Goal: Task Accomplishment & Management: Manage account settings

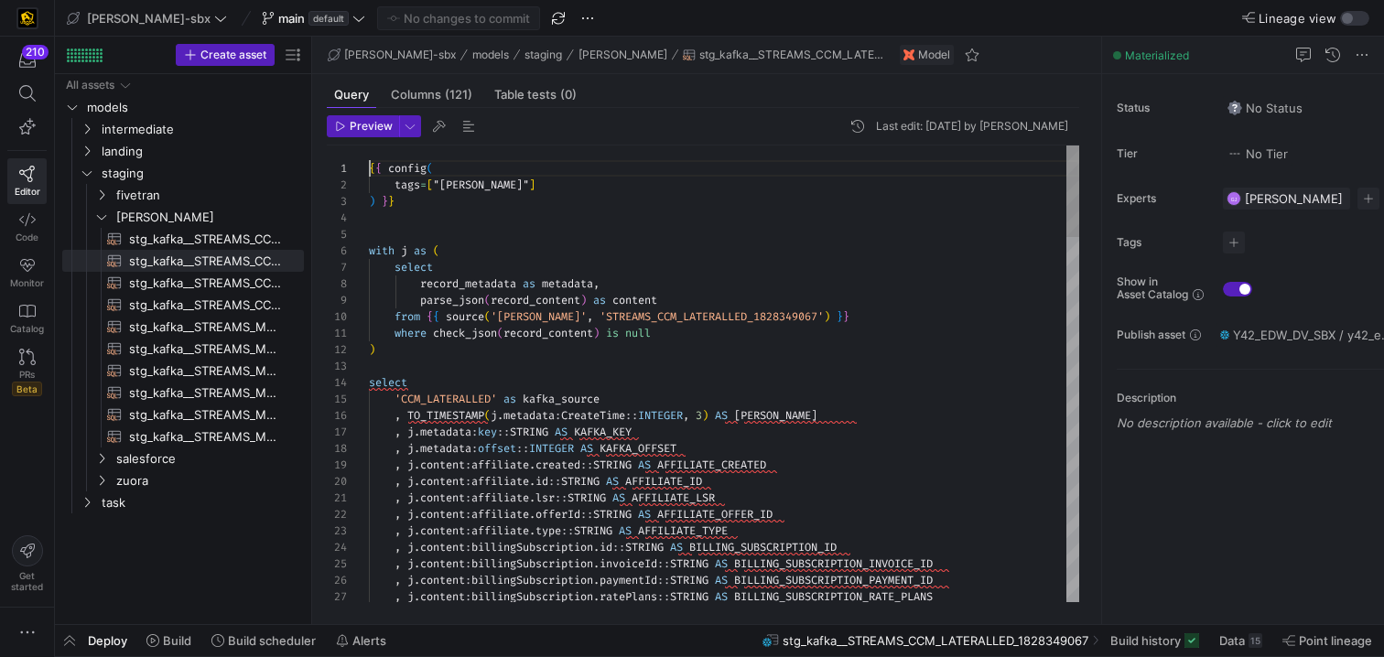
click at [98, 224] on span "[PERSON_NAME]" at bounding box center [197, 217] width 211 height 20
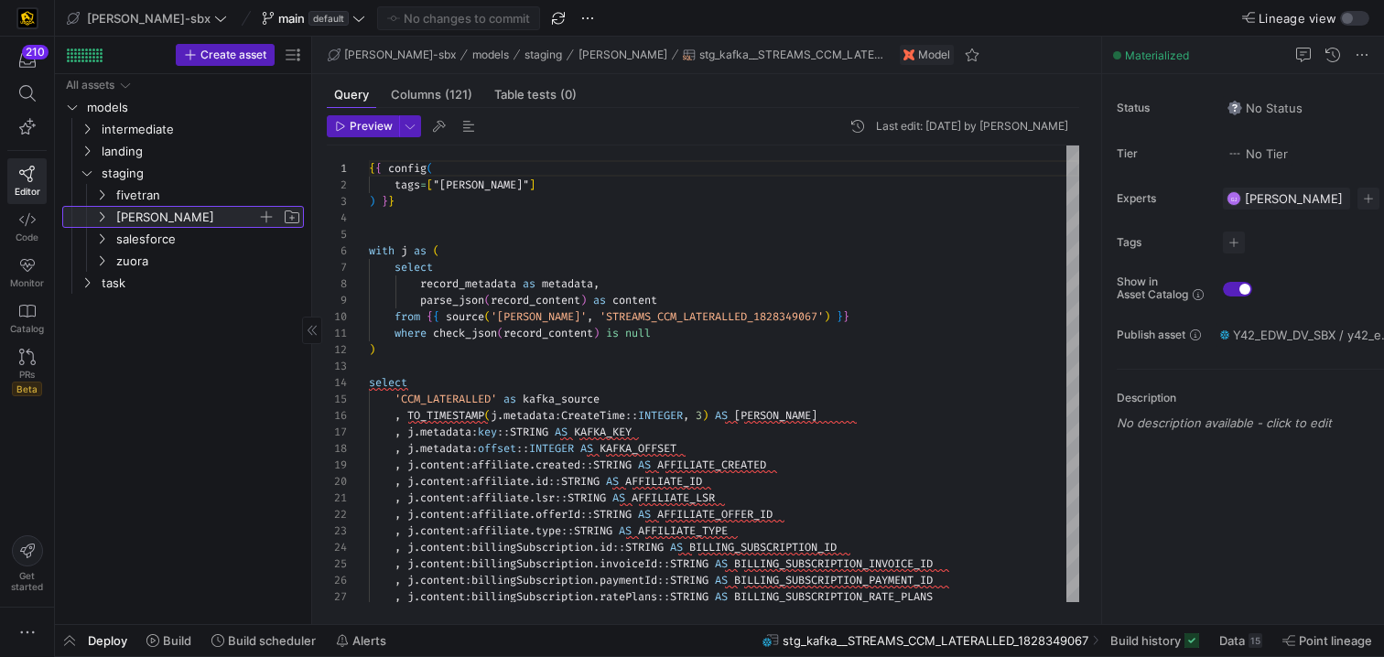
click at [98, 224] on span "[PERSON_NAME]" at bounding box center [197, 217] width 211 height 20
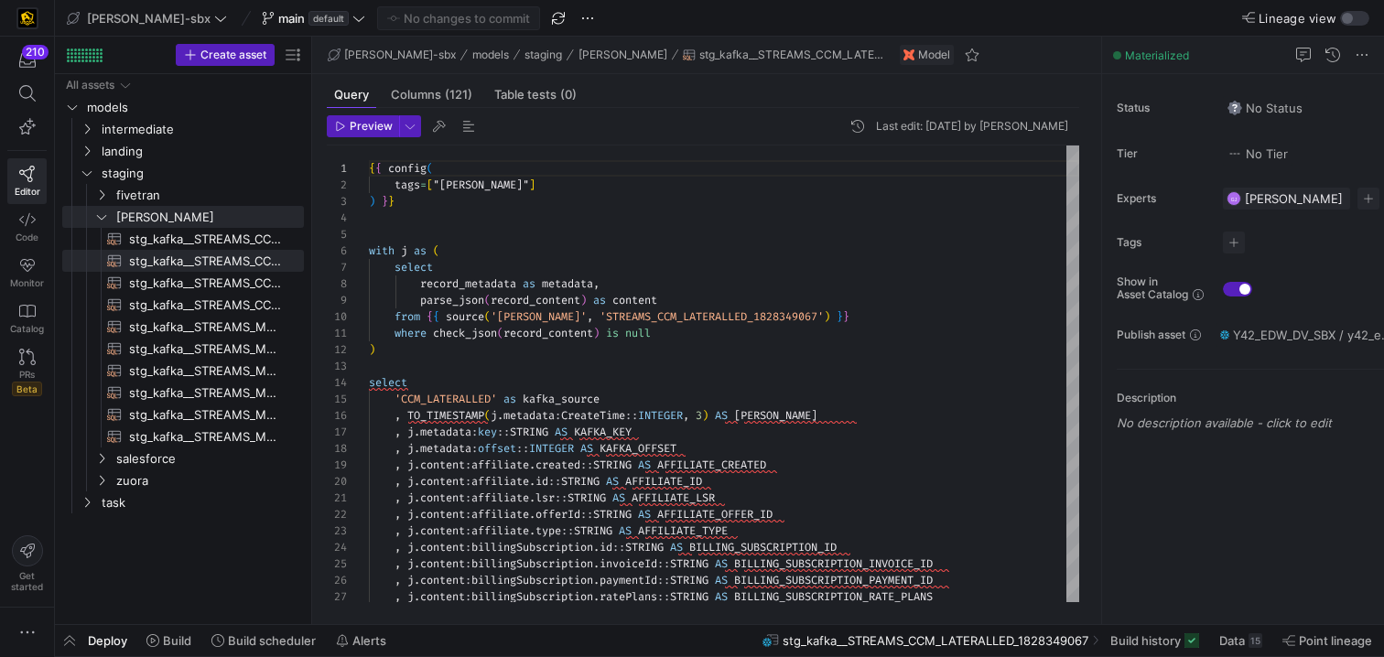
click at [558, 120] on header "Preview Last edit: Friday 08 August 2025 by Alejandro Baeza" at bounding box center [703, 130] width 752 height 30
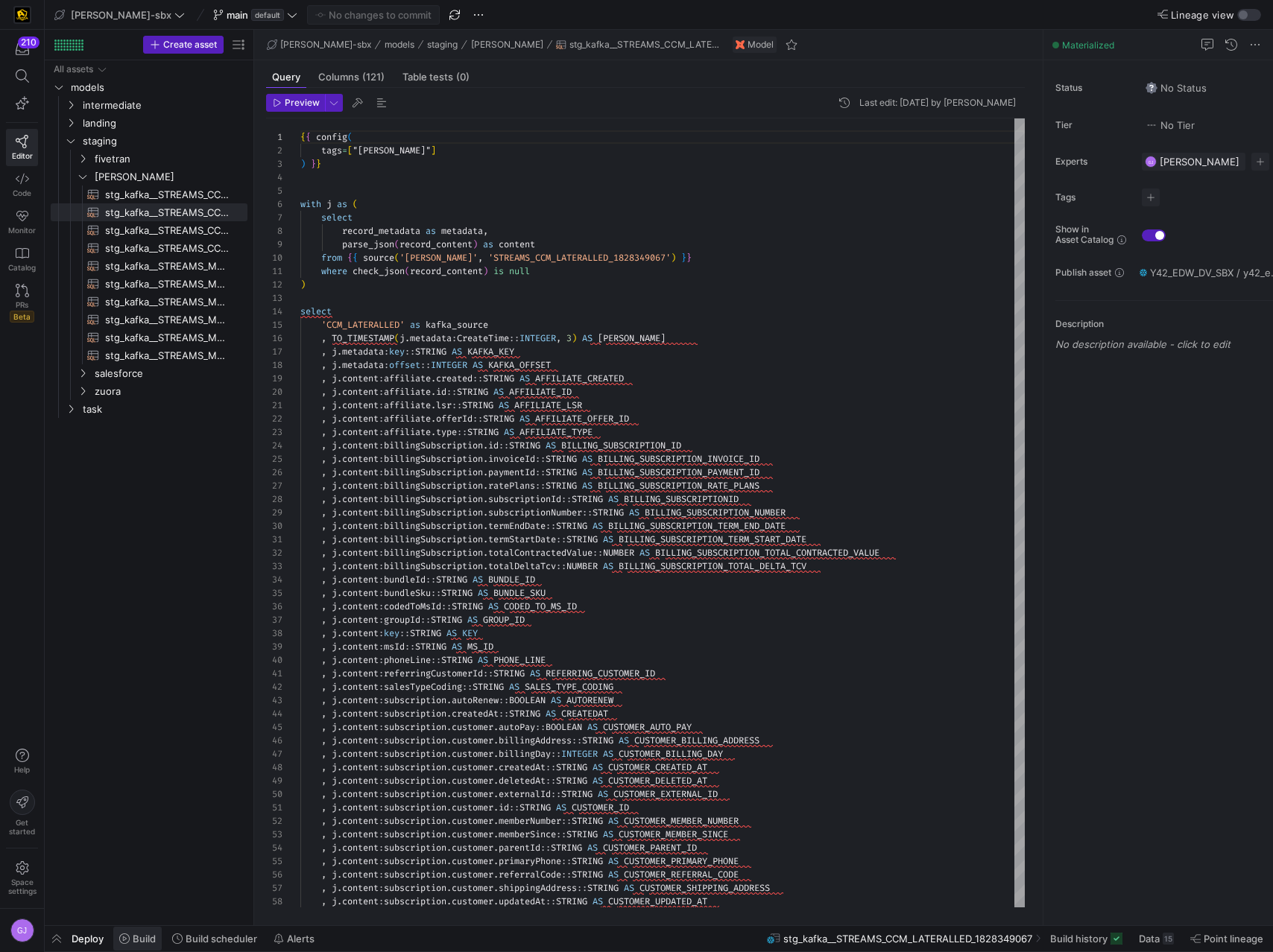
click at [137, 534] on span "Build" at bounding box center [144, 938] width 23 height 12
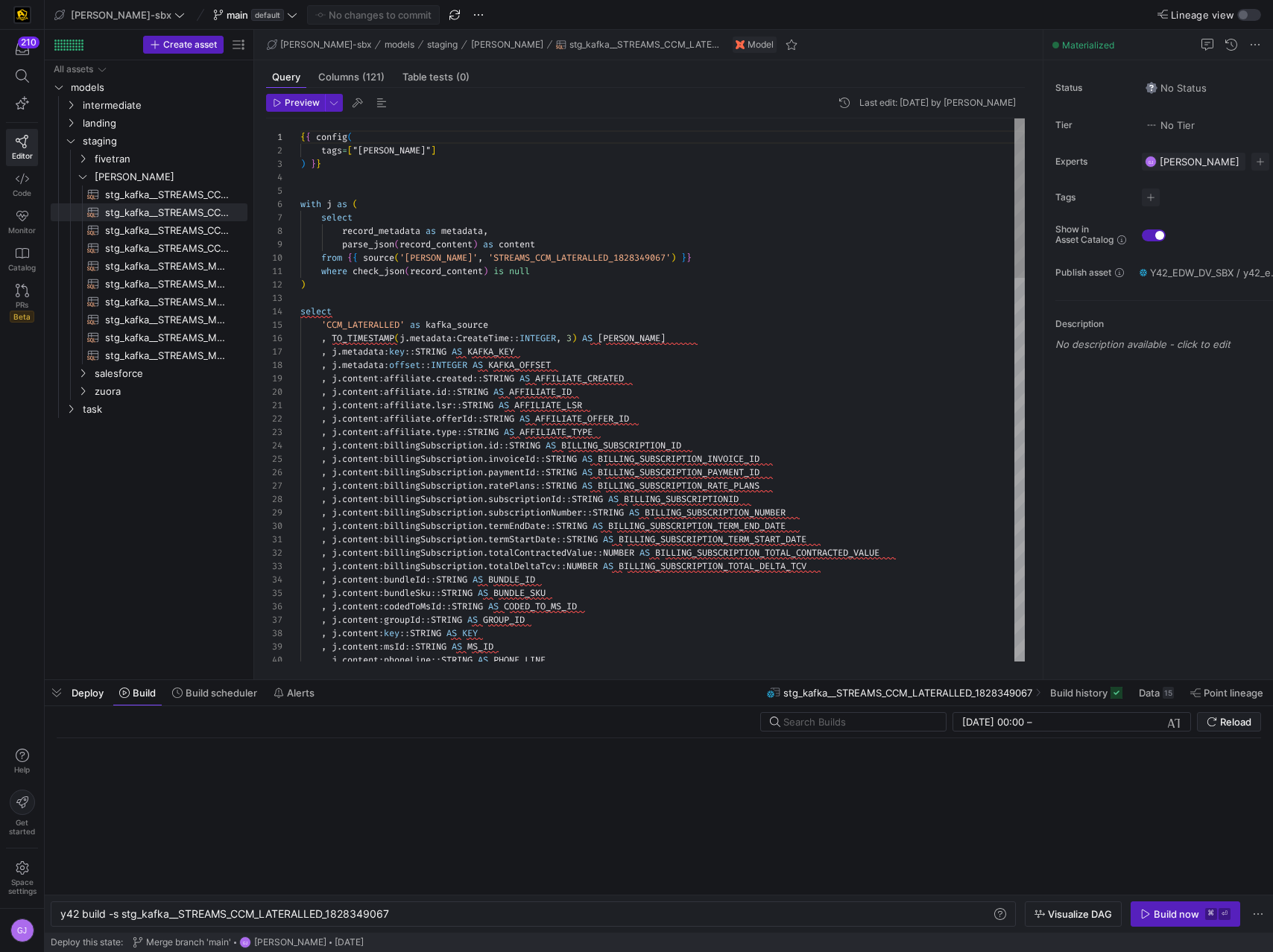
scroll to position [0, 331]
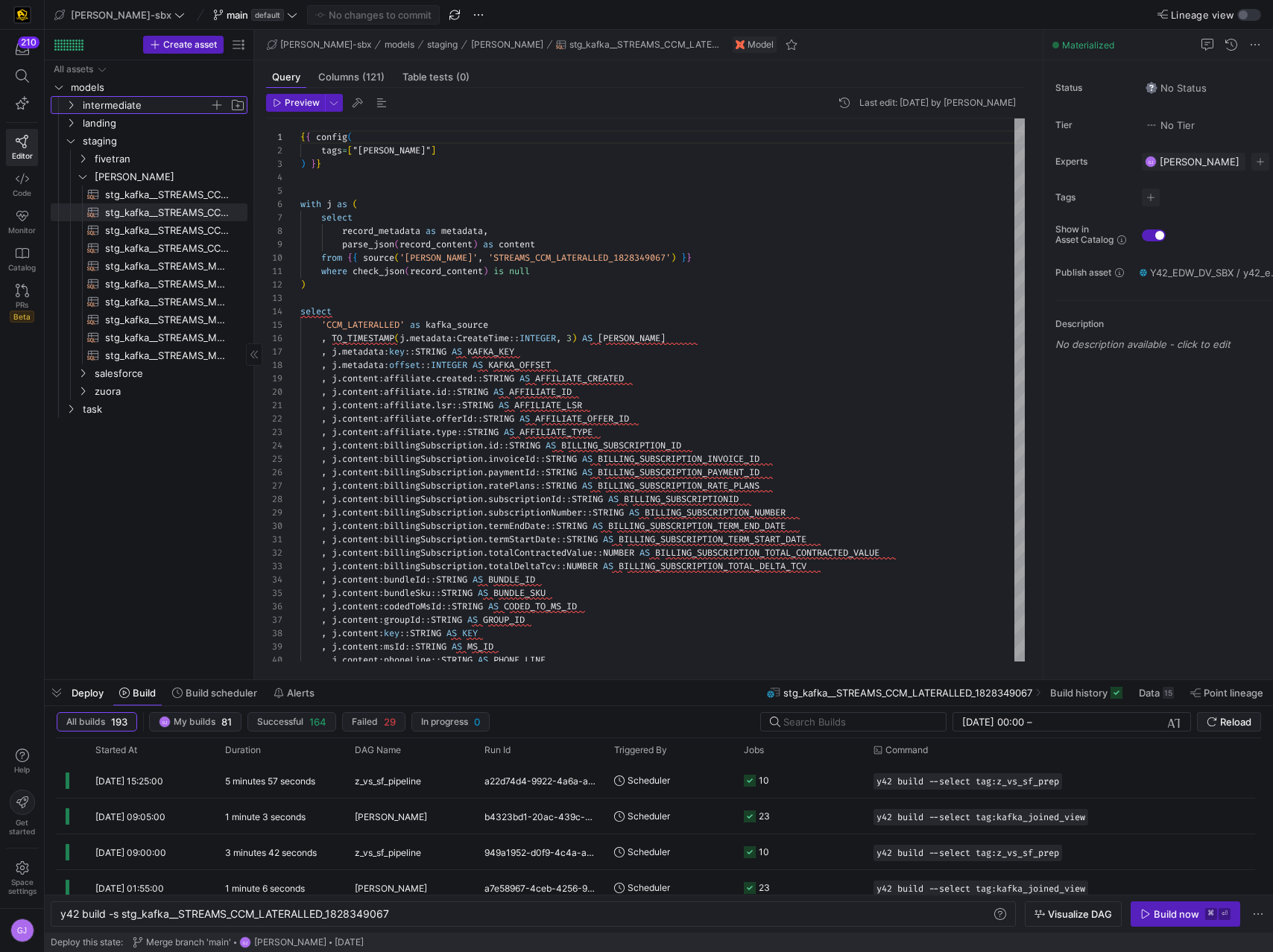
drag, startPoint x: 101, startPoint y: 102, endPoint x: 109, endPoint y: 99, distance: 8.5
click at [100, 101] on span "intermediate" at bounding box center [147, 105] width 127 height 17
click at [130, 133] on span "L2" at bounding box center [151, 141] width 115 height 17
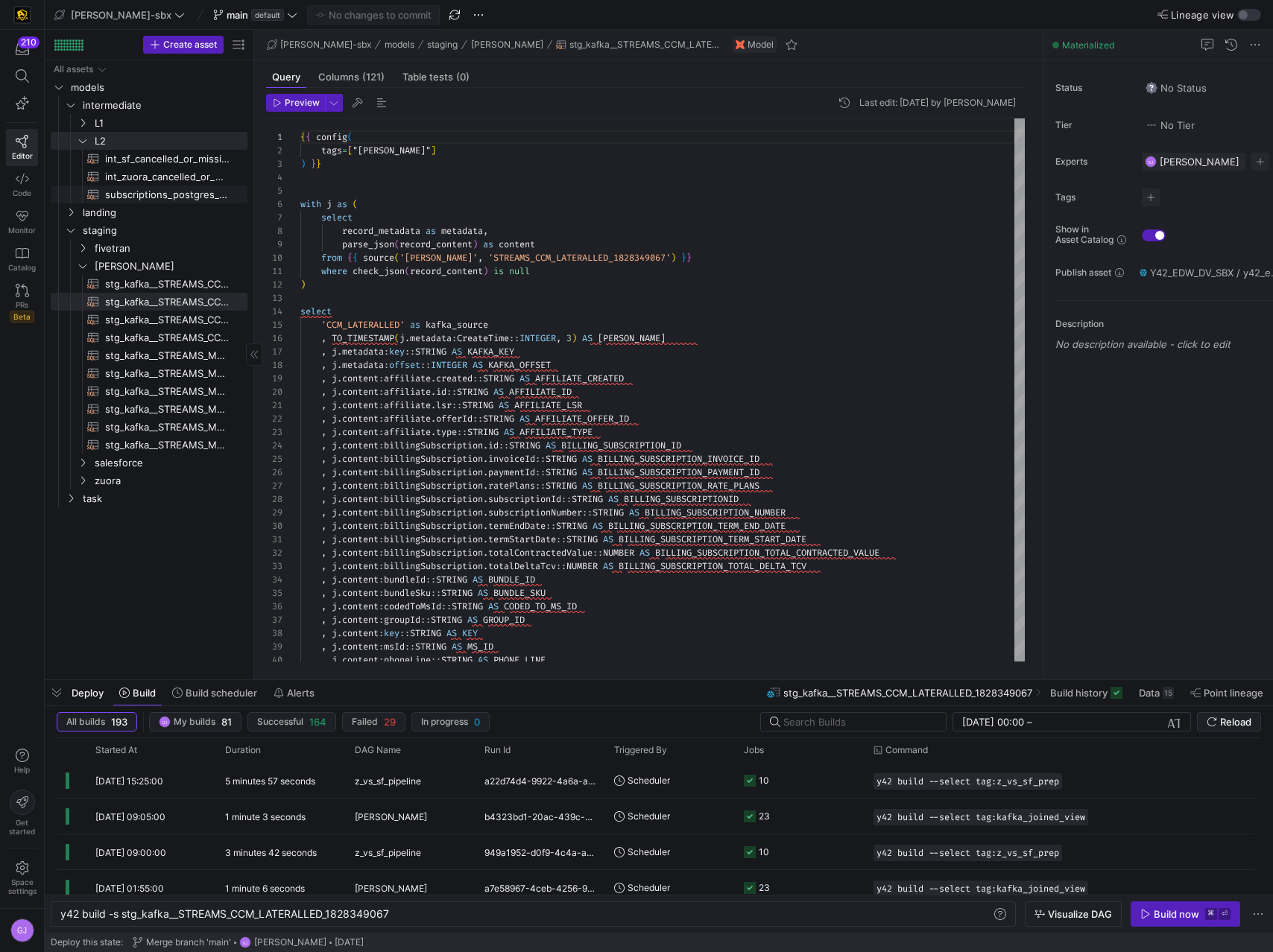
click at [173, 194] on span "subscriptions_postgres_kafka_joined_view​​​​​​​​​​" at bounding box center [168, 194] width 125 height 17
type textarea "{{config (tags=["kafka_joined_view"])}} {{config(materialized = 'table')}} WITH…"
type textarea "y42 build -s subscriptions_postgres_kafka_joined_view"
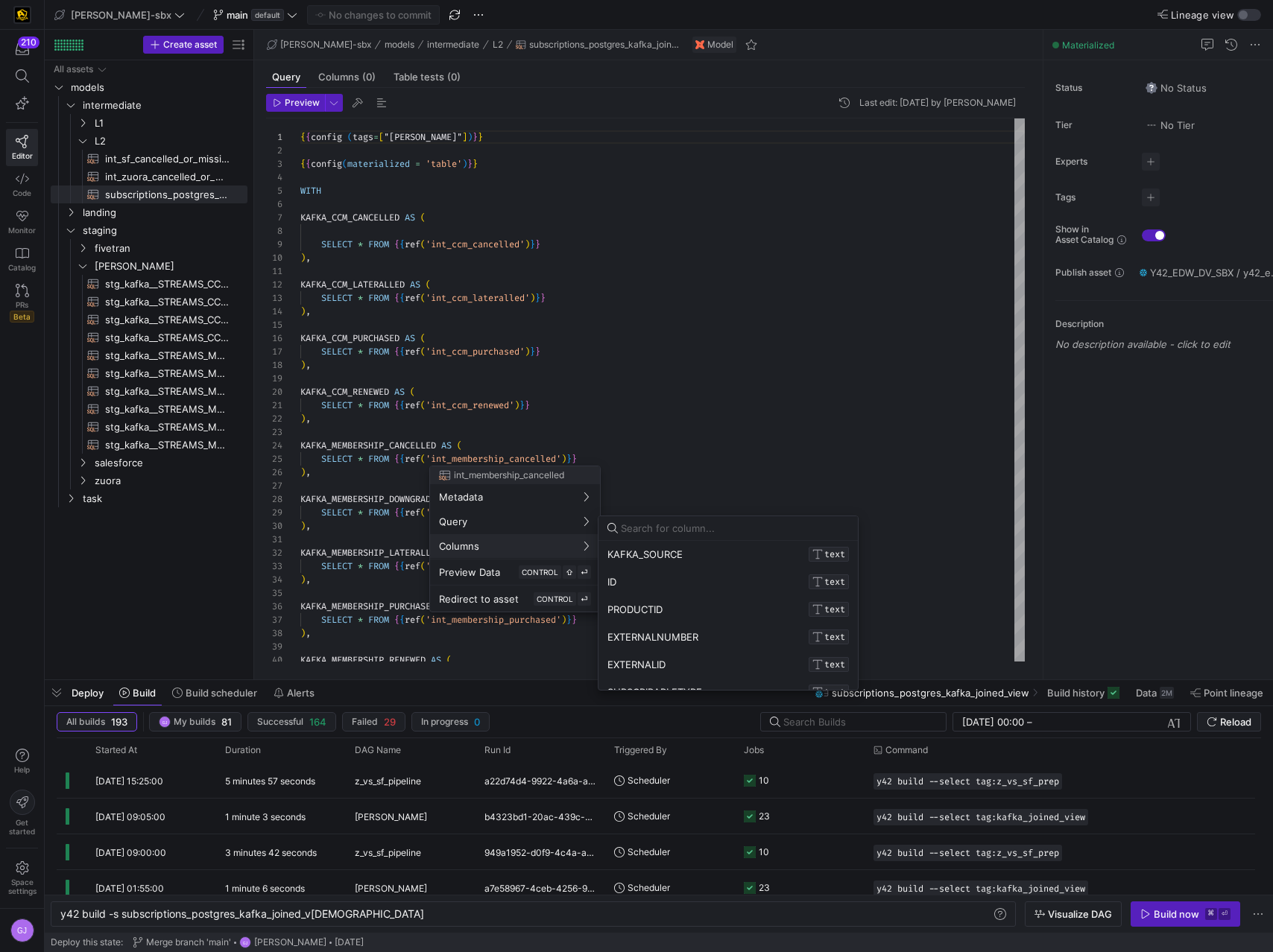
click at [357, 534] on div at bounding box center [636, 476] width 1273 height 952
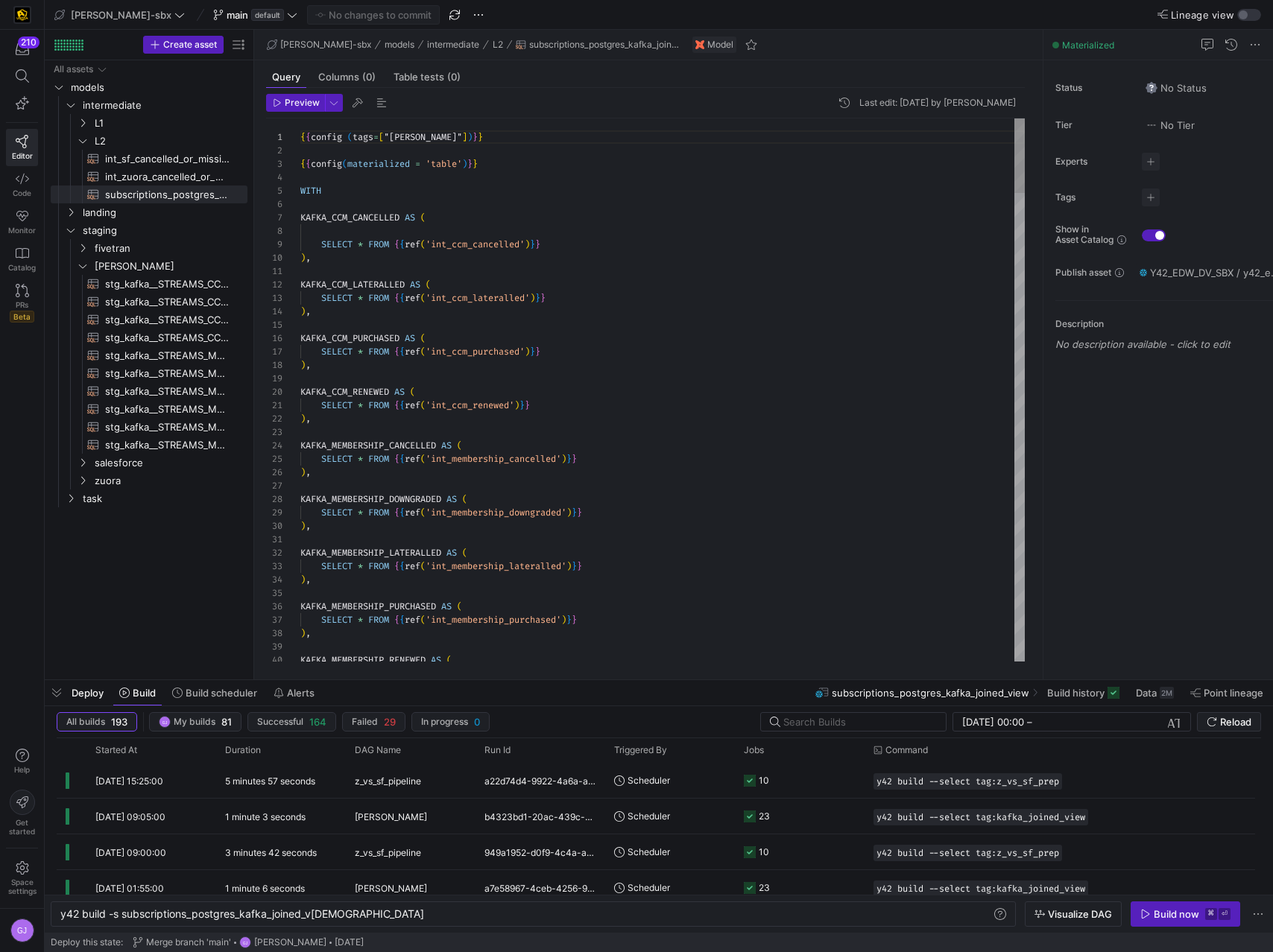
click at [1090, 534] on span "Build history" at bounding box center [1075, 692] width 57 height 12
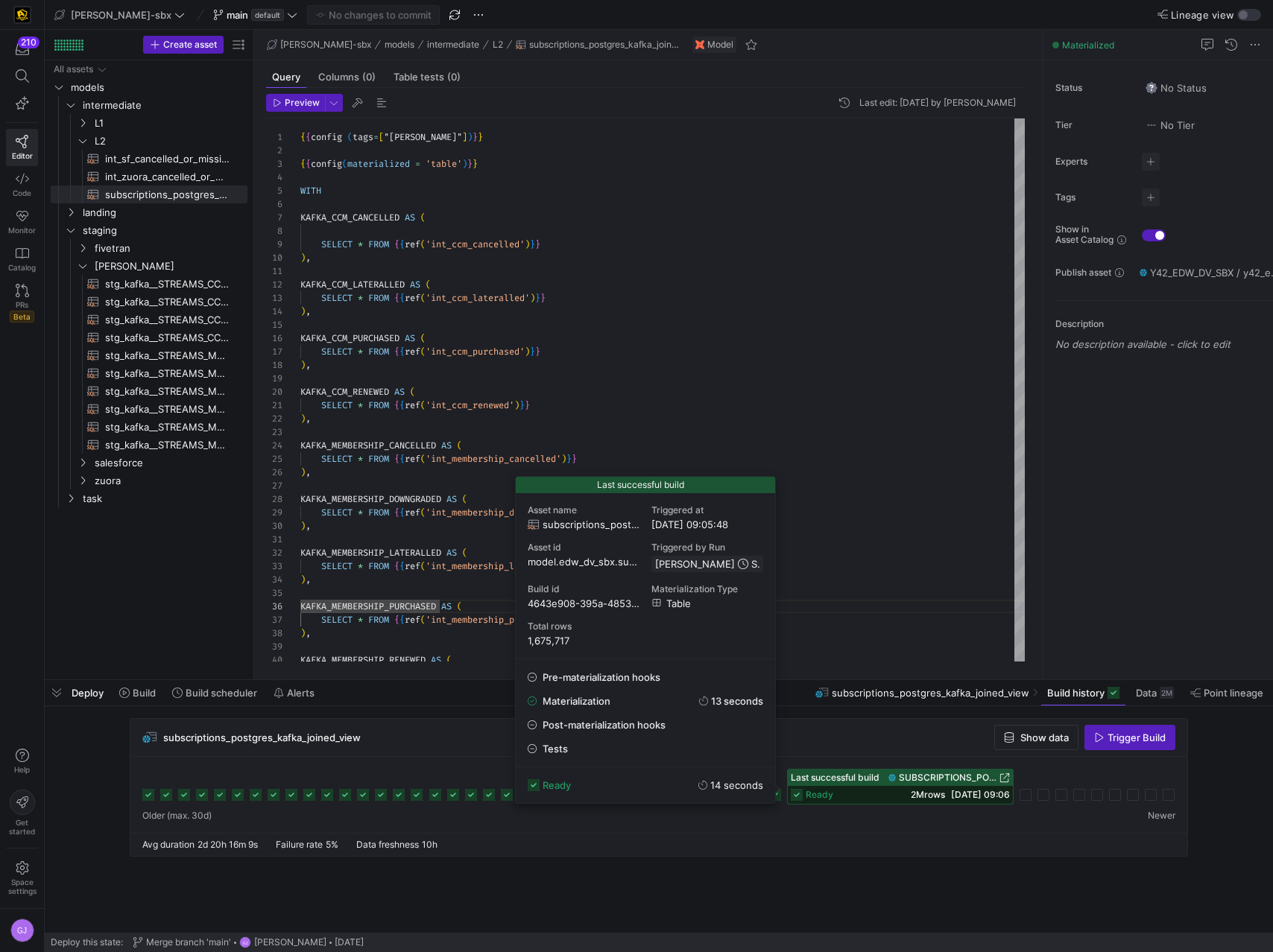
click at [915, 534] on div "ready 2M rows 29/08/25, 09:06" at bounding box center [900, 795] width 225 height 18
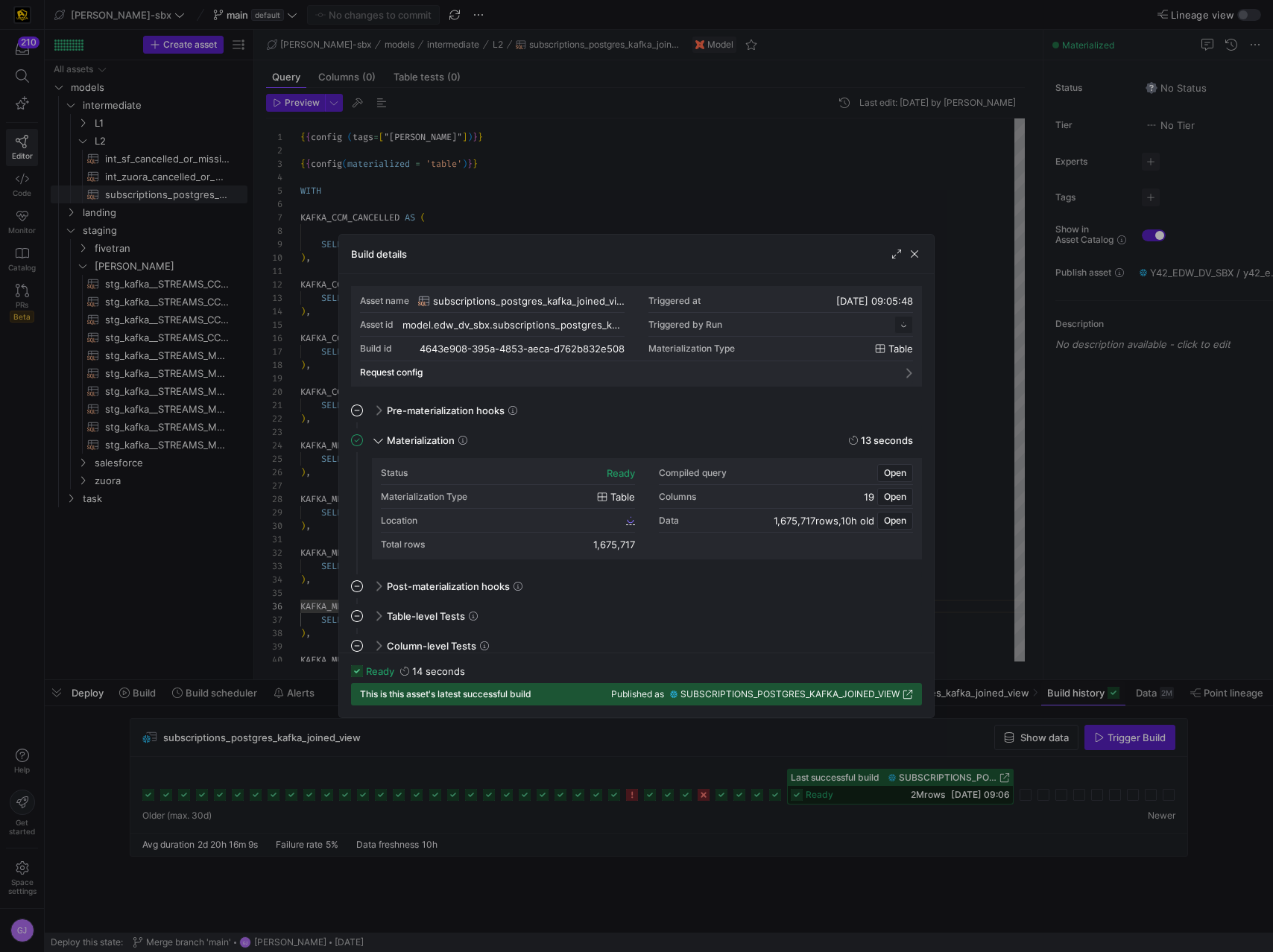
scroll to position [134, 0]
click at [525, 517] on span "4643e908_395a_4853_aeca_d762b832e508" at bounding box center [529, 520] width 186 height 11
click at [916, 253] on span "button" at bounding box center [914, 254] width 15 height 15
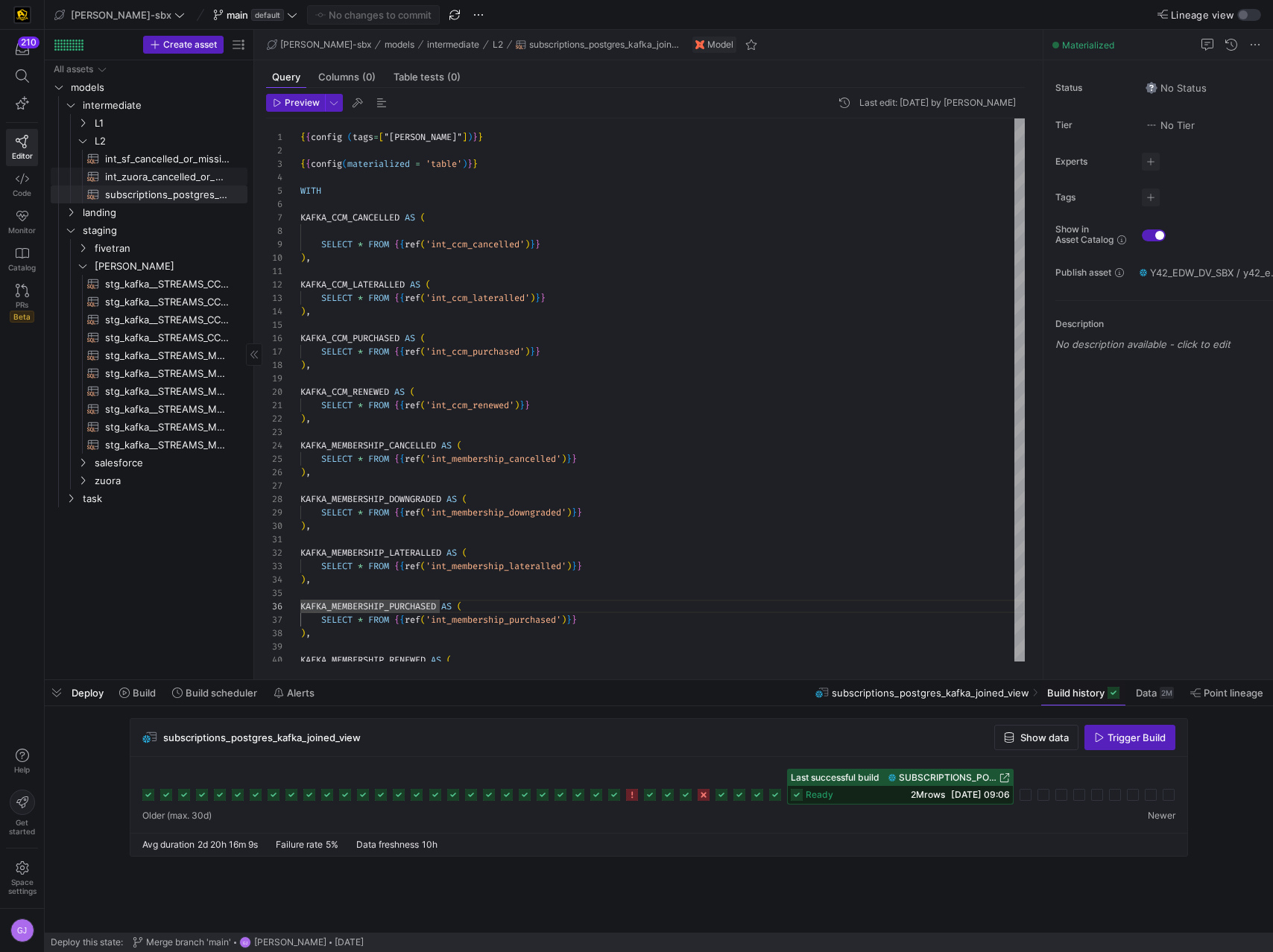
click at [168, 154] on span "int_sf_cancelled_or_missing_check​​​​​​​​​​" at bounding box center [168, 159] width 125 height 17
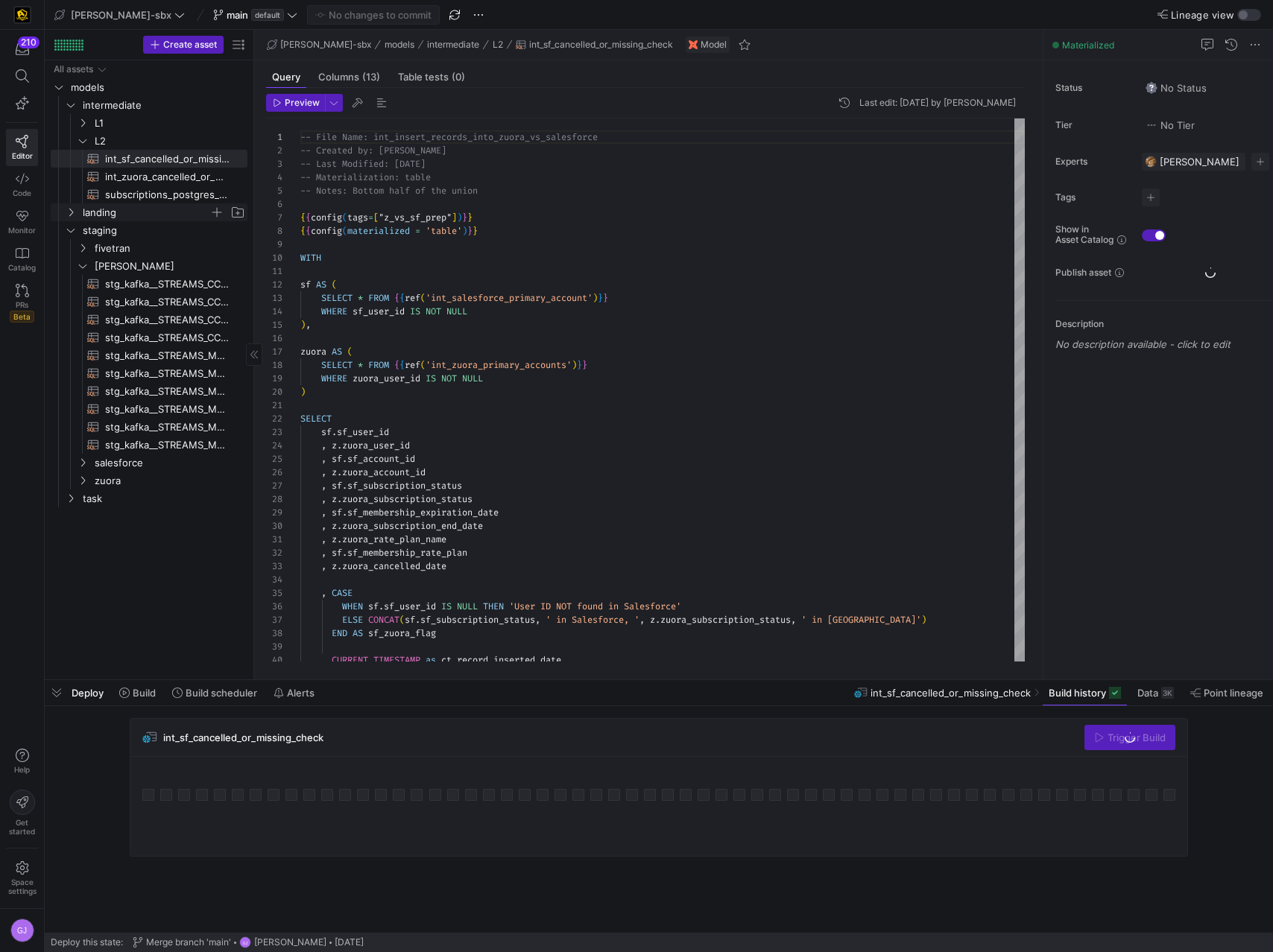
click at [113, 216] on span "landing" at bounding box center [147, 212] width 127 height 17
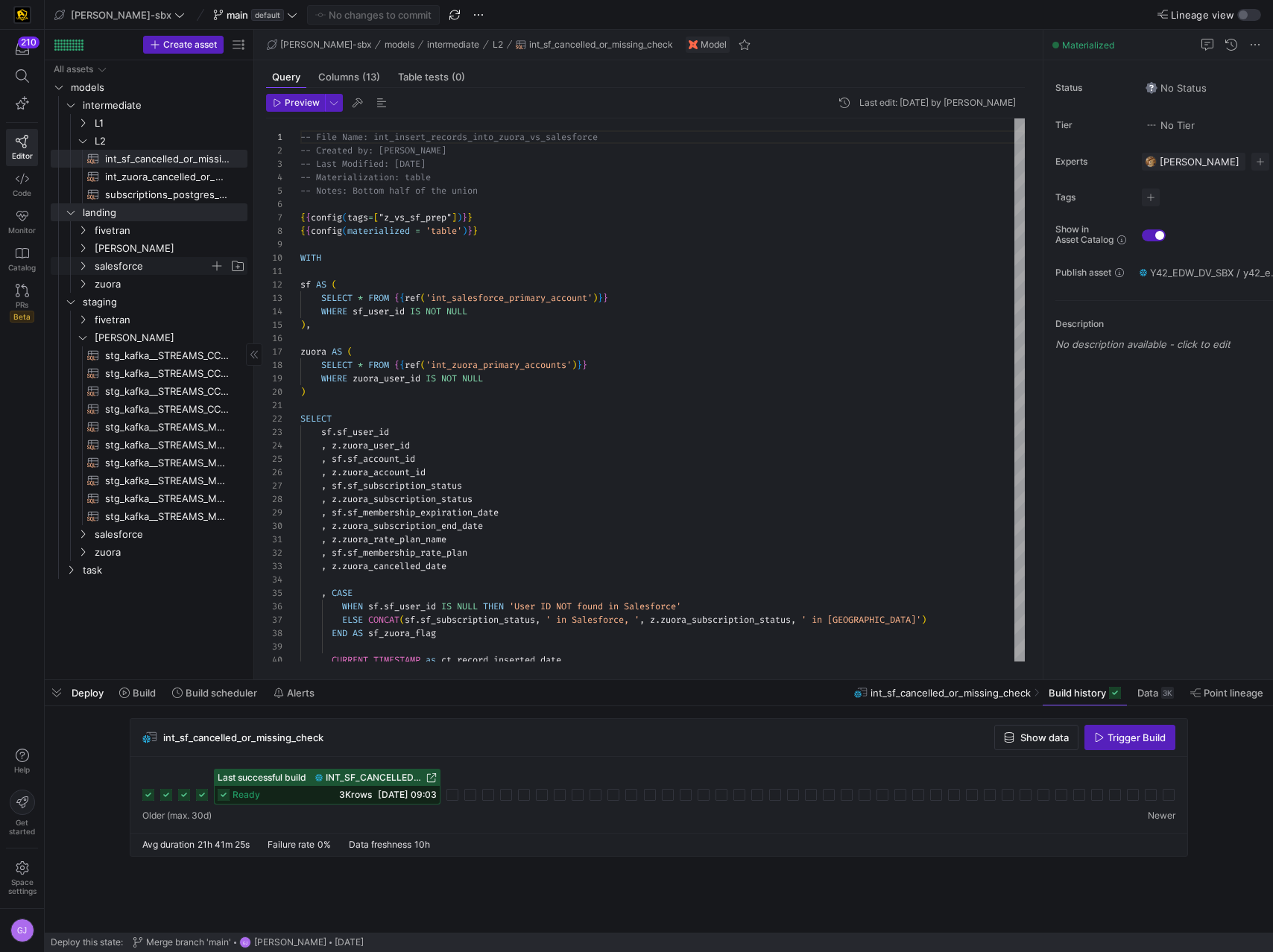
click at [121, 269] on span "salesforce" at bounding box center [151, 266] width 115 height 17
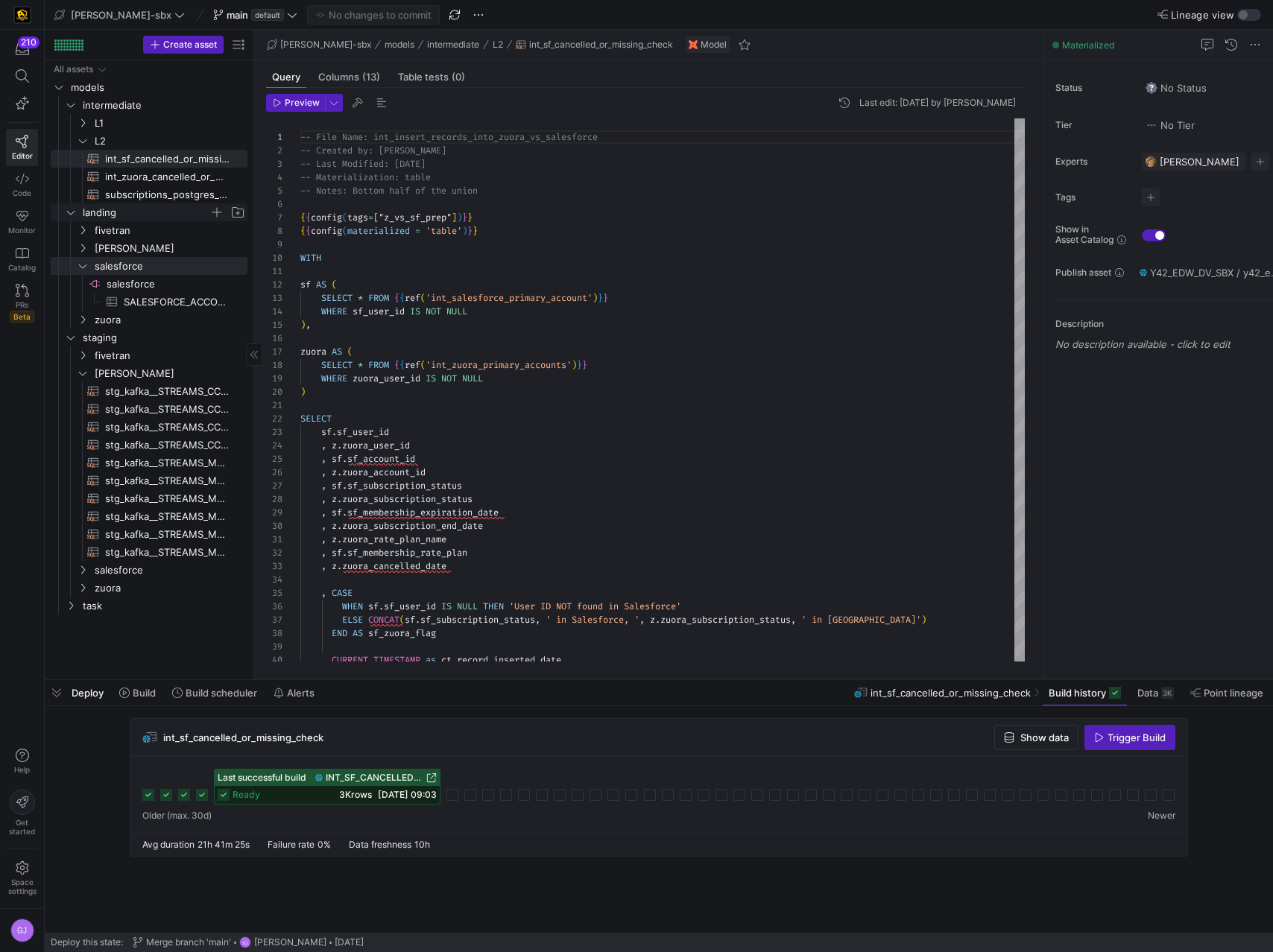
click at [94, 208] on span "landing" at bounding box center [147, 212] width 127 height 17
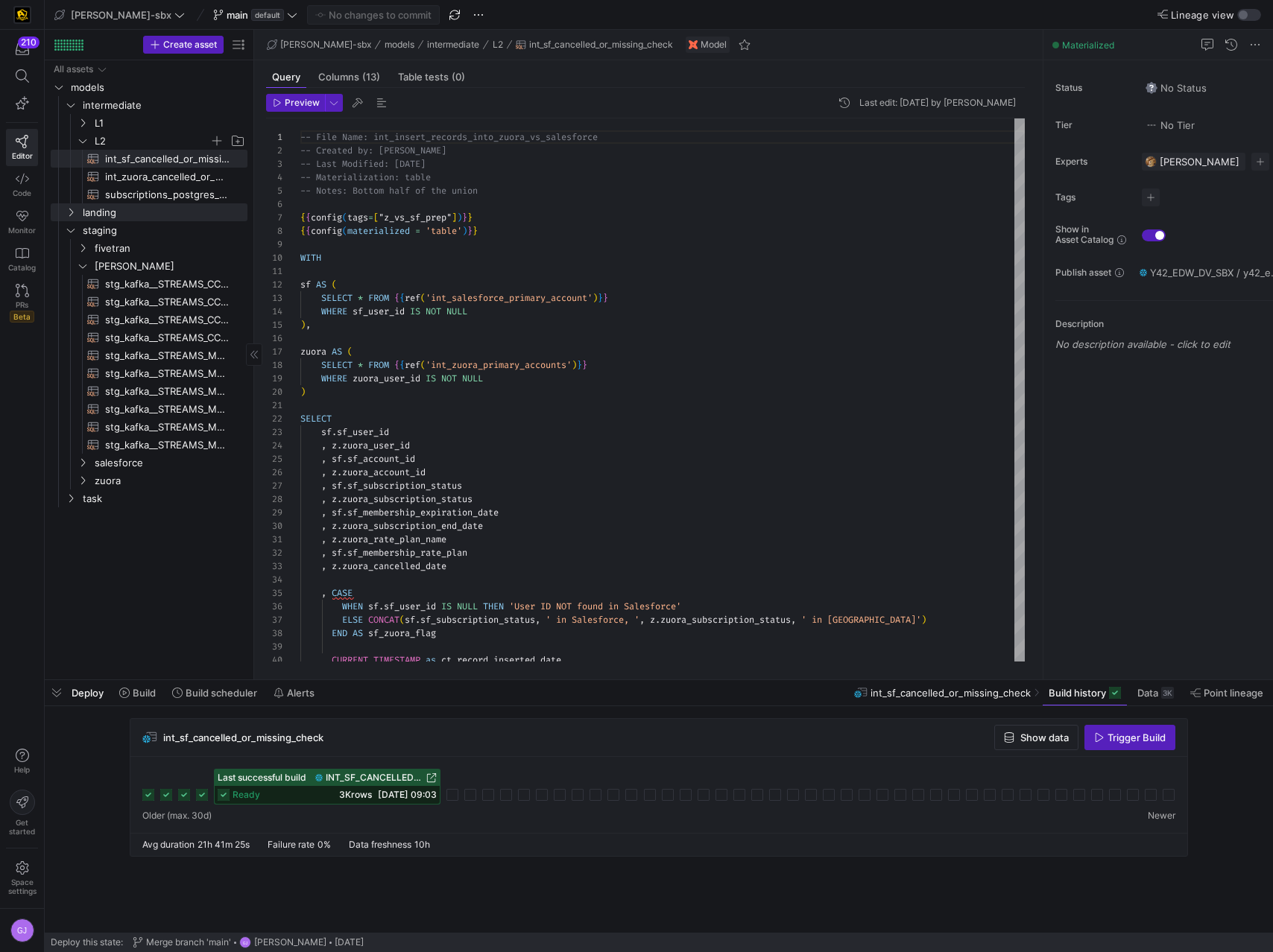
click at [80, 148] on span "L2" at bounding box center [160, 141] width 172 height 16
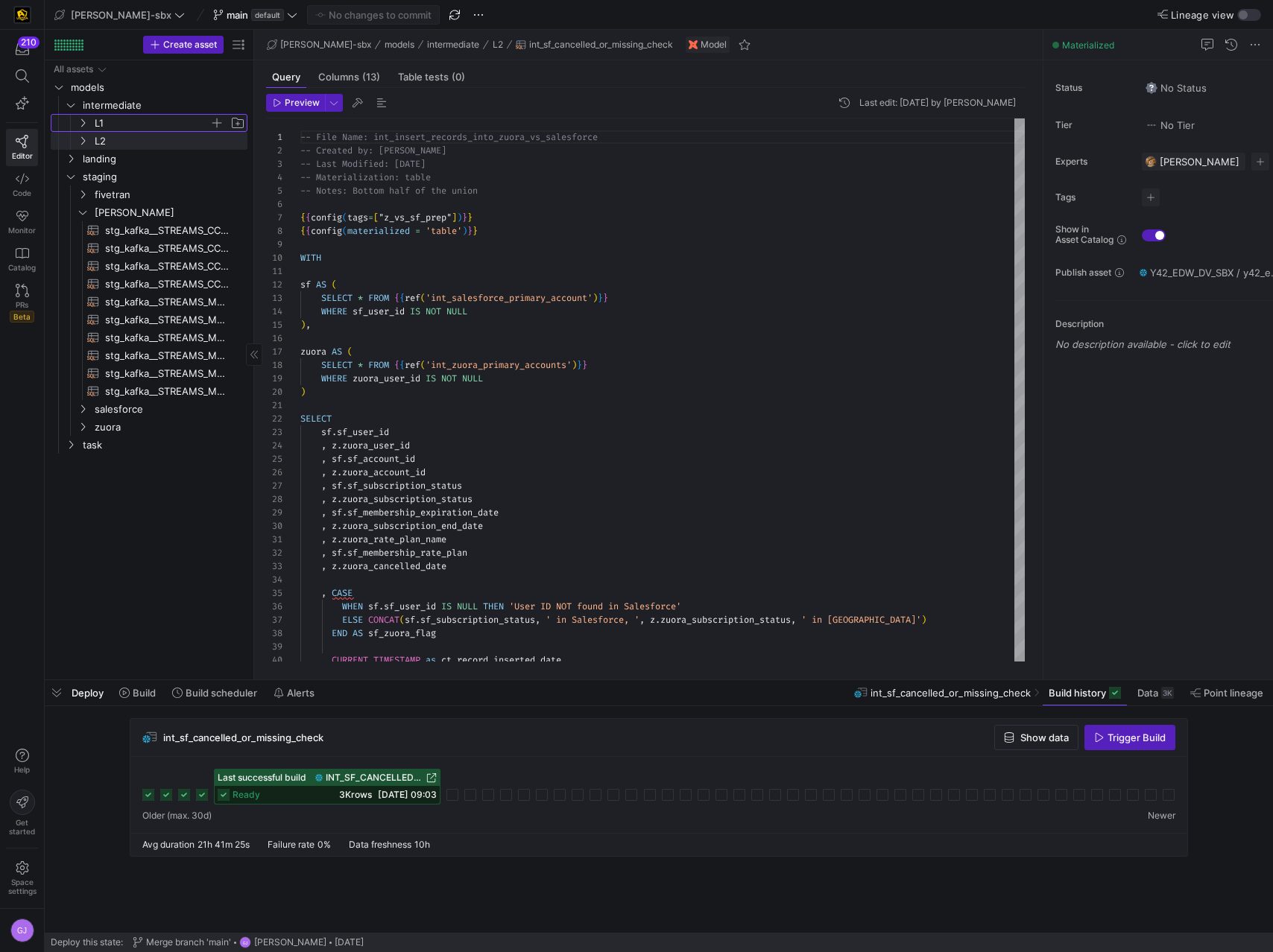
click at [85, 119] on icon "Press SPACE to select this row." at bounding box center [82, 123] width 11 height 9
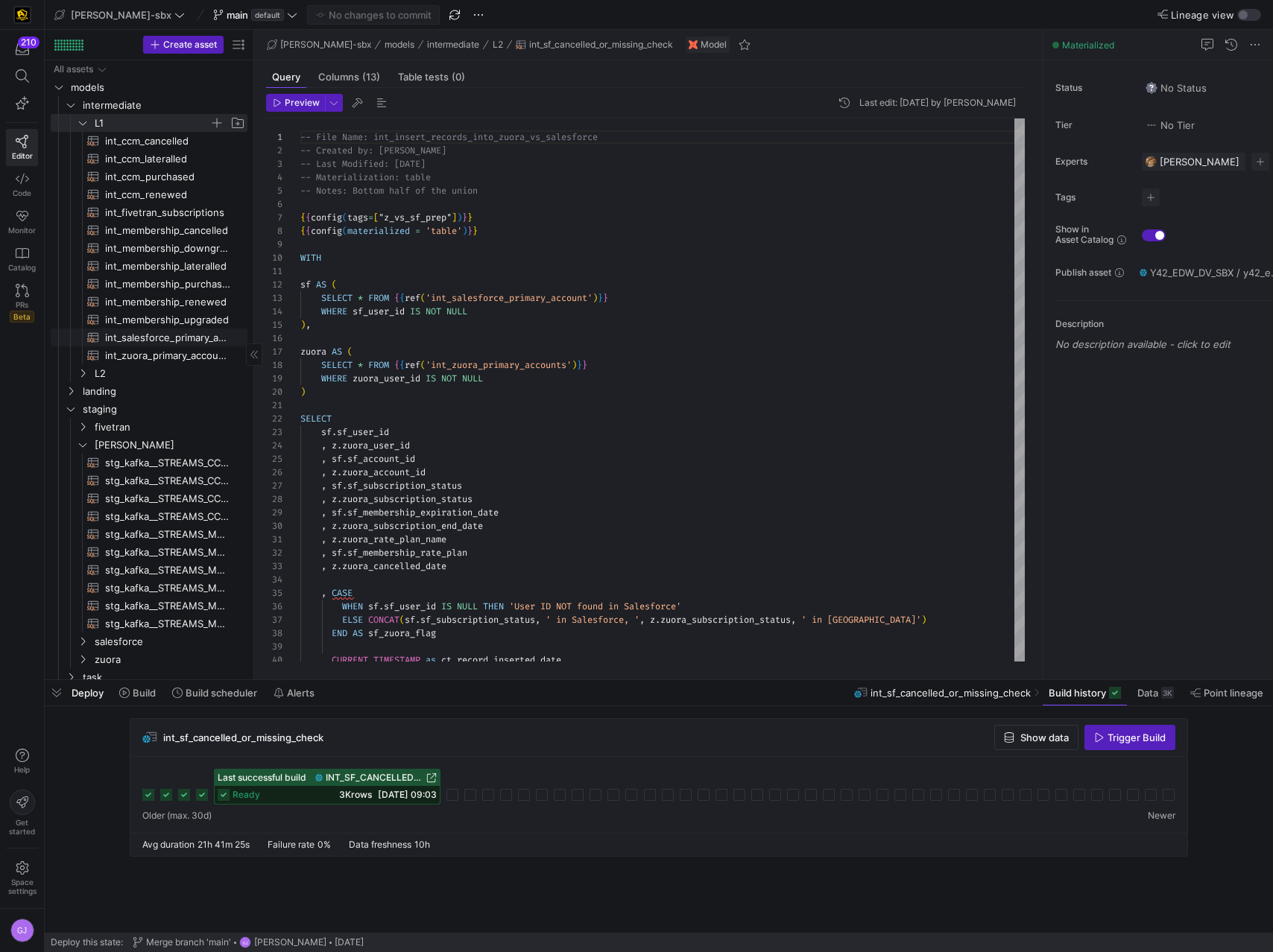
click at [182, 339] on span "int_salesforce_primary_account​​​​​​​​​​" at bounding box center [168, 338] width 125 height 17
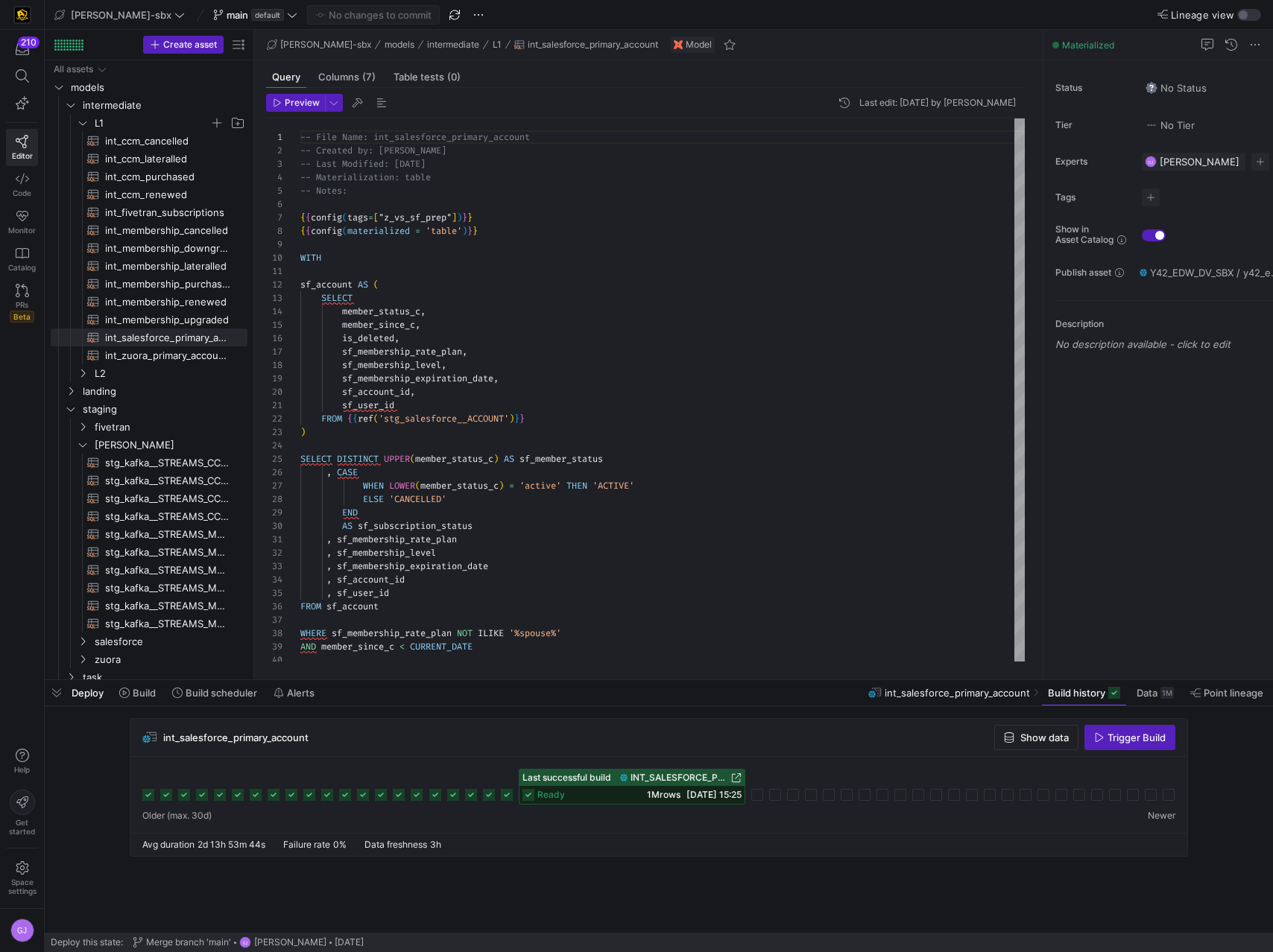
click at [624, 534] on div "ready 1M rows 29/08/25, 15:25" at bounding box center [632, 795] width 225 height 18
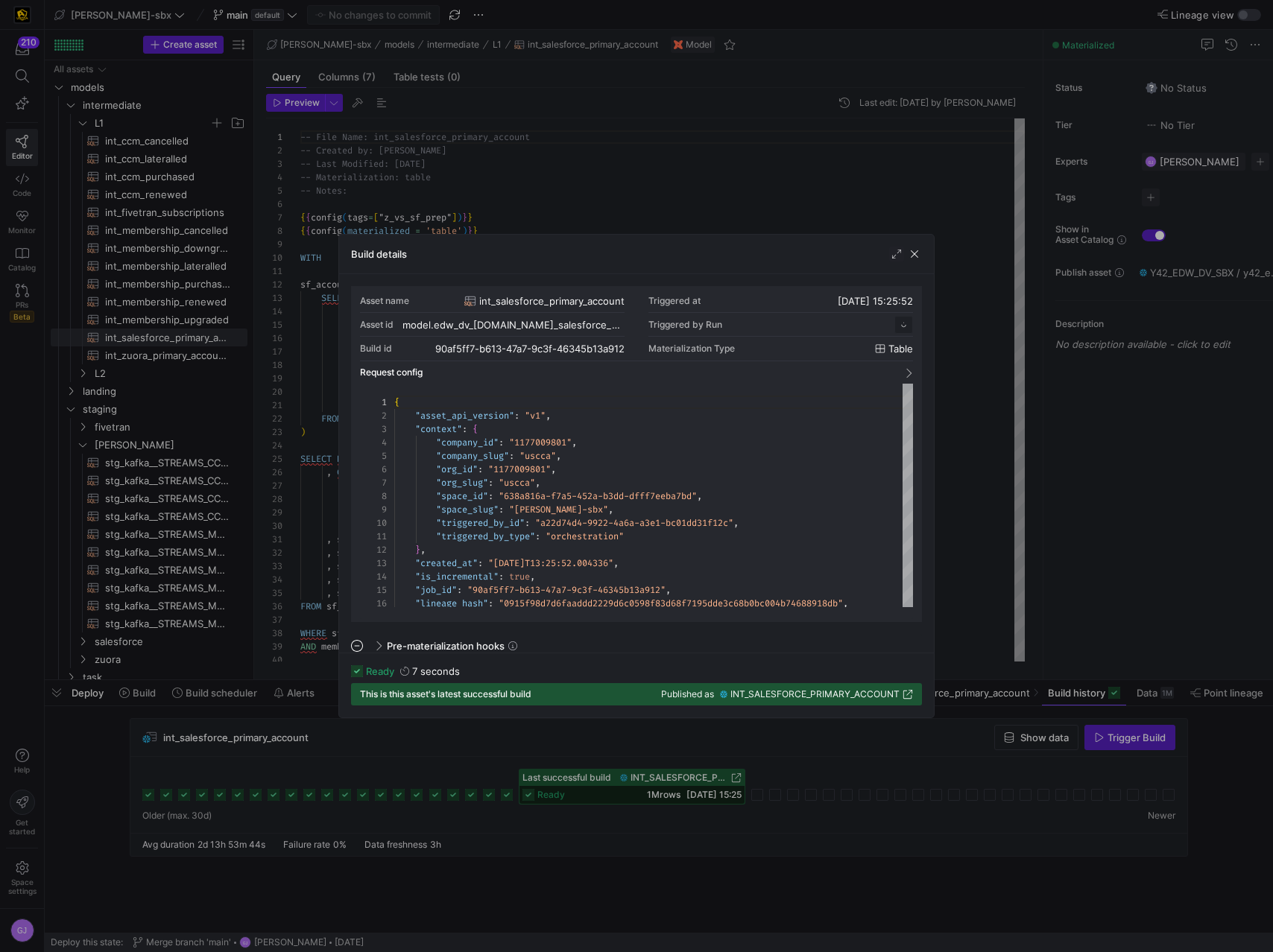
scroll to position [134, 0]
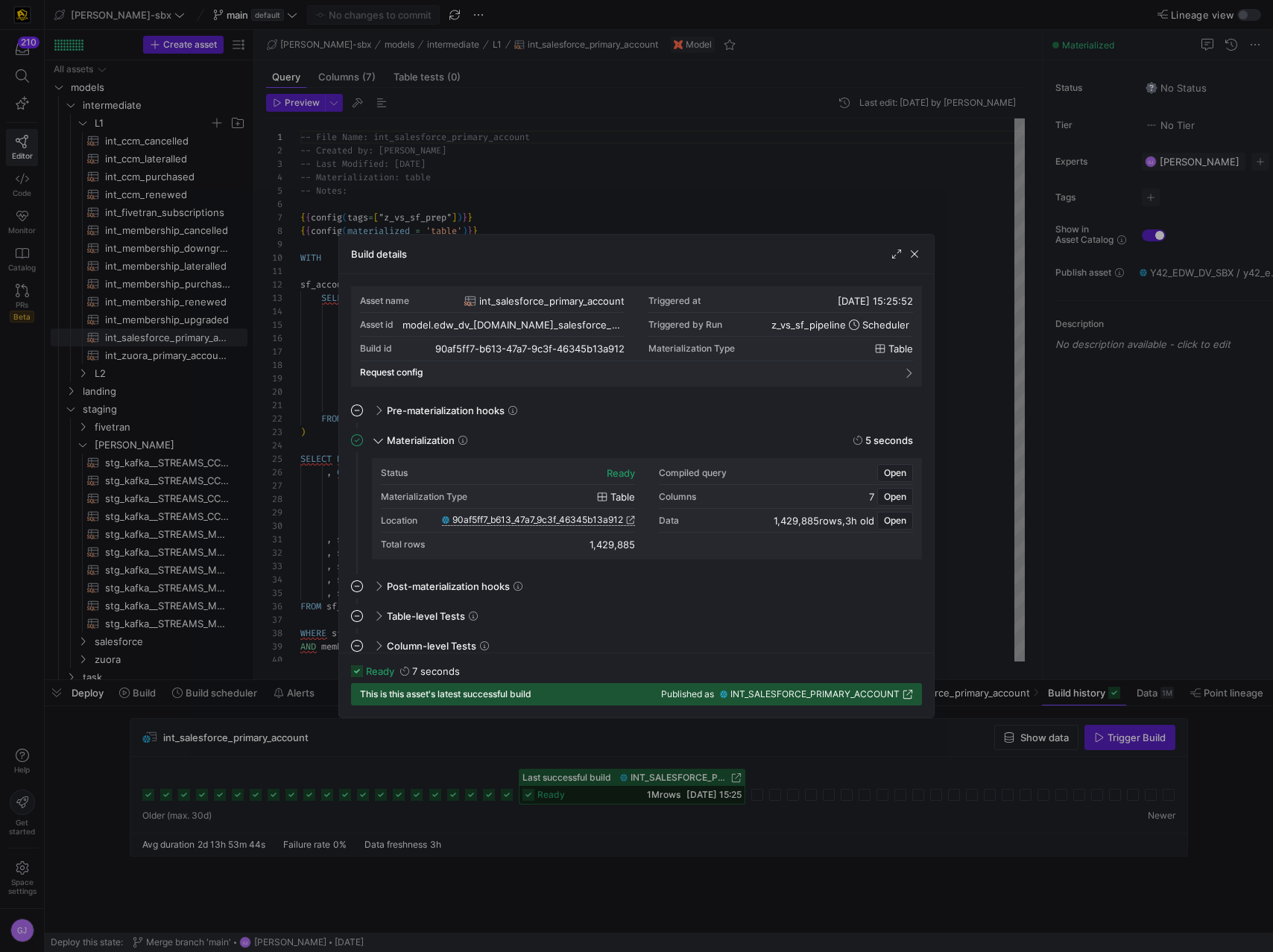
click at [513, 524] on span "90af5ff7_b613_47a7_9c3f_46345b13a912" at bounding box center [538, 520] width 171 height 11
click at [912, 251] on span "button" at bounding box center [914, 254] width 15 height 15
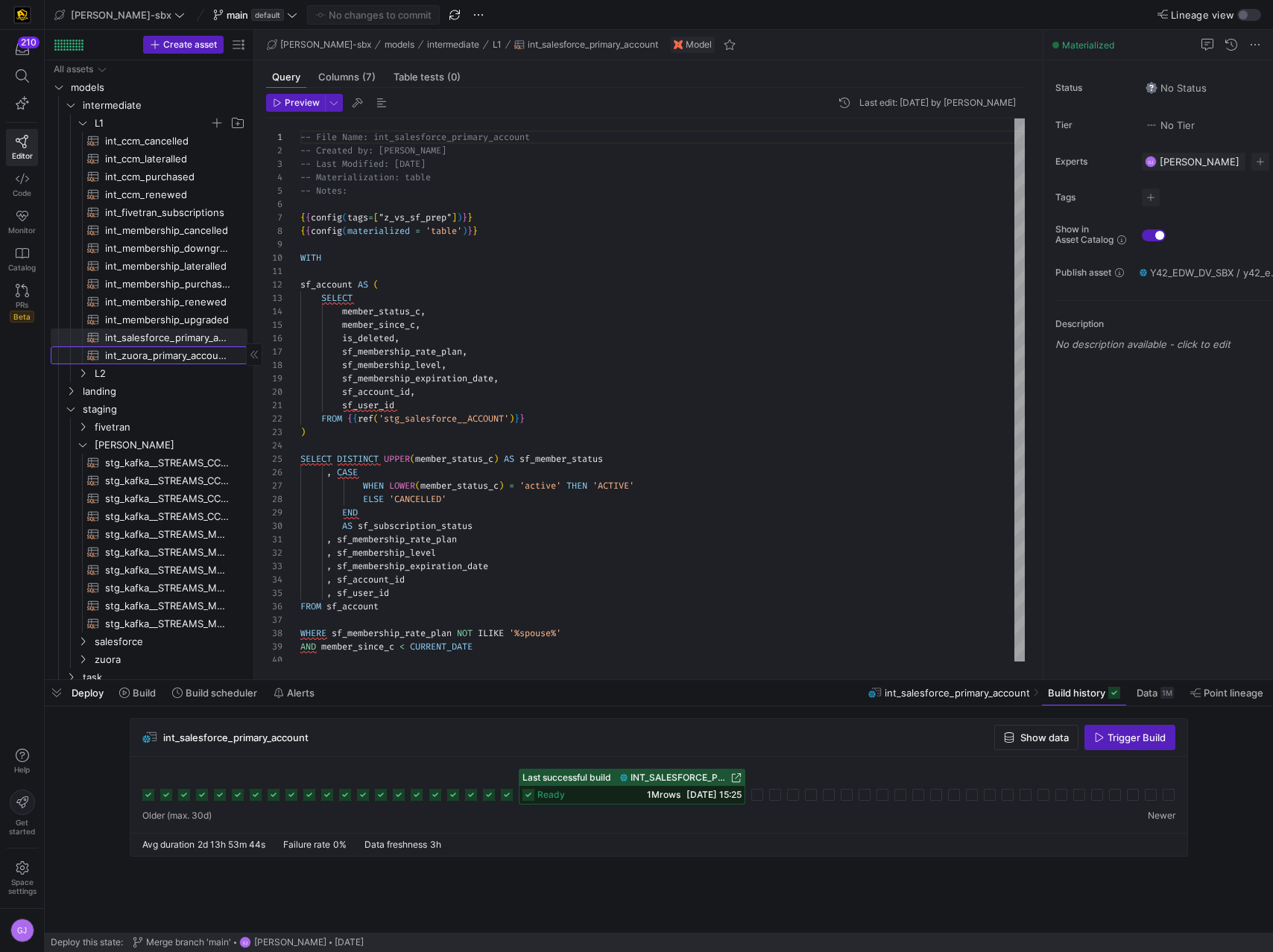
click at [166, 359] on span "int_zuora_primary_accounts​​​​​​​​​​" at bounding box center [168, 356] width 125 height 17
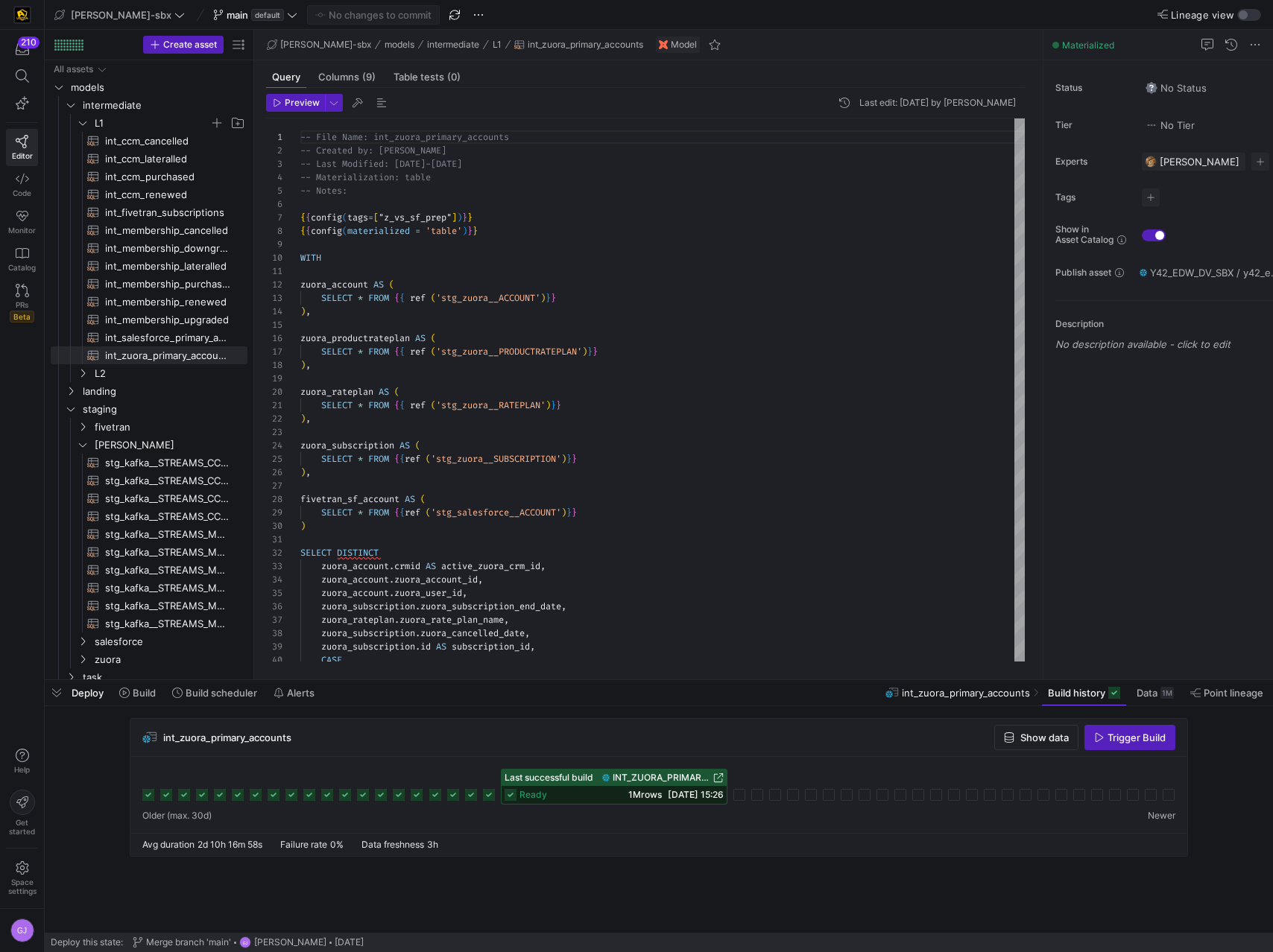
click at [605, 534] on div "ready 1M rows 29/08/25, 15:26" at bounding box center [614, 795] width 225 height 18
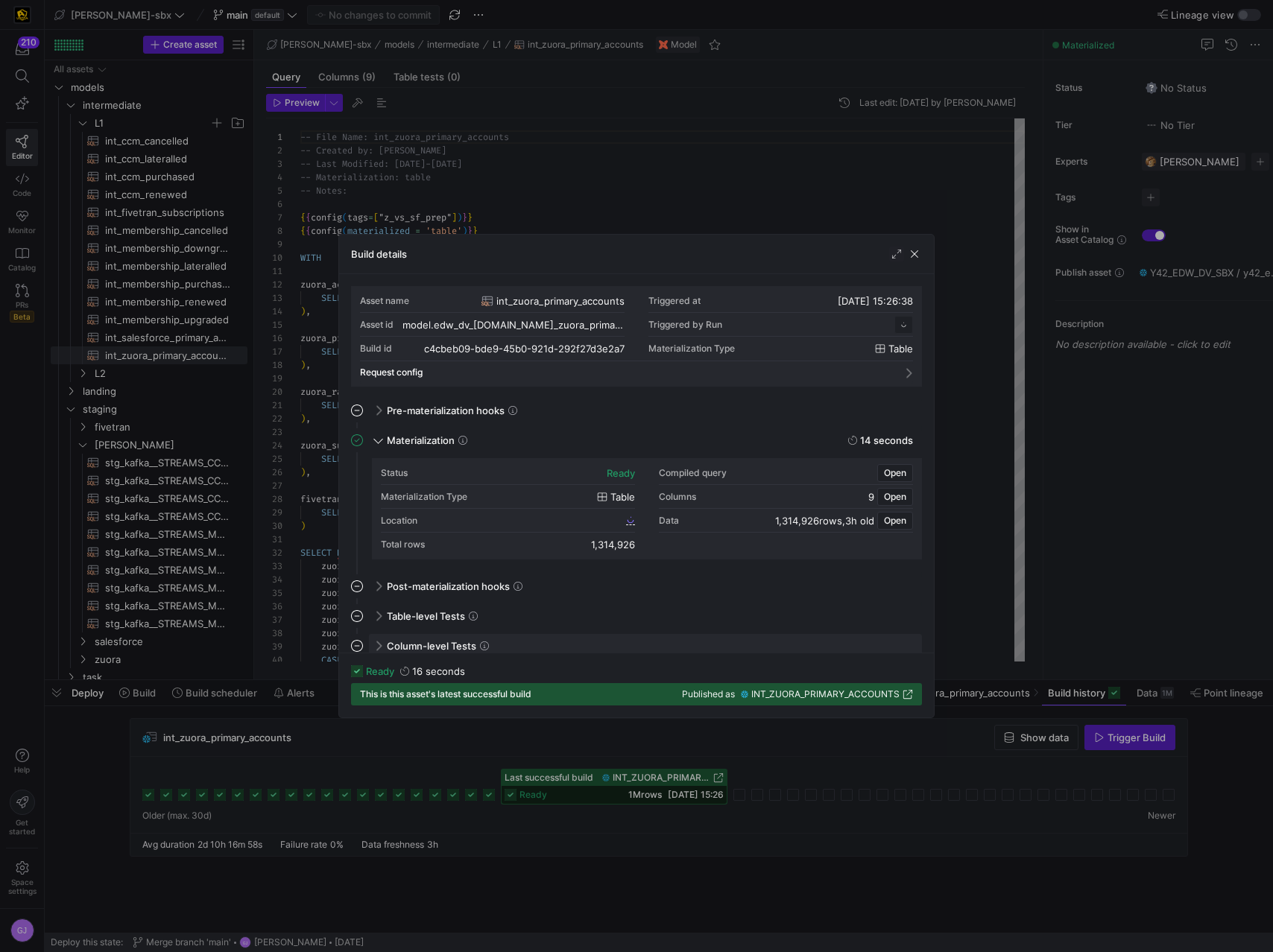
scroll to position [134, 0]
click at [580, 518] on span "c4cbeb09_bde9_45b0_921d_292f27d3e2a7" at bounding box center [534, 520] width 178 height 11
click at [916, 255] on span "button" at bounding box center [914, 254] width 15 height 15
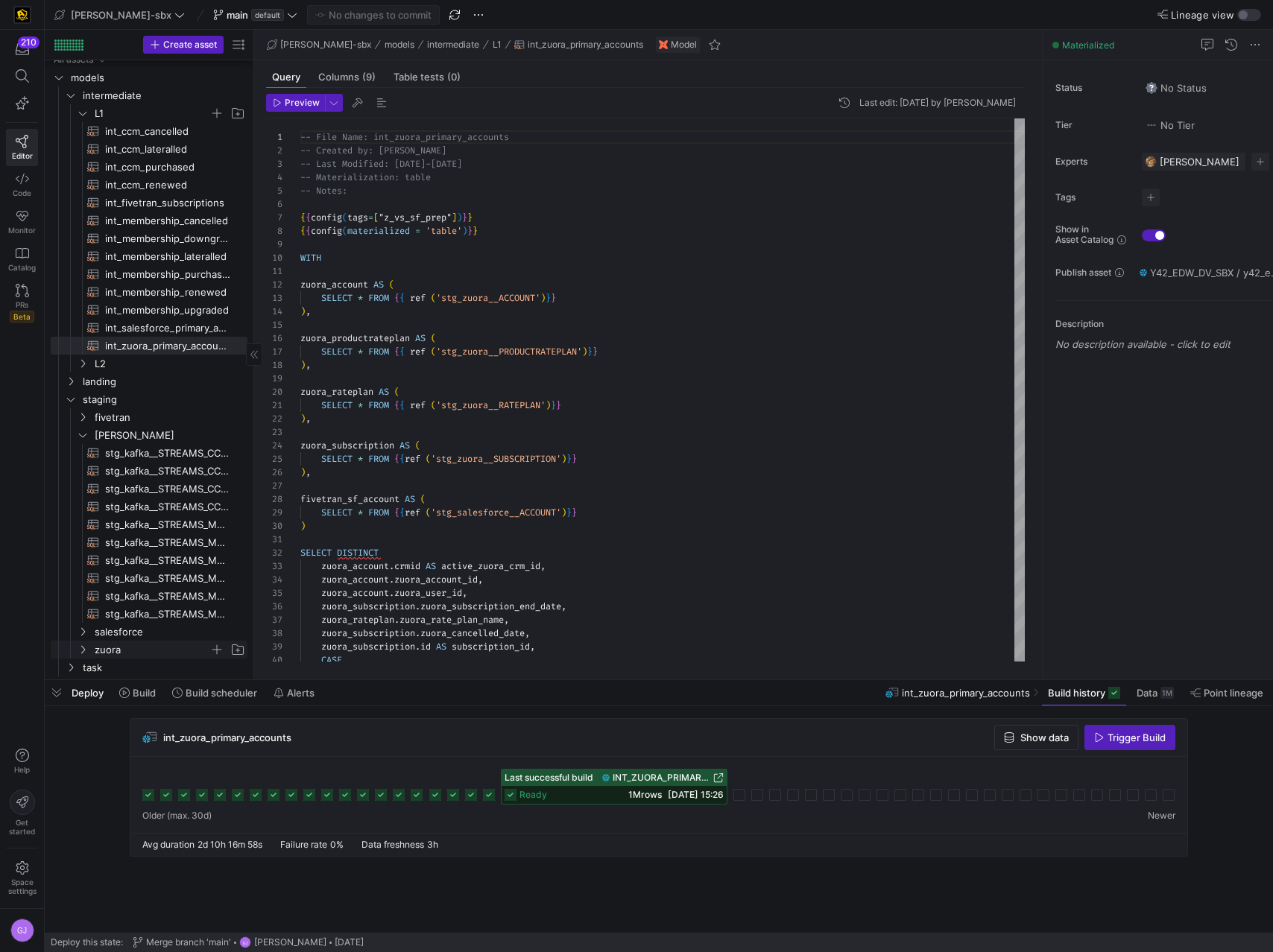
scroll to position [13, 0]
click at [98, 534] on span "task" at bounding box center [147, 665] width 127 height 17
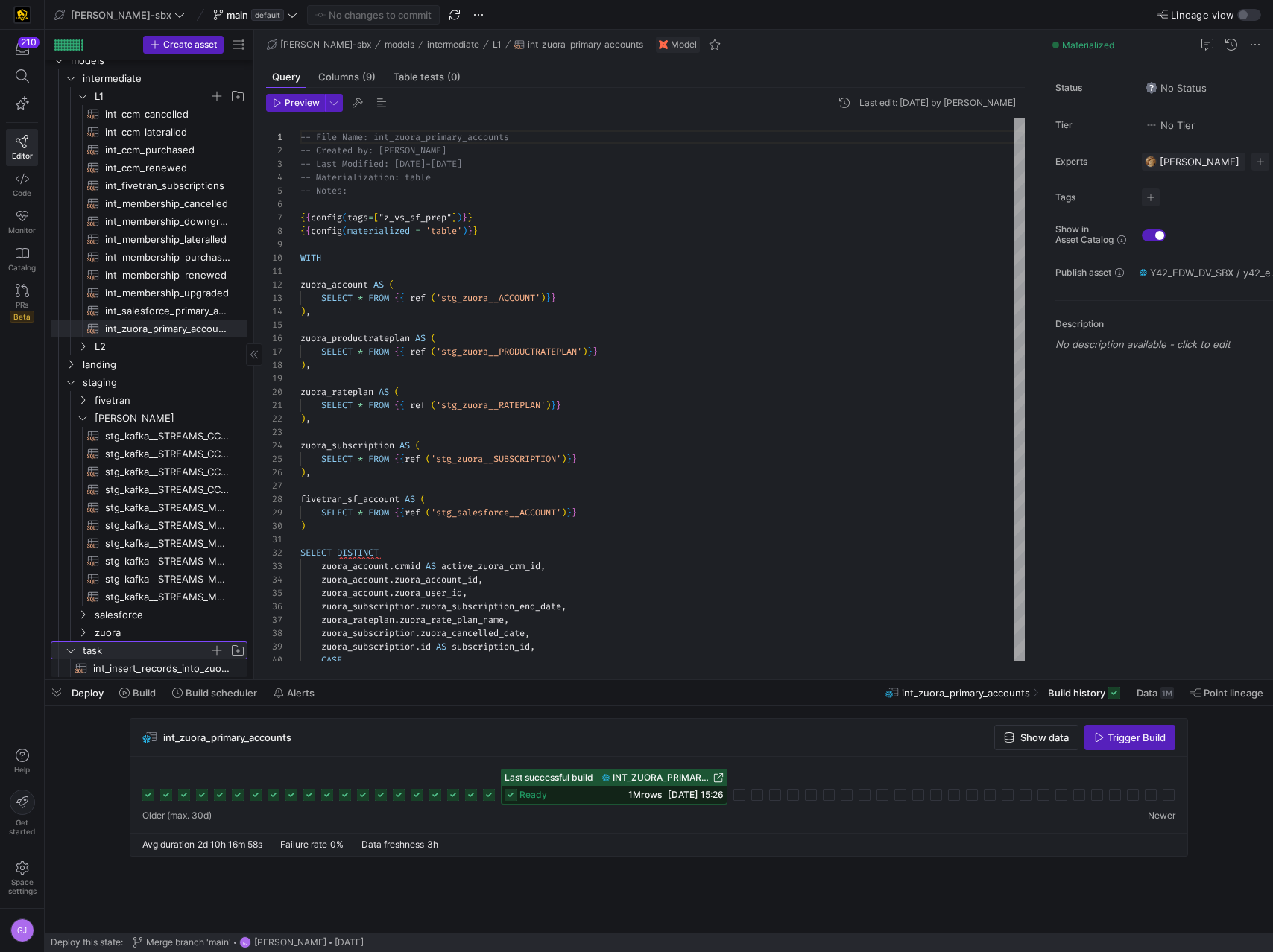
scroll to position [31, 0]
click at [113, 334] on span "L2" at bounding box center [151, 343] width 115 height 17
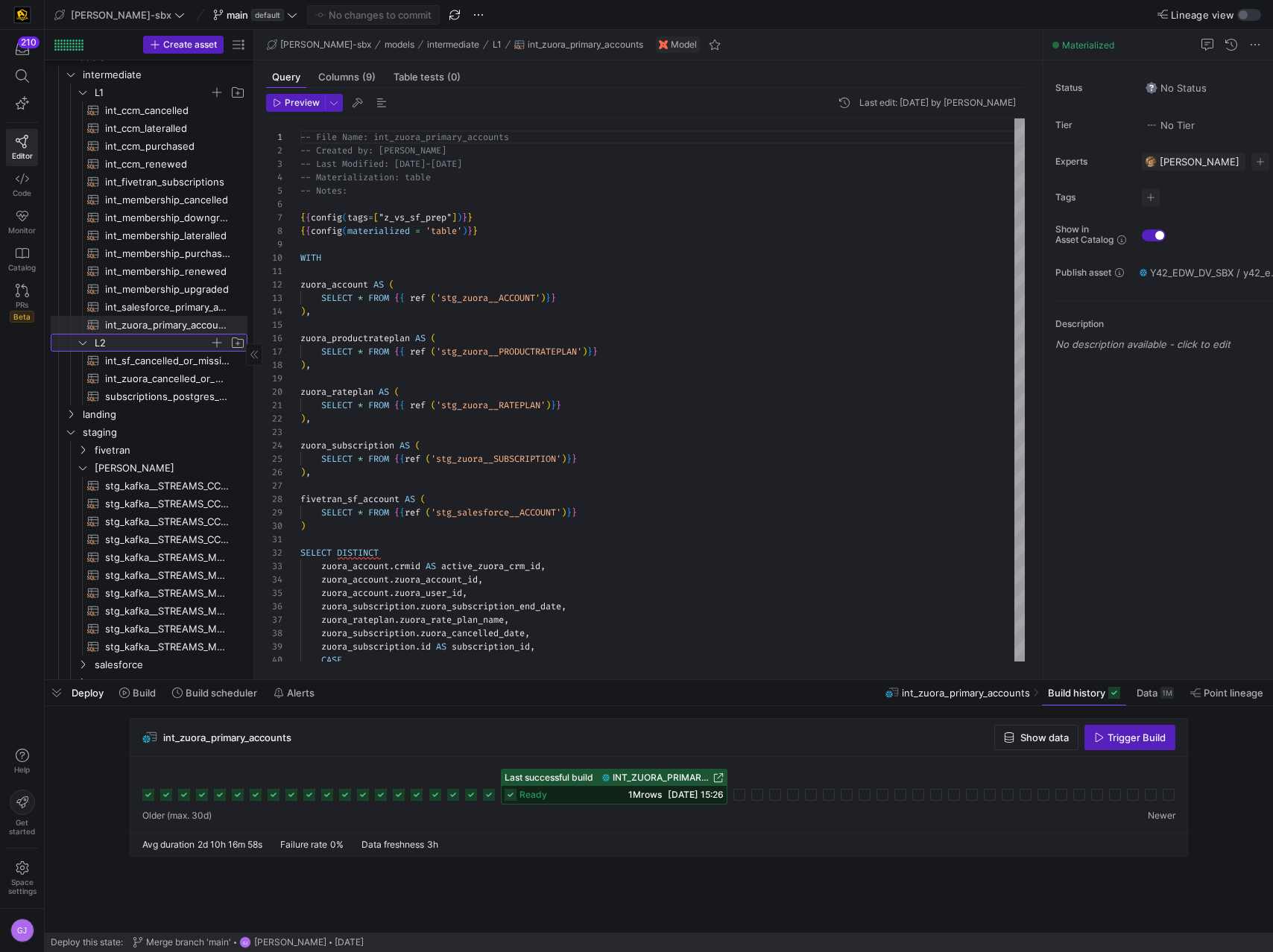
click at [168, 338] on span "L2" at bounding box center [151, 343] width 115 height 17
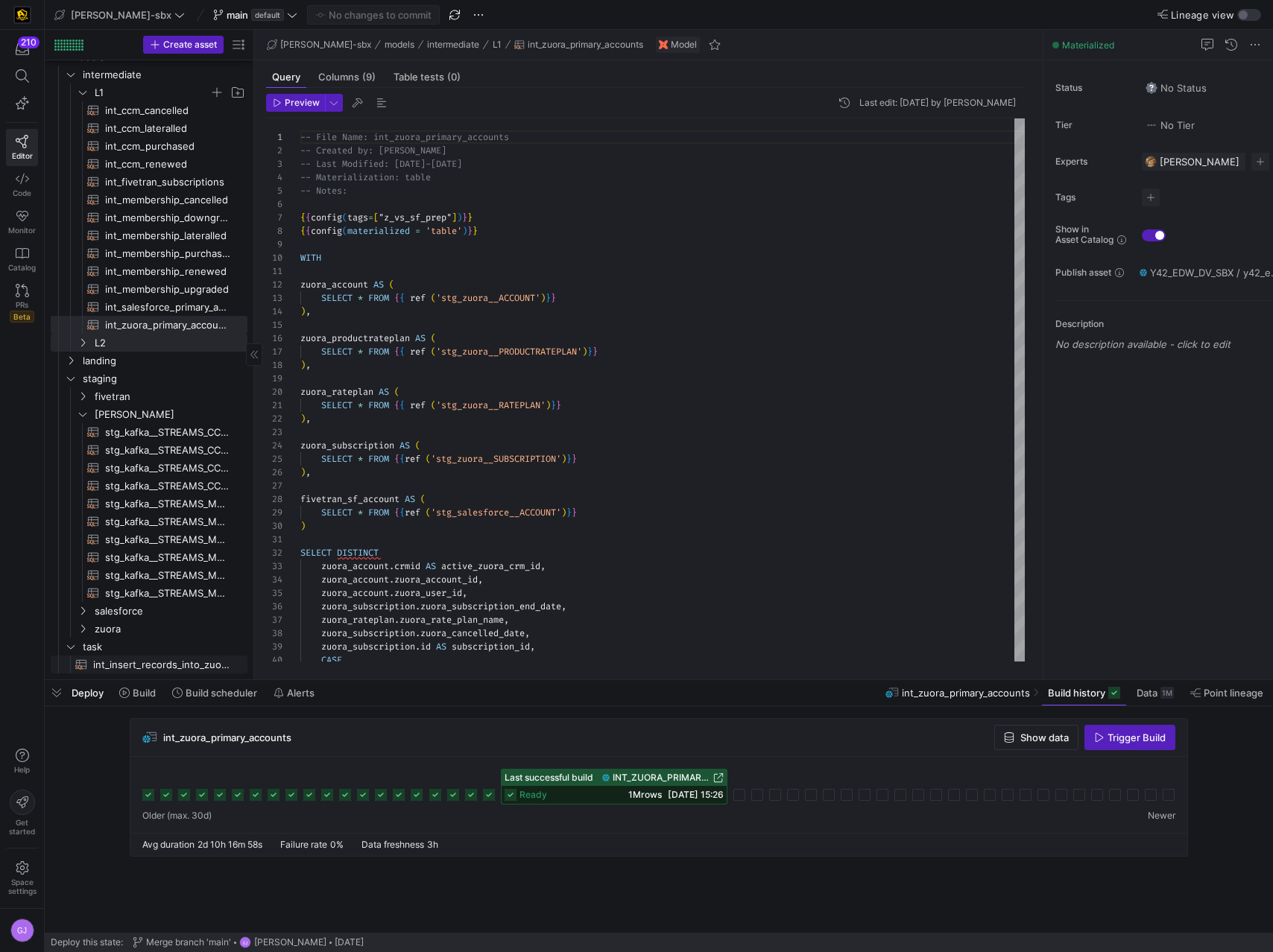
click at [111, 534] on span "int_insert_records_into_zuora_vs_salesforce​​​​​​​​​​" at bounding box center [161, 665] width 137 height 17
type textarea "-- File Name: int_insert_records_into_zuora_vs_salesforce -- Created By: [PERSO…"
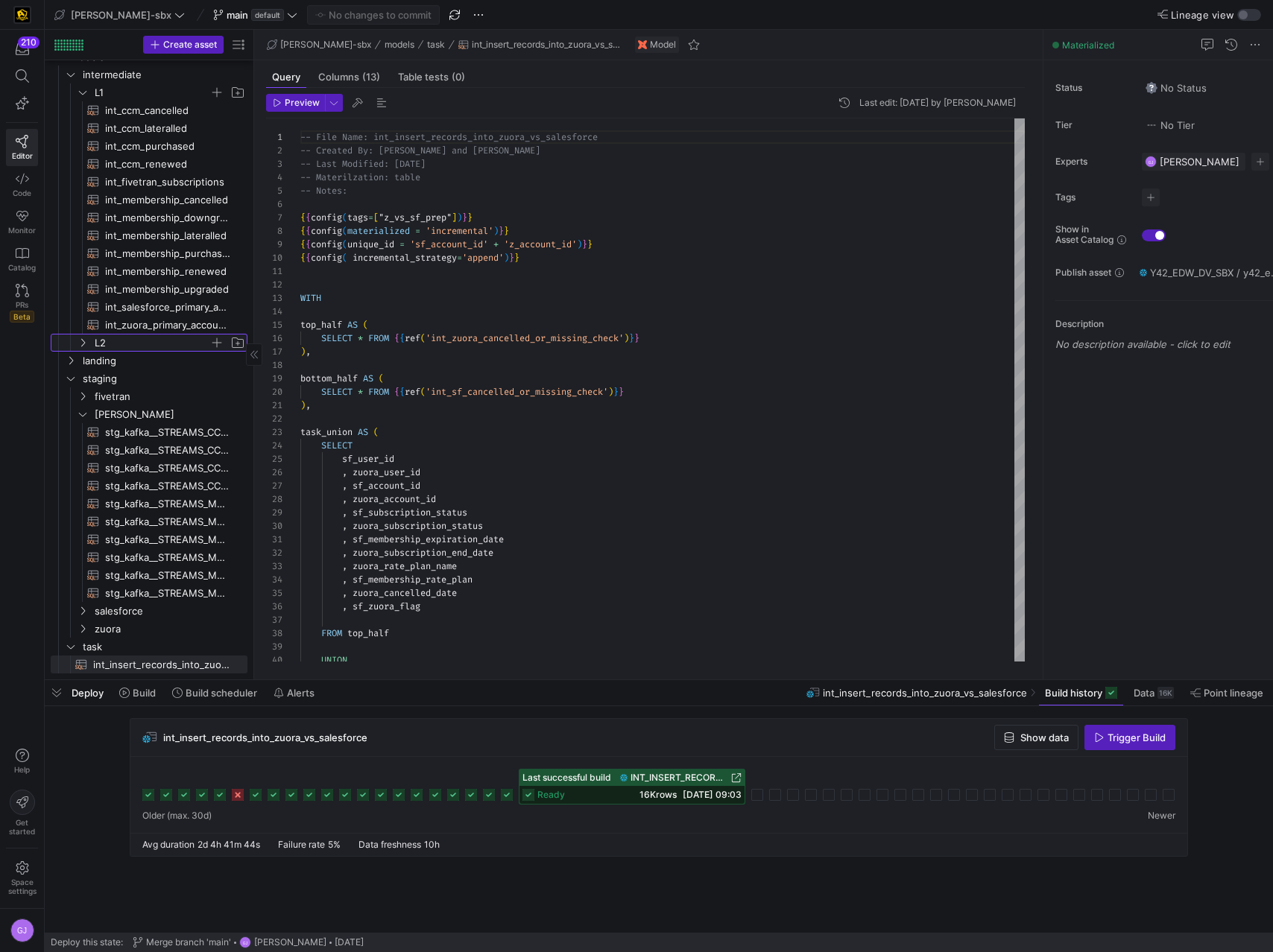
click at [106, 341] on span "L2" at bounding box center [151, 343] width 115 height 17
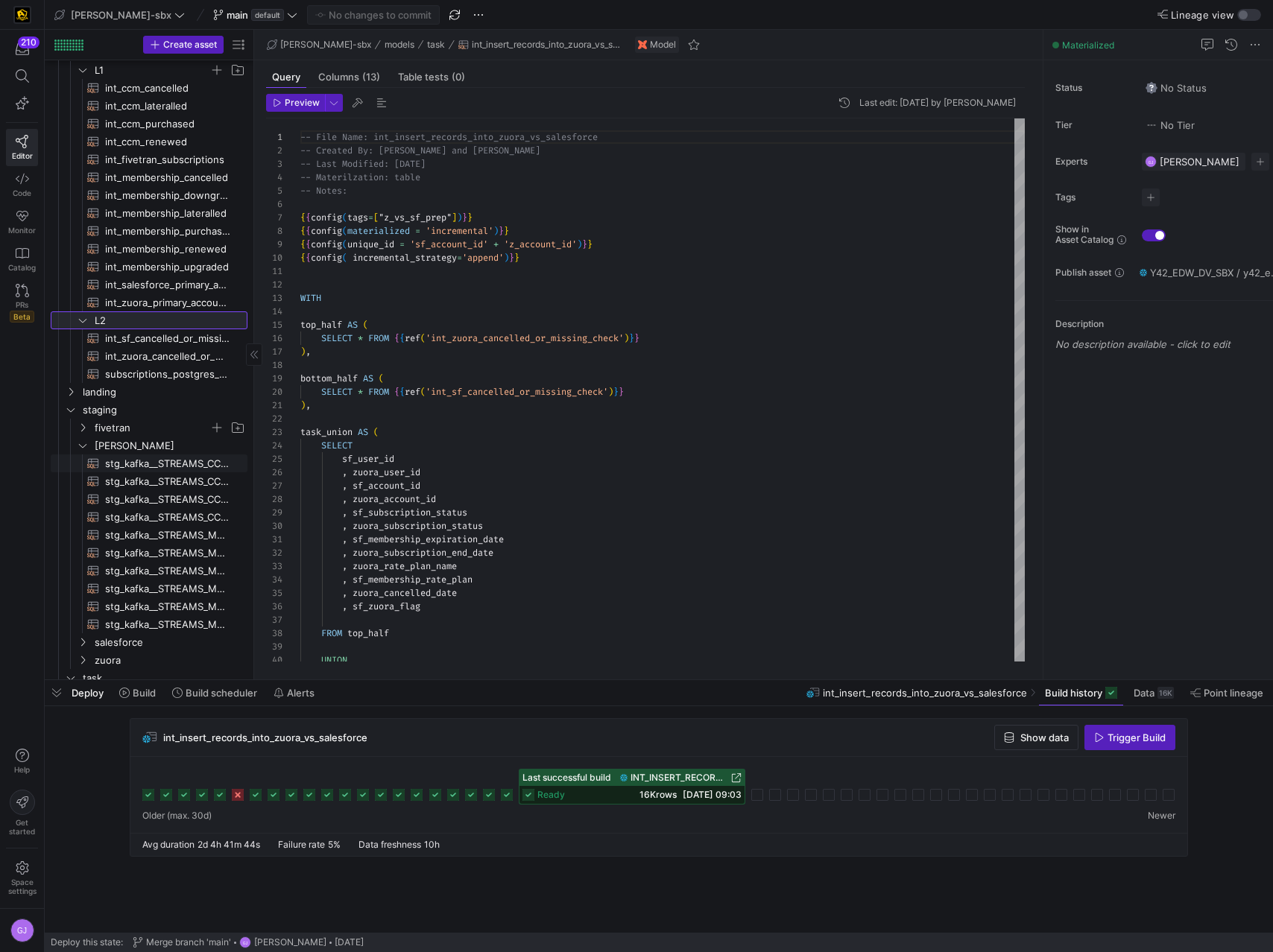
scroll to position [78, 0]
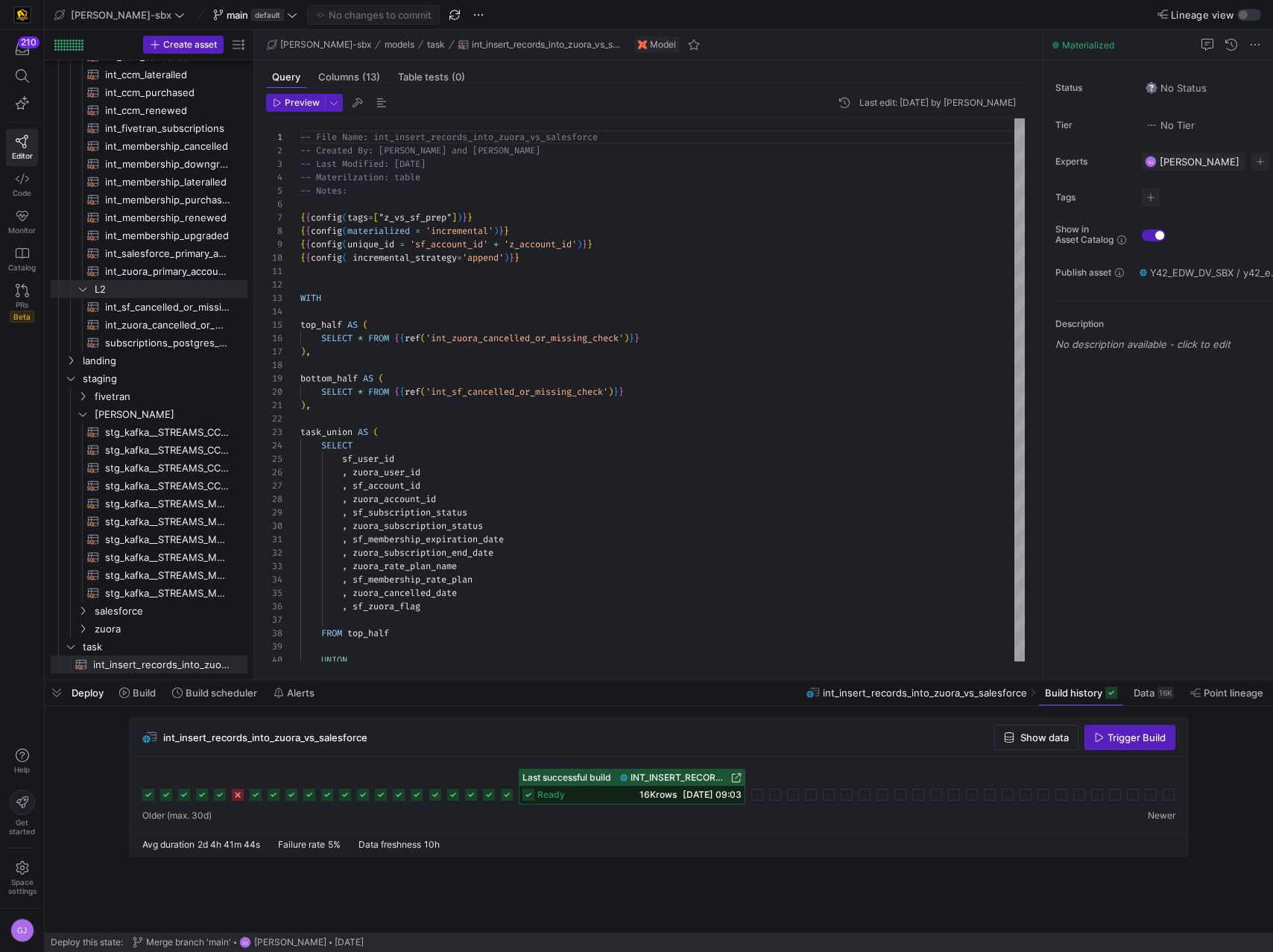
click at [512, 534] on icon at bounding box center [506, 794] width 12 height 12
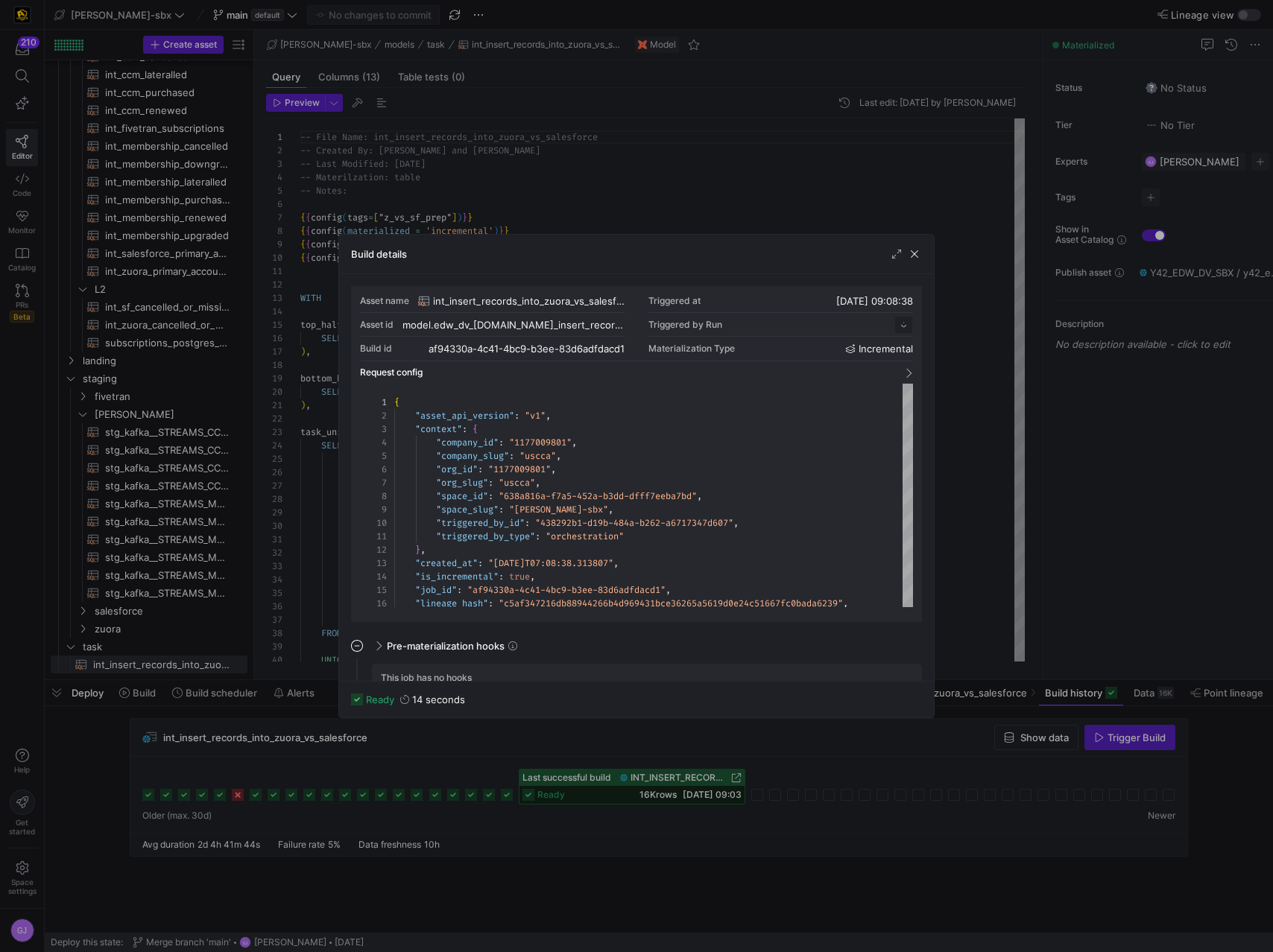
scroll to position [134, 0]
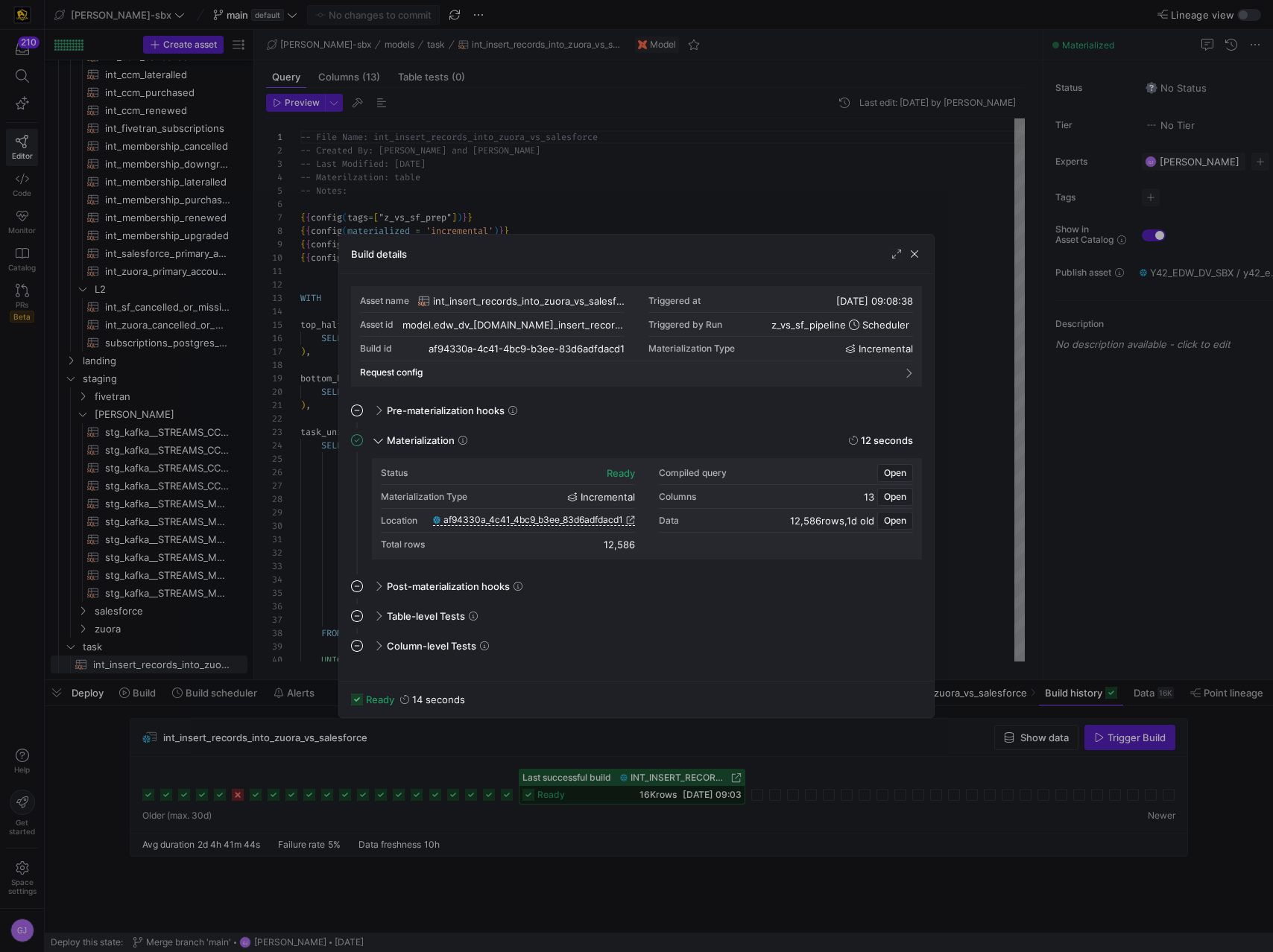
click at [923, 255] on div "Build details" at bounding box center [636, 254] width 595 height 40
click at [919, 258] on span "button" at bounding box center [914, 254] width 15 height 15
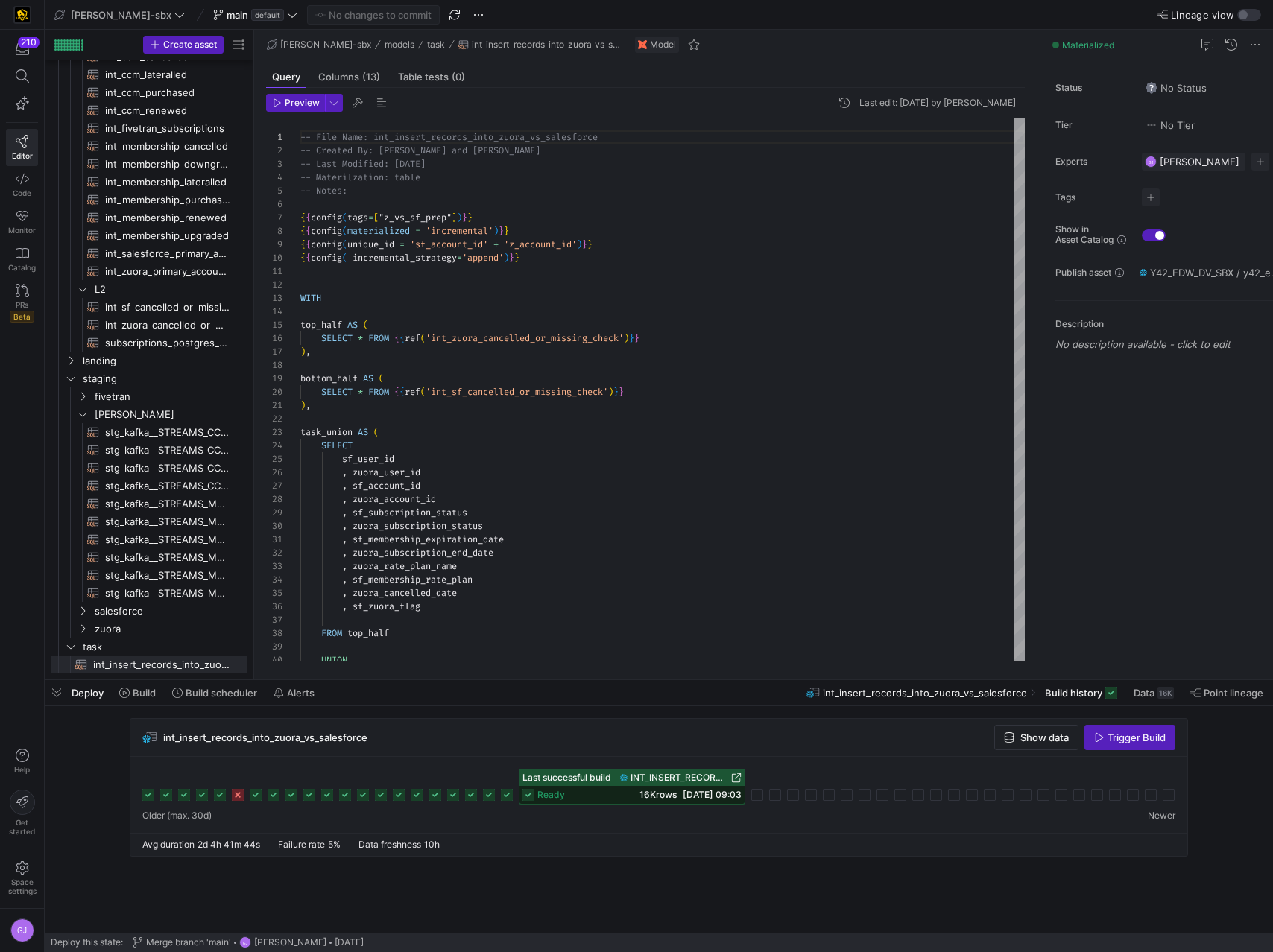
click at [486, 534] on div at bounding box center [658, 787] width 1033 height 36
click at [489, 534] on rect at bounding box center [488, 794] width 12 height 12
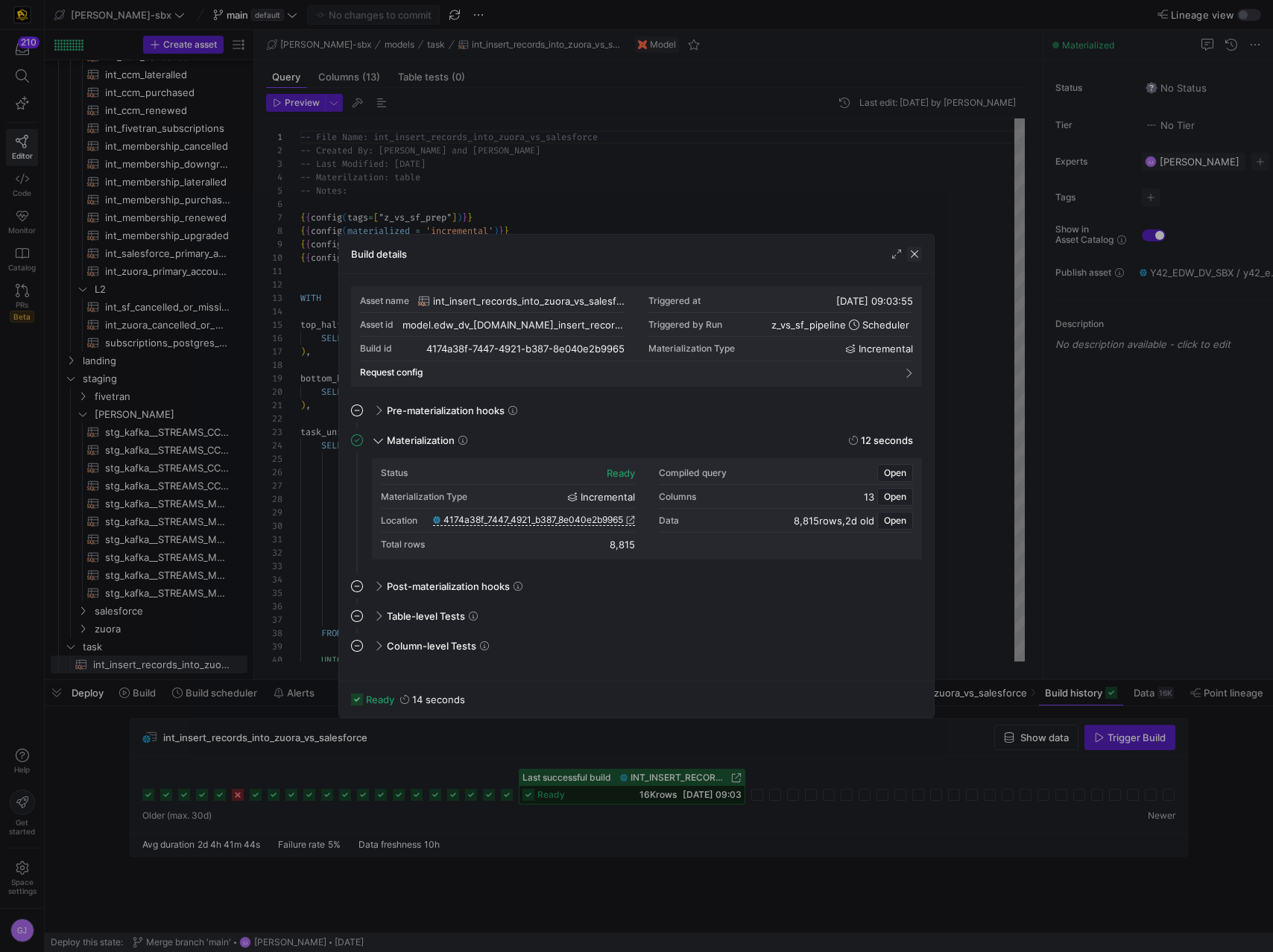
click at [918, 259] on span "button" at bounding box center [914, 254] width 15 height 15
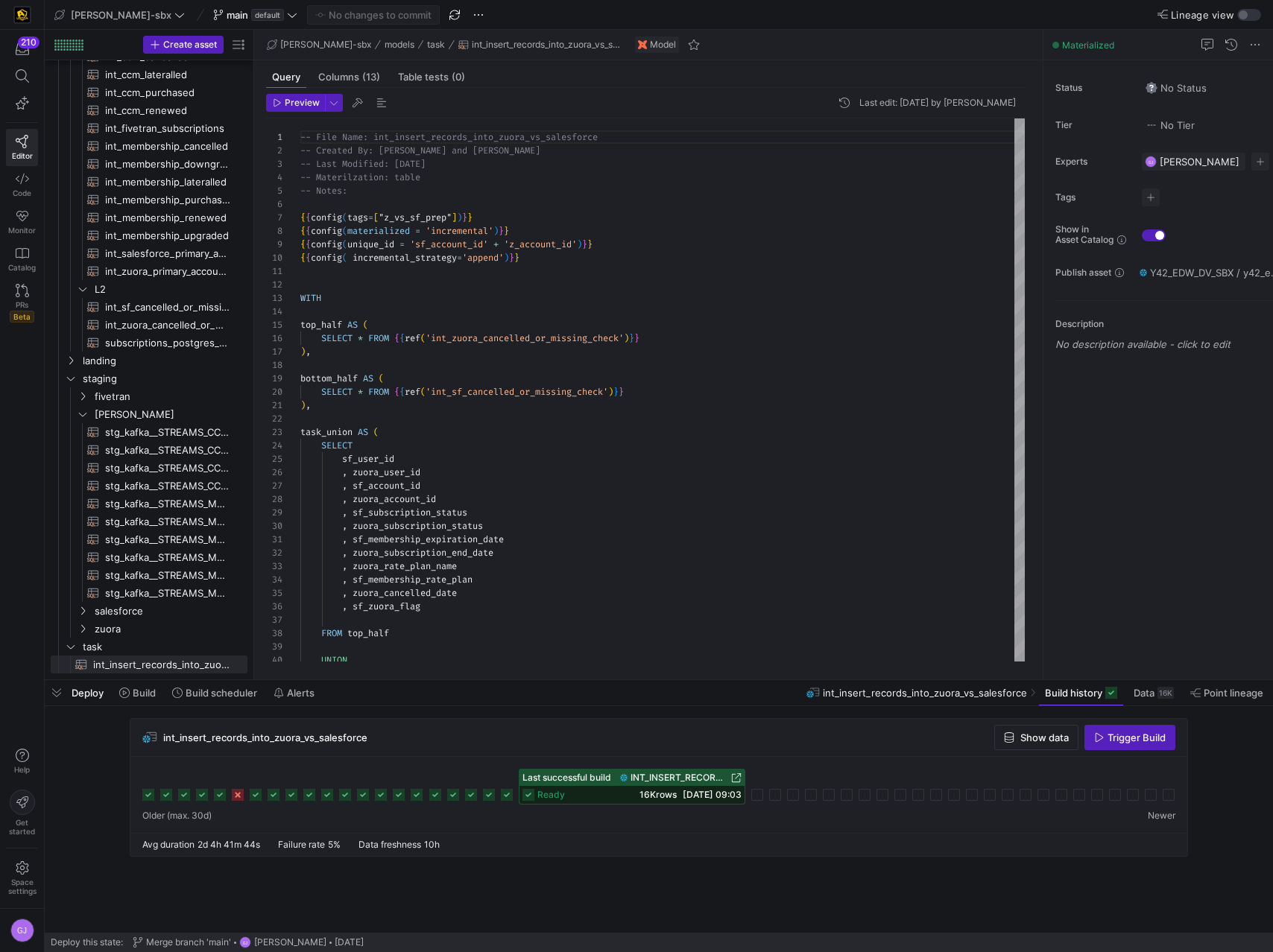
click at [584, 534] on div "ready 16K rows 29/08/25, 09:03" at bounding box center [632, 795] width 225 height 18
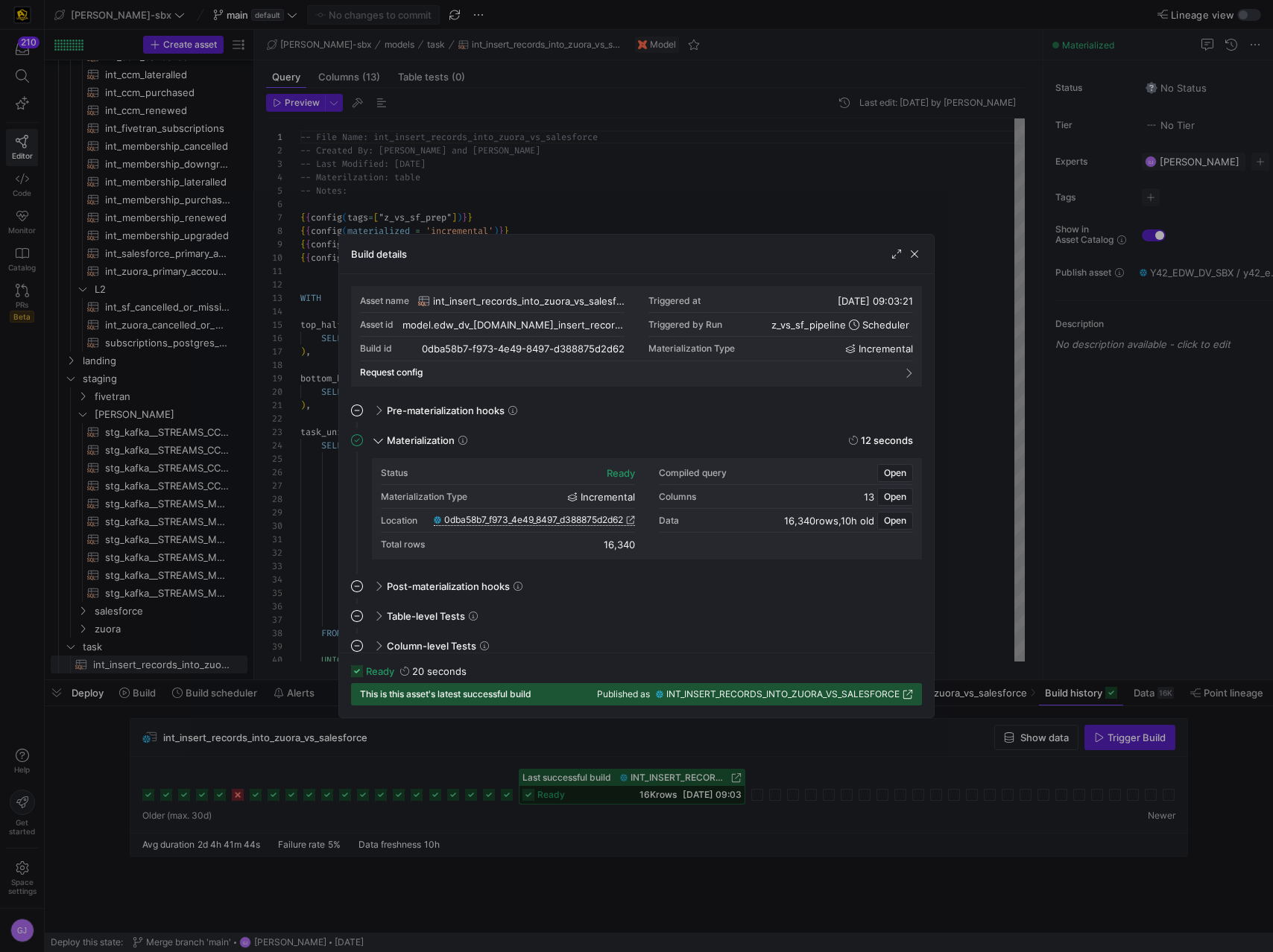
click at [506, 522] on span "0dba58b7_f973_4e49_8497_d388875d2d62" at bounding box center [534, 520] width 179 height 11
click at [916, 251] on span "button" at bounding box center [914, 254] width 15 height 15
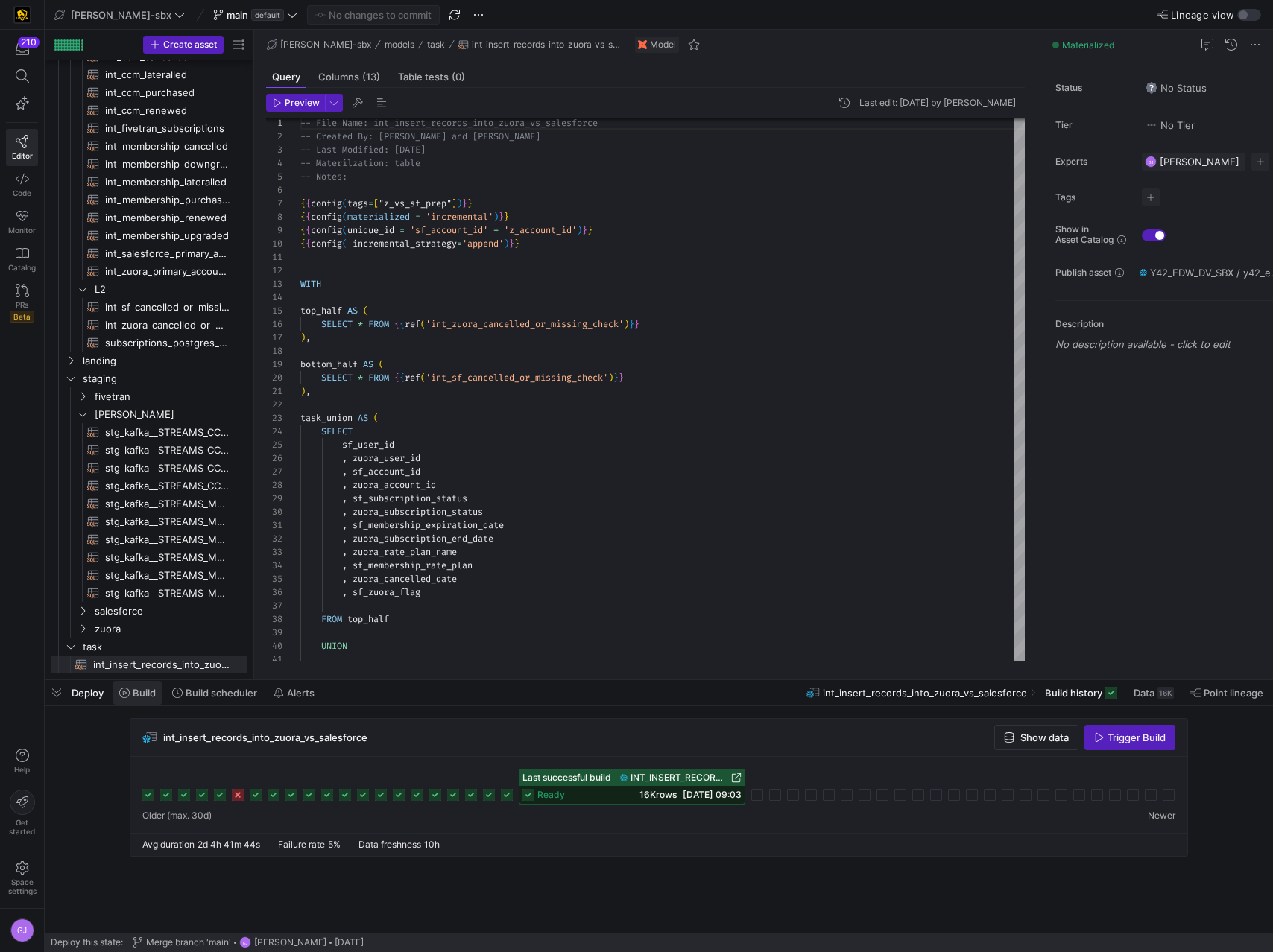
click at [148, 534] on span "Build" at bounding box center [144, 692] width 23 height 12
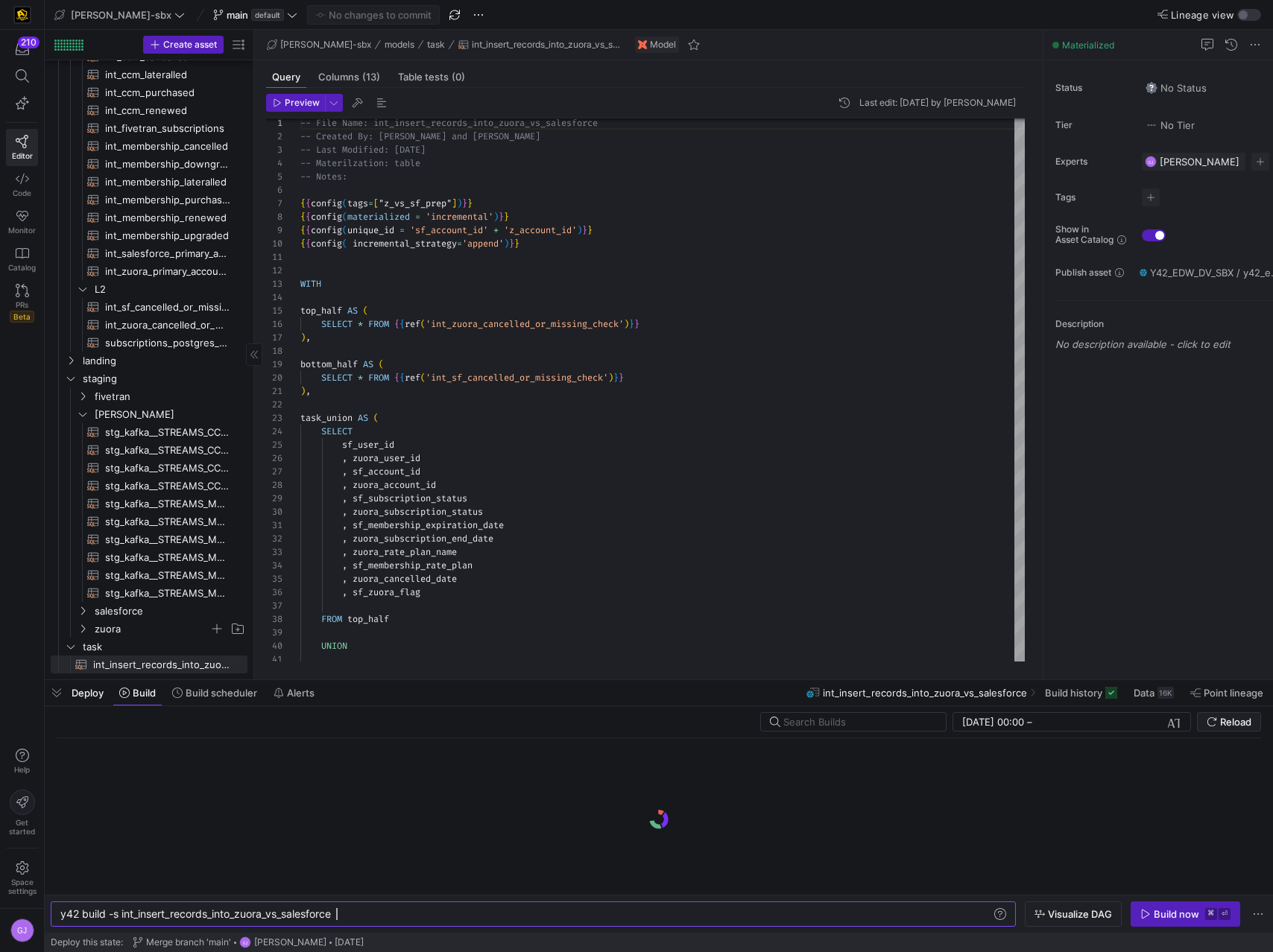
scroll to position [0, 276]
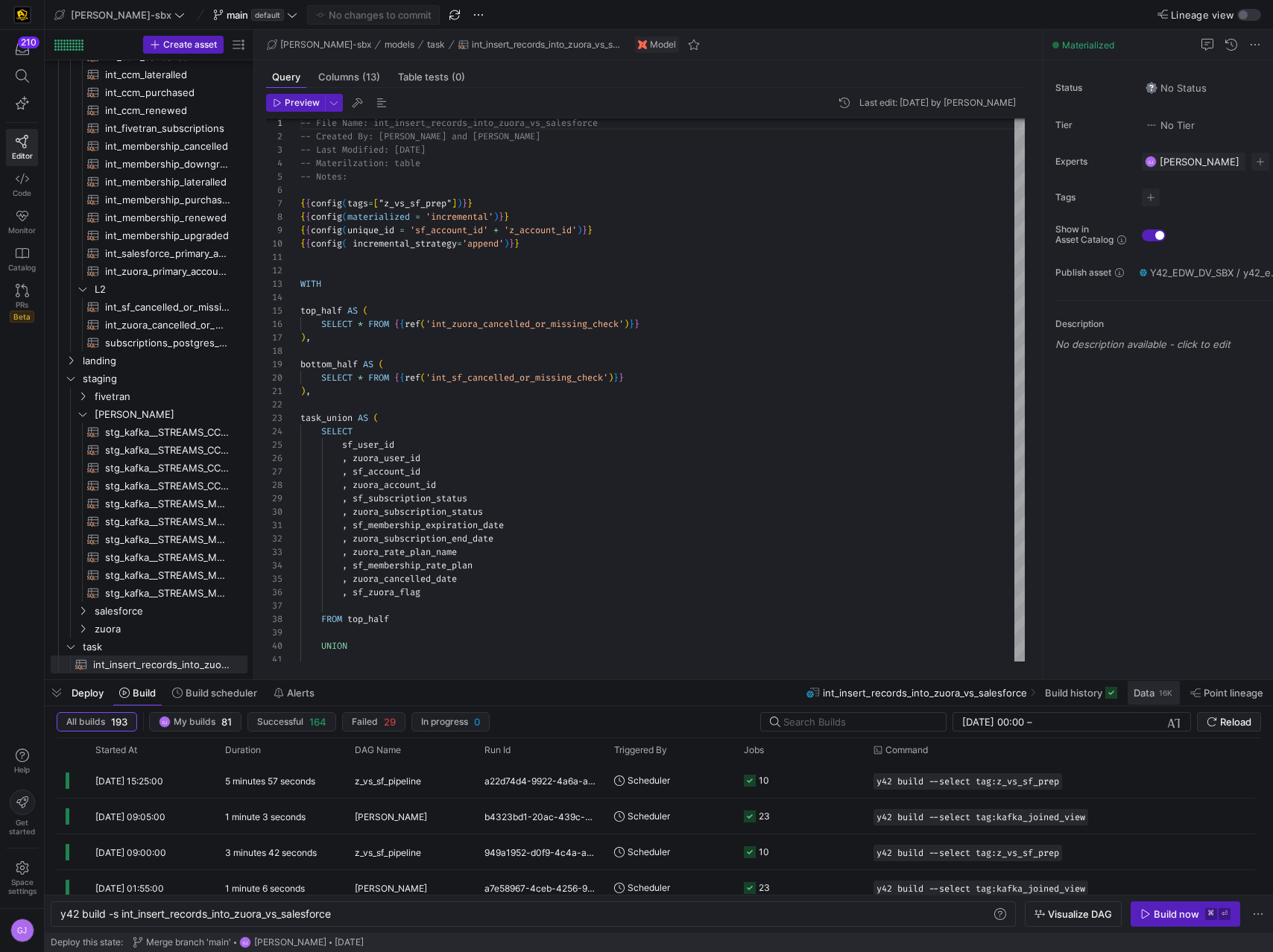
click at [1126, 534] on span "Data" at bounding box center [1144, 692] width 21 height 12
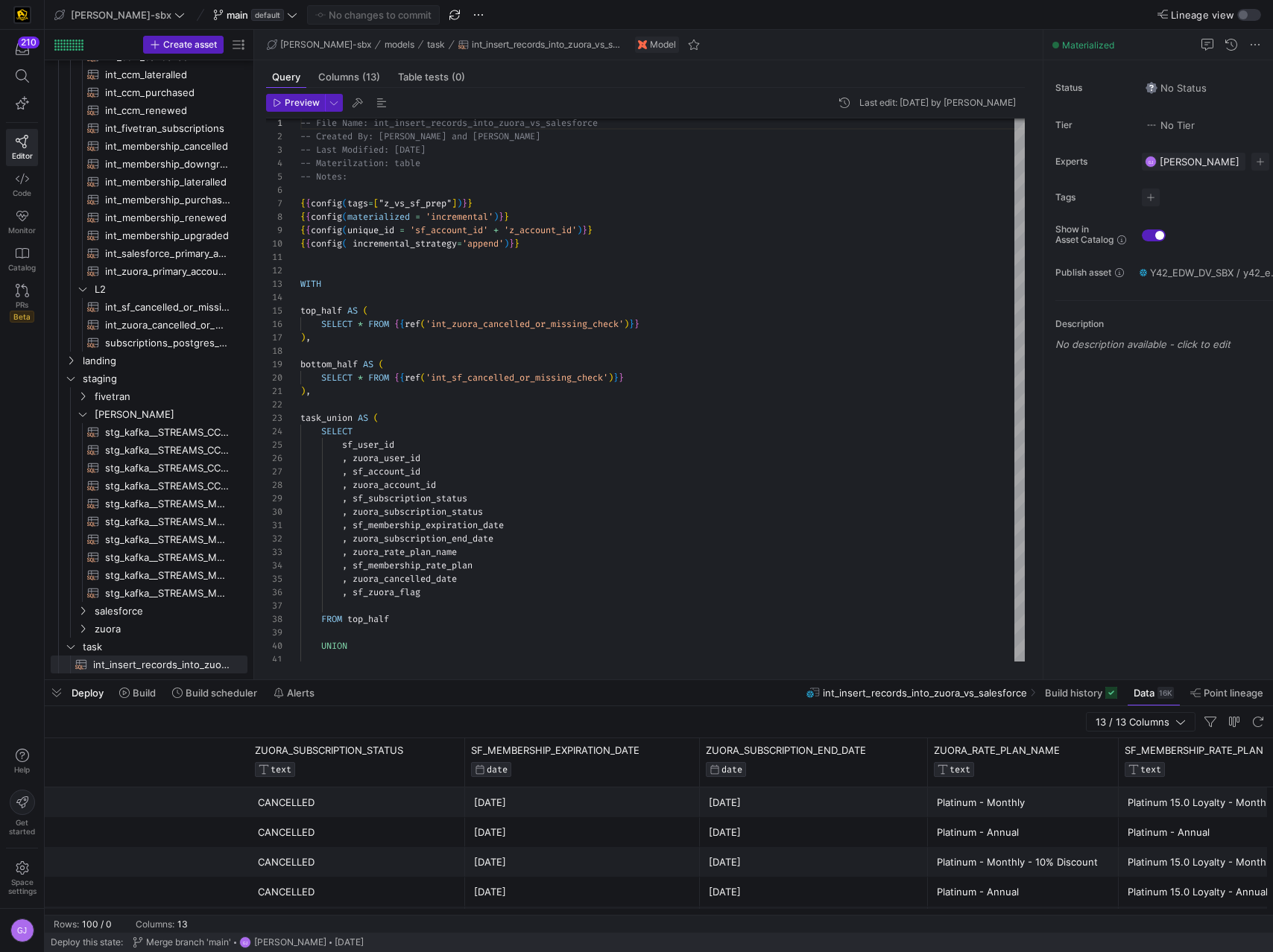
scroll to position [0, 1105]
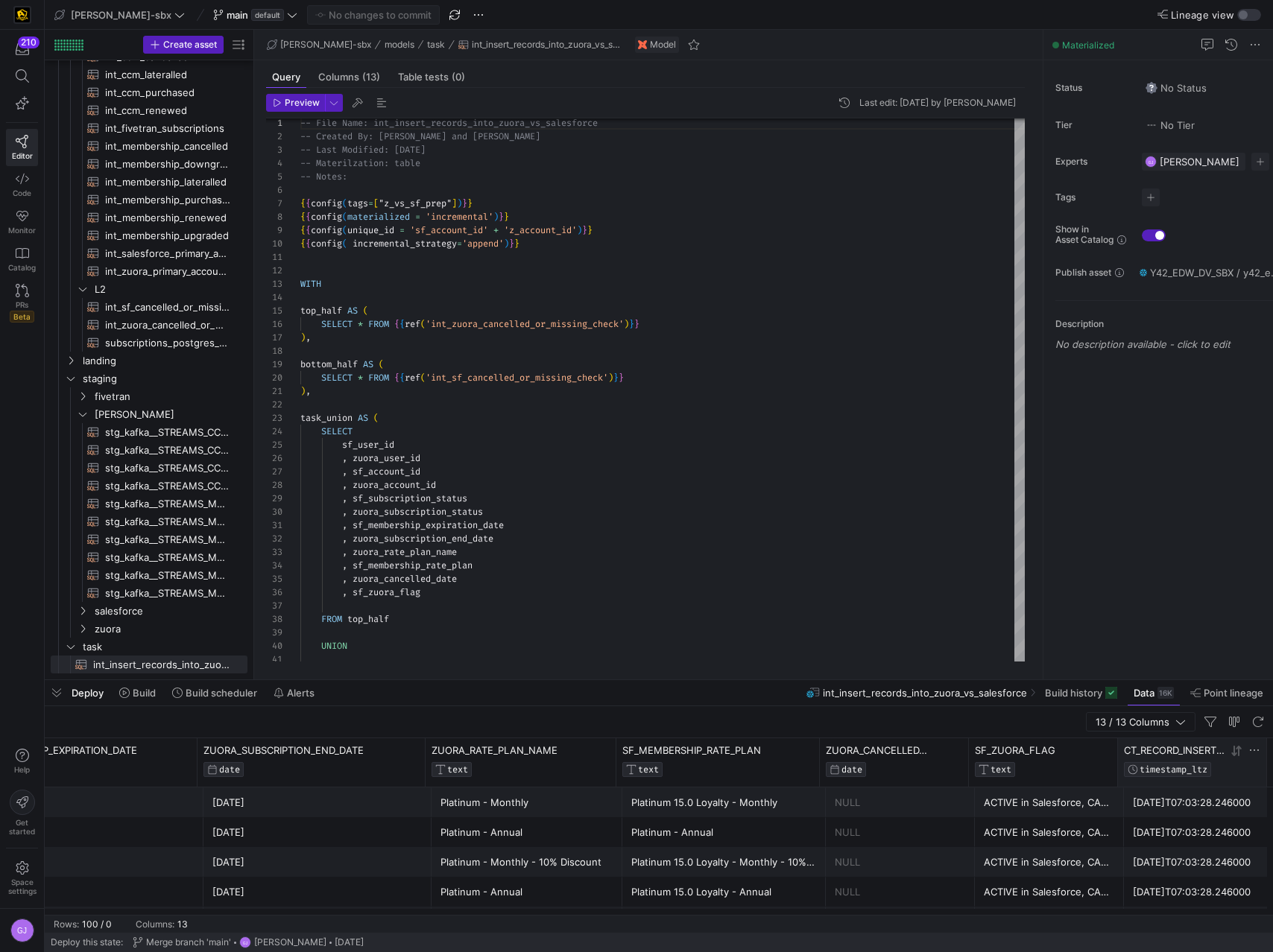
click at [1126, 534] on y42-database-column-type-icon "TIMESTAMP_LTZ" at bounding box center [1175, 769] width 103 height 15
click at [1118, 534] on div "CT_RECORD_INSERTED_DATE TIMESTAMP_LTZ" at bounding box center [1192, 762] width 149 height 49
drag, startPoint x: 1114, startPoint y: 763, endPoint x: 945, endPoint y: 761, distance: 169.0
click at [941, 534] on div "ZUORA_SUBSCRIPTION_STATUS TEXT SF_MEMBERSHIP_EXPIRATION_DATE DATE ZUORA_SUBSCRI…" at bounding box center [103, 762] width 2327 height 49
drag, startPoint x: 1116, startPoint y: 763, endPoint x: 1030, endPoint y: 760, distance: 86.1
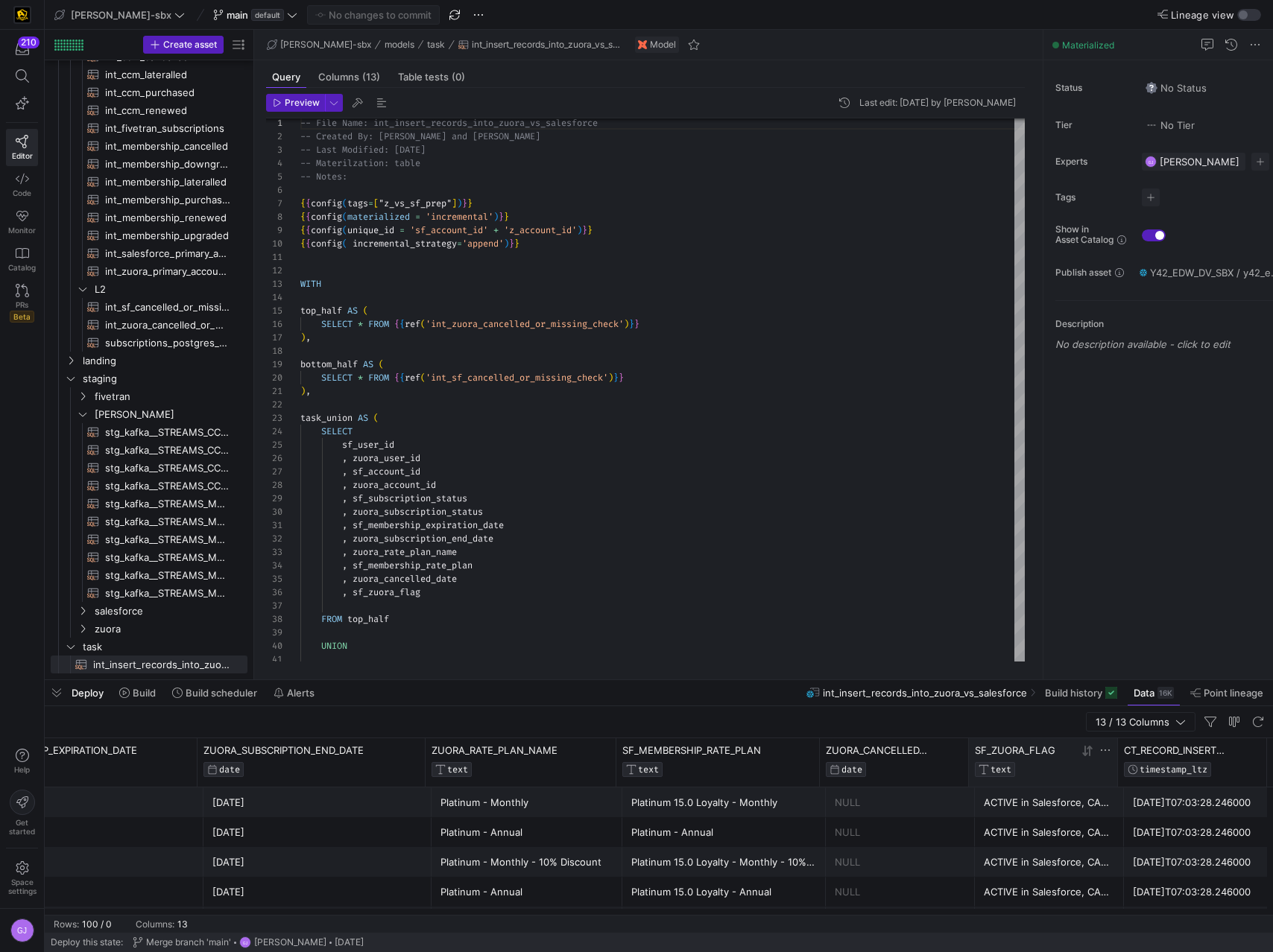
click at [1030, 534] on div "SF_ZUORA_FLAG TEXT" at bounding box center [1043, 762] width 149 height 49
click at [709, 534] on mat-sidenav-content "Drag here to set row groups Drag here to set column labels ZUORA_SUBSCRIPTION_S…" at bounding box center [658, 835] width 1228 height 194
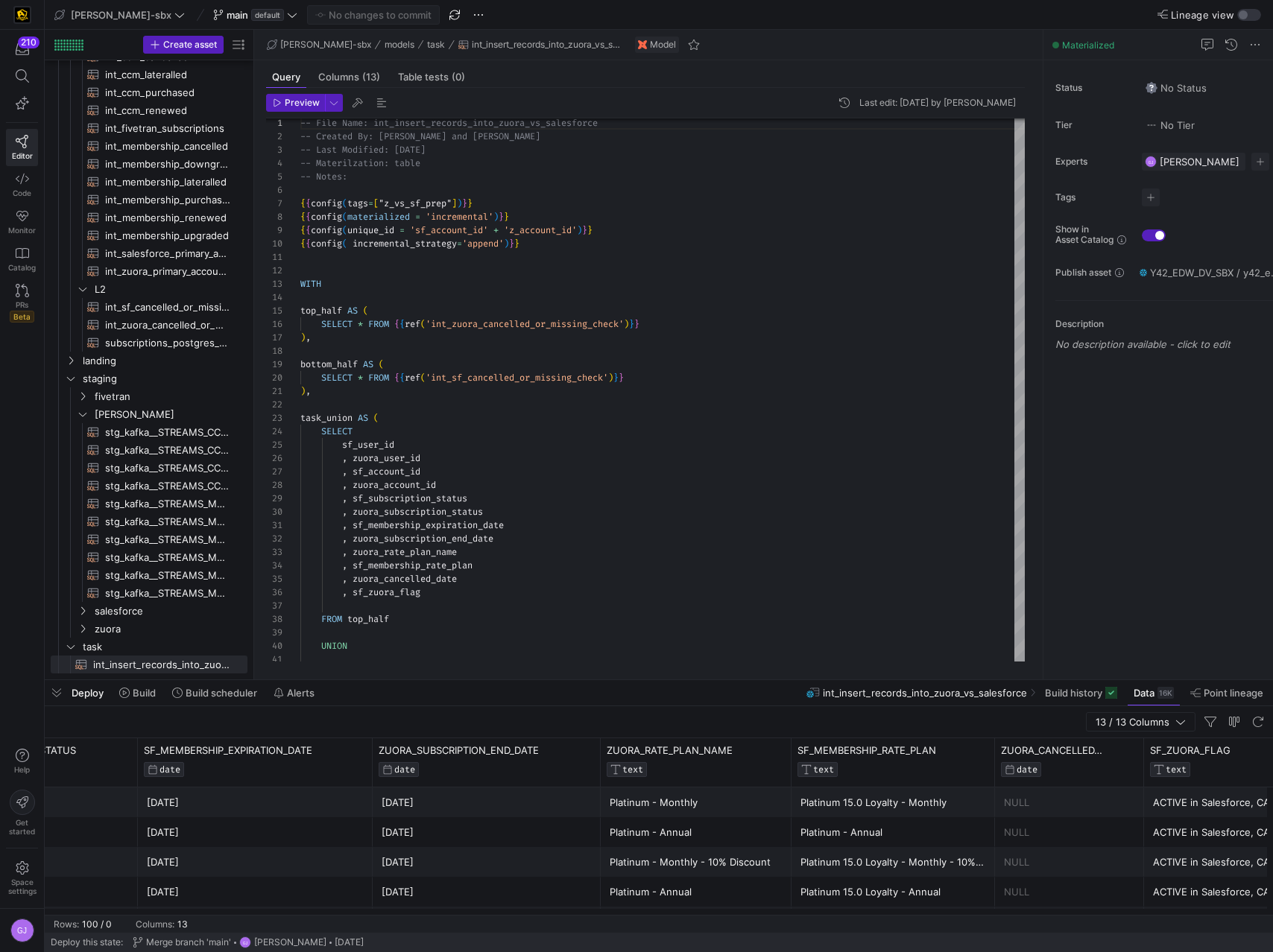
scroll to position [0, 0]
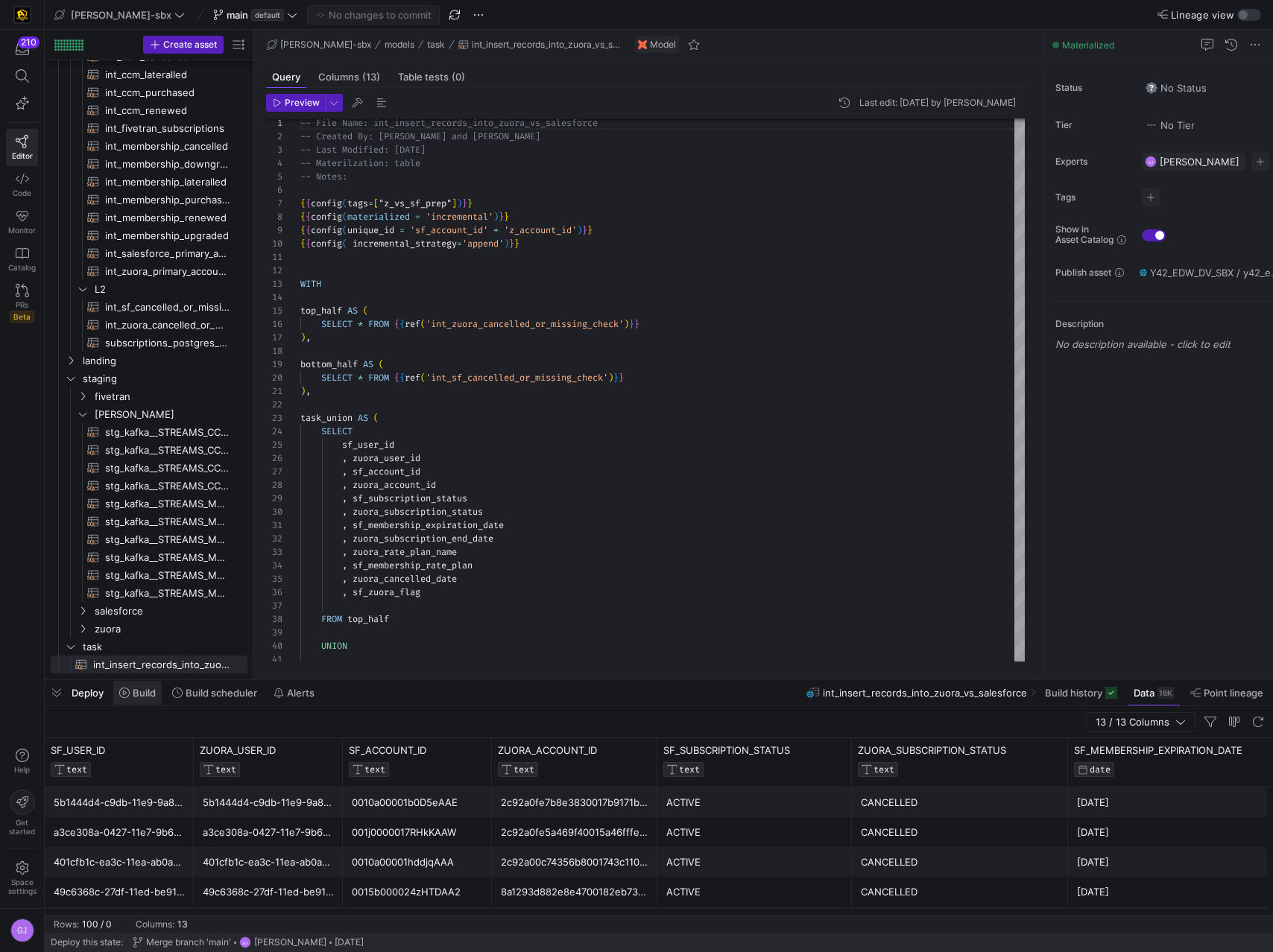
click at [153, 534] on span at bounding box center [138, 692] width 49 height 24
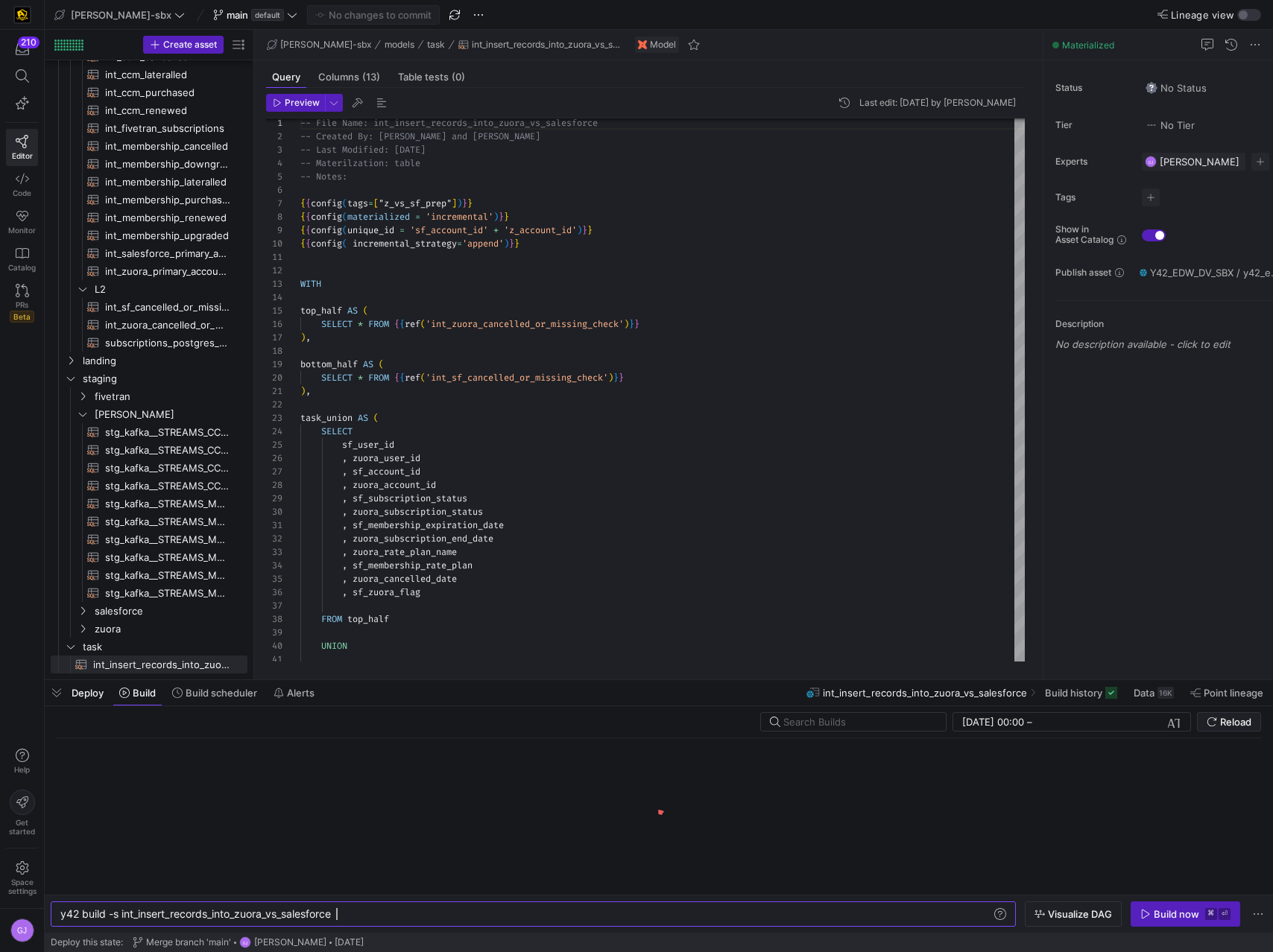
scroll to position [0, 276]
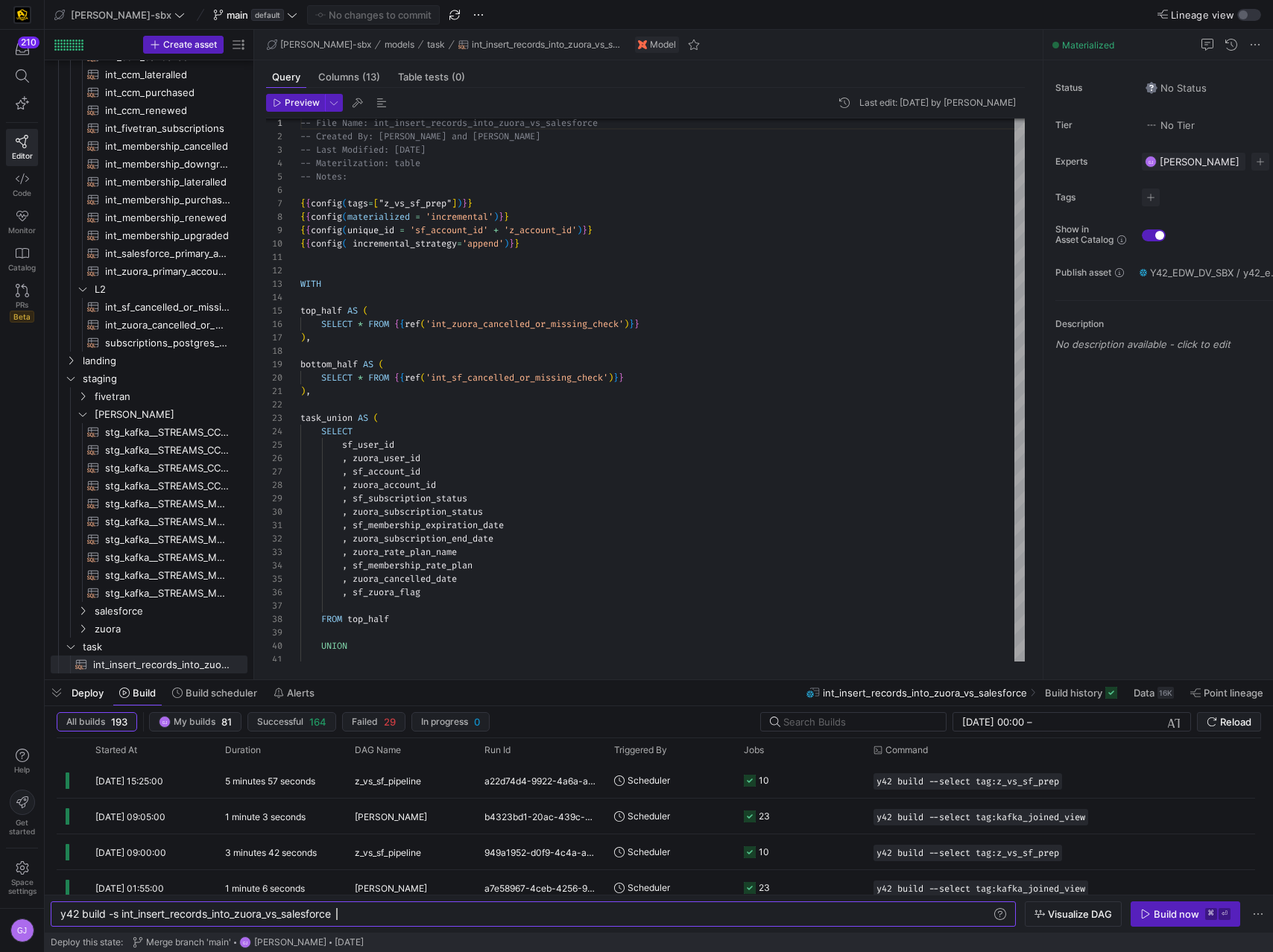
click at [1126, 534] on span "button" at bounding box center [1185, 914] width 108 height 24
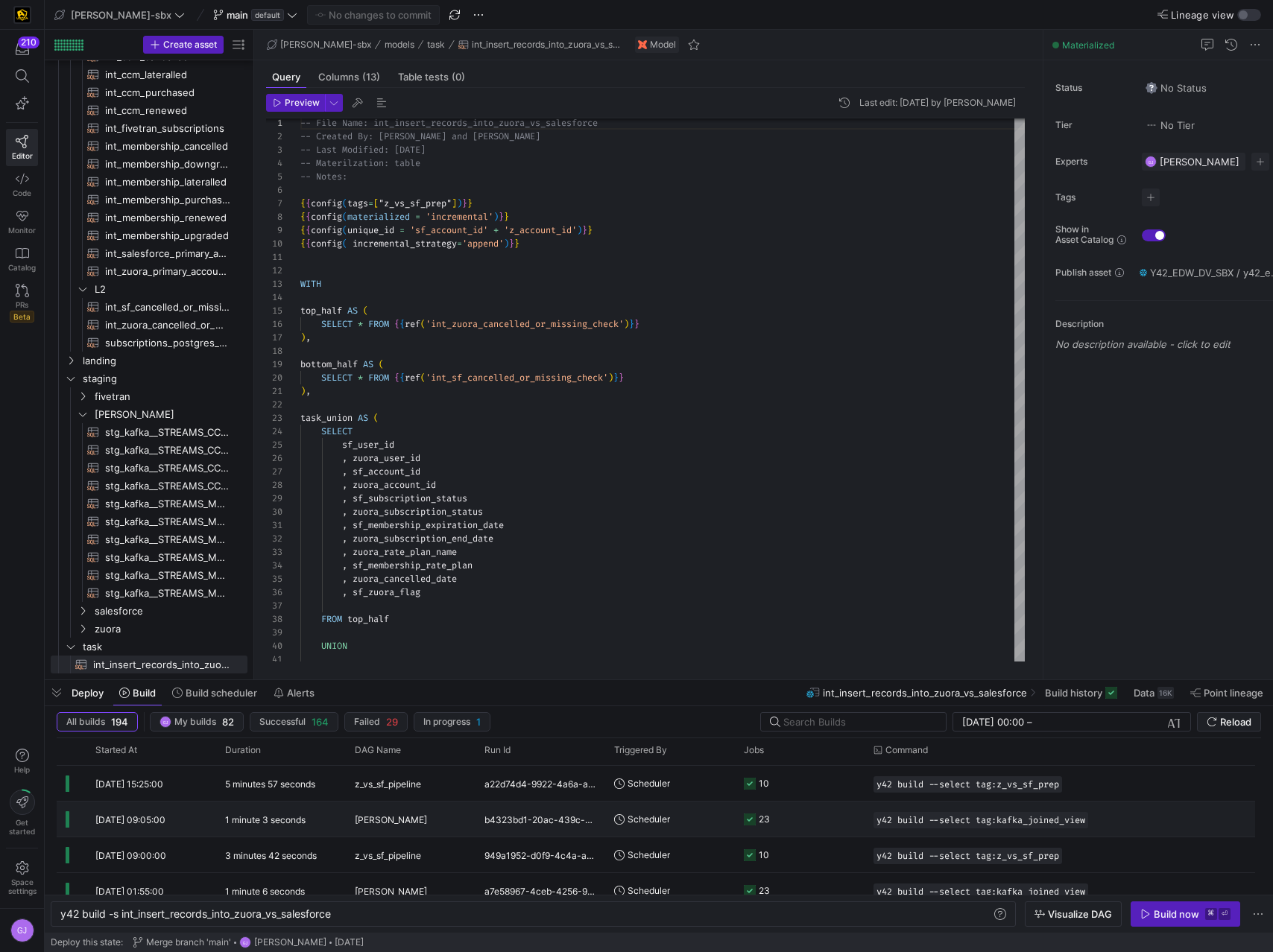
scroll to position [0, 0]
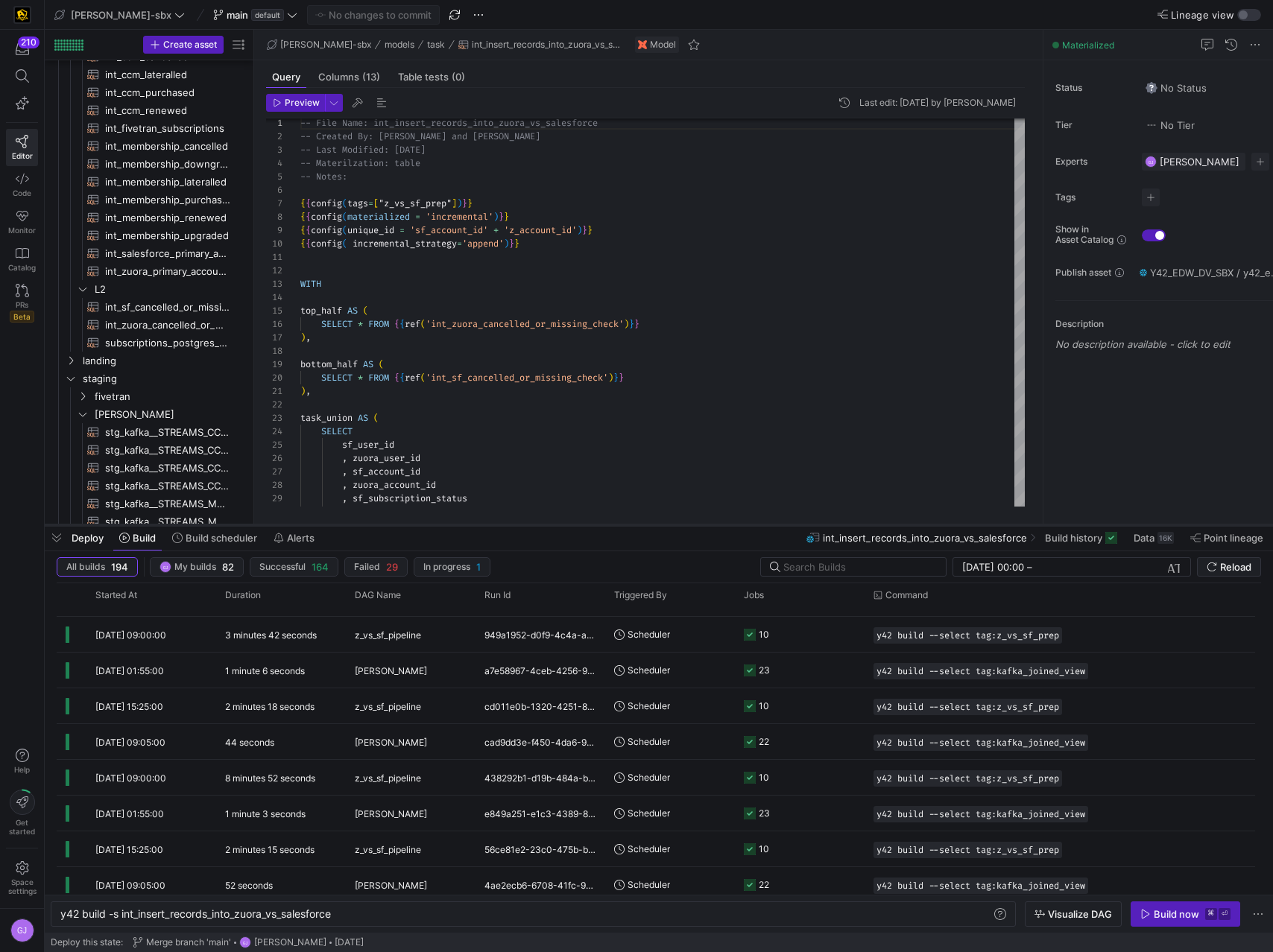
drag, startPoint x: 686, startPoint y: 680, endPoint x: 674, endPoint y: 504, distance: 176.4
click at [675, 522] on div at bounding box center [658, 525] width 1228 height 6
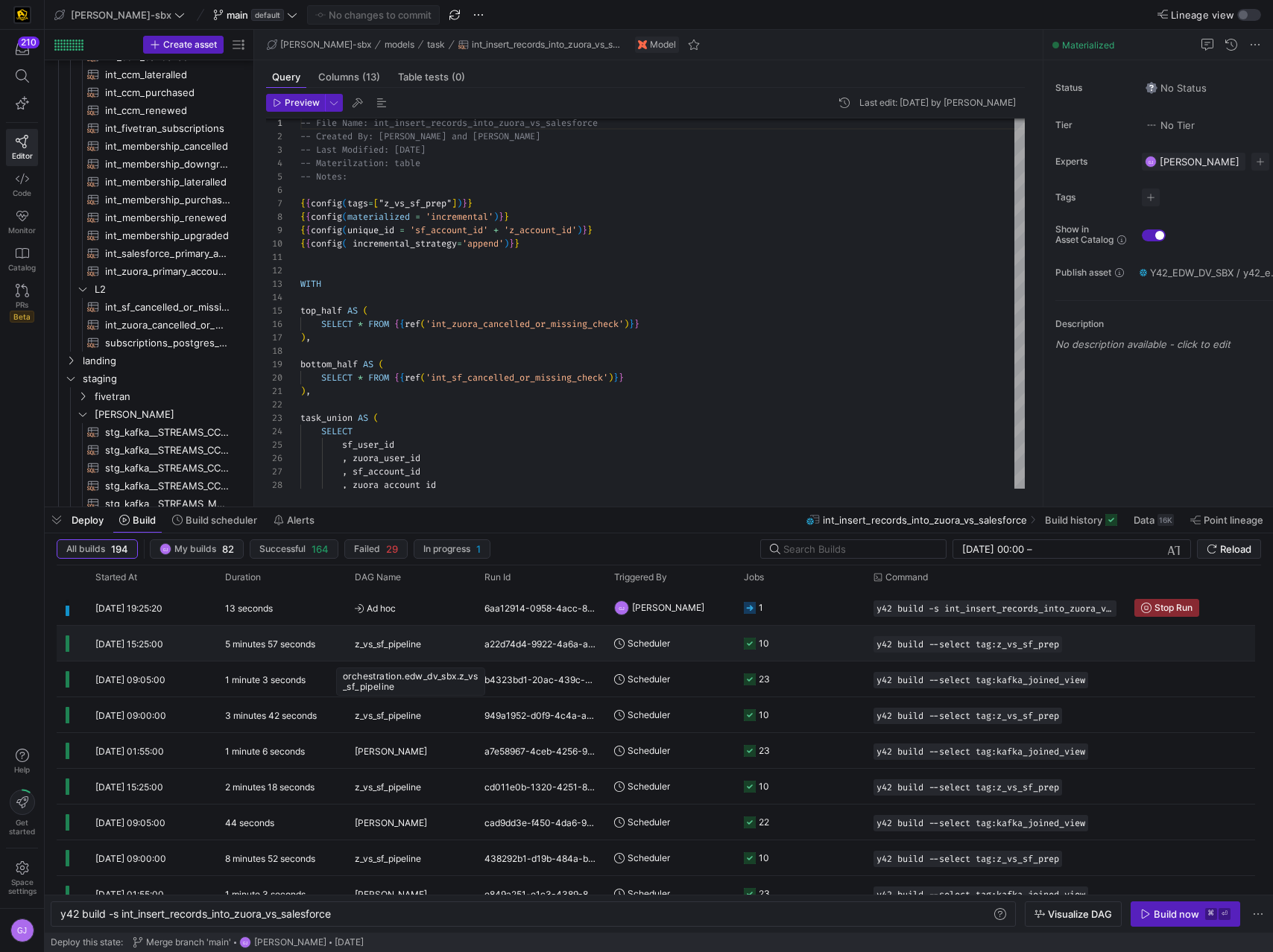
click at [397, 534] on span "z_vs_sf_pipeline" at bounding box center [387, 644] width 66 height 35
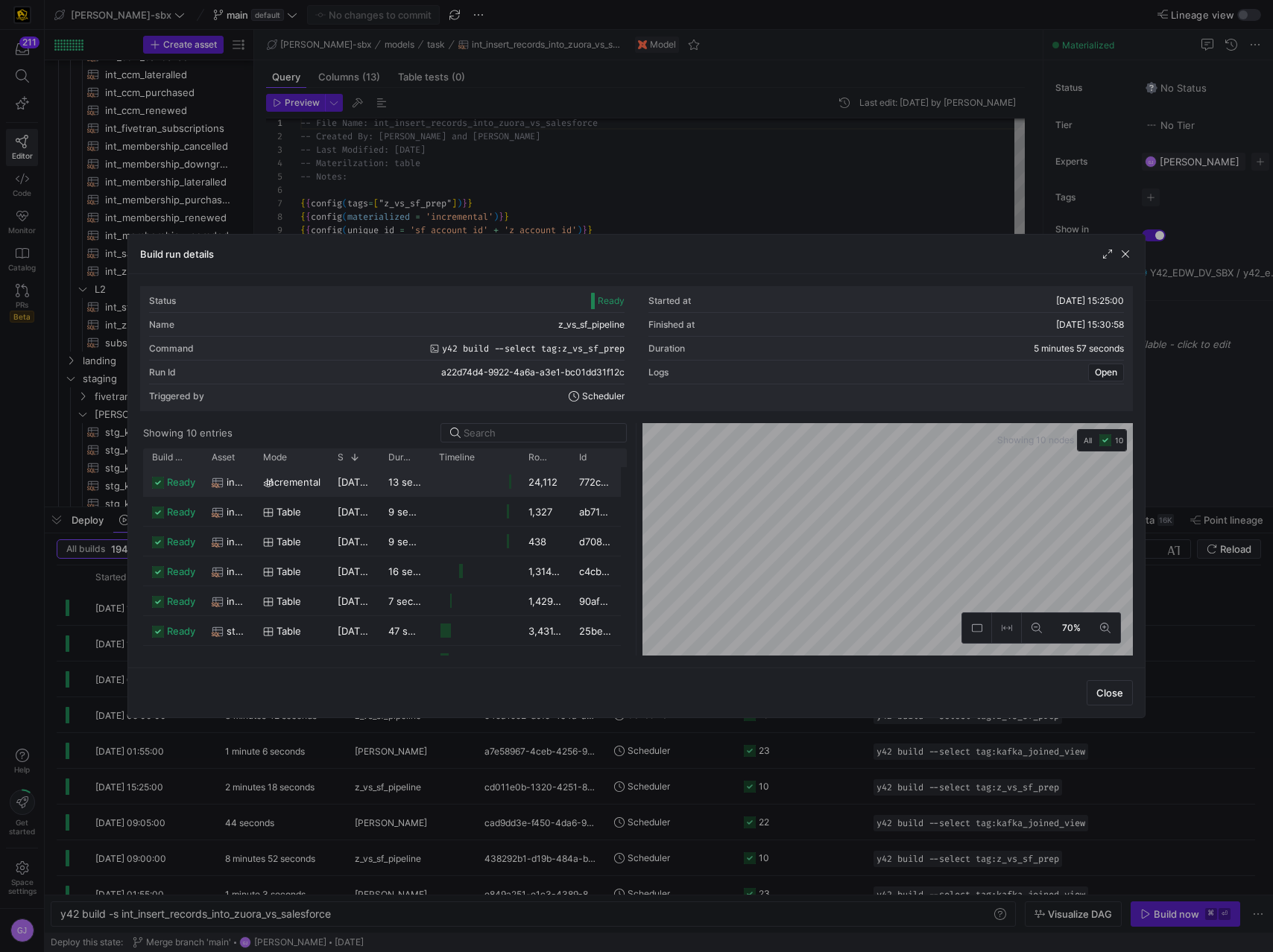
click at [348, 482] on span "[DATE] 15:30:44" at bounding box center [375, 482] width 75 height 12
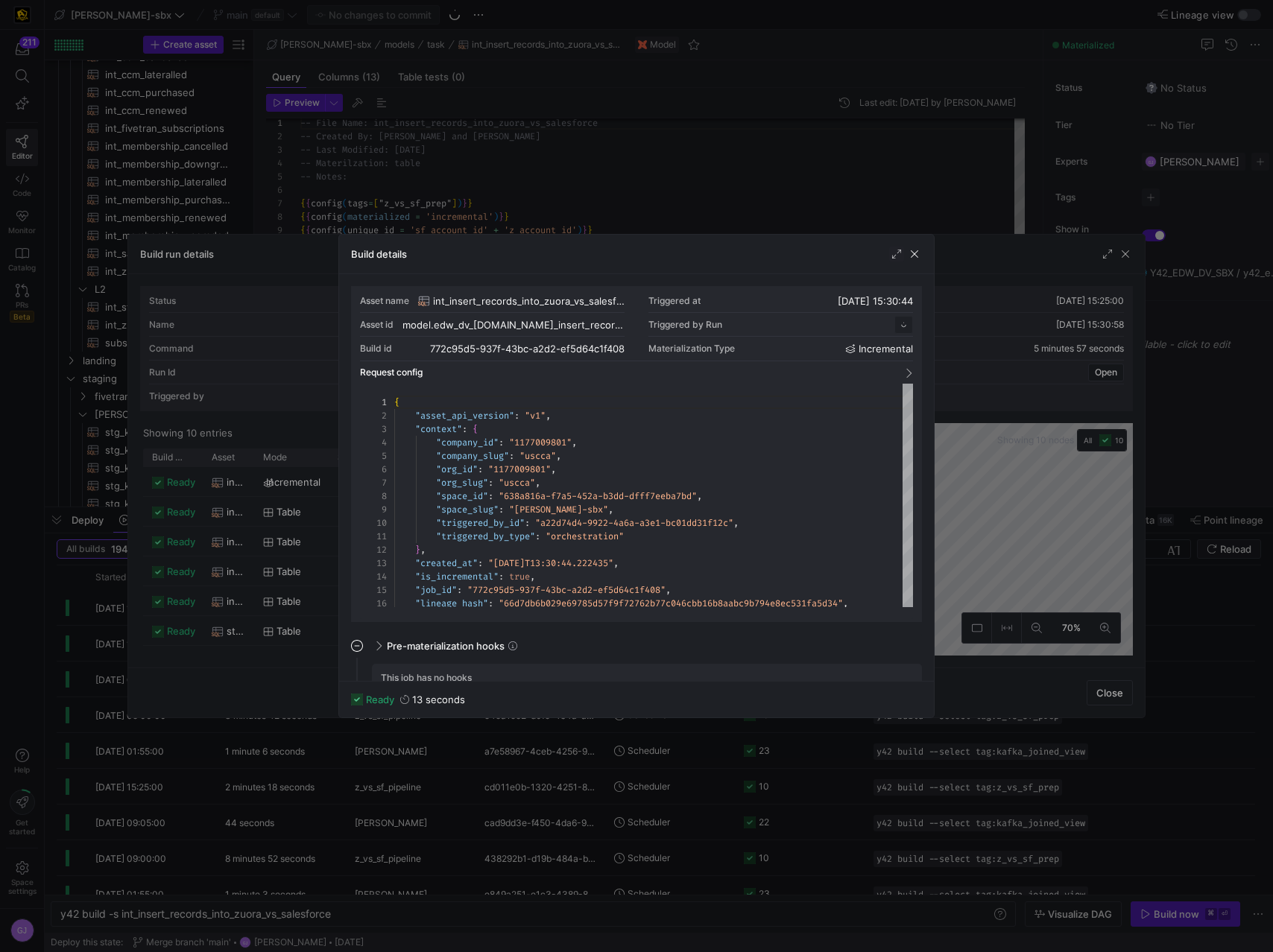
scroll to position [134, 0]
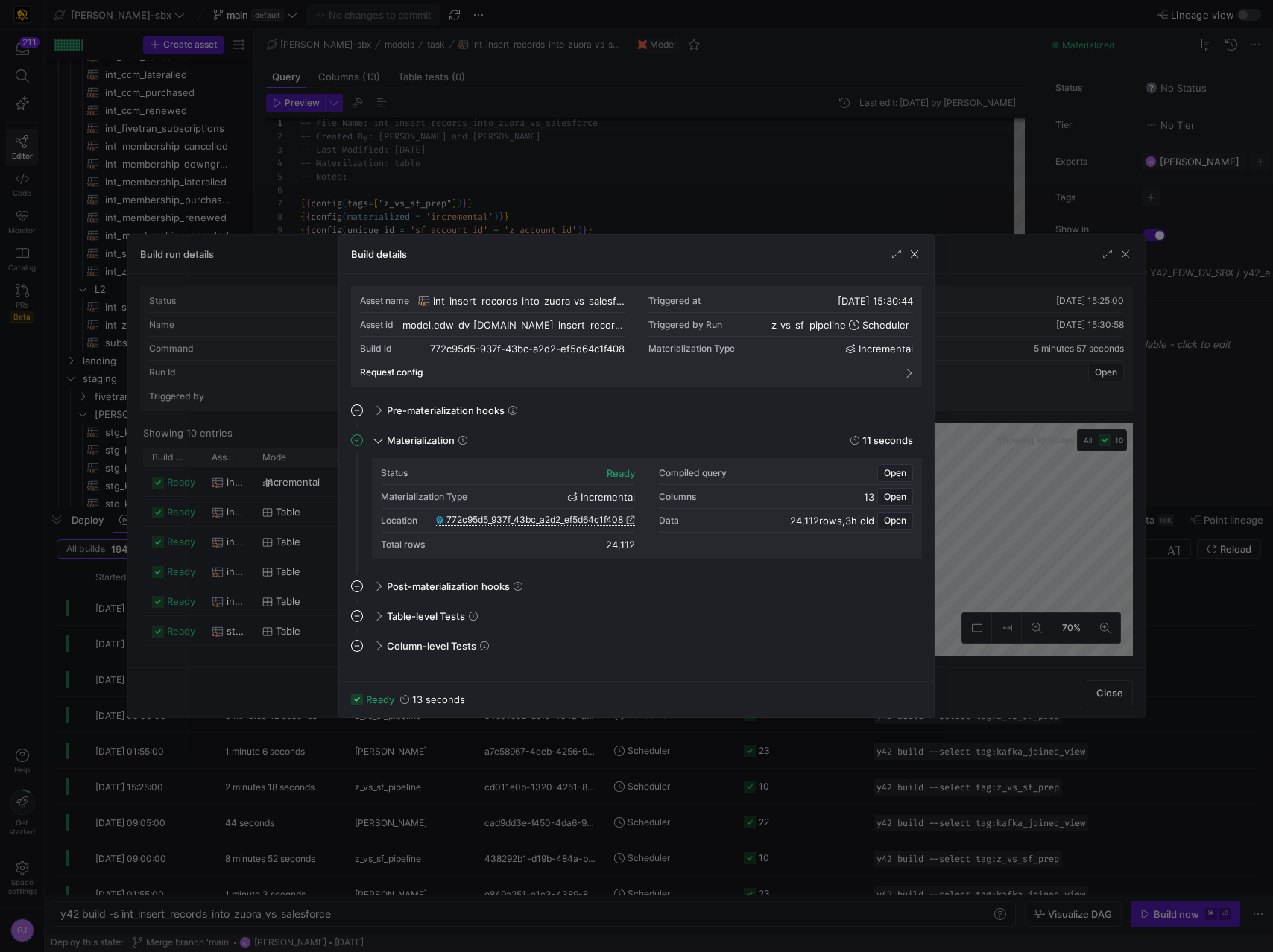
click at [548, 518] on span "772c95d5_937f_43bc_a2d2_ef5d64c1f408" at bounding box center [534, 520] width 177 height 11
click at [911, 255] on span "button" at bounding box center [914, 254] width 15 height 15
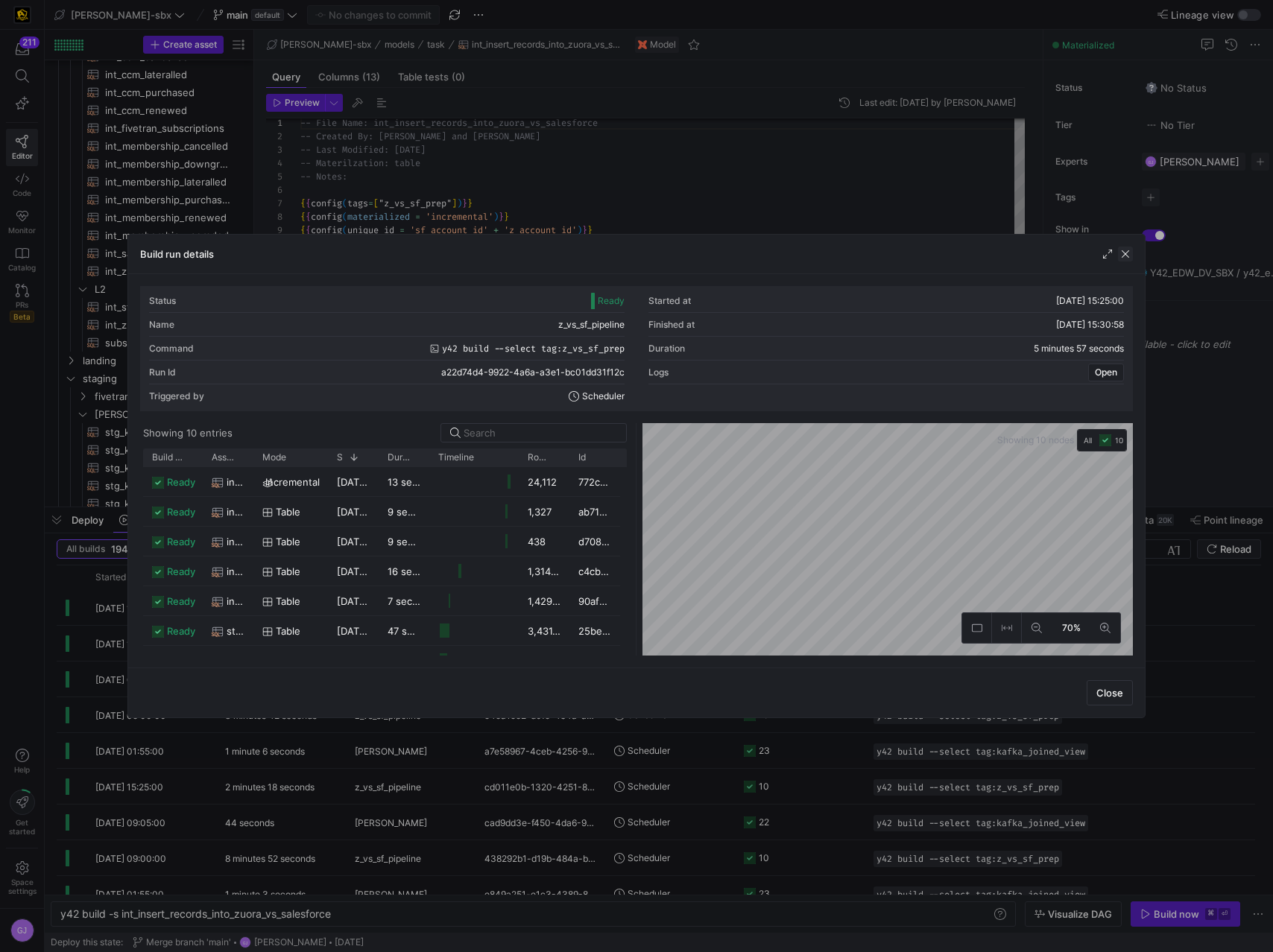
click at [1126, 255] on span "button" at bounding box center [1125, 254] width 15 height 15
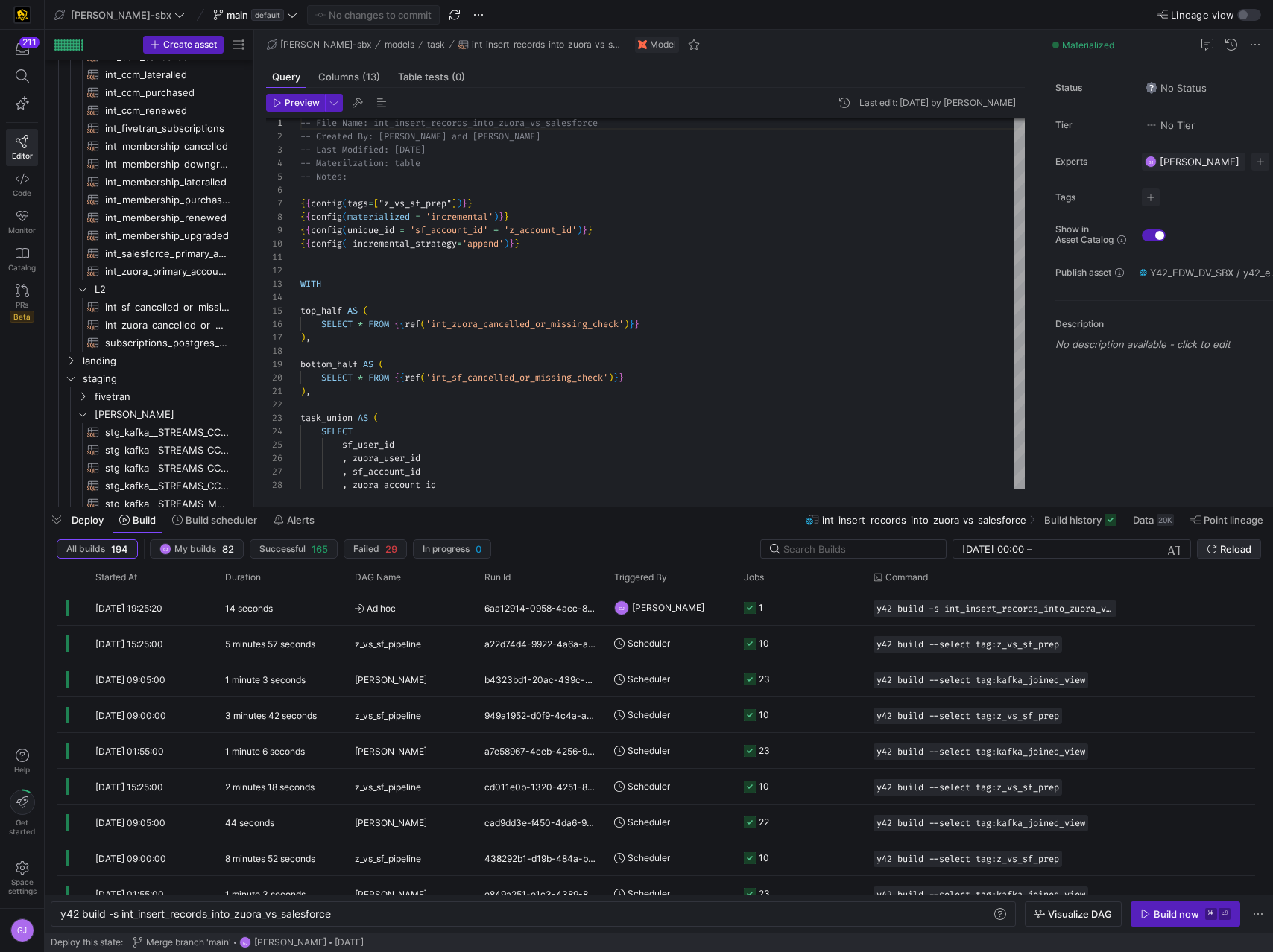
click at [1126, 534] on span "Reload" at bounding box center [1236, 548] width 31 height 12
click at [1126, 522] on span "Data" at bounding box center [1143, 520] width 21 height 12
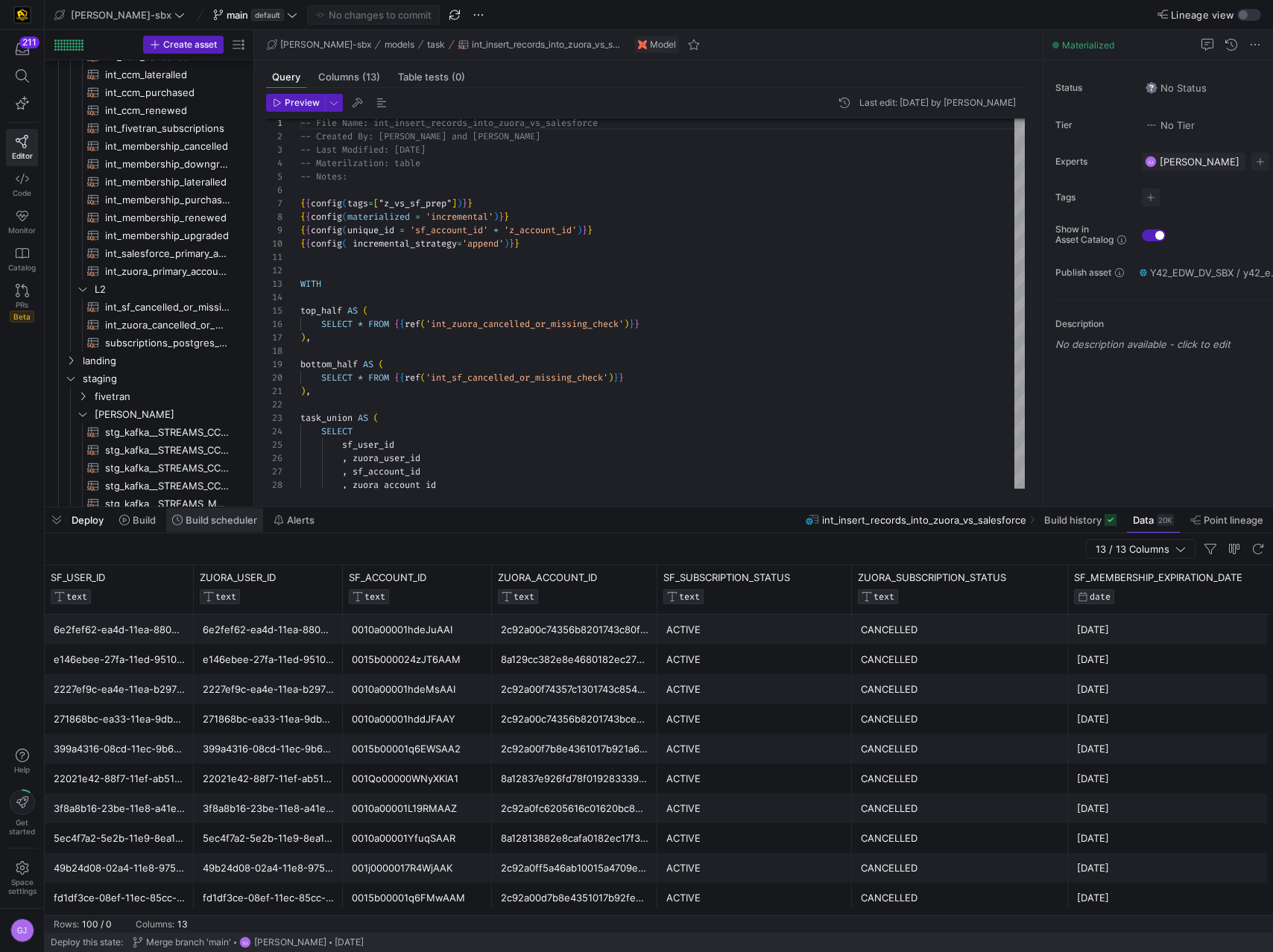
click at [173, 520] on icon at bounding box center [177, 520] width 11 height 11
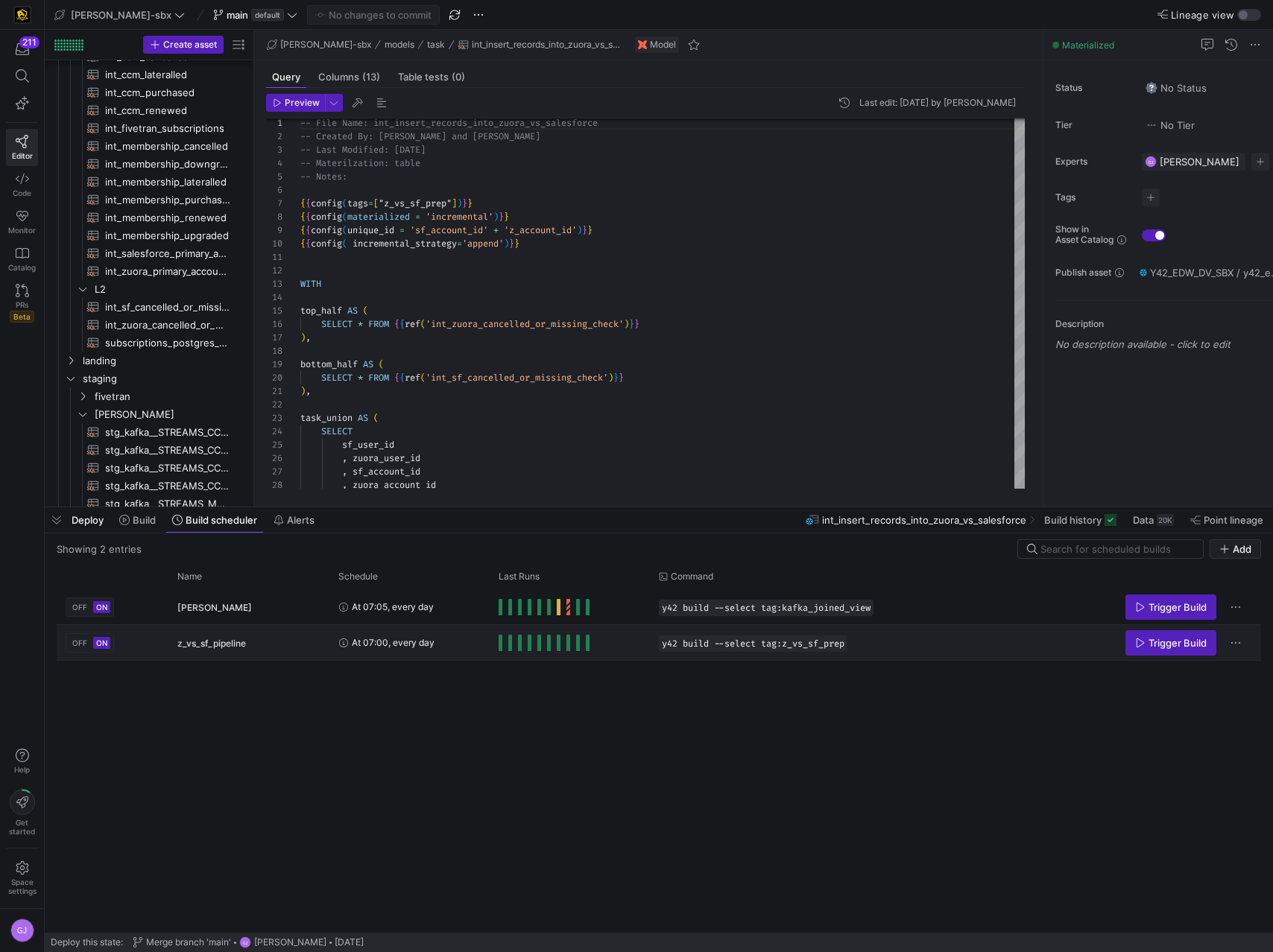
click at [499, 534] on span "Press SPACE to select this row." at bounding box center [500, 643] width 4 height 16
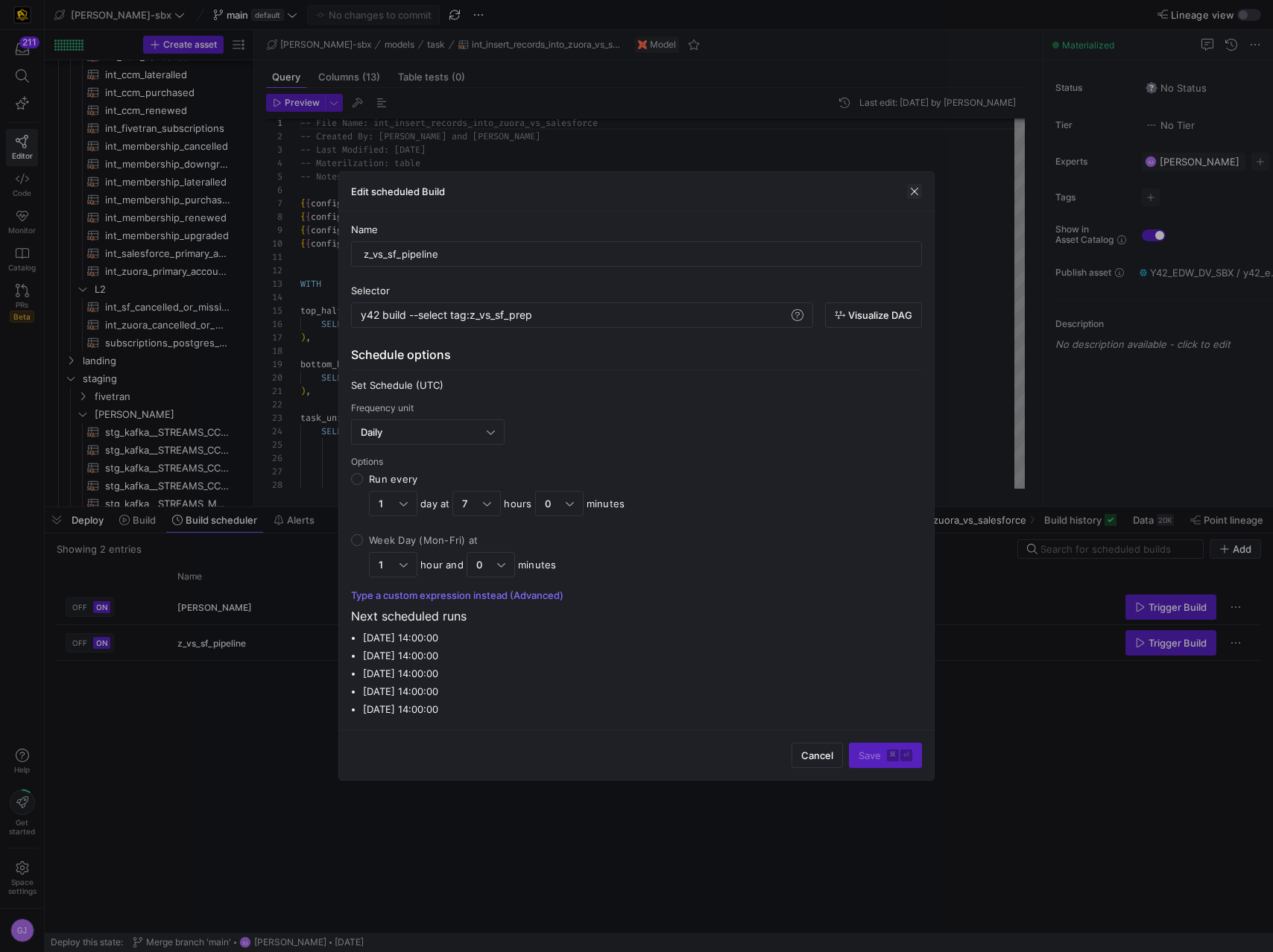
click at [913, 192] on span "button" at bounding box center [914, 191] width 15 height 15
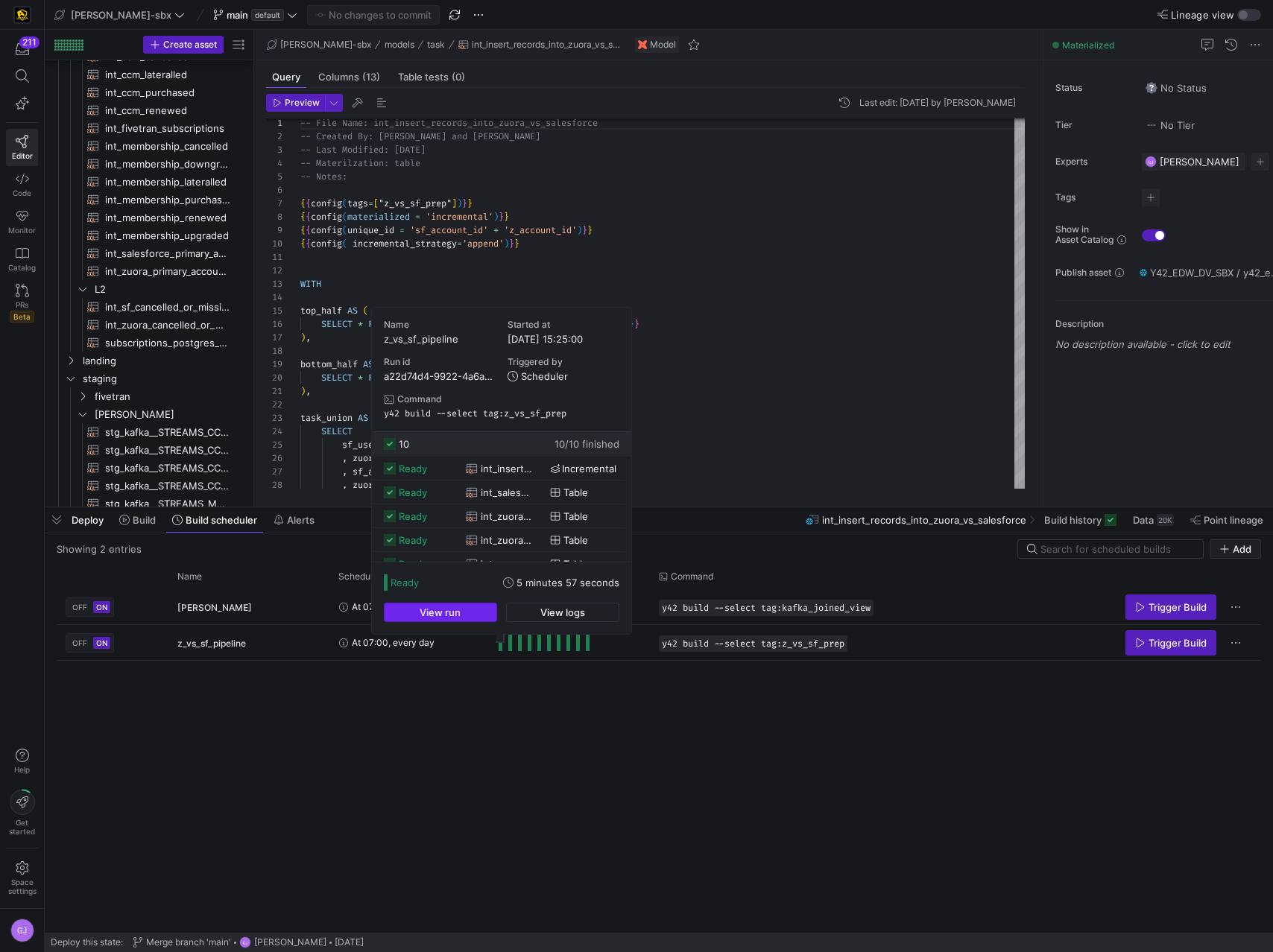
click at [483, 534] on span "button" at bounding box center [440, 613] width 112 height 18
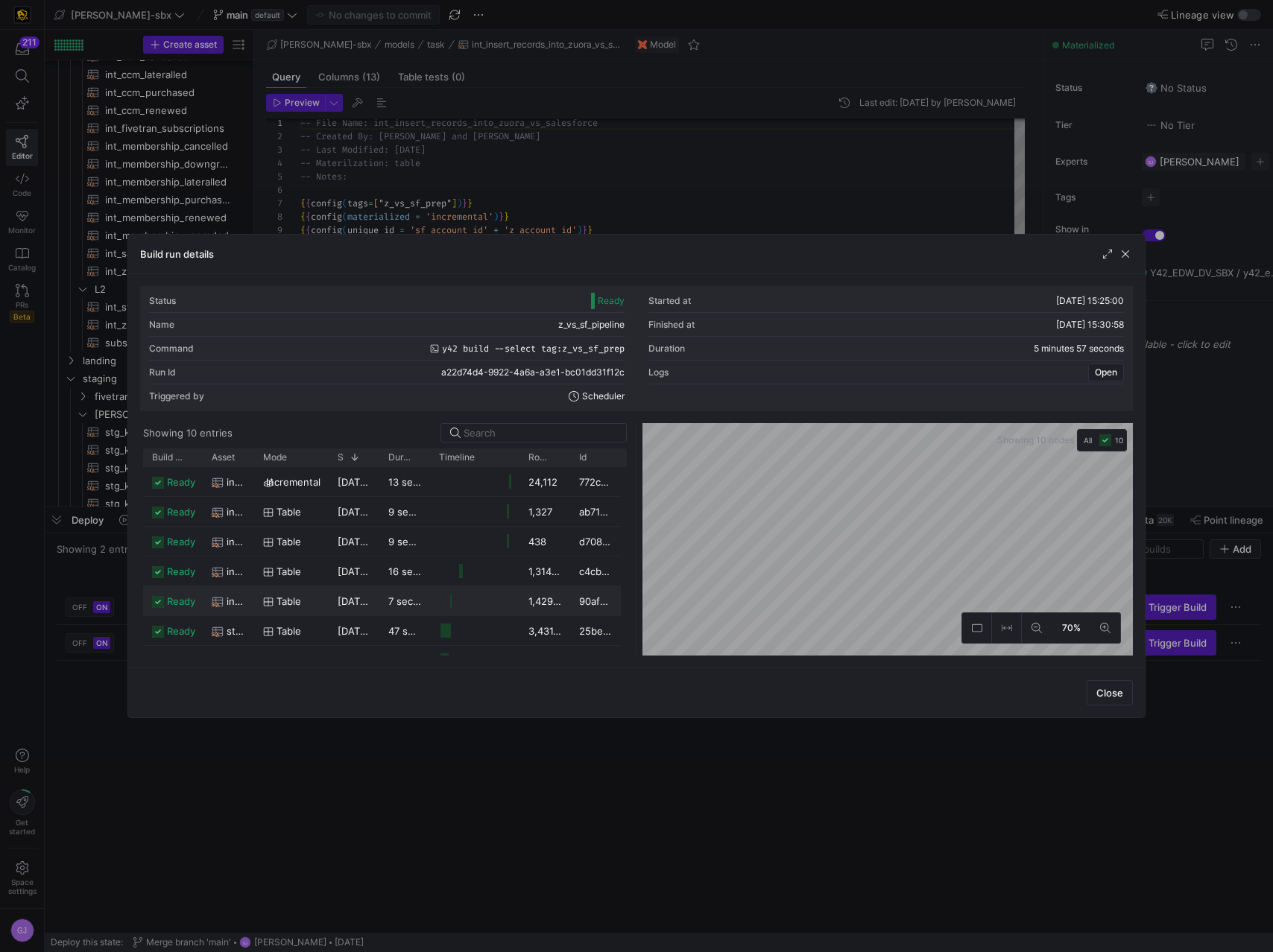
click at [352, 534] on div "[DATE] 15:25:52" at bounding box center [354, 600] width 50 height 29
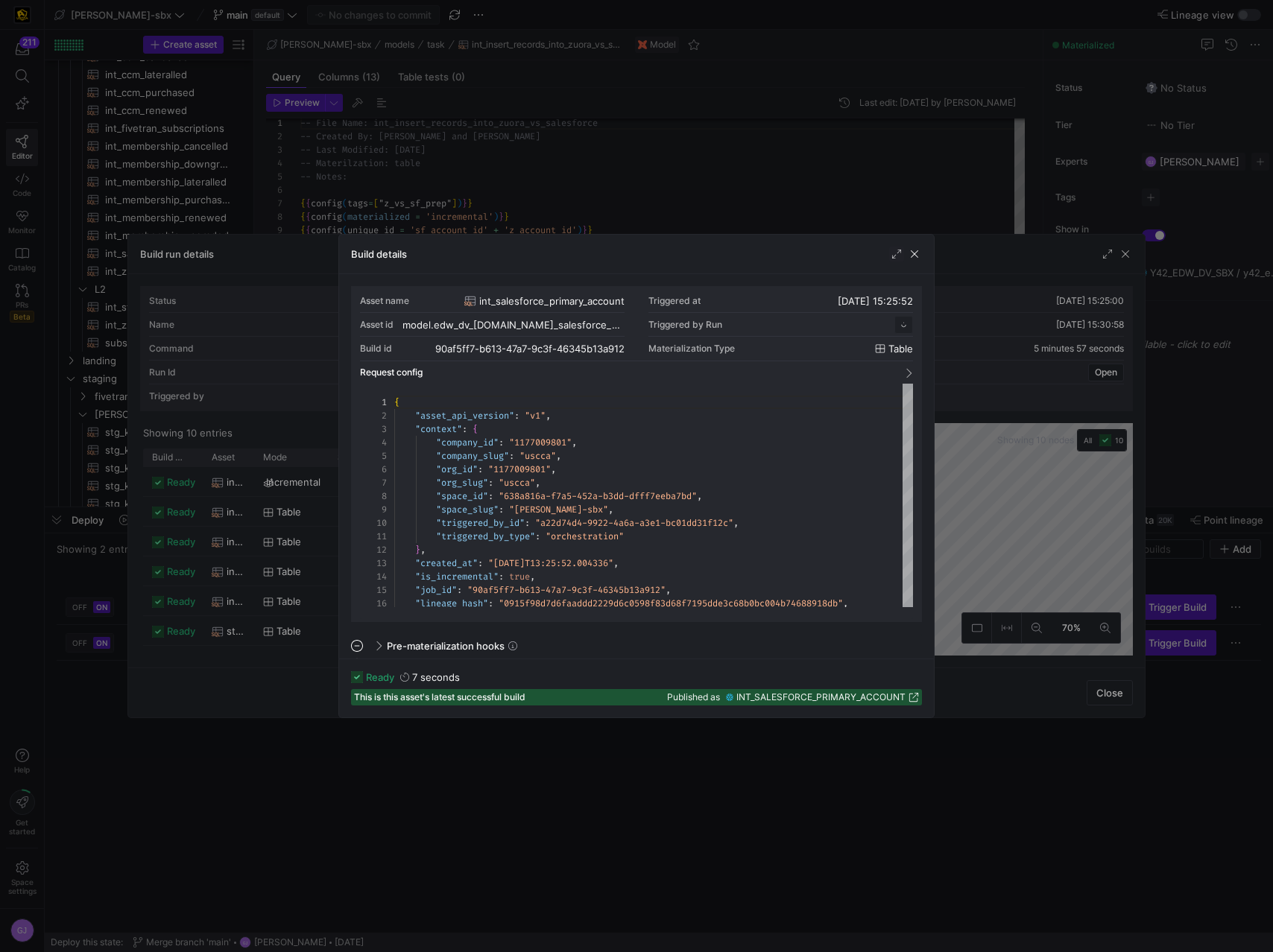
scroll to position [134, 0]
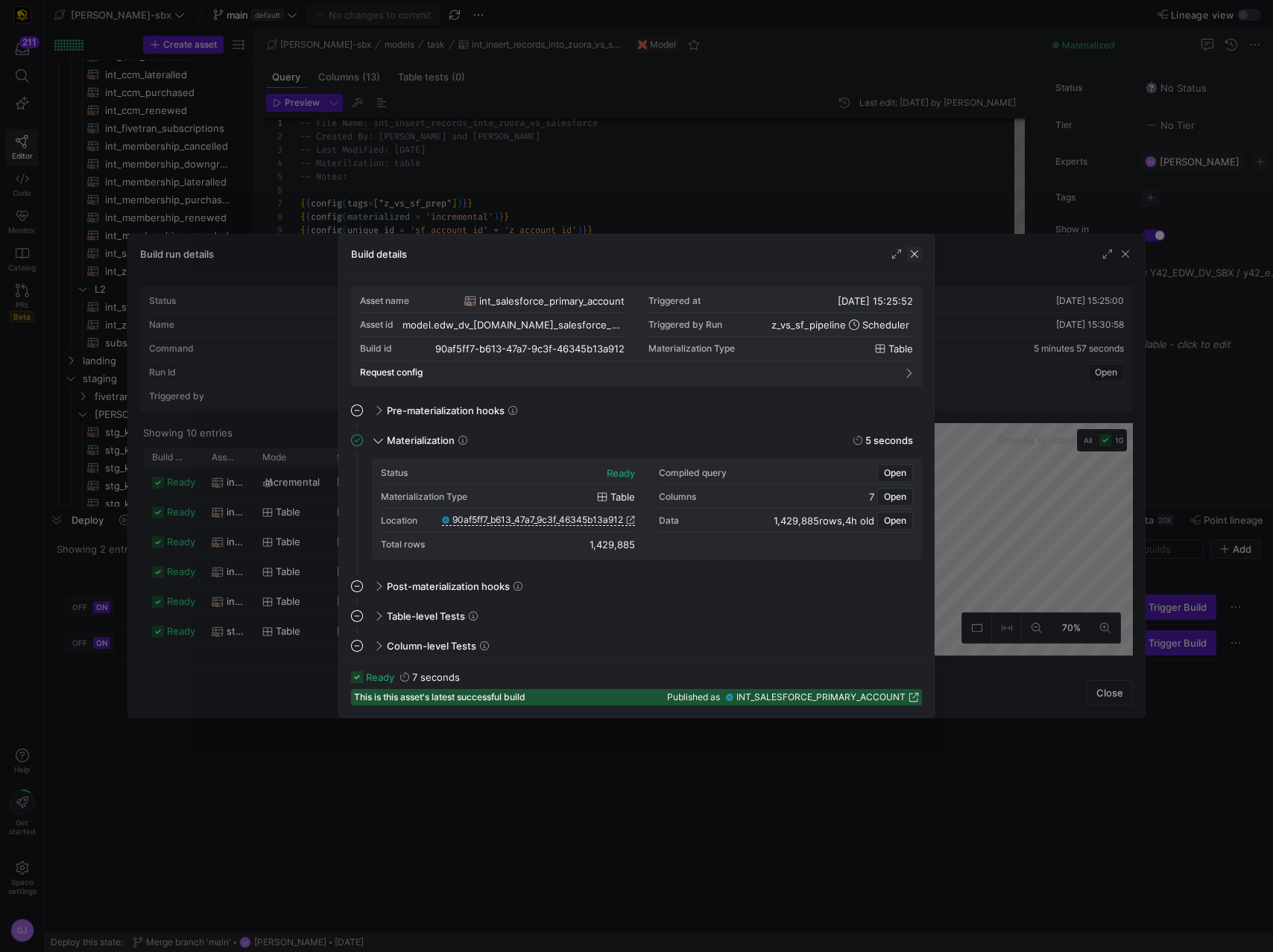
click at [920, 257] on span "button" at bounding box center [914, 254] width 15 height 15
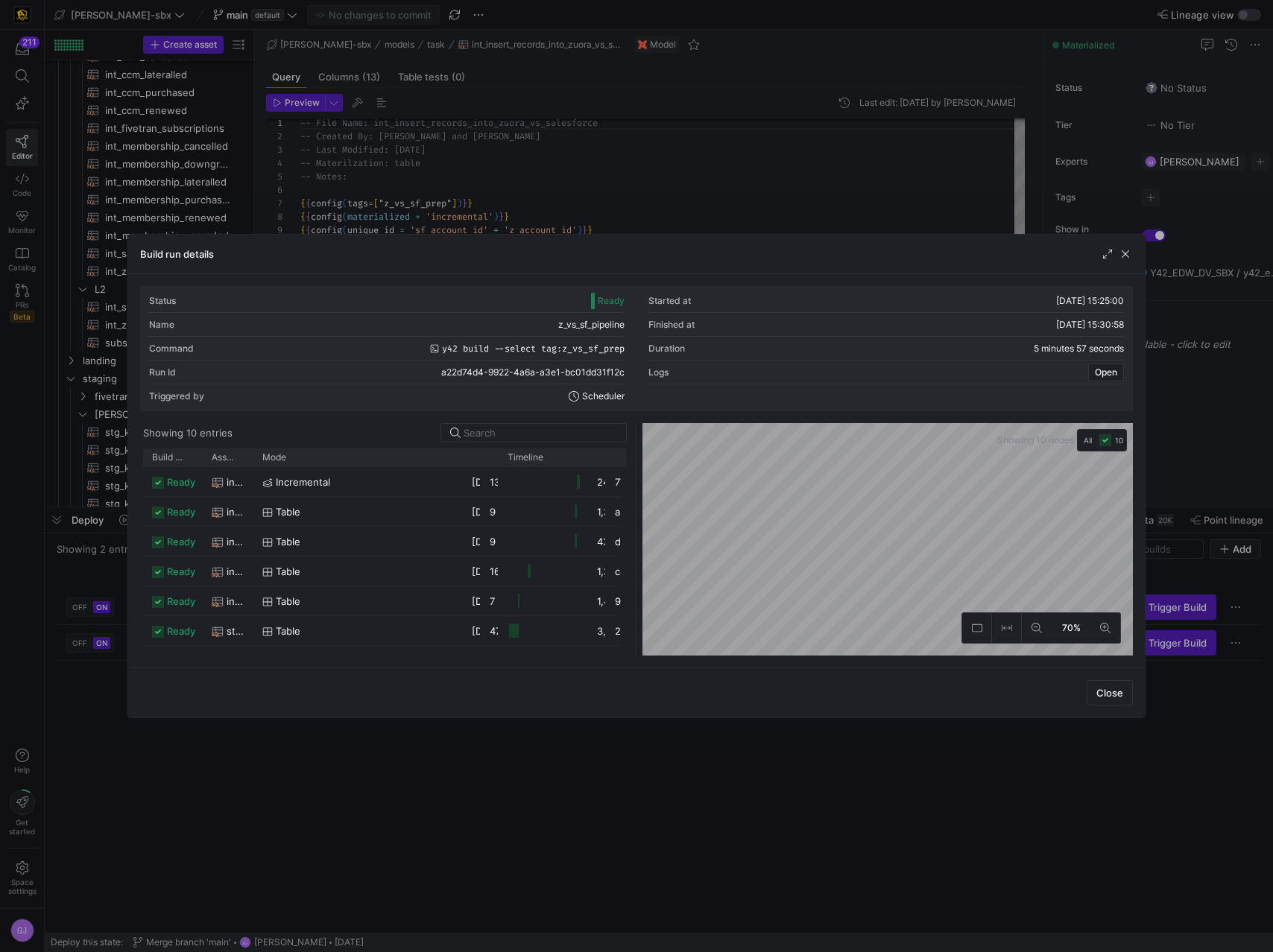
drag, startPoint x: 324, startPoint y: 462, endPoint x: 432, endPoint y: 509, distance: 117.8
click at [434, 509] on div "Build status Asset Mode 1" at bounding box center [385, 552] width 484 height 207
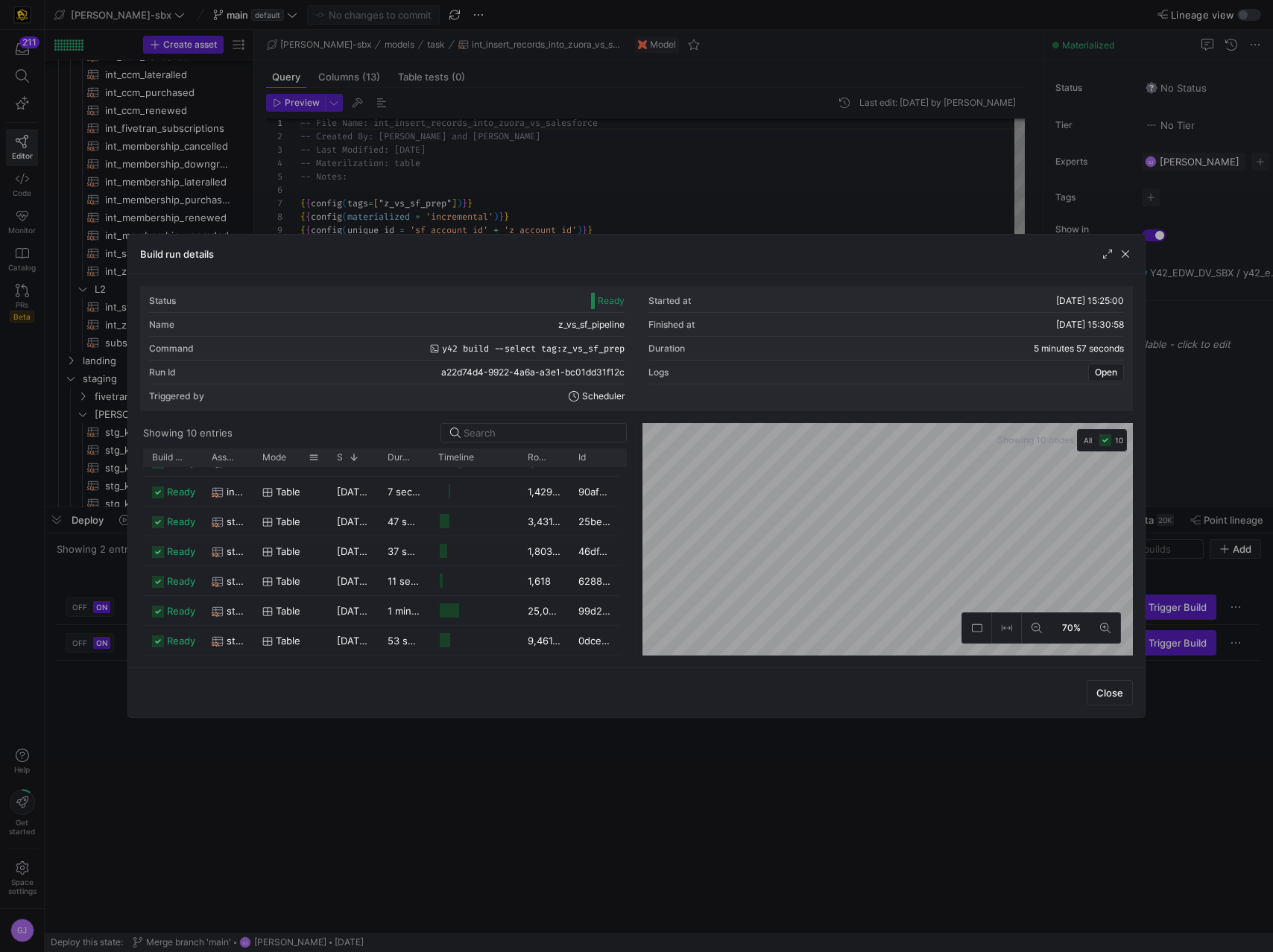
drag, startPoint x: 435, startPoint y: 462, endPoint x: 311, endPoint y: 465, distance: 124.0
click at [311, 465] on div "Mode" at bounding box center [291, 457] width 75 height 18
drag, startPoint x: 375, startPoint y: 456, endPoint x: 373, endPoint y: 480, distance: 24.1
click at [373, 480] on div "Build status Asset Mode 1" at bounding box center [385, 552] width 484 height 207
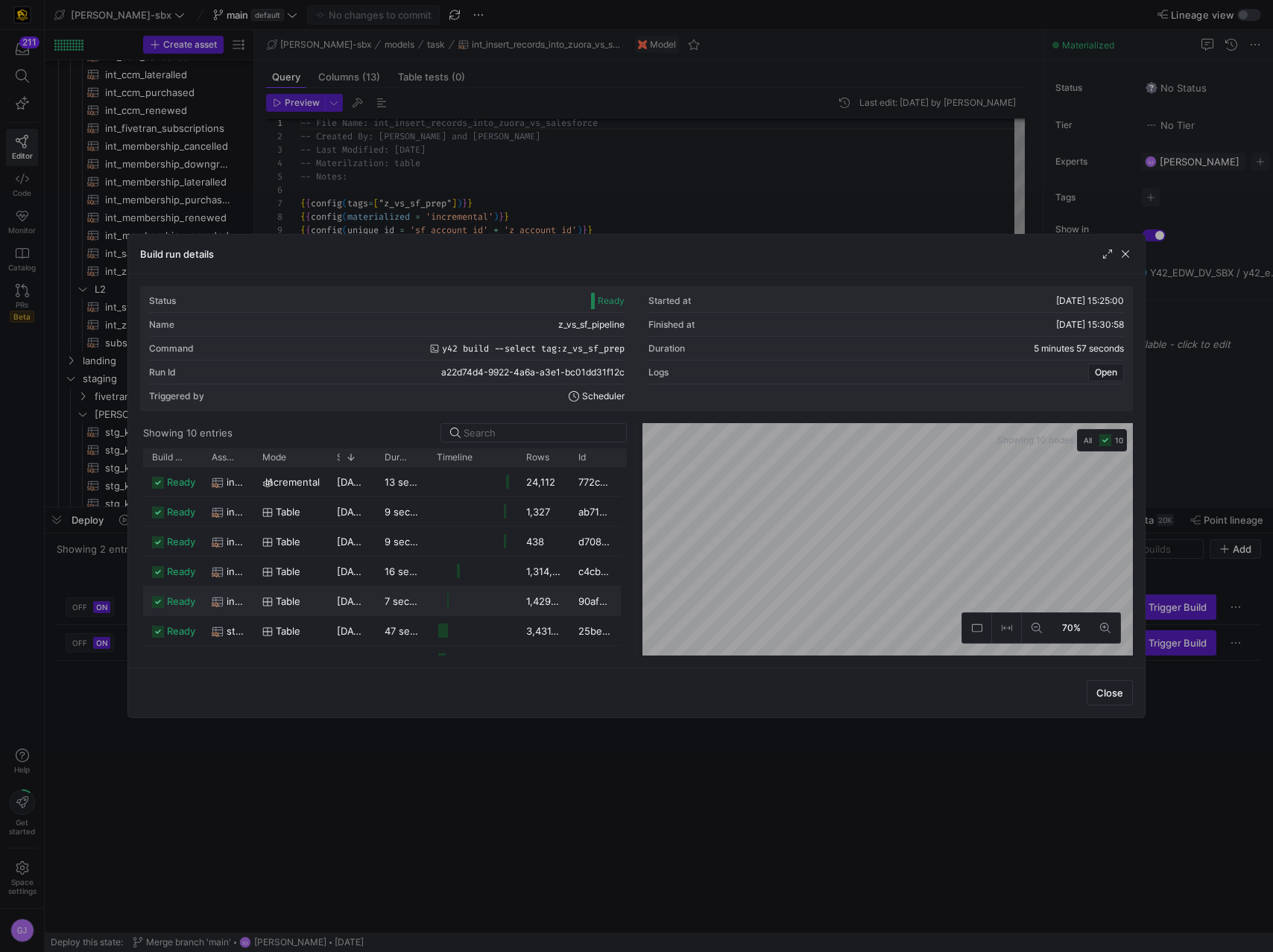
click at [517, 534] on div "1,429,885" at bounding box center [543, 600] width 52 height 29
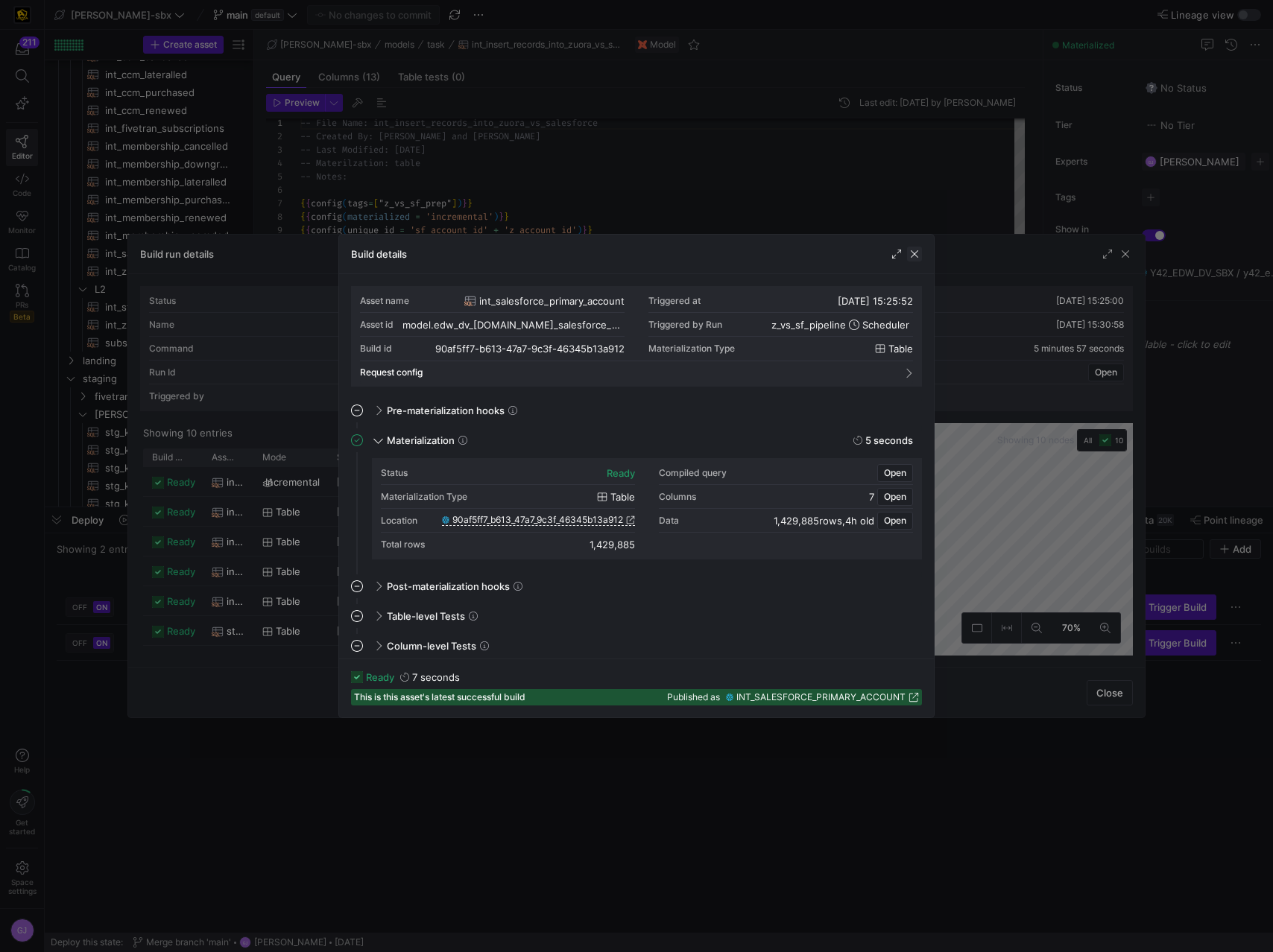
click at [916, 256] on span "button" at bounding box center [914, 254] width 15 height 15
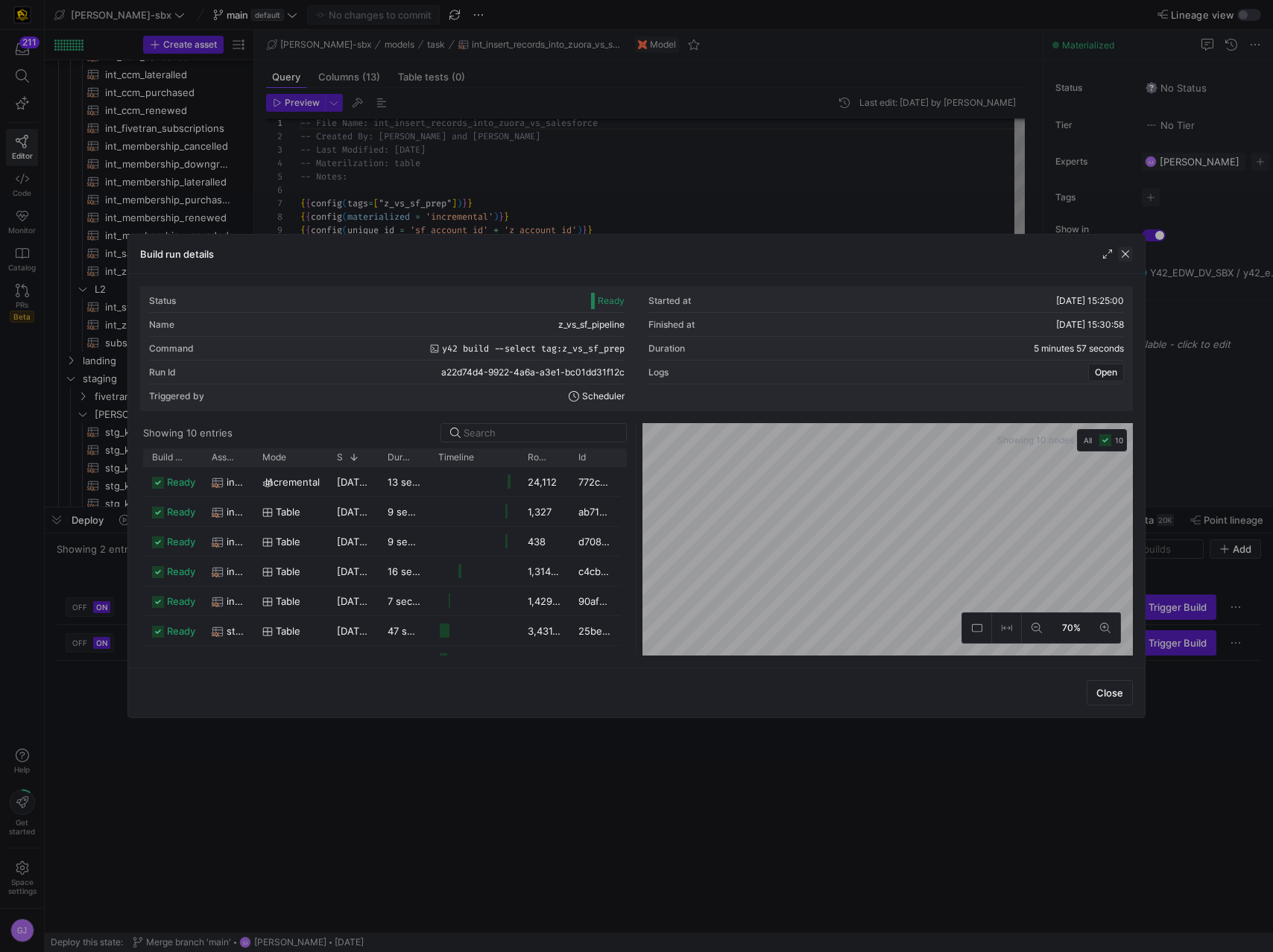
click at [1121, 256] on span "button" at bounding box center [1125, 254] width 15 height 15
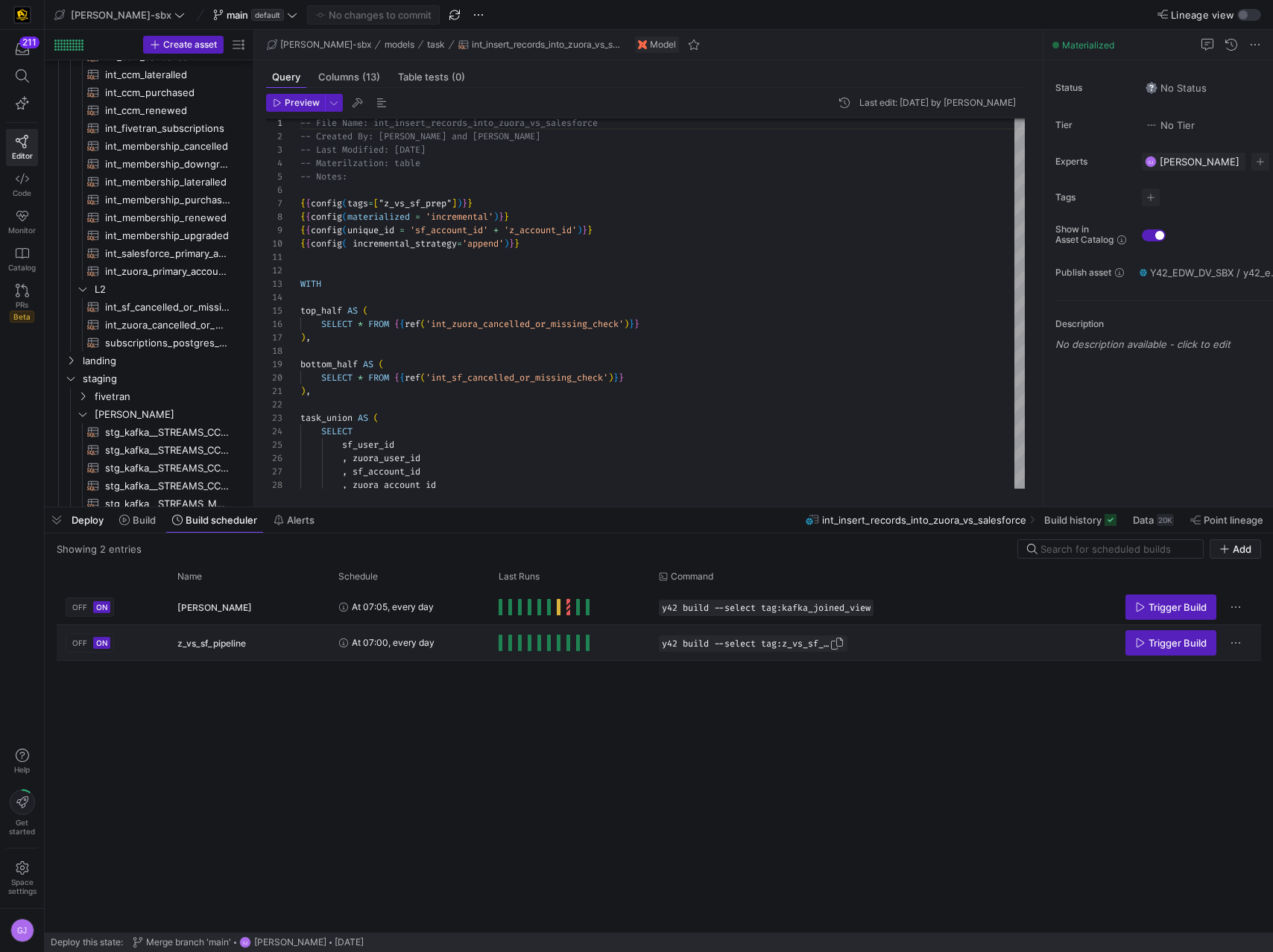
click at [751, 534] on span "y42 build --select tag:z_vs_sf_prep" at bounding box center [746, 644] width 168 height 11
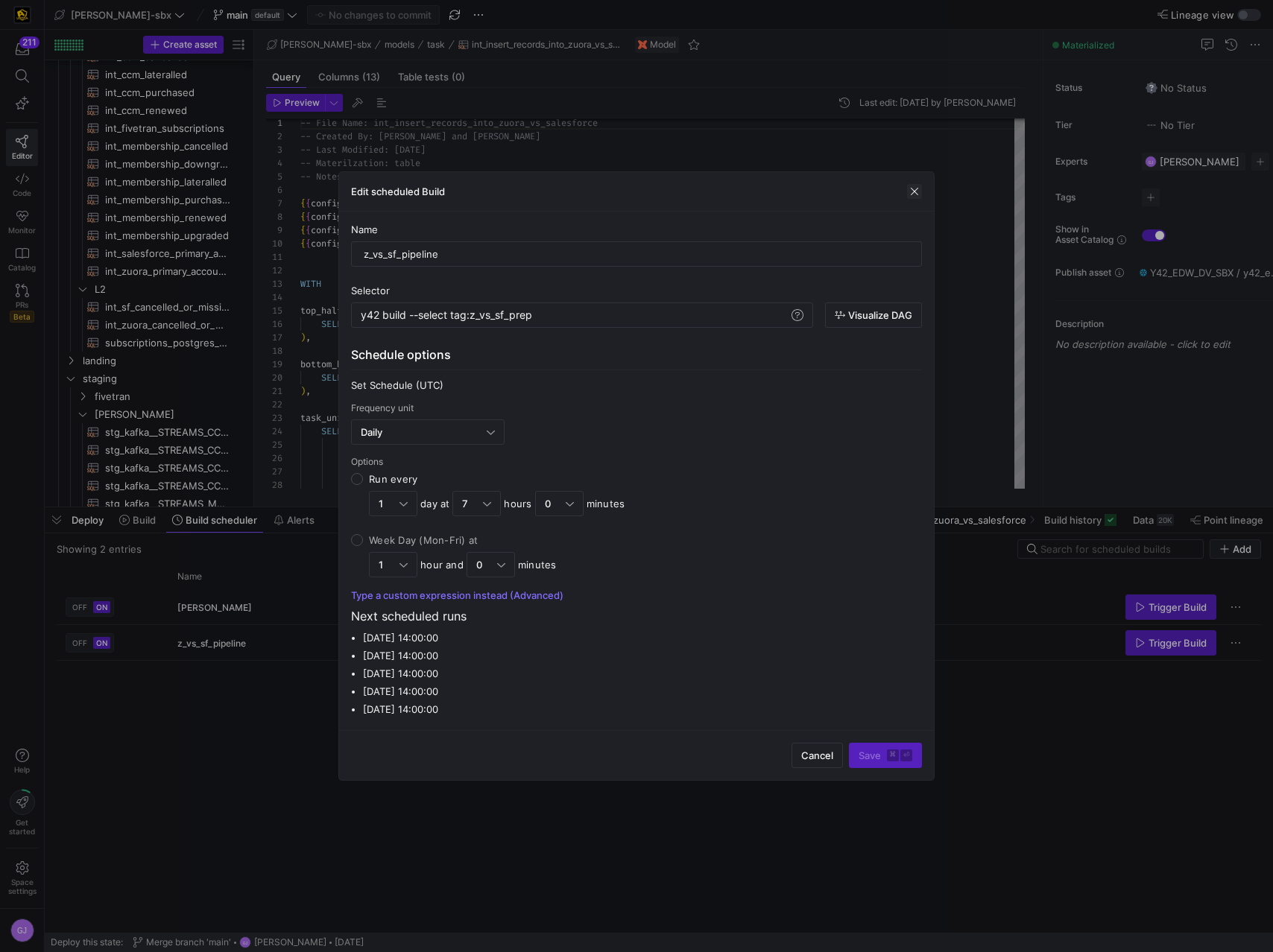
click at [916, 190] on span "button" at bounding box center [914, 191] width 15 height 15
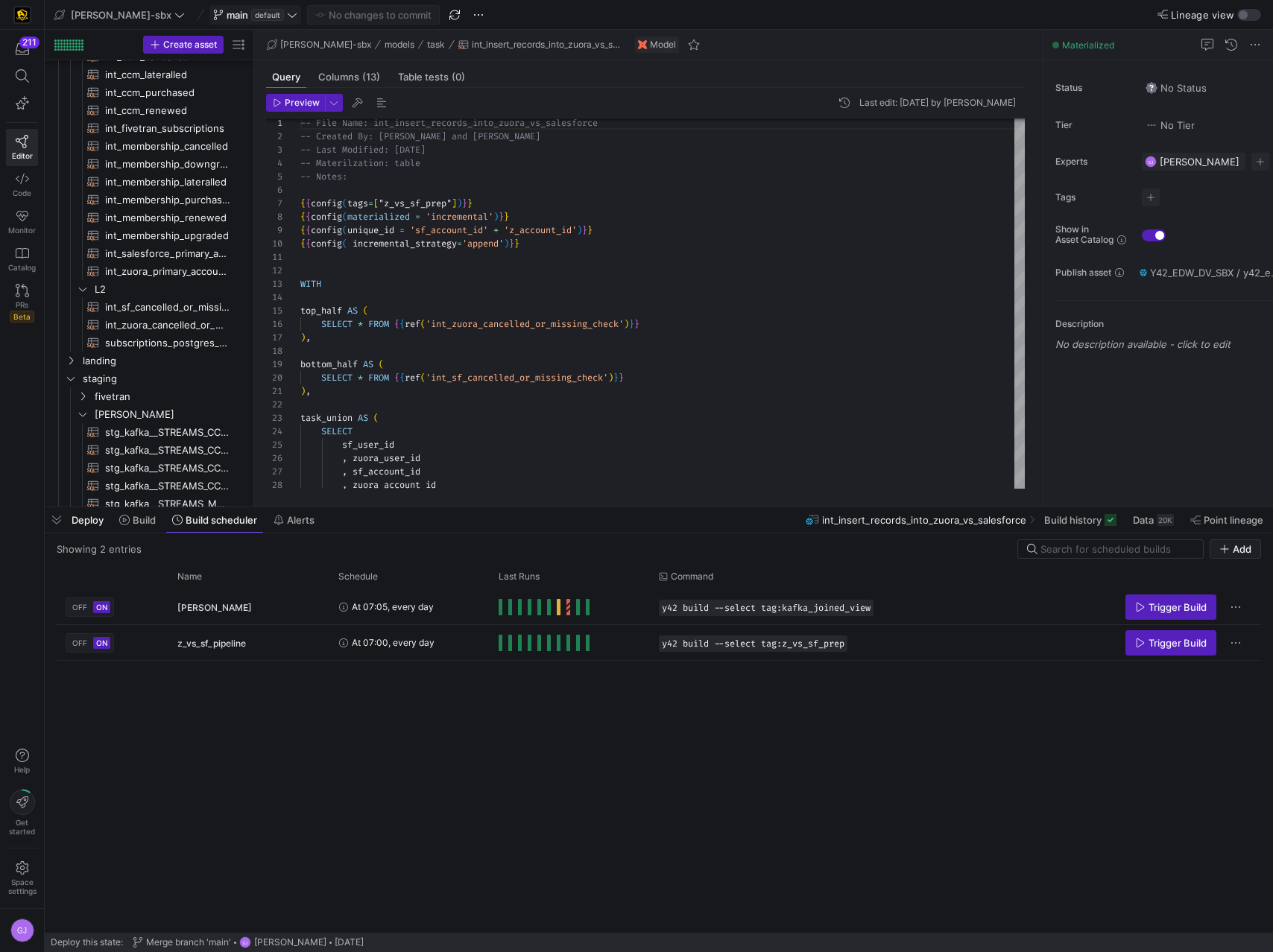
click at [252, 13] on span "default" at bounding box center [268, 15] width 33 height 12
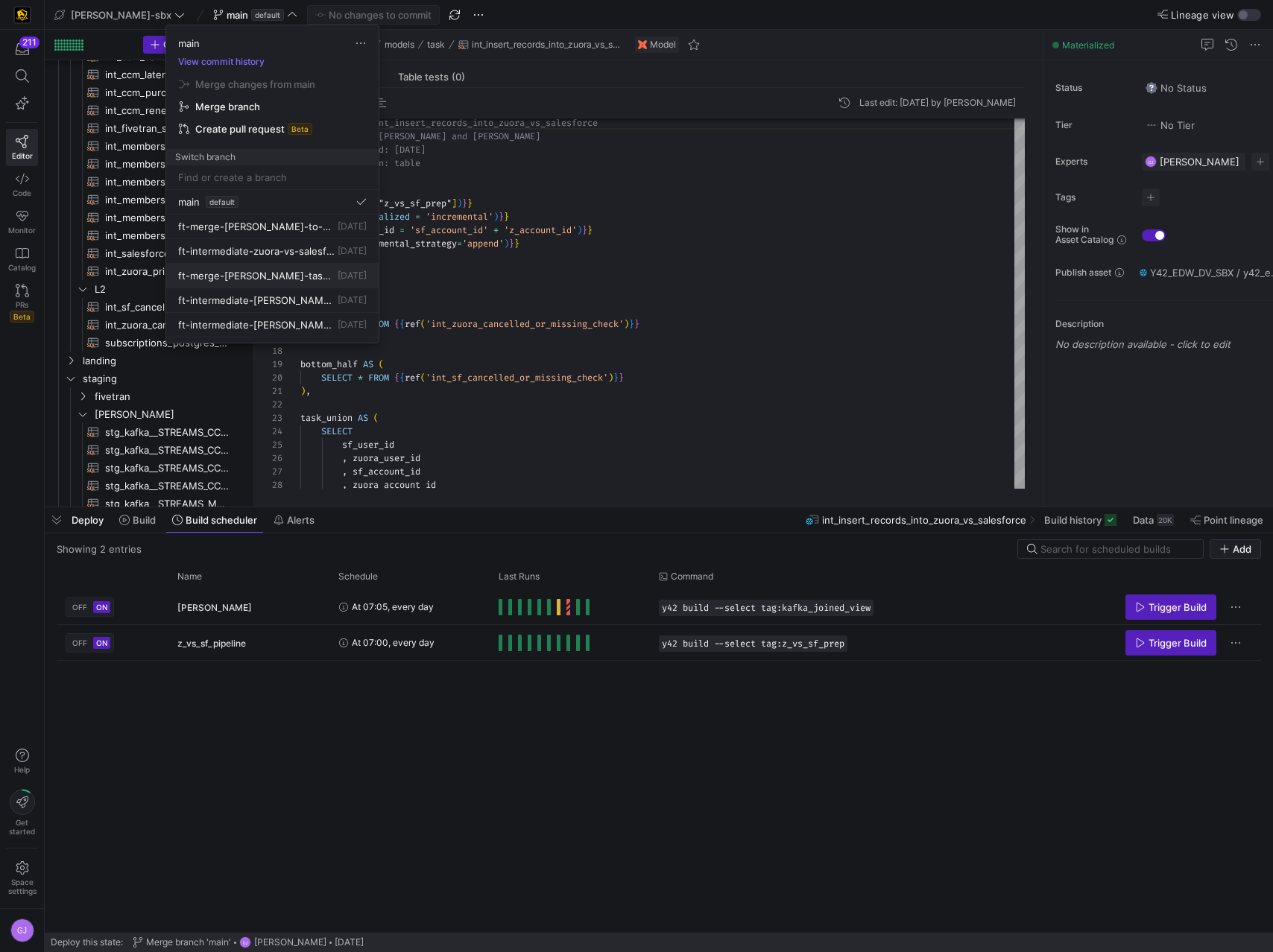
click at [278, 282] on button "ft-merge-grulke-task-to-main-08212025 4 days ago" at bounding box center [272, 276] width 212 height 24
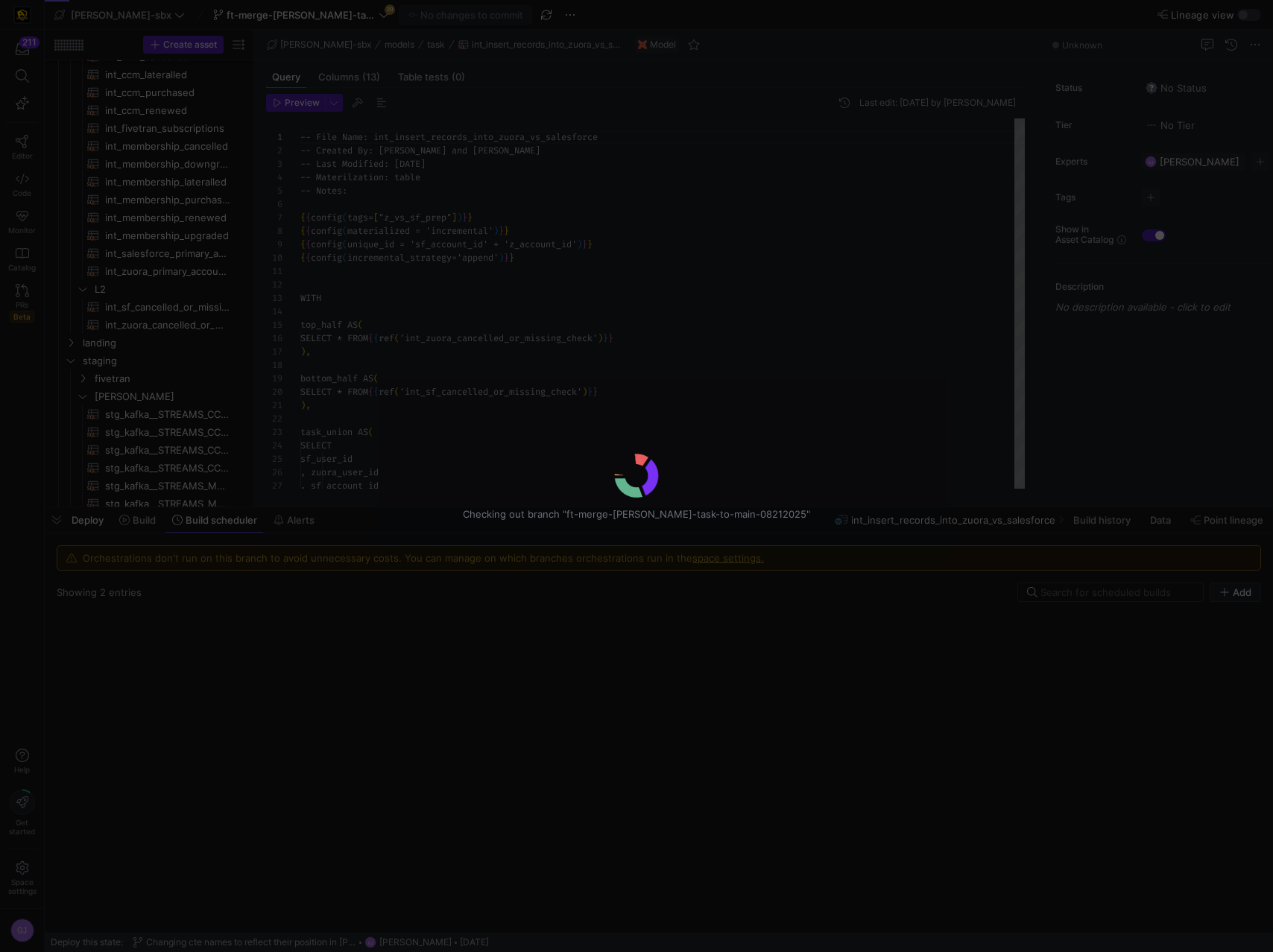
scroll to position [134, 0]
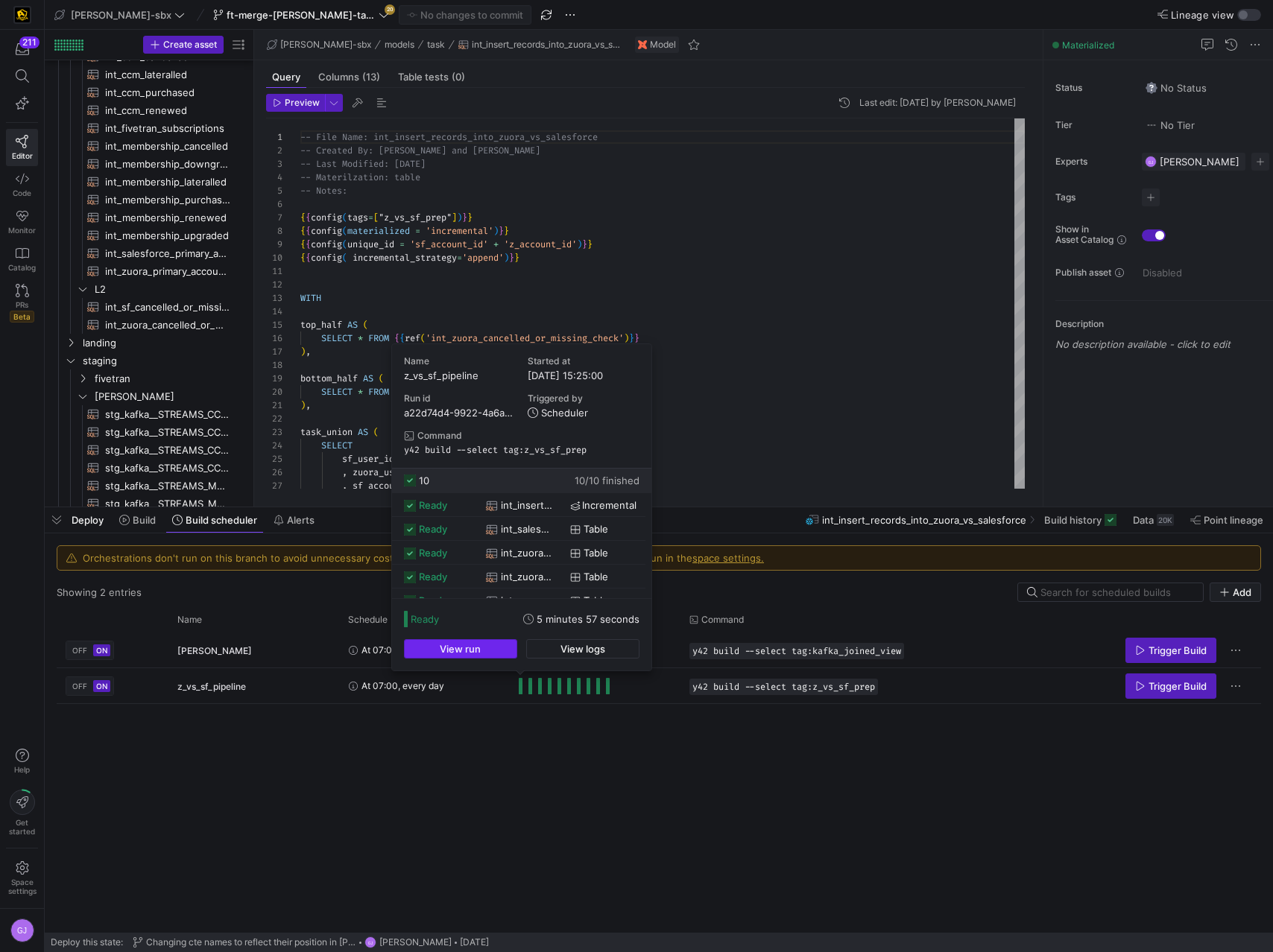
click at [491, 534] on span "button" at bounding box center [460, 648] width 112 height 18
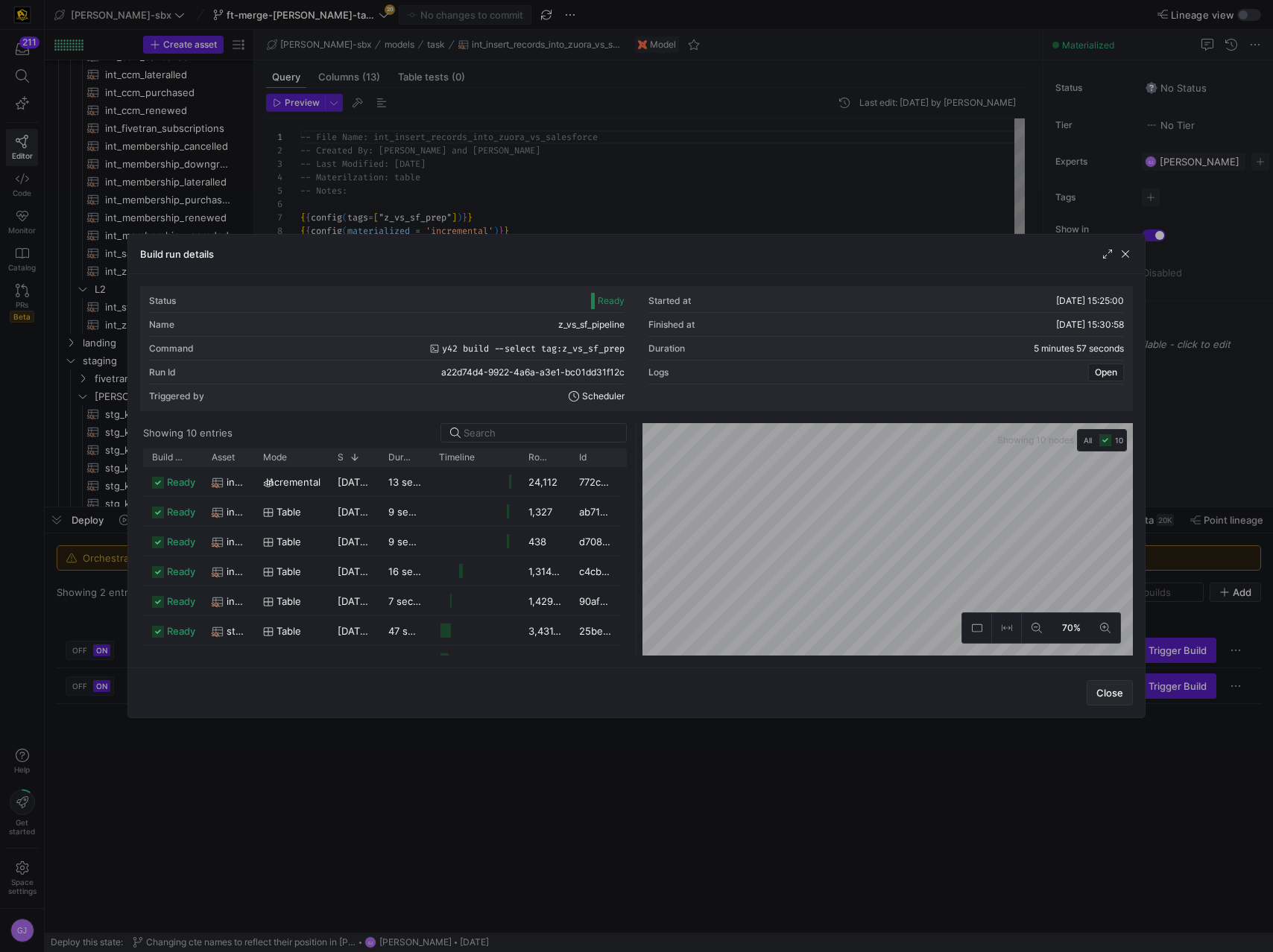
click at [1116, 534] on span "Close" at bounding box center [1109, 692] width 27 height 12
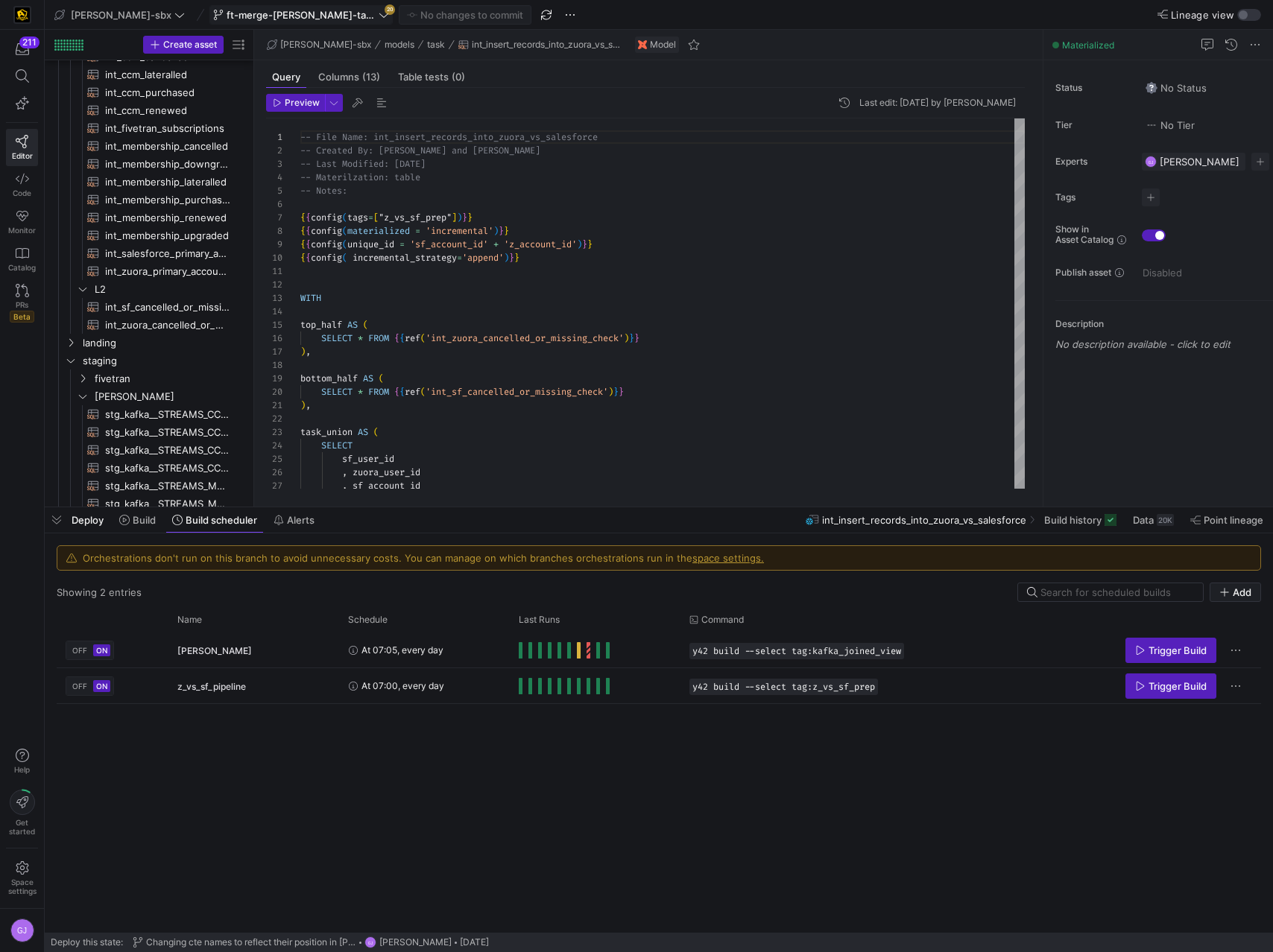
click at [226, 15] on span "ft-merge-[PERSON_NAME]-task-to-main-08212025" at bounding box center [300, 15] width 149 height 12
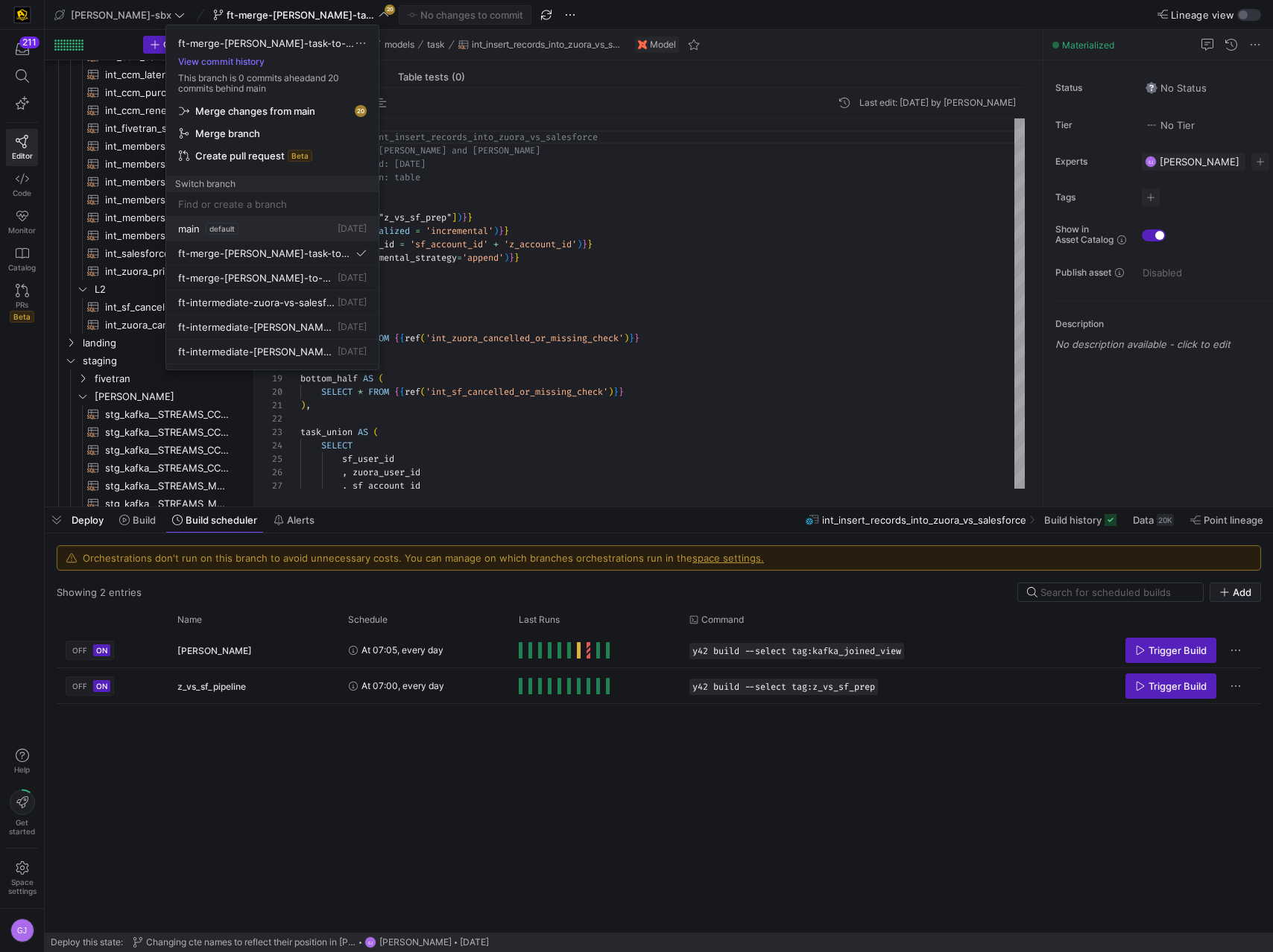
click at [286, 239] on button "main default [DATE]" at bounding box center [272, 229] width 212 height 24
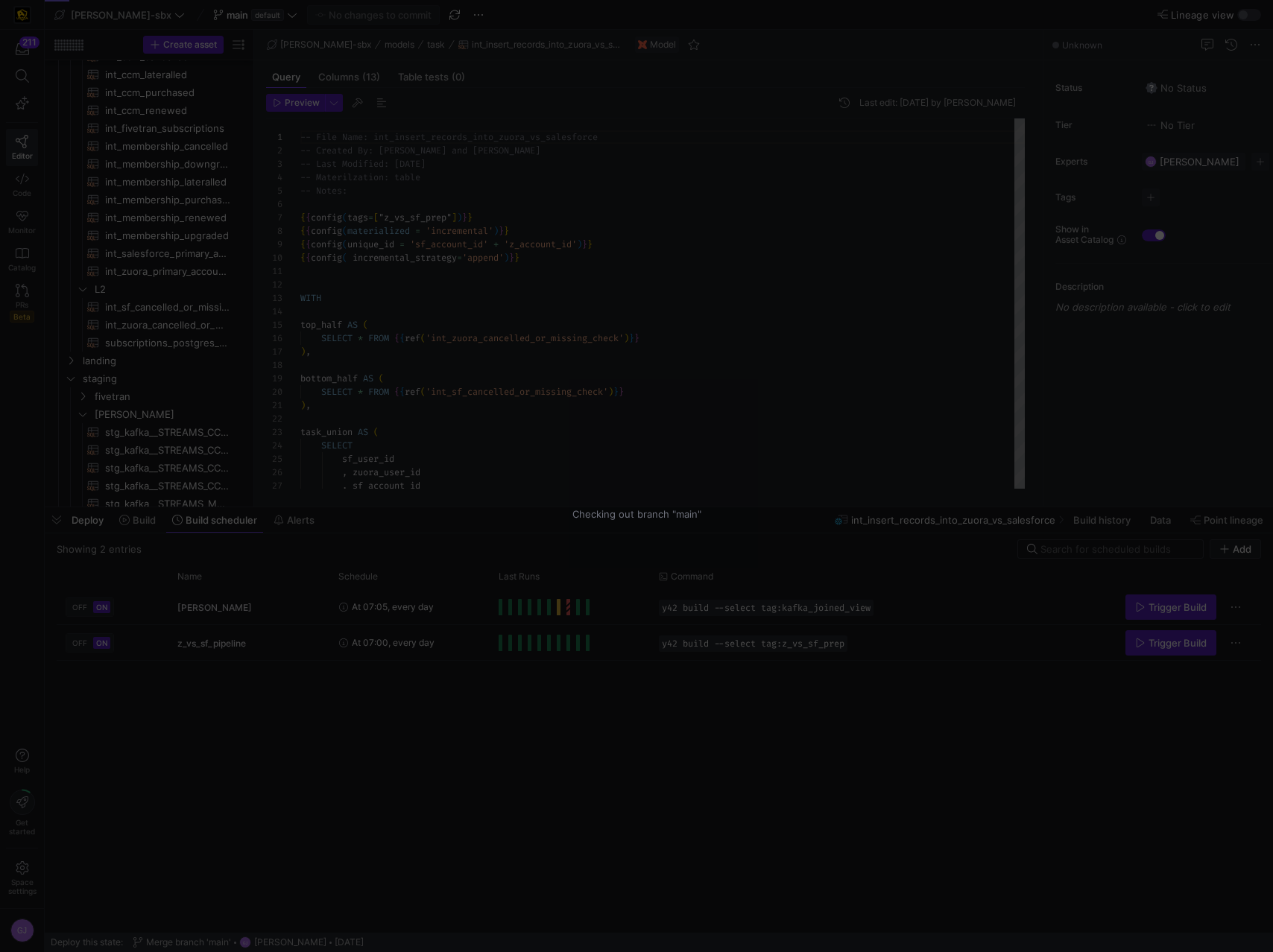
scroll to position [134, 0]
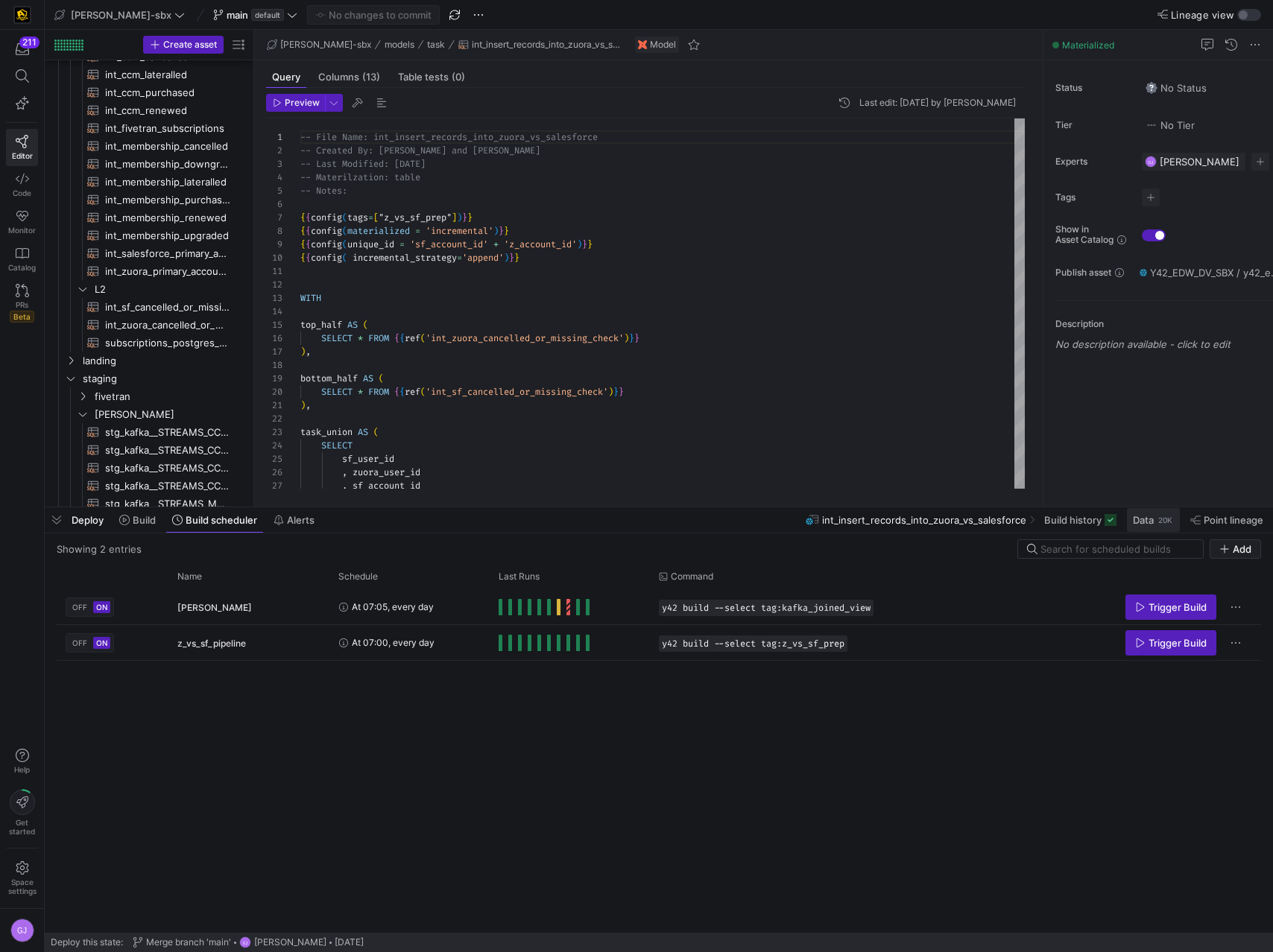
click at [1126, 514] on div "20K" at bounding box center [1165, 520] width 17 height 12
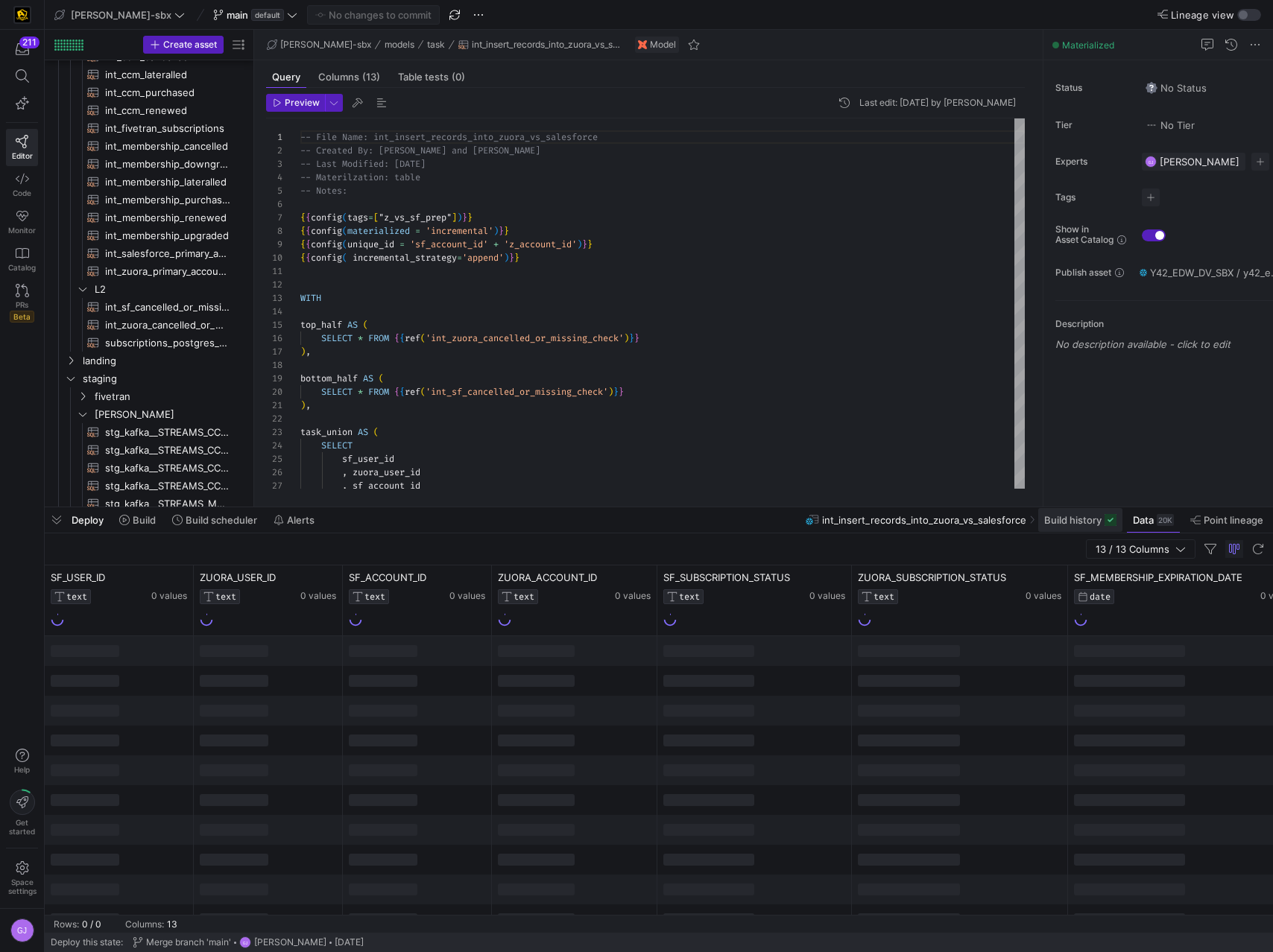
click at [1053, 520] on span "Build history" at bounding box center [1073, 520] width 57 height 12
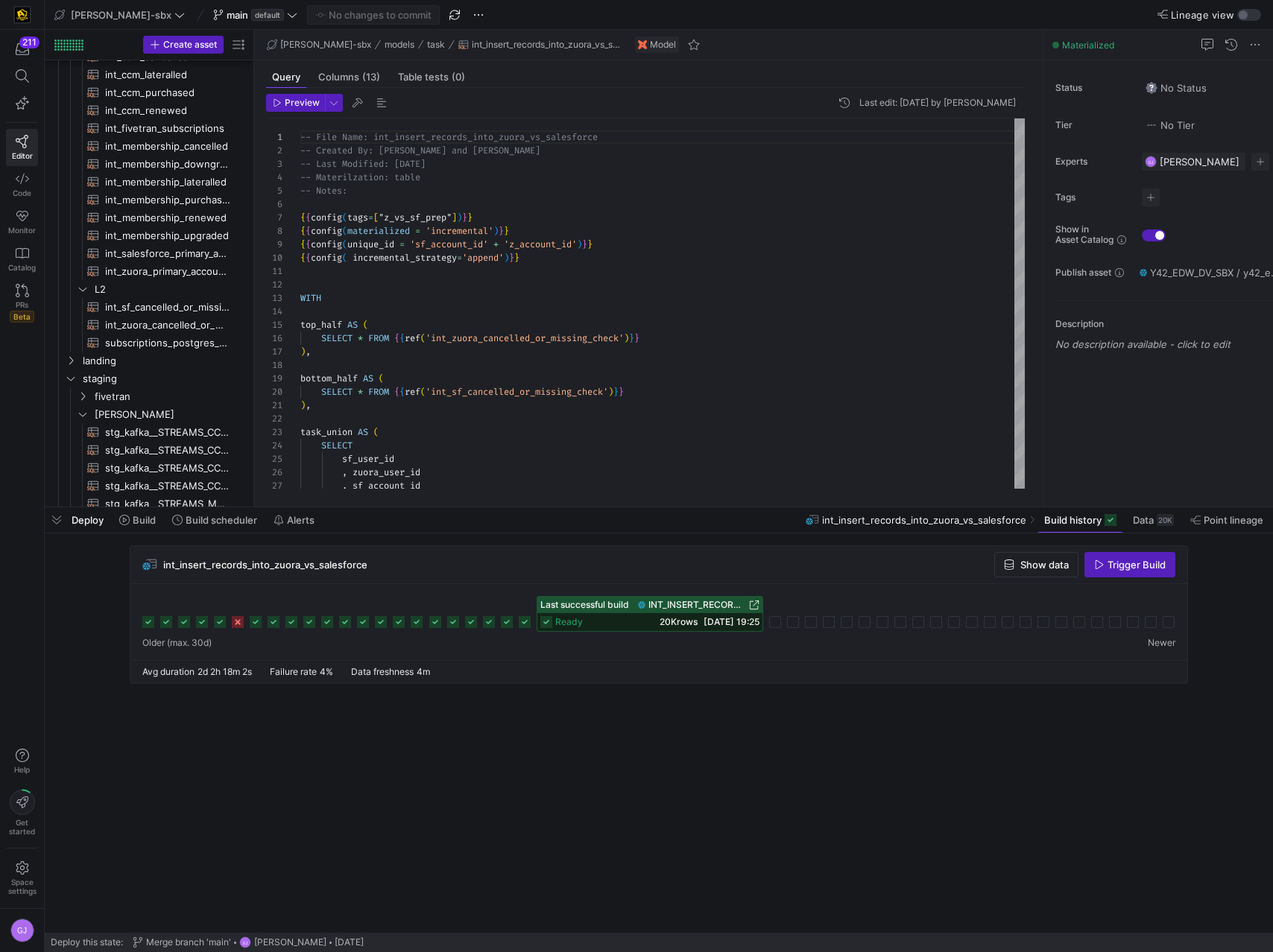
click at [597, 534] on div "ready 20K rows 29/08/25, 19:25" at bounding box center [650, 622] width 225 height 18
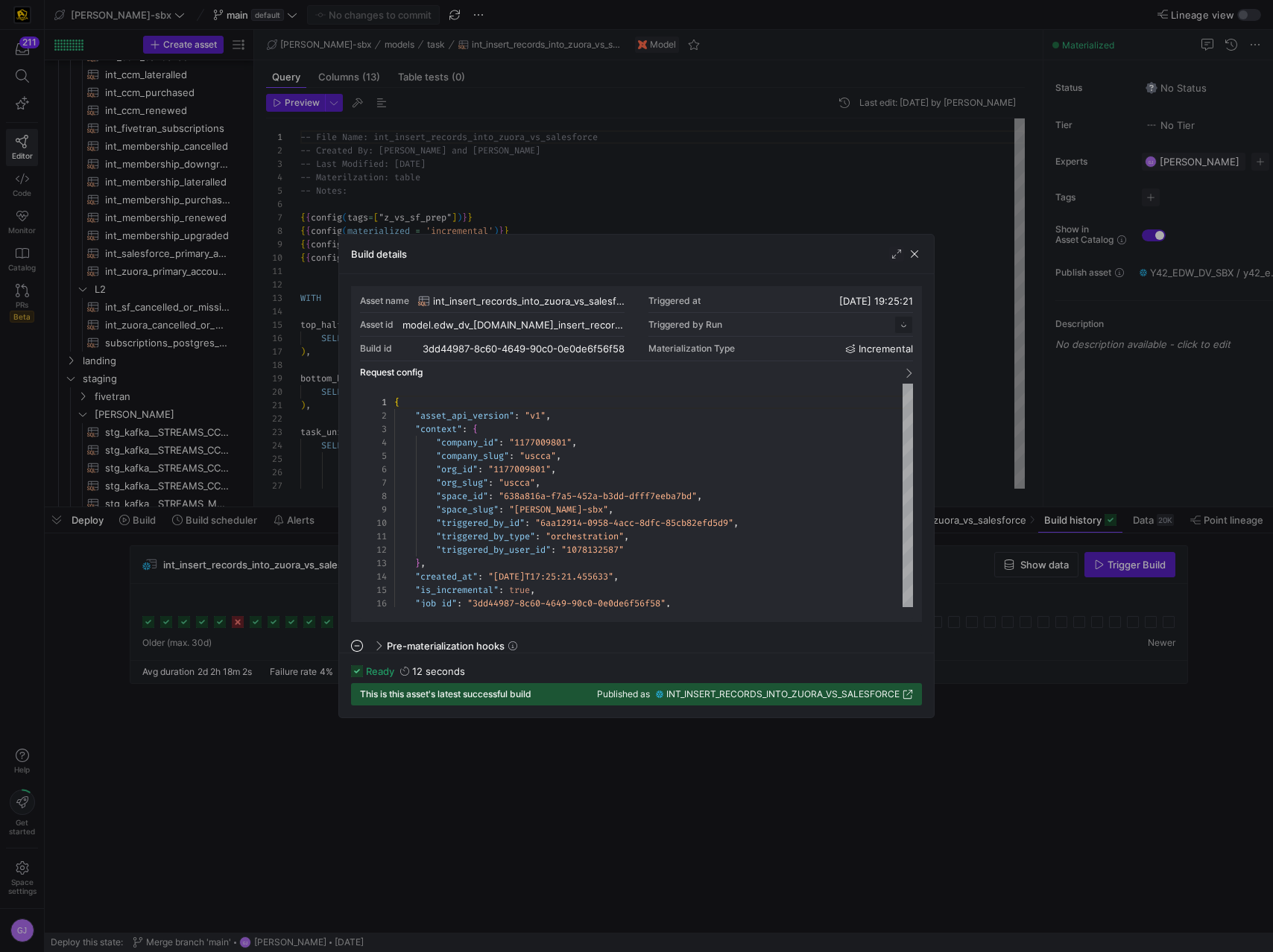
scroll to position [134, 0]
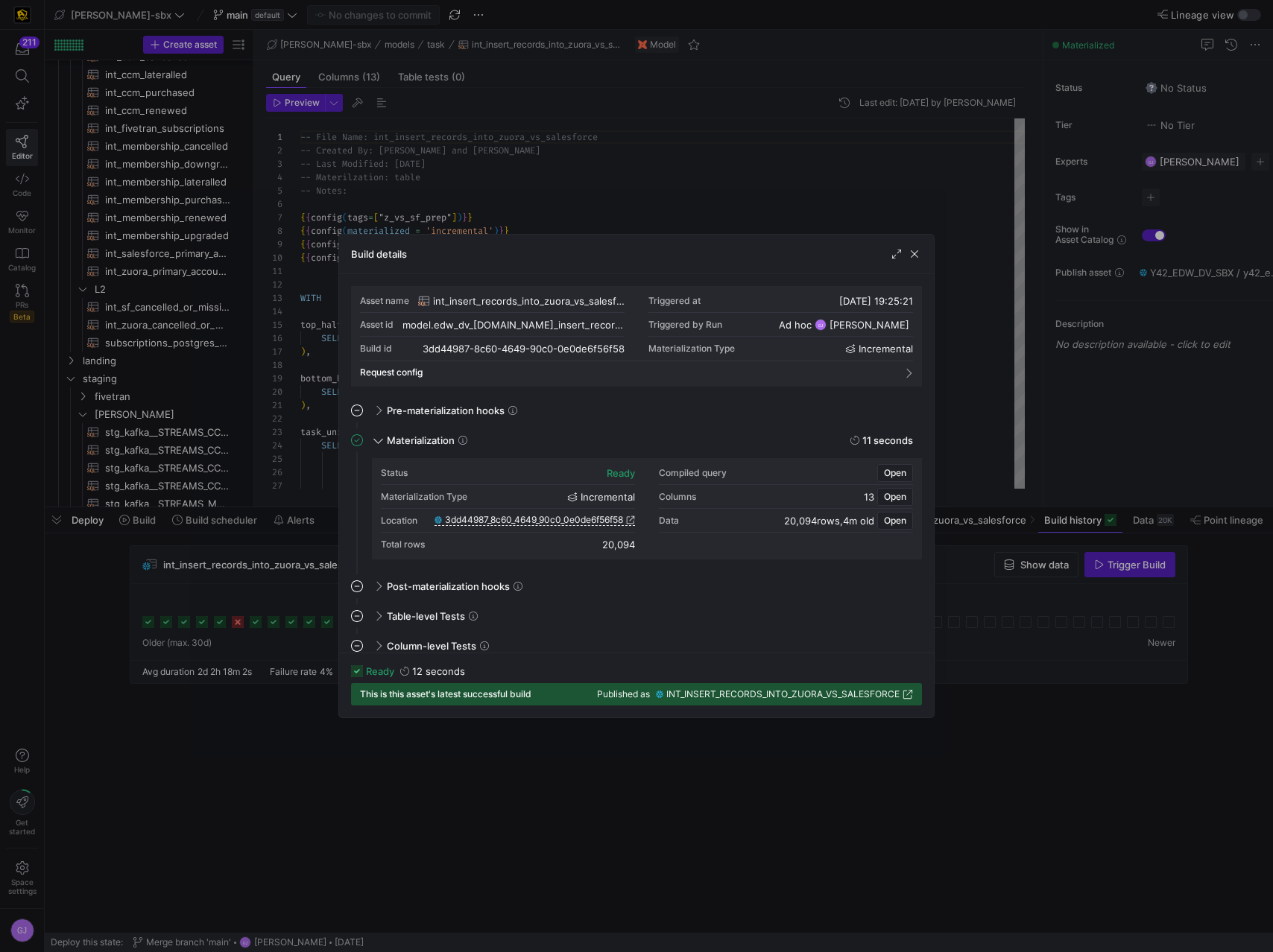
click at [501, 526] on div "Location 3dd44987_8c60_4649_90c0_0e0de6f56f58" at bounding box center [508, 520] width 254 height 24
click at [503, 524] on span "3dd44987_8c60_4649_90c0_0e0de6f56f58" at bounding box center [534, 520] width 178 height 11
click at [913, 255] on span "button" at bounding box center [914, 254] width 15 height 15
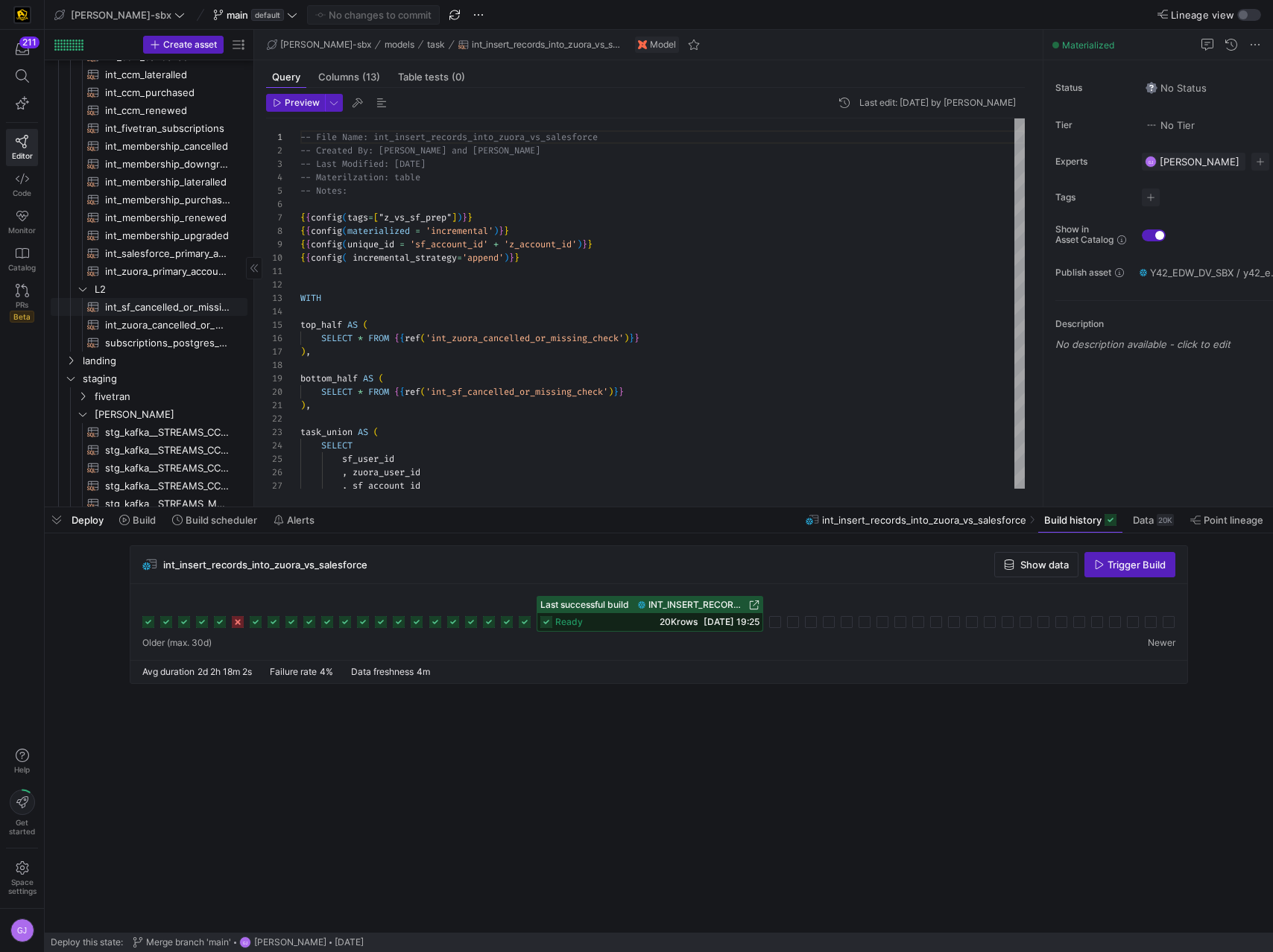
click at [165, 309] on span "int_sf_cancelled_or_missing_check​​​​​​​​​​" at bounding box center [168, 307] width 125 height 17
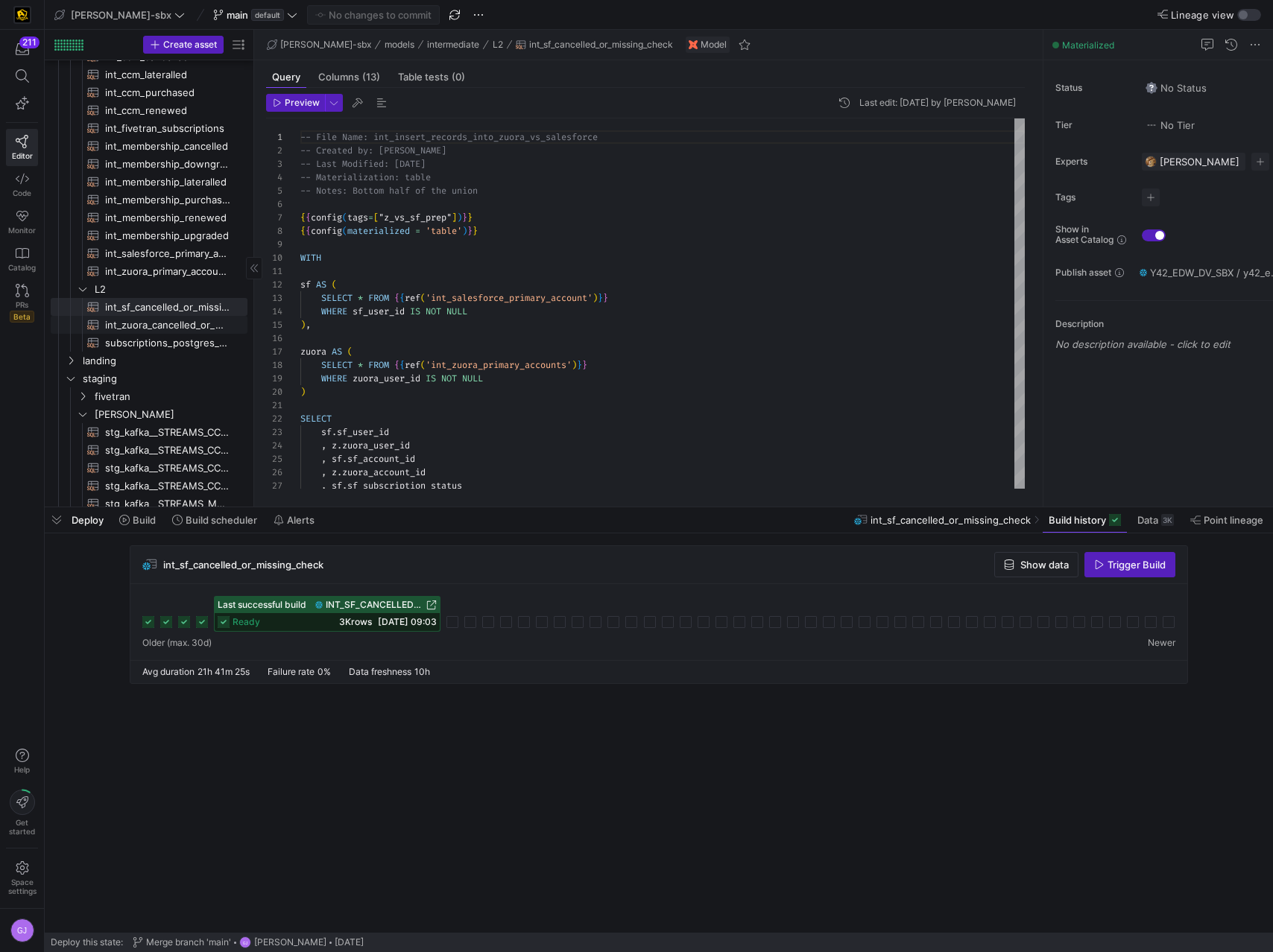
click at [172, 326] on span "int_zuora_cancelled_or_missing_check​​​​​​​​​​" at bounding box center [168, 325] width 125 height 17
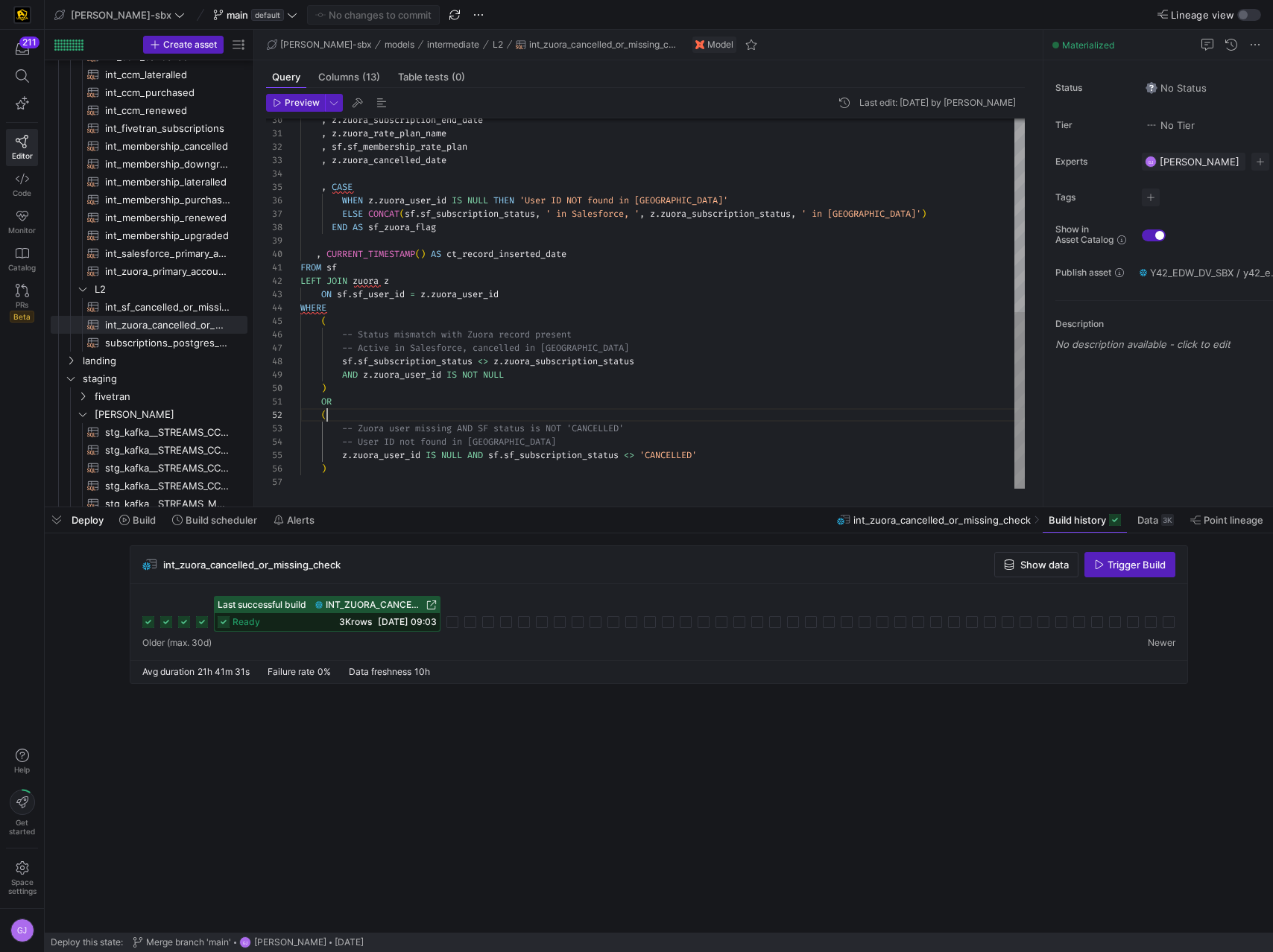
click at [456, 419] on div ", z . zuora_subscription_end_date , z . zuora_rate_plan_name , sf . sf_membersh…" at bounding box center [663, 101] width 724 height 776
click at [226, 9] on span "main" at bounding box center [237, 15] width 22 height 12
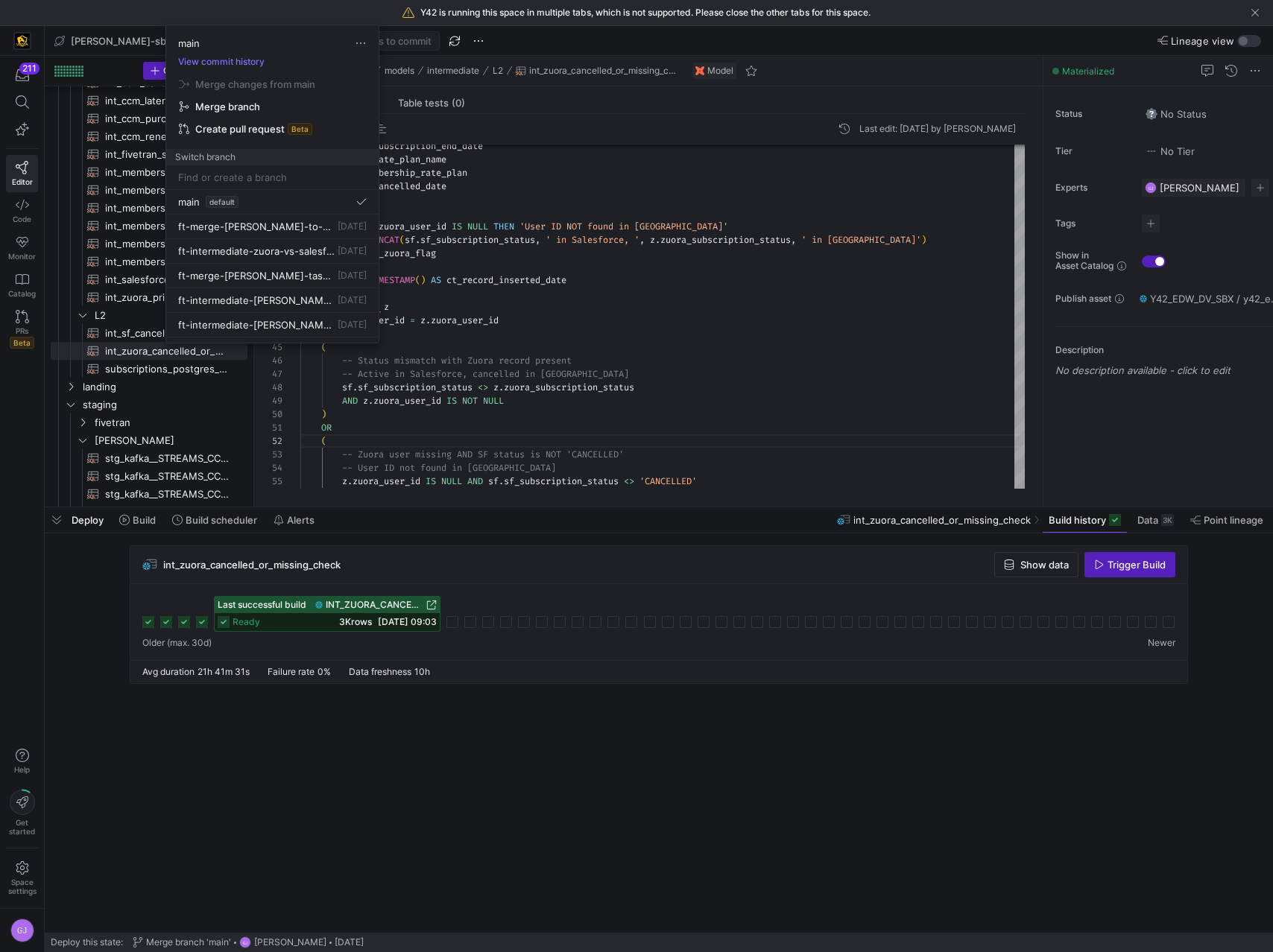
click at [154, 20] on div at bounding box center [636, 476] width 1273 height 952
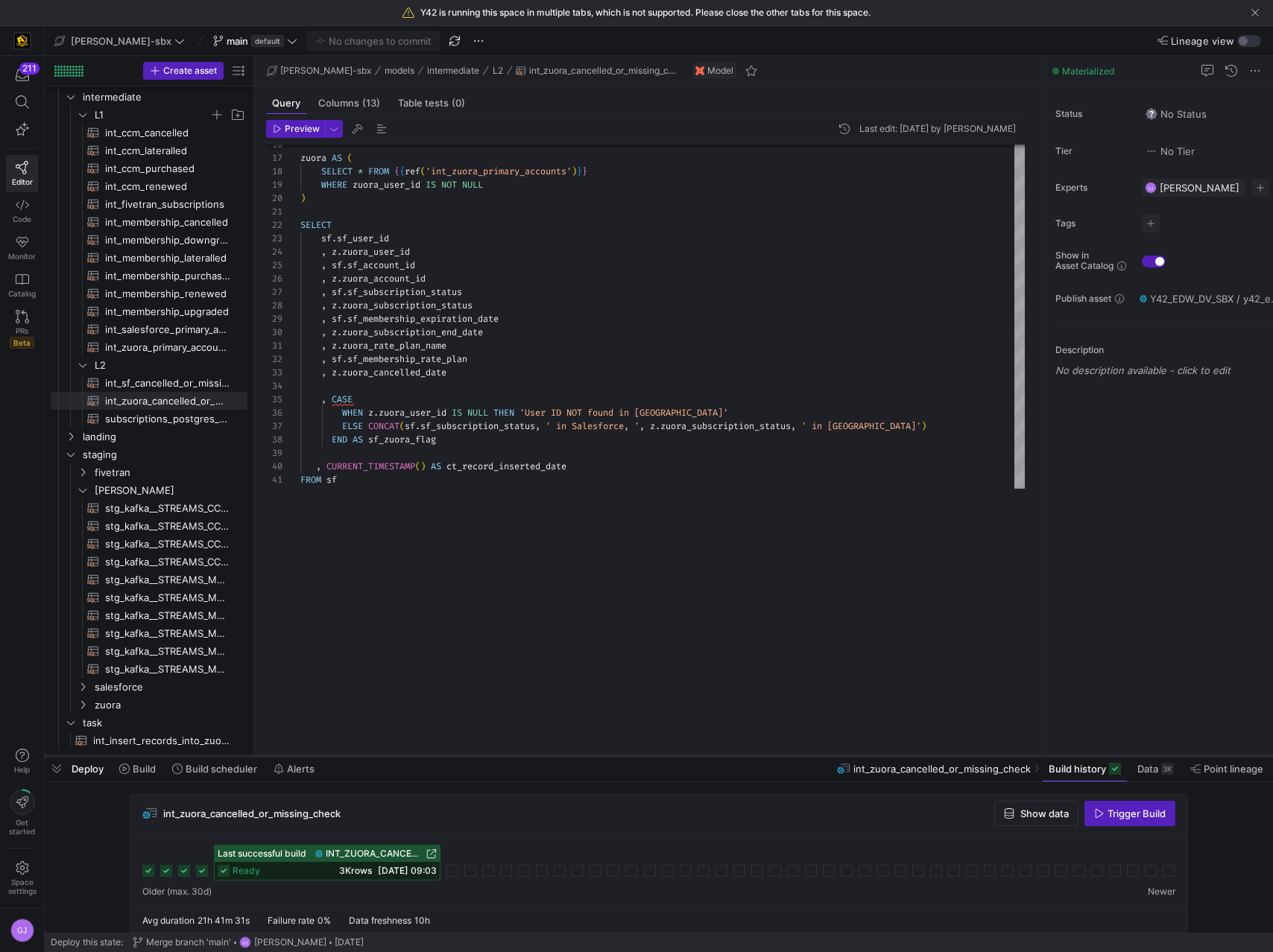
scroll to position [11, 0]
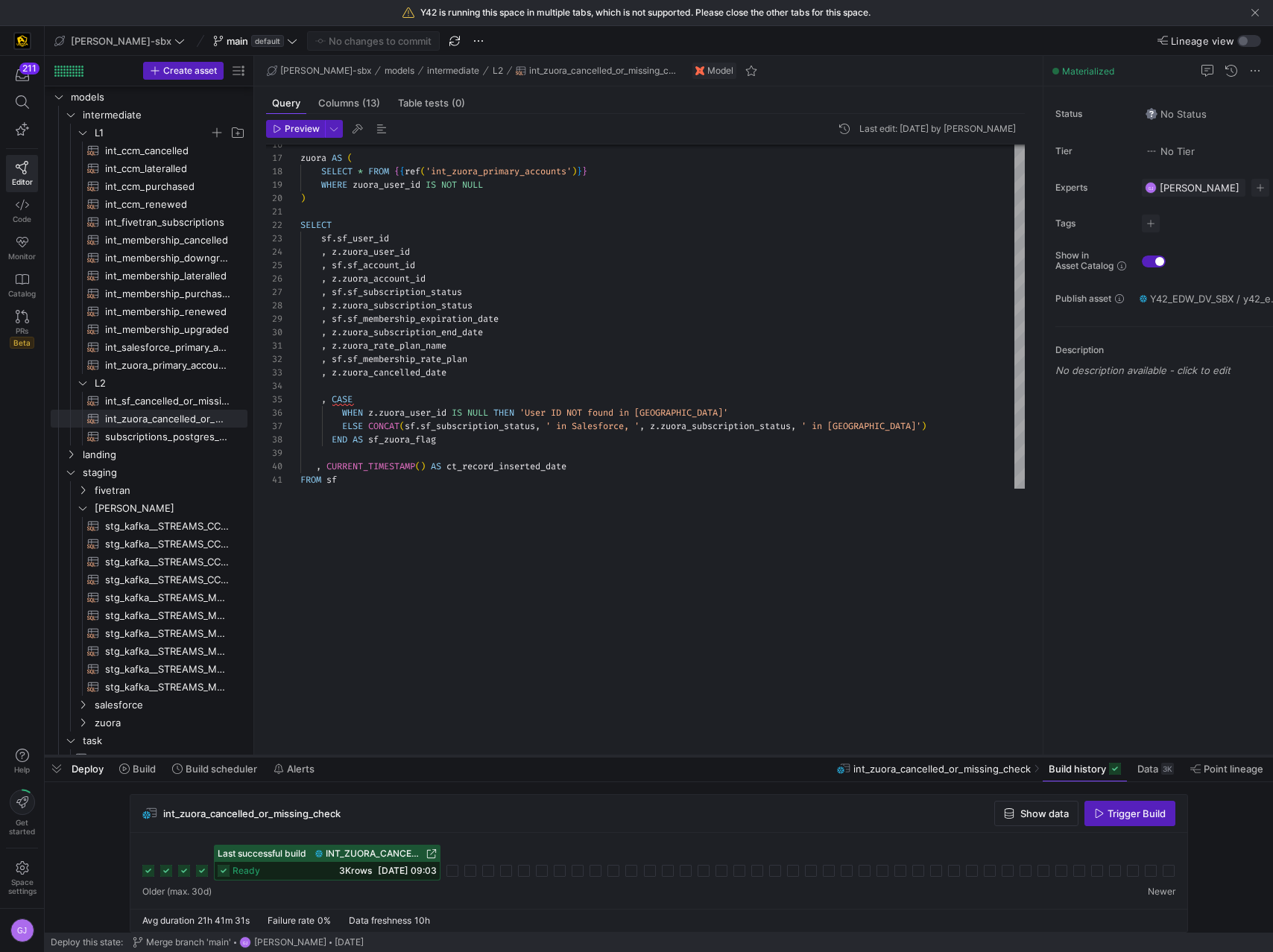
drag, startPoint x: 554, startPoint y: 508, endPoint x: 553, endPoint y: 777, distance: 269.0
click at [553, 534] on div at bounding box center [658, 756] width 1228 height 6
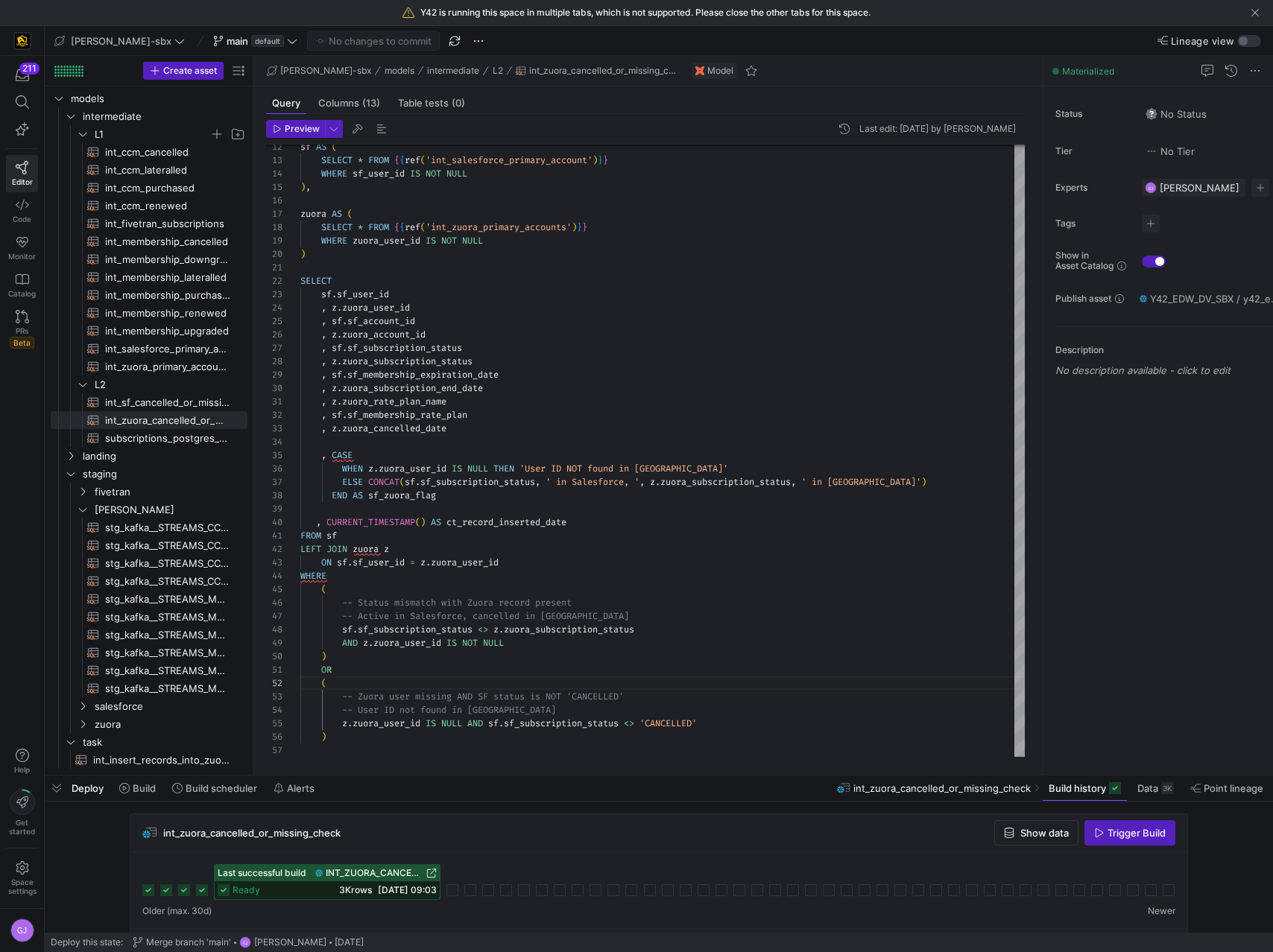
scroll to position [0, 0]
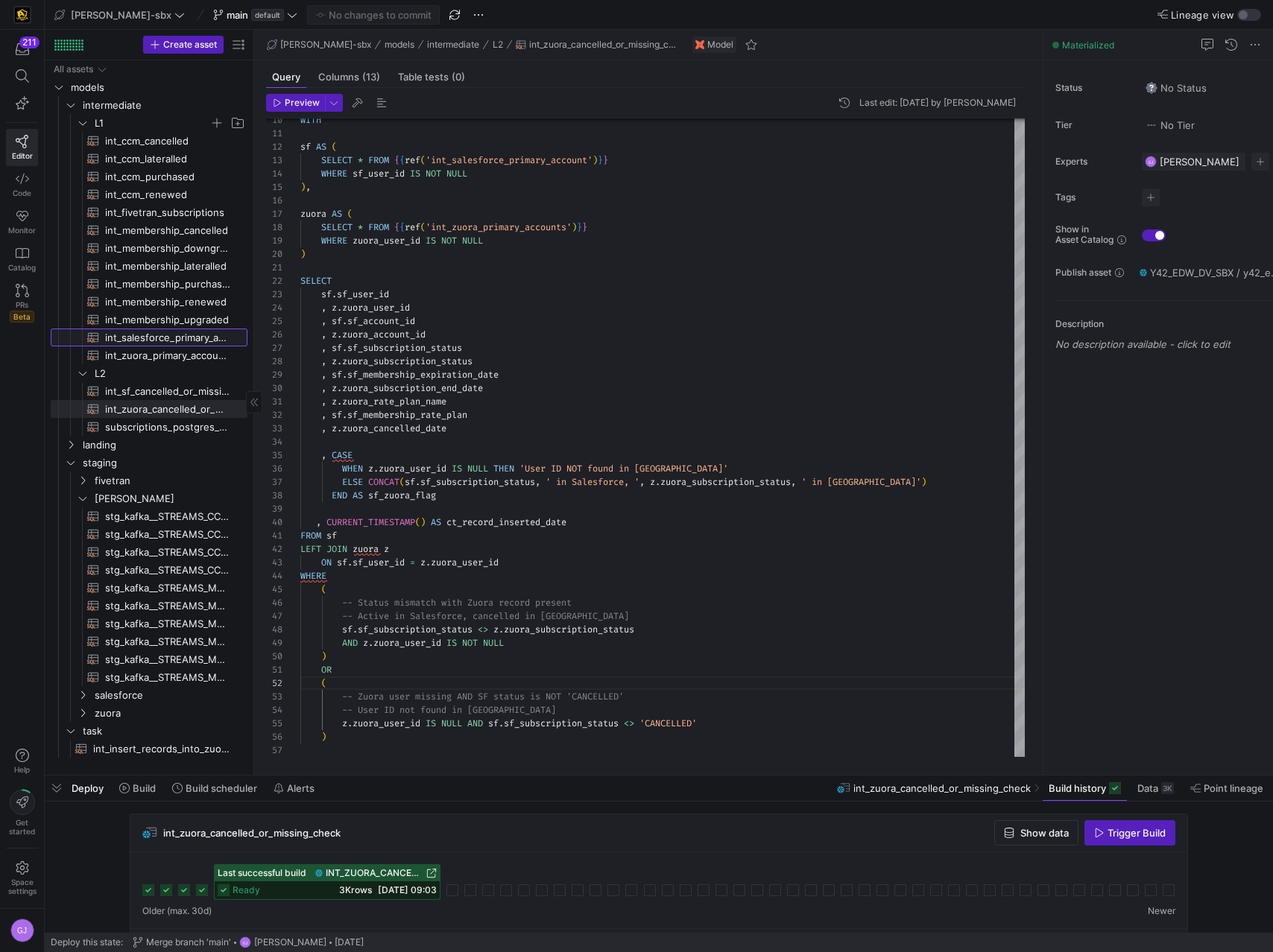
click at [183, 343] on span "int_salesforce_primary_account​​​​​​​​​​" at bounding box center [168, 338] width 125 height 17
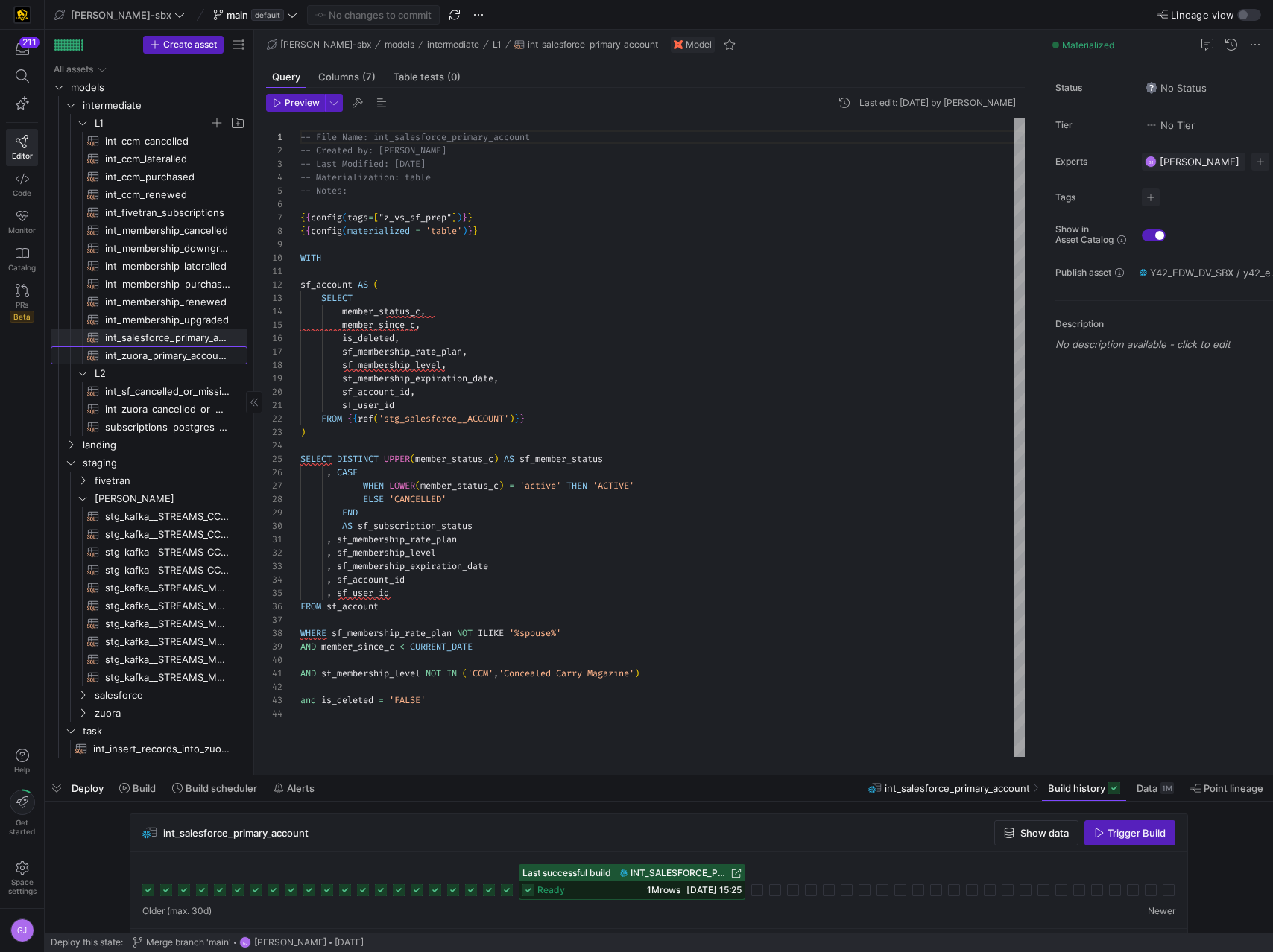
click at [185, 353] on span "int_zuora_primary_accounts​​​​​​​​​​" at bounding box center [168, 356] width 125 height 17
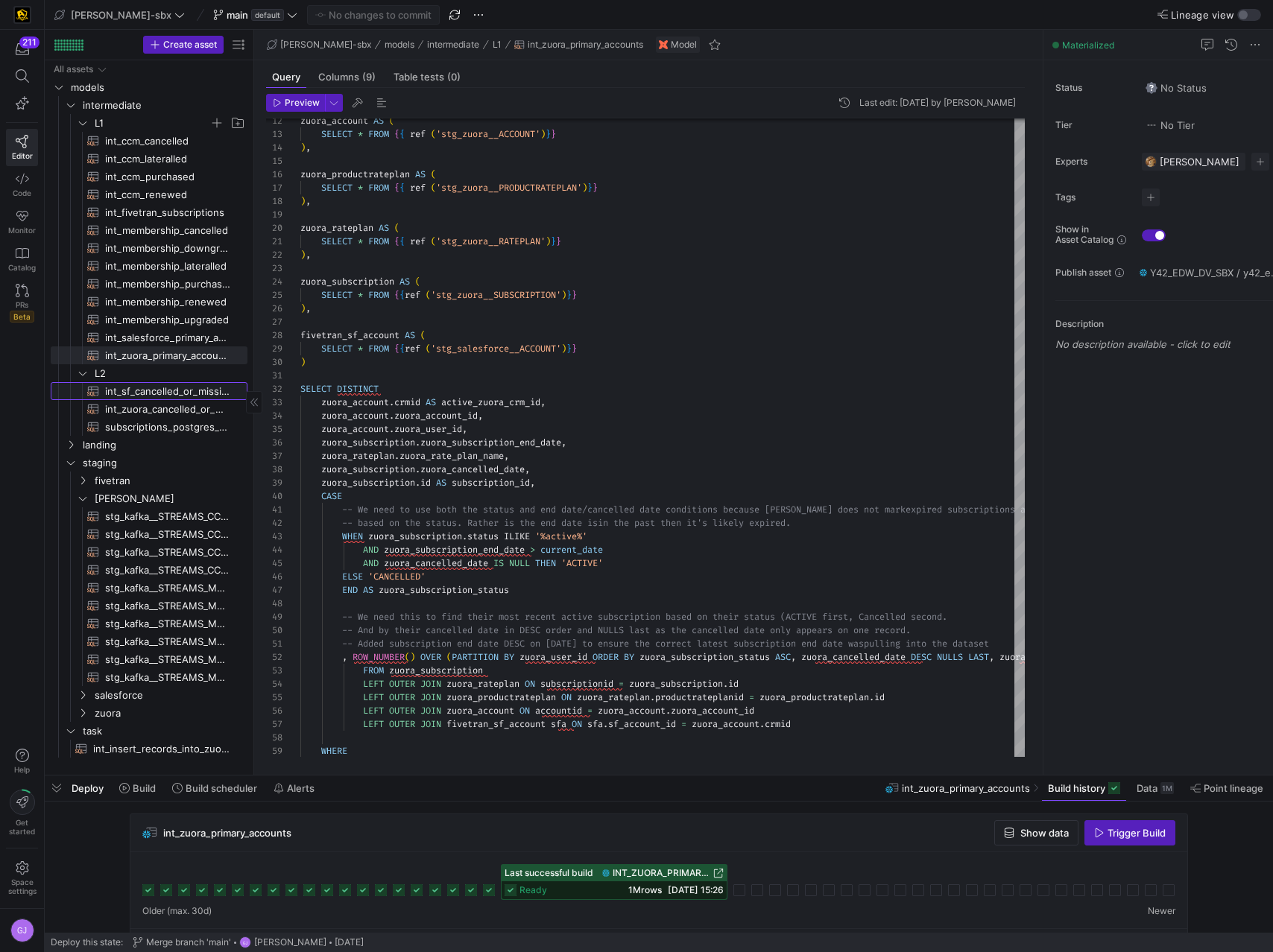
click at [158, 396] on span "int_sf_cancelled_or_missing_check​​​​​​​​​​" at bounding box center [168, 391] width 125 height 17
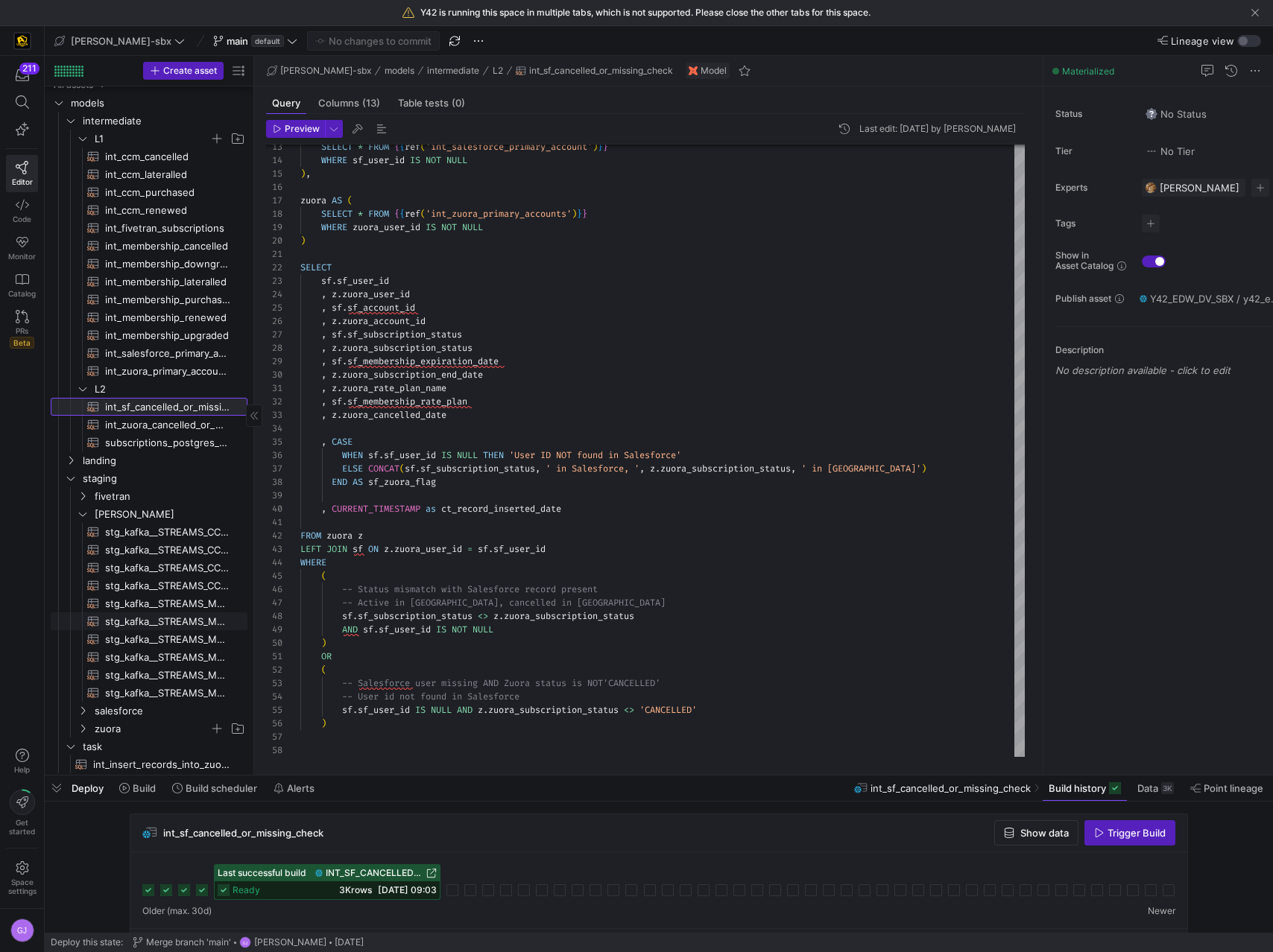
scroll to position [15, 0]
click at [168, 534] on span "int_insert_records_into_zuora_vs_salesforce​​​​​​​​​​" at bounding box center [161, 760] width 137 height 17
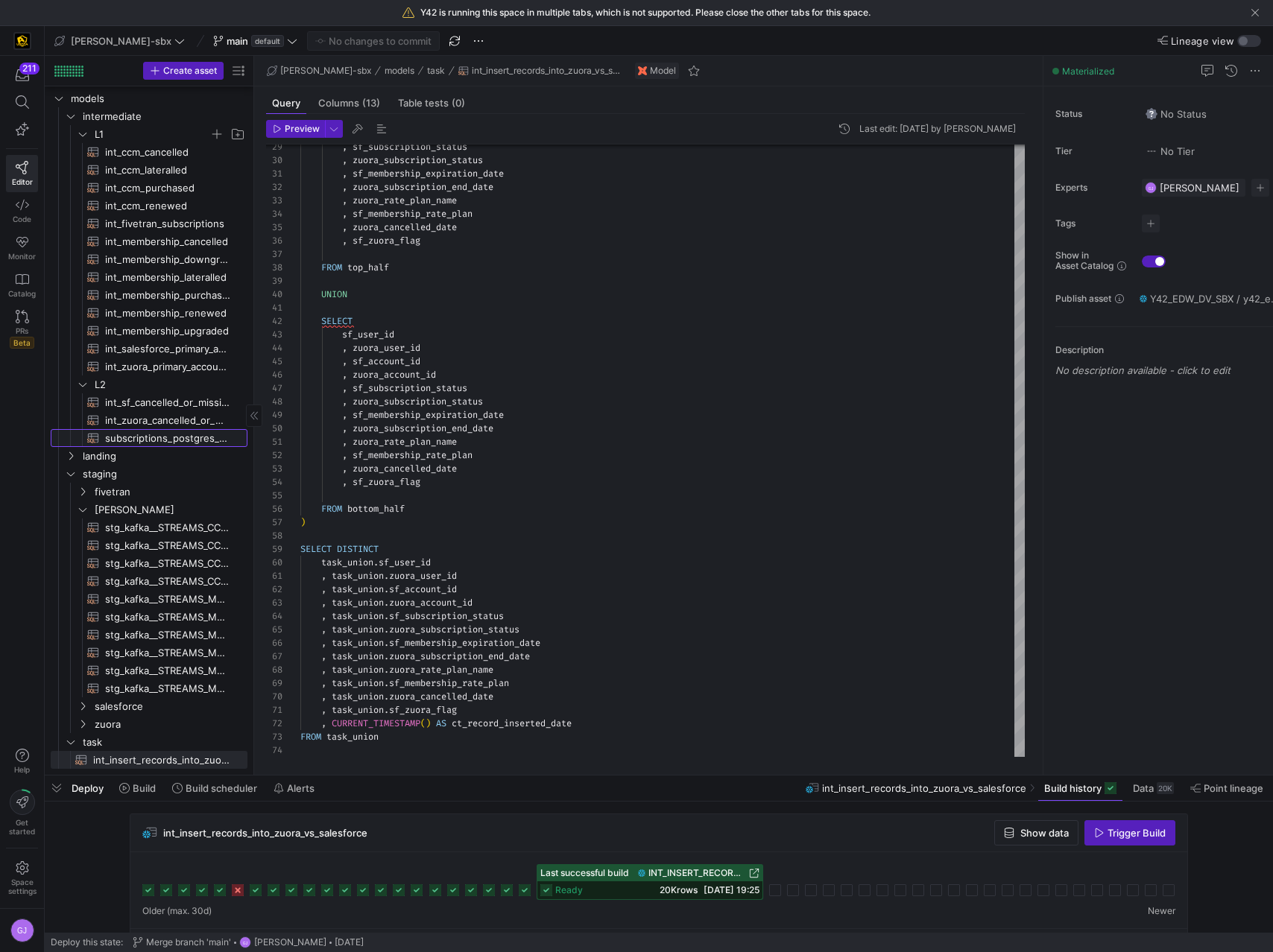
click at [134, 440] on span "subscriptions_postgres_kafka_joined_view​​​​​​​​​​" at bounding box center [168, 438] width 125 height 17
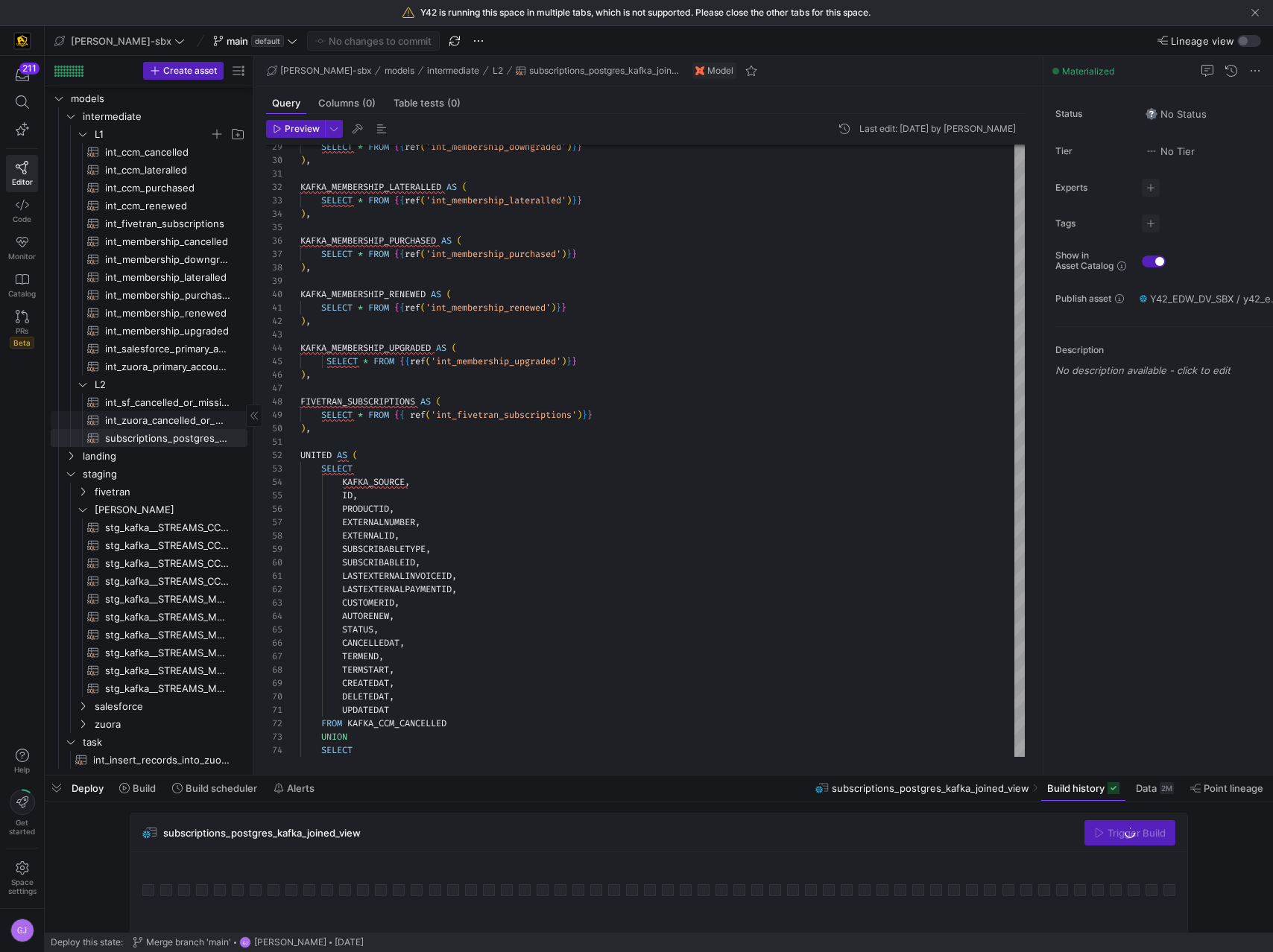
click at [133, 419] on span "int_zuora_cancelled_or_missing_check​​​​​​​​​​" at bounding box center [168, 420] width 125 height 17
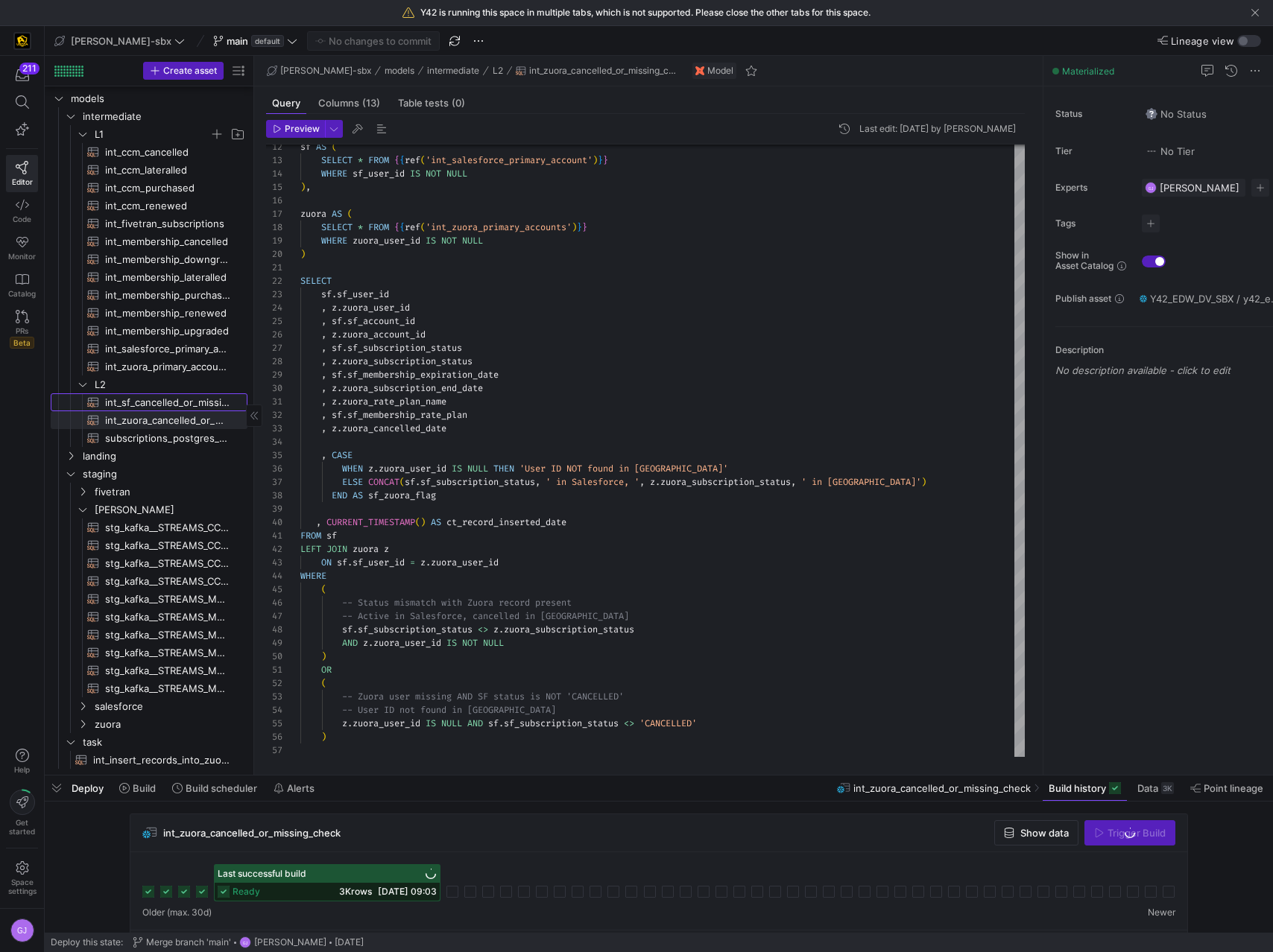
click at [139, 395] on span "int_sf_cancelled_or_missing_check​​​​​​​​​​" at bounding box center [168, 402] width 125 height 17
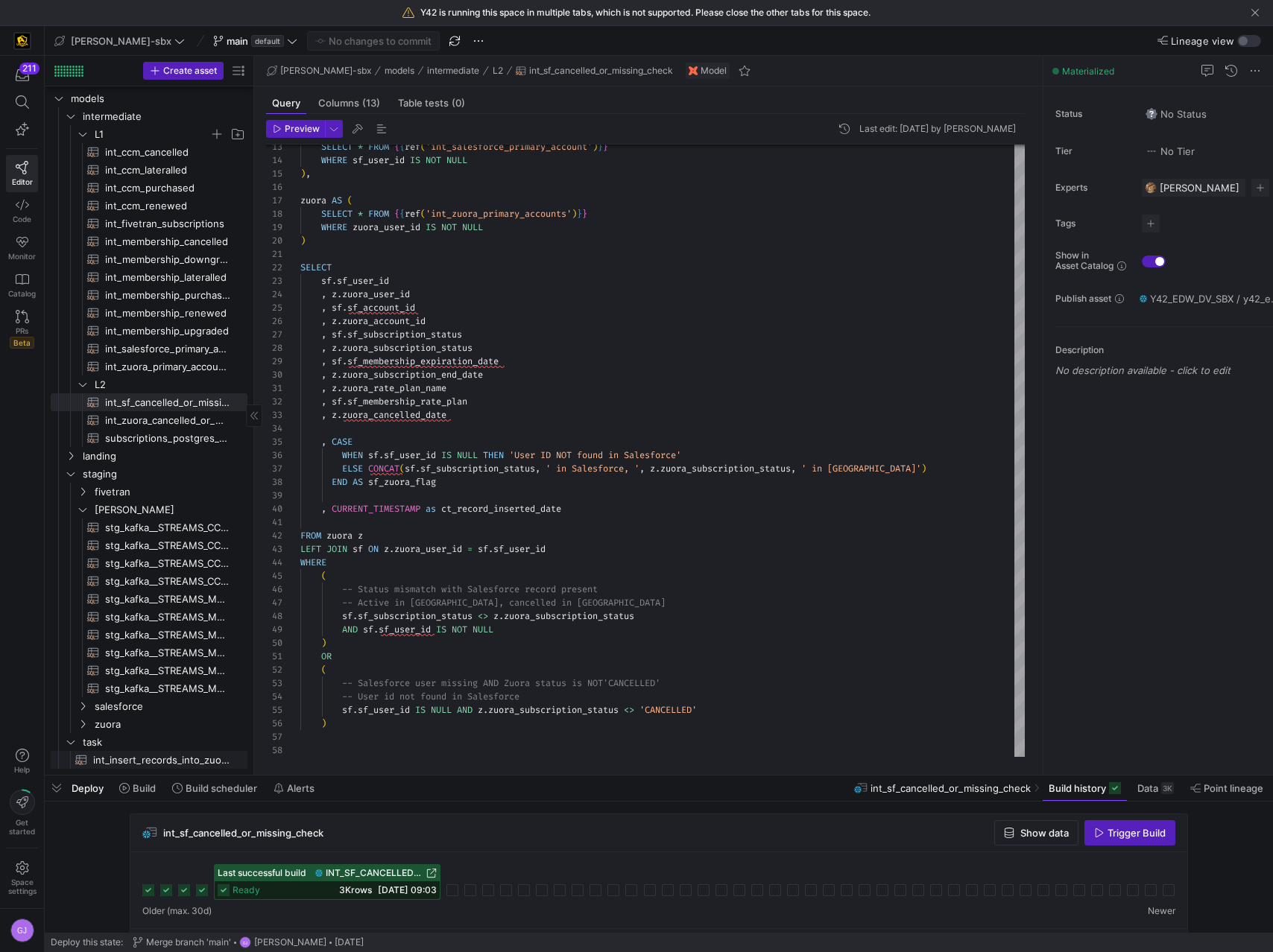
click at [123, 534] on span "int_insert_records_into_zuora_vs_salesforce​​​​​​​​​​" at bounding box center [161, 760] width 137 height 17
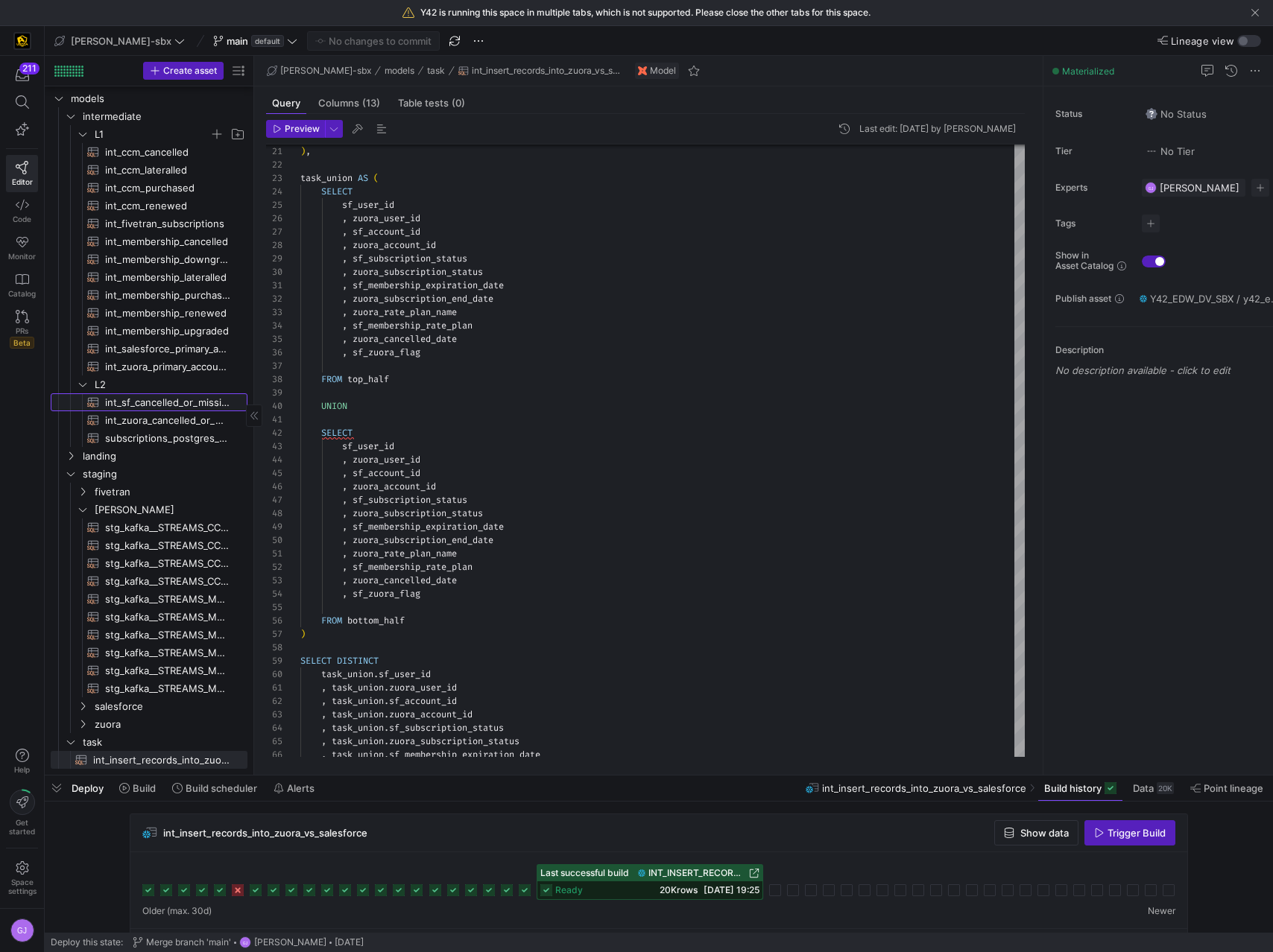
click at [144, 408] on span "int_sf_cancelled_or_missing_check​​​​​​​​​​" at bounding box center [168, 402] width 125 height 17
type textarea "-- File Name: int_insert_records_into_zuora_vs_salesforce -- Created by: Alex B…"
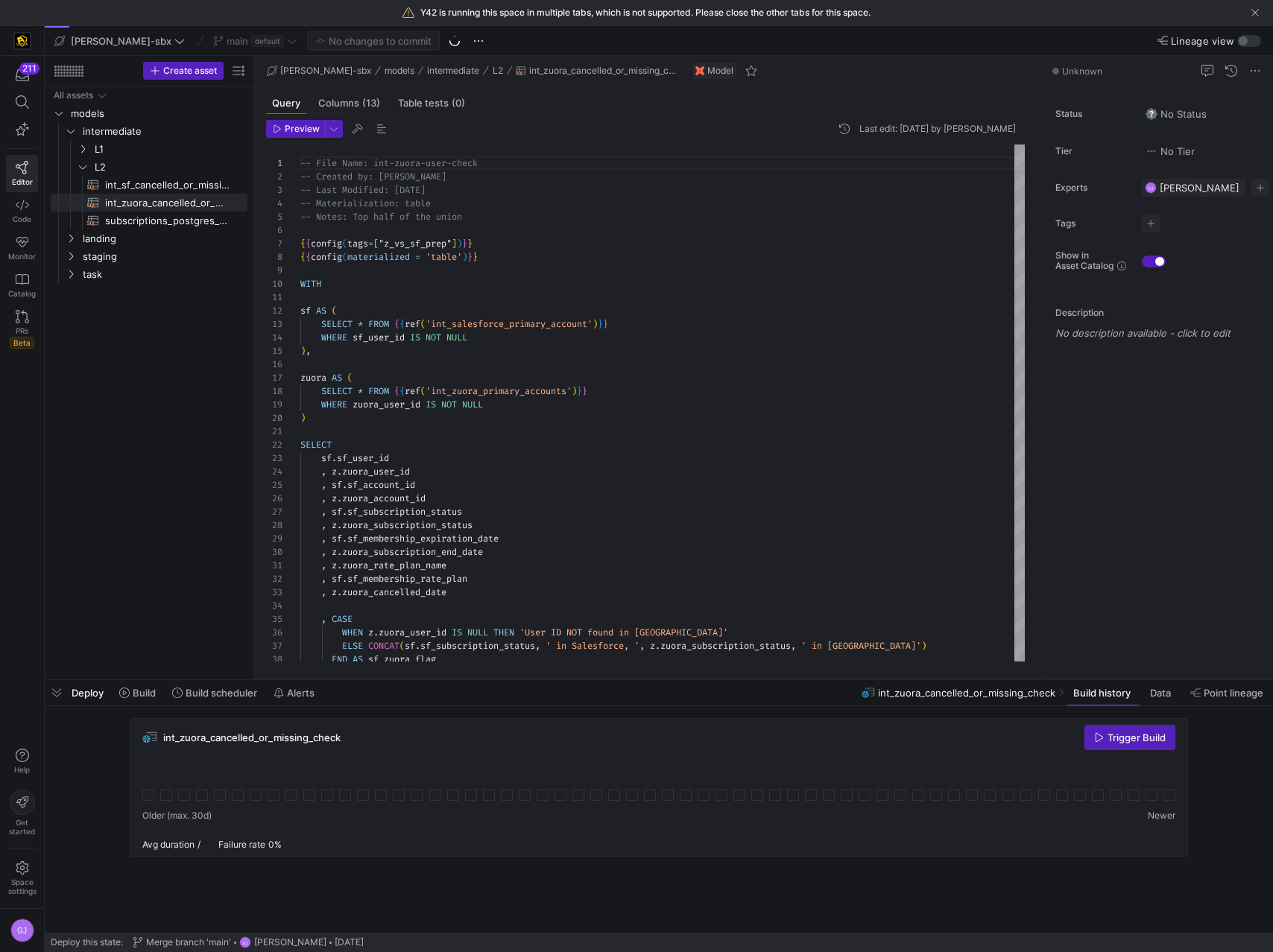
scroll to position [134, 0]
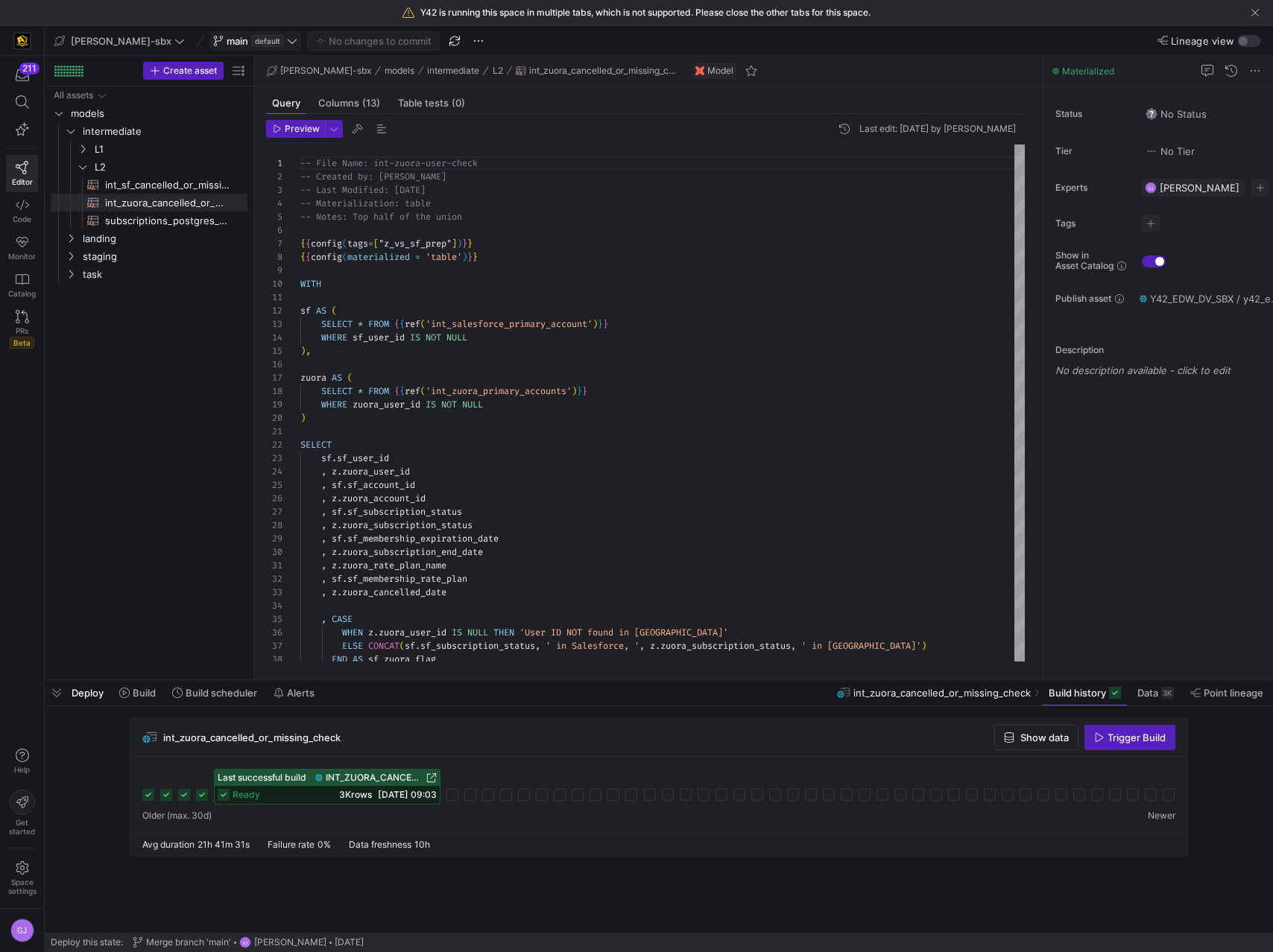
click at [213, 44] on icon at bounding box center [218, 41] width 11 height 11
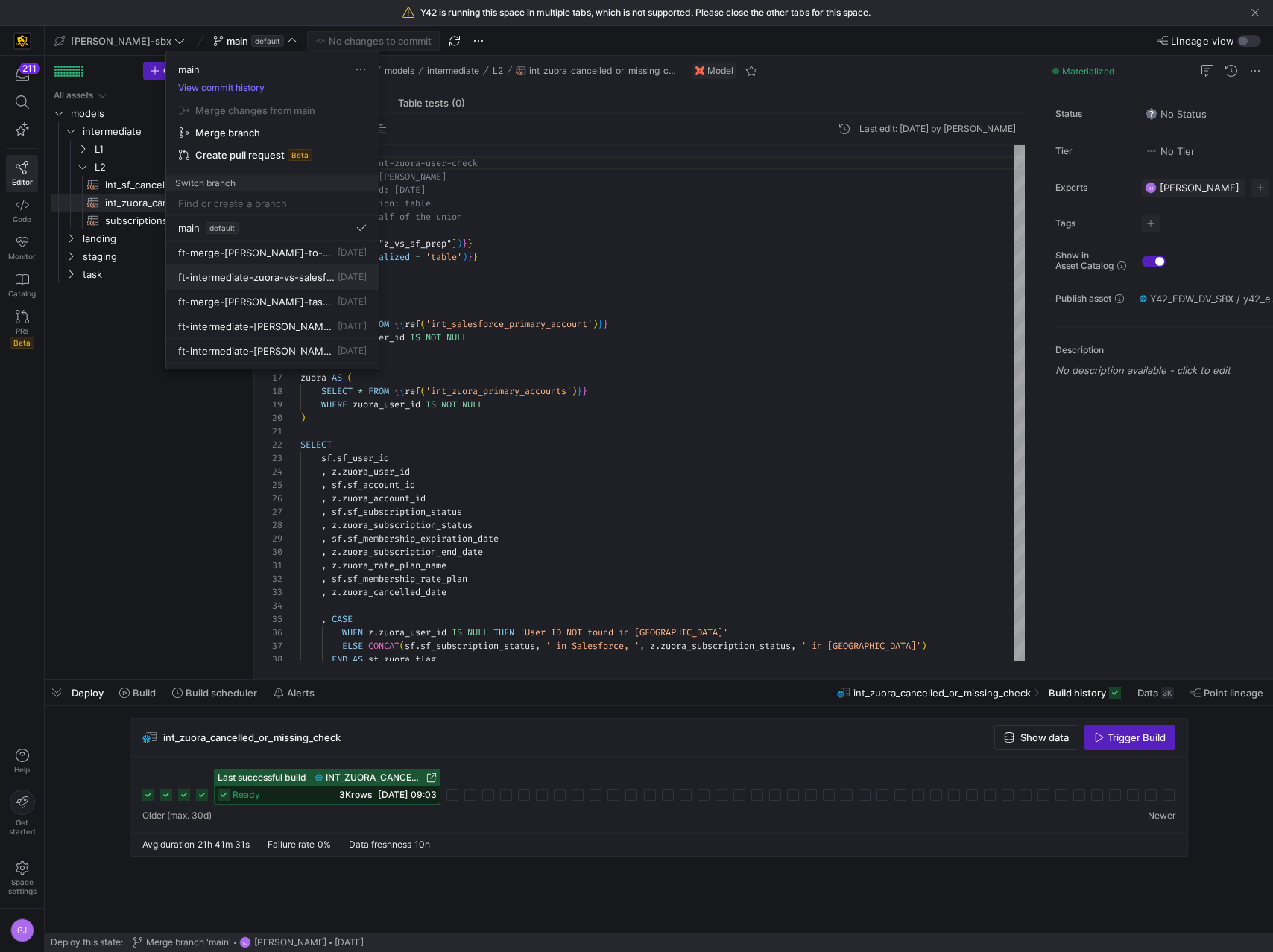
click at [285, 273] on span "ft-intermediate-zuora-vs-salesforce-08052025" at bounding box center [256, 277] width 156 height 12
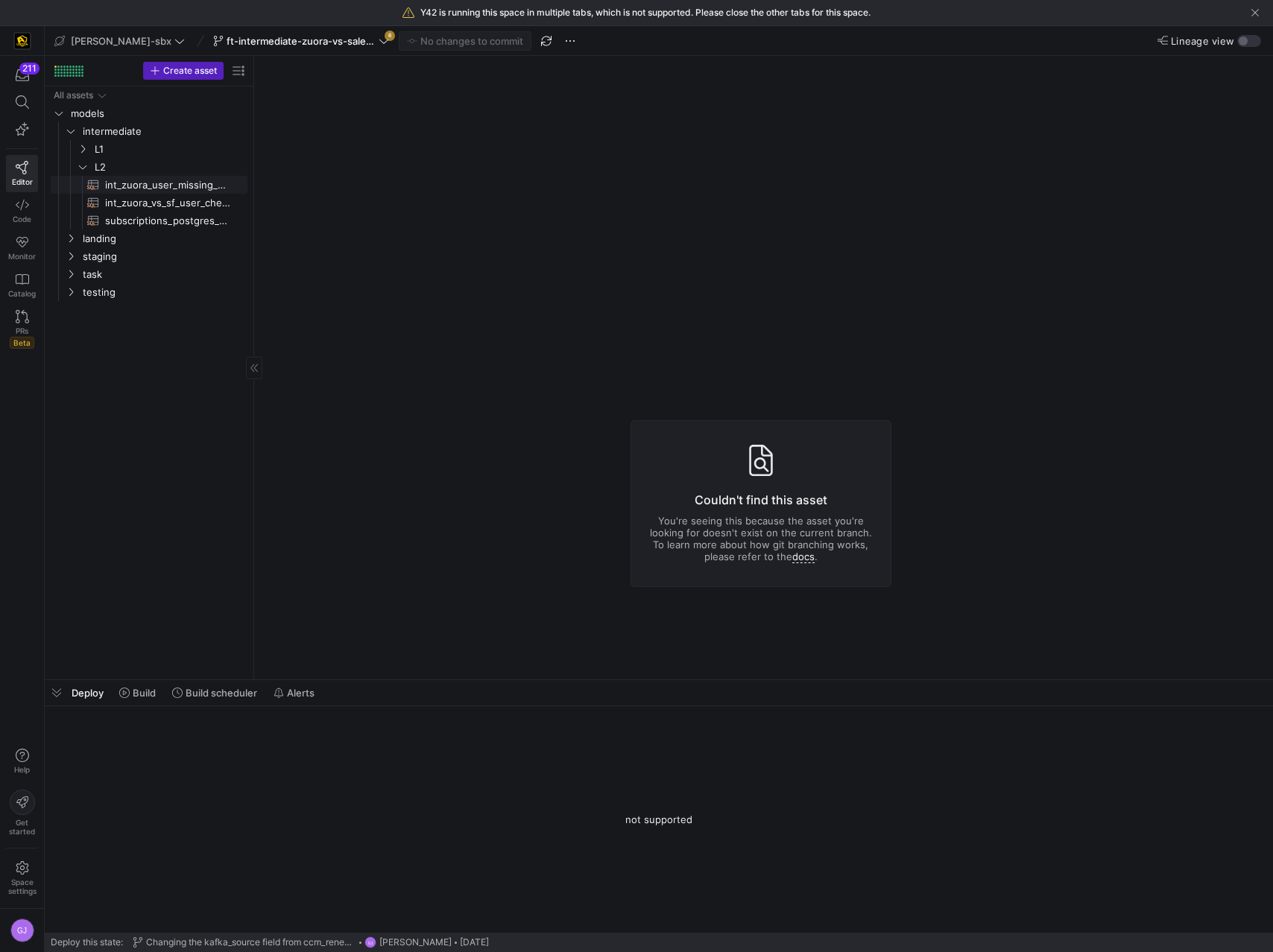
click at [130, 183] on span "int_zuora_user_missing_check​​​​​​​​​​" at bounding box center [168, 185] width 125 height 17
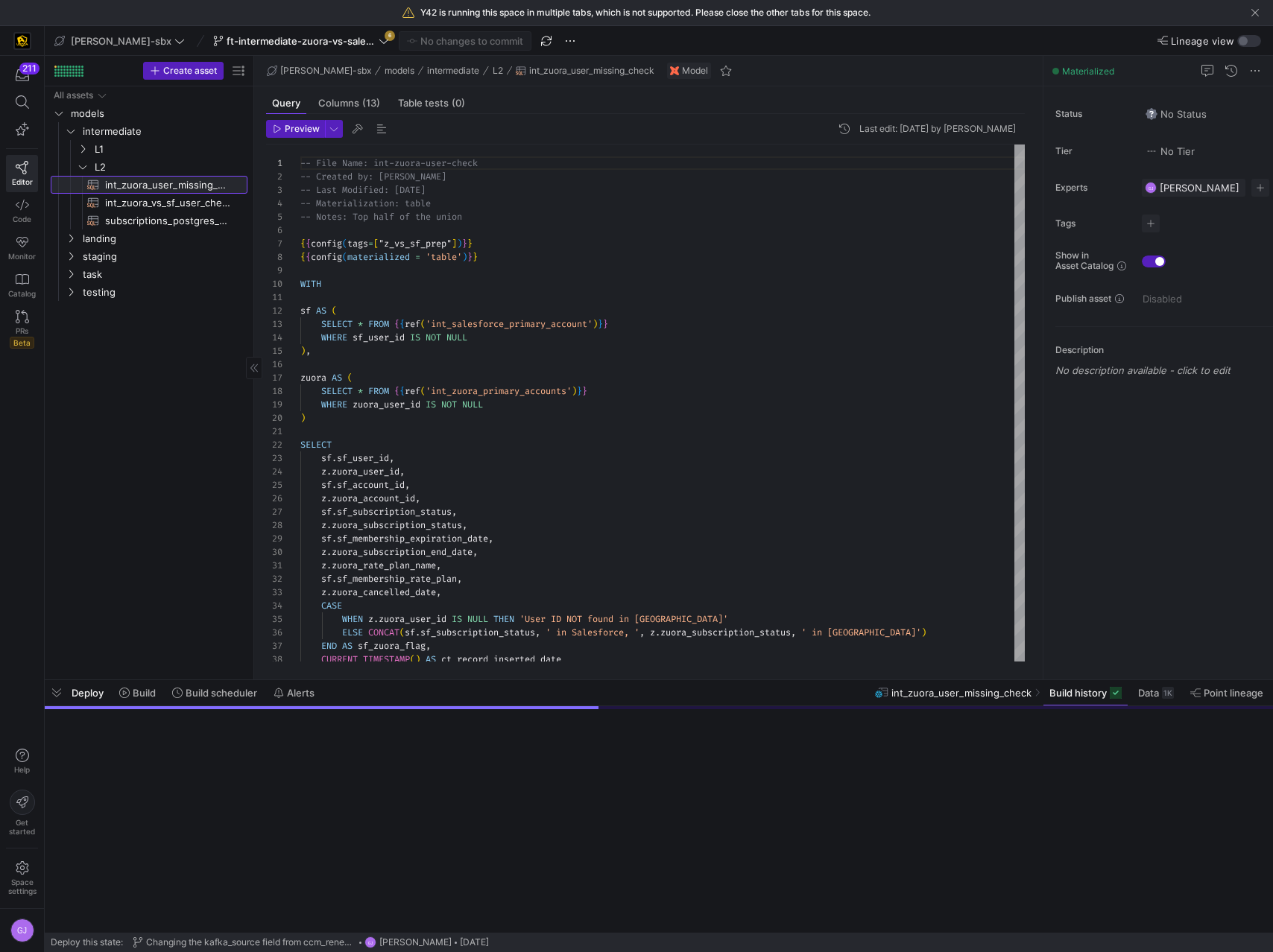
scroll to position [134, 0]
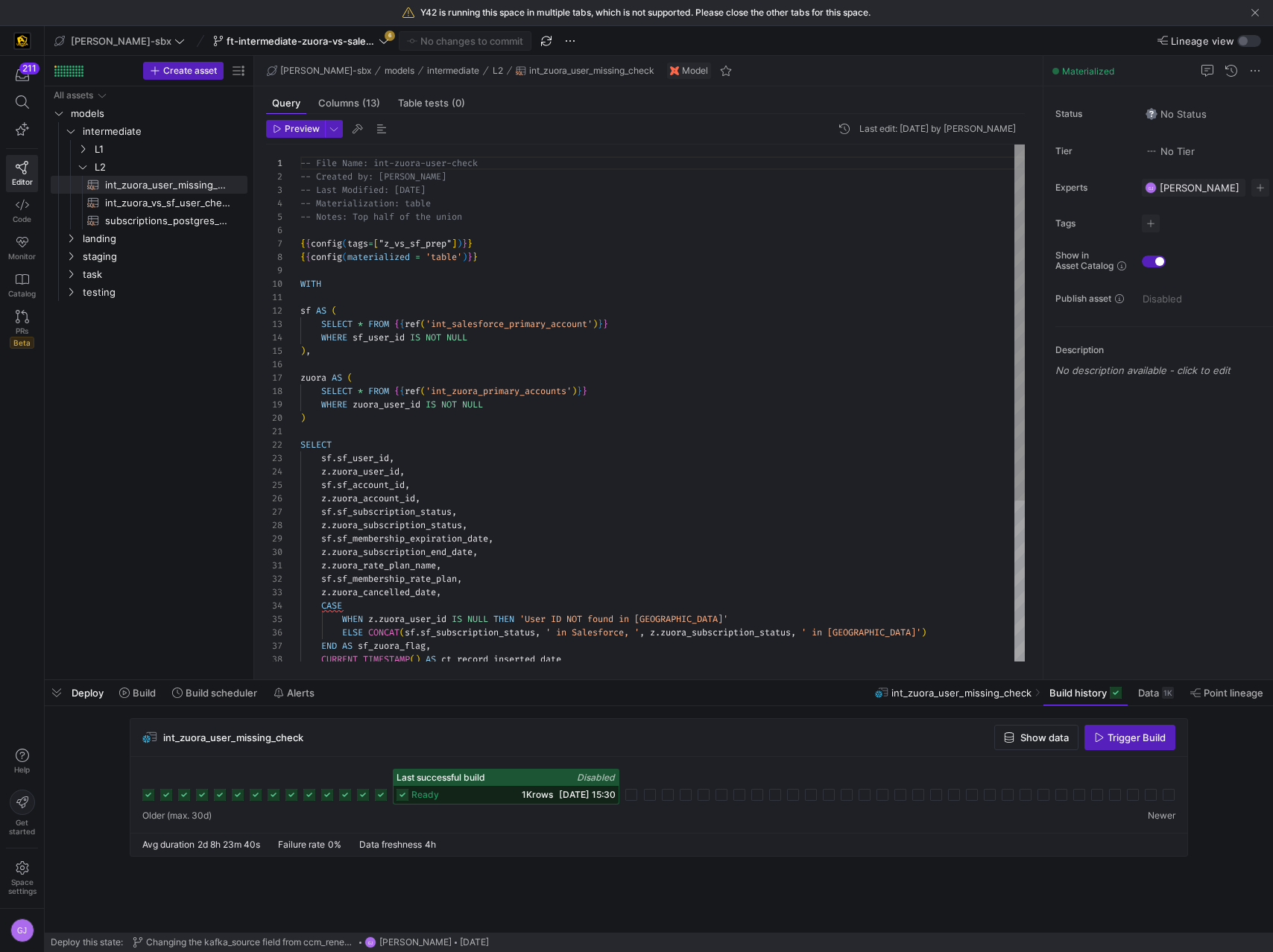
type textarea "sf AS ( SELECT * FROM {{ref('int_salesforce_primary_account')}} WHERE sf_user_i…"
click at [540, 387] on div "-- File Name: int-zuora-user-check -- Created by: Grant Jones -- Last Modified:…" at bounding box center [663, 519] width 724 height 749
click at [303, 45] on span "ft-intermediate-zuora-vs-salesforce-08052025" at bounding box center [300, 41] width 149 height 12
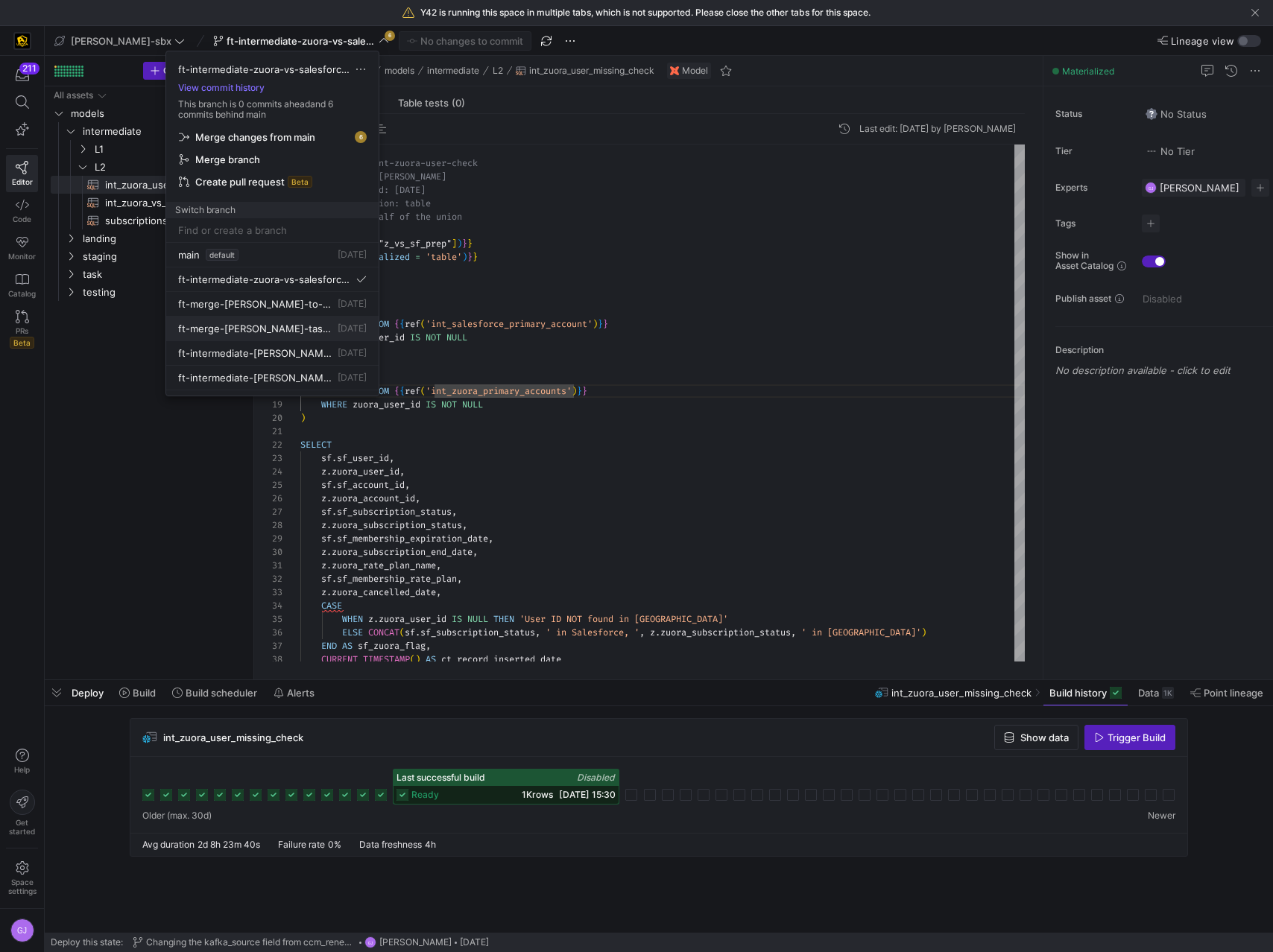
click at [278, 321] on button "ft-merge-[PERSON_NAME]-task-to-main-08212025 [DATE]" at bounding box center [272, 329] width 212 height 24
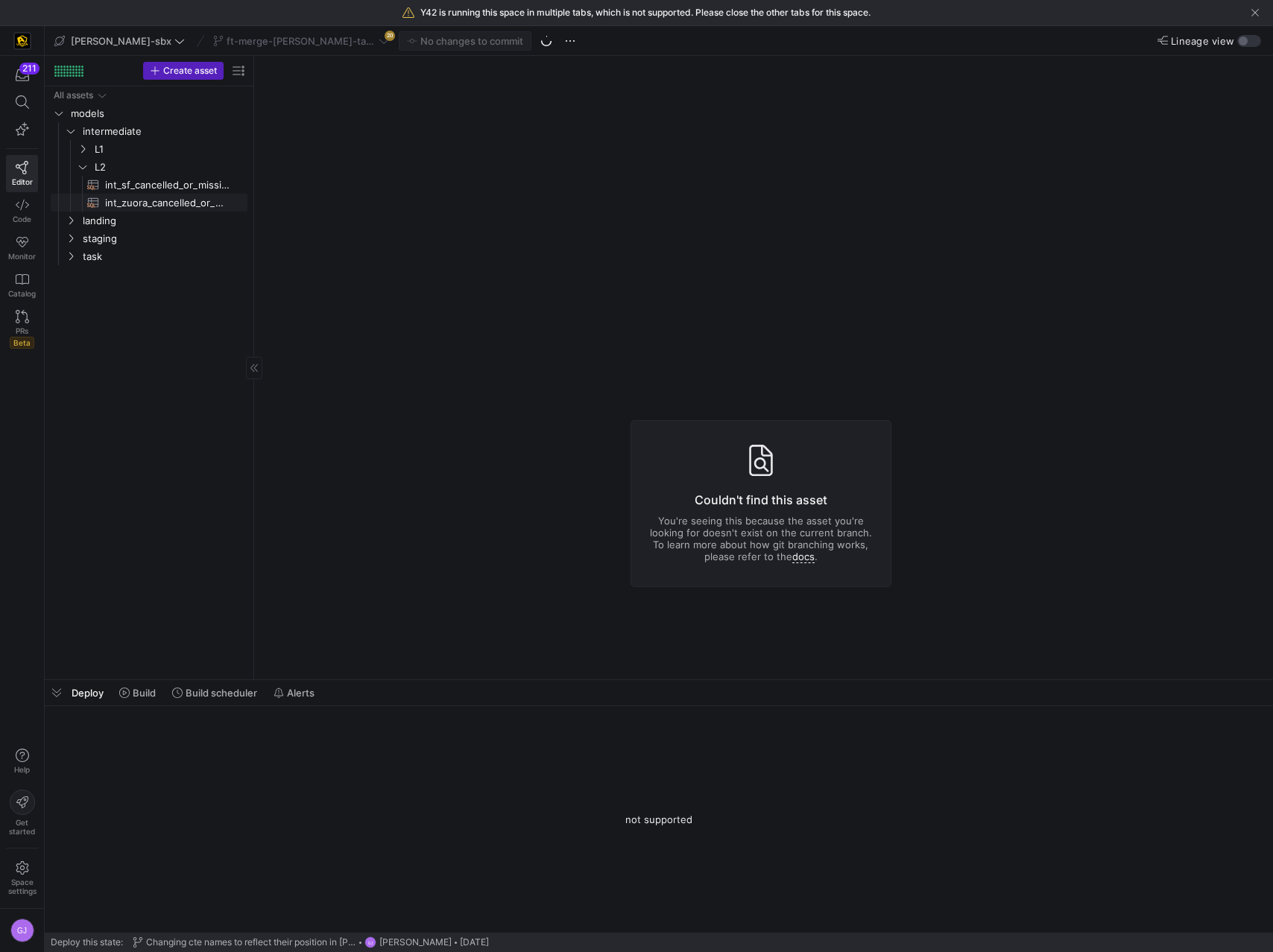
click at [123, 199] on span "int_zuora_cancelled_or_missing_check​​​​​​​​​​" at bounding box center [168, 203] width 125 height 17
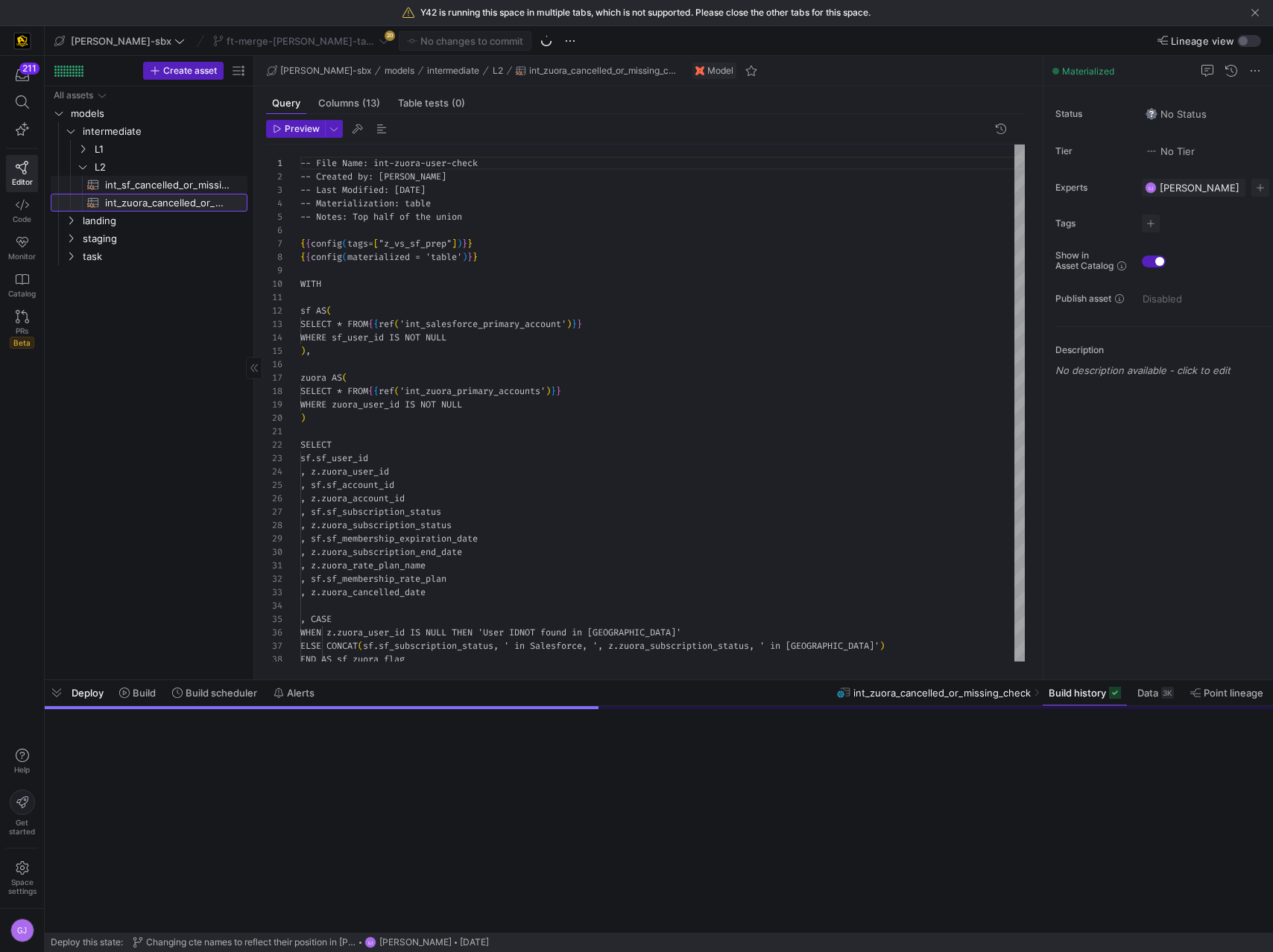
scroll to position [134, 0]
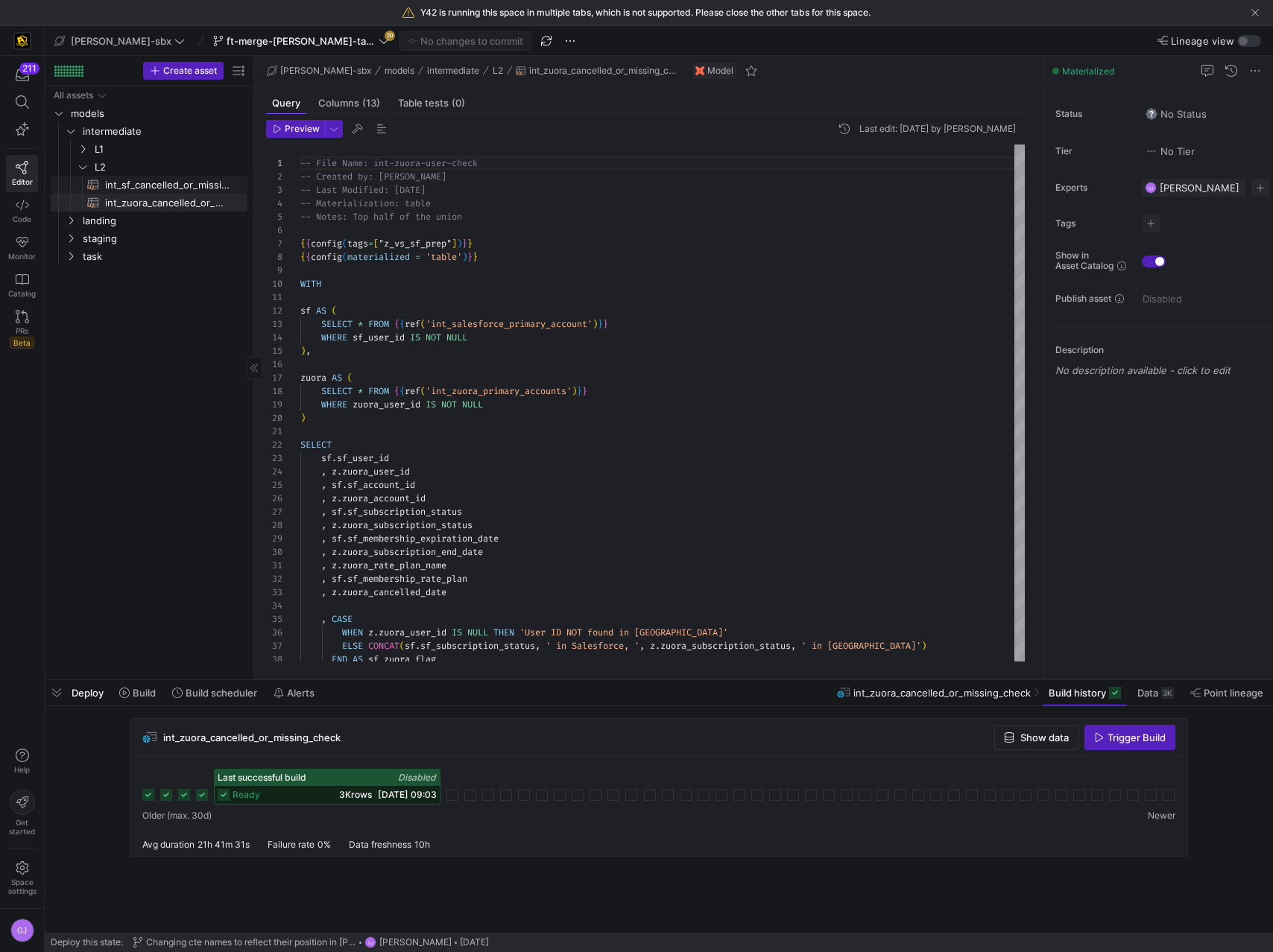
click at [128, 181] on span "int_sf_cancelled_or_missing_check​​​​​​​​​​" at bounding box center [168, 185] width 125 height 17
click at [156, 203] on span "int_zuora_cancelled_or_missing_check​​​​​​​​​​" at bounding box center [168, 203] width 125 height 17
click at [164, 178] on span "int_sf_cancelled_or_missing_check​​​​​​​​​​" at bounding box center [168, 185] width 125 height 17
type textarea "-- File Name: int_insert_records_into_zuora_vs_salesforce -- Created by: [PERSO…"
click at [286, 32] on span at bounding box center [300, 41] width 182 height 18
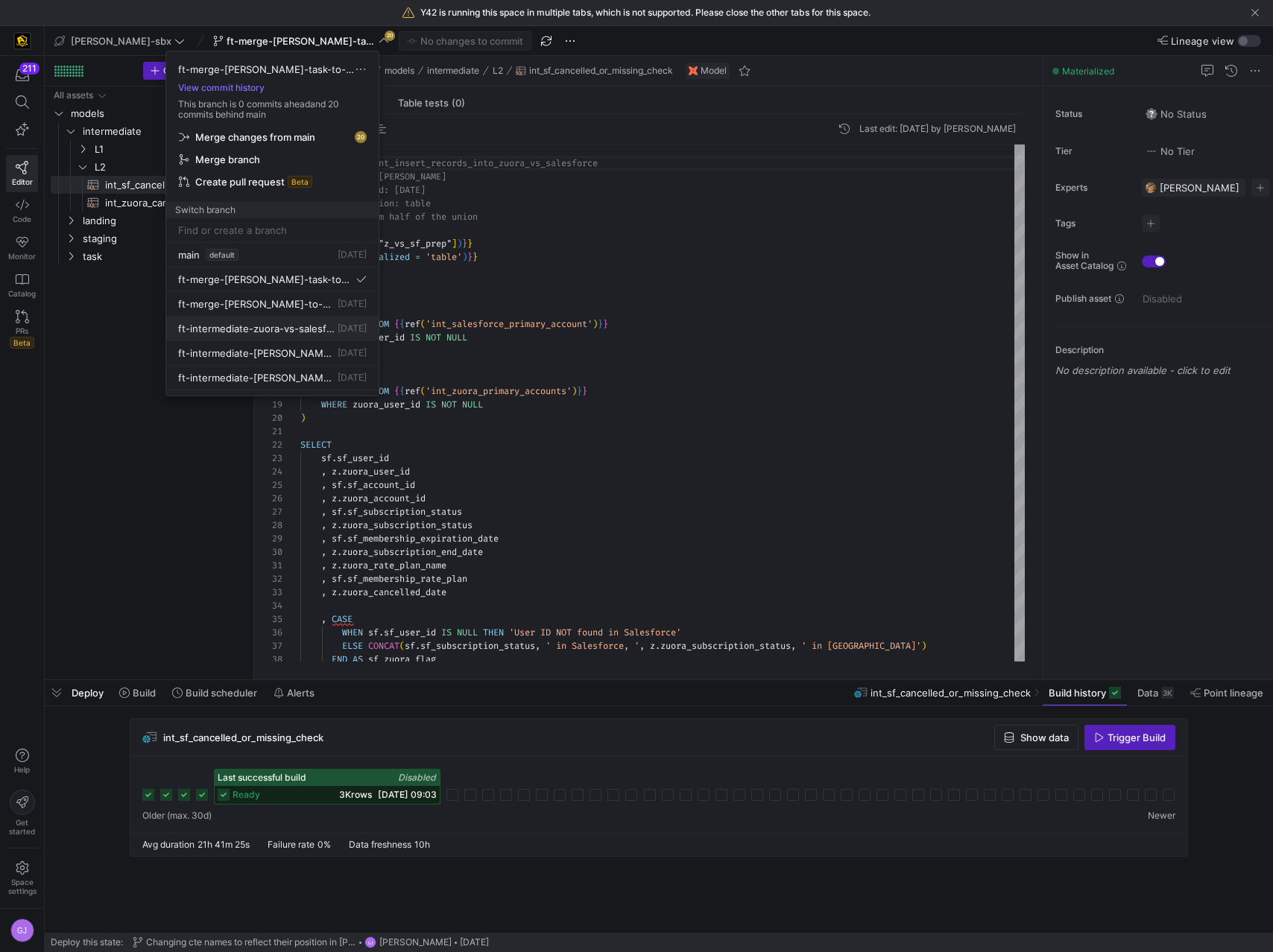
click at [338, 332] on span "[DATE]" at bounding box center [352, 328] width 29 height 11
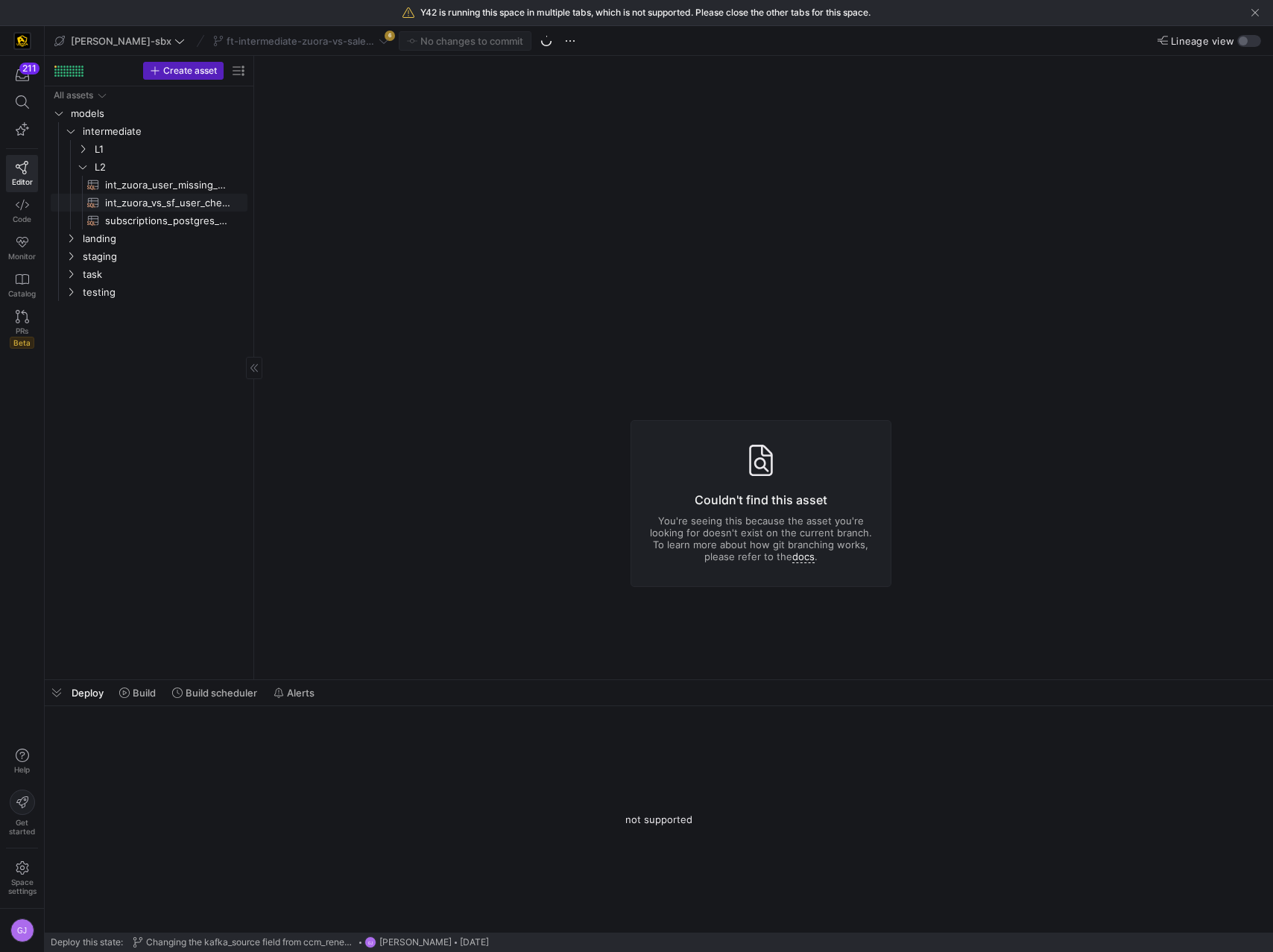
click at [118, 197] on span "int_zuora_vs_sf_user_check​​​​​​​​​​" at bounding box center [168, 203] width 125 height 17
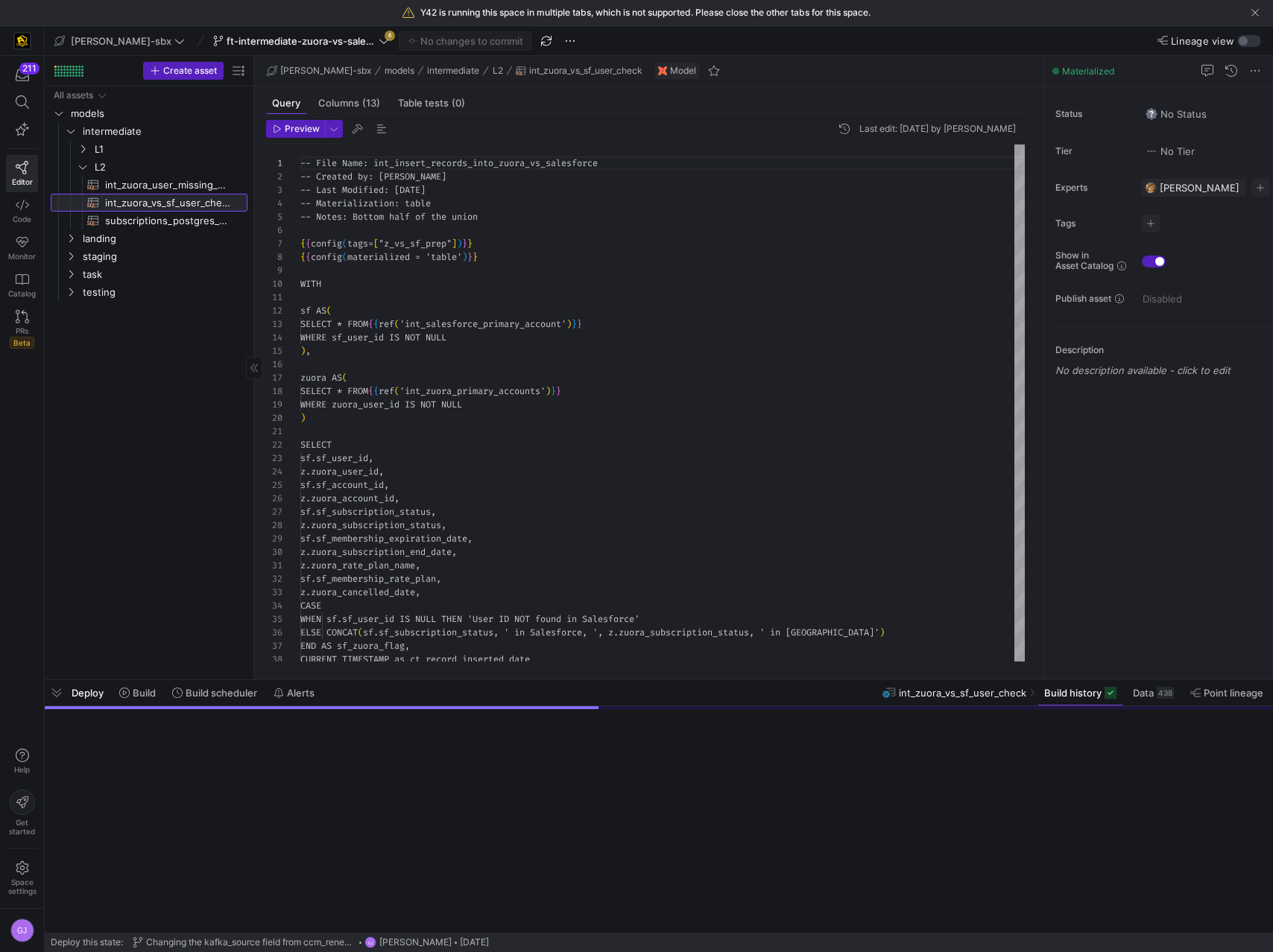
scroll to position [134, 0]
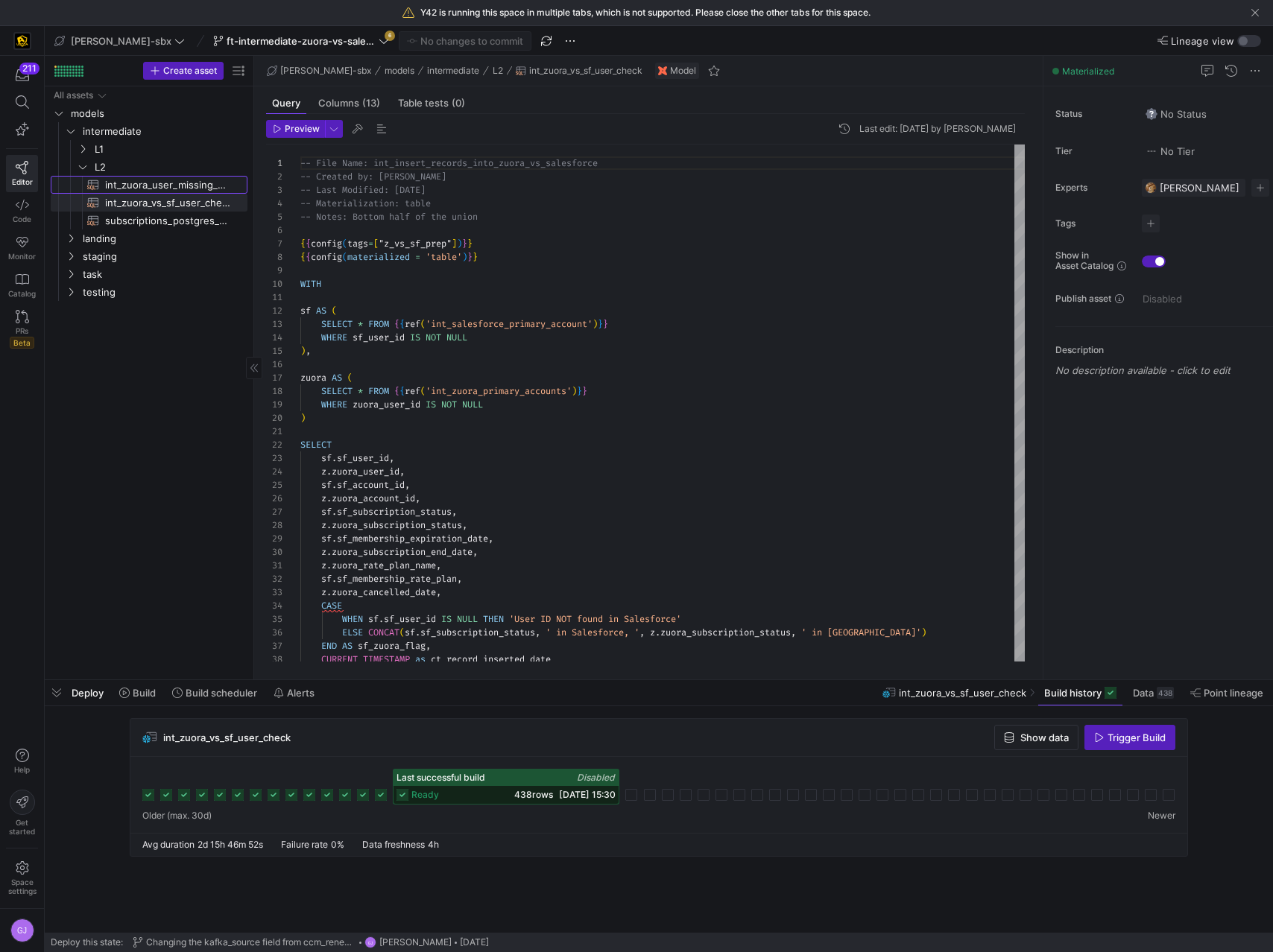
click at [137, 186] on span "int_zuora_user_missing_check​​​​​​​​​​" at bounding box center [168, 185] width 125 height 17
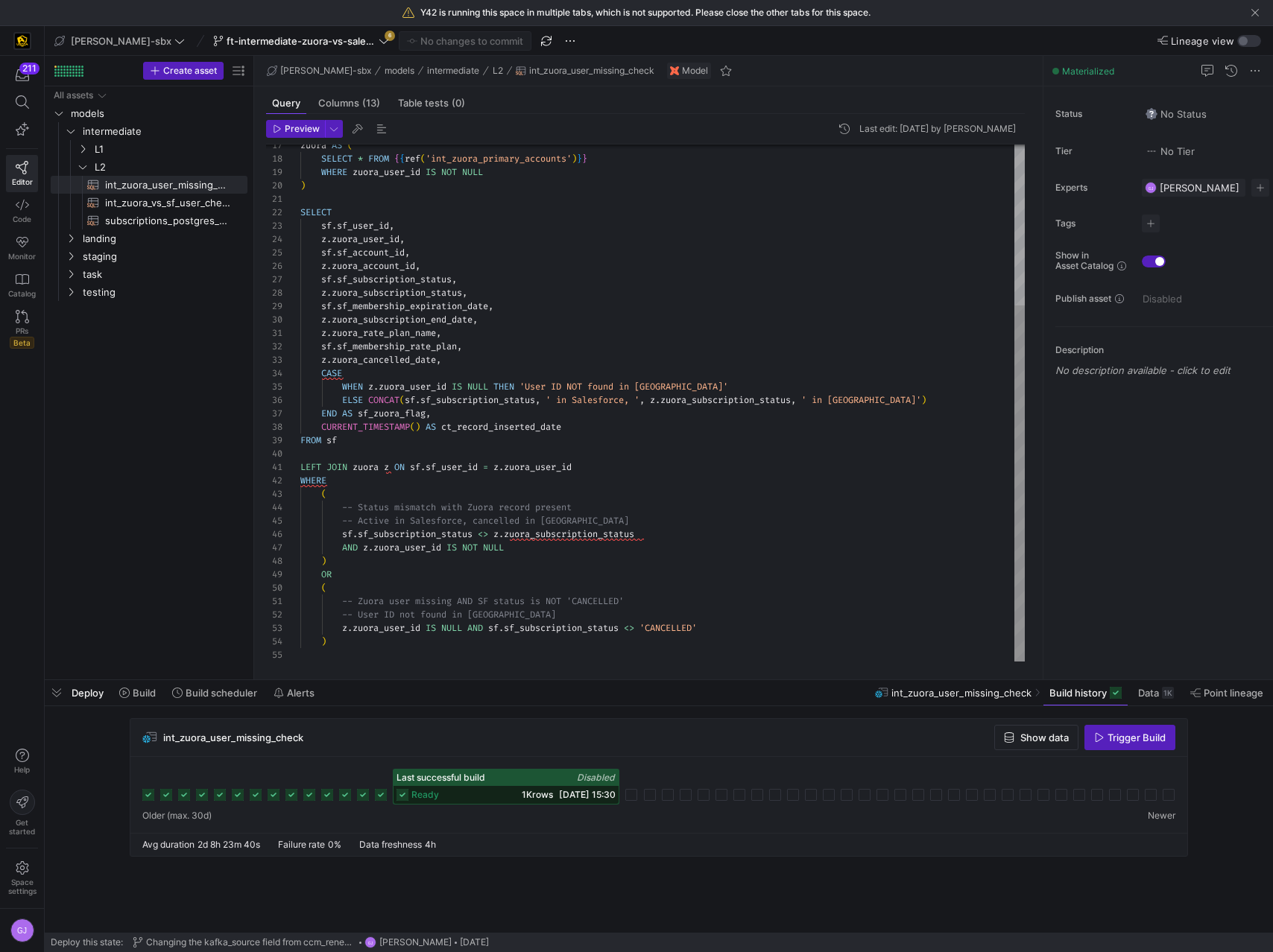
click at [577, 454] on div "zuora AS ( SELECT * FROM { { ref ( 'int_zuora_primary_accounts' ) } } WHERE zuo…" at bounding box center [663, 286] width 724 height 749
type textarea "LEFT JOIN zuora z ON sf.sf_user_id = z.zuora_user_id WHERE ( -- Status mismatch…"
click at [636, 467] on div "zuora AS ( SELECT * FROM { { ref ( 'int_zuora_primary_accounts' ) } } WHERE zuo…" at bounding box center [663, 286] width 724 height 749
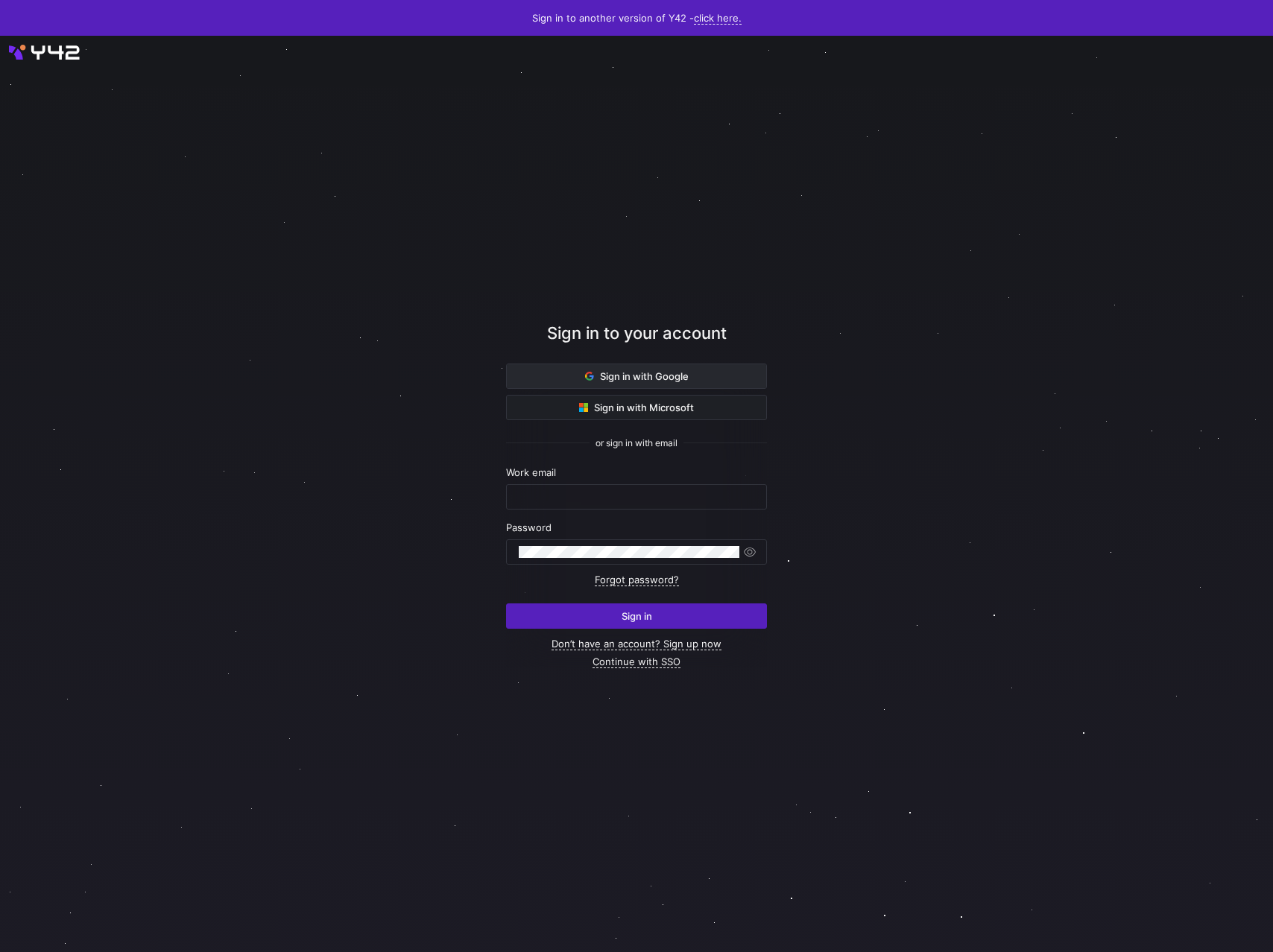
click at [661, 380] on span "Sign in with Google" at bounding box center [636, 376] width 103 height 12
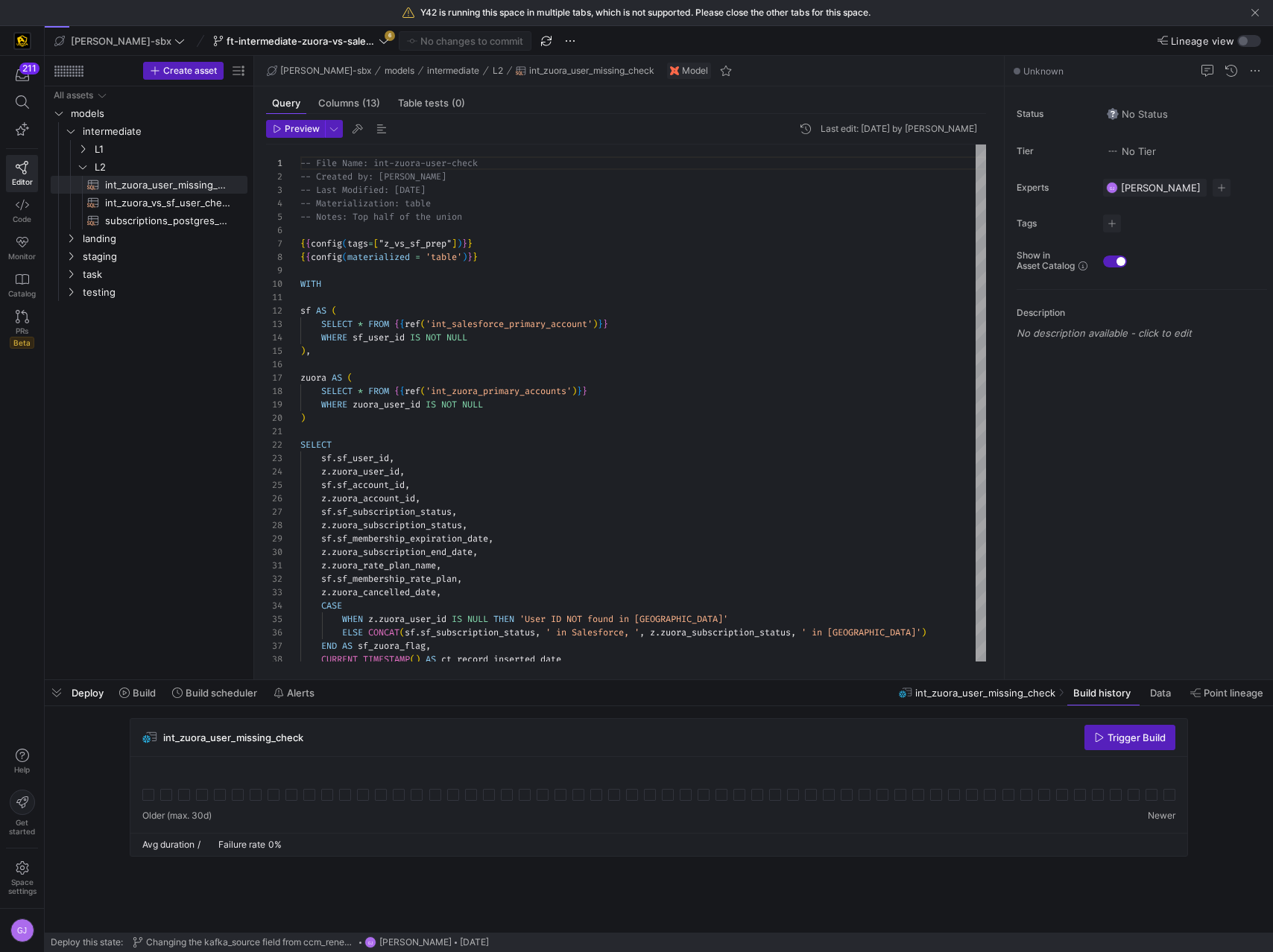
scroll to position [134, 0]
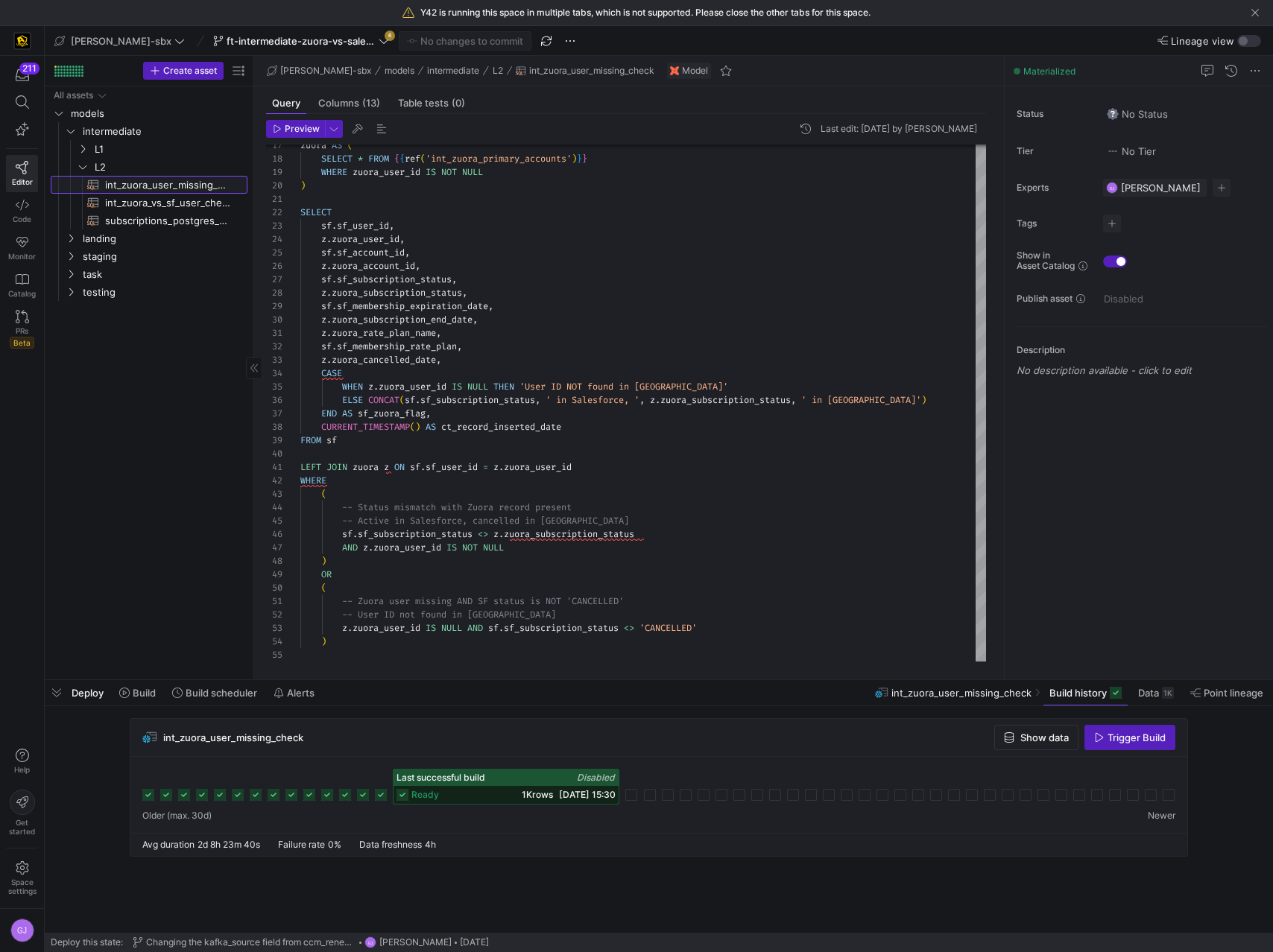
click at [182, 189] on span "int_zuora_user_missing_check​​​​​​​​​​" at bounding box center [168, 185] width 125 height 17
click at [190, 208] on span "int_zuora_vs_sf_user_check​​​​​​​​​​" at bounding box center [168, 203] width 125 height 17
click at [155, 184] on span "int_zuora_user_missing_check​​​​​​​​​​" at bounding box center [168, 185] width 125 height 17
click at [97, 146] on span "L1" at bounding box center [151, 149] width 115 height 17
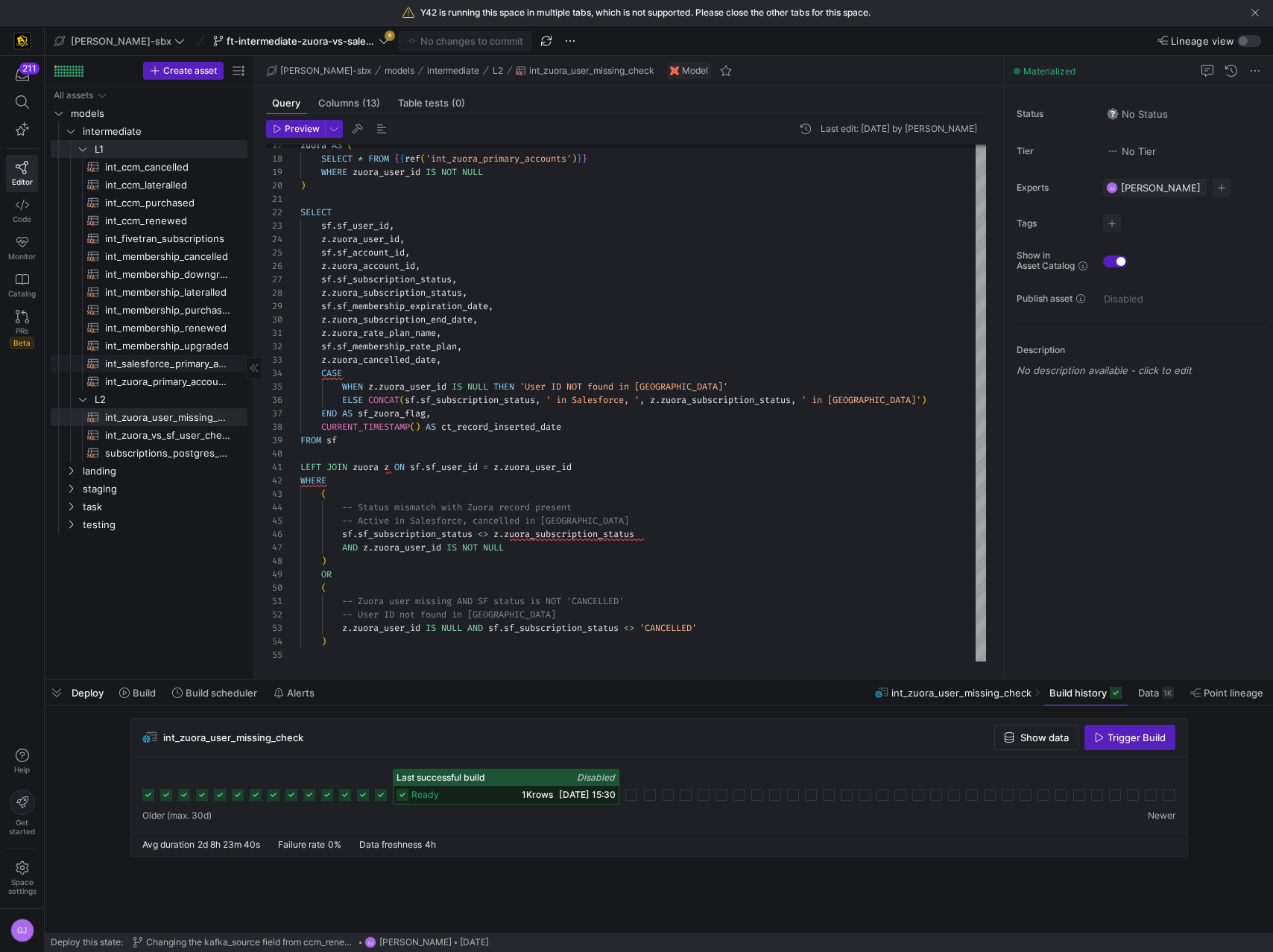
click at [172, 360] on span "int_salesforce_primary_account​​​​​​​​​​" at bounding box center [168, 364] width 125 height 17
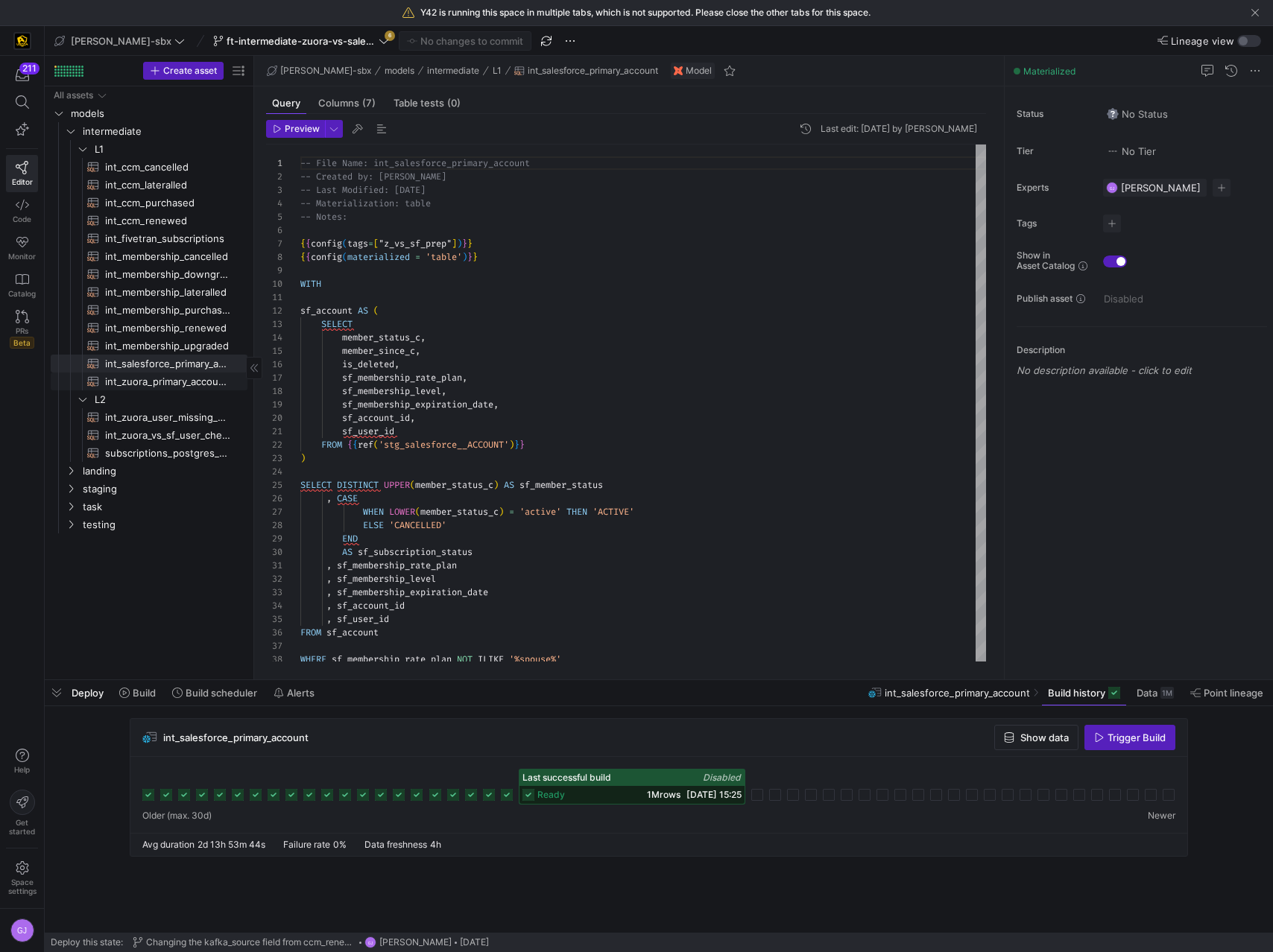
click at [190, 379] on span "int_zuora_primary_accounts​​​​​​​​​​" at bounding box center [168, 382] width 125 height 17
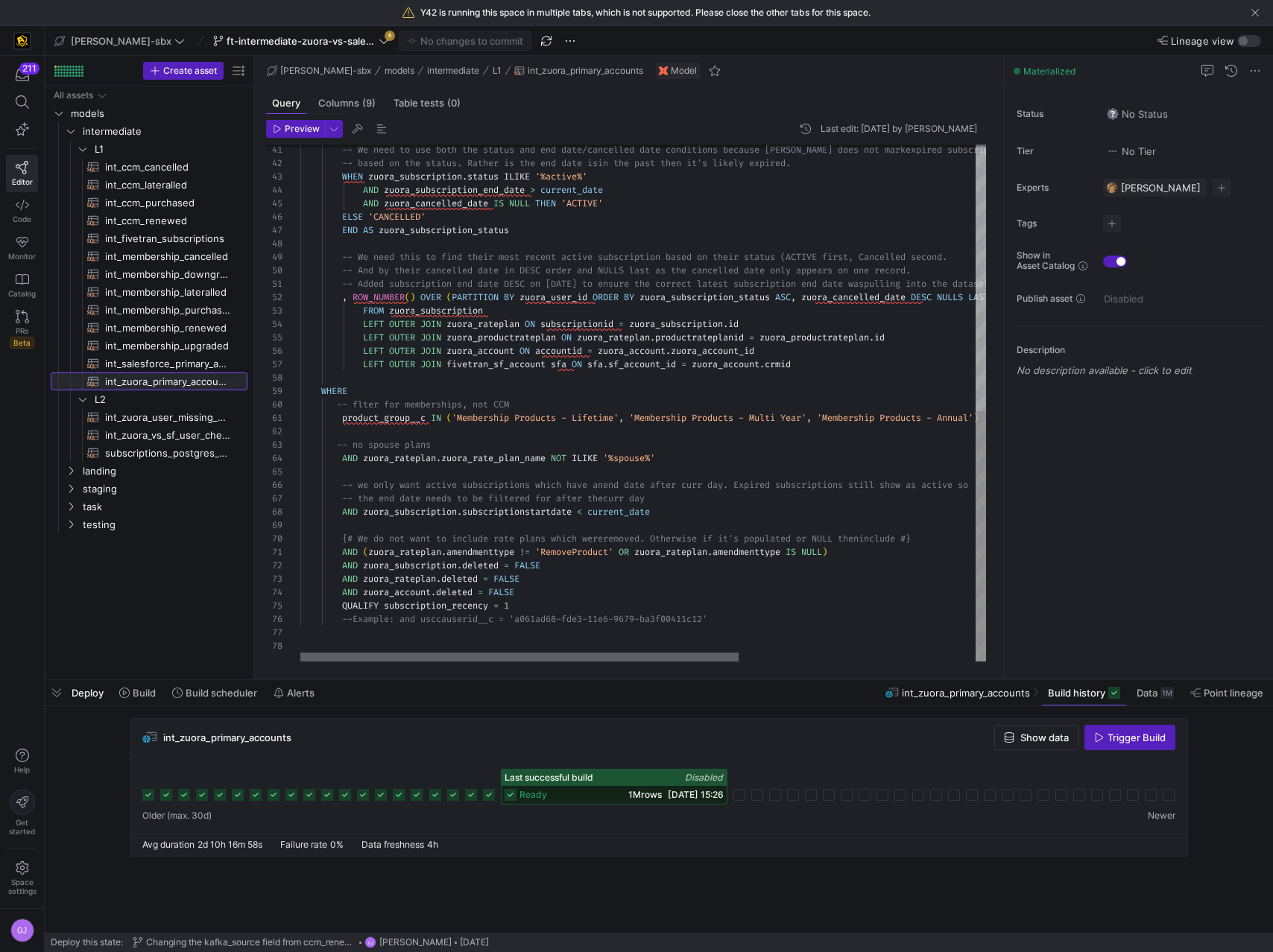
click at [681, 653] on div at bounding box center [519, 657] width 438 height 9
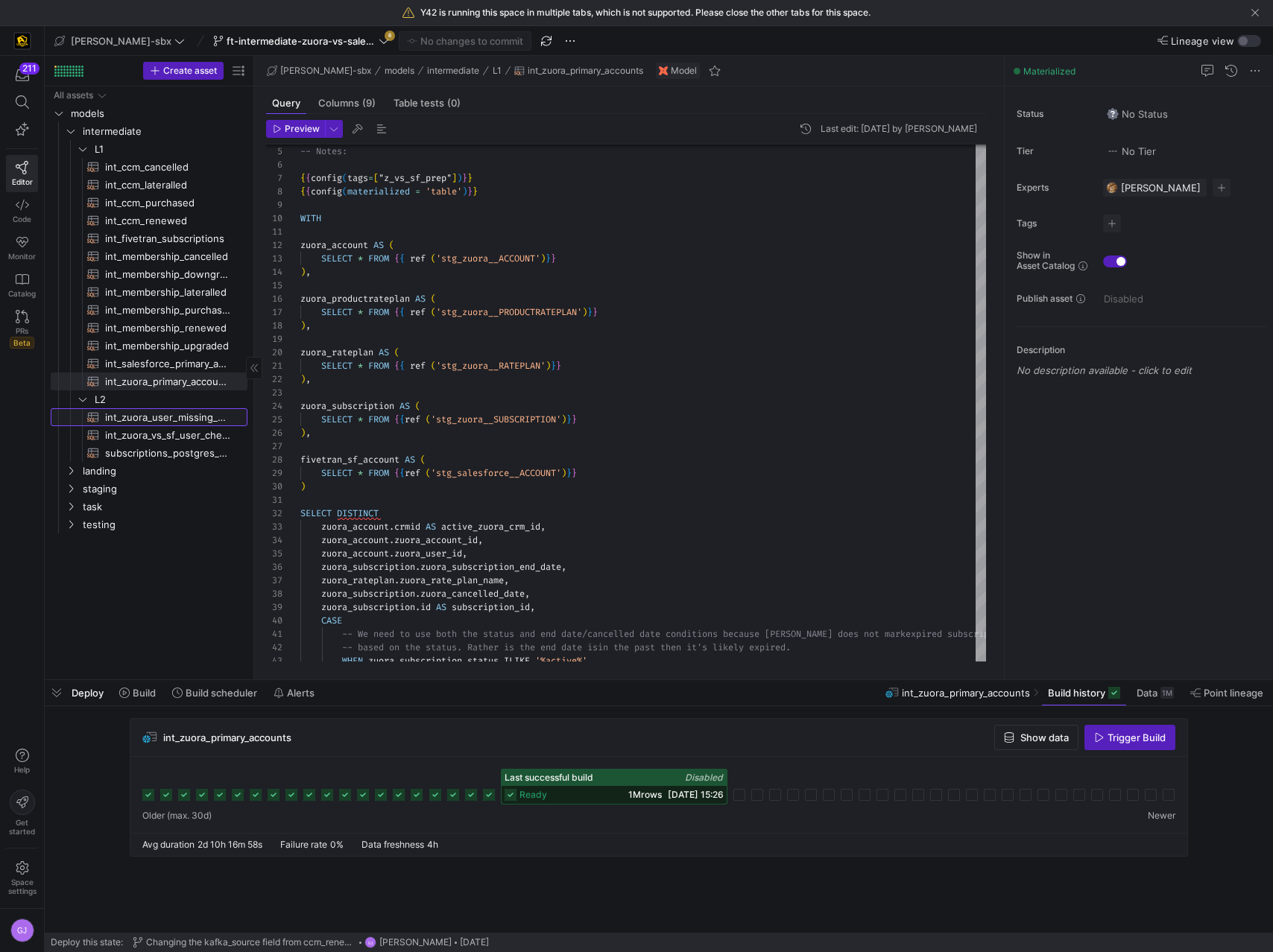
click at [168, 418] on span "int_zuora_user_missing_check​​​​​​​​​​" at bounding box center [168, 417] width 125 height 17
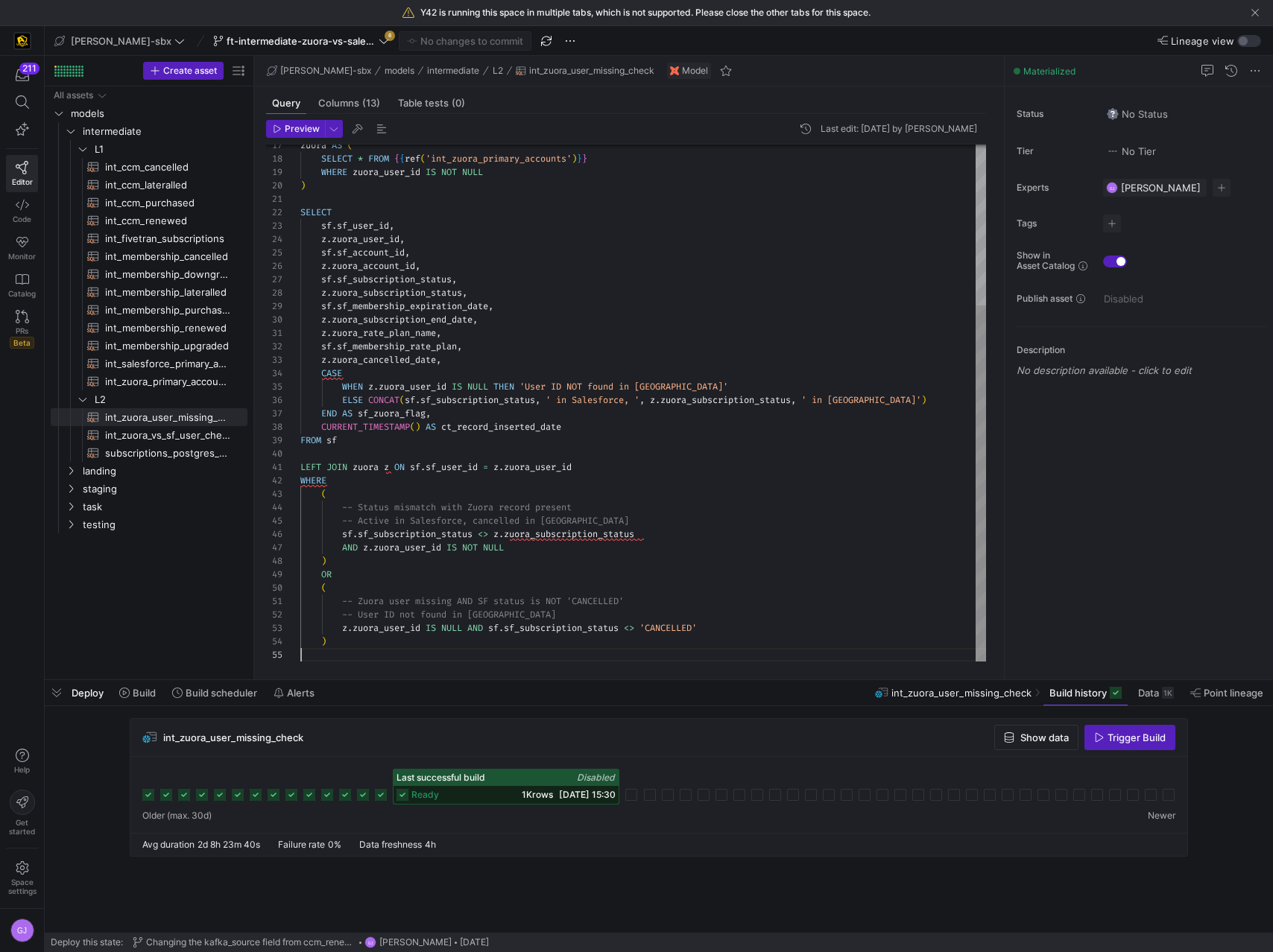
scroll to position [54, 0]
click at [647, 649] on div "zuora AS ( SELECT * FROM { { ref ( 'int_zuora_primary_accounts' ) } } WHERE zuo…" at bounding box center [643, 286] width 685 height 749
click at [510, 350] on div "zuora AS ( SELECT * FROM { { ref ( 'int_zuora_primary_accounts' ) } } WHERE zuo…" at bounding box center [643, 286] width 685 height 749
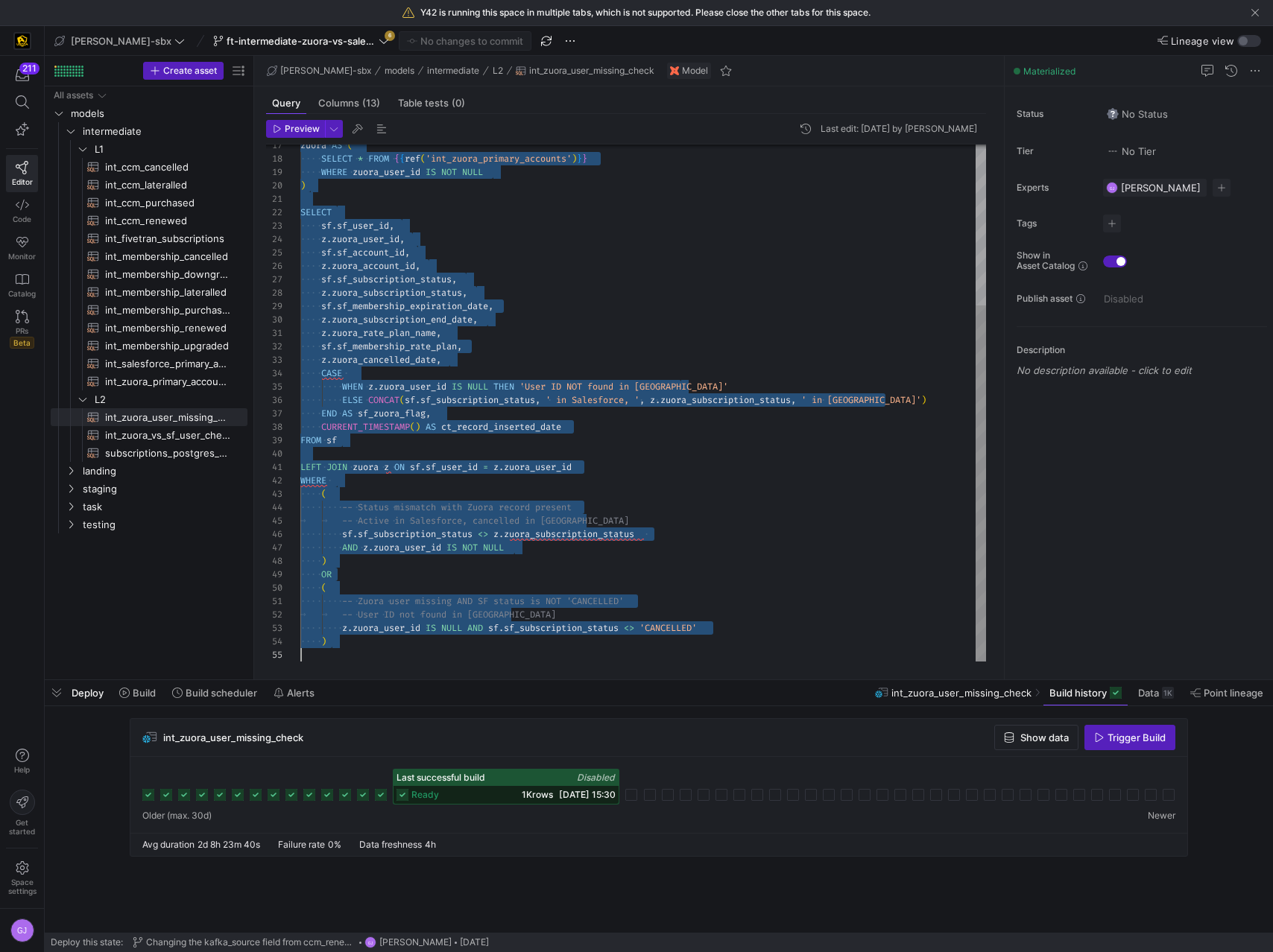
type textarea "LEFT JOIN zuora z ON sf.sf_user_id = z.zuora_user_id WHERE ( -- Status mismatch…"
click at [606, 557] on div "zuora AS ( SELECT * FROM { { ref ( 'int_zuora_primary_accounts' ) } } WHERE zuo…" at bounding box center [643, 286] width 685 height 749
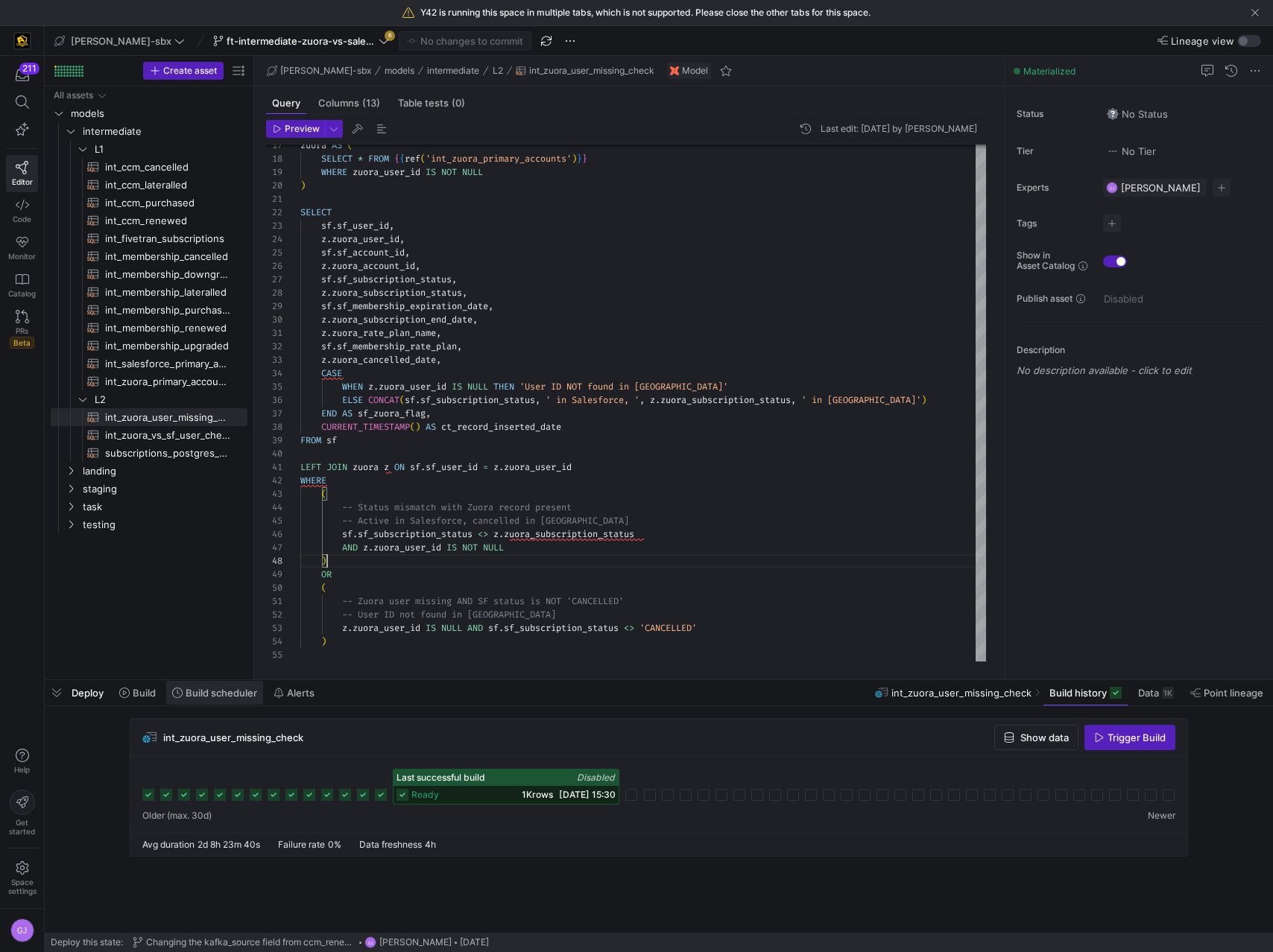
click at [190, 697] on span "Build scheduler" at bounding box center [221, 692] width 72 height 12
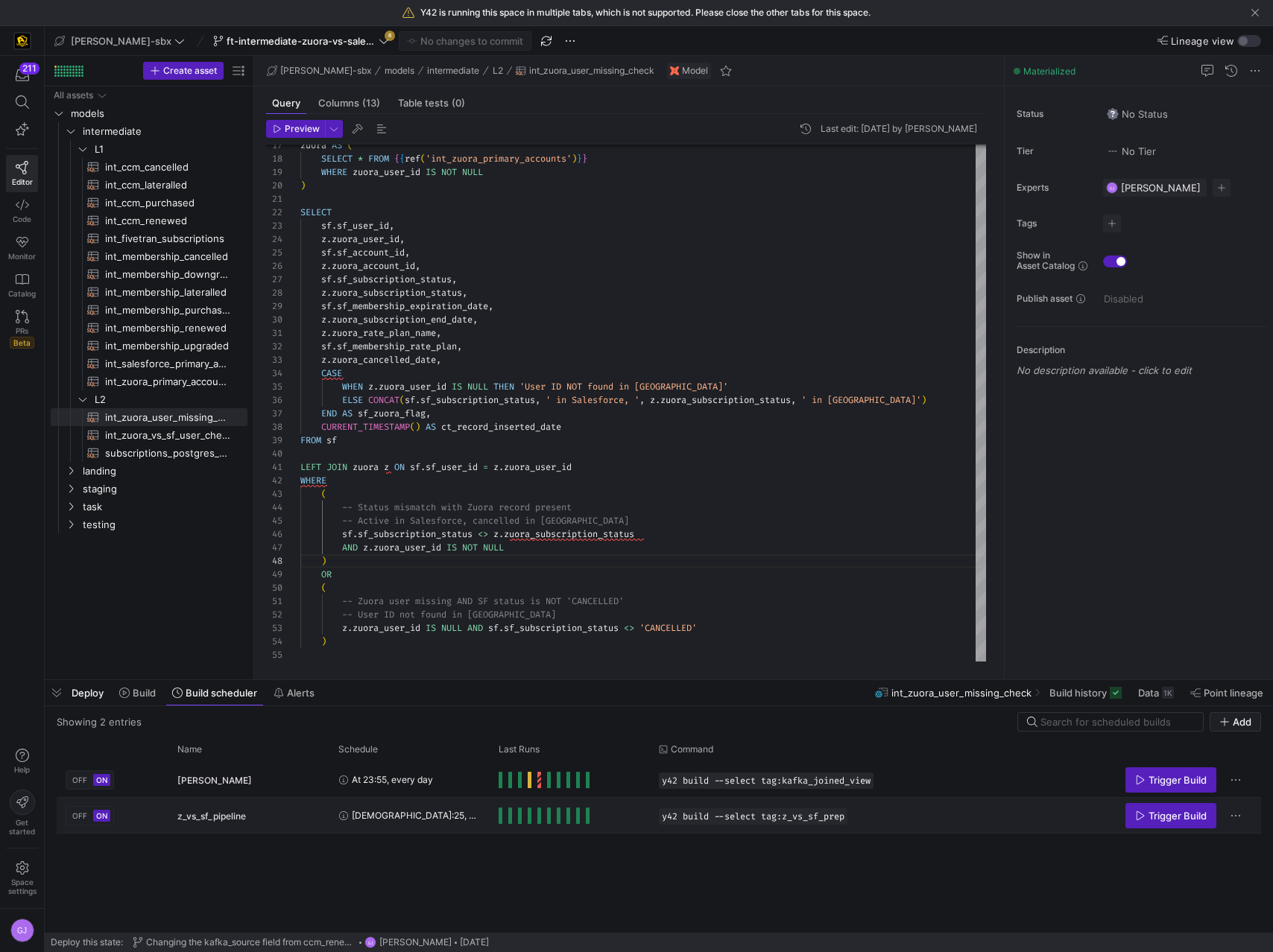
click at [502, 814] on div "Press SPACE to select this row." at bounding box center [544, 815] width 91 height 16
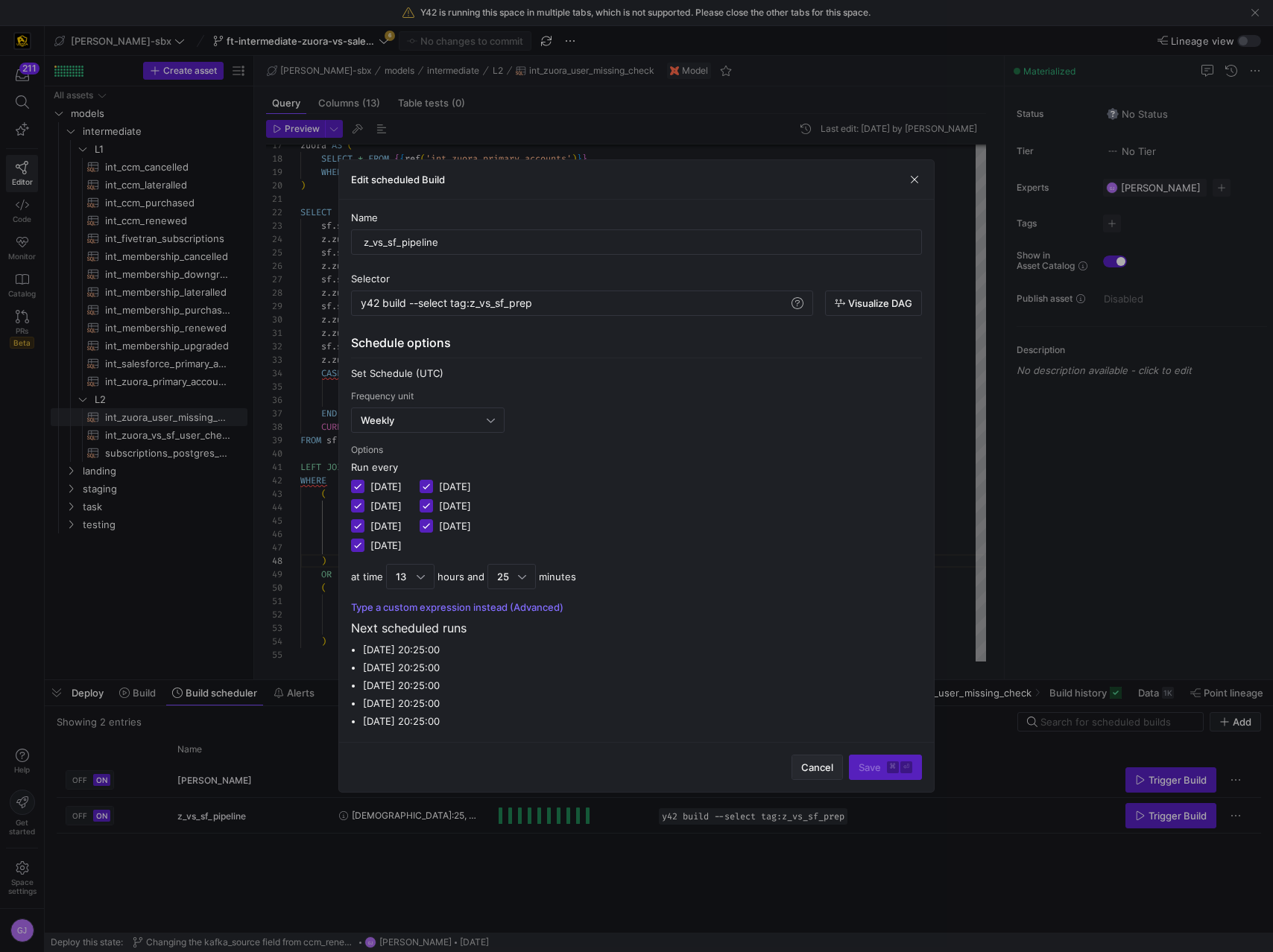
click at [812, 766] on span "Cancel" at bounding box center [816, 767] width 32 height 12
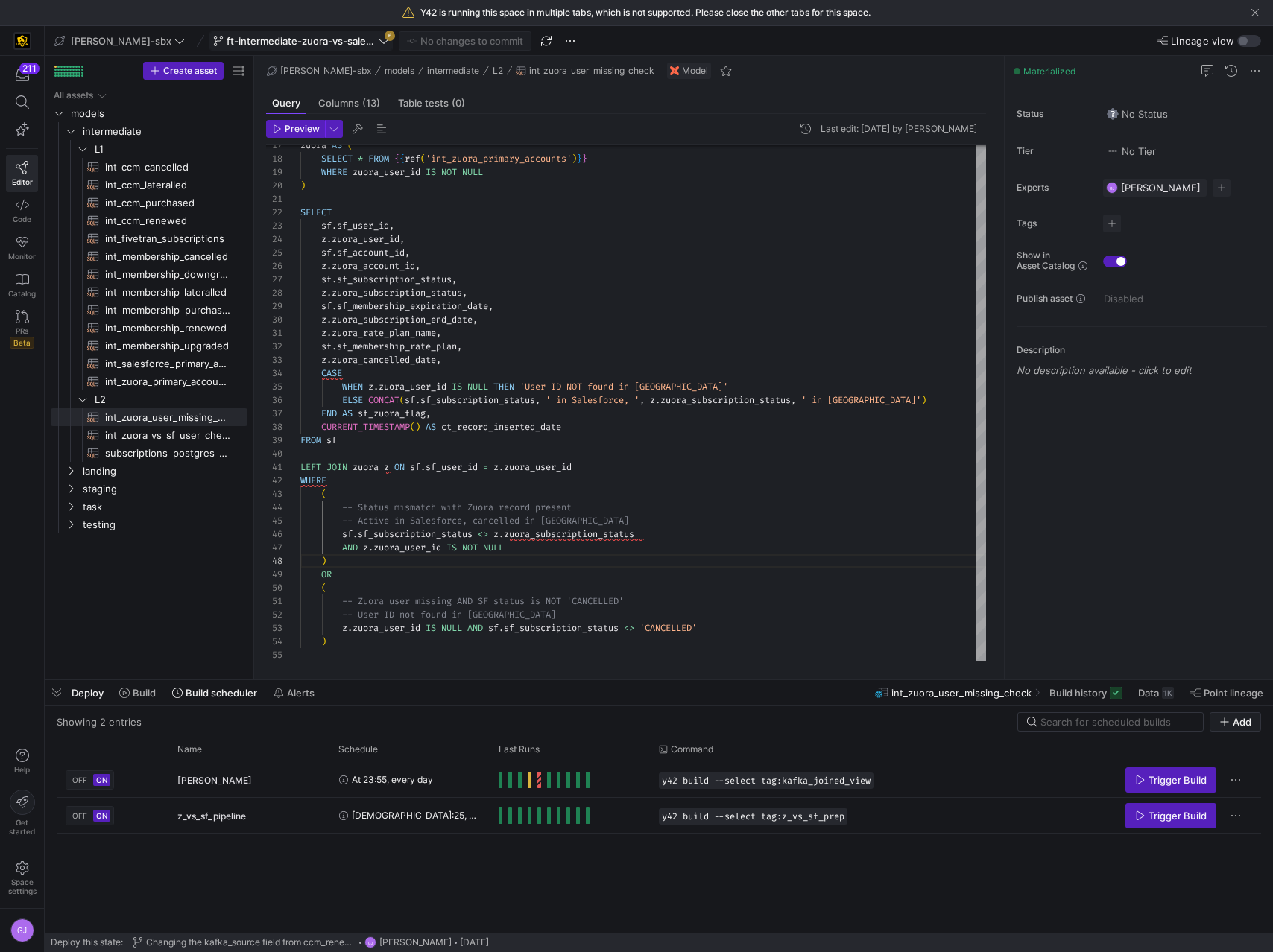
click at [256, 42] on span "ft-intermediate-zuora-vs-salesforce-08052025" at bounding box center [300, 41] width 149 height 12
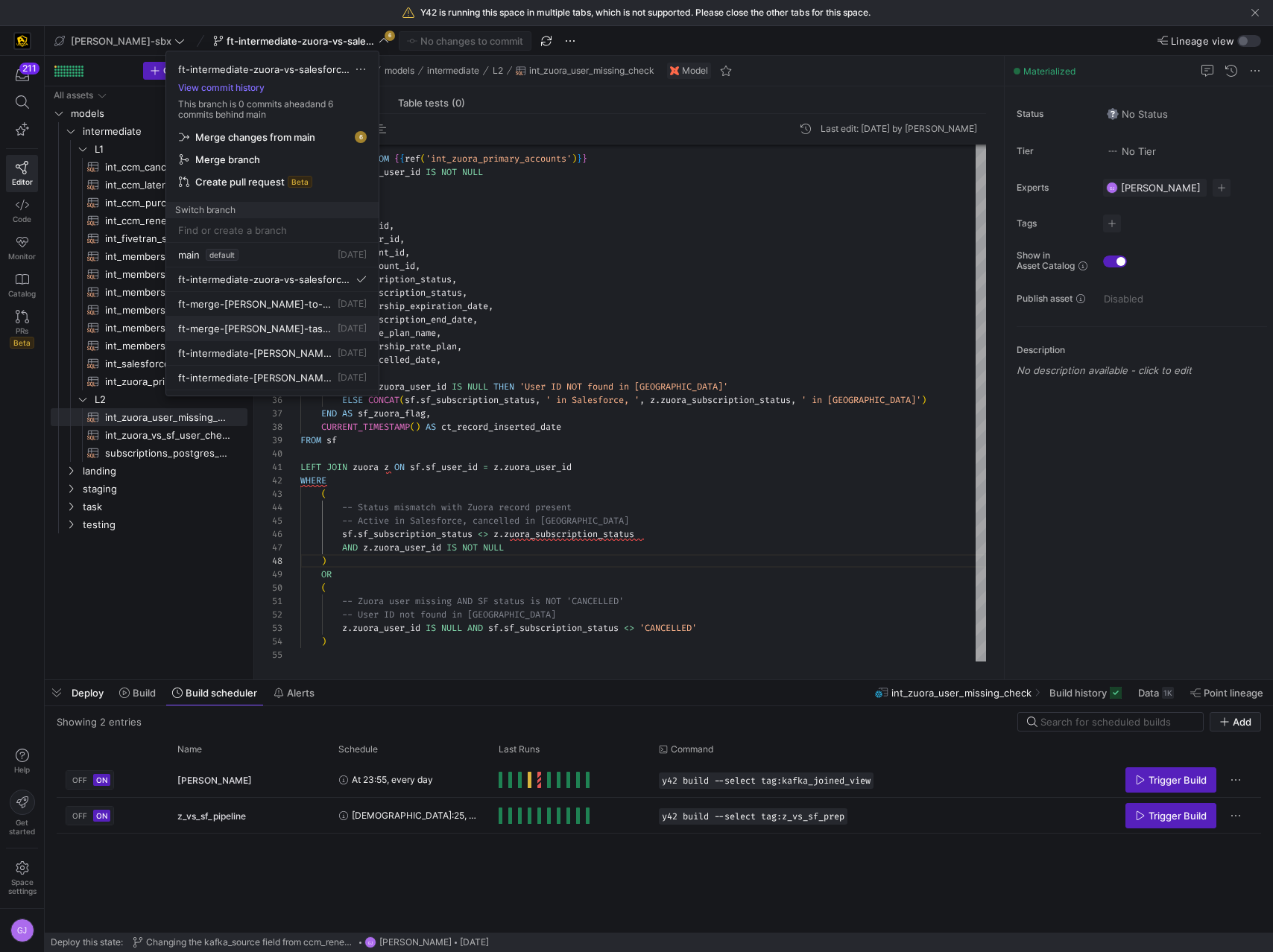
click at [282, 328] on span "ft-merge-[PERSON_NAME]-task-to-main-08212025" at bounding box center [256, 328] width 156 height 12
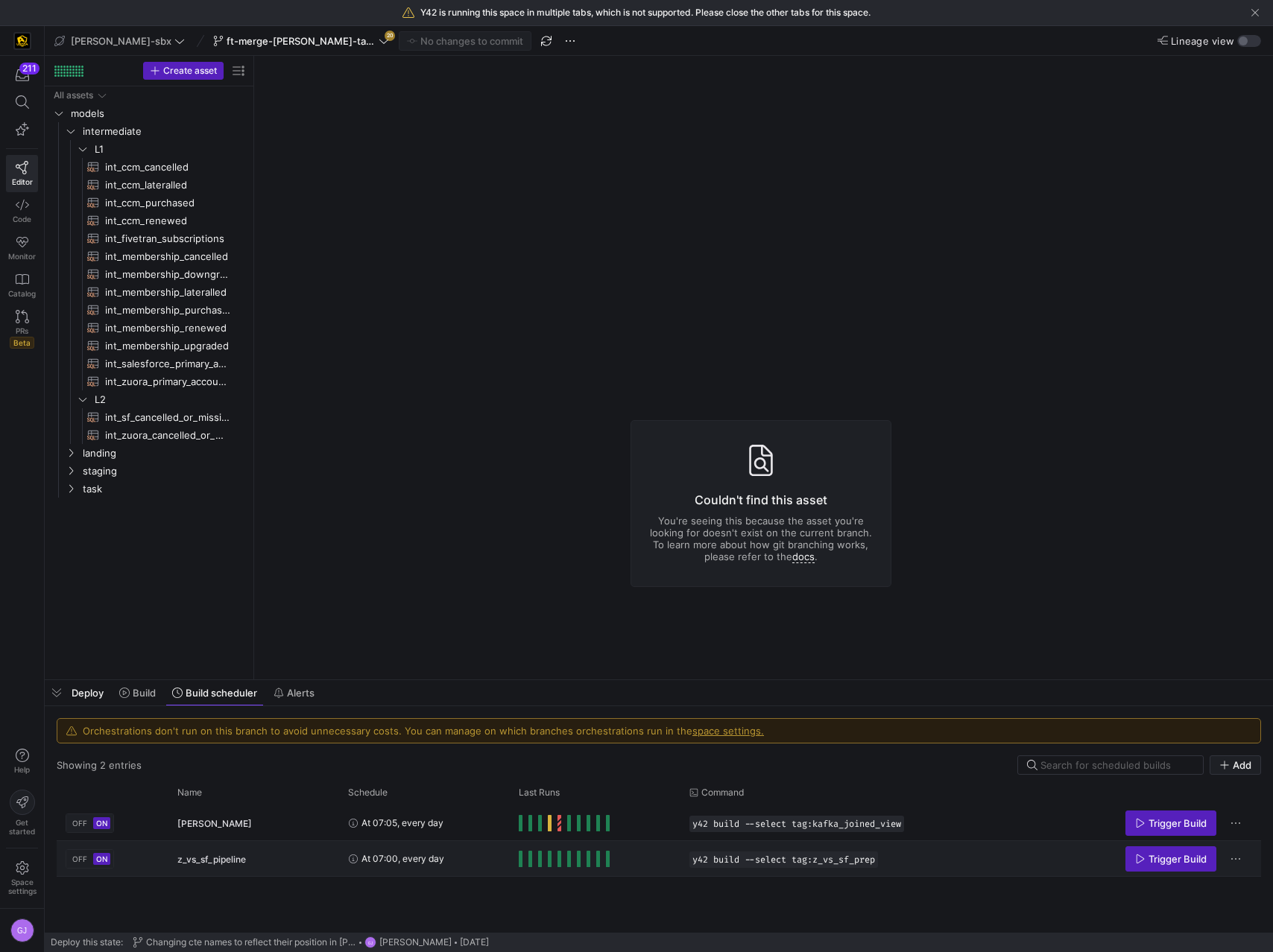
click at [522, 859] on span "Press SPACE to select this row." at bounding box center [520, 858] width 4 height 16
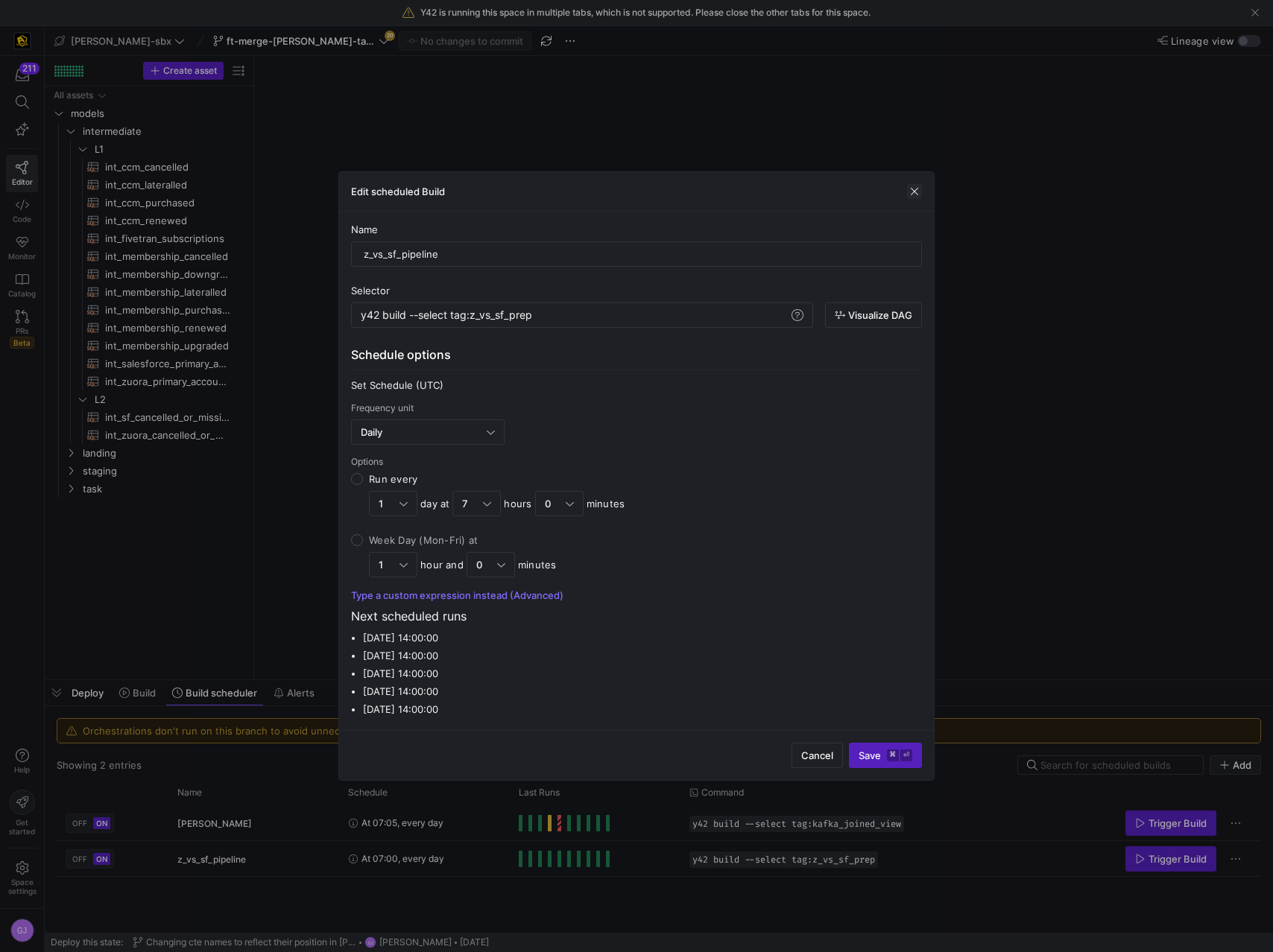
click at [914, 190] on span "button" at bounding box center [914, 191] width 15 height 15
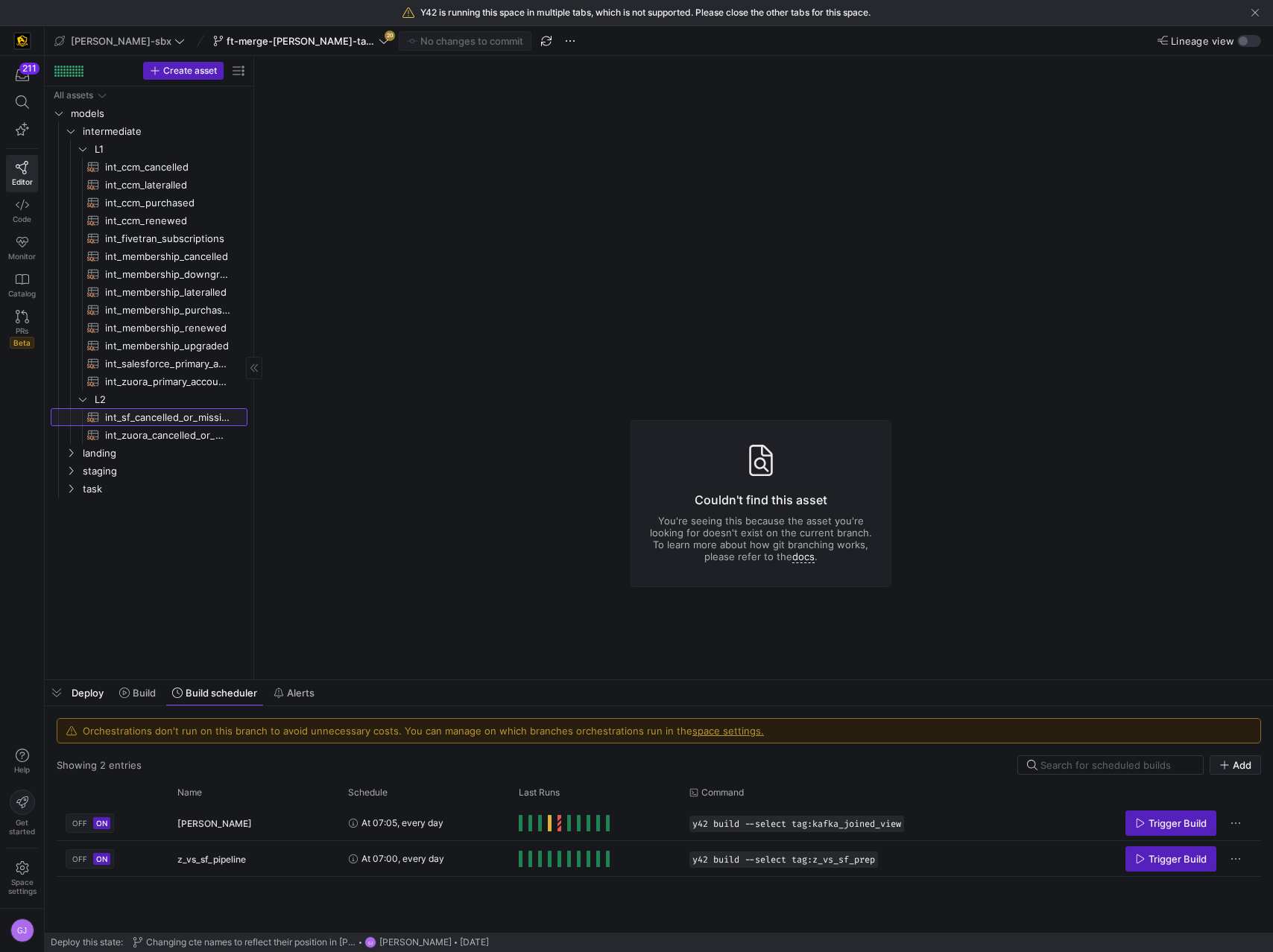
click at [125, 420] on span "int_sf_cancelled_or_missing_check​​​​​​​​​​" at bounding box center [168, 417] width 125 height 17
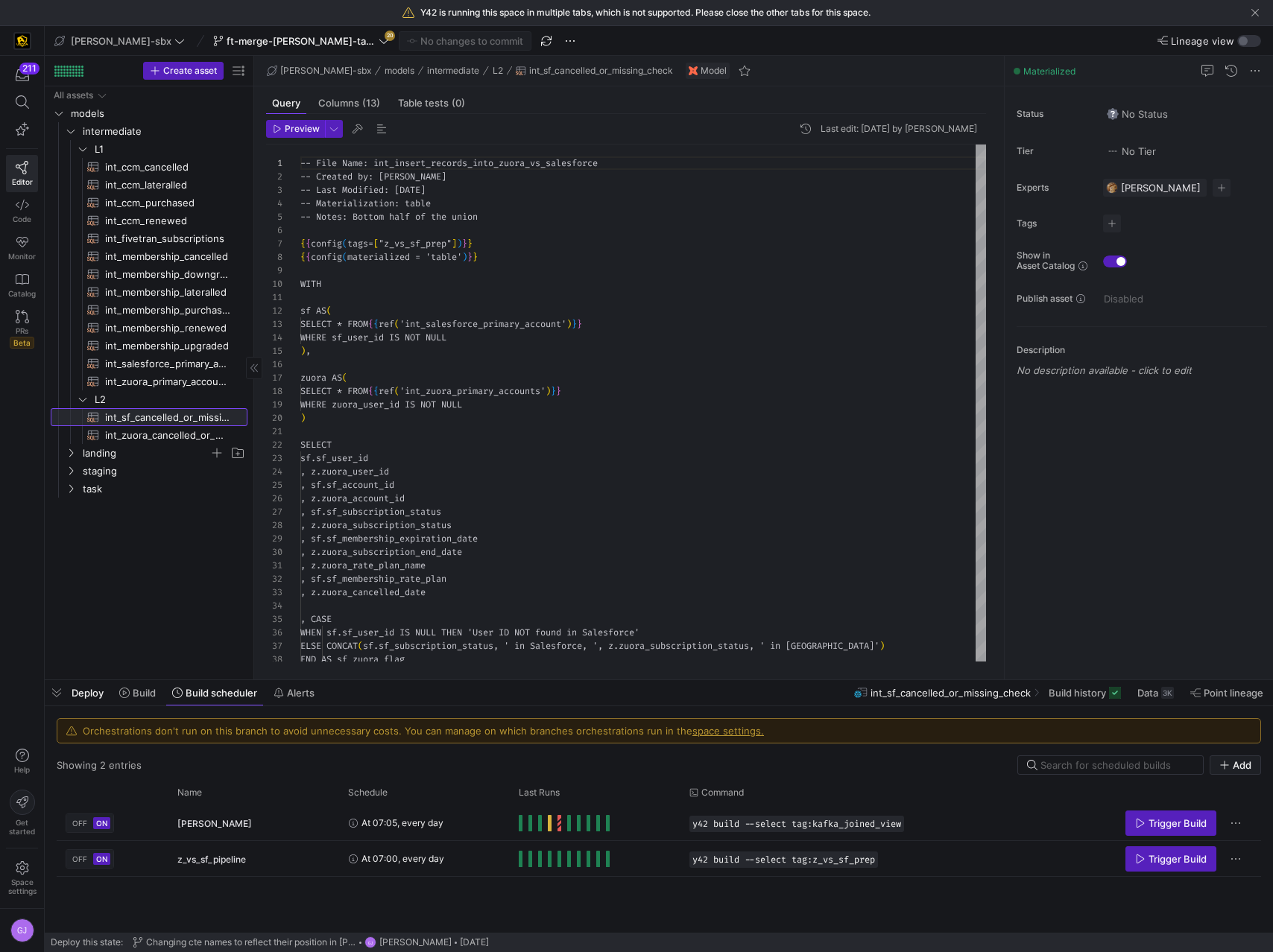
scroll to position [134, 0]
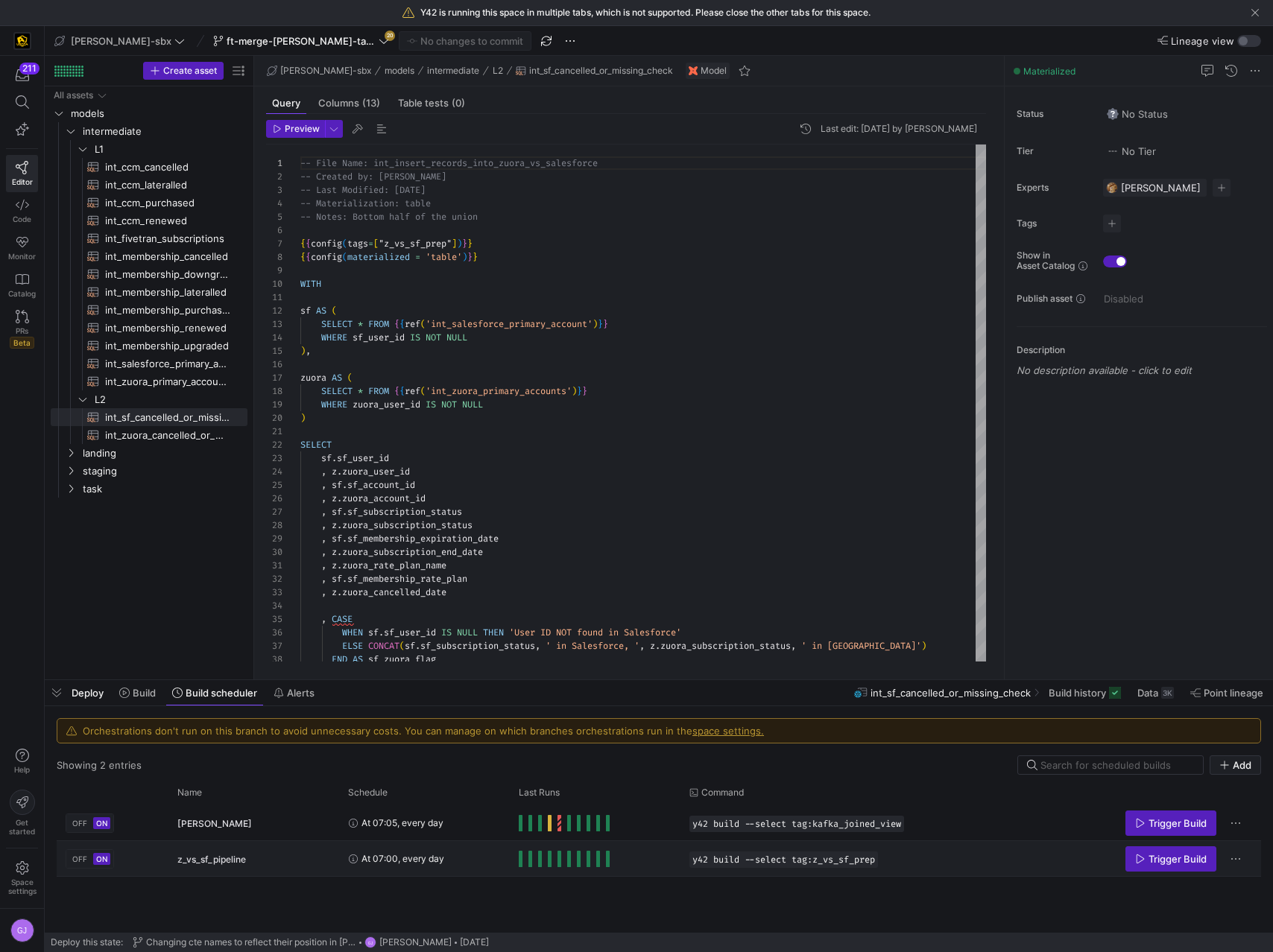
click at [520, 862] on span "Press SPACE to select this row." at bounding box center [520, 858] width 4 height 16
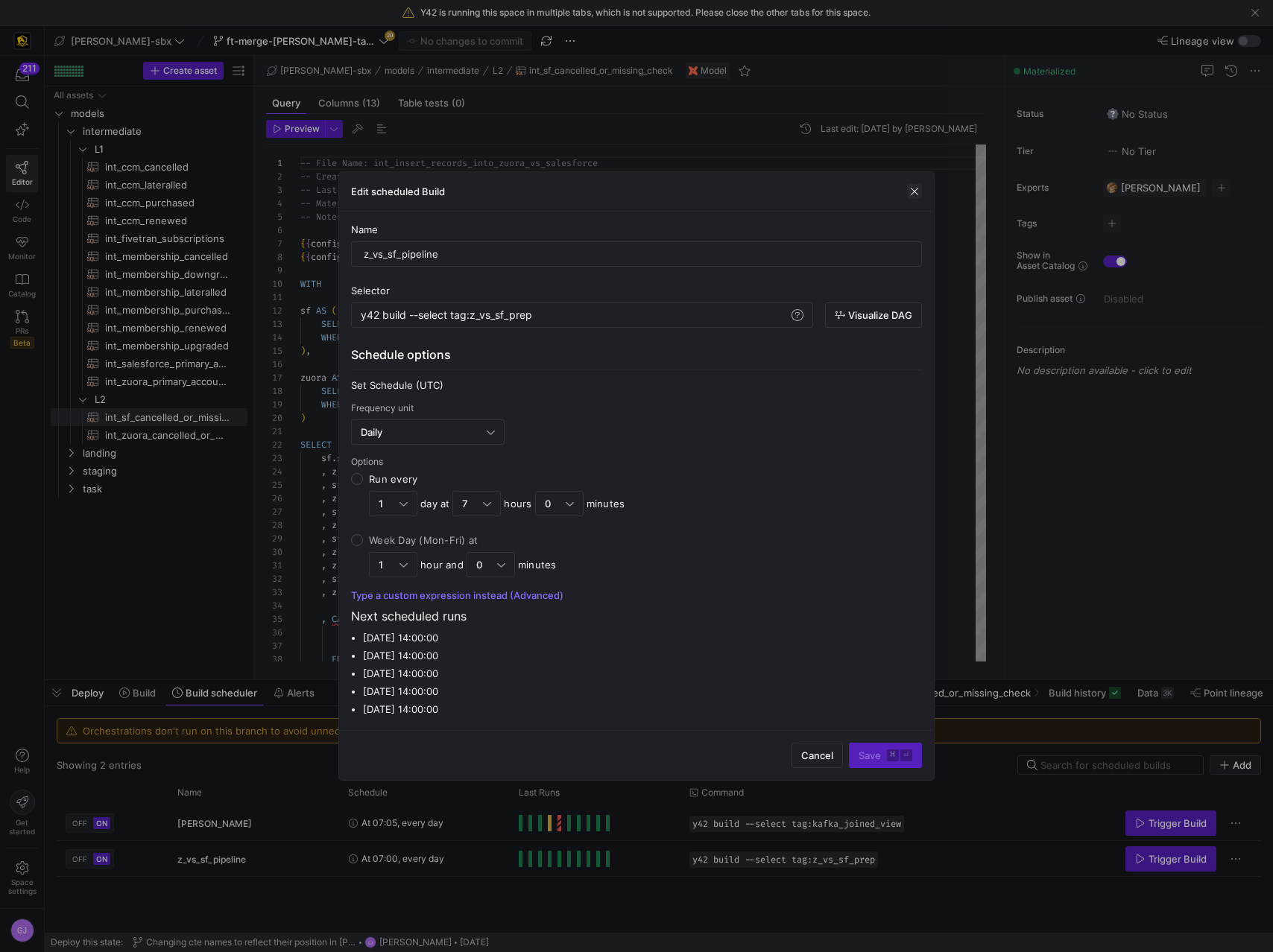
click at [914, 193] on span "button" at bounding box center [914, 191] width 15 height 15
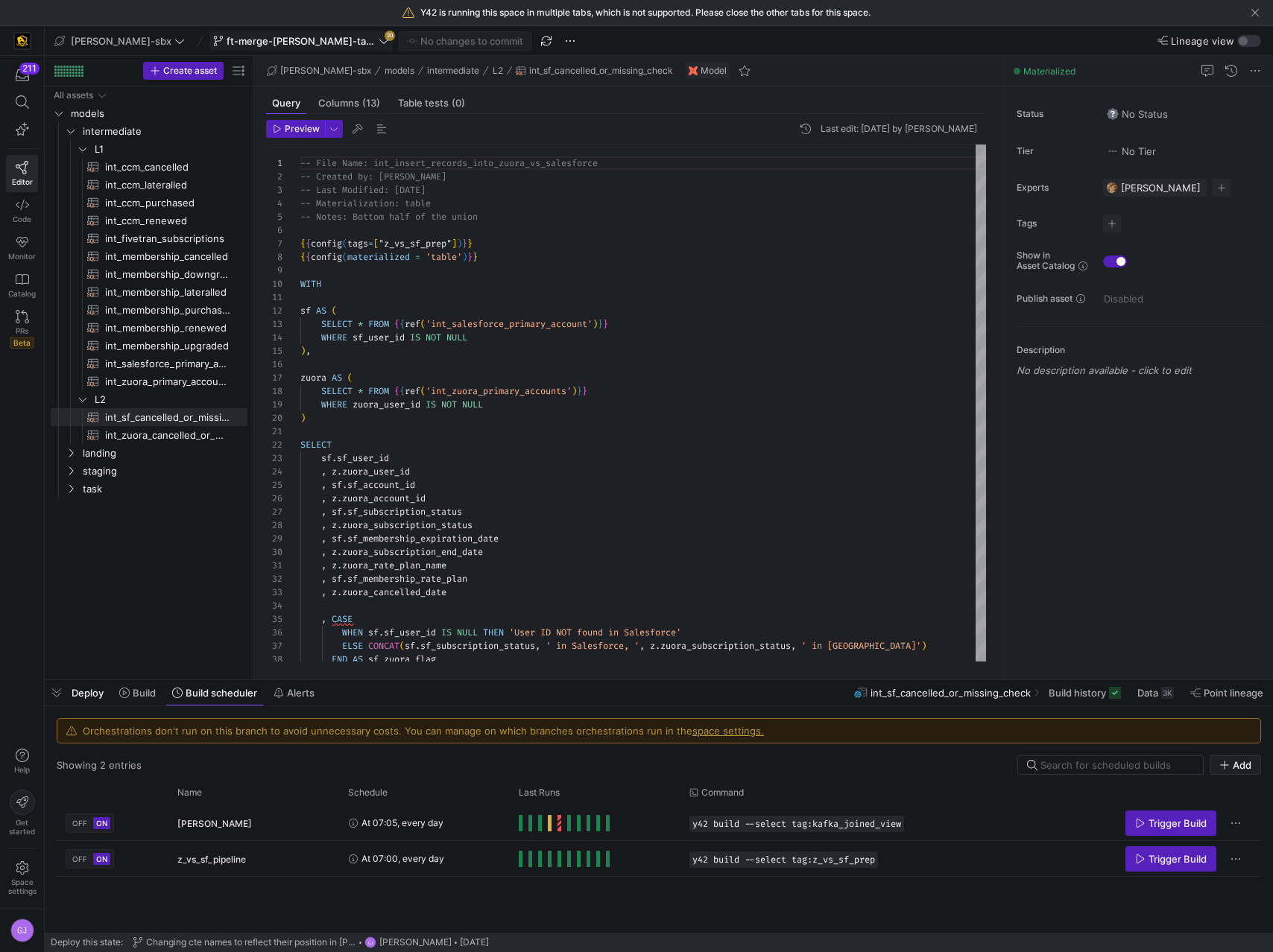
click at [263, 38] on span "ft-merge-[PERSON_NAME]-task-to-main-08212025" at bounding box center [300, 41] width 149 height 12
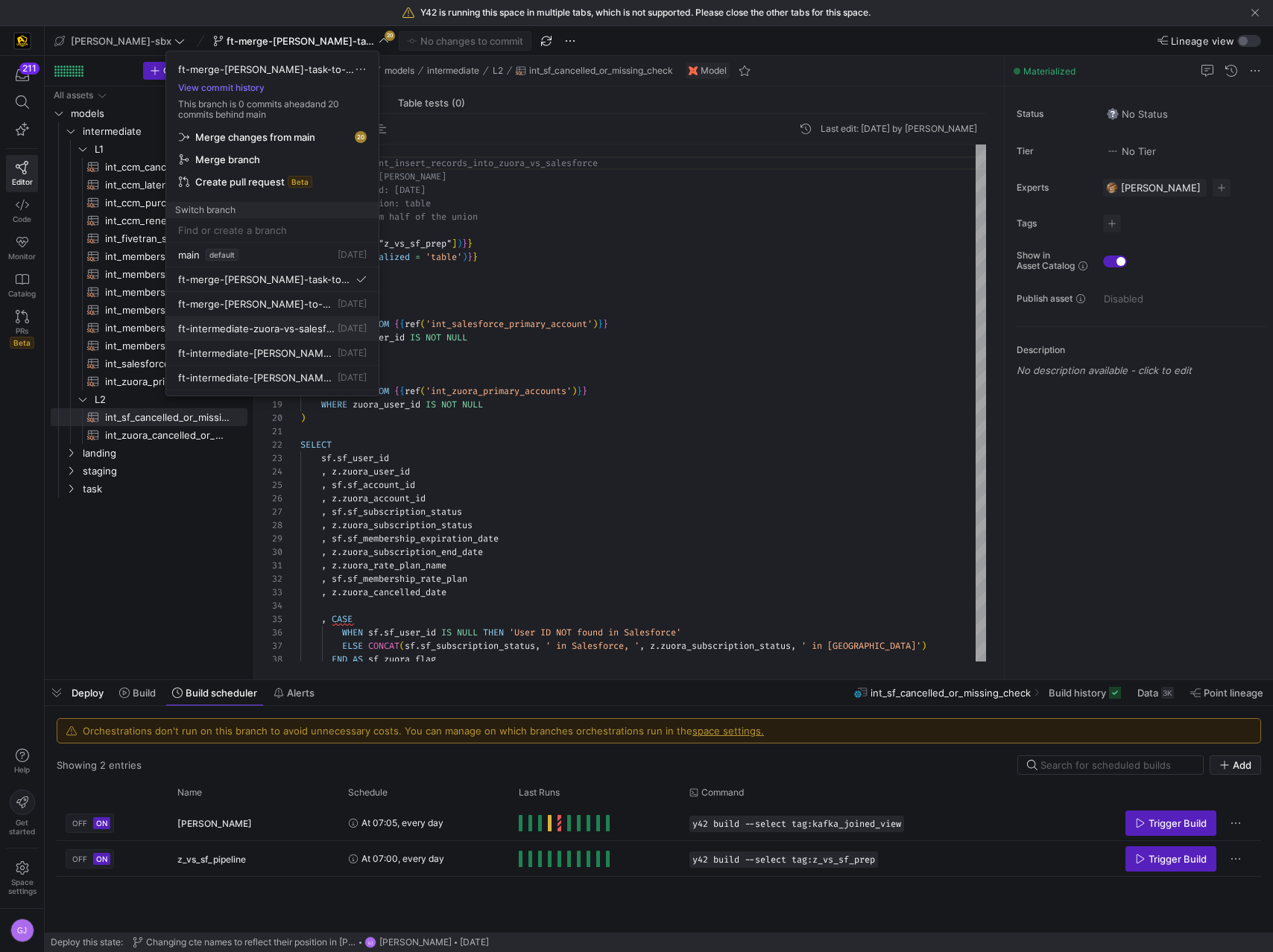
click at [291, 338] on button "ft-intermediate-zuora-vs-salesforce-08052025 3 days ago" at bounding box center [272, 329] width 212 height 24
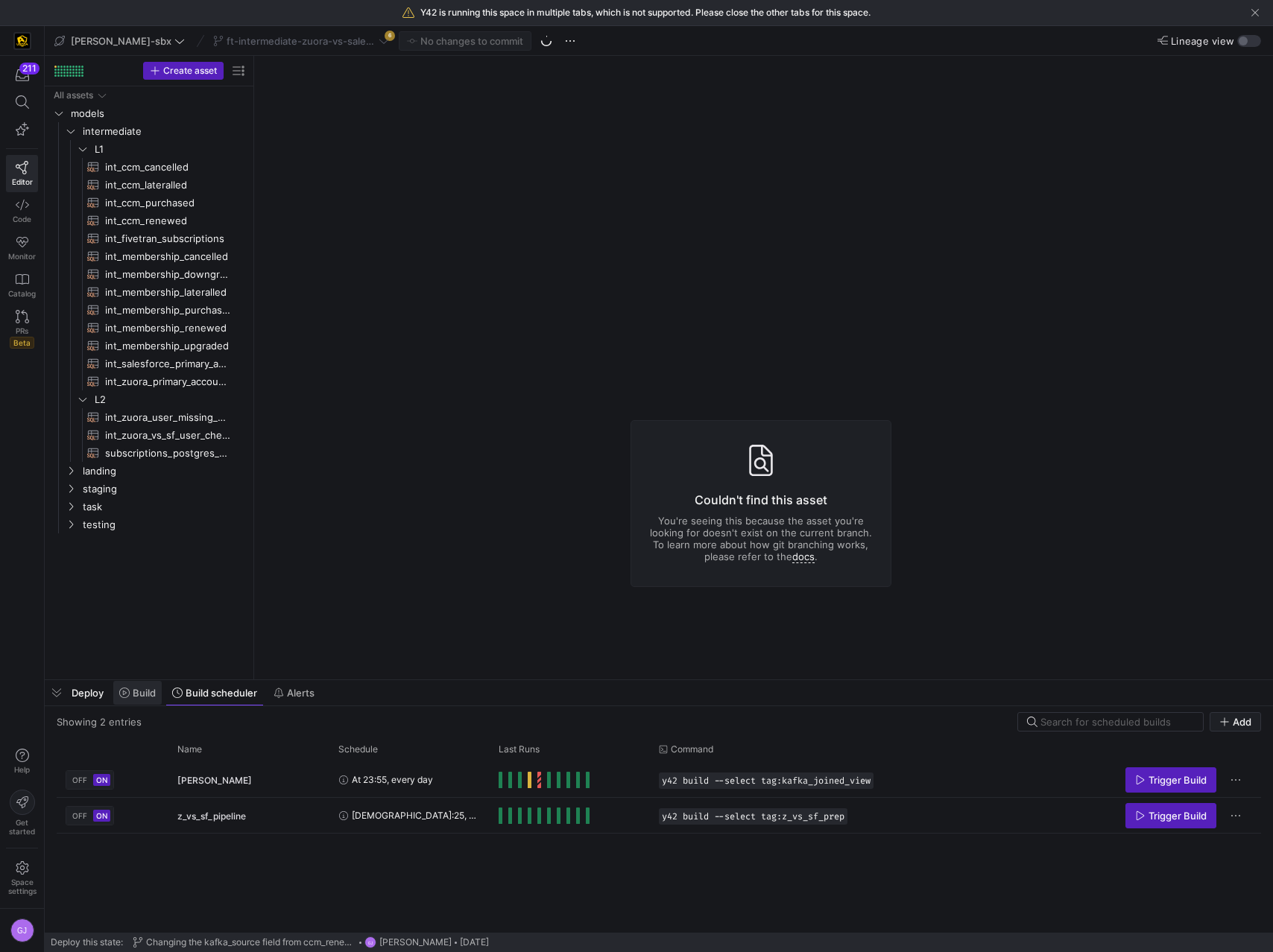
click at [143, 701] on span at bounding box center [138, 692] width 49 height 24
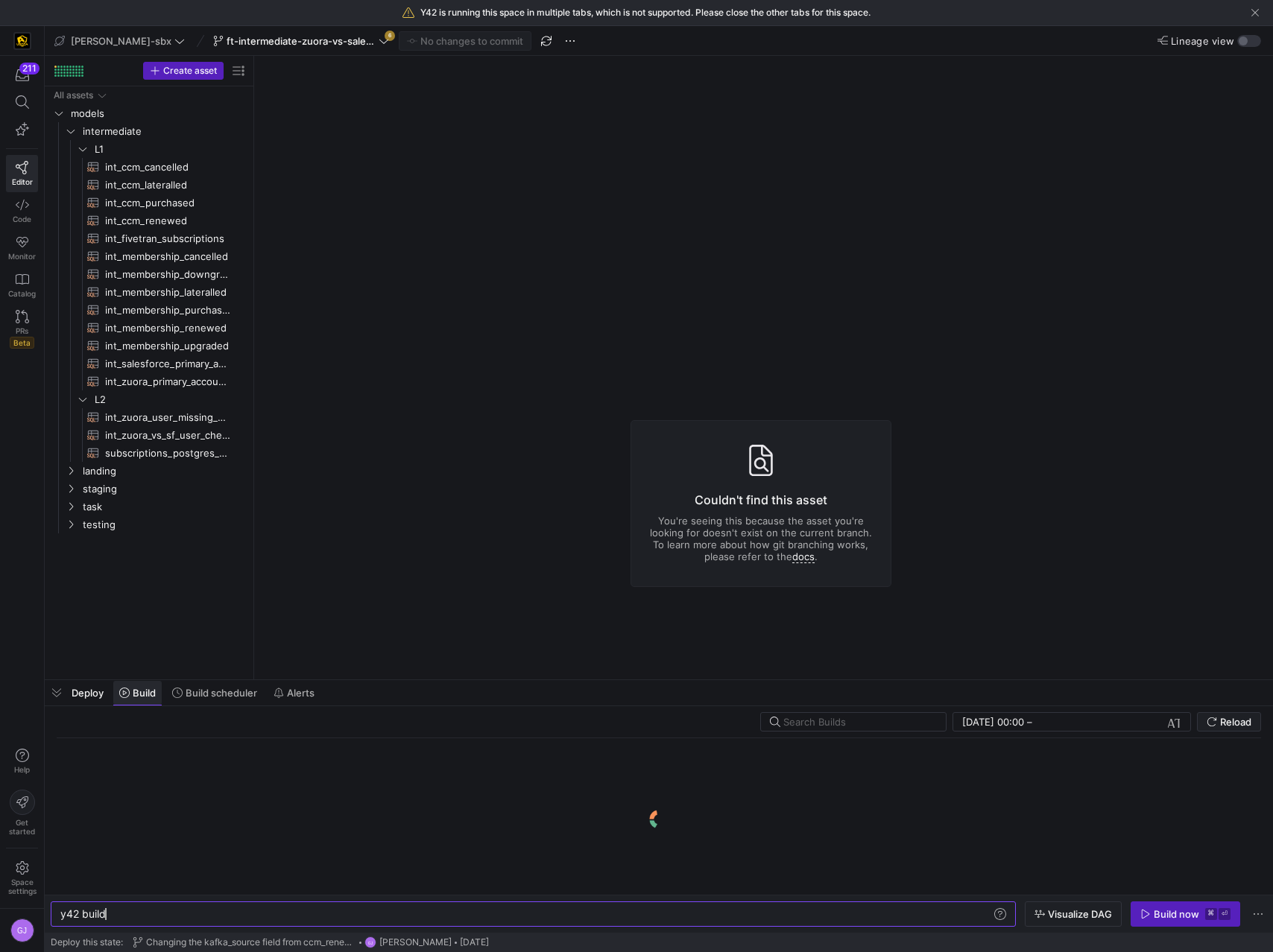
scroll to position [0, 45]
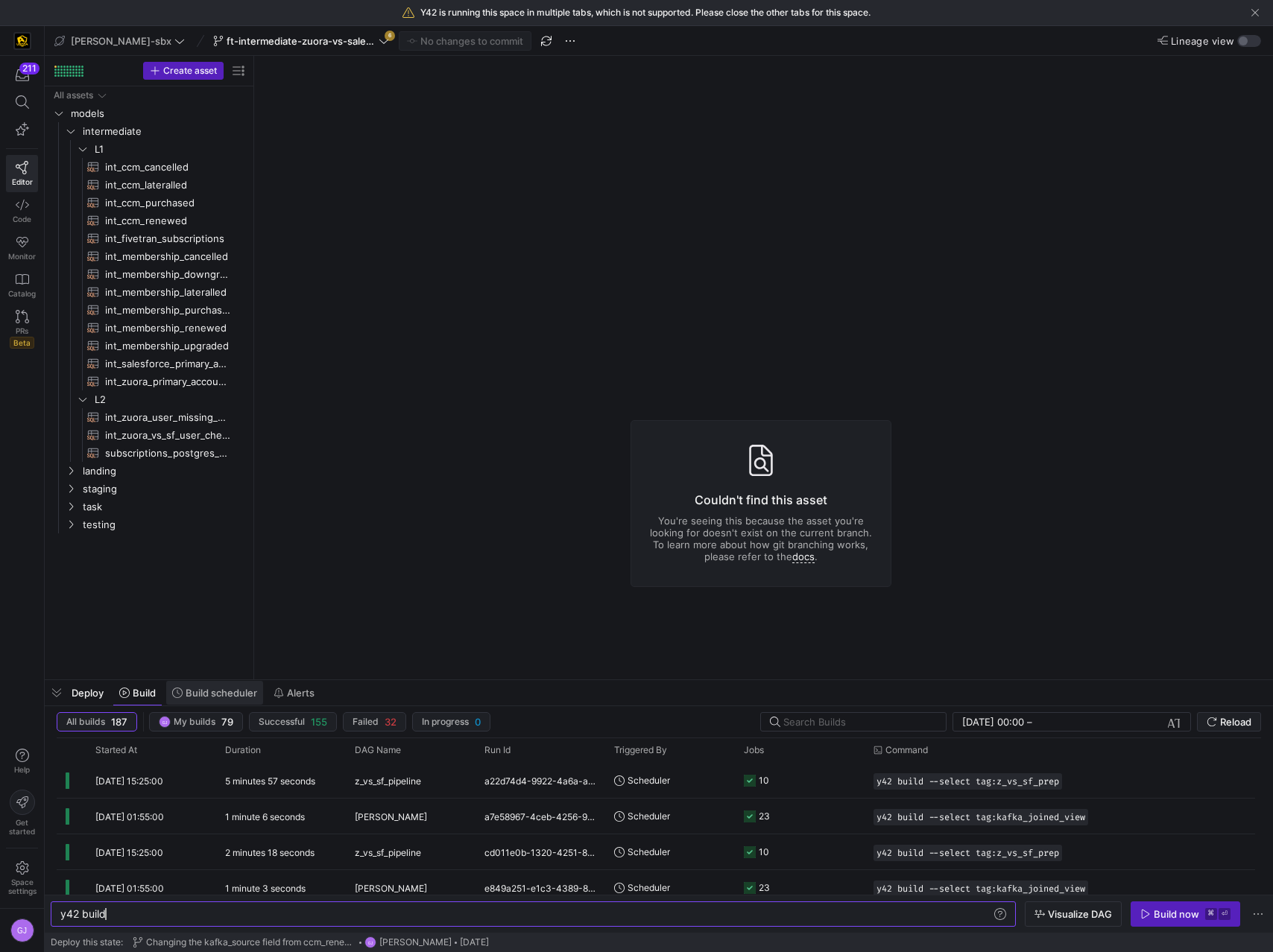
click at [207, 687] on span "Build scheduler" at bounding box center [221, 692] width 72 height 12
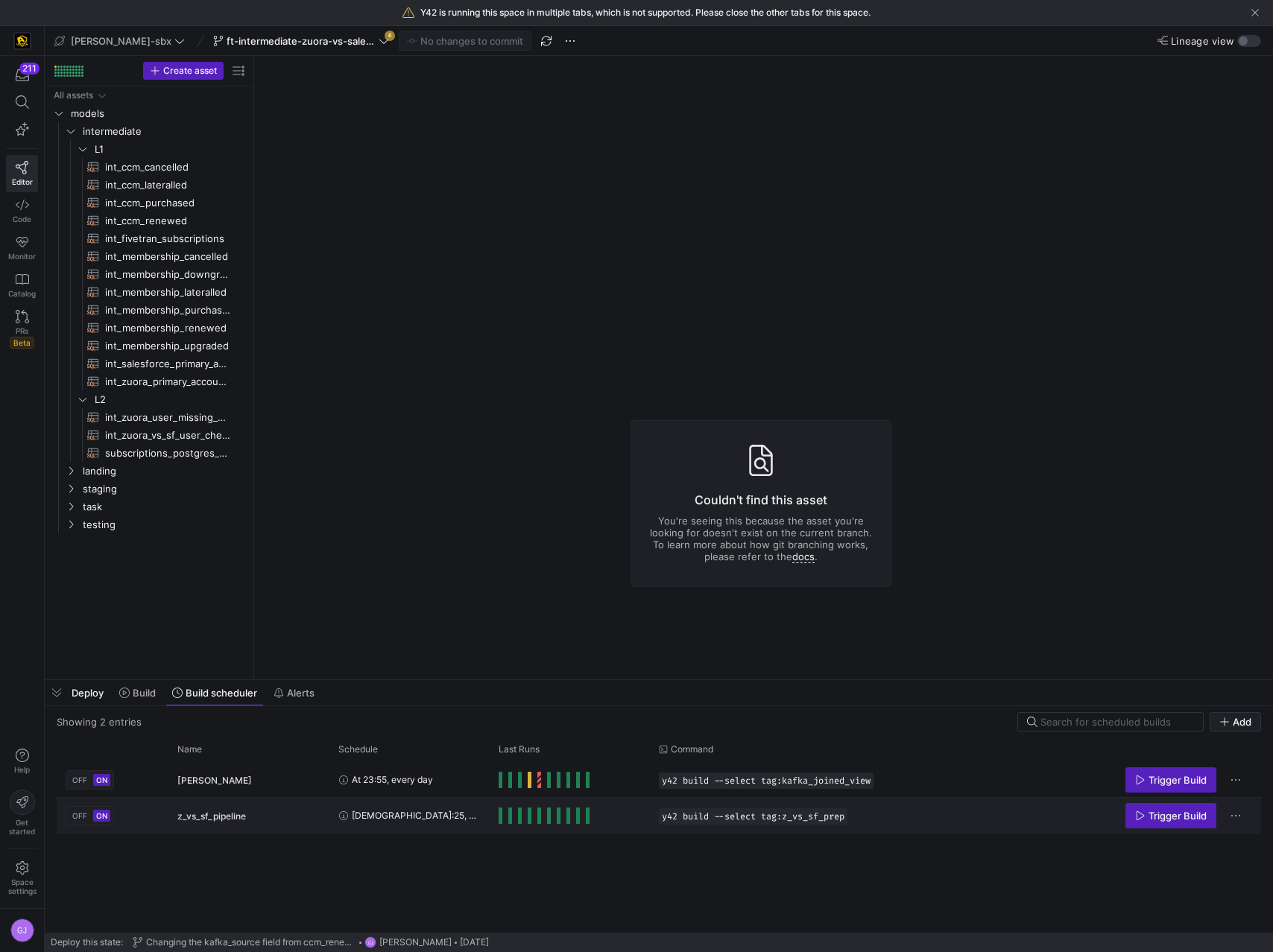
click at [501, 813] on span "Press SPACE to select this row." at bounding box center [500, 815] width 4 height 16
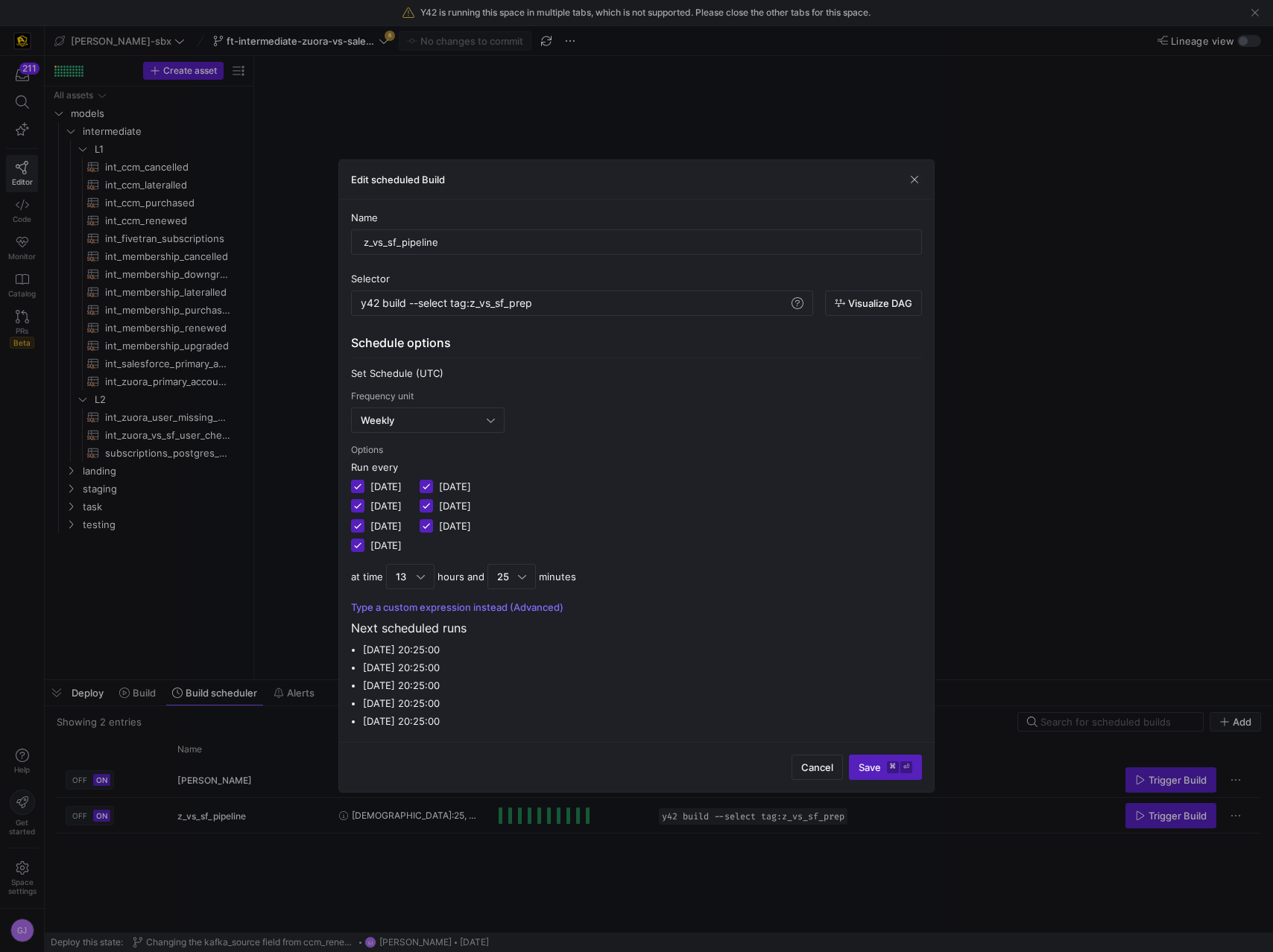
click at [908, 190] on div "Edit scheduled Build" at bounding box center [636, 180] width 595 height 40
click at [912, 185] on span "button" at bounding box center [914, 179] width 15 height 15
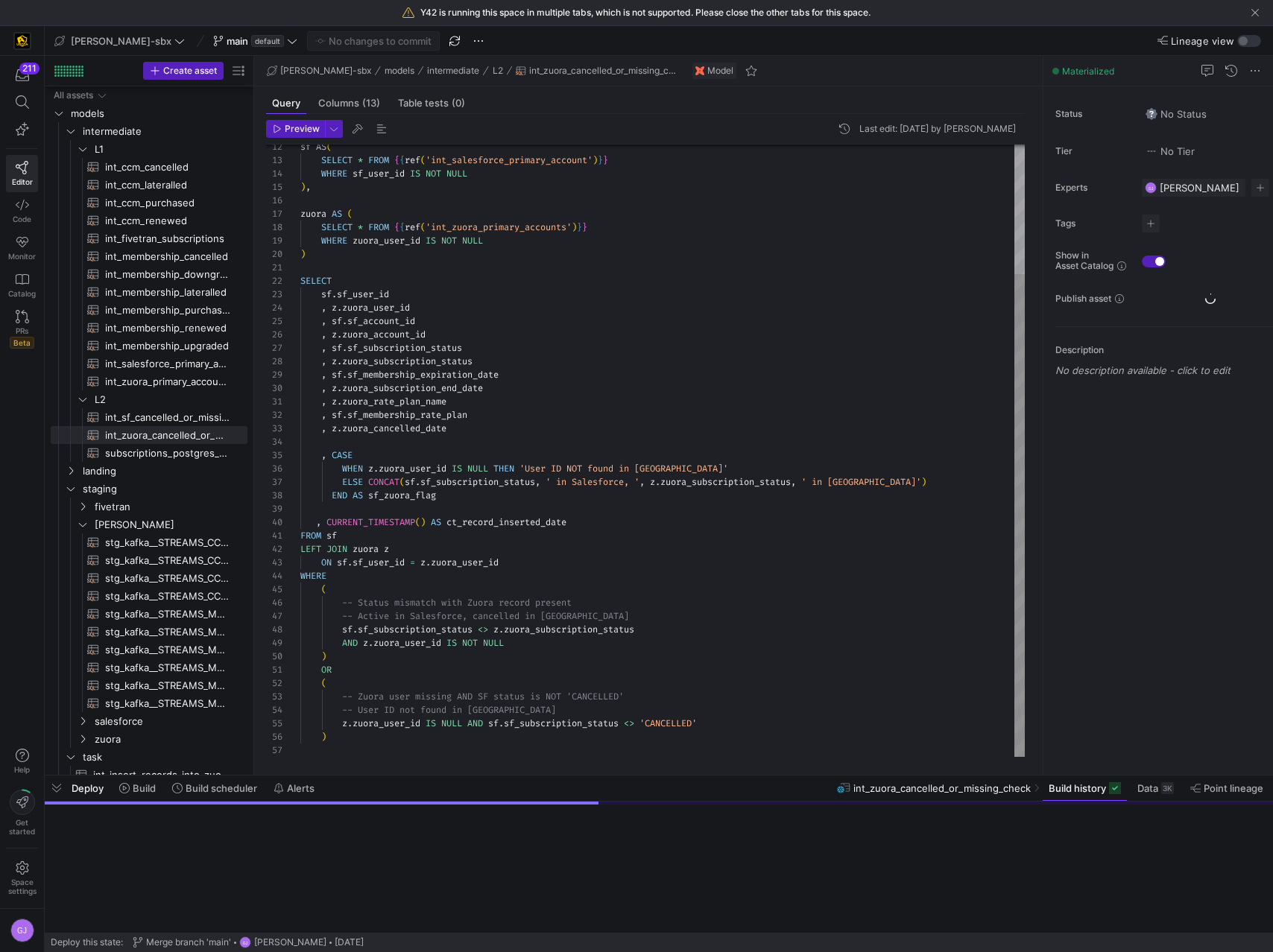
scroll to position [134, 0]
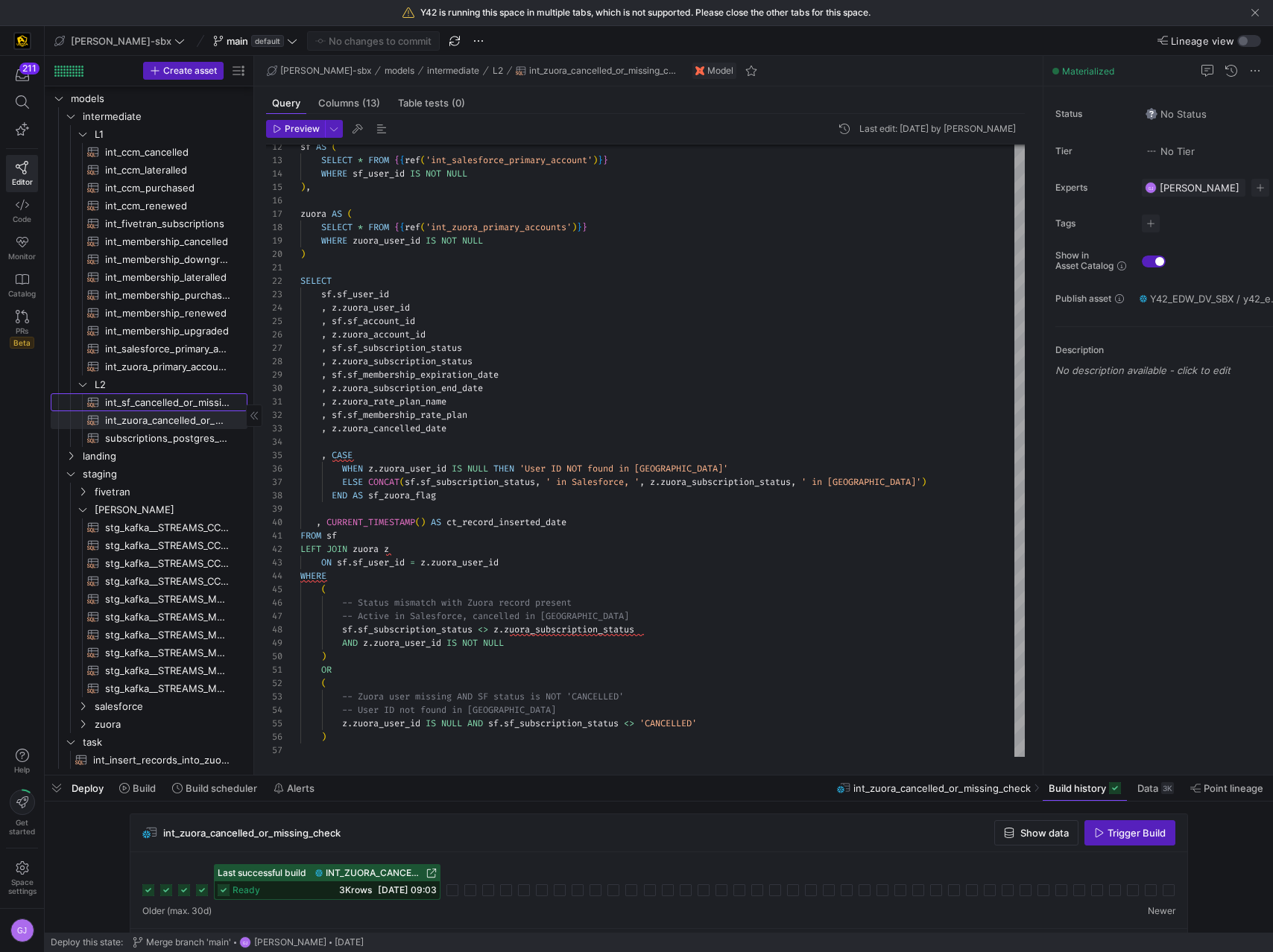
click at [145, 395] on span "int_sf_cancelled_or_missing_check​​​​​​​​​​" at bounding box center [168, 402] width 125 height 17
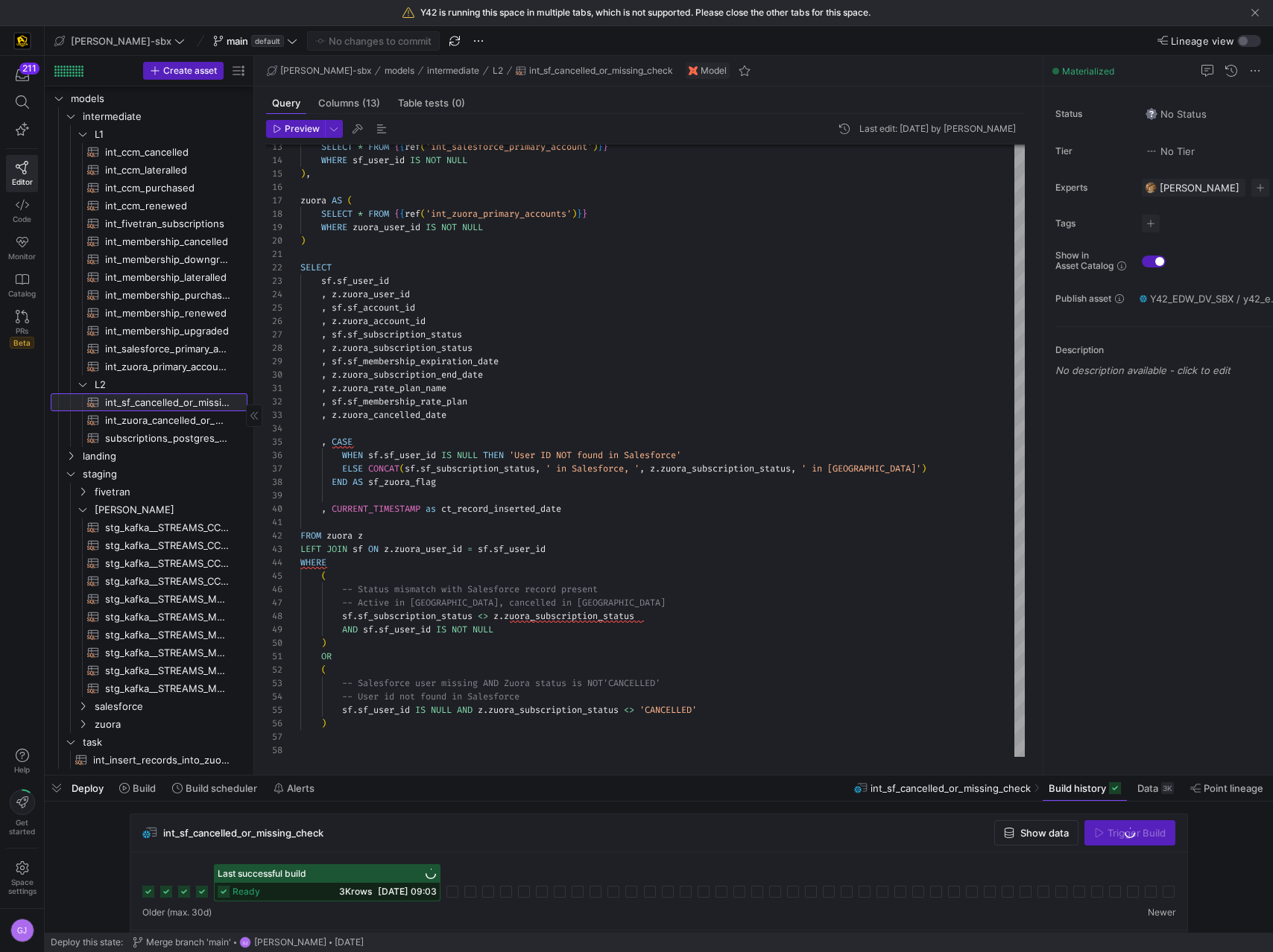
click at [148, 409] on span "int_sf_cancelled_or_missing_check​​​​​​​​​​" at bounding box center [168, 402] width 125 height 17
click at [154, 421] on span "int_zuora_cancelled_or_missing_check​​​​​​​​​​" at bounding box center [168, 420] width 125 height 17
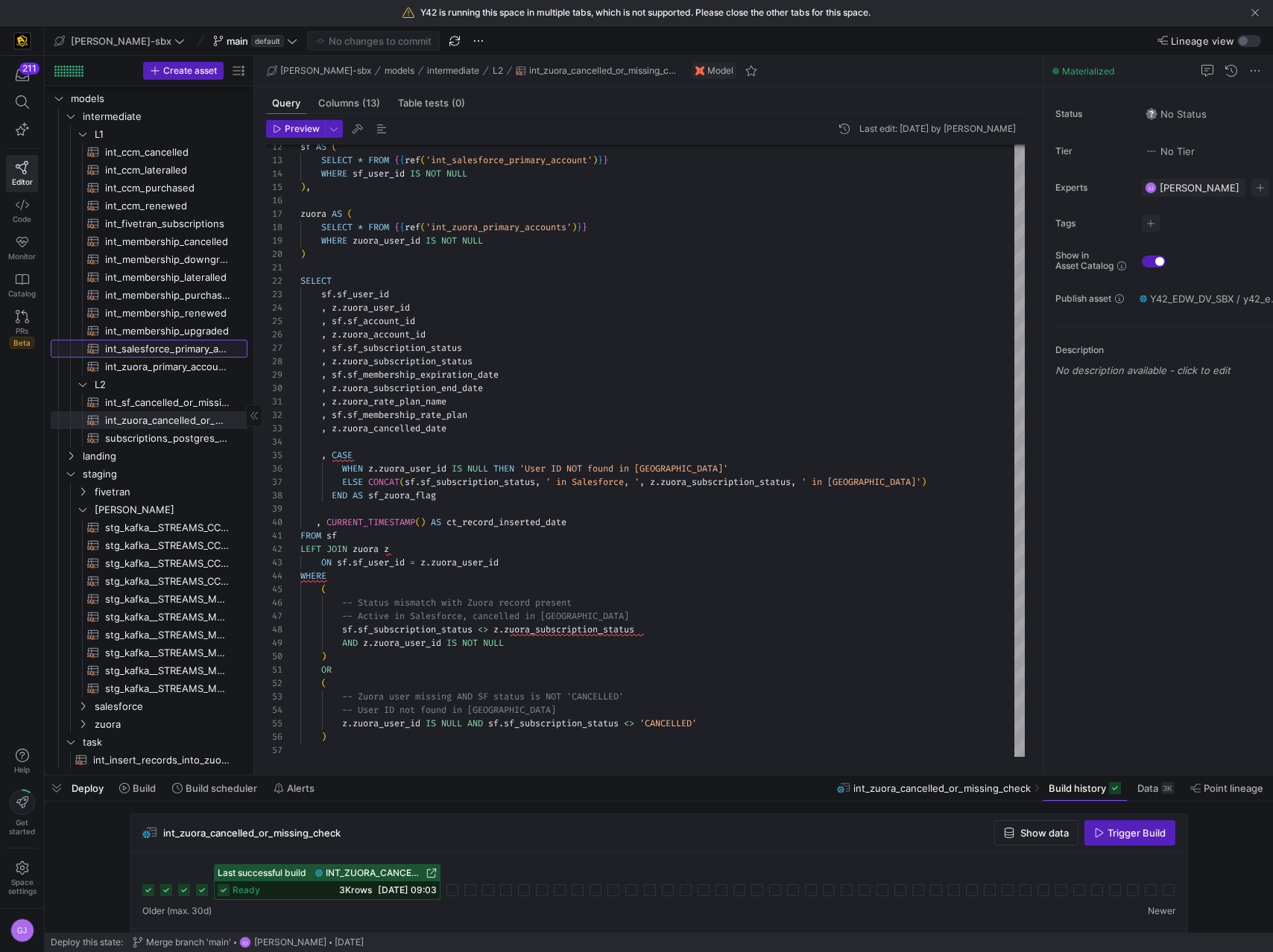
click at [147, 345] on span "int_salesforce_primary_account​​​​​​​​​​" at bounding box center [168, 348] width 125 height 17
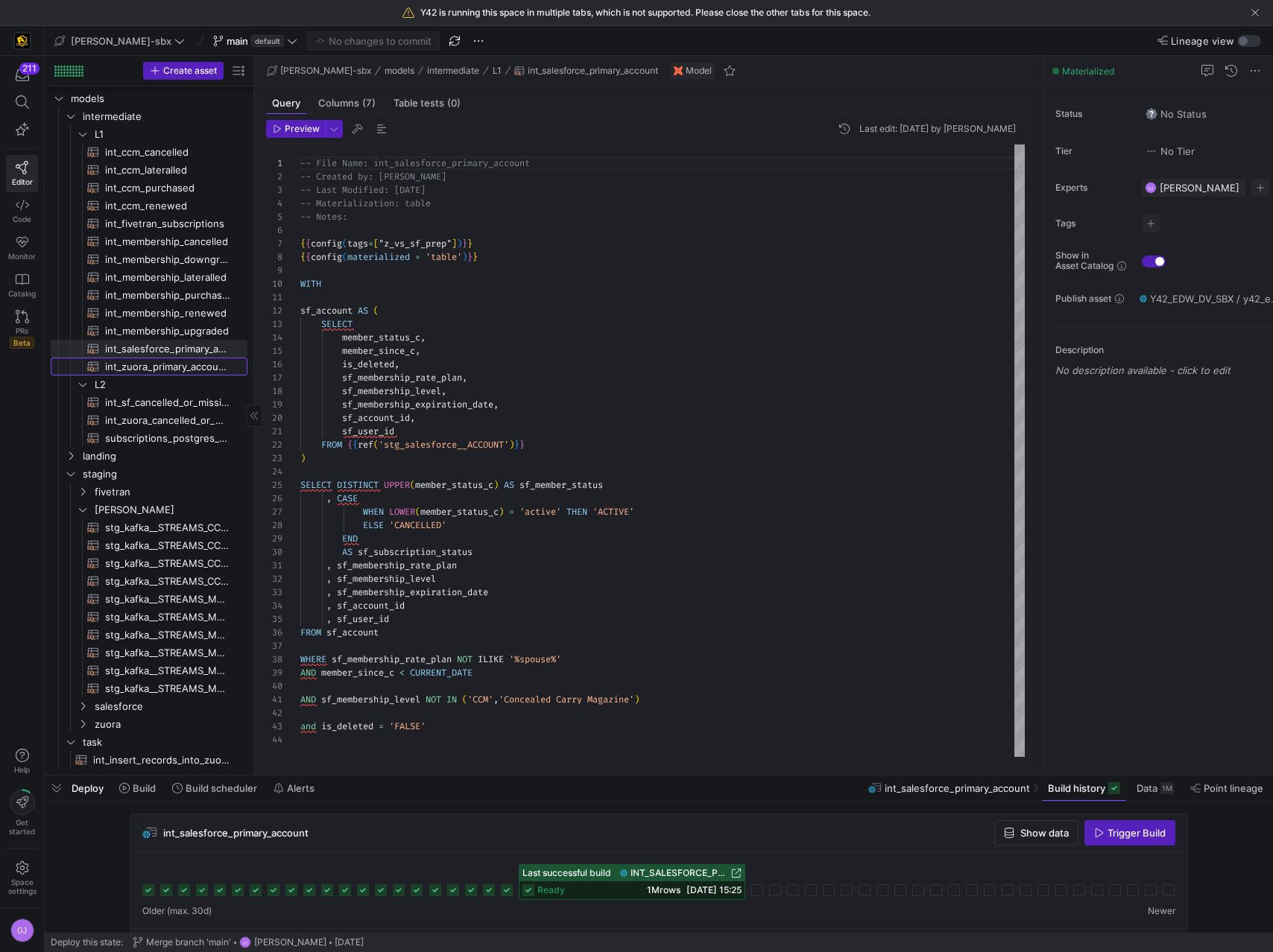
click at [142, 371] on span "int_zuora_primary_accounts​​​​​​​​​​" at bounding box center [168, 366] width 125 height 17
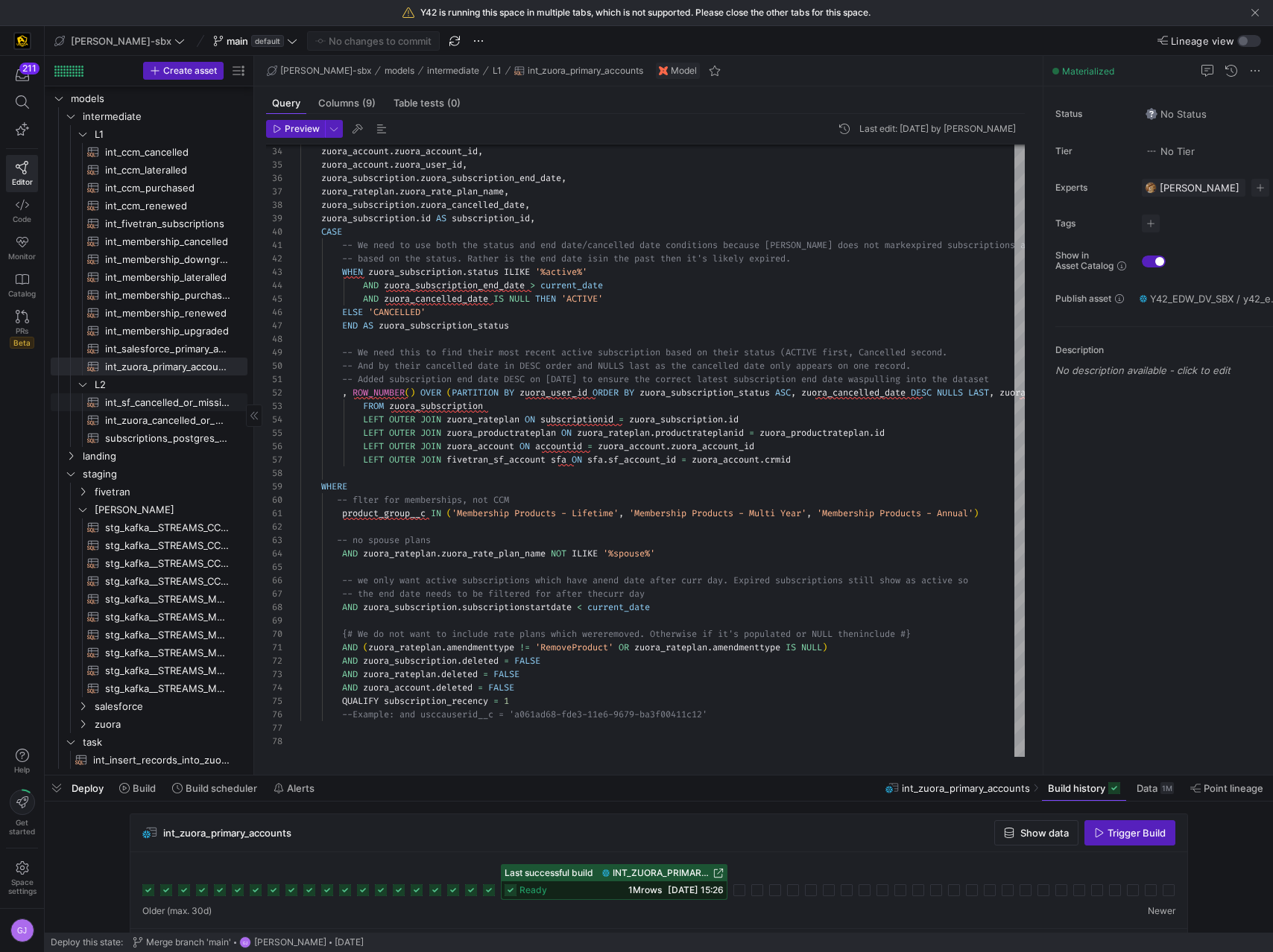
click at [147, 406] on span "int_sf_cancelled_or_missing_check​​​​​​​​​​" at bounding box center [168, 402] width 125 height 17
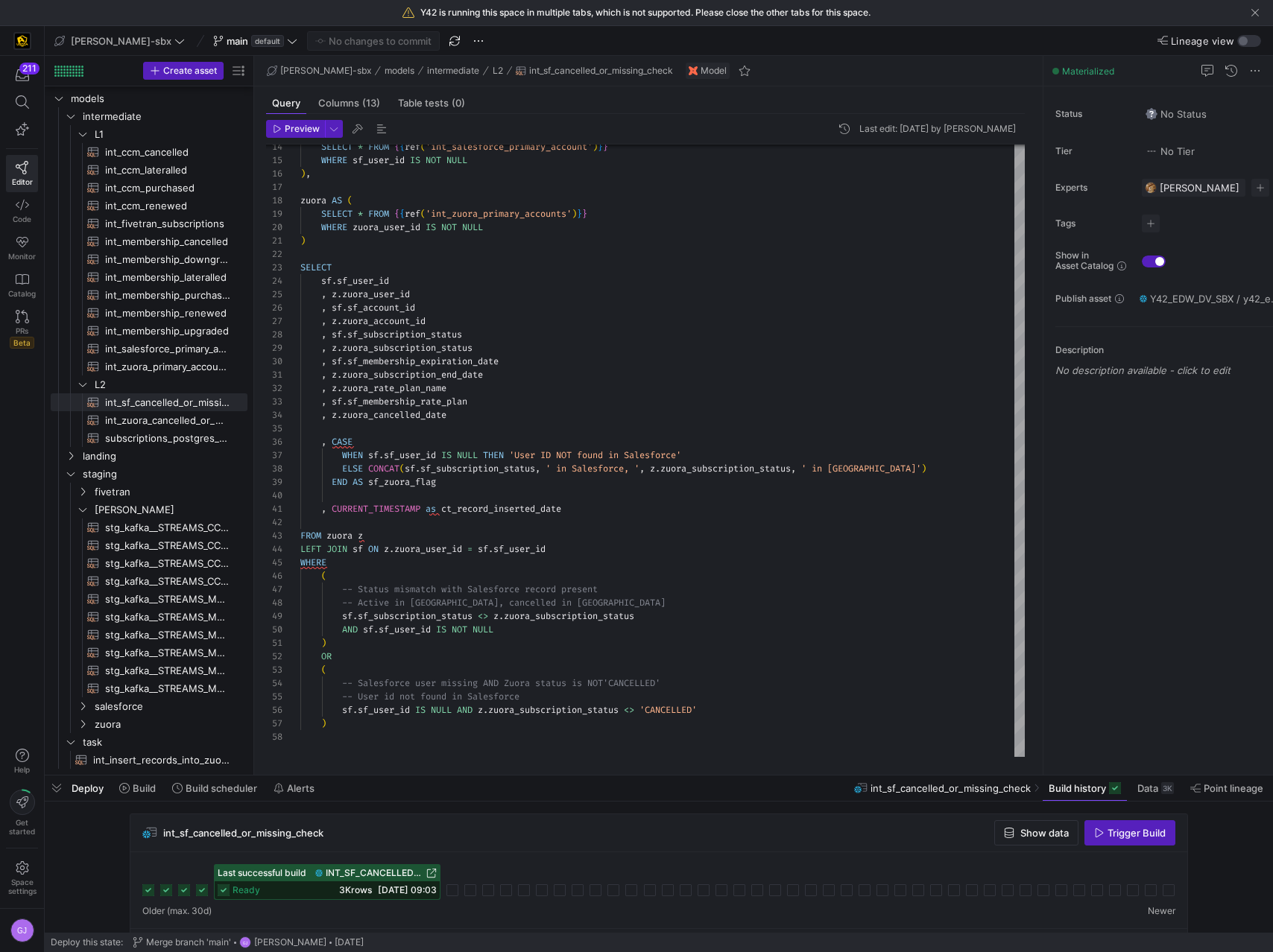
click at [607, 408] on div "WHERE sf_user_id IS NOT NULL ) , zuora AS ( SELECT * FROM { { ref ( 'int_zuora_…" at bounding box center [663, 362] width 724 height 789
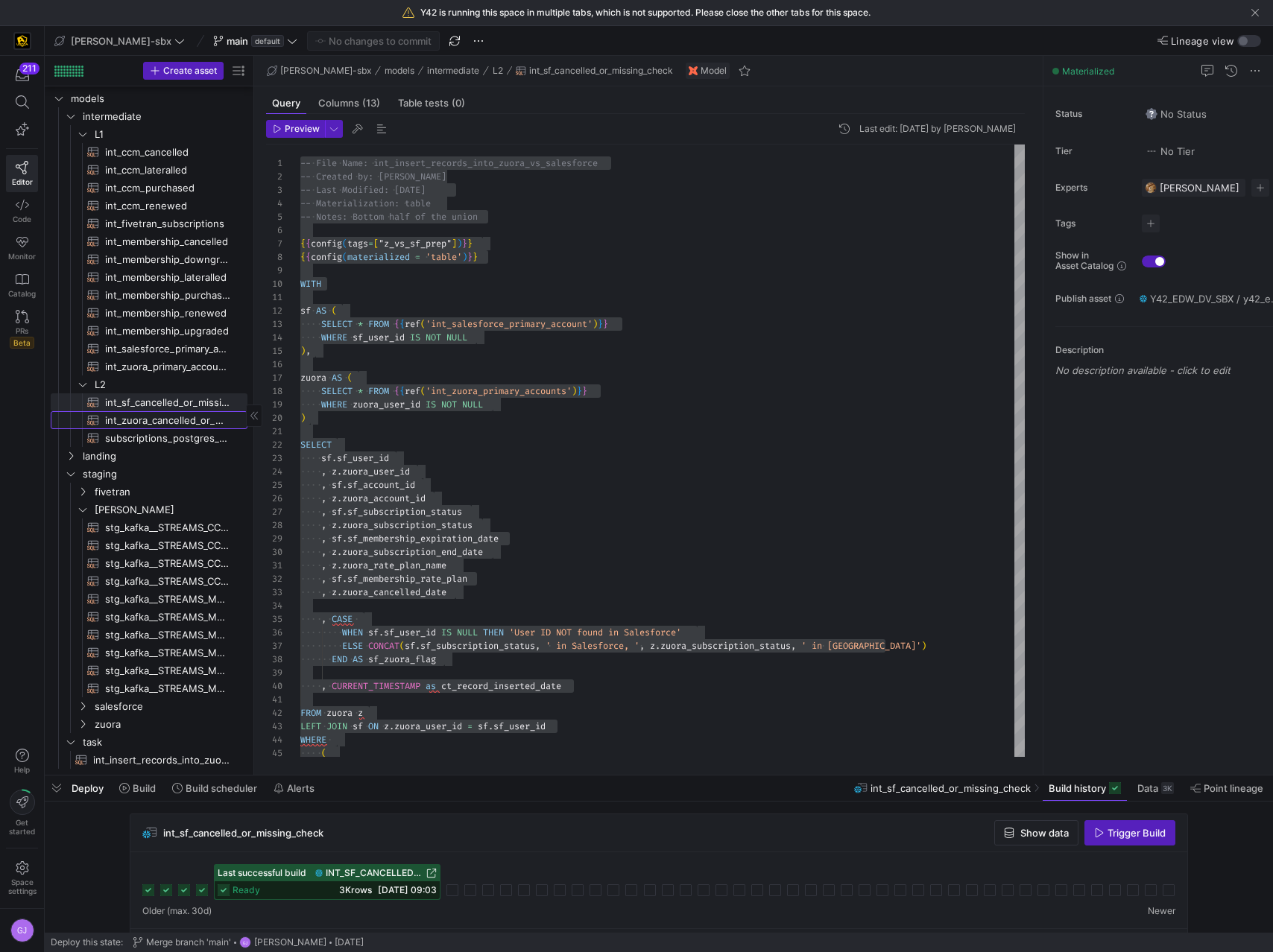
click at [120, 421] on span "int_zuora_cancelled_or_missing_check​​​​​​​​​​" at bounding box center [168, 420] width 125 height 17
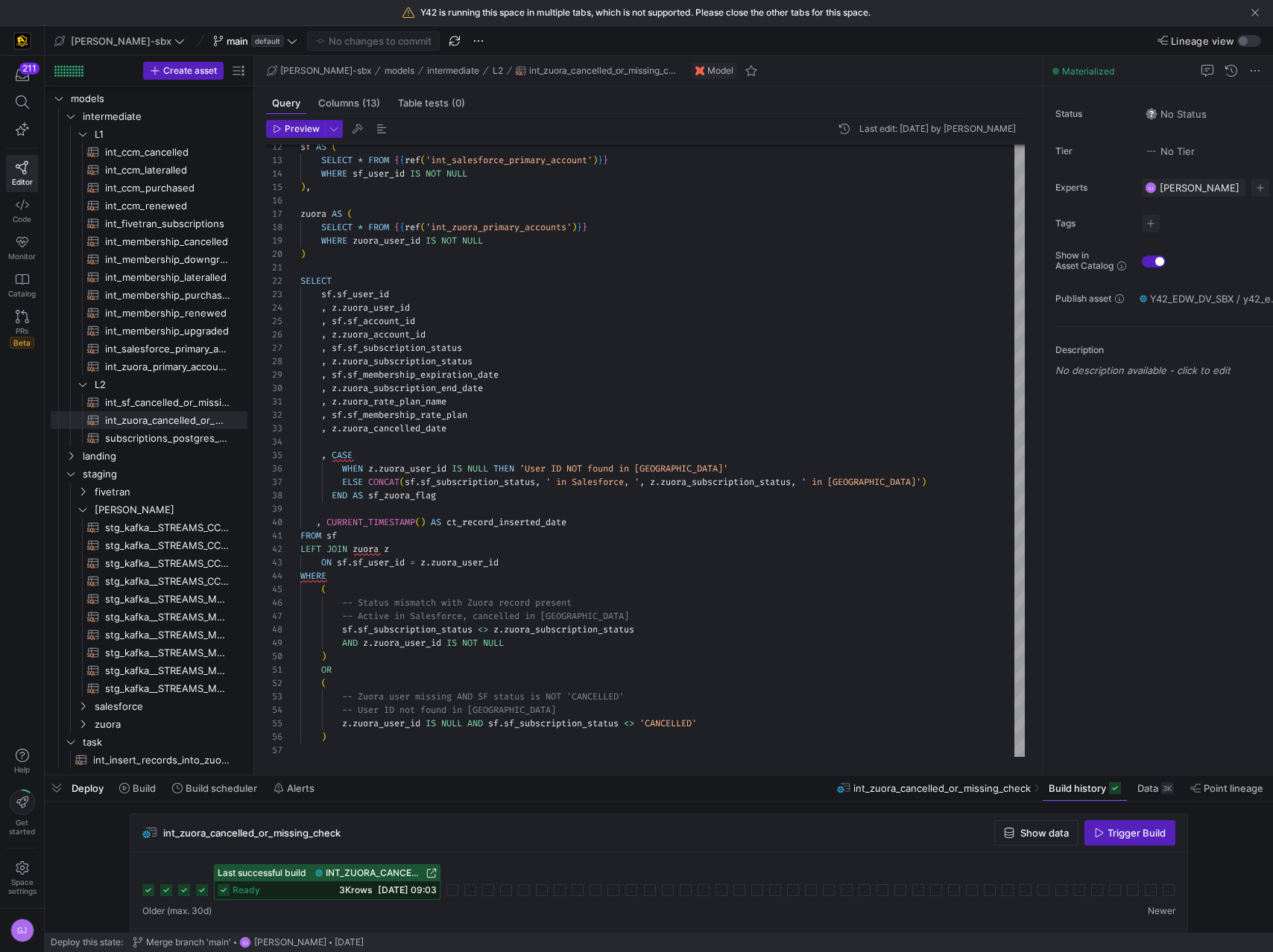
click at [520, 521] on div "sf AS ( SELECT * FROM { { ref ( 'int_salesforce_primary_account' ) } } WHERE sf…" at bounding box center [663, 369] width 724 height 776
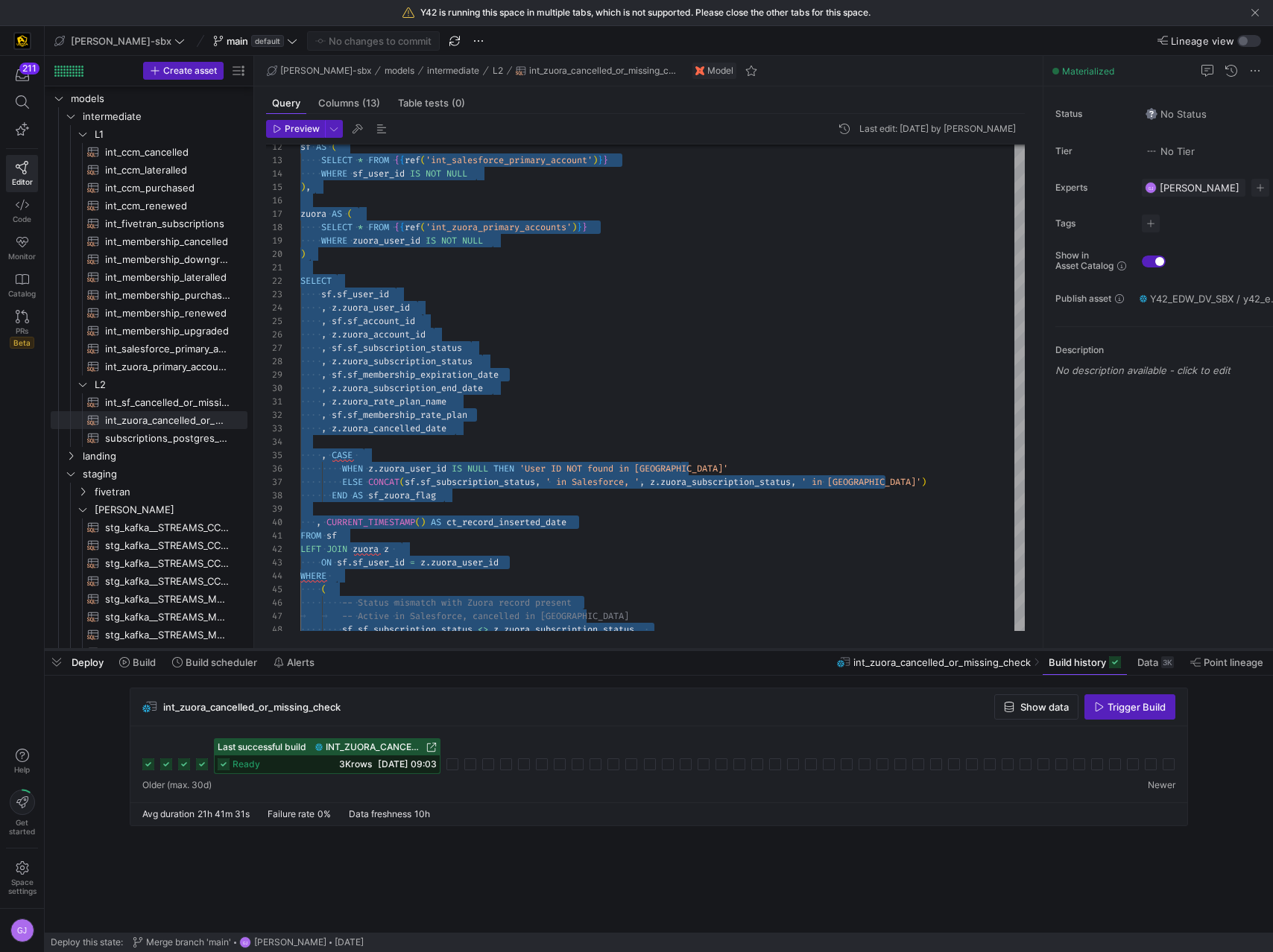
drag, startPoint x: 636, startPoint y: 776, endPoint x: 628, endPoint y: 649, distance: 127.3
click at [628, 649] on div at bounding box center [658, 649] width 1228 height 6
click at [167, 401] on span "int_sf_cancelled_or_missing_check​​​​​​​​​​" at bounding box center [168, 402] width 125 height 17
type textarea "-- File Name: int_insert_records_into_zuora_vs_salesforce -- Created by: Alex B…"
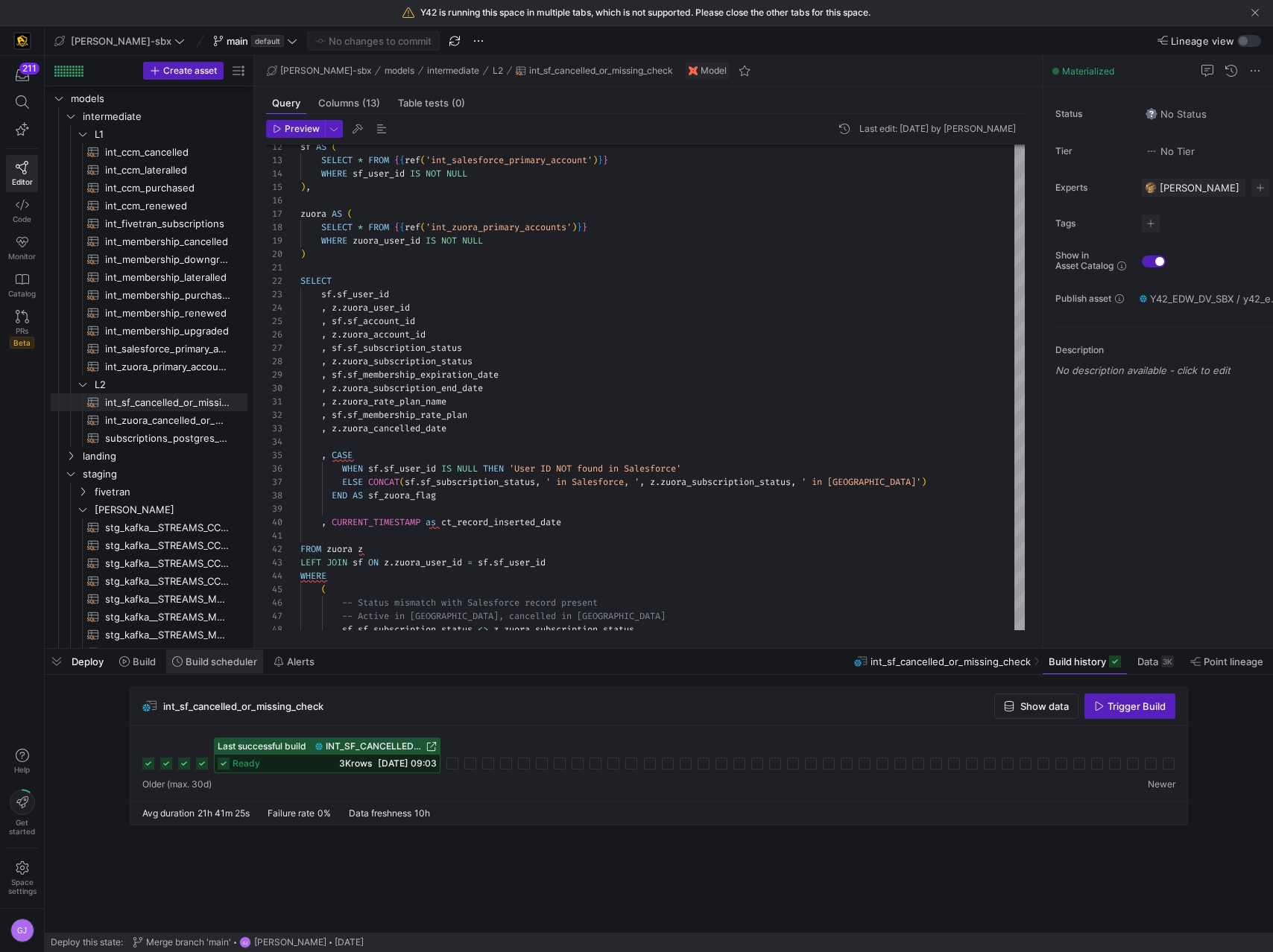
click at [214, 665] on span "Build scheduler" at bounding box center [221, 662] width 72 height 12
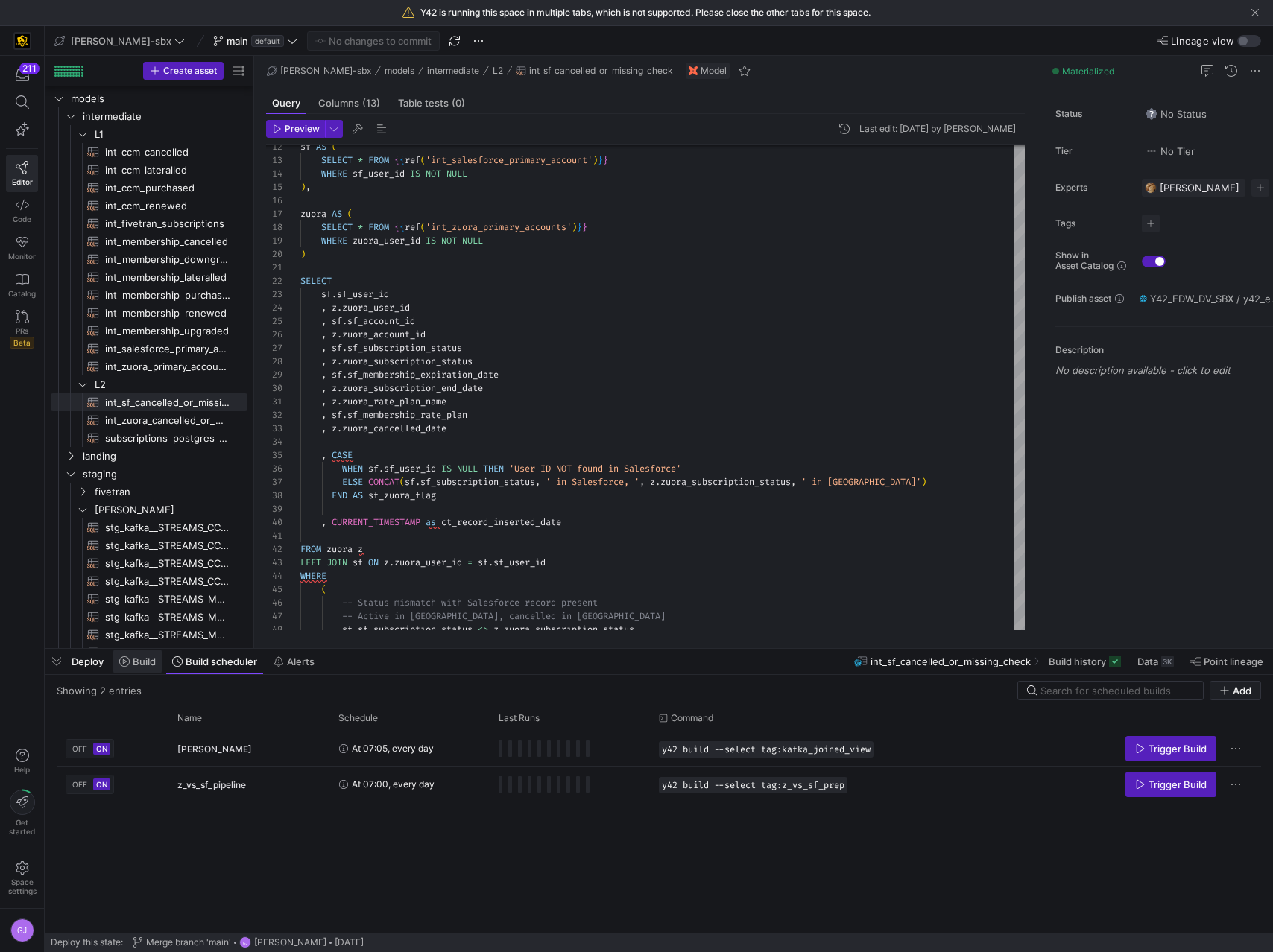
click at [147, 654] on span at bounding box center [138, 661] width 49 height 24
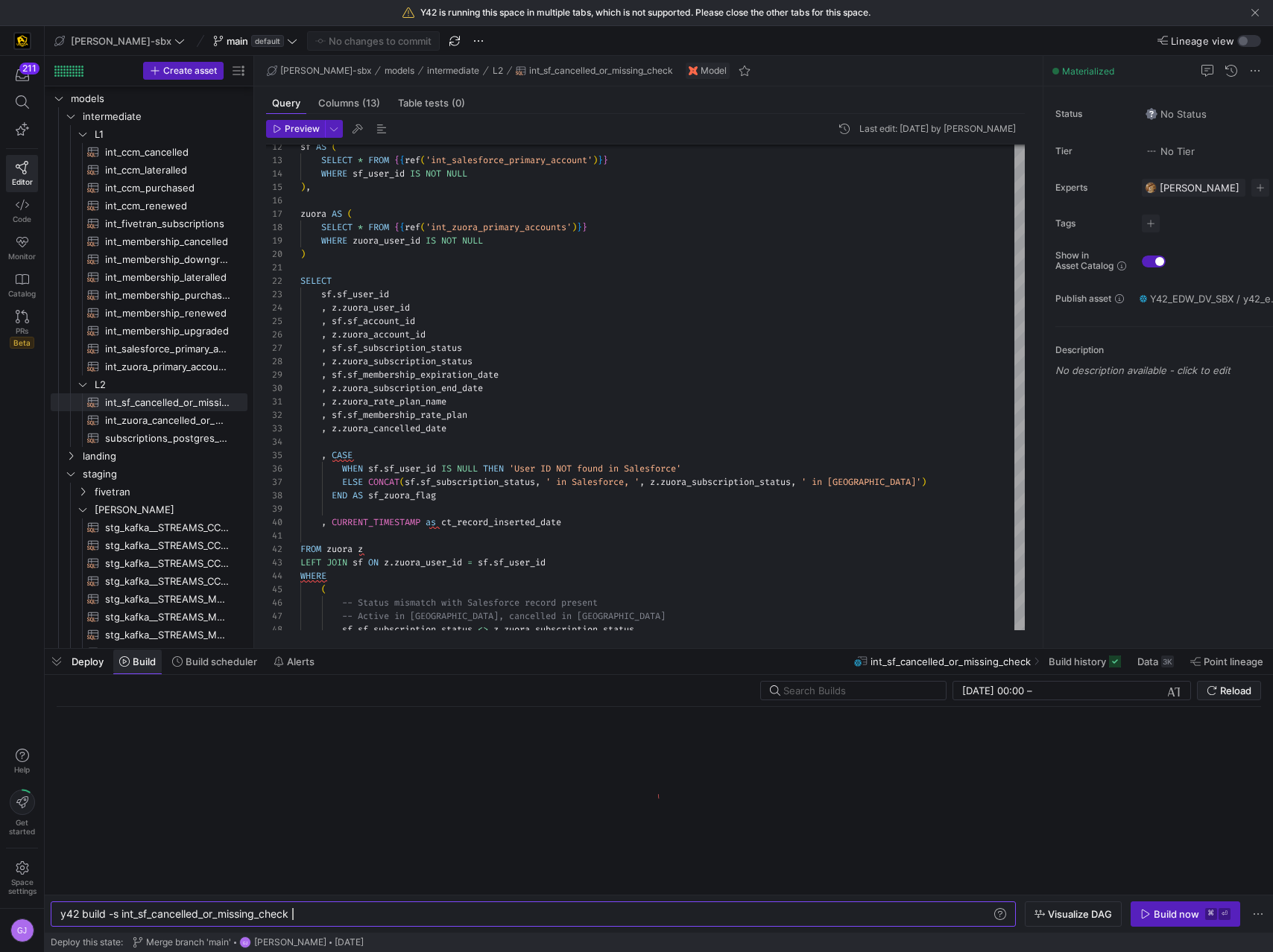
scroll to position [0, 232]
click at [254, 662] on span "Build scheduler" at bounding box center [221, 662] width 72 height 12
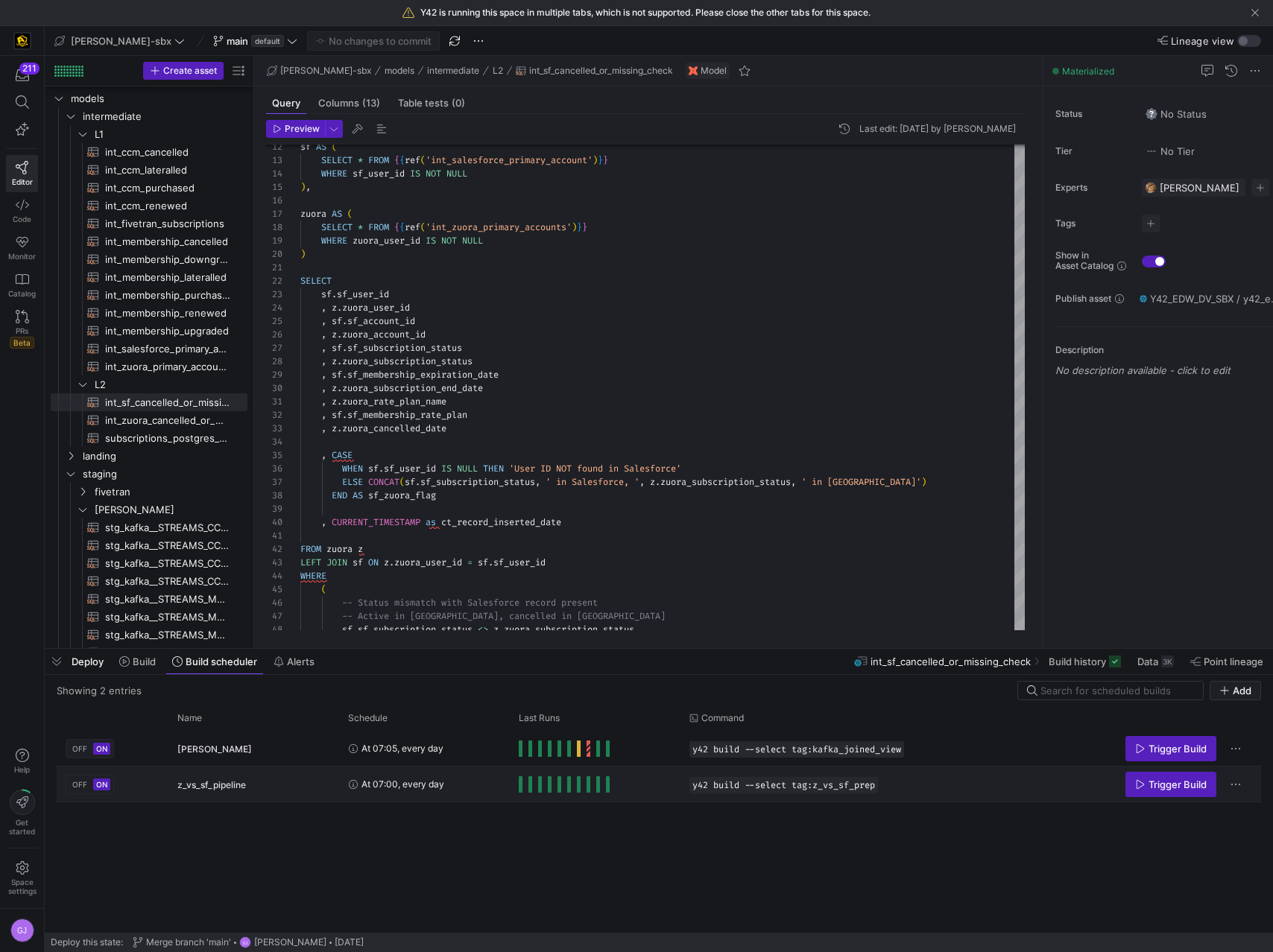
click at [383, 793] on span "At 07:00, every day" at bounding box center [403, 784] width 83 height 35
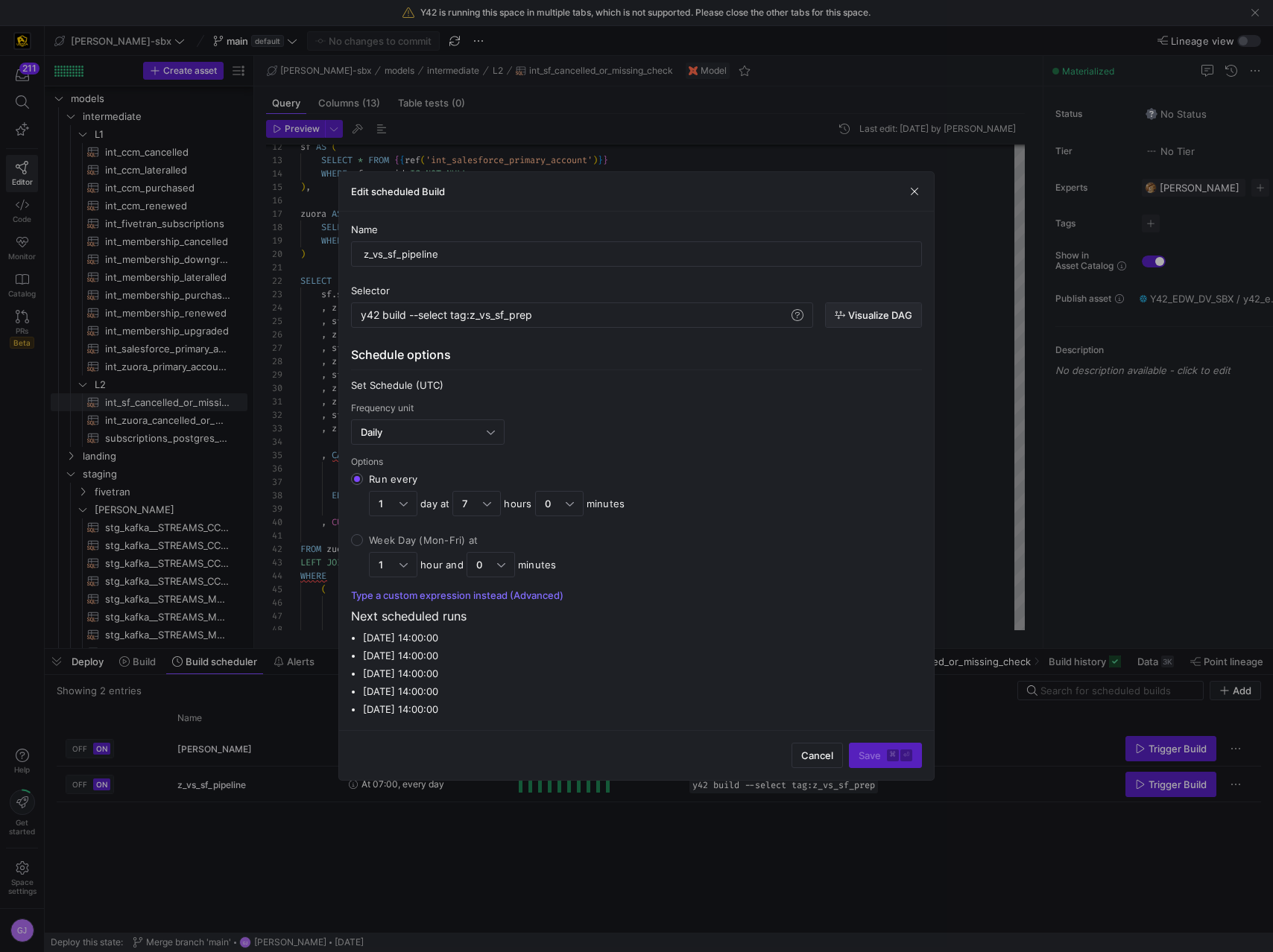
click at [880, 317] on span "Visualize DAG" at bounding box center [880, 315] width 64 height 12
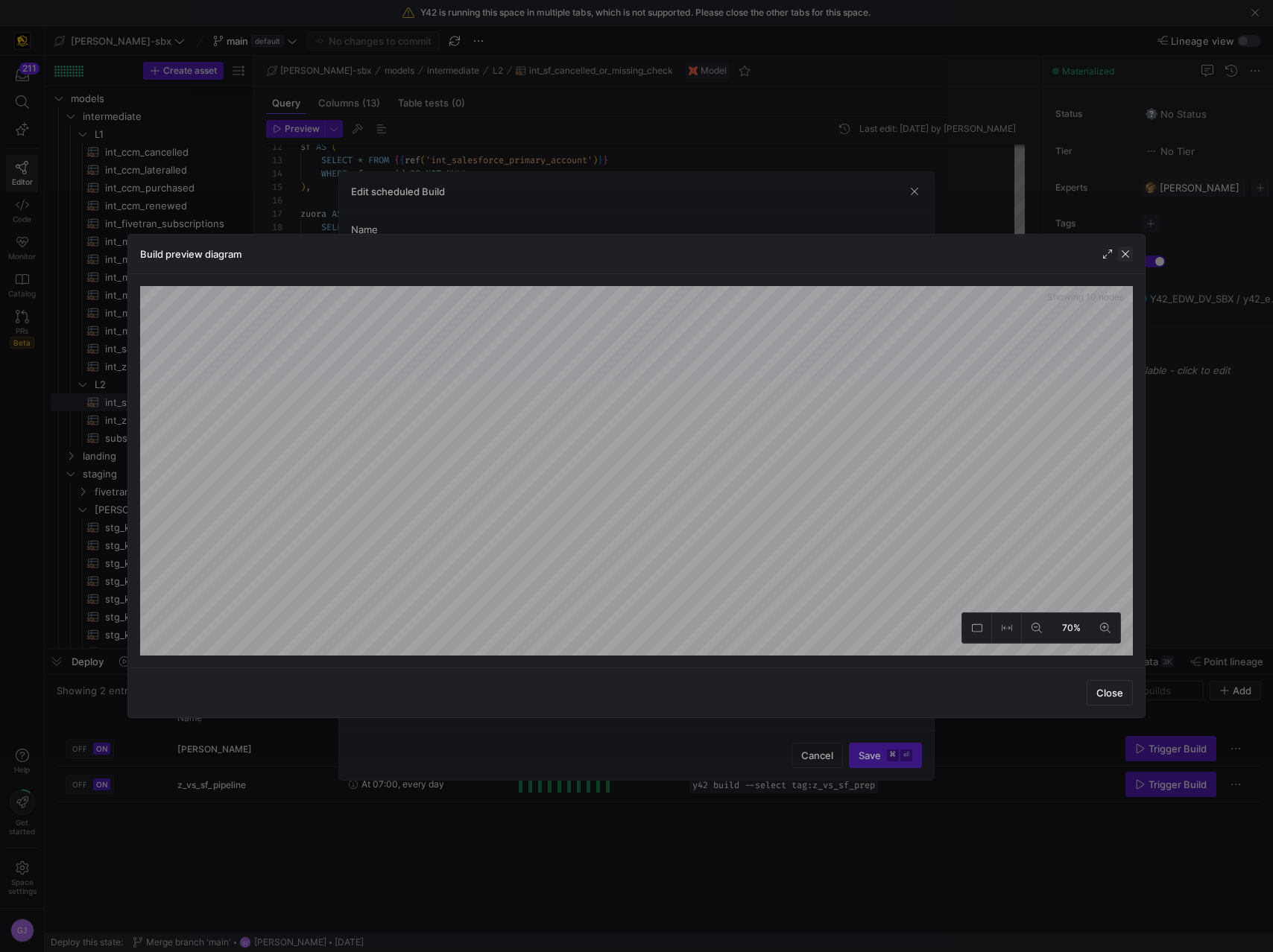
click at [1128, 257] on span "button" at bounding box center [1125, 254] width 15 height 15
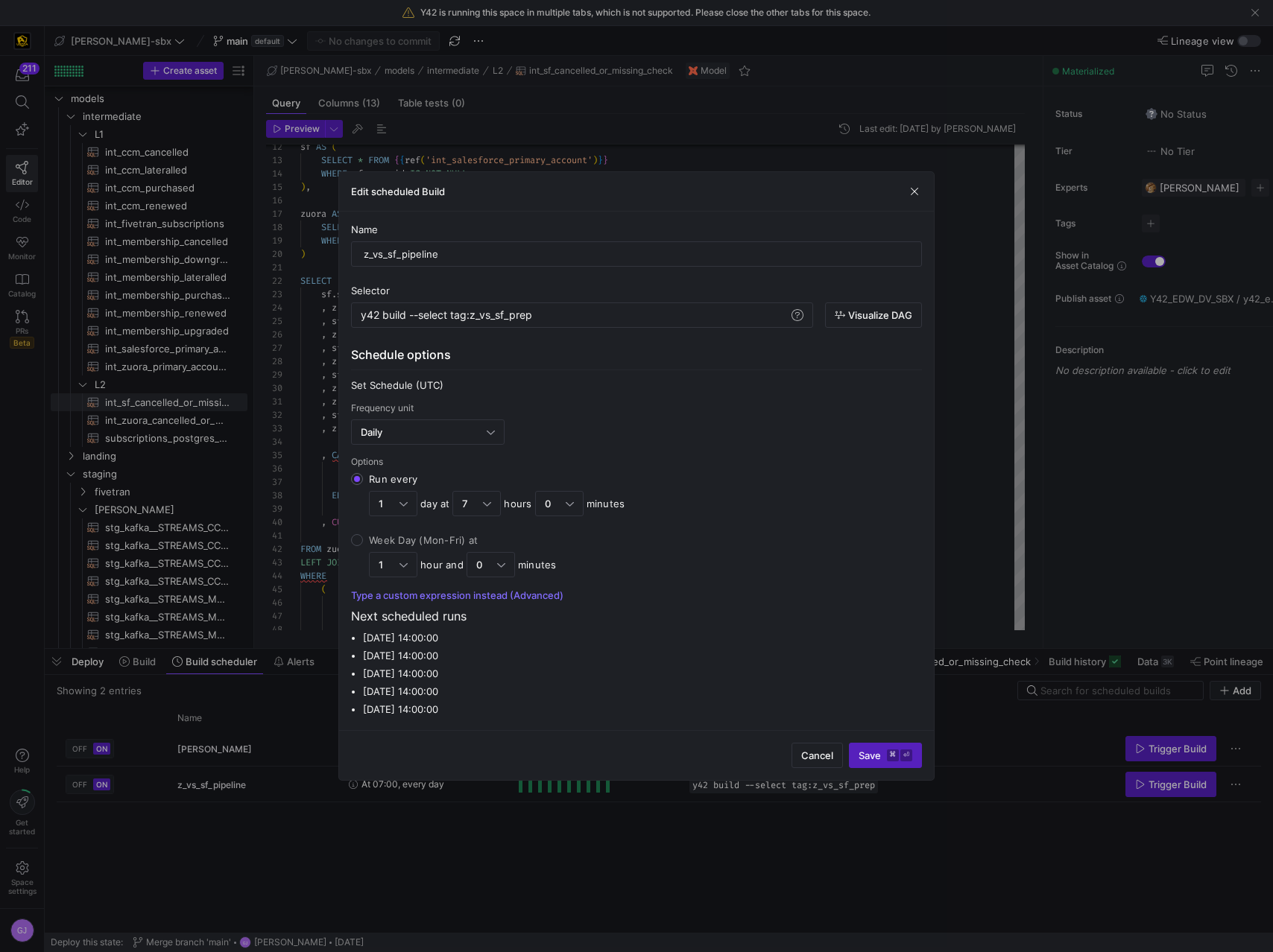
click at [376, 542] on div "Week Day (Mon-Fri) at" at bounding box center [462, 539] width 188 height 12
click at [363, 542] on input "Week Day (Mon-Fri) at 1 hour and 0 minutes" at bounding box center [357, 539] width 12 height 12
radio input "true"
click at [418, 443] on div "Daily" at bounding box center [427, 431] width 134 height 24
click at [401, 526] on span "Weekly" at bounding box center [427, 531] width 140 height 12
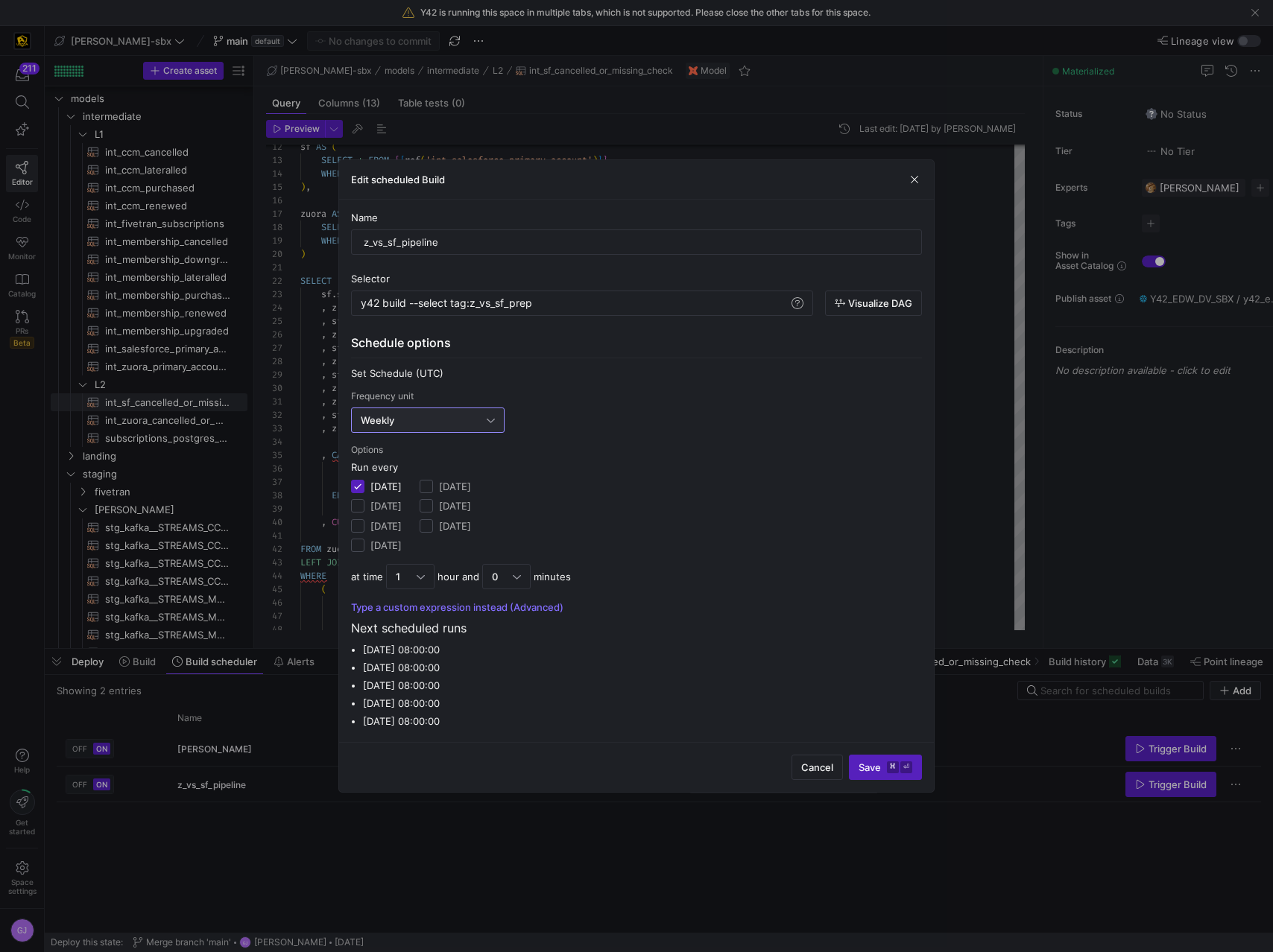
click at [380, 509] on label "Tuesday" at bounding box center [383, 505] width 37 height 12
click at [365, 509] on input "Tuesday" at bounding box center [357, 505] width 13 height 13
checkbox input "true"
click at [382, 515] on div "Monday Tuesday Wednesday Thursday" at bounding box center [376, 516] width 50 height 73
click at [389, 524] on label "Wednesday" at bounding box center [383, 526] width 37 height 12
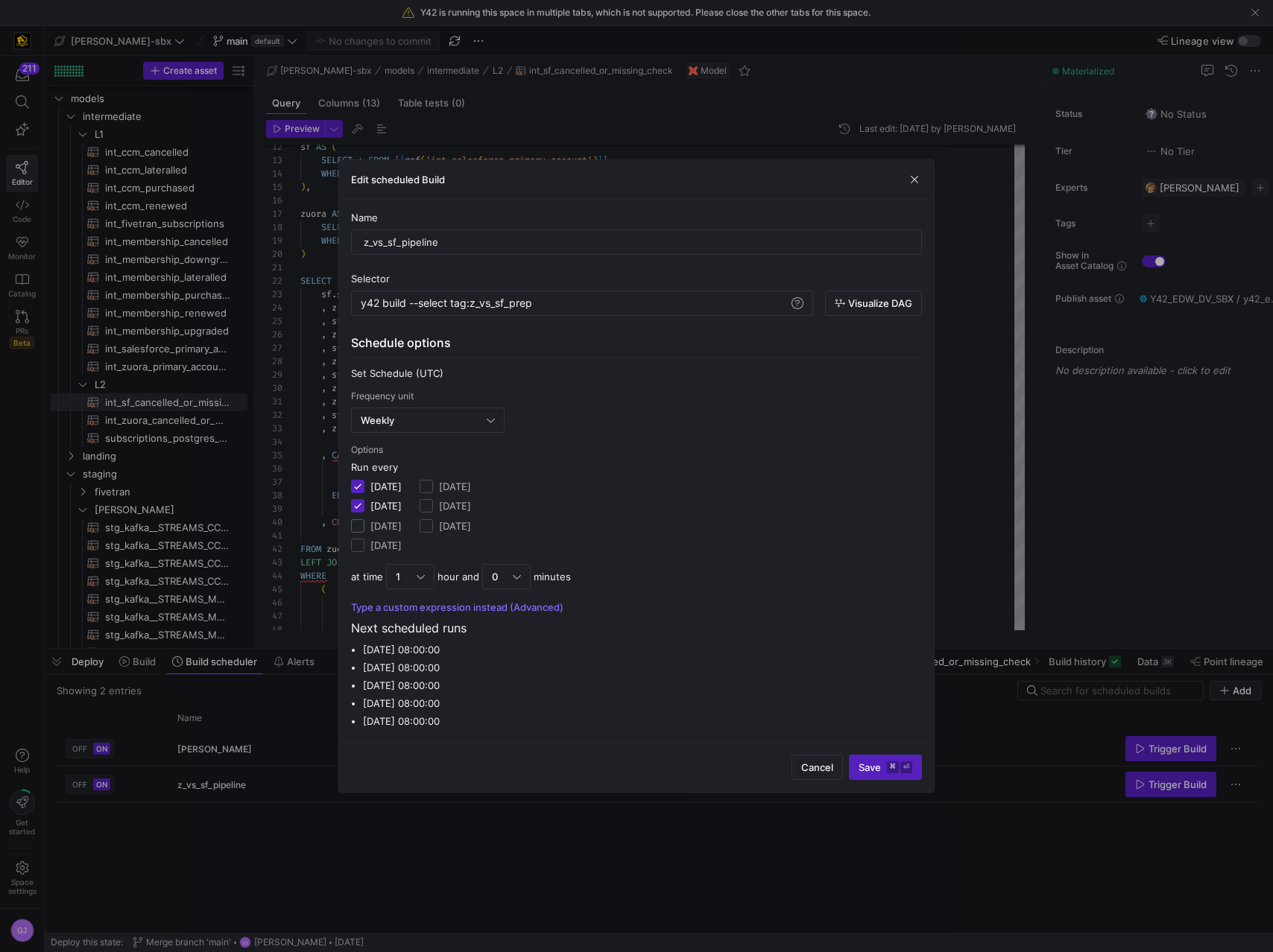
click at [365, 524] on input "Wednesday" at bounding box center [357, 526] width 13 height 13
checkbox input "true"
click at [389, 545] on label "Thursday" at bounding box center [383, 545] width 37 height 12
click at [365, 545] on input "Thursday" at bounding box center [357, 545] width 13 height 13
checkbox input "true"
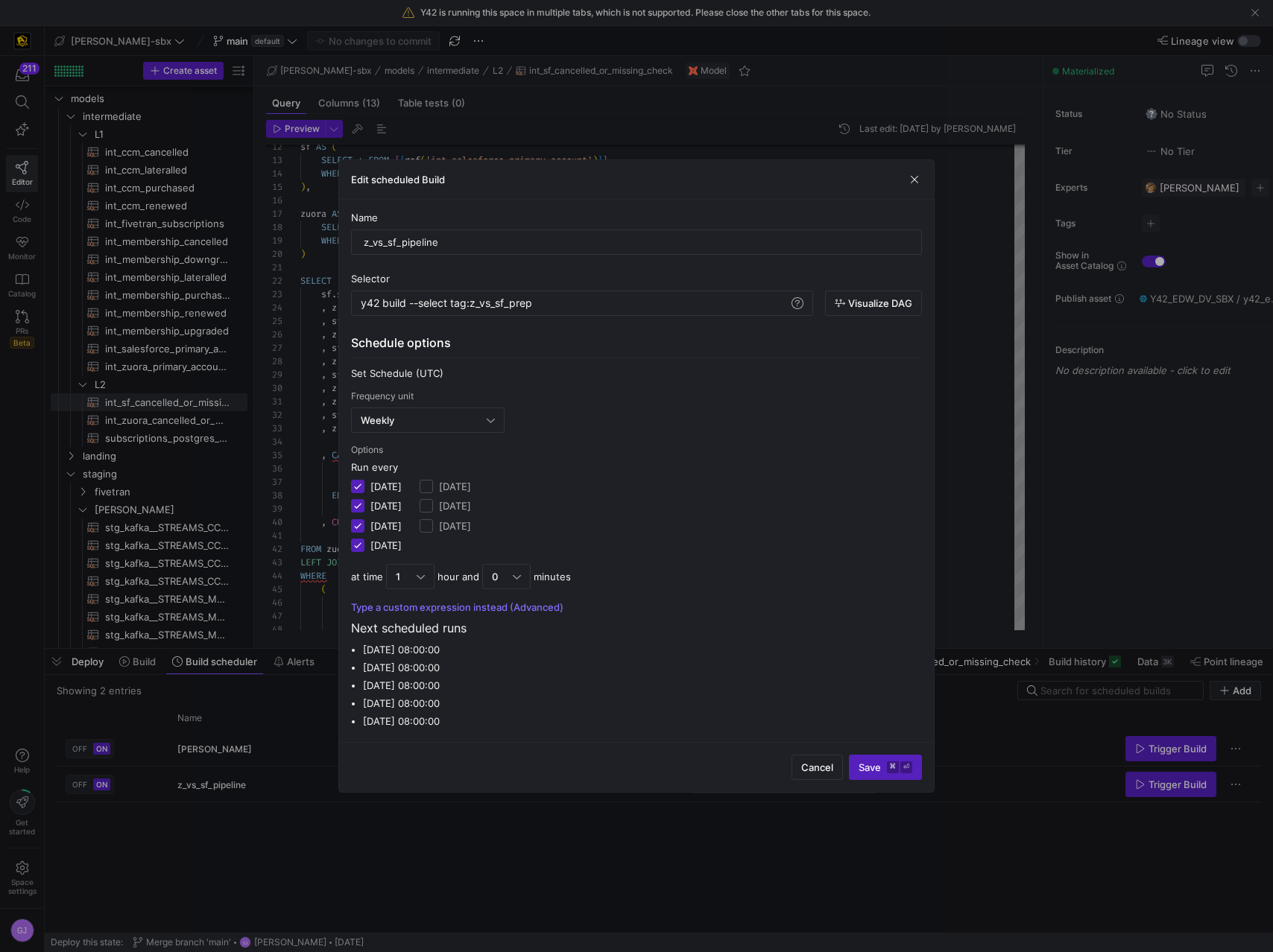
click at [462, 524] on label "Sunday" at bounding box center [452, 526] width 37 height 12
click at [433, 524] on input "Sunday" at bounding box center [426, 526] width 13 height 13
checkbox input "true"
click at [470, 501] on label "Saturday" at bounding box center [452, 505] width 37 height 12
click at [433, 501] on input "Saturday" at bounding box center [426, 505] width 13 height 13
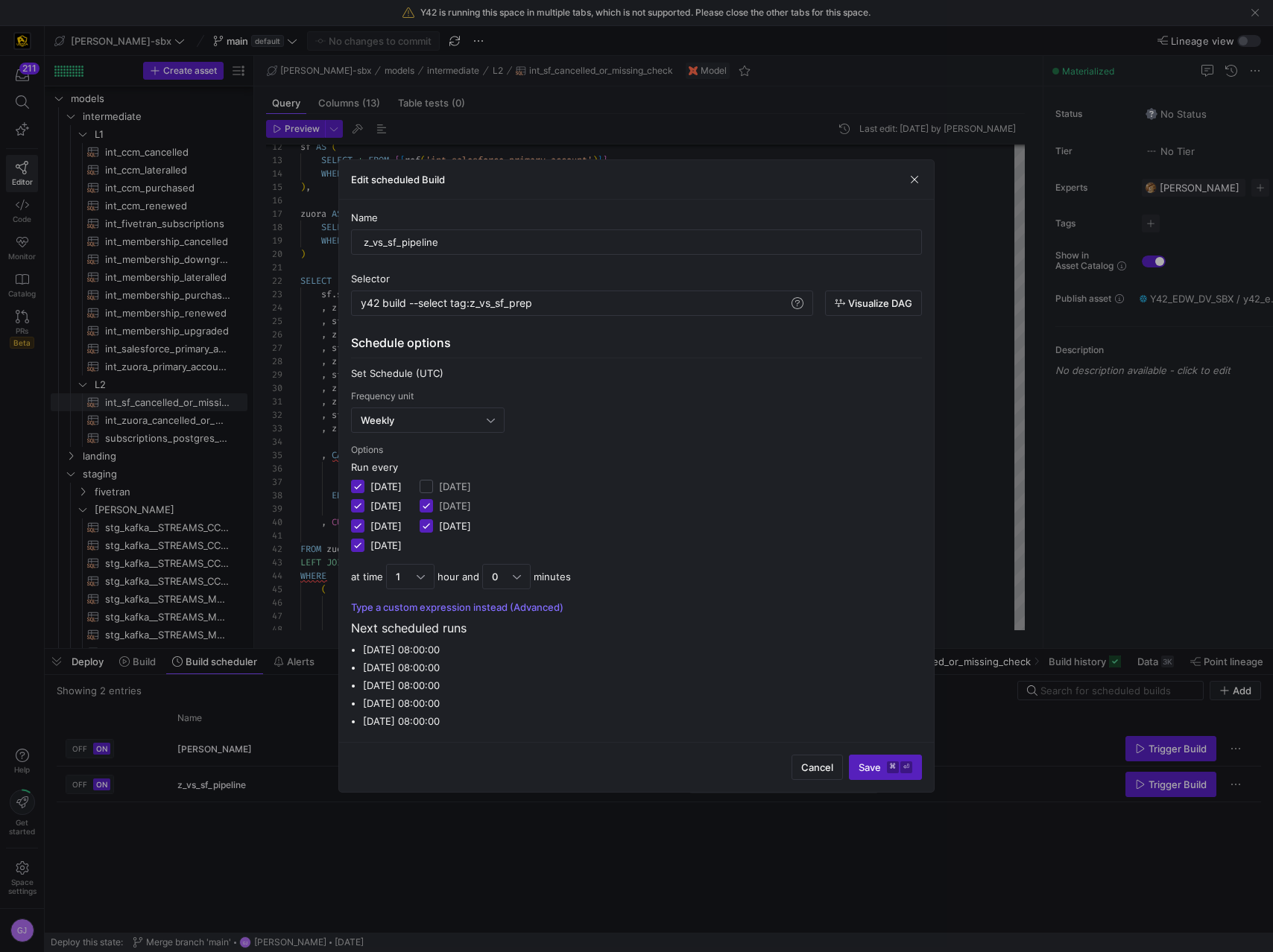
checkbox input "true"
click at [470, 485] on label "Friday" at bounding box center [452, 486] width 37 height 12
click at [433, 485] on input "Friday" at bounding box center [426, 487] width 13 height 13
checkbox input "true"
click at [430, 580] on div "1" at bounding box center [410, 576] width 49 height 25
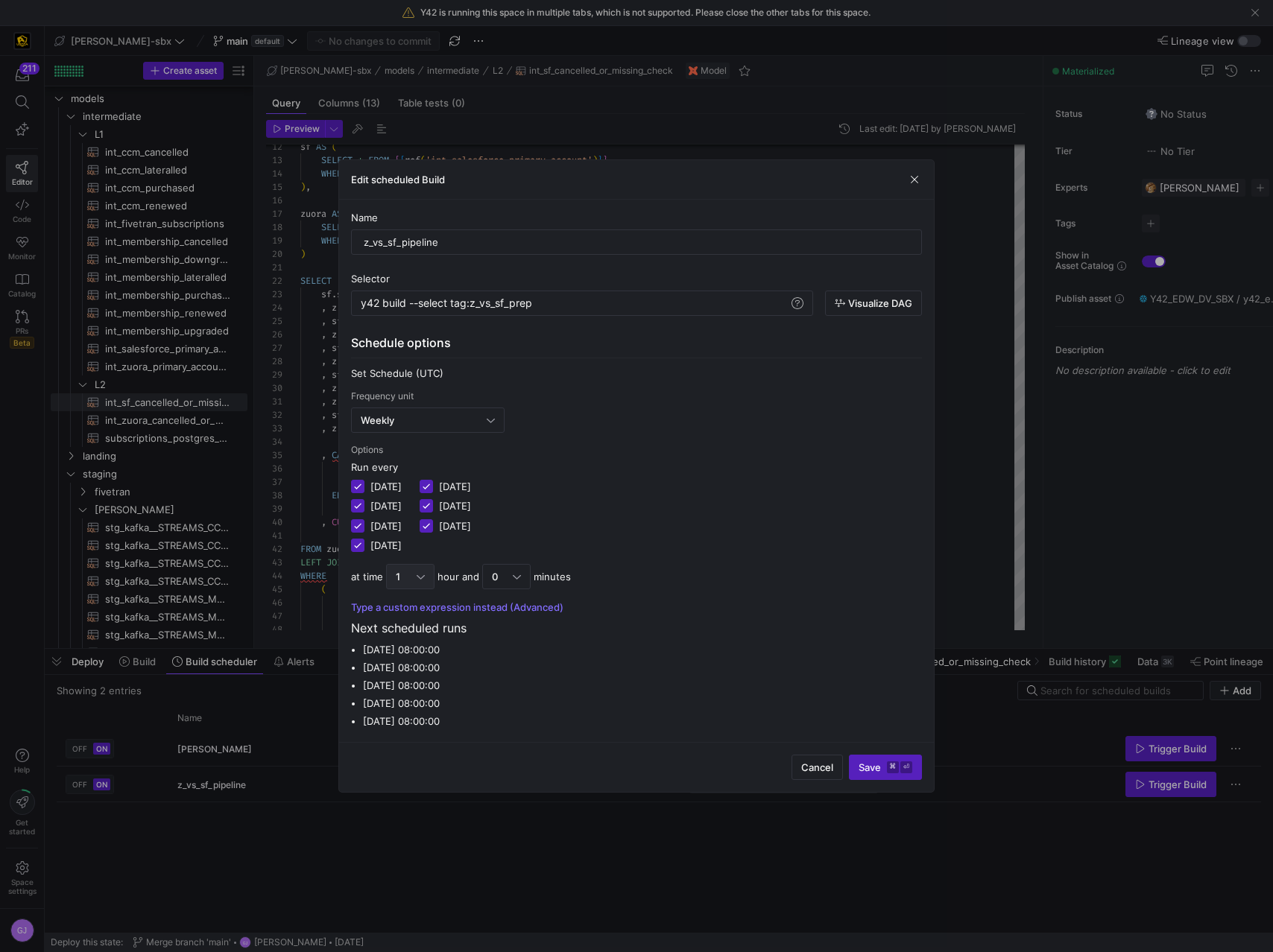
click at [430, 580] on div "Edit scheduled Build Name z_vs_sf_pipeline Selector y42 build --select tag:z_vs…" at bounding box center [636, 476] width 1273 height 952
click at [402, 765] on span "7" at bounding box center [409, 771] width 35 height 12
click at [503, 586] on div "0" at bounding box center [512, 576] width 29 height 24
click at [510, 745] on span "30" at bounding box center [510, 747] width 35 height 12
click at [425, 570] on div "7" at bounding box center [410, 576] width 49 height 25
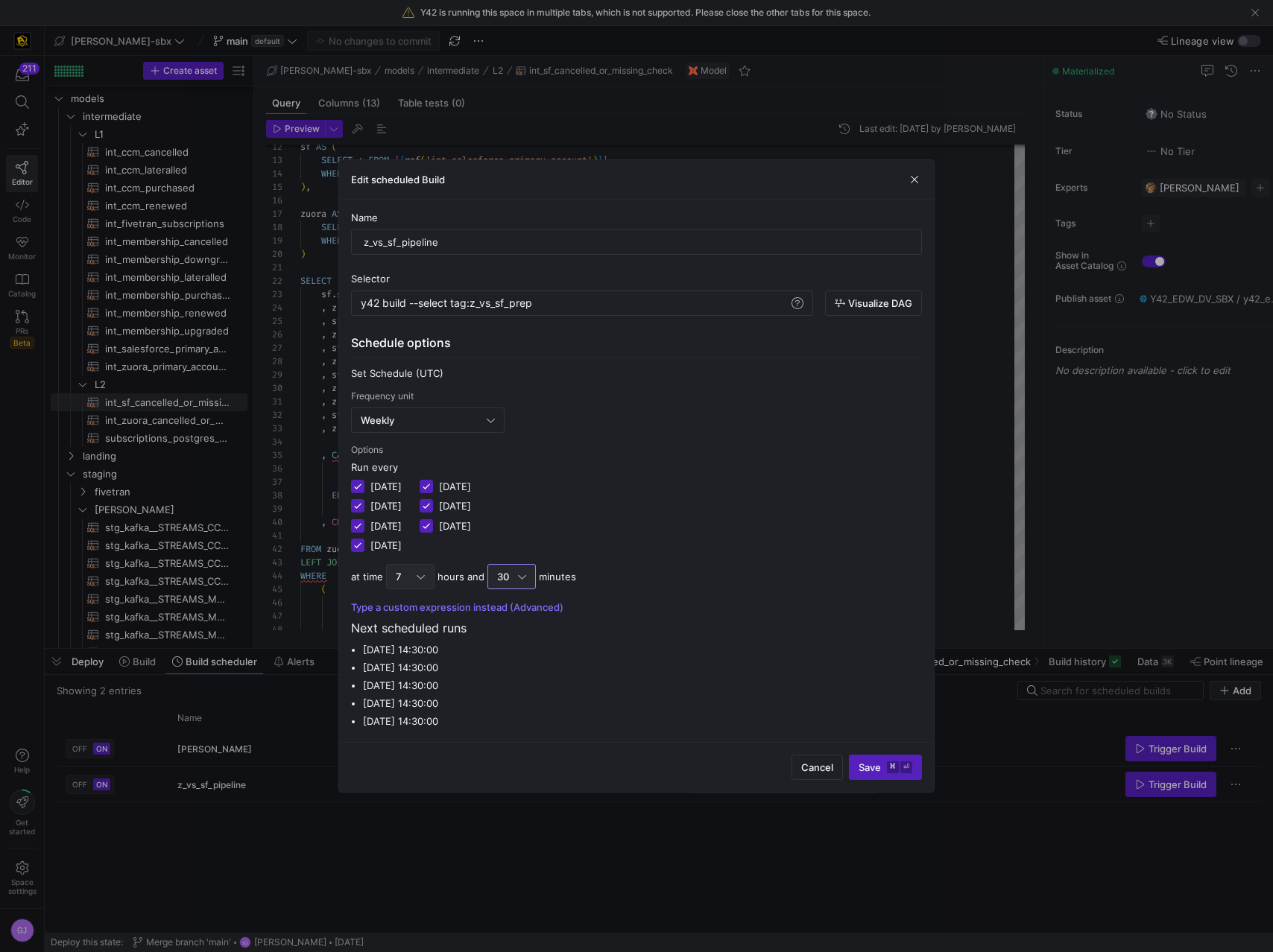
click at [425, 570] on div "Edit scheduled Build Name z_vs_sf_pipeline Selector y42 build --select tag:z_vs…" at bounding box center [636, 476] width 1273 height 952
click at [406, 771] on span "13" at bounding box center [409, 775] width 35 height 12
click at [503, 579] on span "30" at bounding box center [503, 576] width 12 height 12
click at [507, 718] on span "25" at bounding box center [510, 723] width 35 height 12
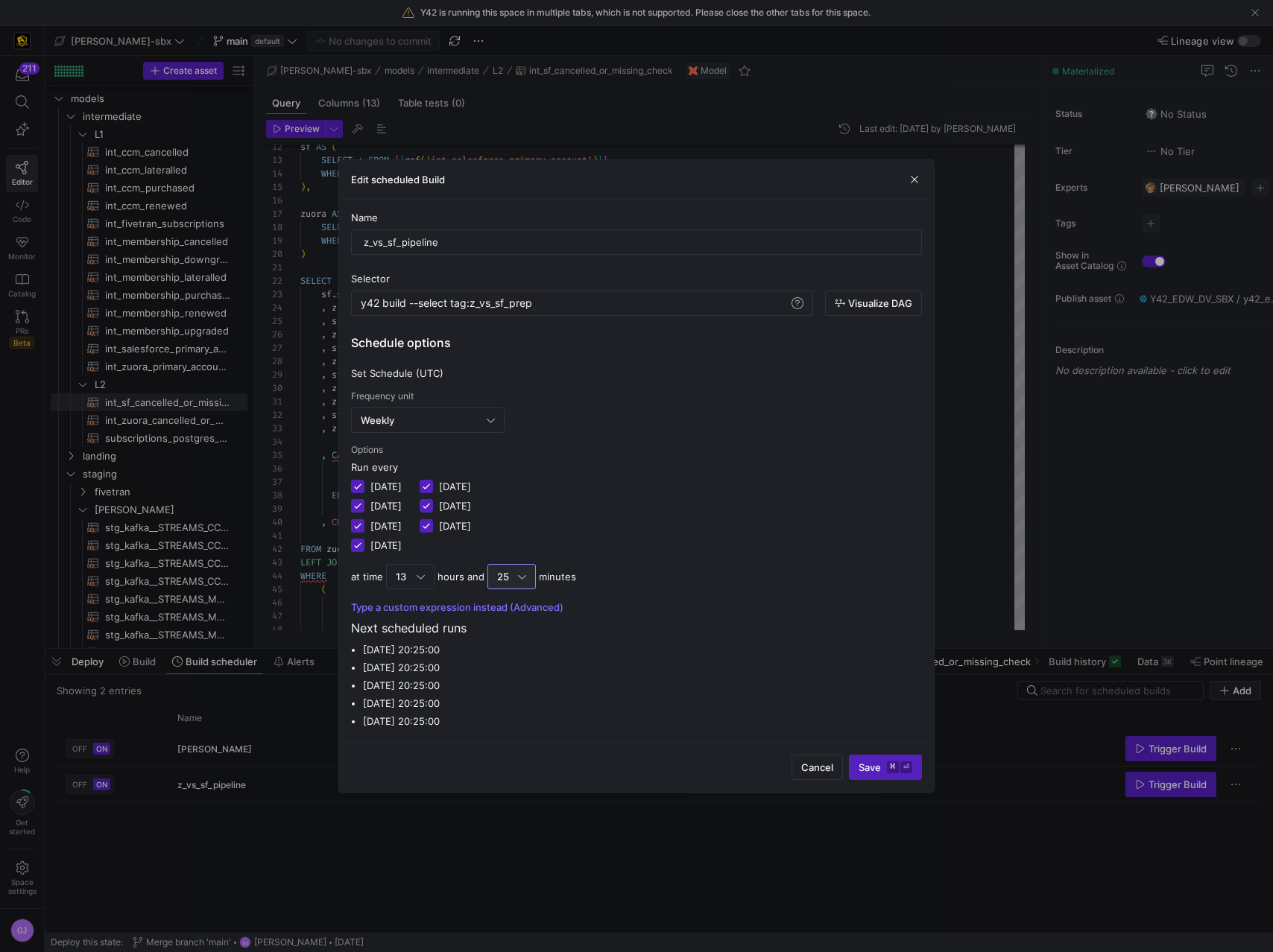
click at [869, 766] on span "Save ⌘ ⏎" at bounding box center [886, 767] width 54 height 12
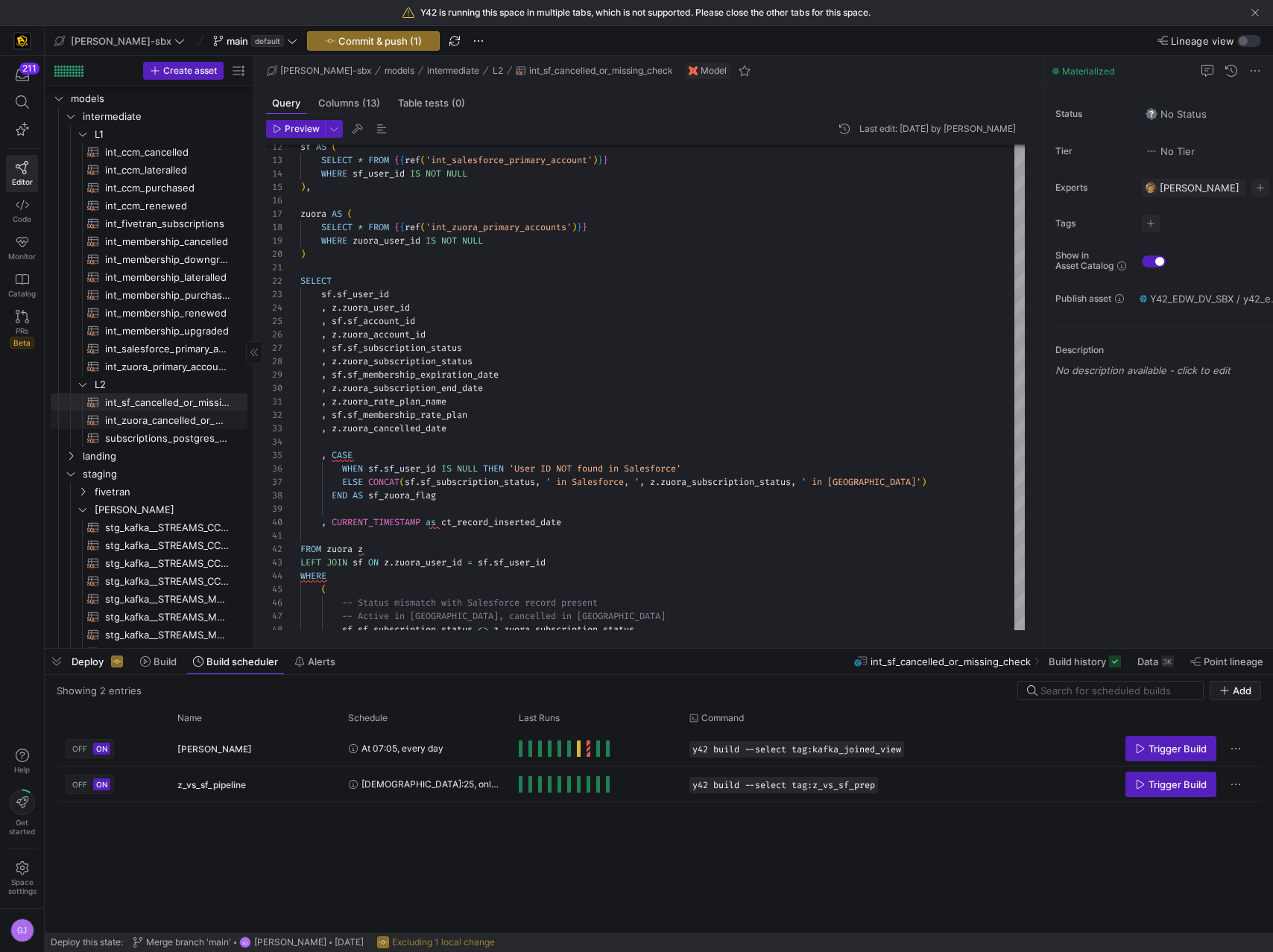
click at [143, 421] on span "int_zuora_cancelled_or_missing_check​​​​​​​​​​" at bounding box center [168, 420] width 125 height 17
type textarea "-- File Name: int-zuora-user-check -- Created by: Grant Jones -- Last Modified:…"
click at [516, 785] on div "Press SPACE to select this row." at bounding box center [595, 784] width 171 height 35
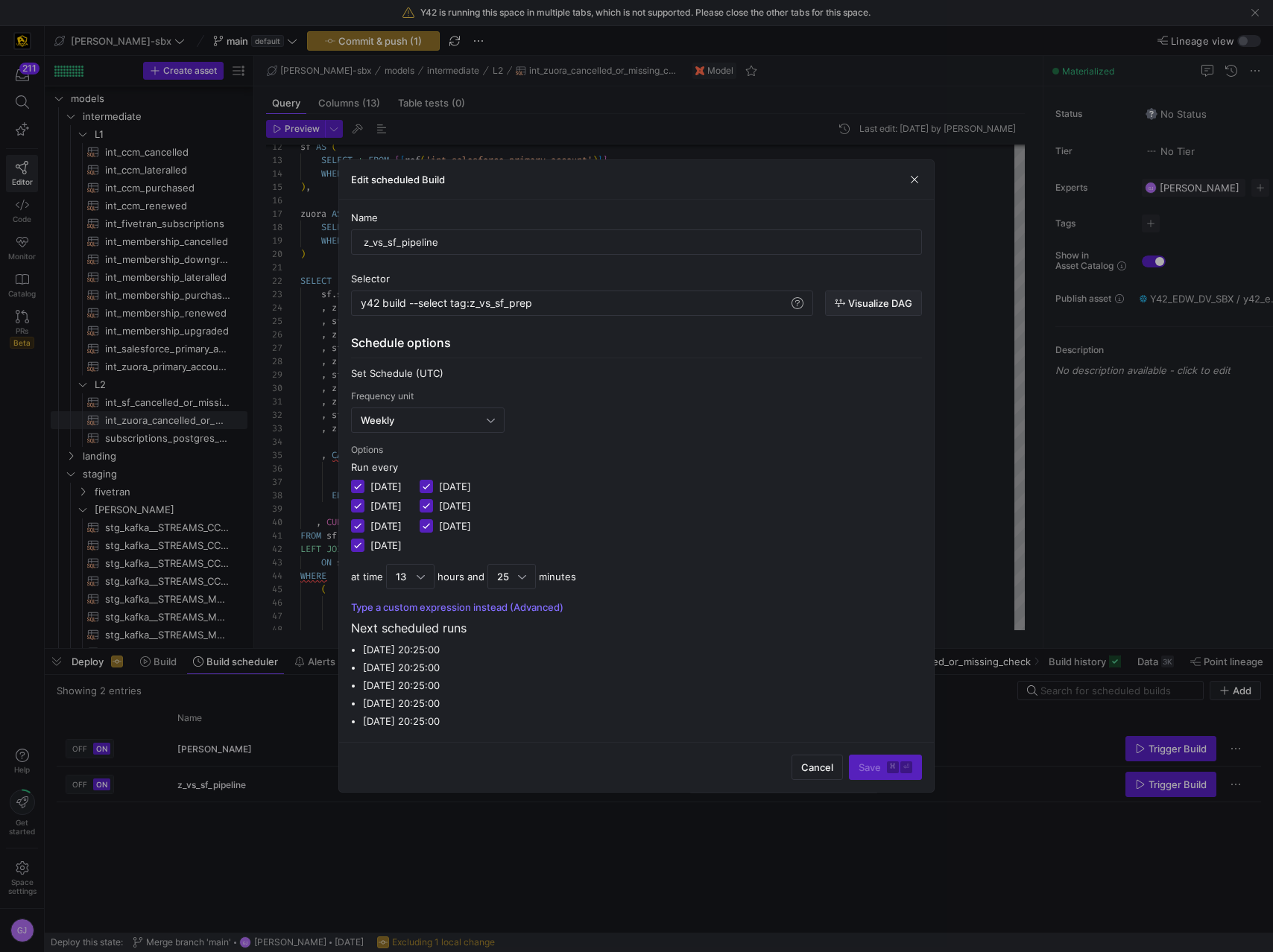
click at [877, 301] on span "Visualize DAG" at bounding box center [880, 303] width 64 height 12
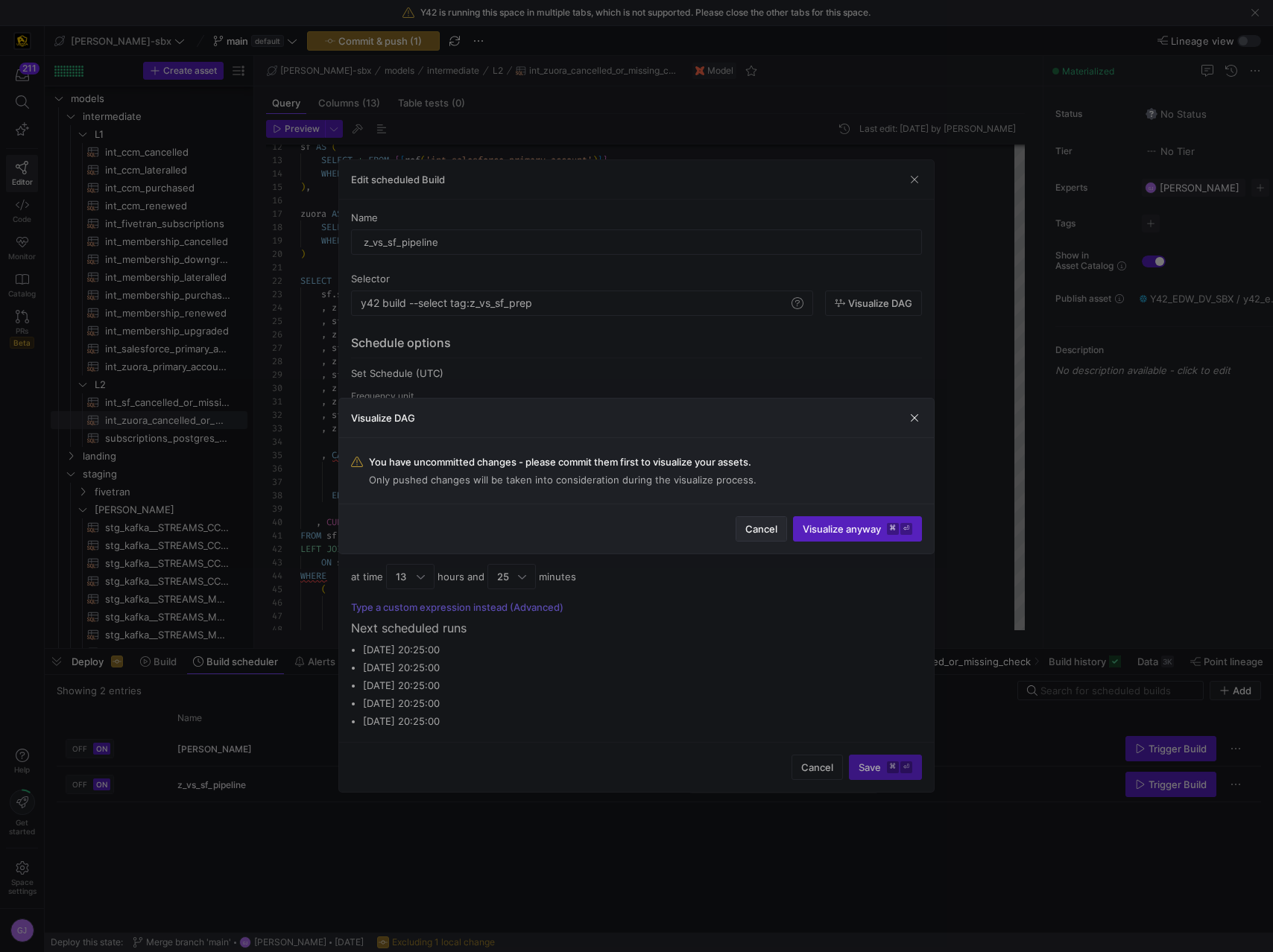
click at [776, 537] on span "button" at bounding box center [760, 528] width 50 height 24
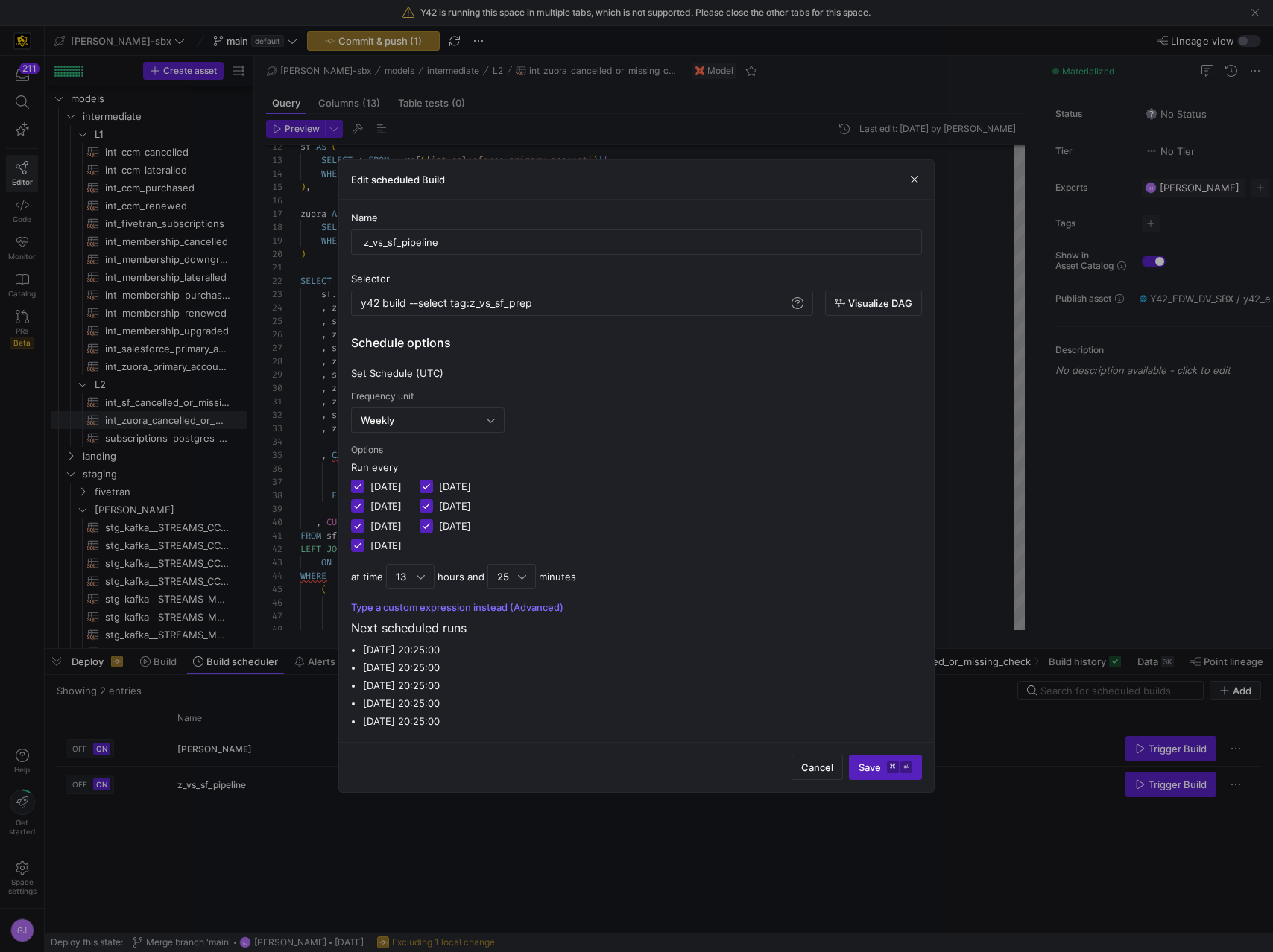
click at [925, 176] on div "Edit scheduled Build" at bounding box center [636, 180] width 595 height 40
click at [921, 172] on div "Edit scheduled Build" at bounding box center [636, 180] width 595 height 40
click at [916, 181] on span "button" at bounding box center [914, 179] width 15 height 15
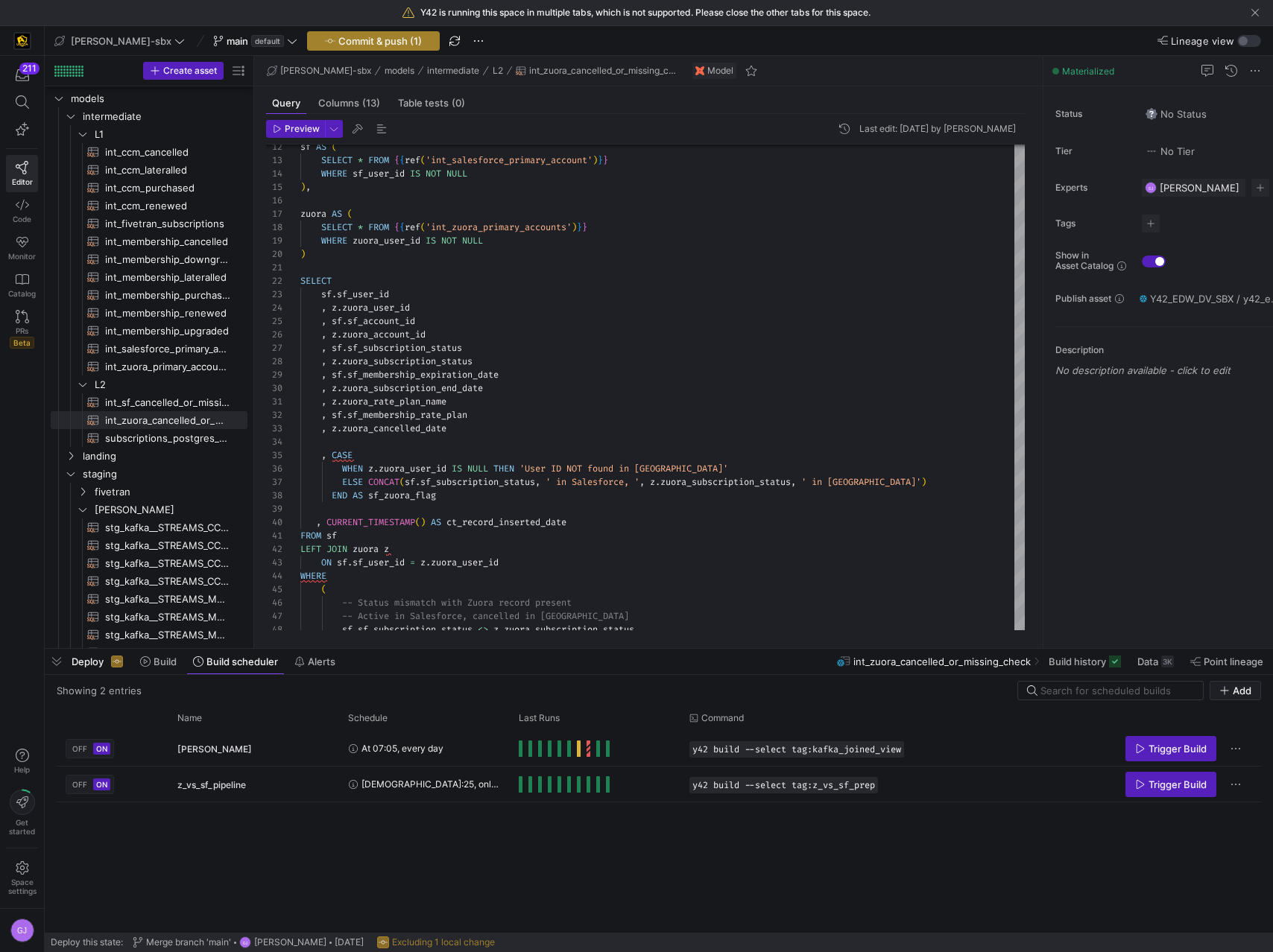
click at [348, 39] on span "Commit & push (1)" at bounding box center [380, 41] width 84 height 12
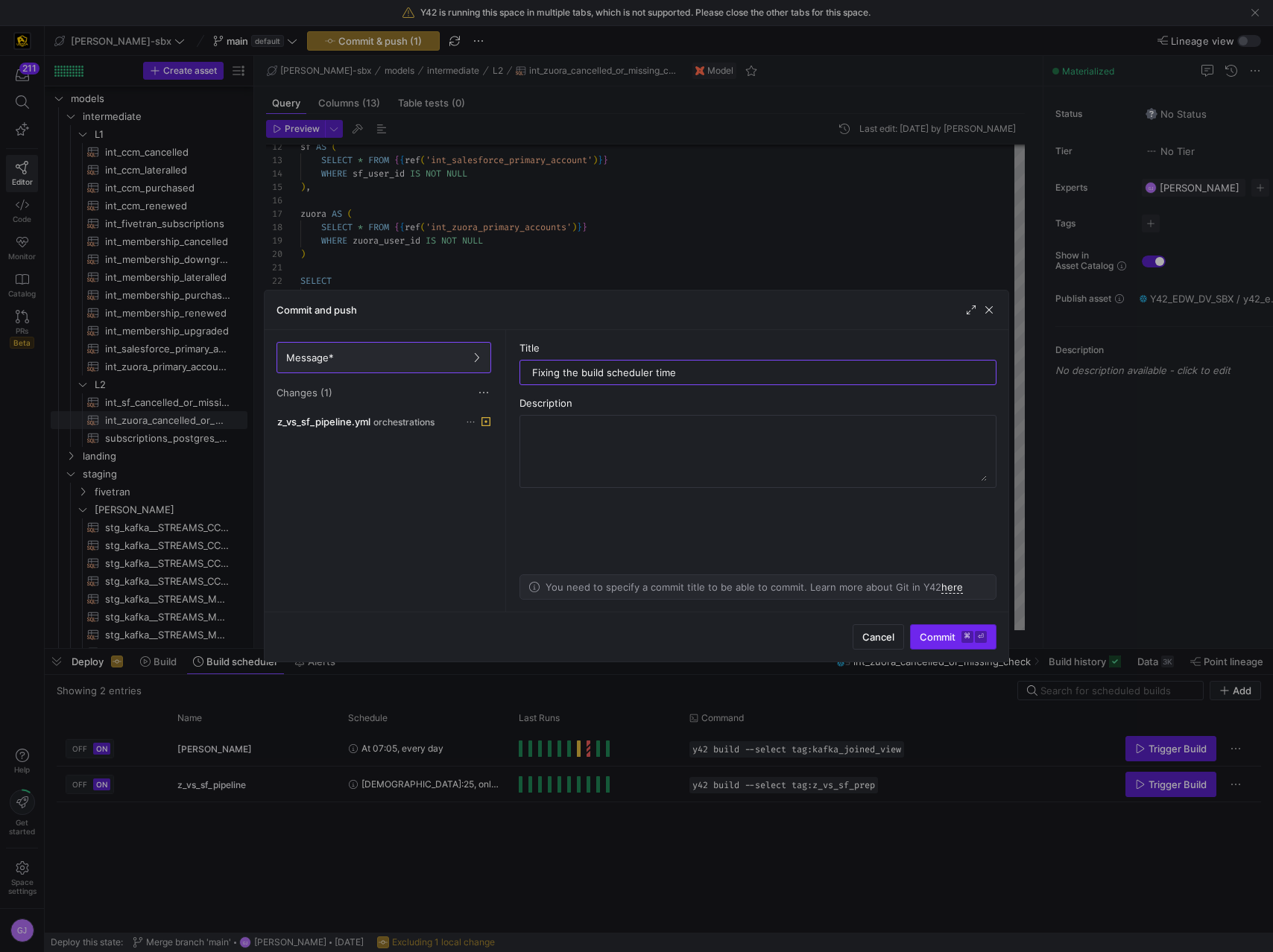
type input "Fixing the build scheduler time"
click at [975, 648] on button "Commit ⌘ ⏎" at bounding box center [953, 636] width 86 height 25
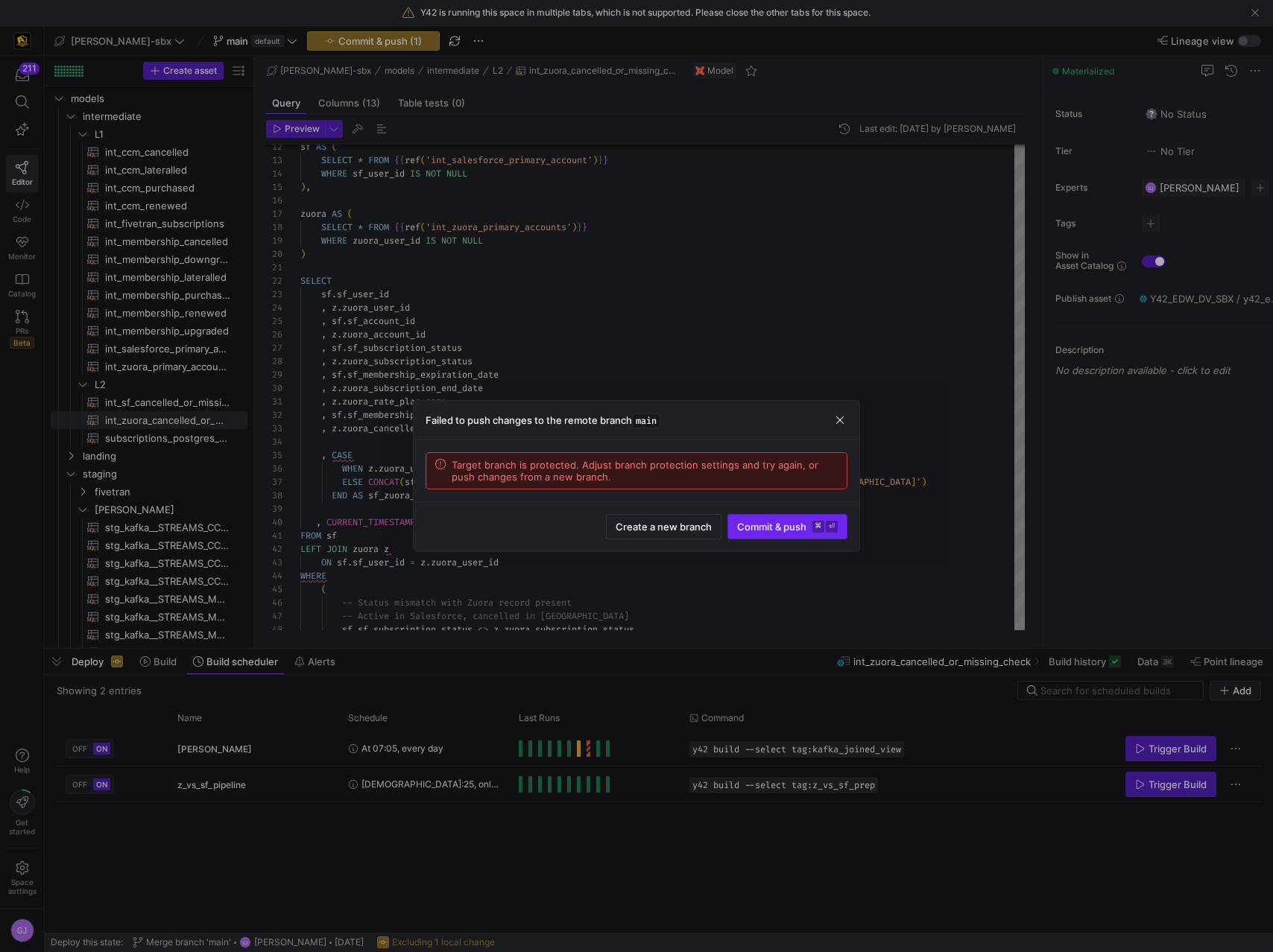
click at [794, 526] on span "Commit & push ⌘ ⏎" at bounding box center [787, 526] width 101 height 12
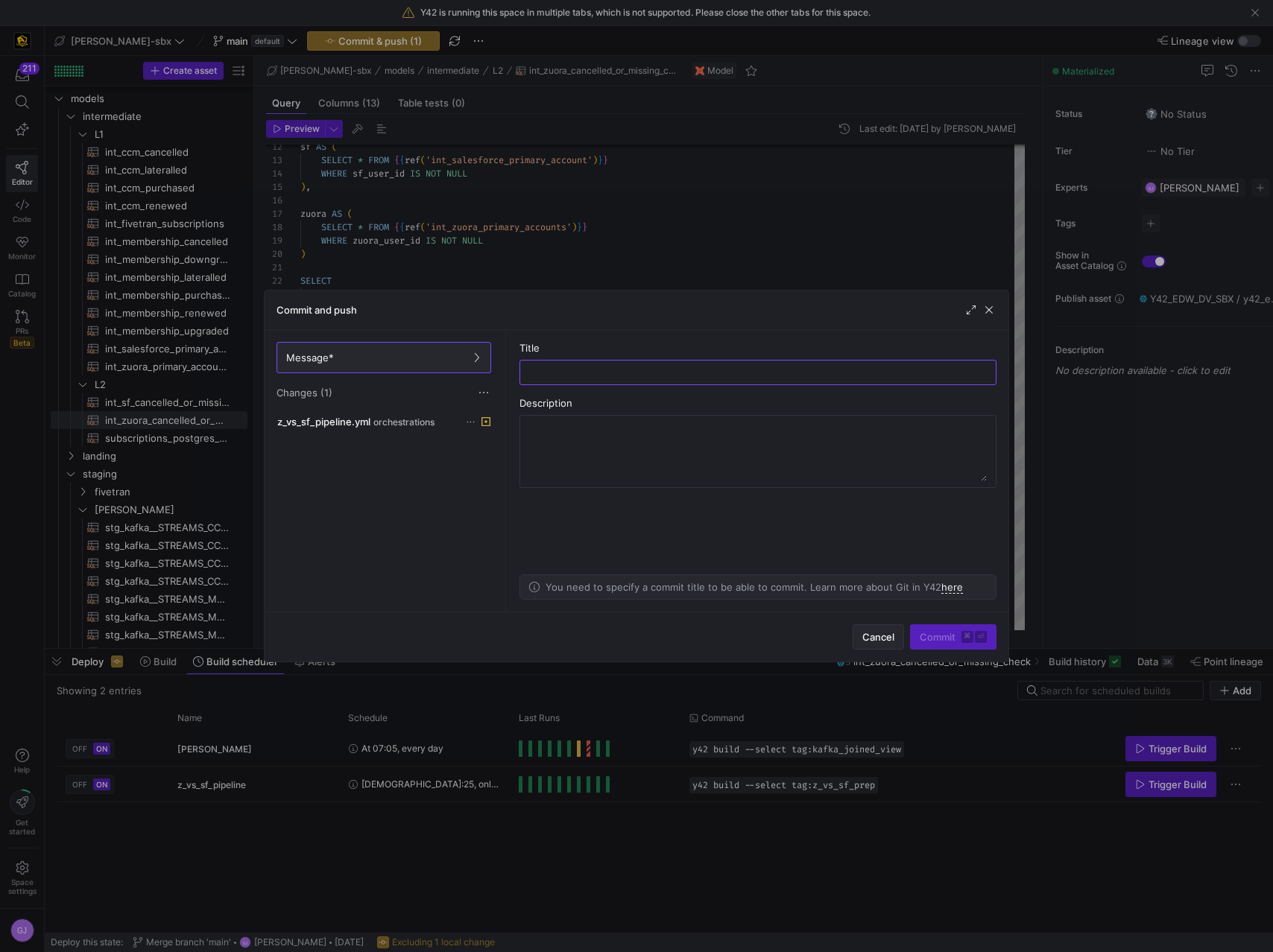
click at [886, 639] on span "Cancel" at bounding box center [877, 636] width 32 height 12
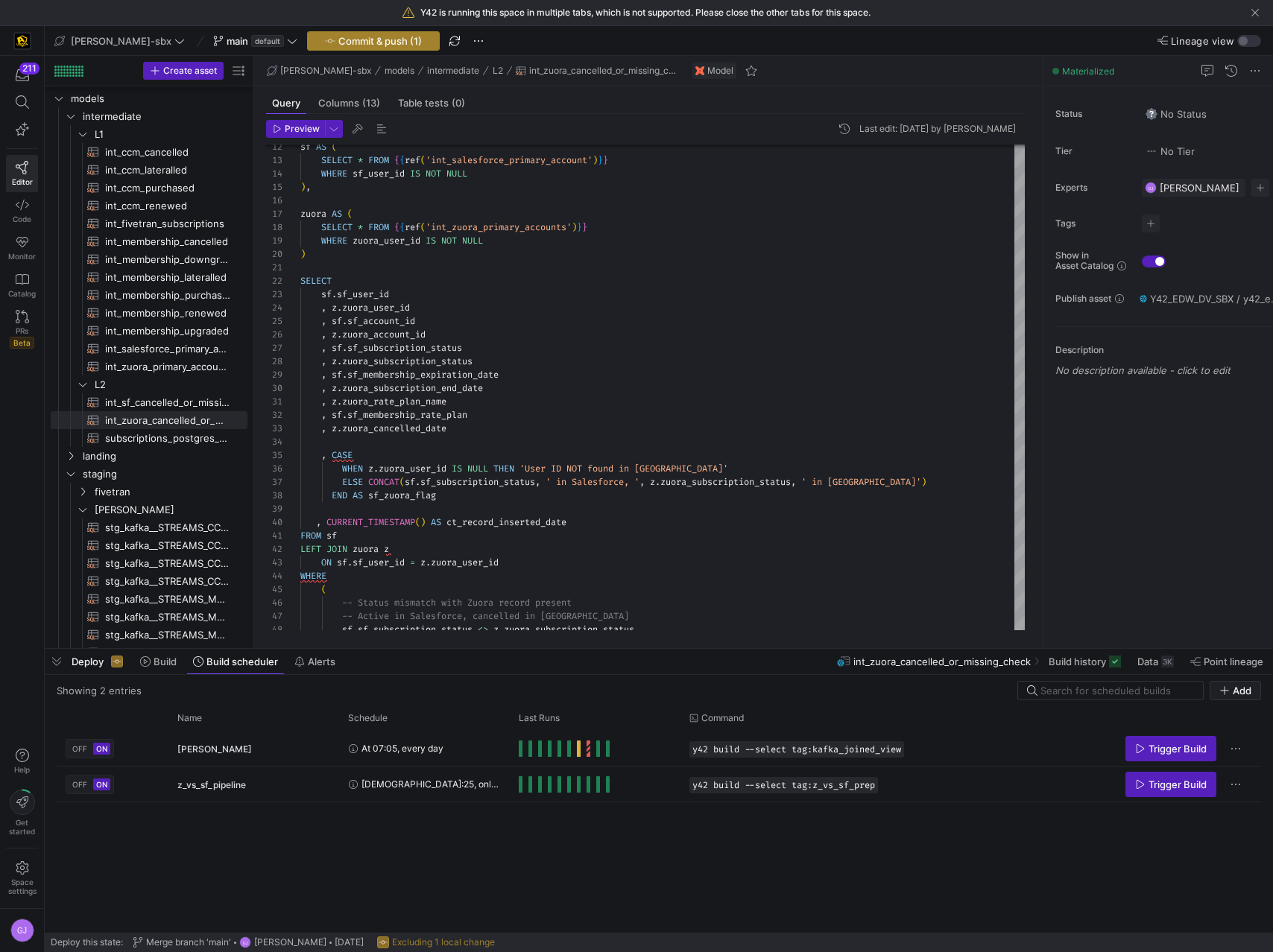
click at [349, 44] on span "Commit & push (1)" at bounding box center [380, 41] width 84 height 12
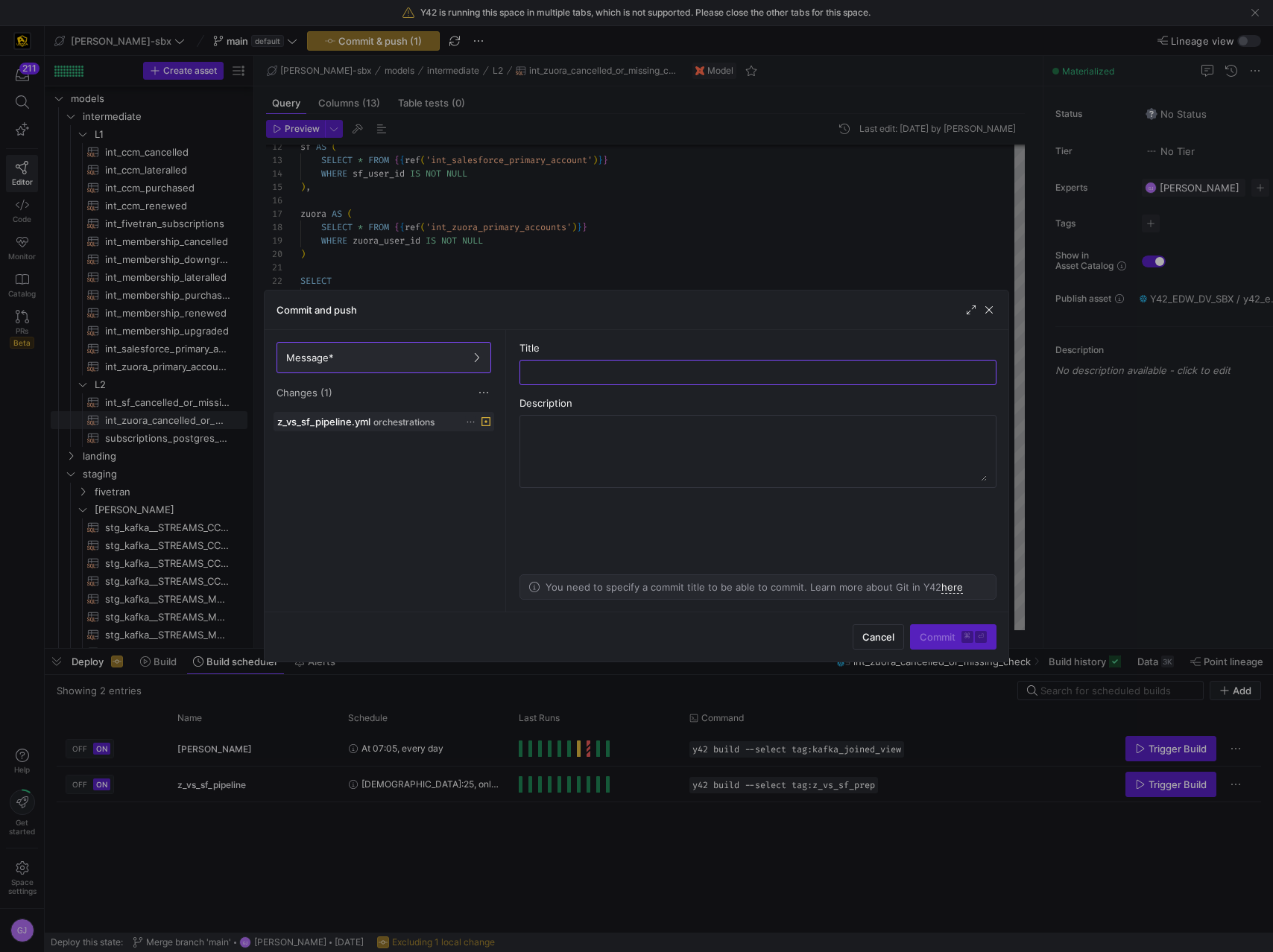
click at [472, 423] on icon at bounding box center [470, 422] width 10 height 10
click at [515, 463] on span "Discard" at bounding box center [526, 464] width 103 height 12
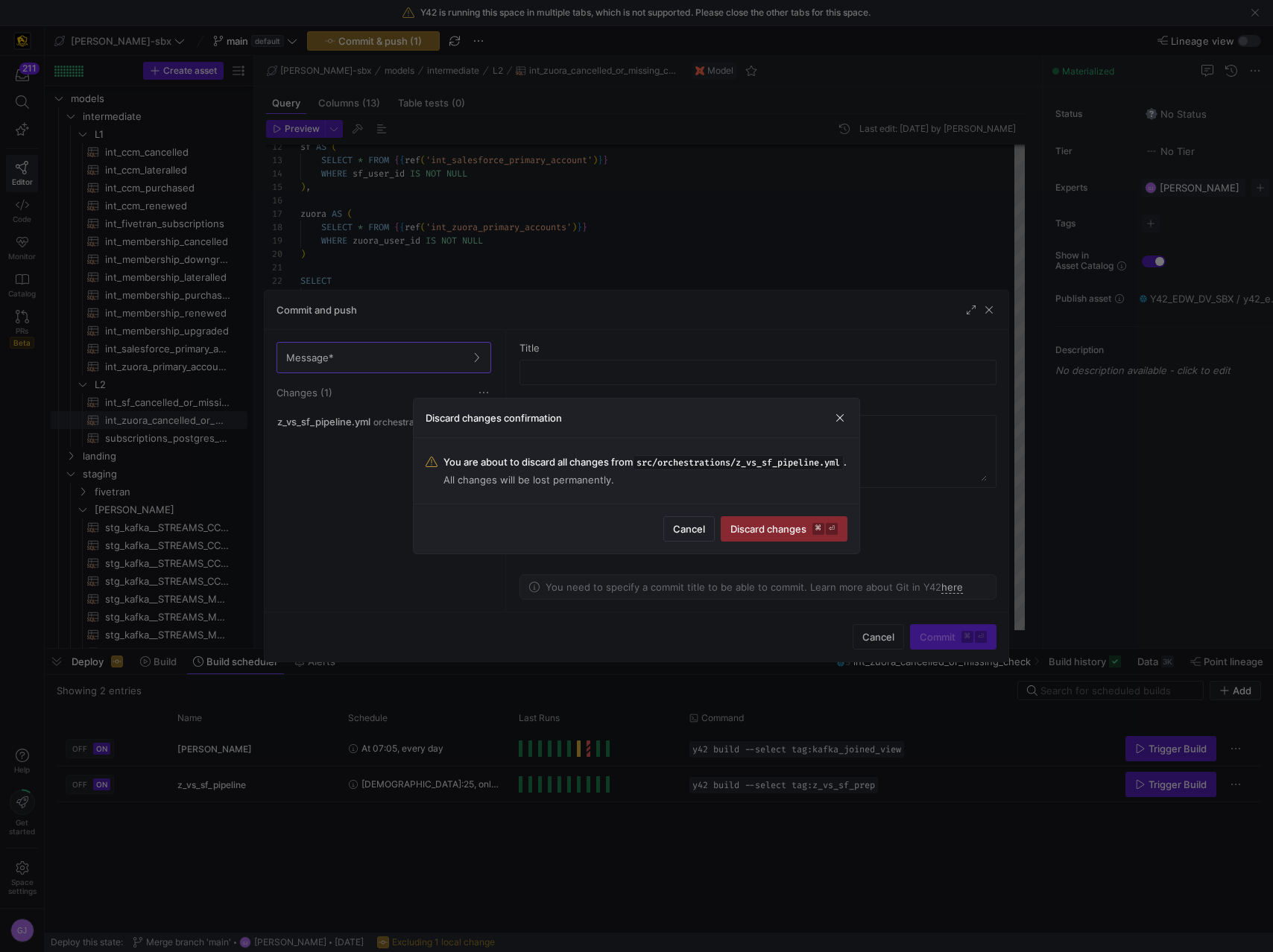
click at [747, 535] on span "Discard changes ⌘ ⏎" at bounding box center [784, 529] width 107 height 12
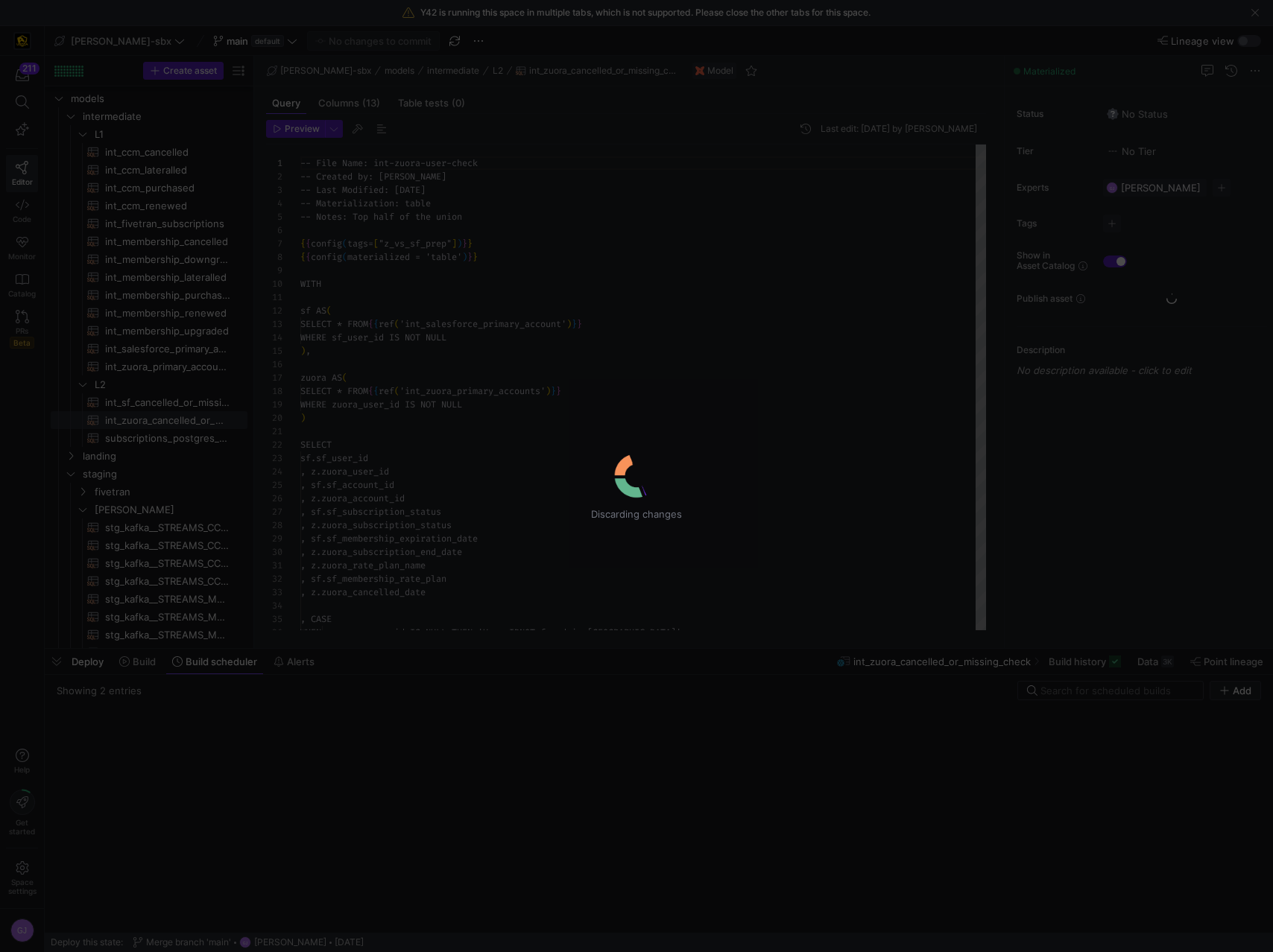
scroll to position [134, 0]
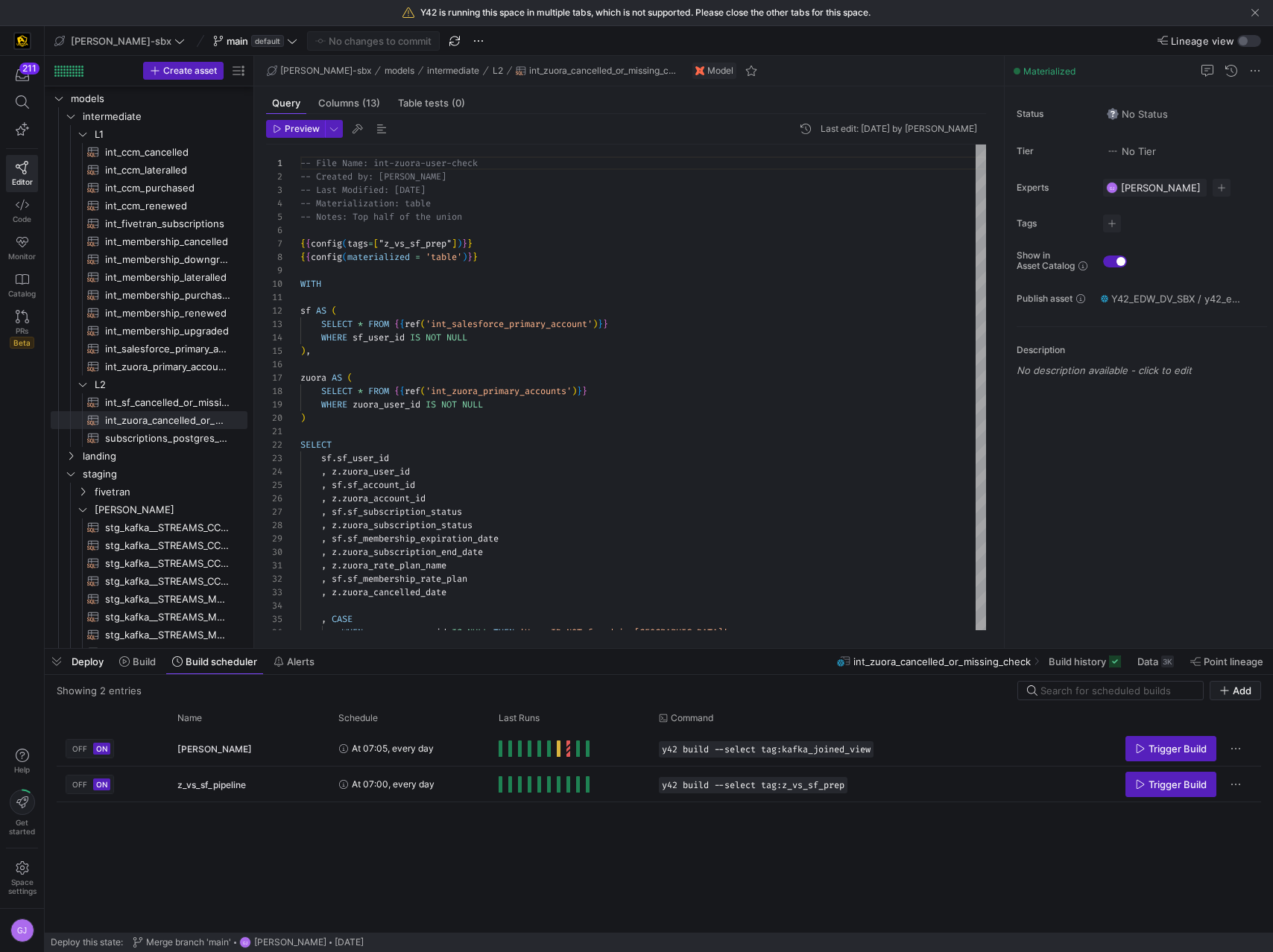
click at [199, 29] on y42-top-nav "edw-dv-sbx main default No changes to commit Lineage view" at bounding box center [658, 41] width 1228 height 30
click at [248, 38] on y42-badge "default" at bounding box center [266, 41] width 36 height 12
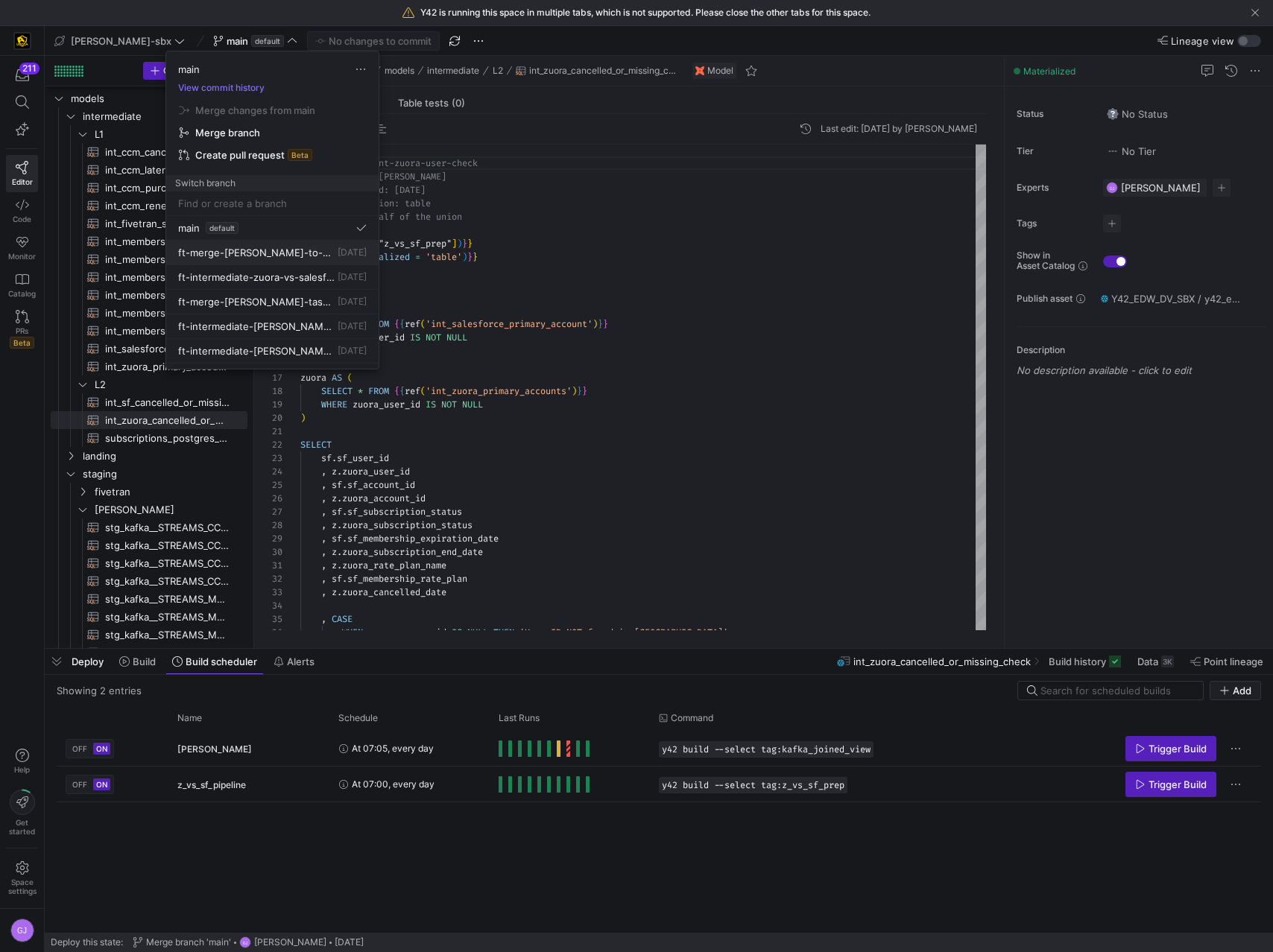
click at [273, 255] on span "ft-merge-[PERSON_NAME]-to-main-08282025" at bounding box center [256, 252] width 156 height 12
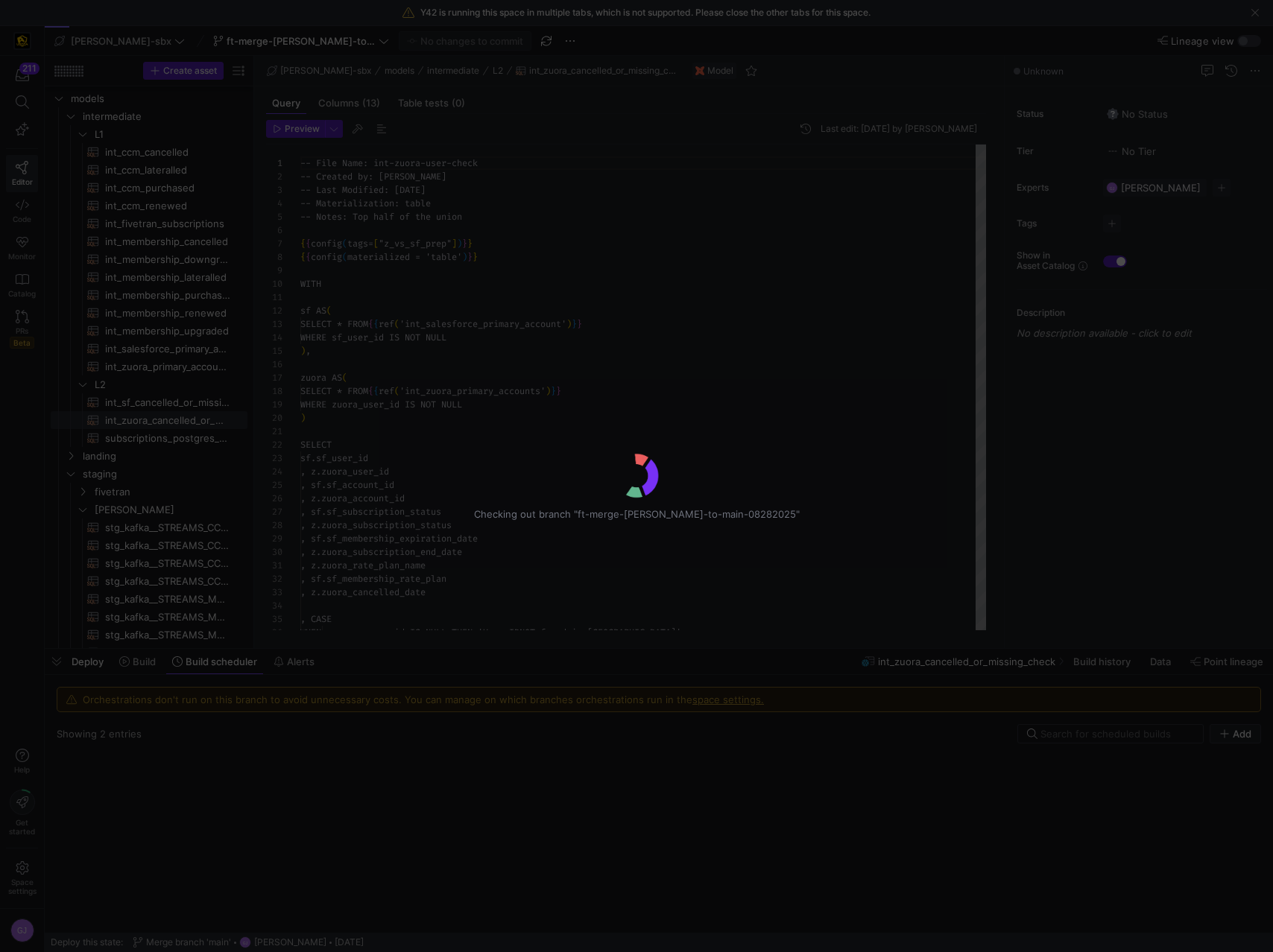
scroll to position [134, 0]
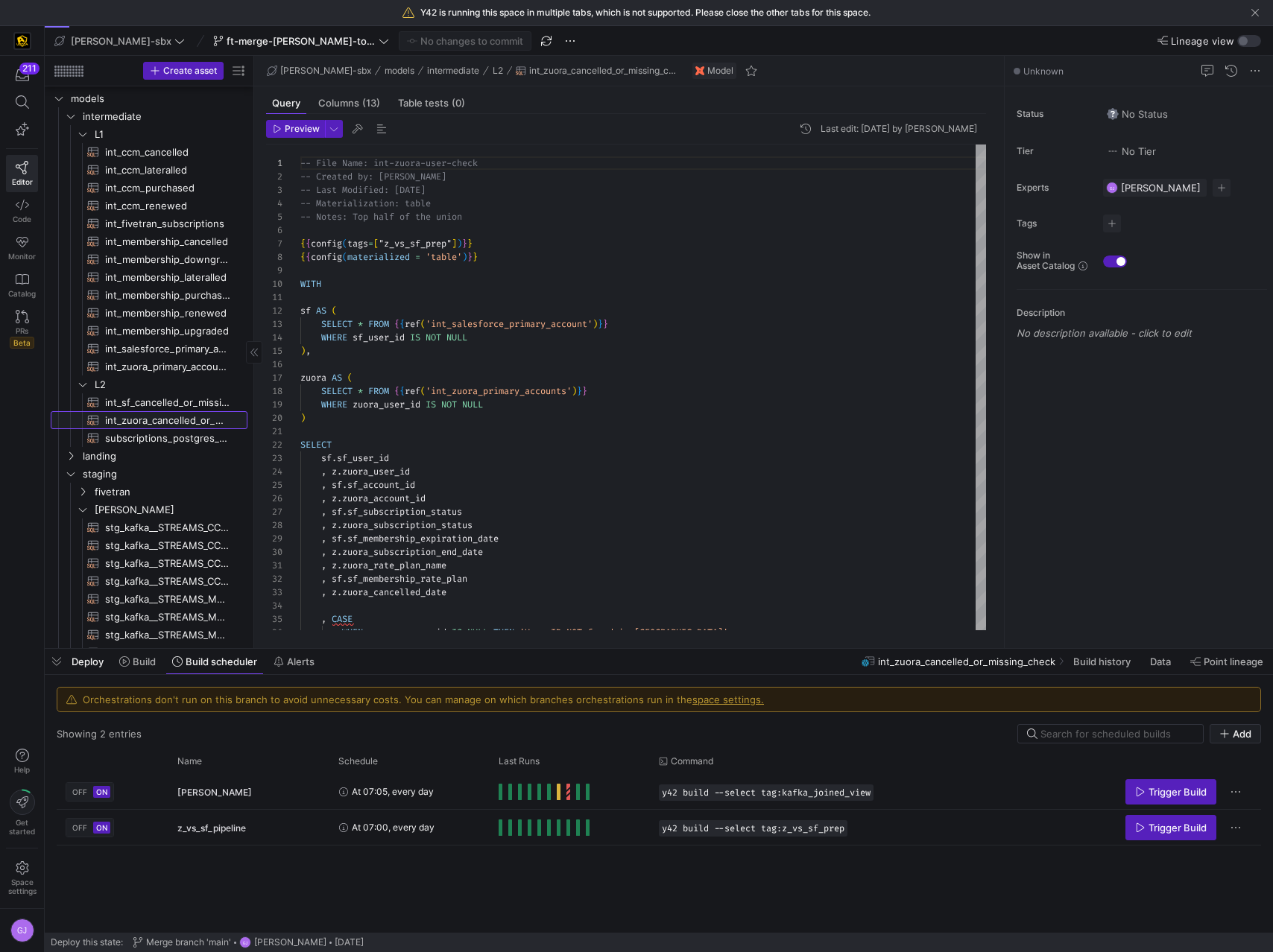
click at [159, 420] on span "int_zuora_cancelled_or_missing_check​​​​​​​​​​" at bounding box center [168, 420] width 125 height 17
click at [163, 427] on span "int_zuora_cancelled_or_missing_check​​​​​​​​​​" at bounding box center [168, 420] width 125 height 17
click at [169, 400] on span "int_sf_cancelled_or_missing_check​​​​​​​​​​" at bounding box center [168, 402] width 125 height 17
click at [172, 422] on span "int_zuora_cancelled_or_missing_check​​​​​​​​​​" at bounding box center [168, 420] width 125 height 17
click at [176, 400] on span "int_sf_cancelled_or_missing_check​​​​​​​​​​" at bounding box center [168, 402] width 125 height 17
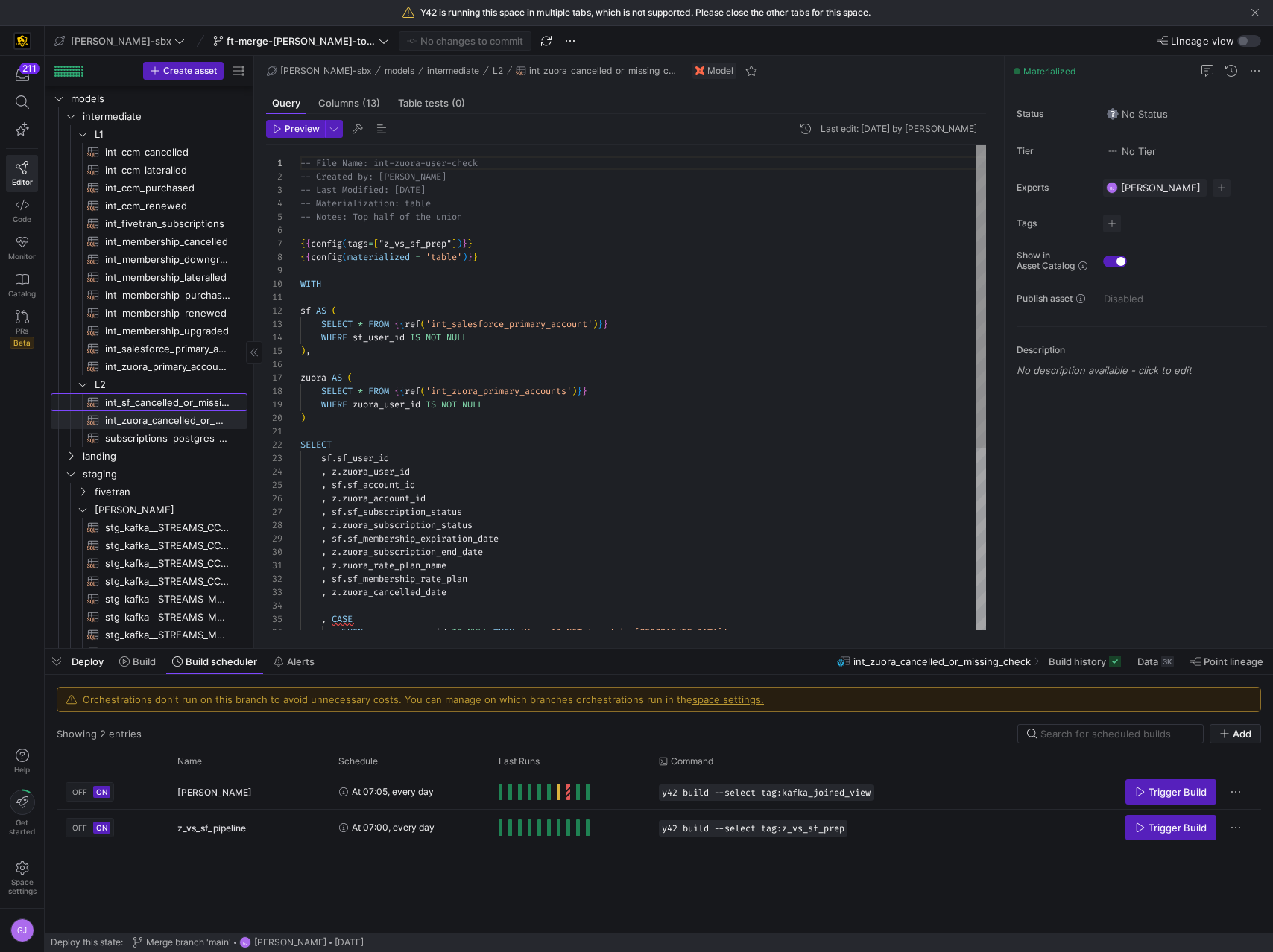
type textarea "-- File Name: int_insert_records_into_zuora_vs_salesforce -- Created by: Alex B…"
click at [210, 33] on span at bounding box center [300, 41] width 182 height 18
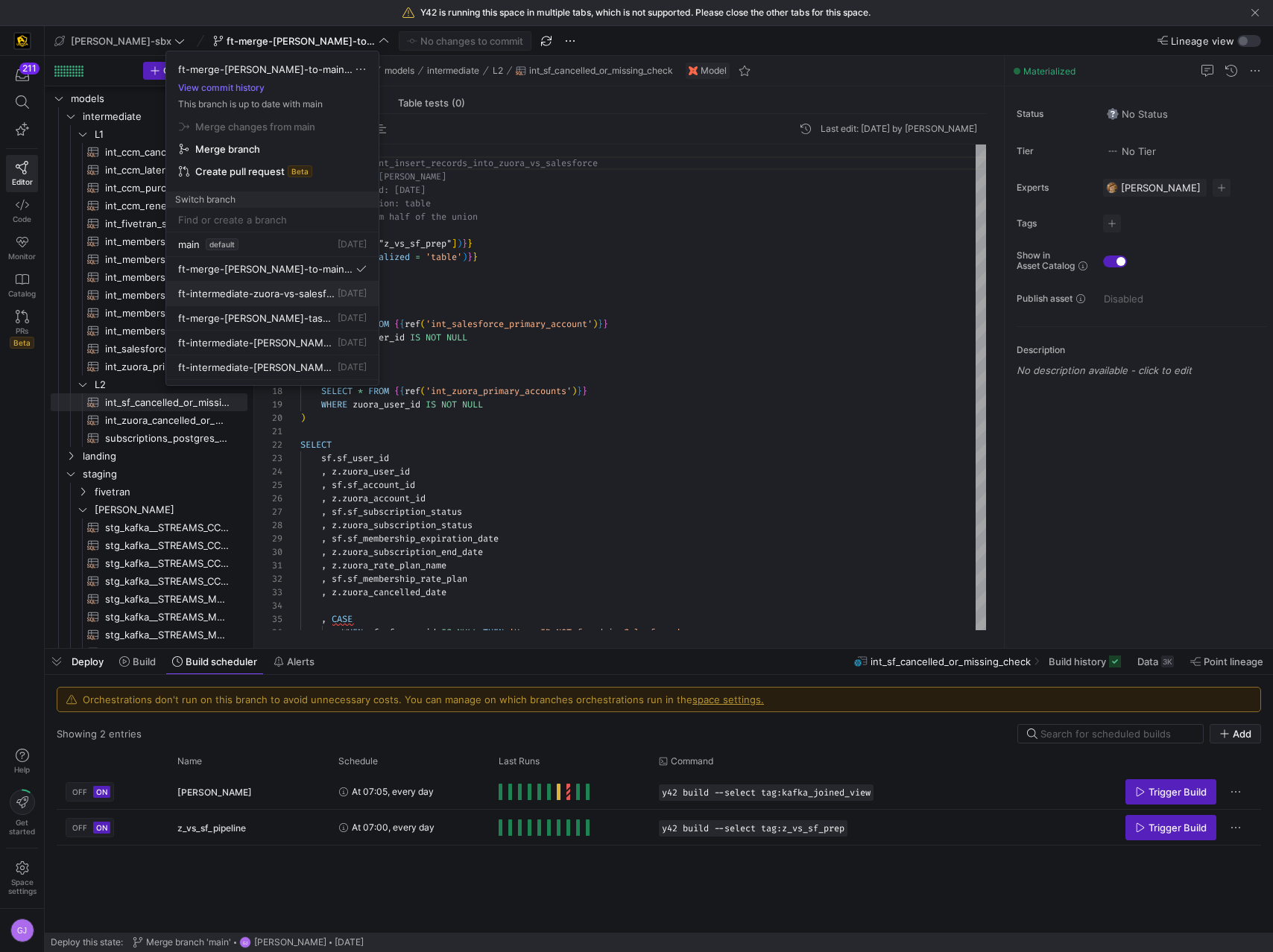
click at [284, 282] on button "ft-intermediate-zuora-vs-salesforce-08052025 3 days ago" at bounding box center [272, 294] width 212 height 24
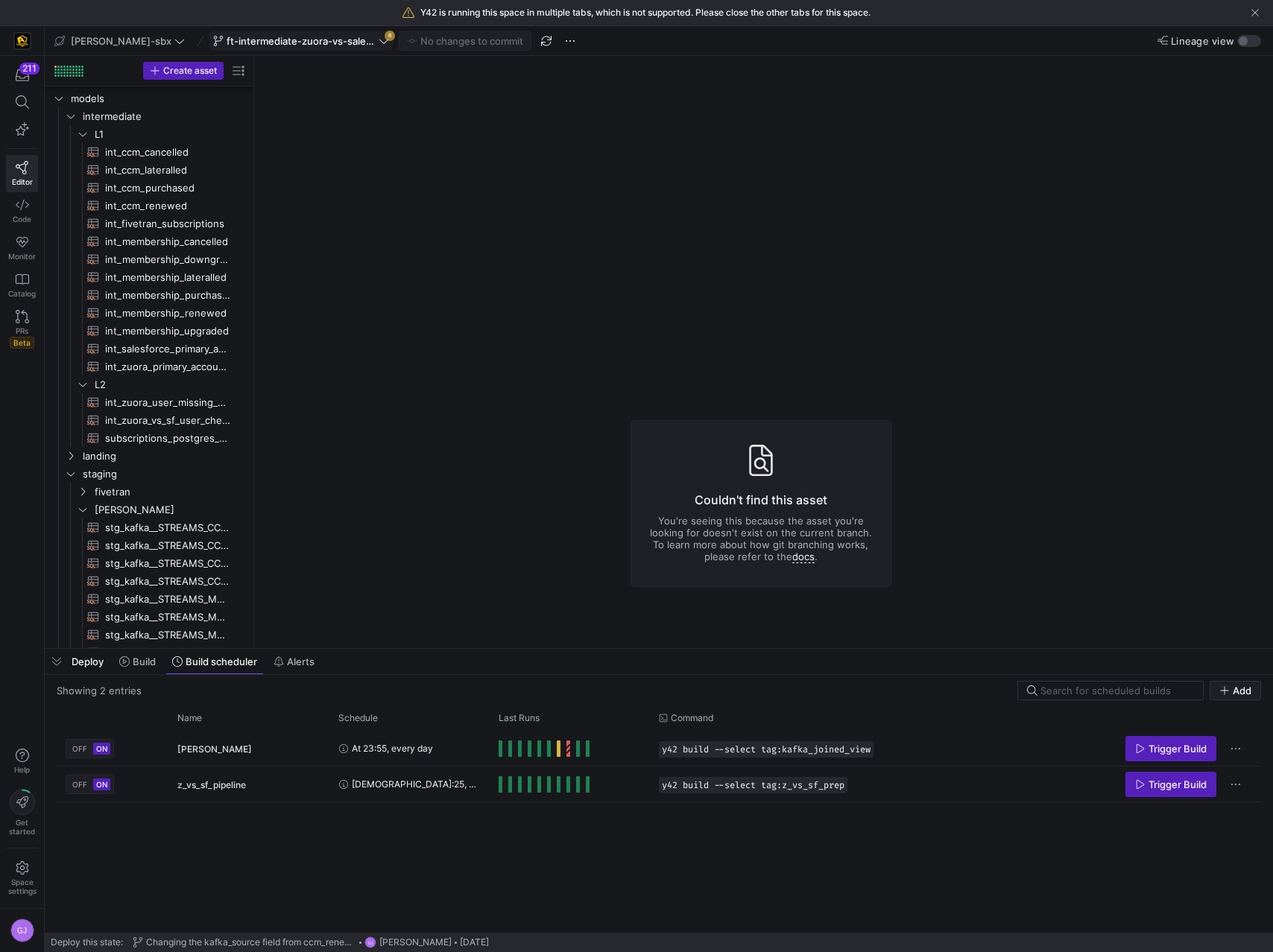
click at [228, 33] on span at bounding box center [300, 41] width 182 height 18
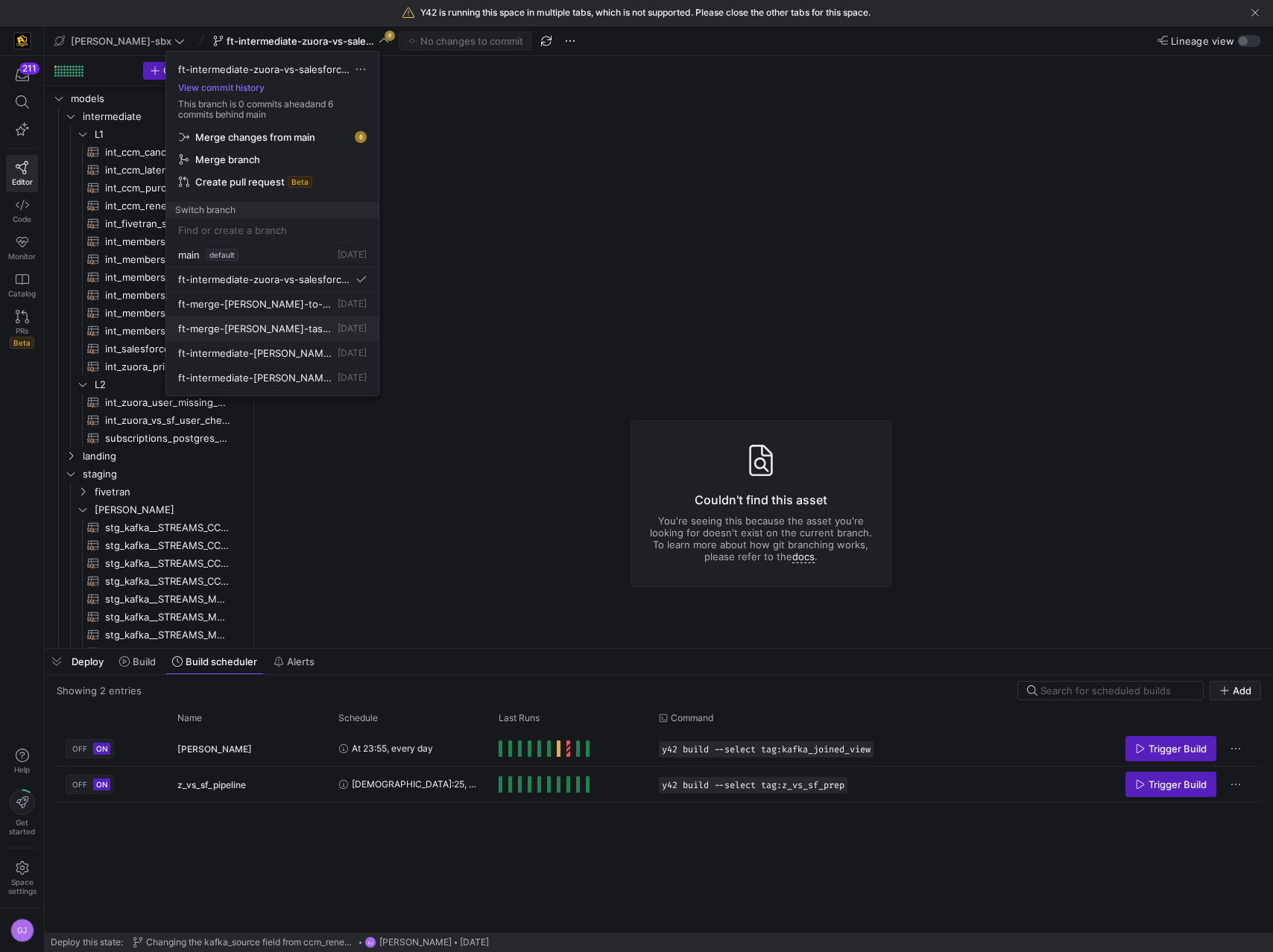
click at [304, 330] on span "ft-merge-[PERSON_NAME]-task-to-main-08212025" at bounding box center [256, 328] width 156 height 12
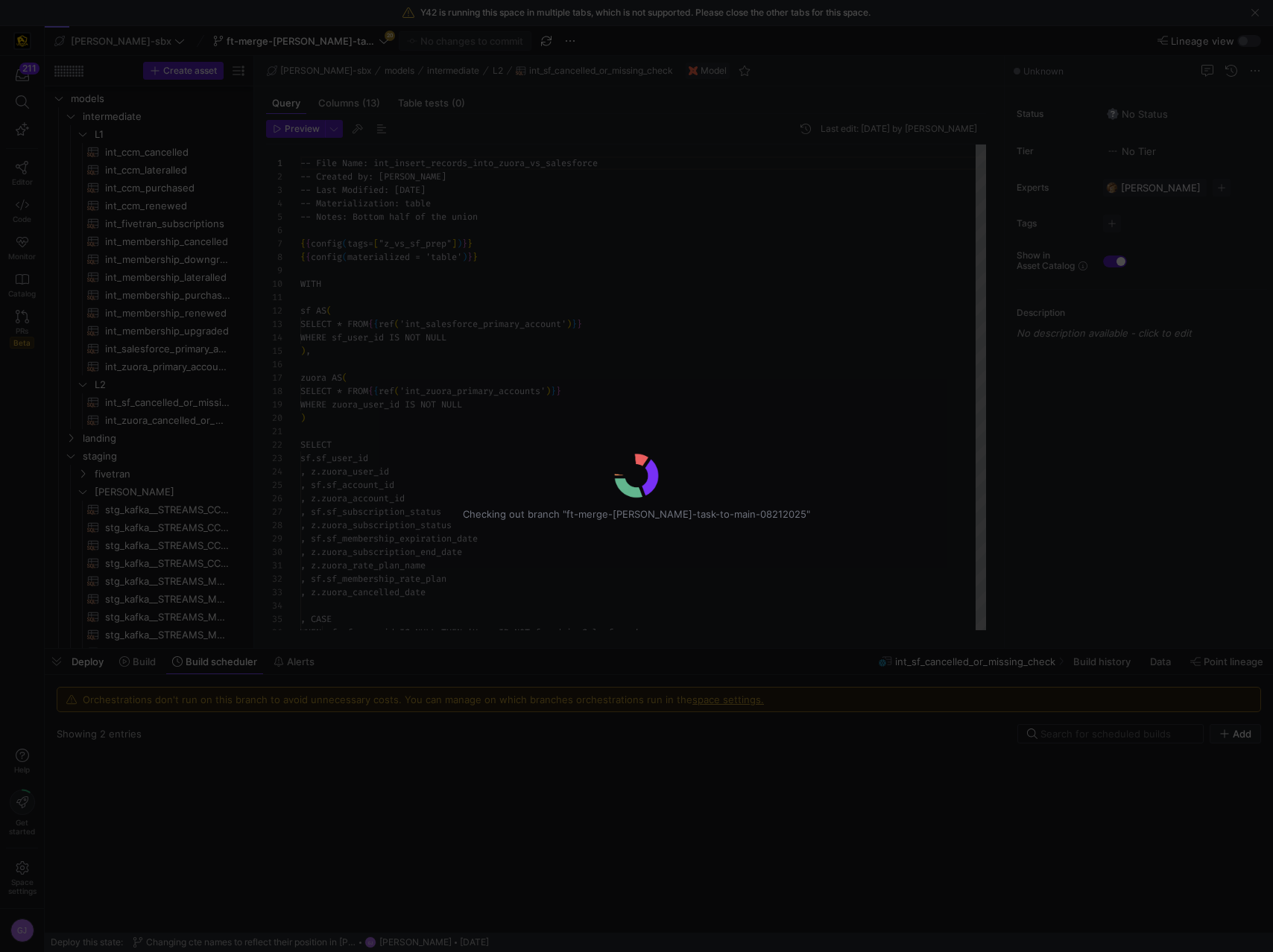
scroll to position [134, 0]
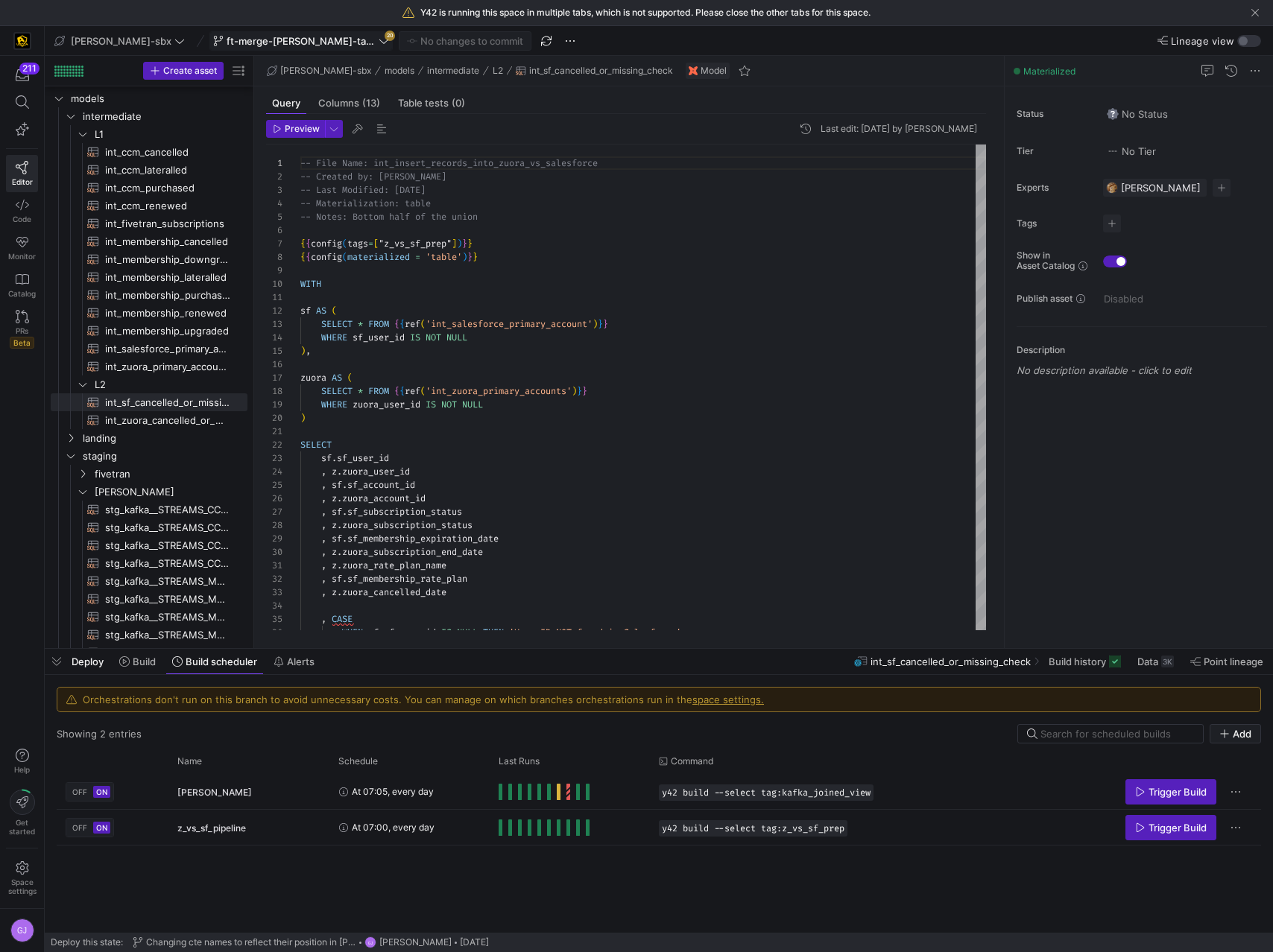
click at [236, 48] on span at bounding box center [300, 41] width 182 height 18
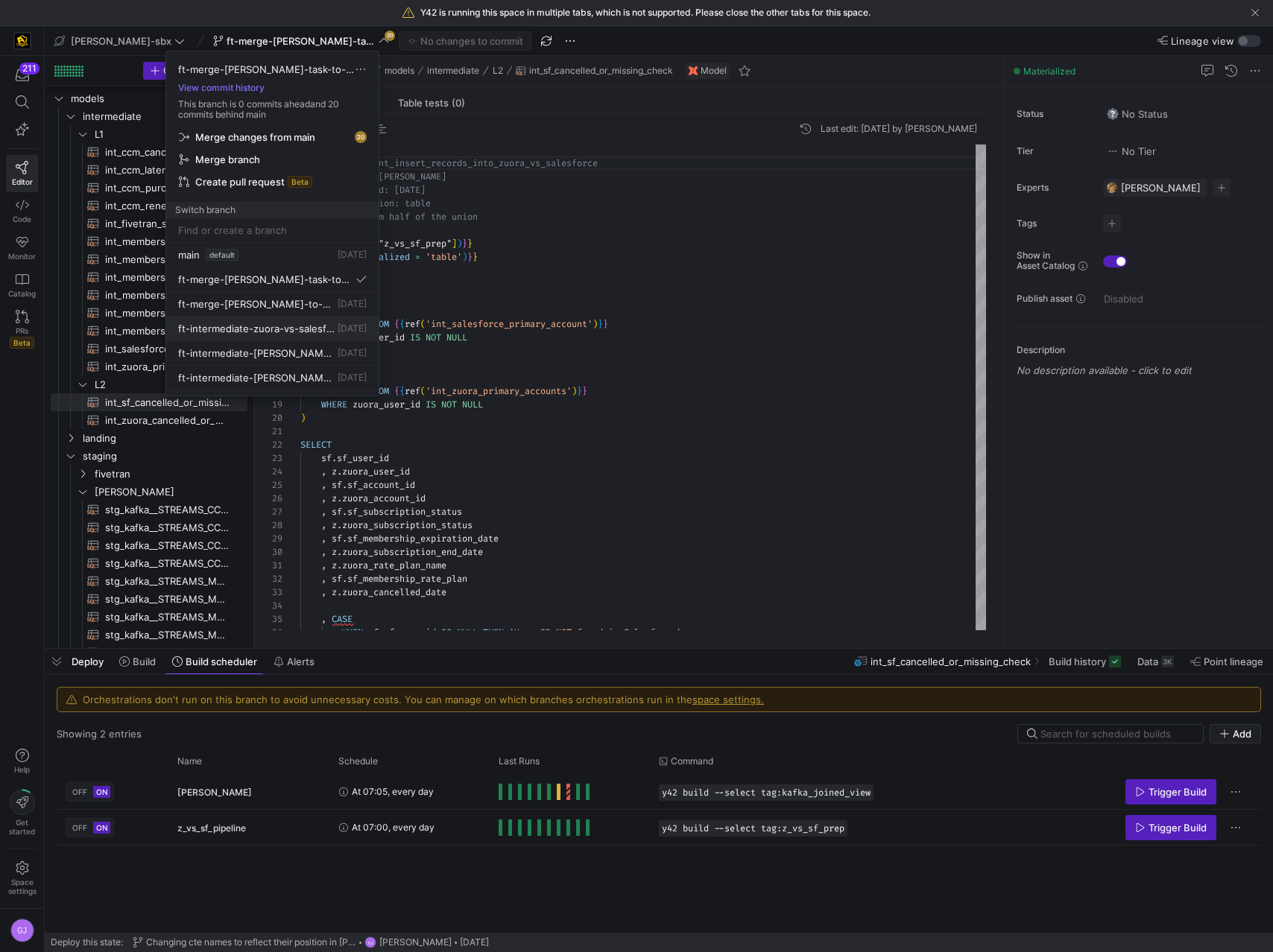
click at [281, 326] on span "ft-intermediate-zuora-vs-salesforce-08052025" at bounding box center [256, 328] width 156 height 12
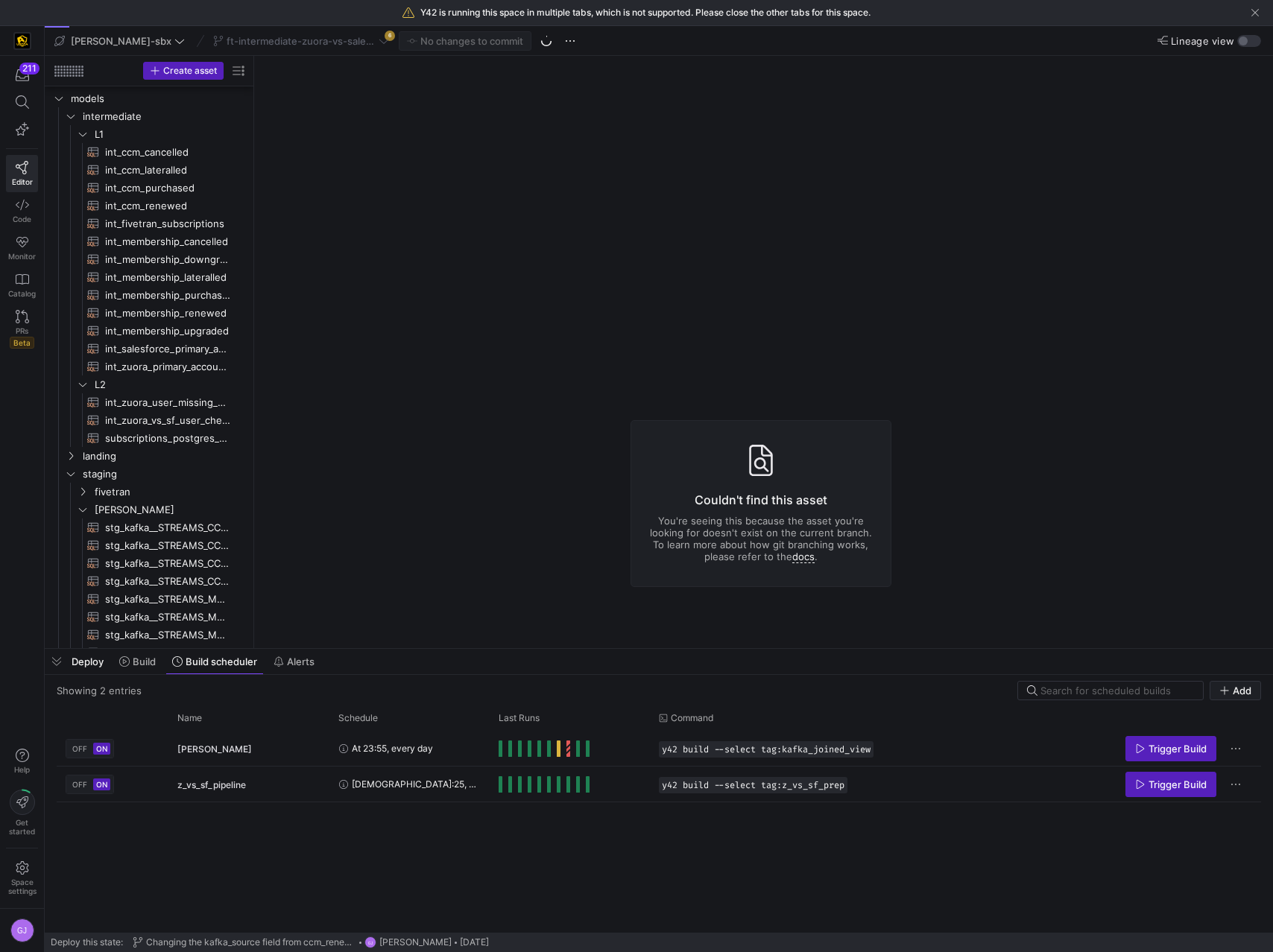
click at [218, 29] on y42-top-nav "edw-dv-sbx ft-intermediate-zuora-vs-salesforce-08052025 6 No changes to commit …" at bounding box center [658, 41] width 1228 height 30
click at [225, 39] on div "ft-intermediate-zuora-vs-salesforce-08052025 6" at bounding box center [300, 41] width 183 height 20
click at [232, 42] on span "ft-intermediate-zuora-vs-salesforce-08052025" at bounding box center [300, 41] width 149 height 12
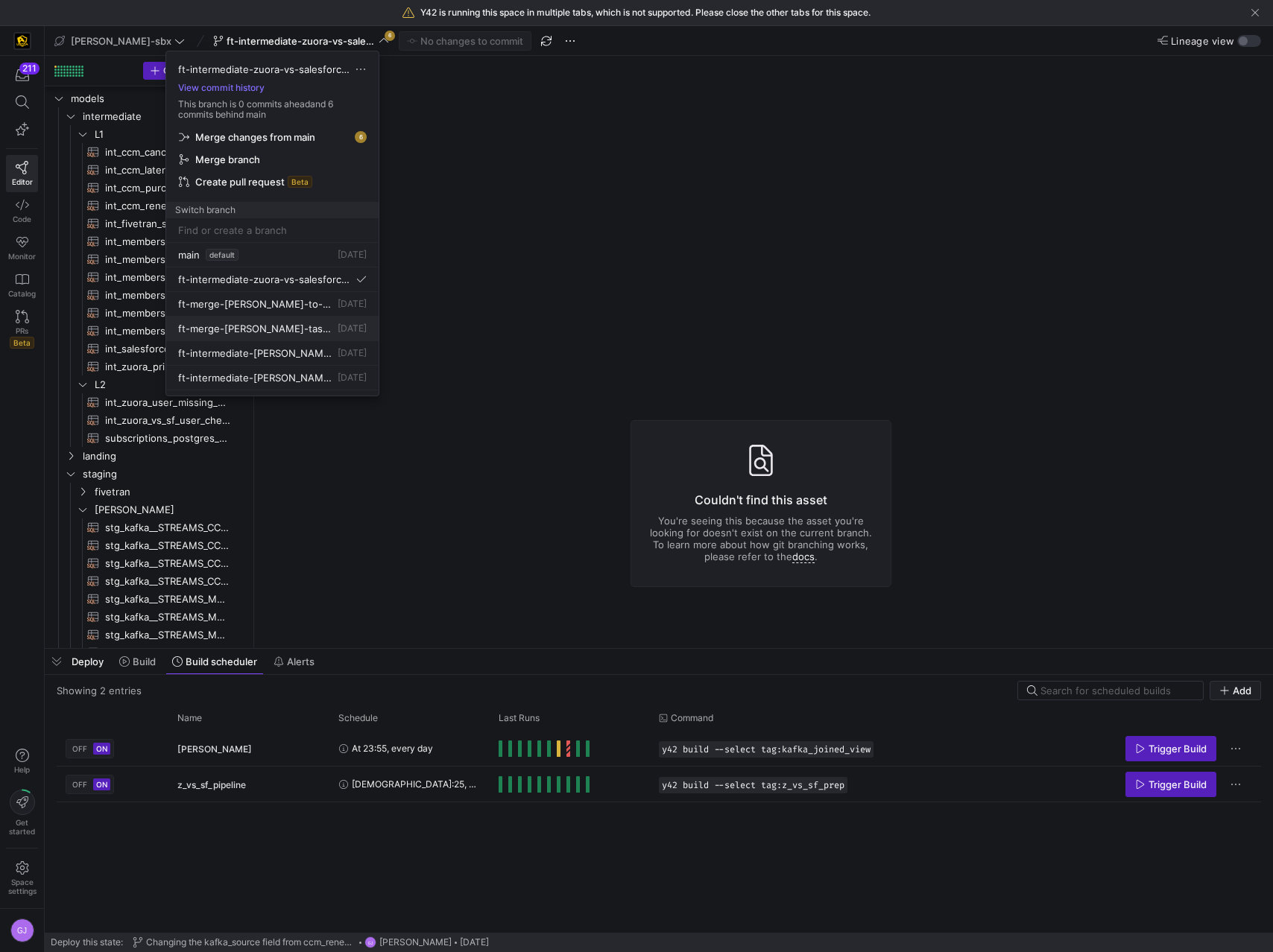
click at [300, 335] on button "ft-merge-grulke-task-to-main-08212025 4 days ago" at bounding box center [272, 329] width 212 height 24
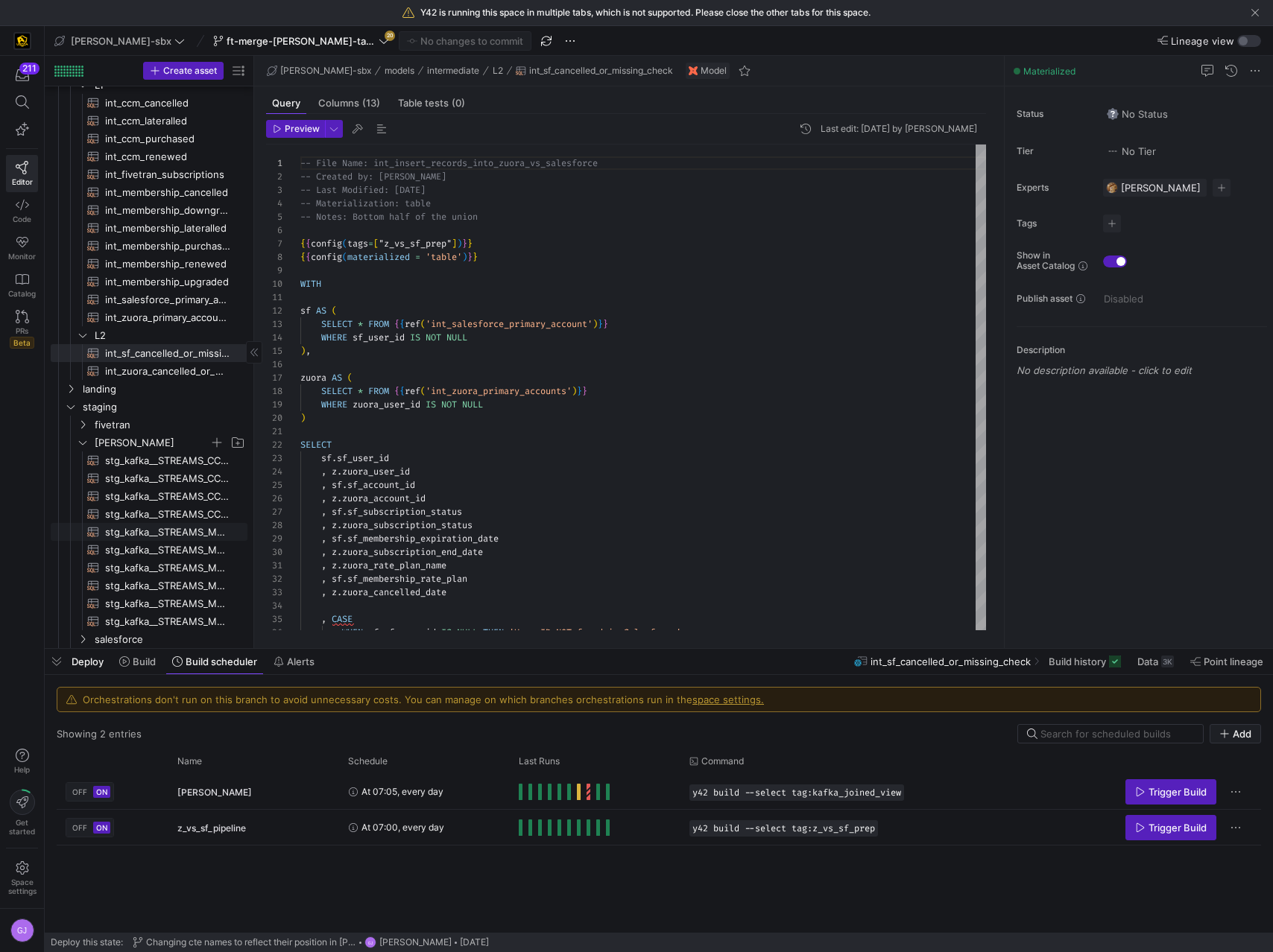
scroll to position [118, 0]
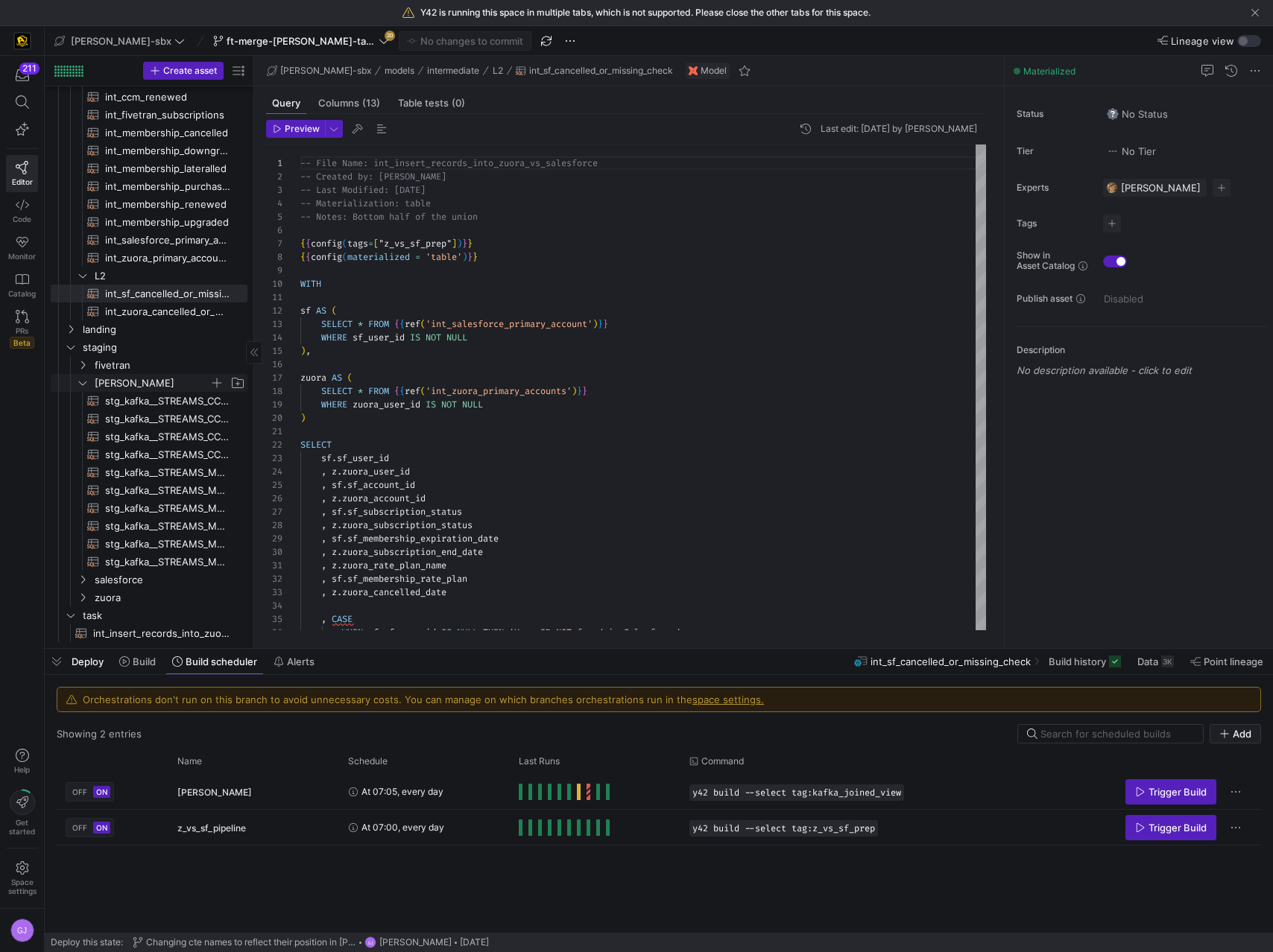
click at [101, 378] on span "[PERSON_NAME]" at bounding box center [151, 382] width 115 height 17
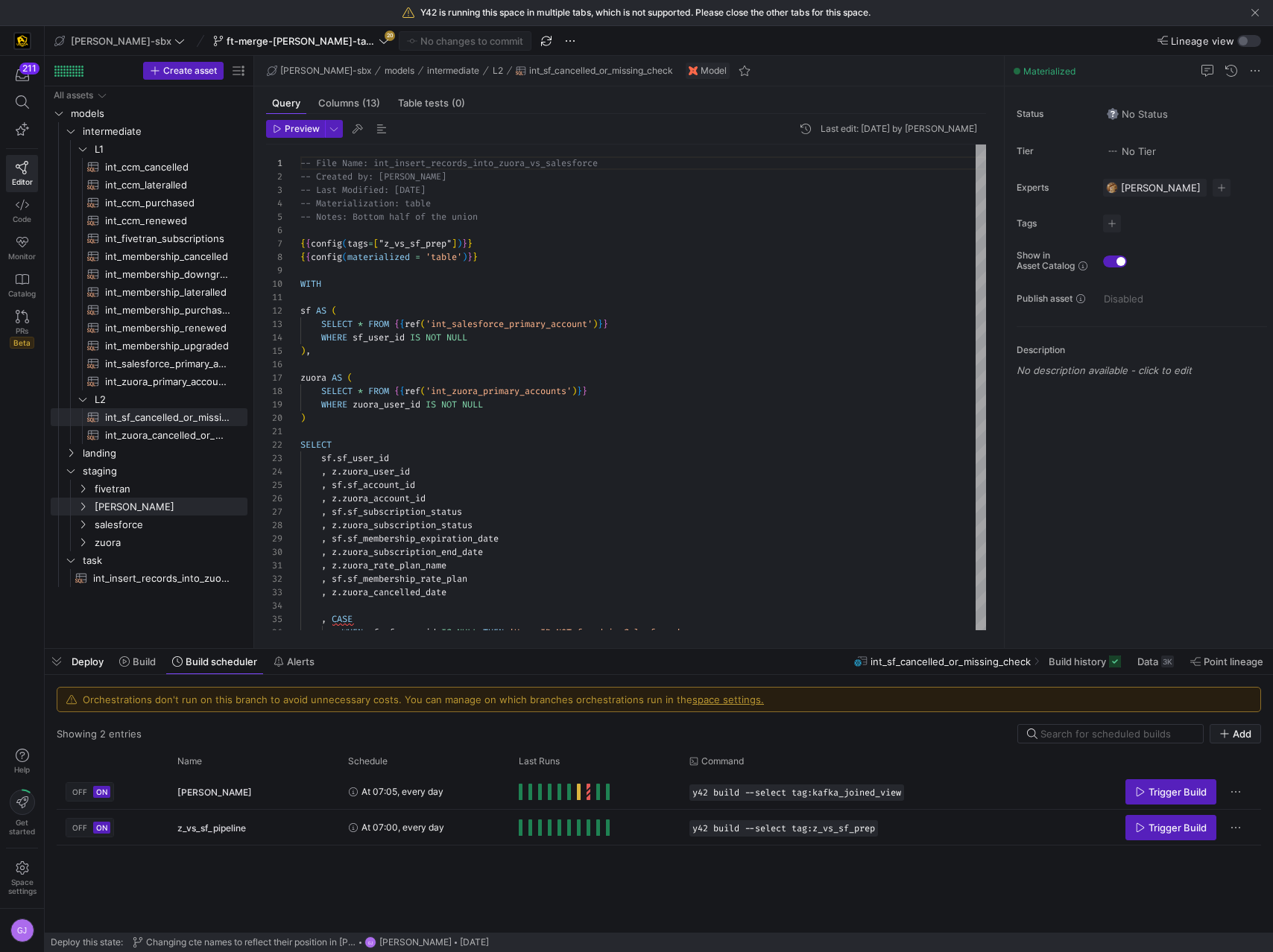
click at [13, 396] on div "211 Editor Code Monitor Catalog PRs Beta Help Get started Space settings GJ" at bounding box center [22, 489] width 44 height 926
click at [120, 494] on span "fivetran" at bounding box center [151, 488] width 115 height 17
click at [523, 827] on div "Press SPACE to select this row." at bounding box center [564, 828] width 91 height 16
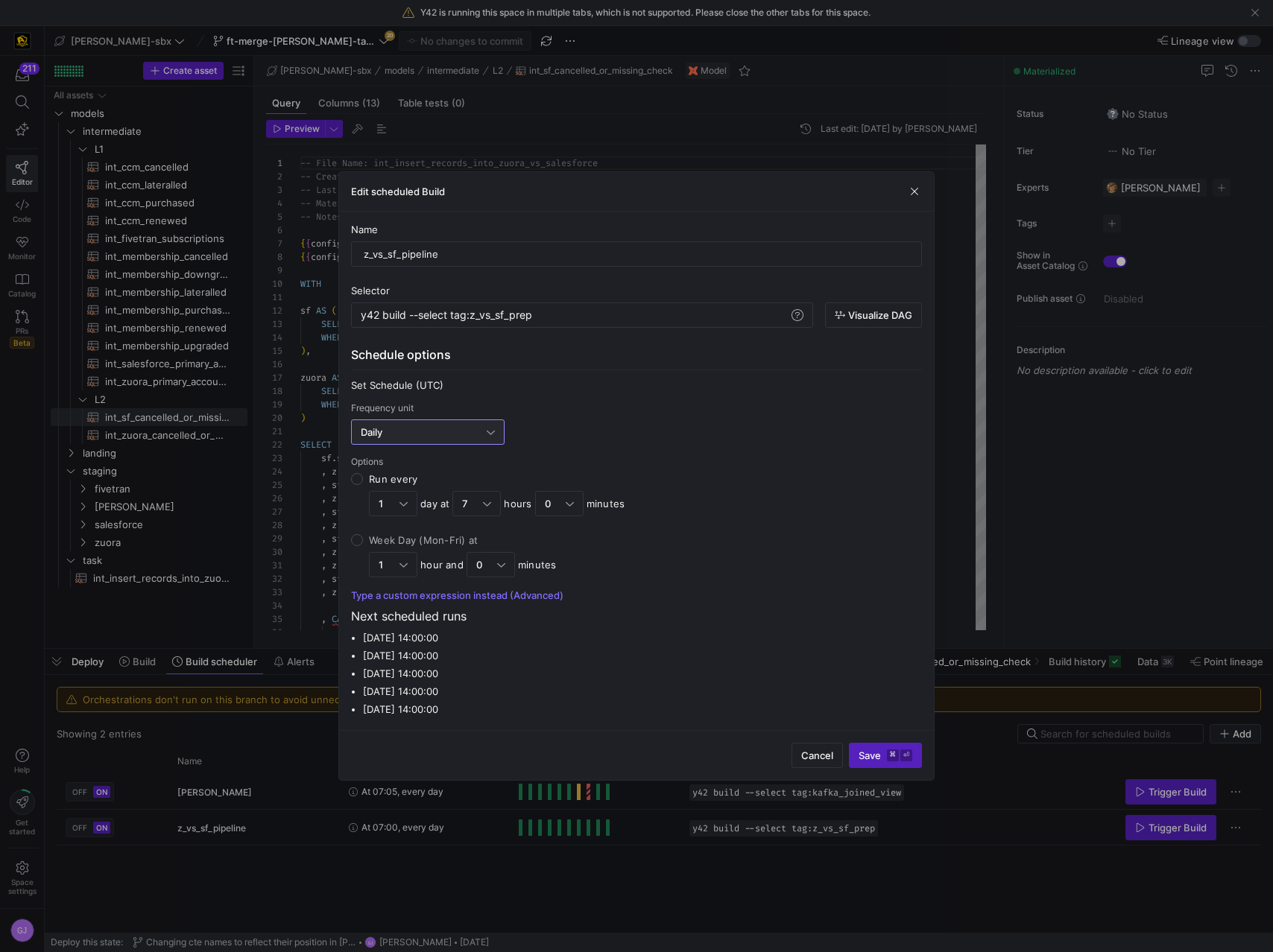
click at [400, 435] on div "Daily" at bounding box center [423, 432] width 126 height 12
click at [393, 539] on mat-option "Weekly" at bounding box center [427, 531] width 152 height 24
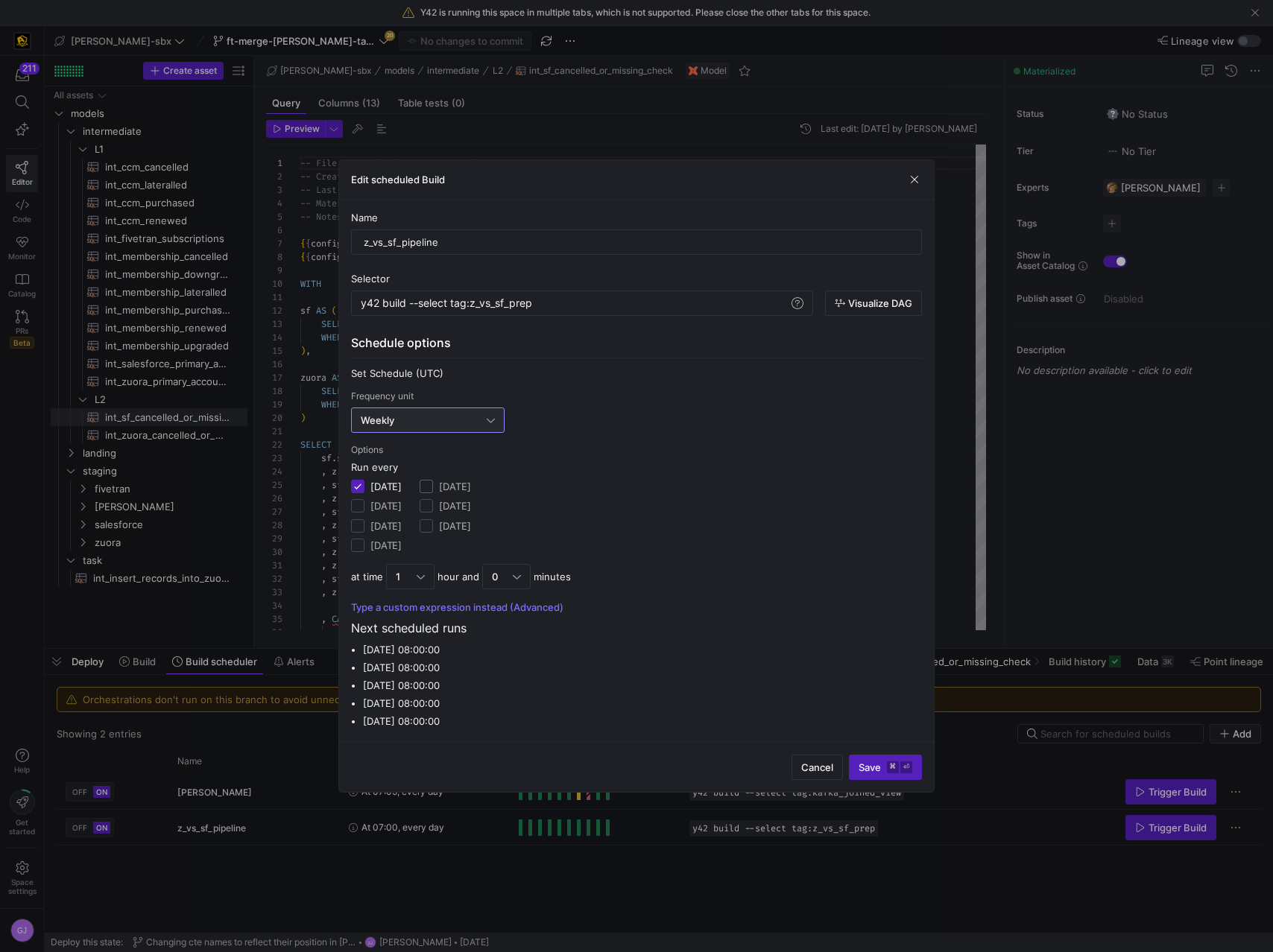
click at [433, 485] on input "Friday" at bounding box center [426, 487] width 13 height 13
checkbox input "true"
click at [448, 497] on div "Friday Saturday Sunday" at bounding box center [444, 516] width 50 height 73
click at [452, 513] on div "Friday Saturday Sunday" at bounding box center [444, 516] width 50 height 73
click at [433, 527] on input "Sunday" at bounding box center [426, 526] width 13 height 13
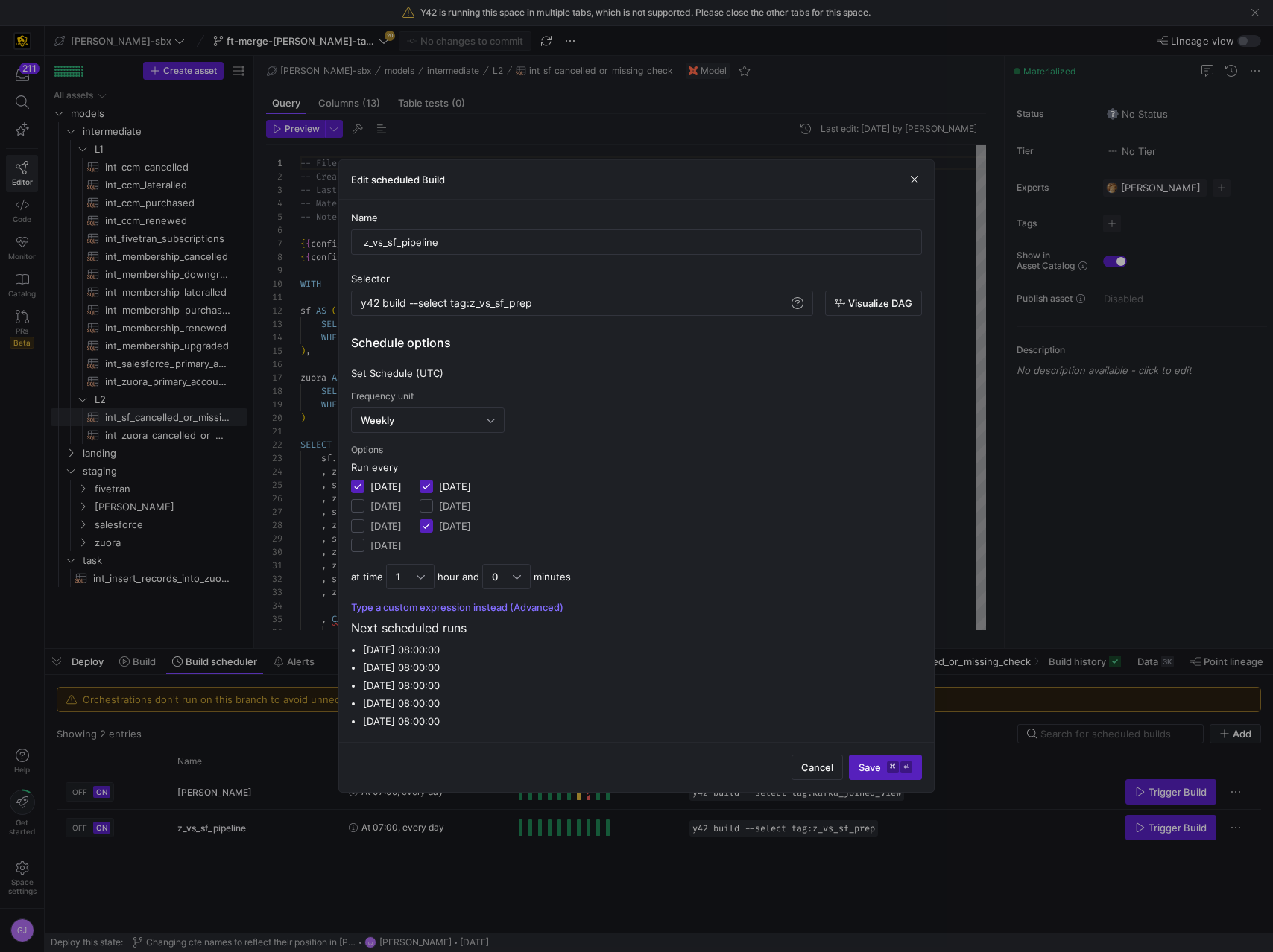
checkbox input "true"
click at [433, 509] on input "Saturday" at bounding box center [426, 505] width 13 height 13
checkbox input "true"
click at [383, 509] on label "Tuesday" at bounding box center [383, 505] width 37 height 12
click at [365, 509] on input "Tuesday" at bounding box center [357, 505] width 13 height 13
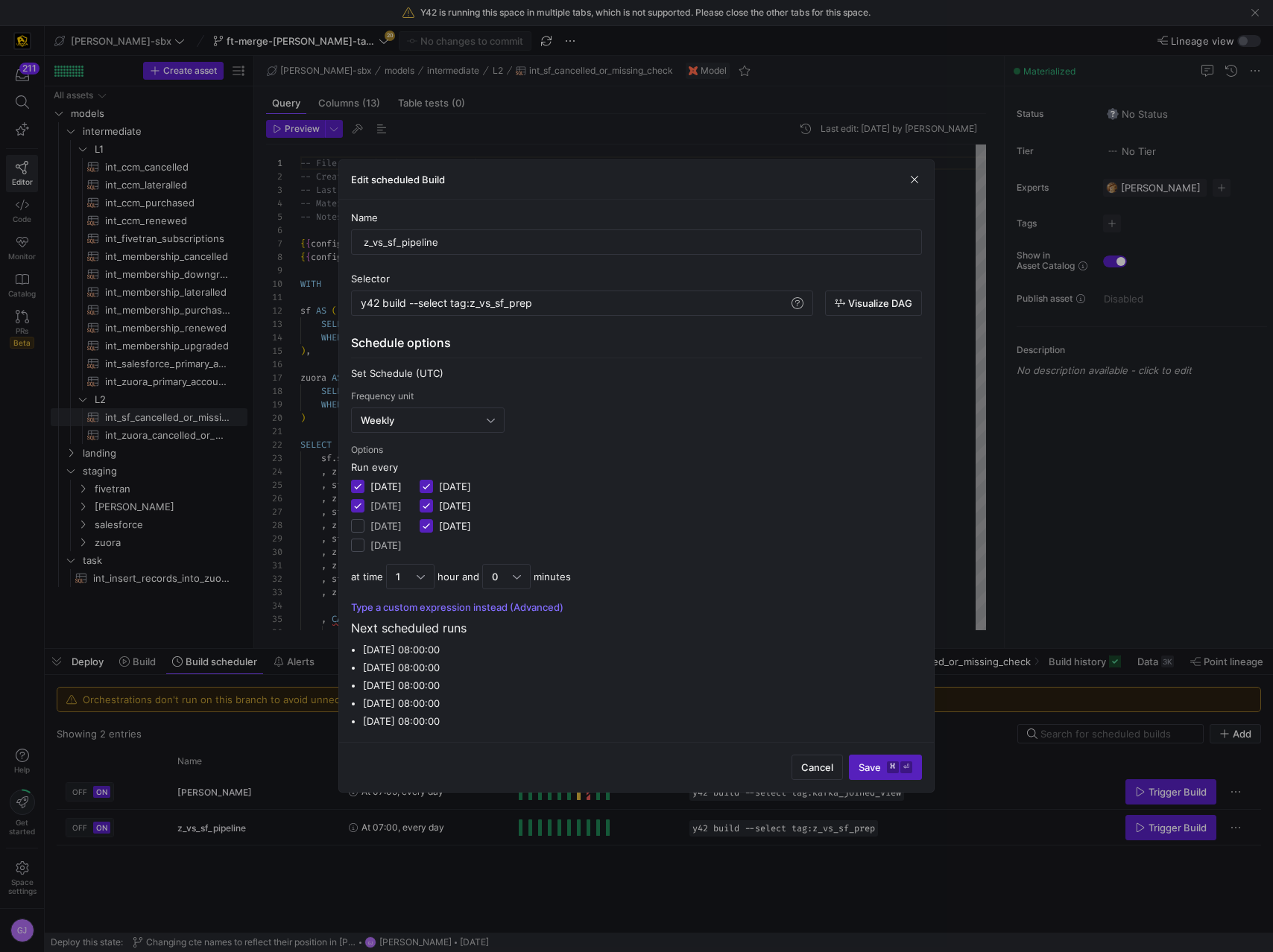
checkbox input "true"
click at [365, 524] on label "Wednesday" at bounding box center [383, 526] width 37 height 12
click at [365, 524] on input "Wednesday" at bounding box center [357, 526] width 13 height 13
checkbox input "true"
click at [363, 556] on div "Run every Monday Tuesday Wednesday Thursday Friday Saturday Sunday" at bounding box center [636, 509] width 571 height 97
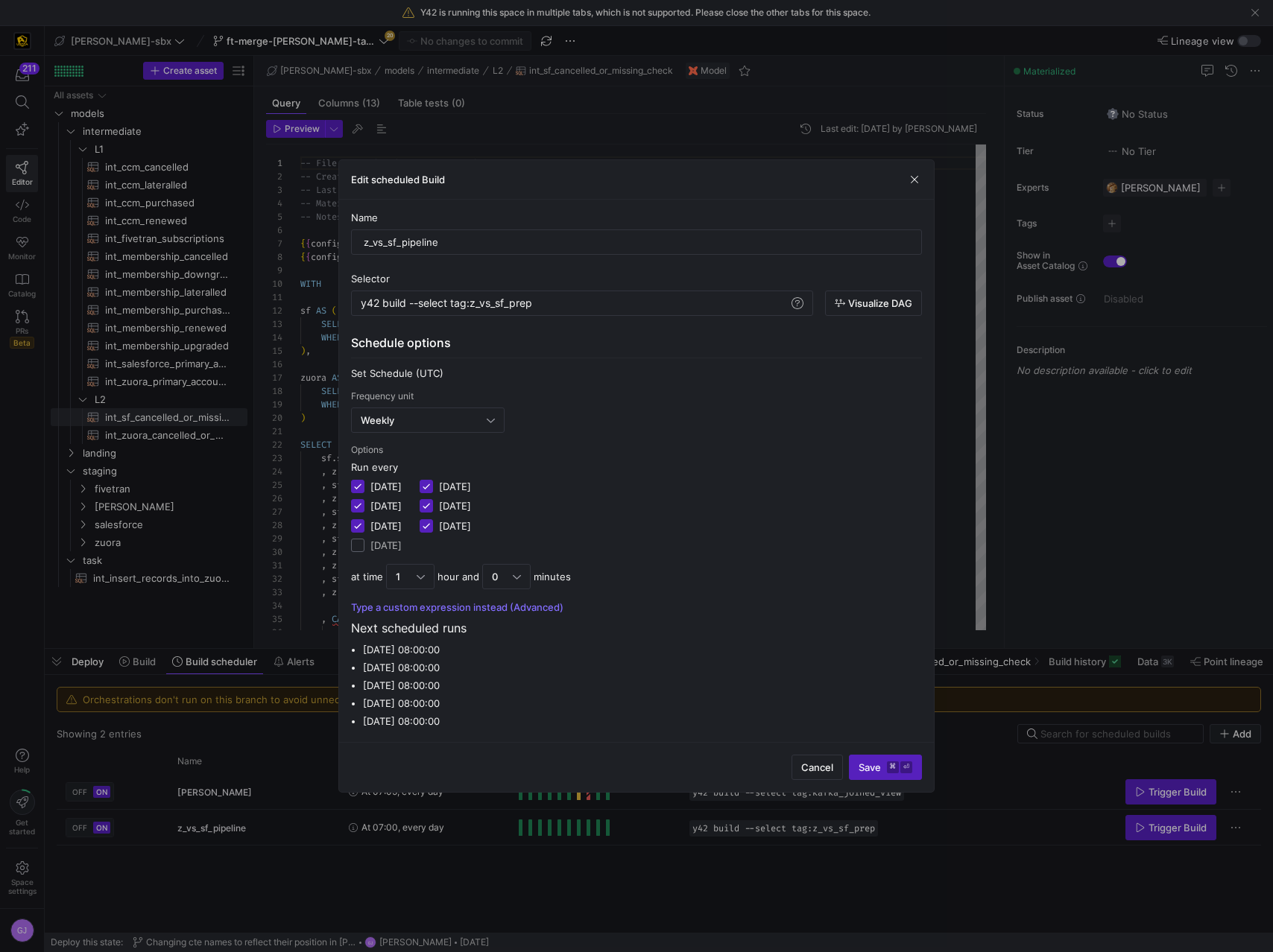
click at [357, 549] on input "Thursday" at bounding box center [357, 545] width 13 height 13
checkbox input "true"
click at [410, 571] on div "1" at bounding box center [406, 576] width 21 height 12
click at [415, 771] on span "13" at bounding box center [409, 775] width 35 height 12
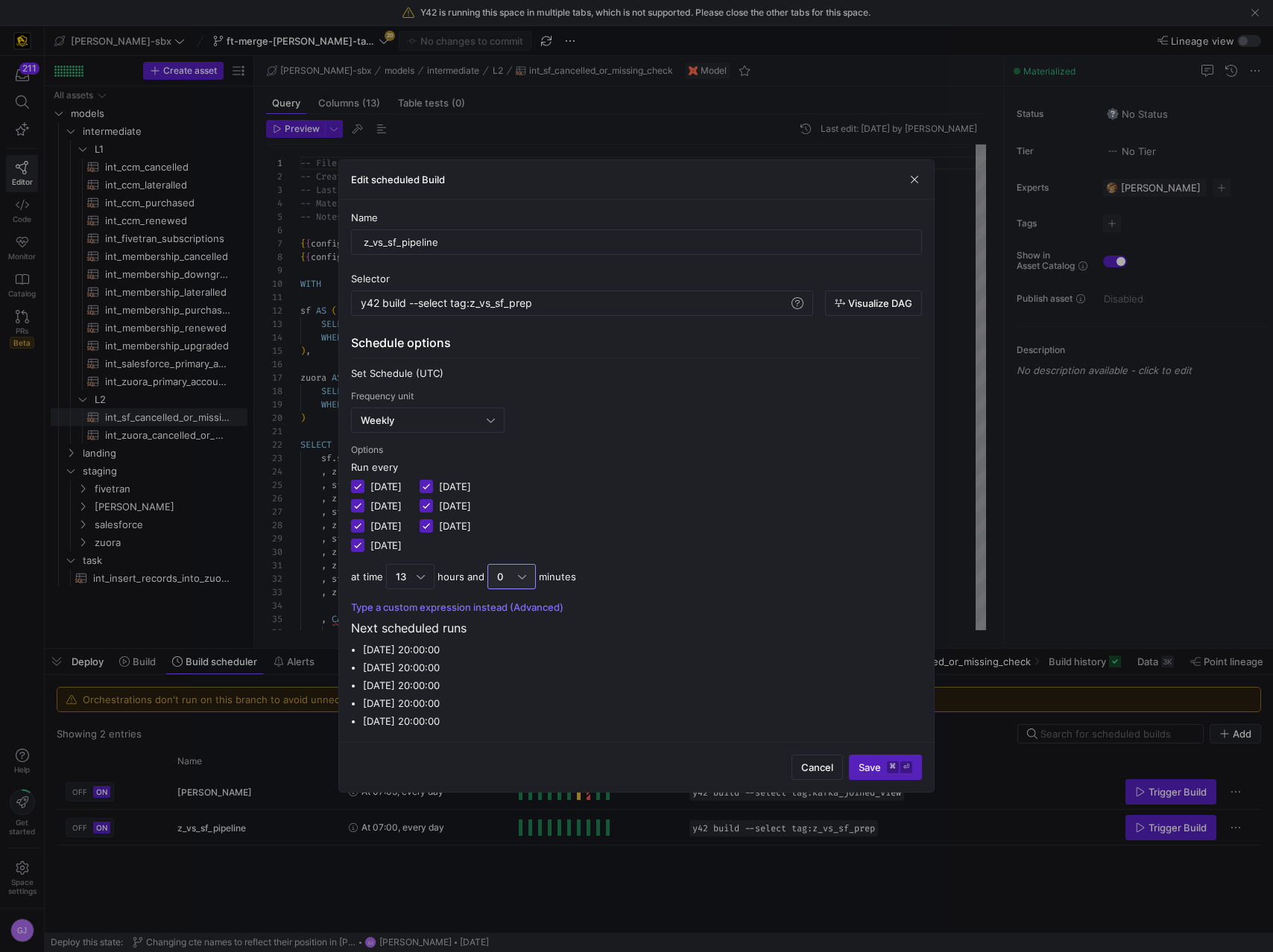
click at [518, 579] on div at bounding box center [522, 576] width 8 height 12
click at [510, 723] on span "25" at bounding box center [510, 723] width 35 height 12
click at [895, 763] on kbd "⌘" at bounding box center [892, 767] width 12 height 12
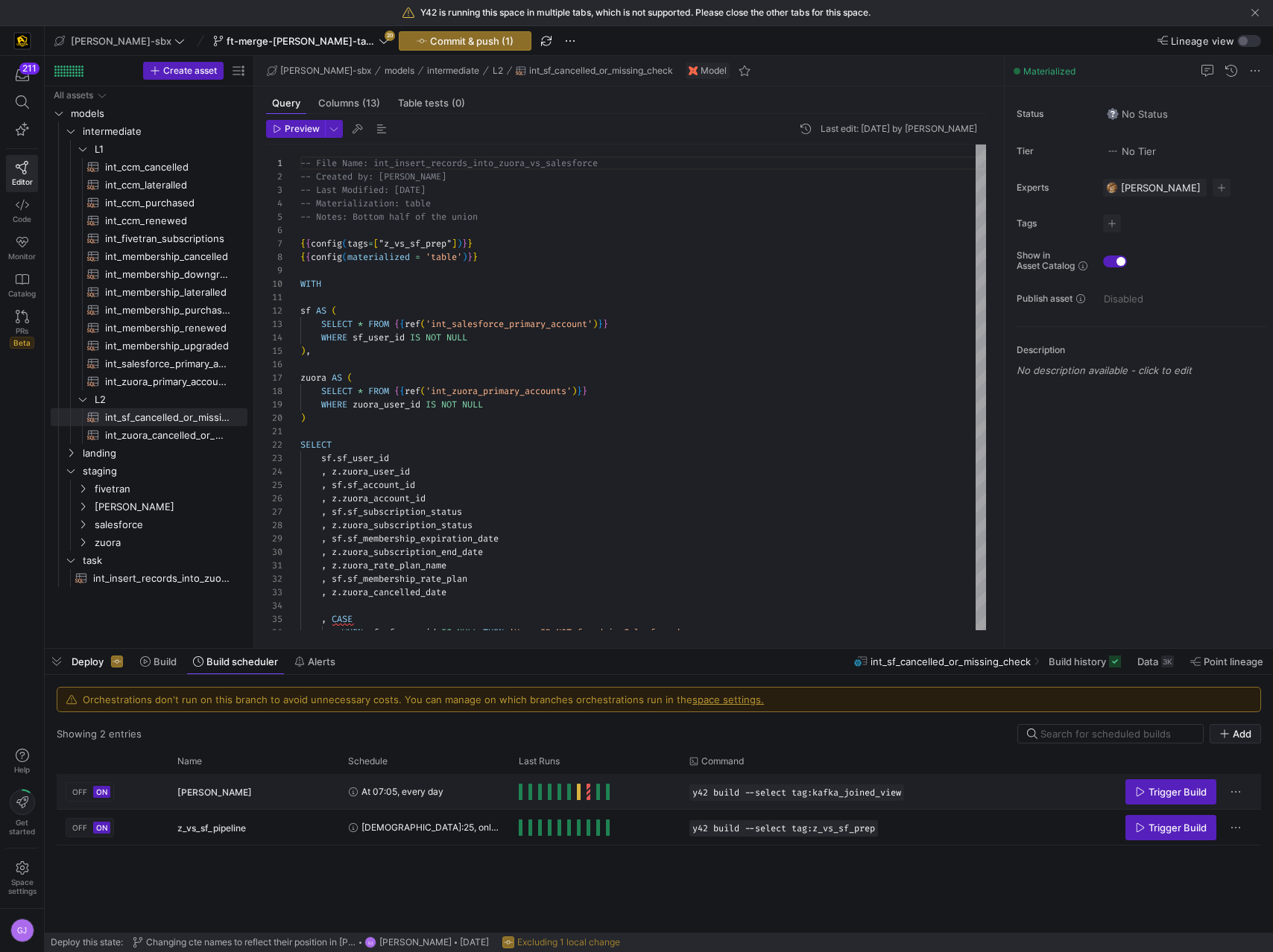
click at [462, 795] on div "At 07:05, every day" at bounding box center [425, 791] width 153 height 33
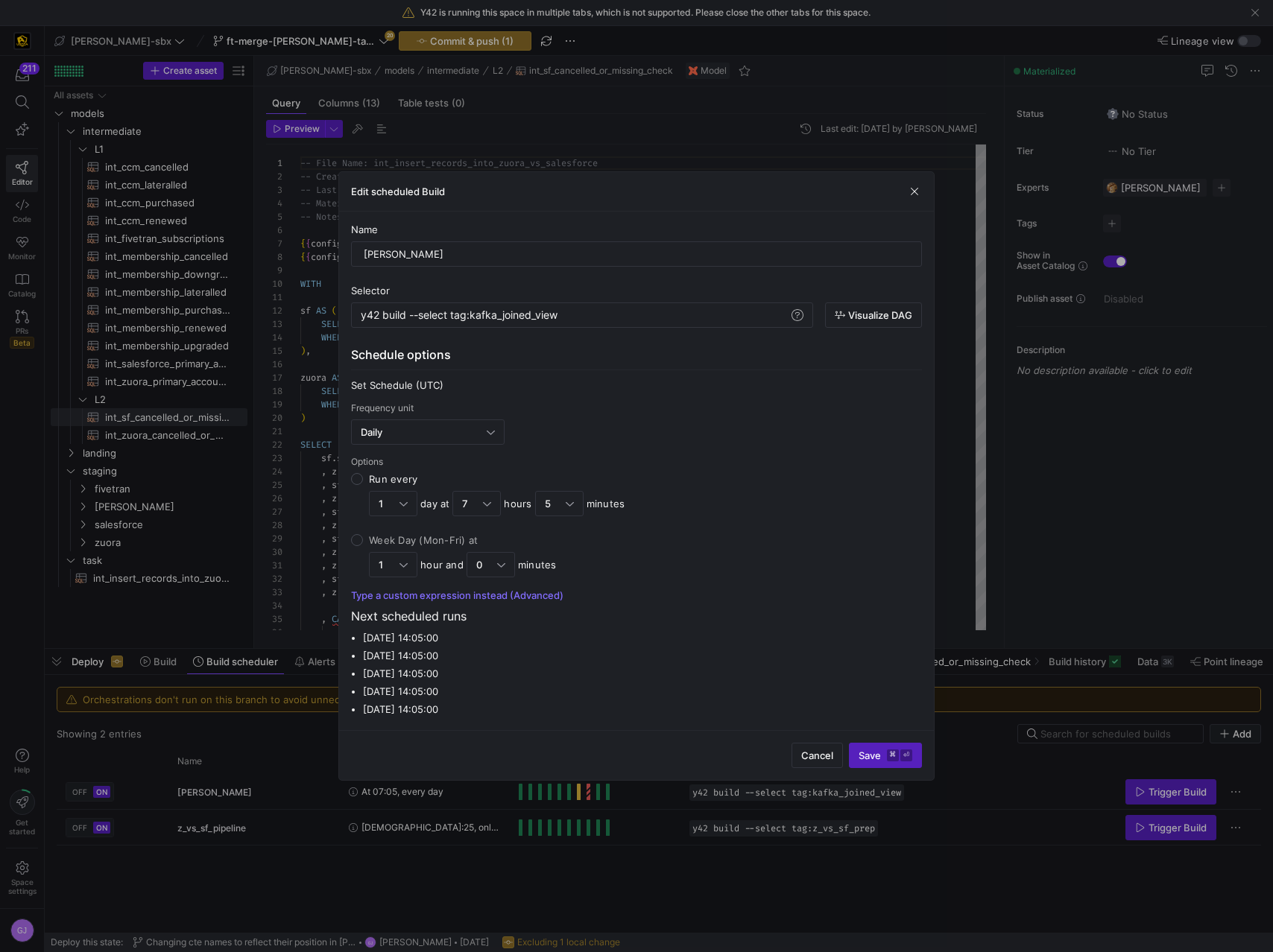
click at [454, 803] on div at bounding box center [636, 476] width 1273 height 952
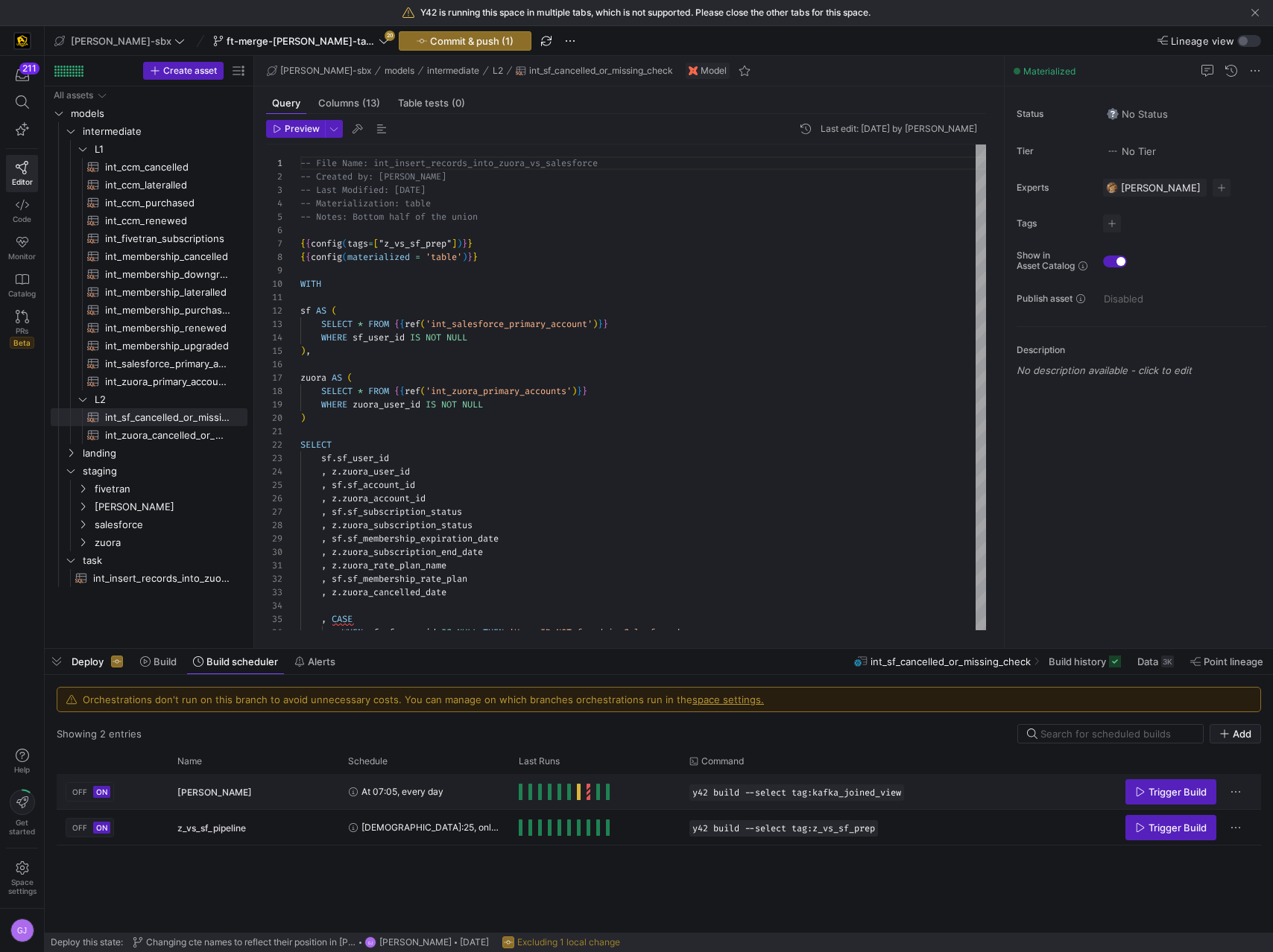
click at [443, 781] on div "At 07:05, every day" at bounding box center [425, 791] width 153 height 33
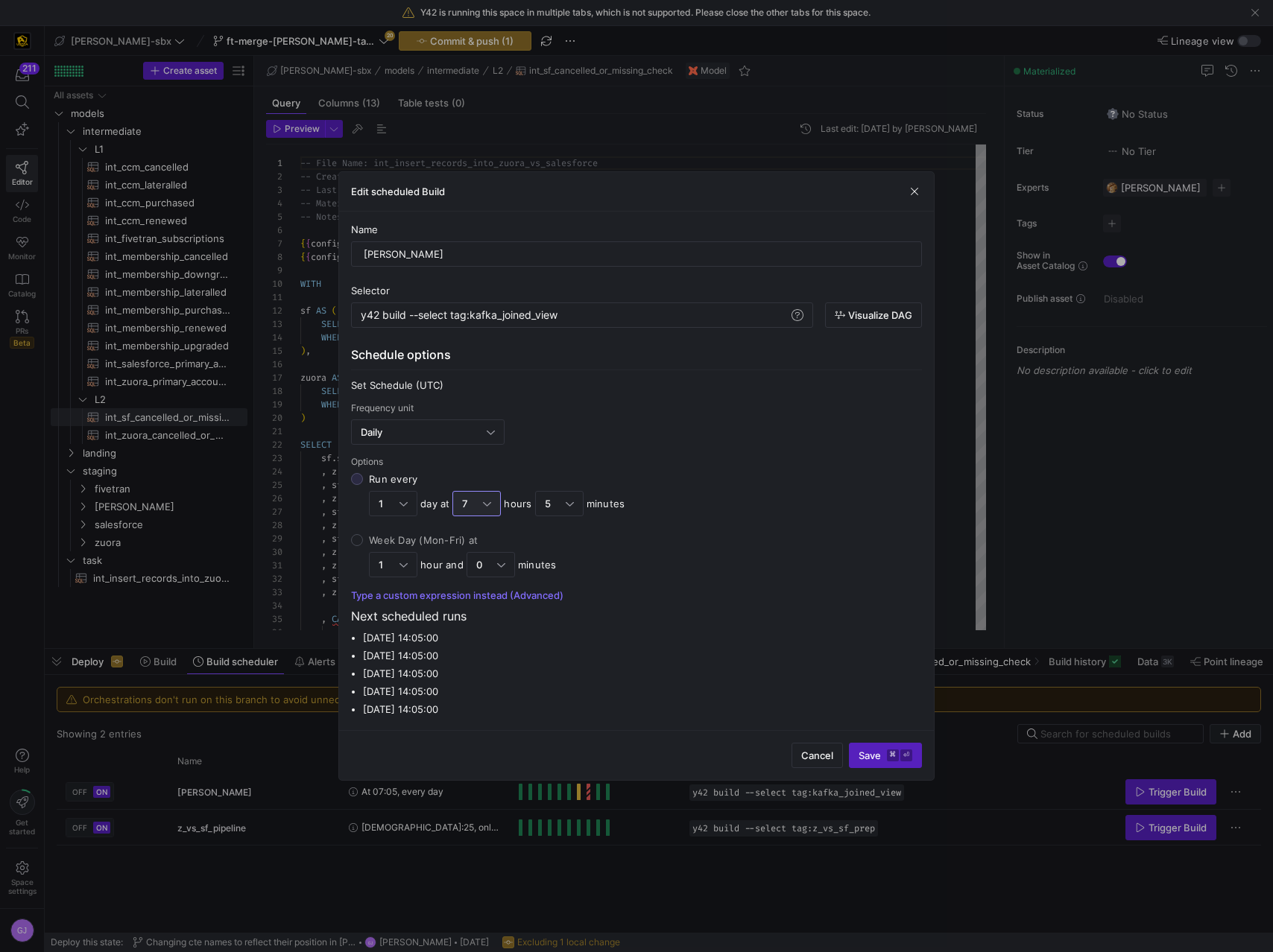
click at [491, 499] on div at bounding box center [487, 504] width 8 height 12
click at [363, 485] on input "Run every 1 day at 7 hours 5 minutes" at bounding box center [357, 478] width 12 height 12
click at [474, 706] on span "23" at bounding box center [477, 705] width 35 height 12
click at [562, 505] on div "5" at bounding box center [555, 504] width 21 height 12
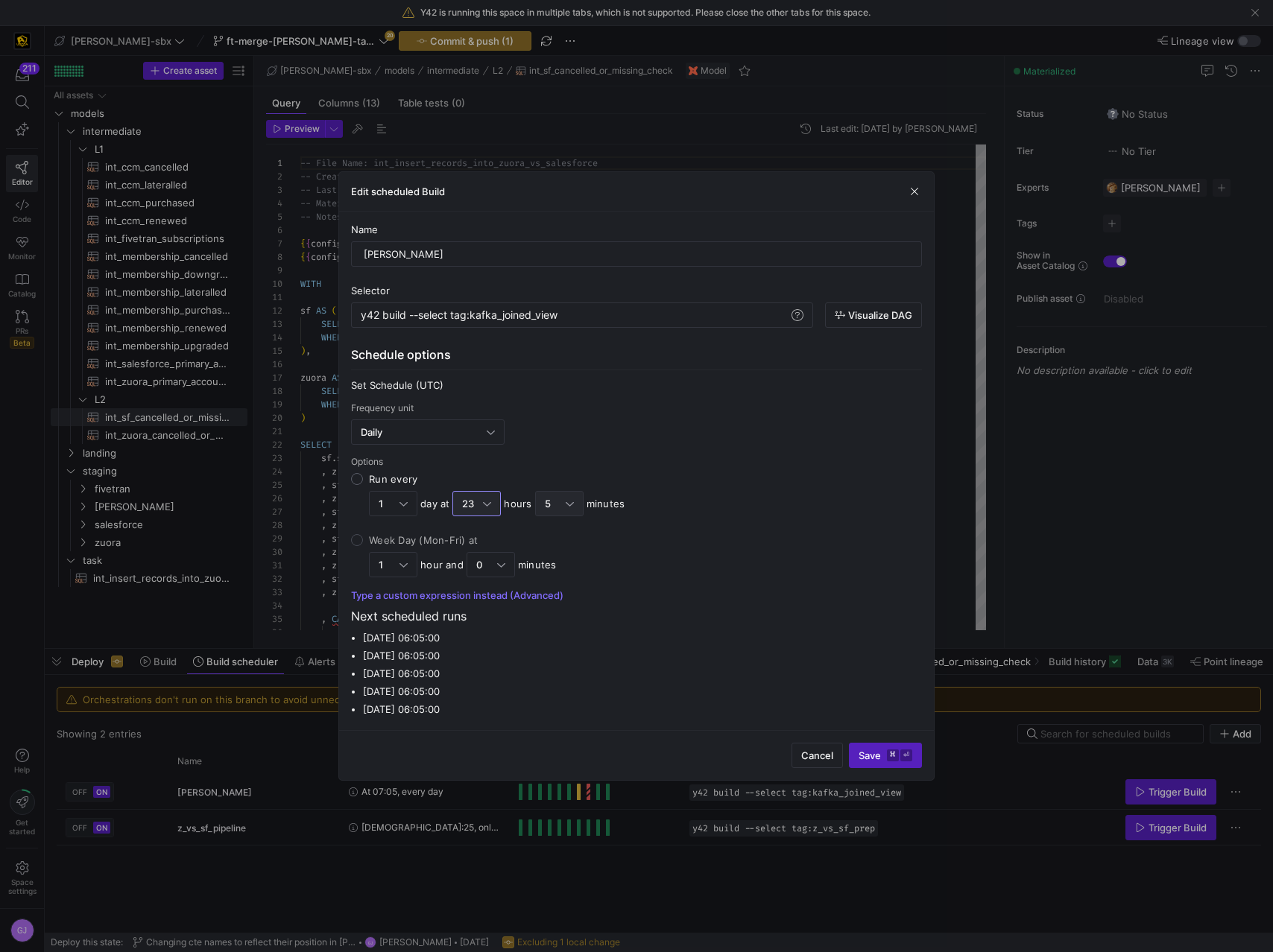
click at [363, 485] on input "Run every 1 day at 23 hours 5 minutes" at bounding box center [357, 478] width 12 height 12
click at [549, 702] on span "55" at bounding box center [558, 705] width 35 height 12
click at [891, 757] on kbd "⌘" at bounding box center [892, 755] width 12 height 12
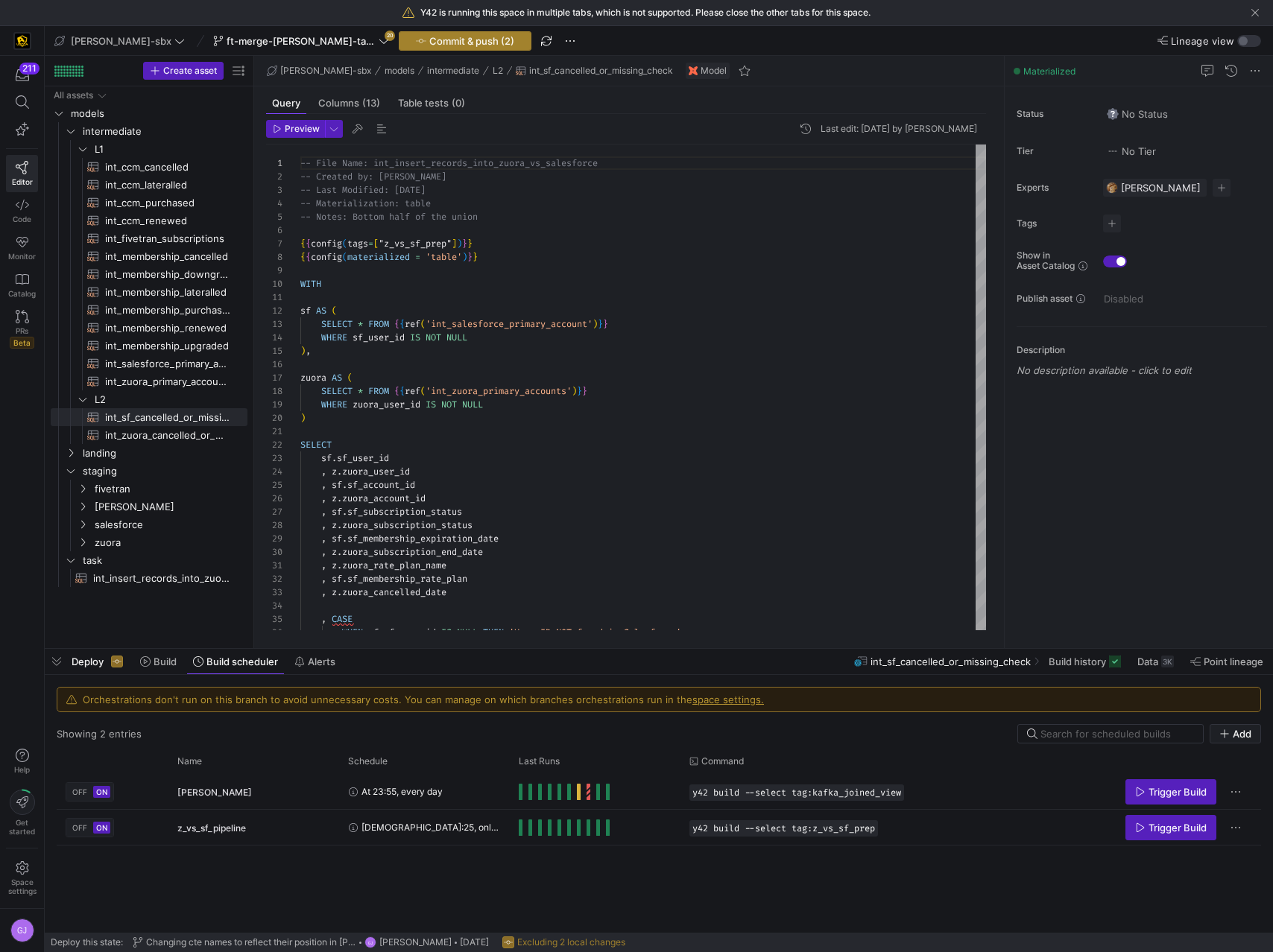
click at [454, 42] on span "Commit & push (2)" at bounding box center [471, 41] width 85 height 12
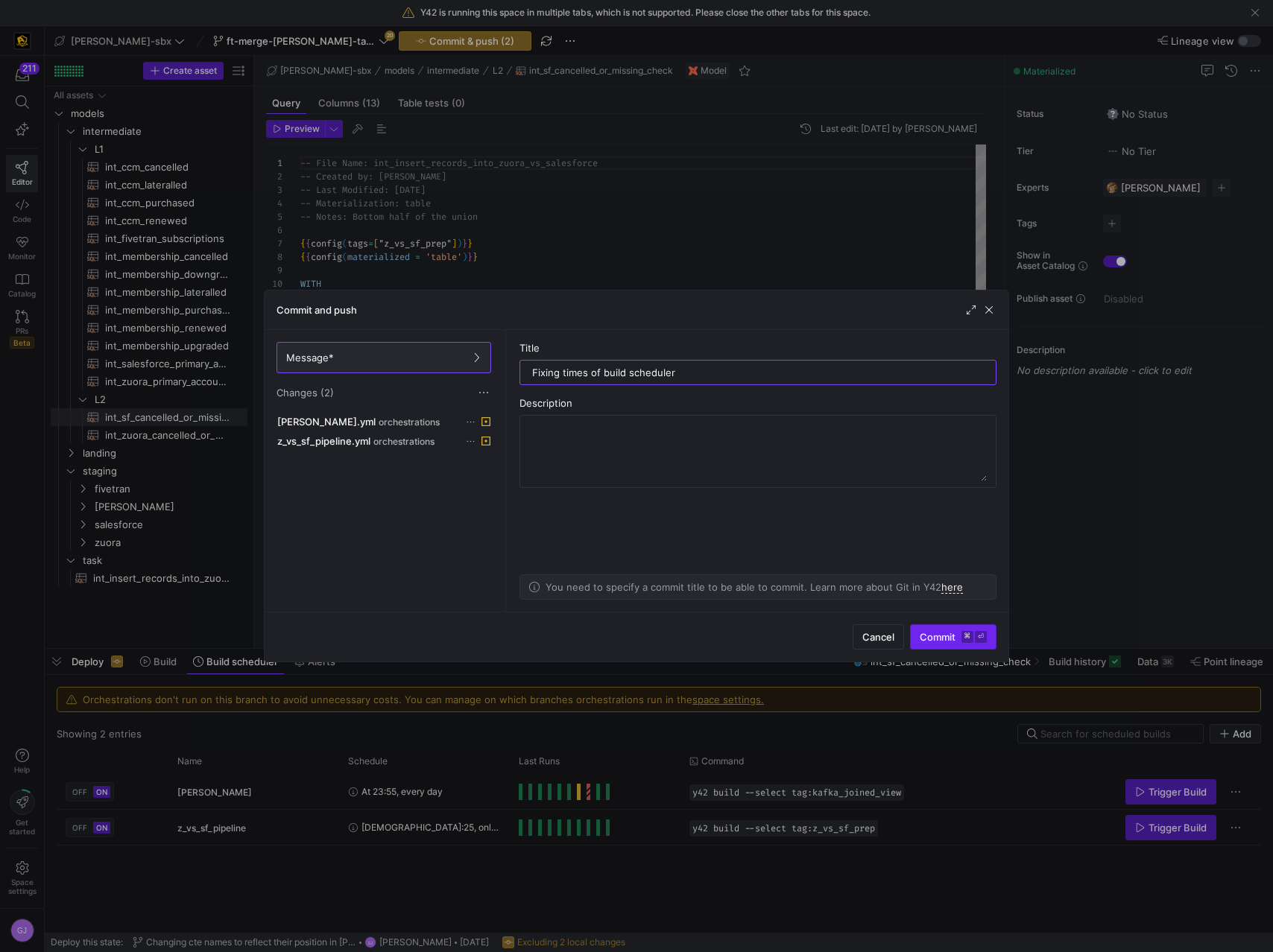
type input "Fixing times of build scheduler"
click at [967, 631] on kbd "⌘" at bounding box center [967, 636] width 12 height 12
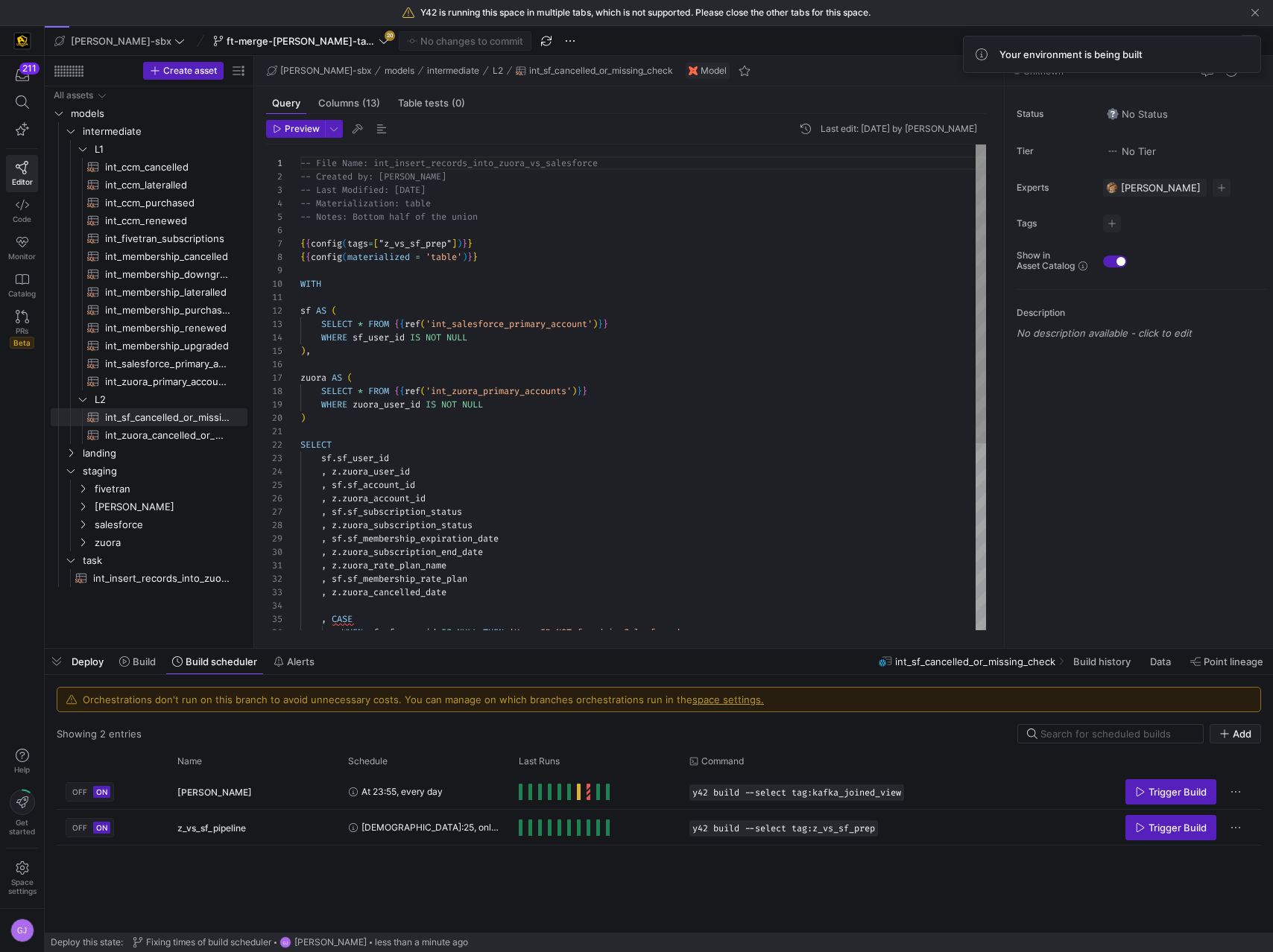
click at [685, 429] on div "-- File Name: int_insert_records_into_zuora_vs_sal esforce -- Created by: Alex …" at bounding box center [643, 539] width 685 height 789
click at [576, 544] on div "-- File Name: int_insert_records_into_zuora_vs_sal esforce -- Created by: Alex …" at bounding box center [643, 539] width 685 height 789
click at [378, 45] on icon at bounding box center [383, 41] width 11 height 11
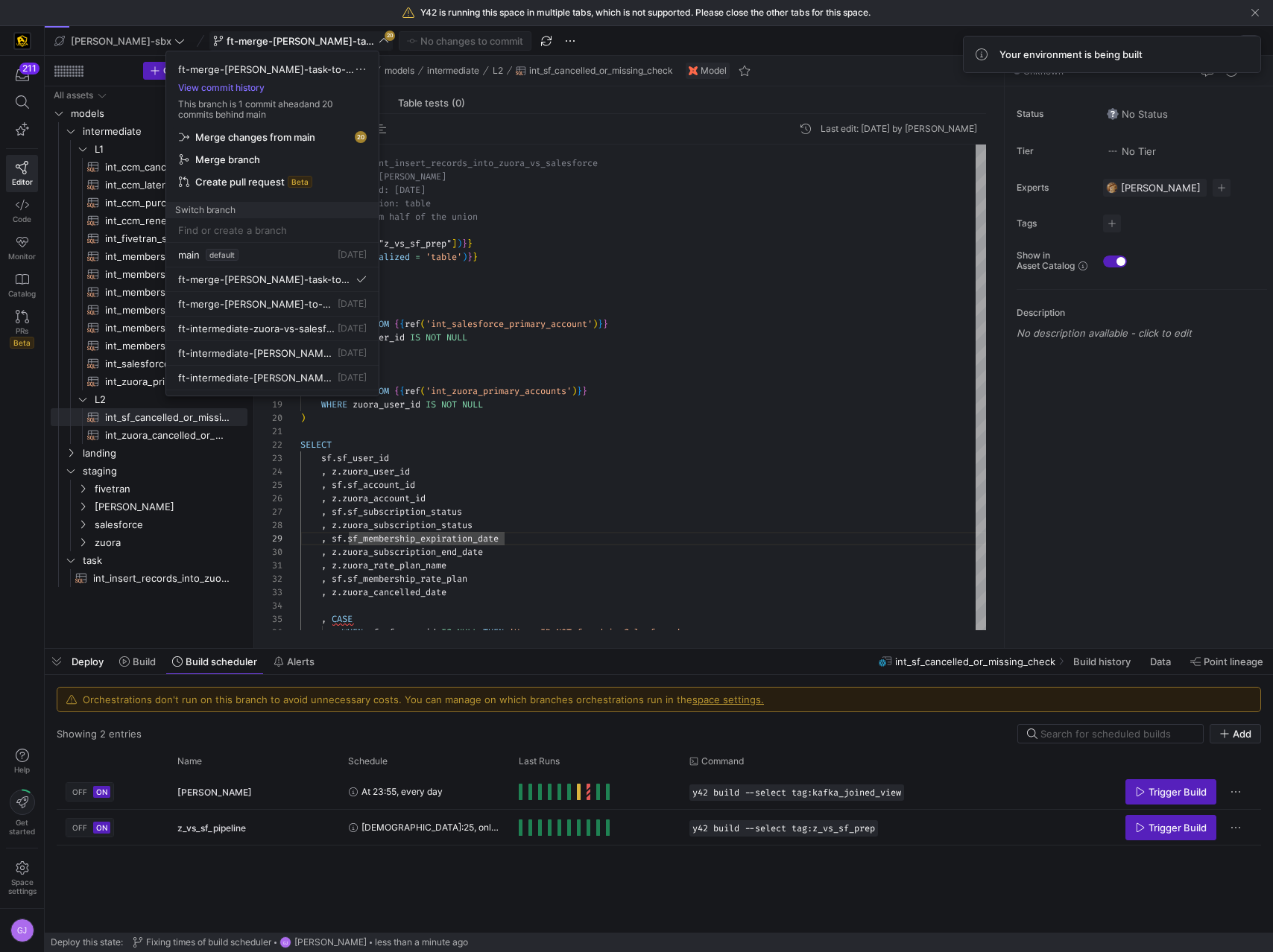
click at [270, 136] on span "Merge changes from main" at bounding box center [255, 137] width 120 height 12
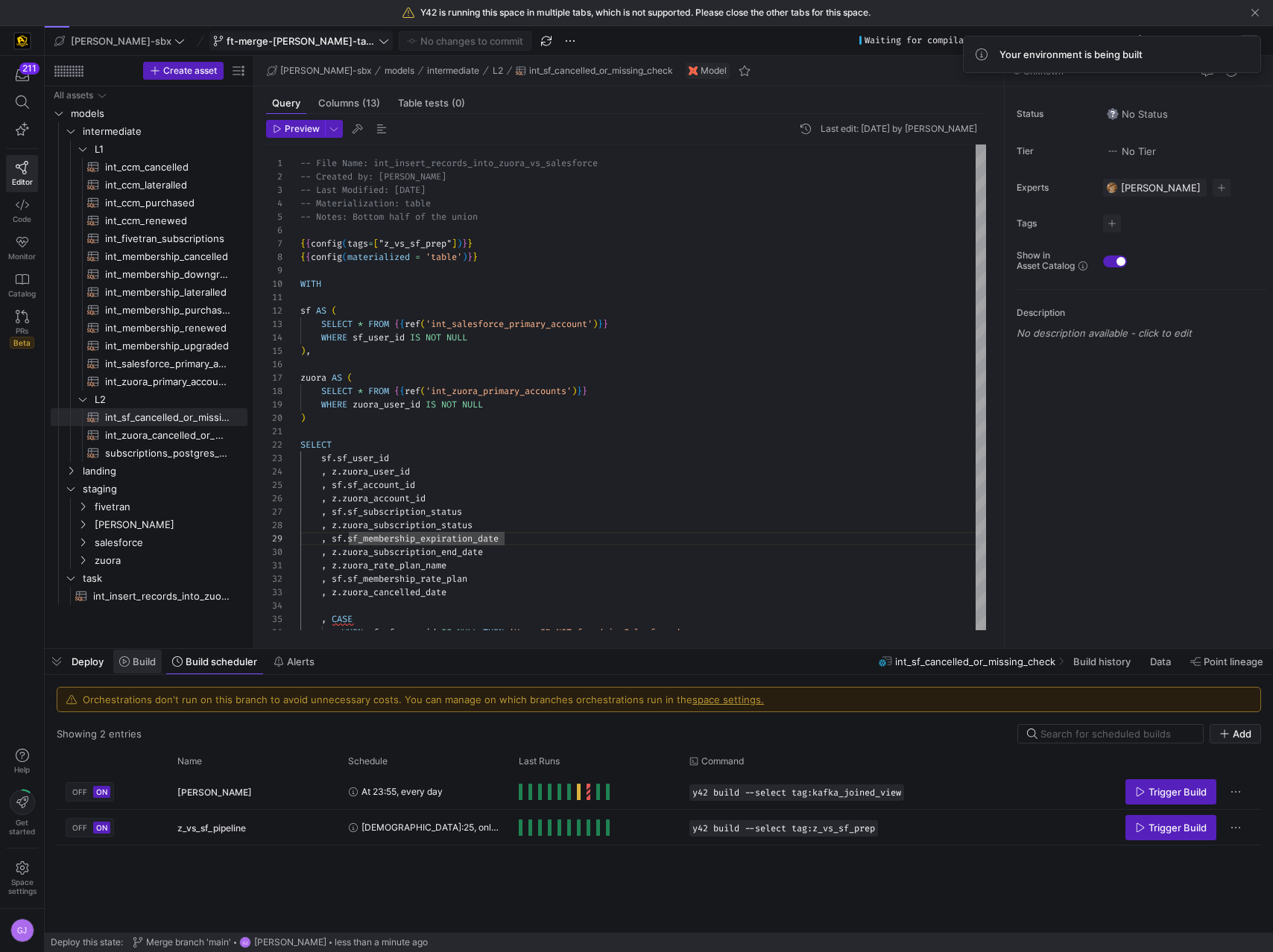
click at [151, 665] on span "Build" at bounding box center [144, 662] width 23 height 12
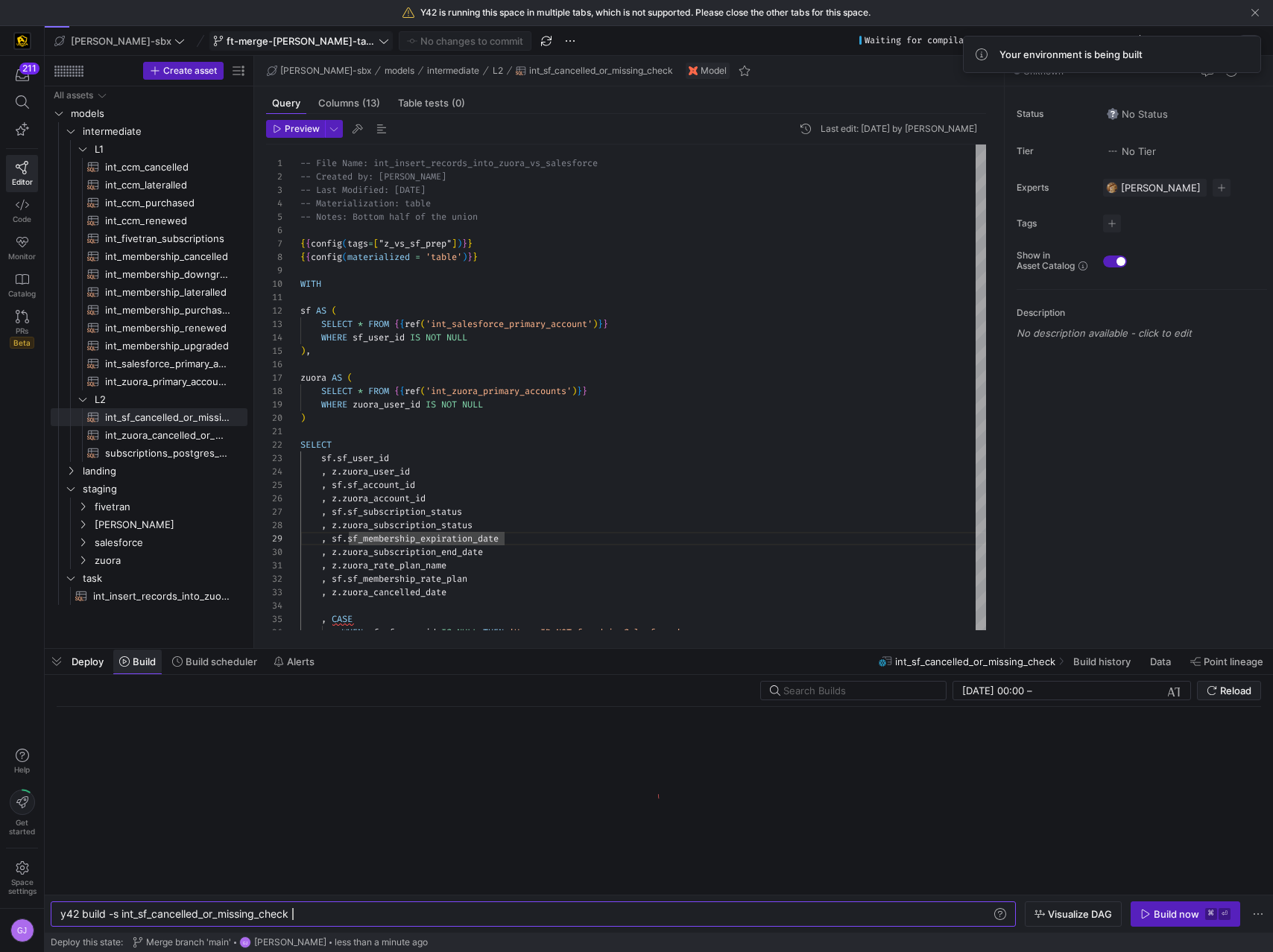
scroll to position [0, 232]
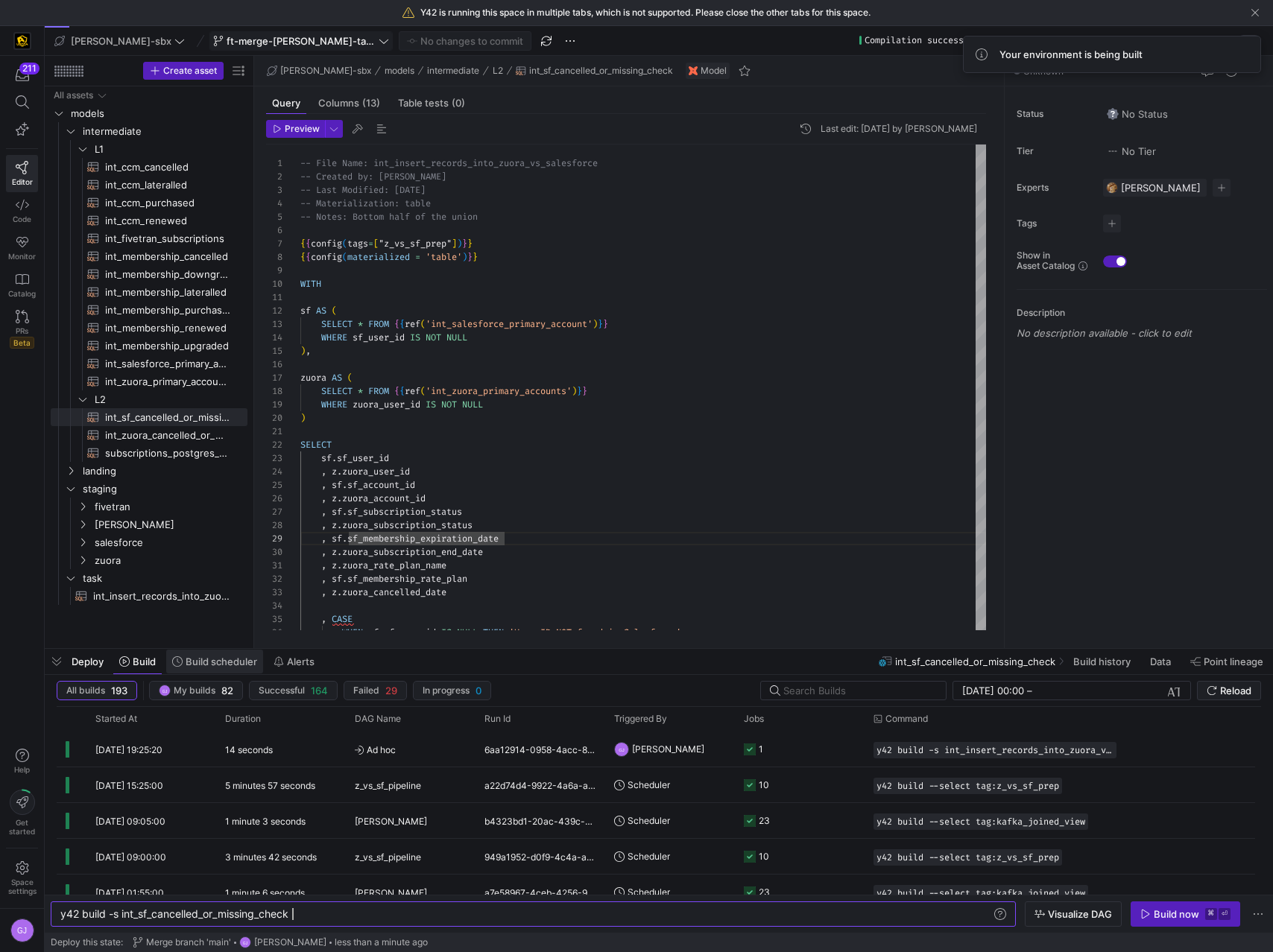
click at [238, 662] on span "Build scheduler" at bounding box center [221, 662] width 72 height 12
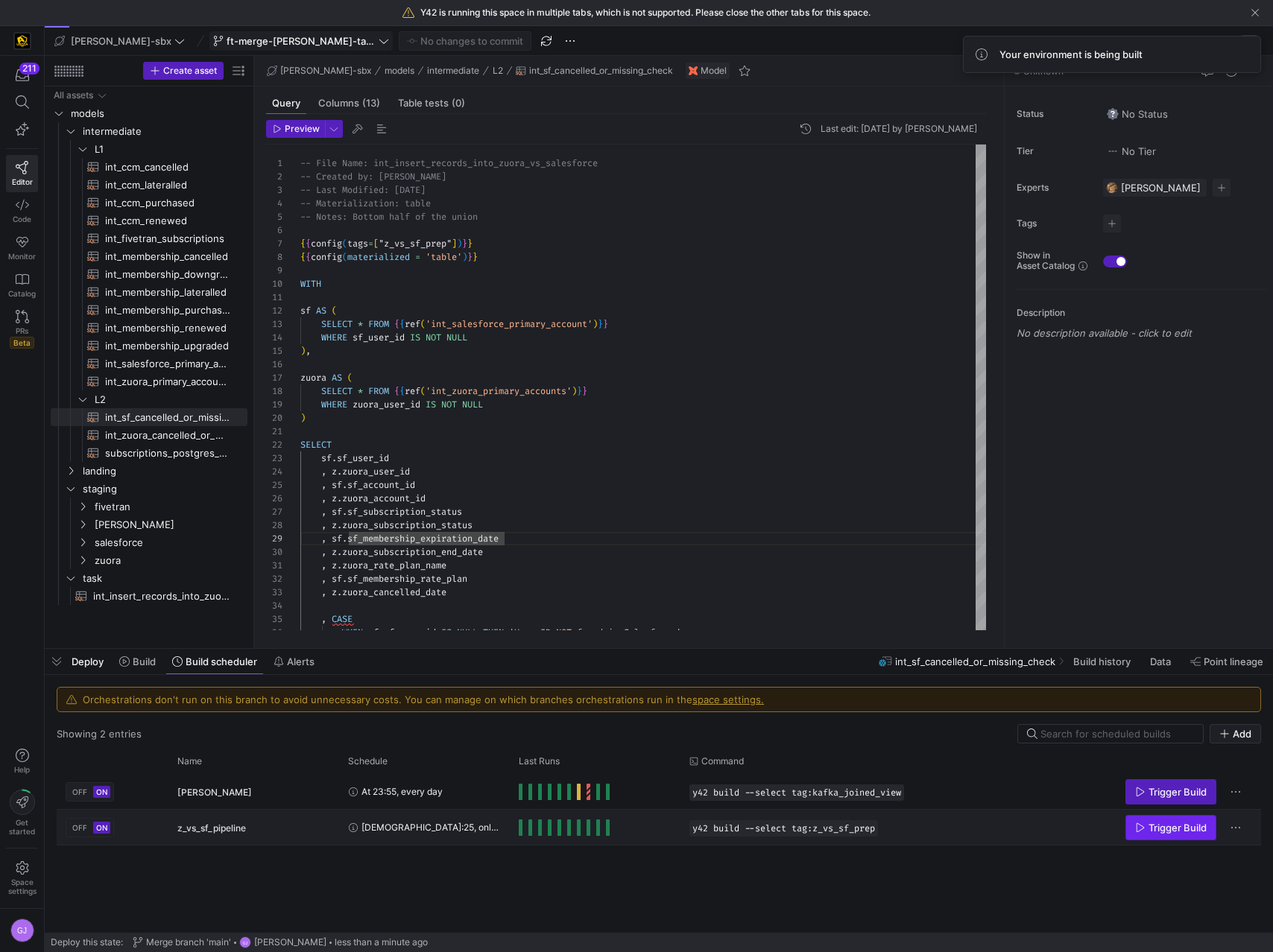
click at [1165, 835] on span "Press SPACE to select this row." at bounding box center [1170, 827] width 90 height 24
click at [136, 604] on link "int_insert_records_into_zuora_vs_salesforce​​​​​​​​​​" at bounding box center [149, 596] width 197 height 18
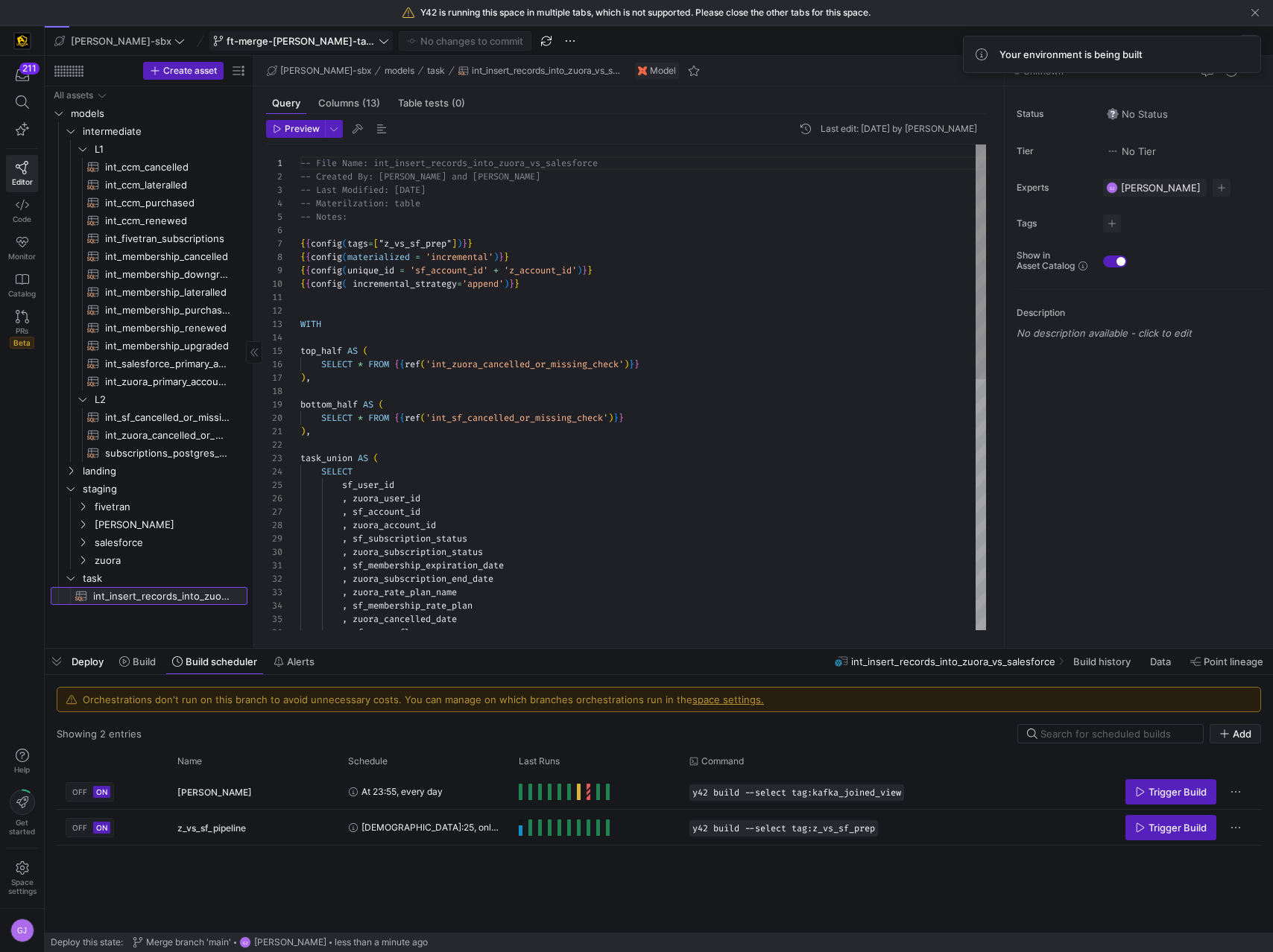
scroll to position [134, 0]
click at [1170, 666] on span "Data" at bounding box center [1161, 662] width 24 height 12
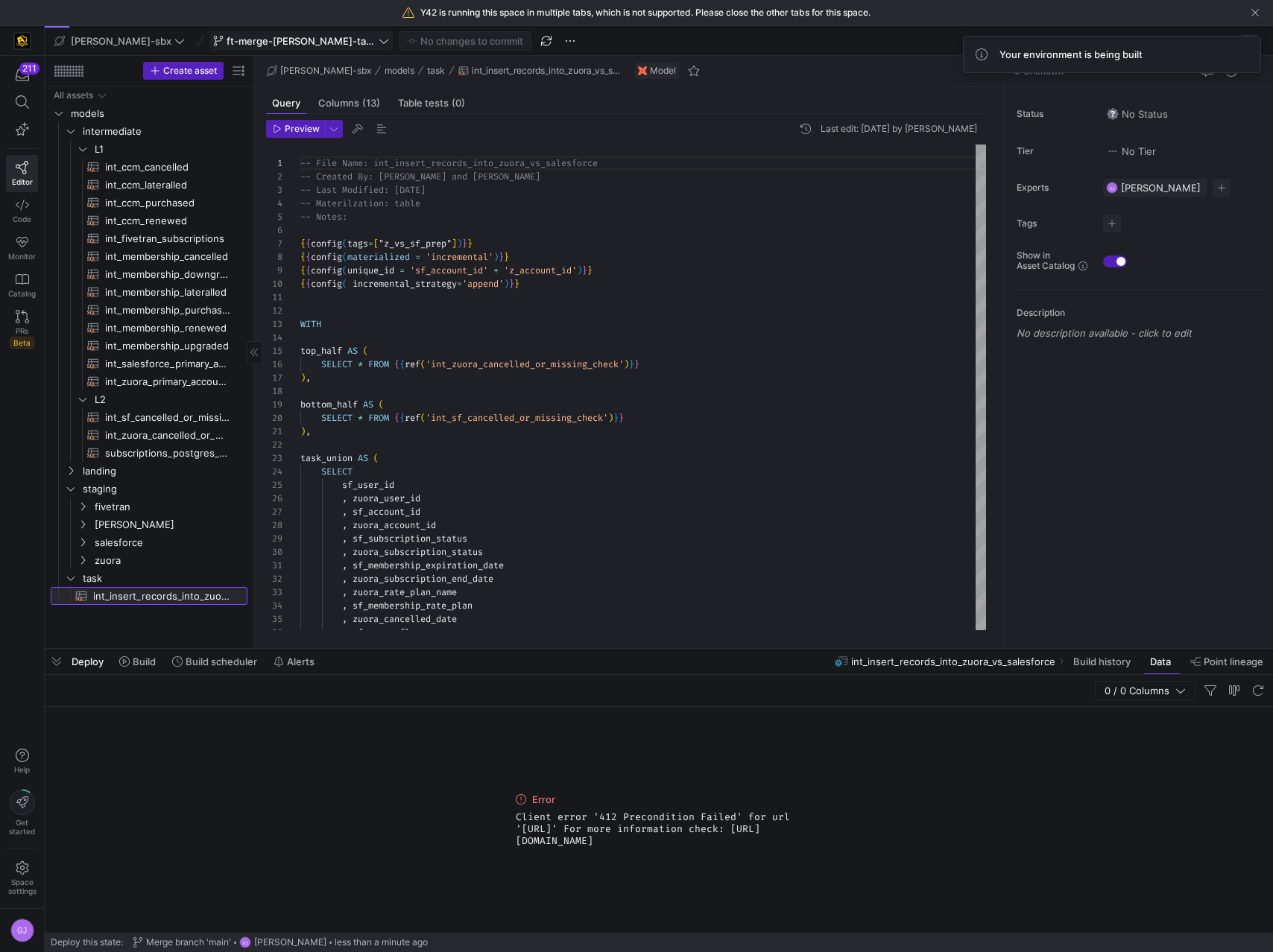
click at [129, 600] on span "int_insert_records_into_zuora_vs_salesforce​​​​​​​​​​" at bounding box center [161, 596] width 137 height 17
click at [147, 436] on span "int_zuora_cancelled_or_missing_check​​​​​​​​​​" at bounding box center [168, 435] width 125 height 17
type textarea "-- File Name: int-zuora-user-check -- Created by: Grant Jones -- Last Modified:…"
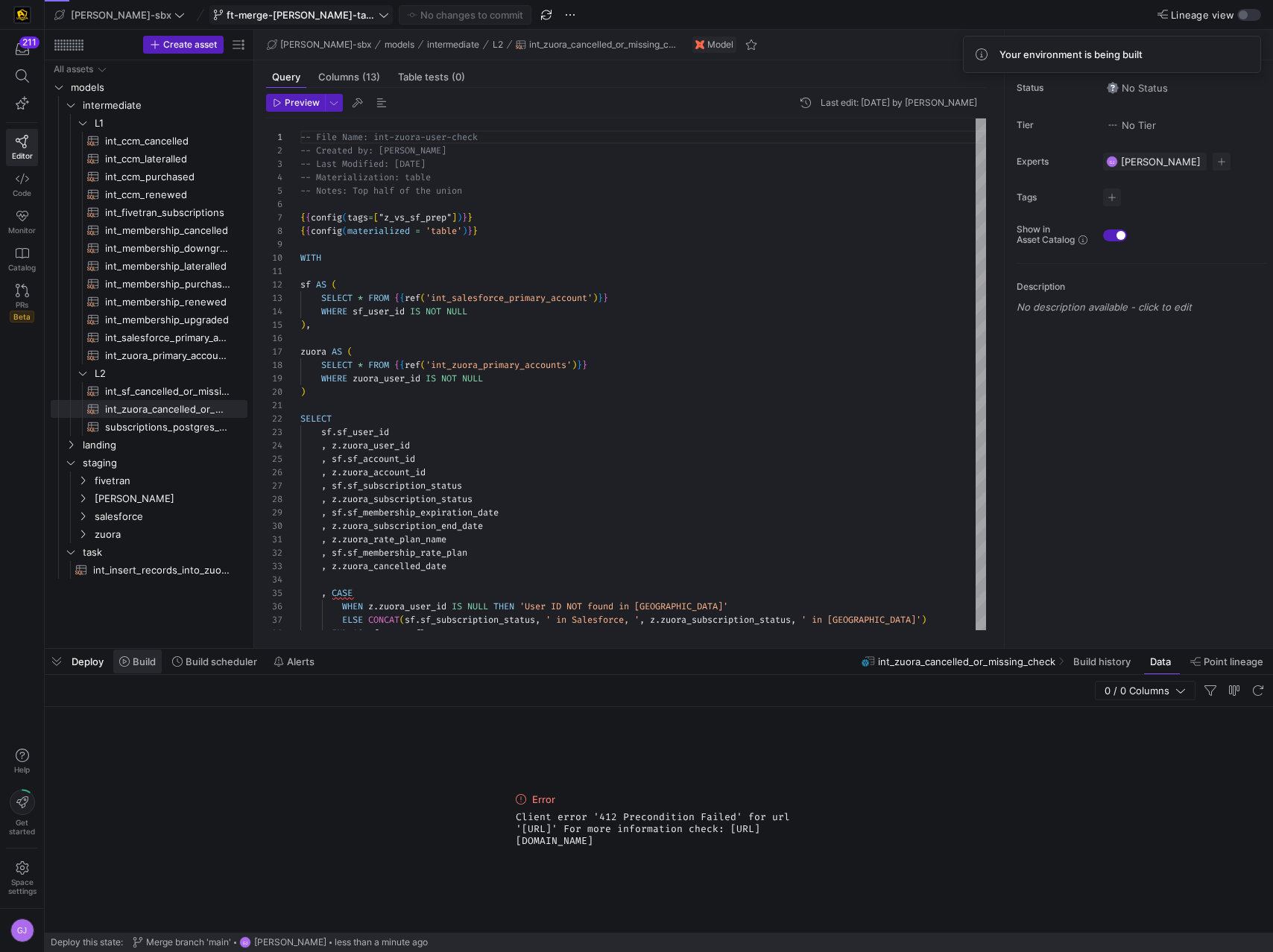
click at [151, 668] on span at bounding box center [138, 661] width 49 height 24
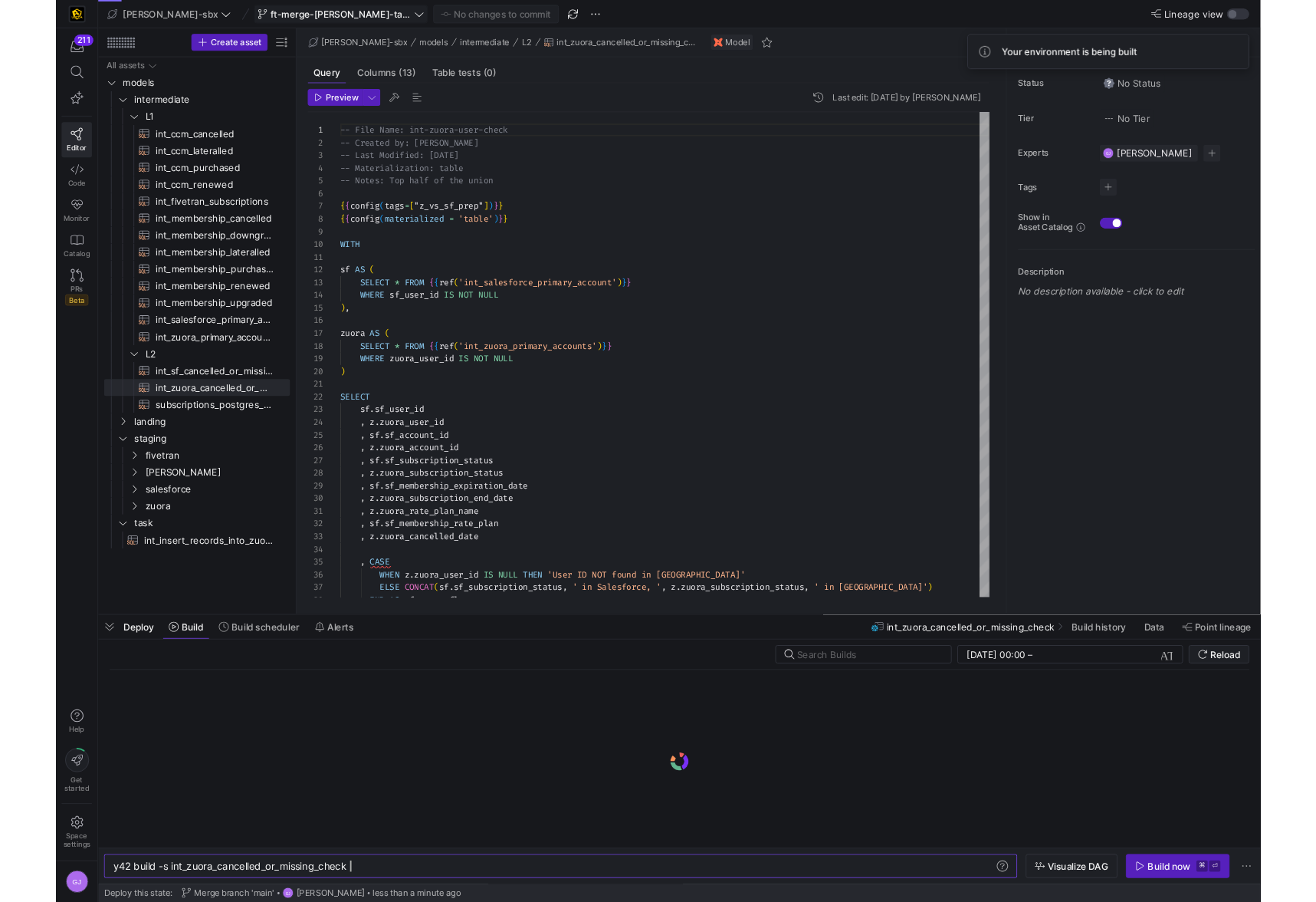
scroll to position [0, 258]
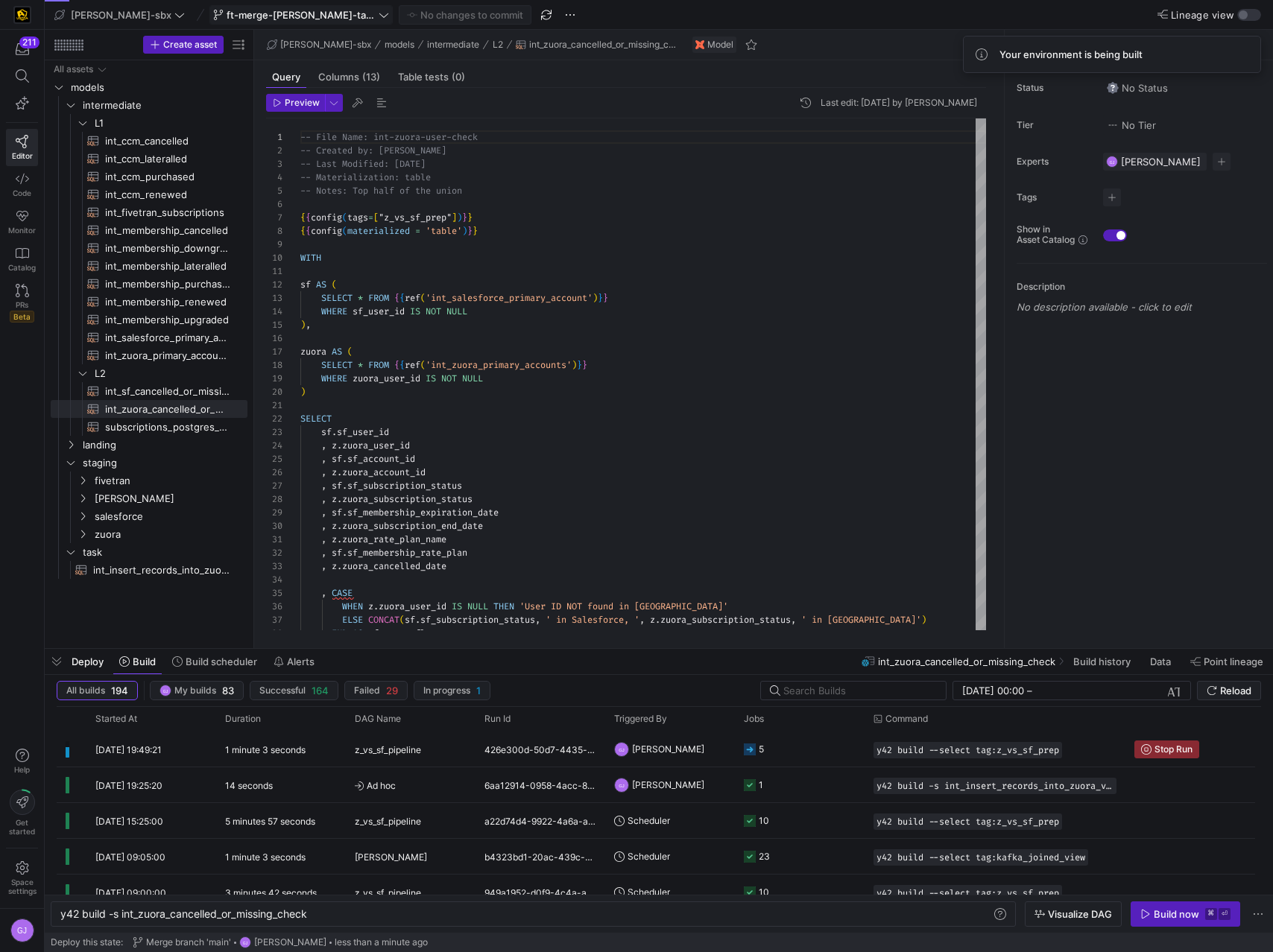
click at [586, 949] on div "Deploy this state: Merge branch 'main' GJ Grant Jones less than a minute ago" at bounding box center [658, 942] width 1216 height 20
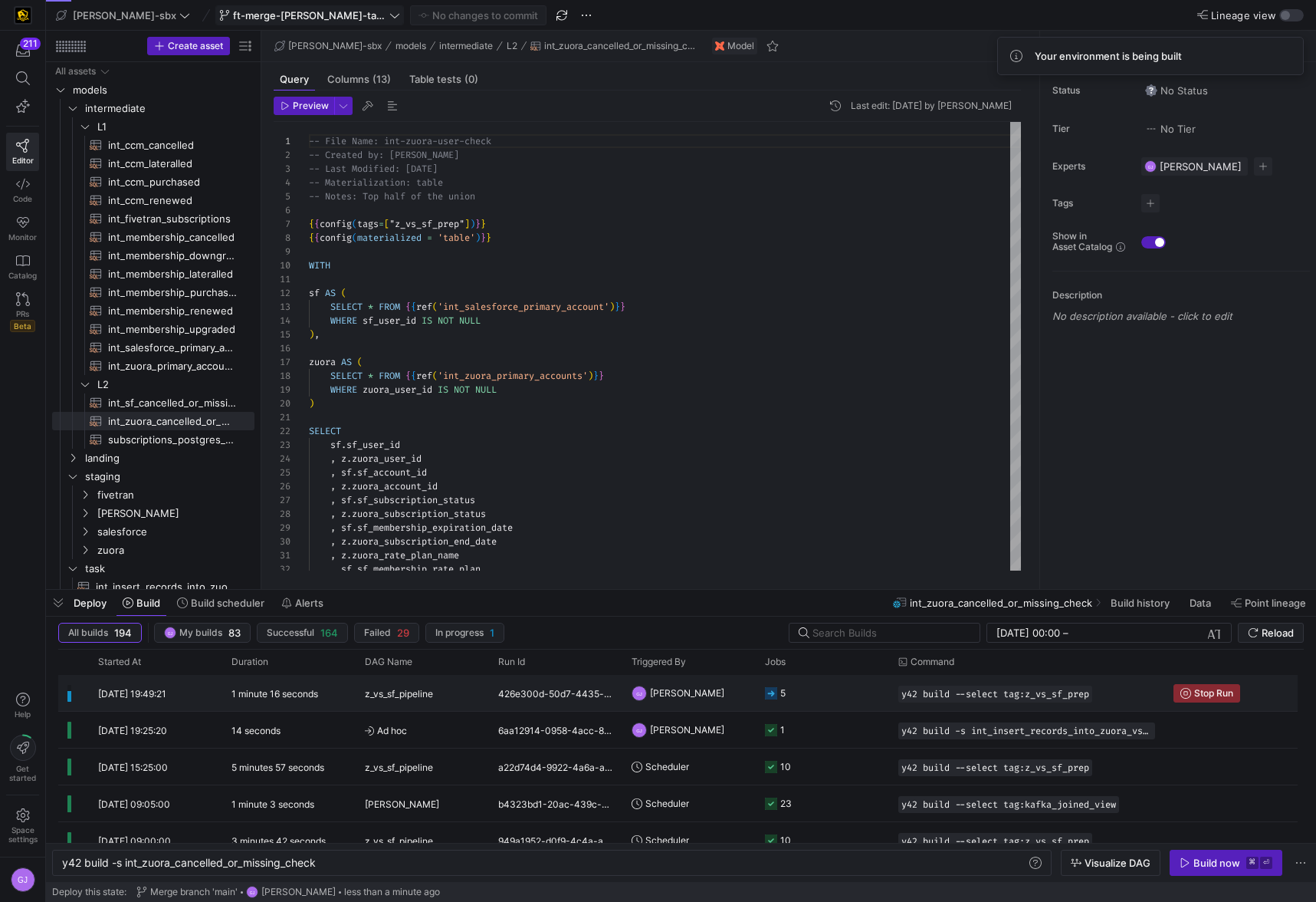
click at [767, 693] on rect at bounding box center [771, 693] width 13 height 13
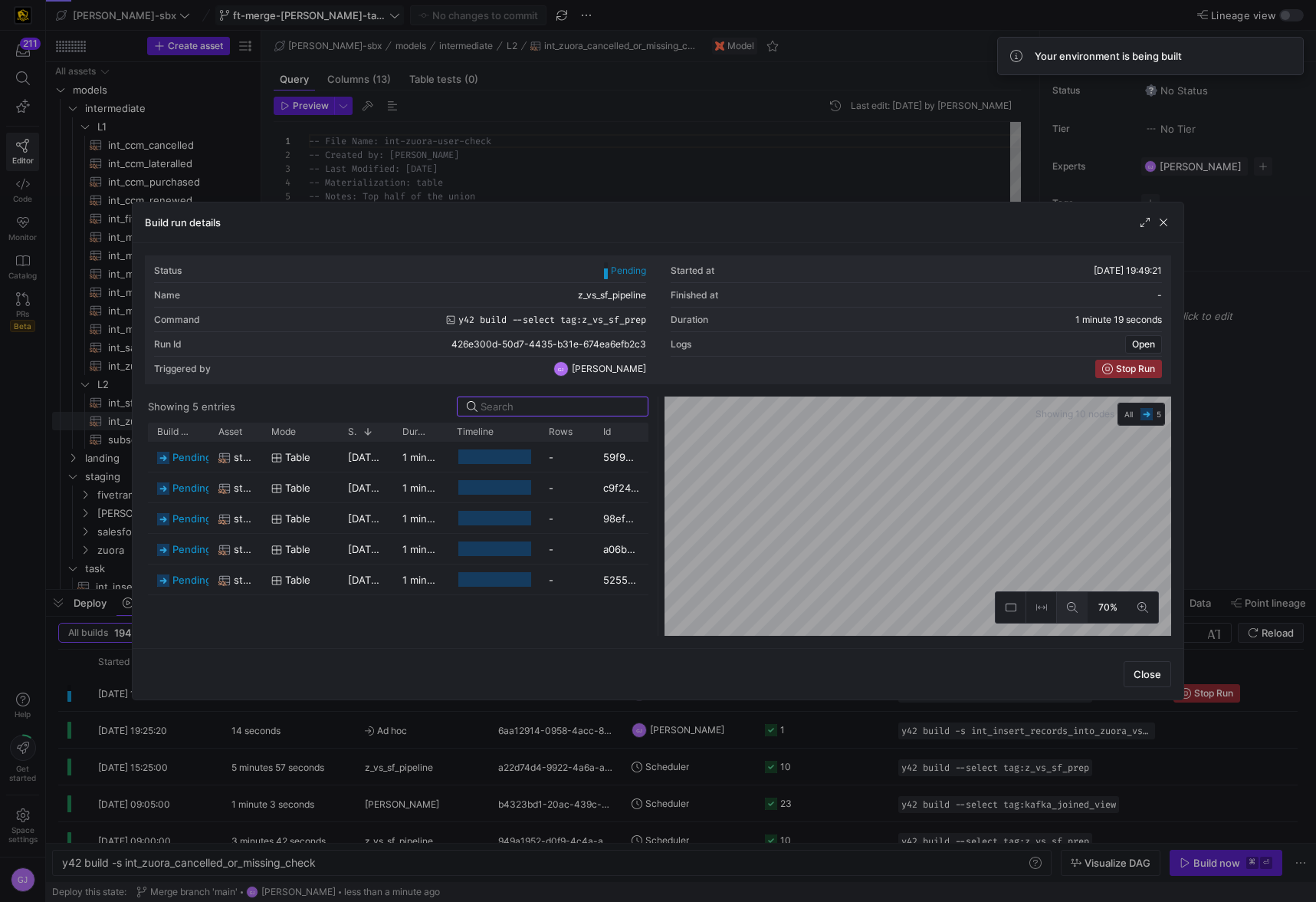
click at [1084, 617] on button at bounding box center [1072, 607] width 31 height 31
click at [798, 706] on div at bounding box center [658, 451] width 1316 height 902
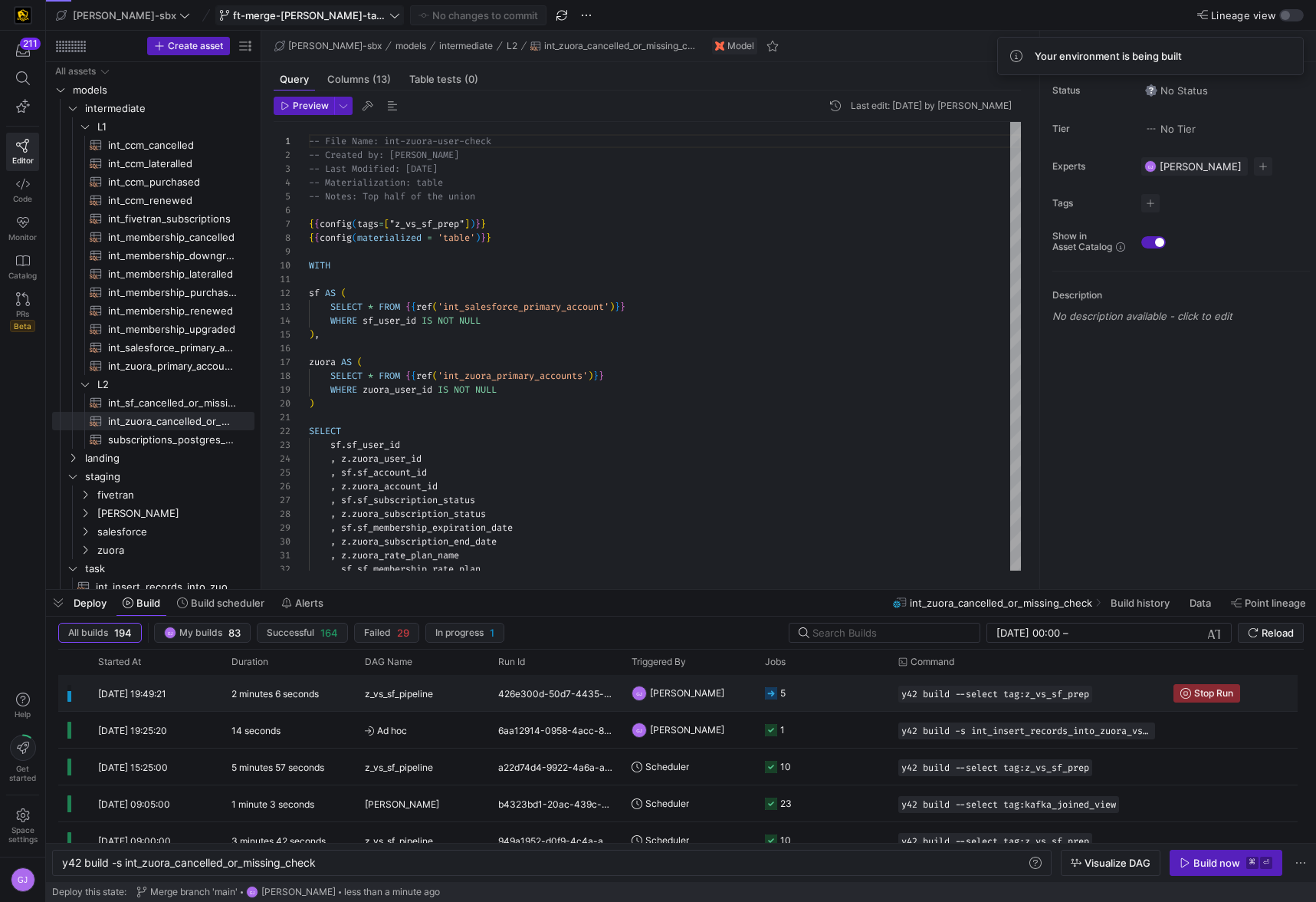
click at [775, 696] on icon "Press SPACE to select this row." at bounding box center [771, 693] width 13 height 13
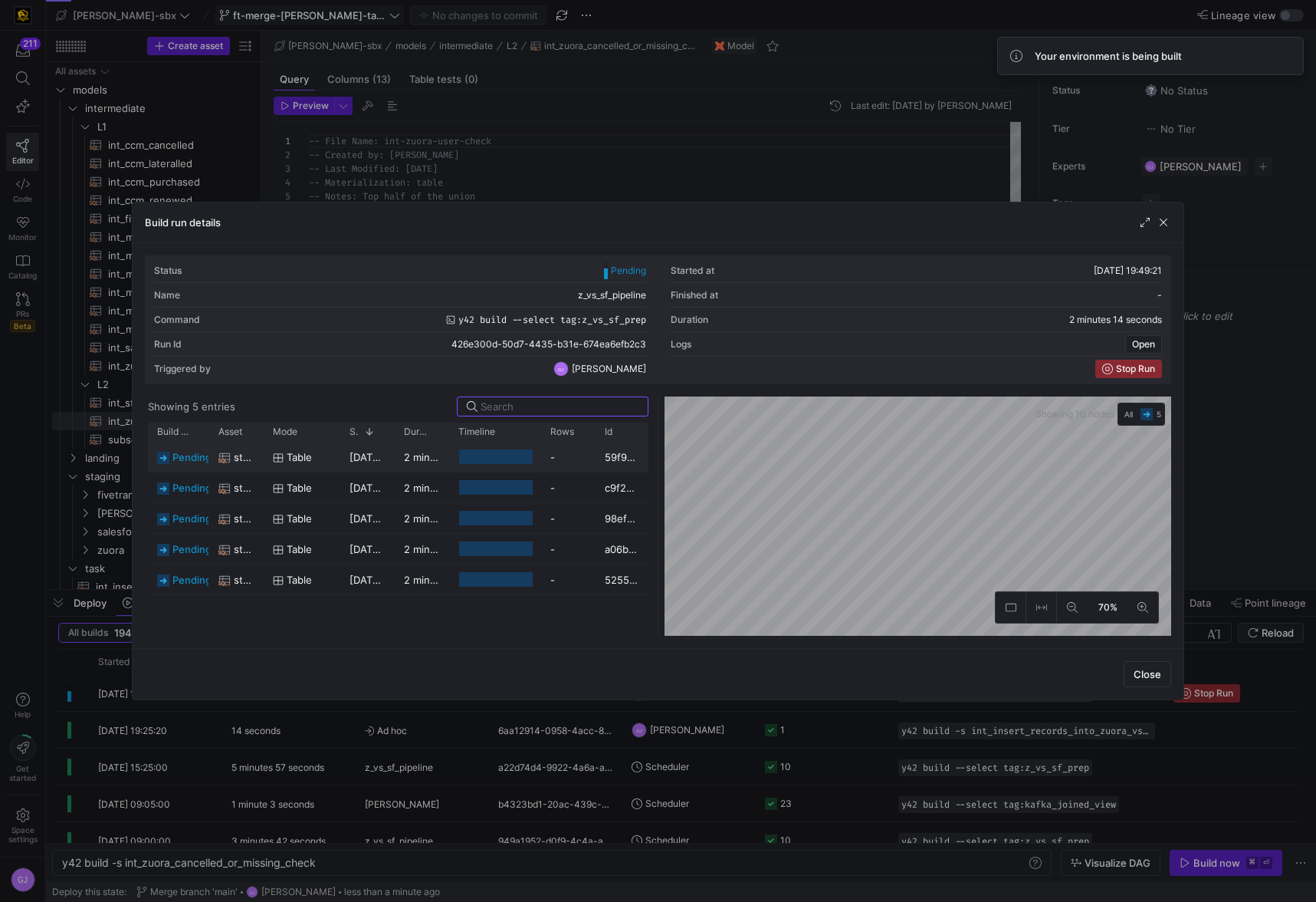
click at [390, 451] on span "29/08/25, 19:49:22" at bounding box center [388, 456] width 77 height 13
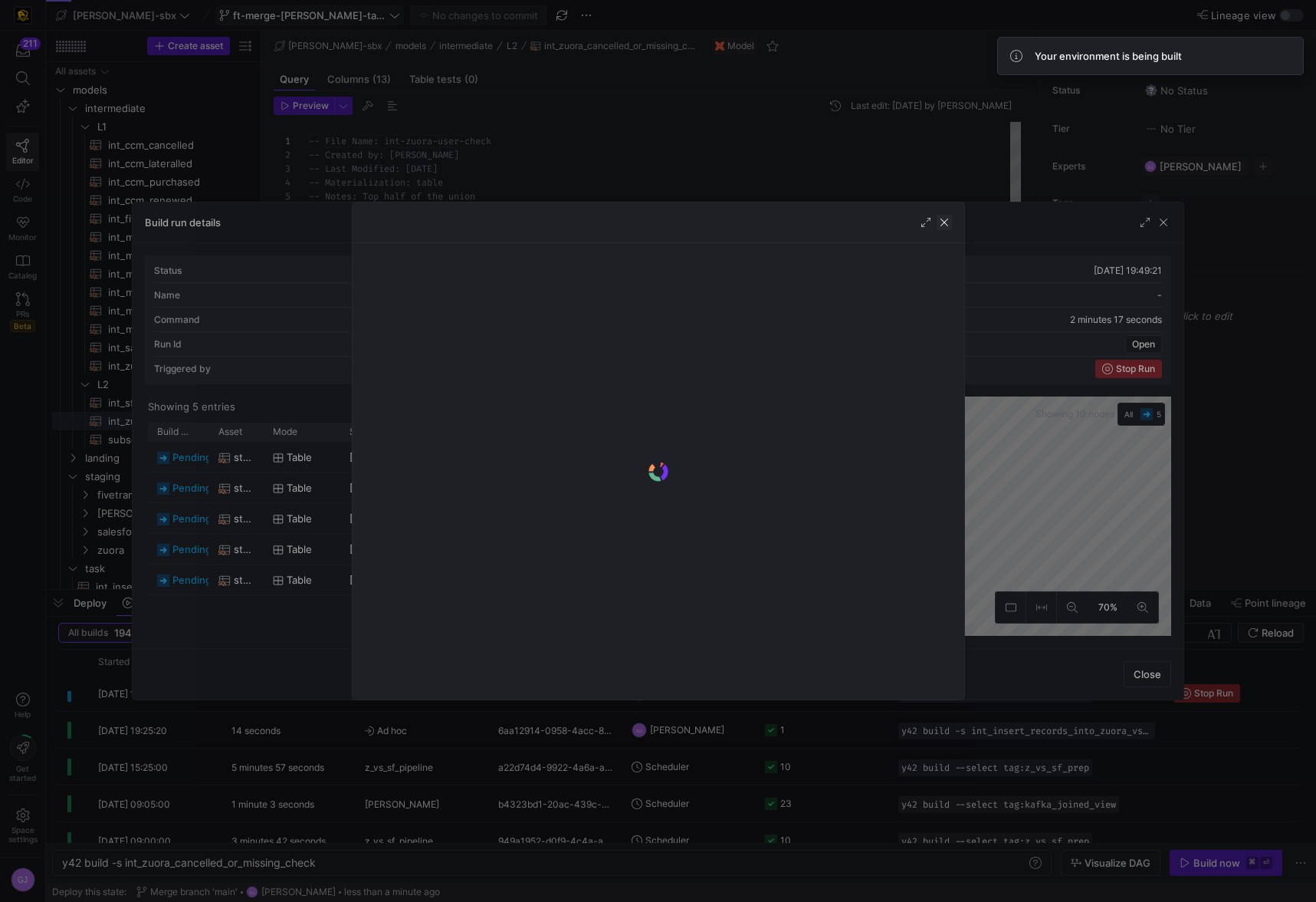
click at [948, 214] on span "button" at bounding box center [944, 222] width 15 height 15
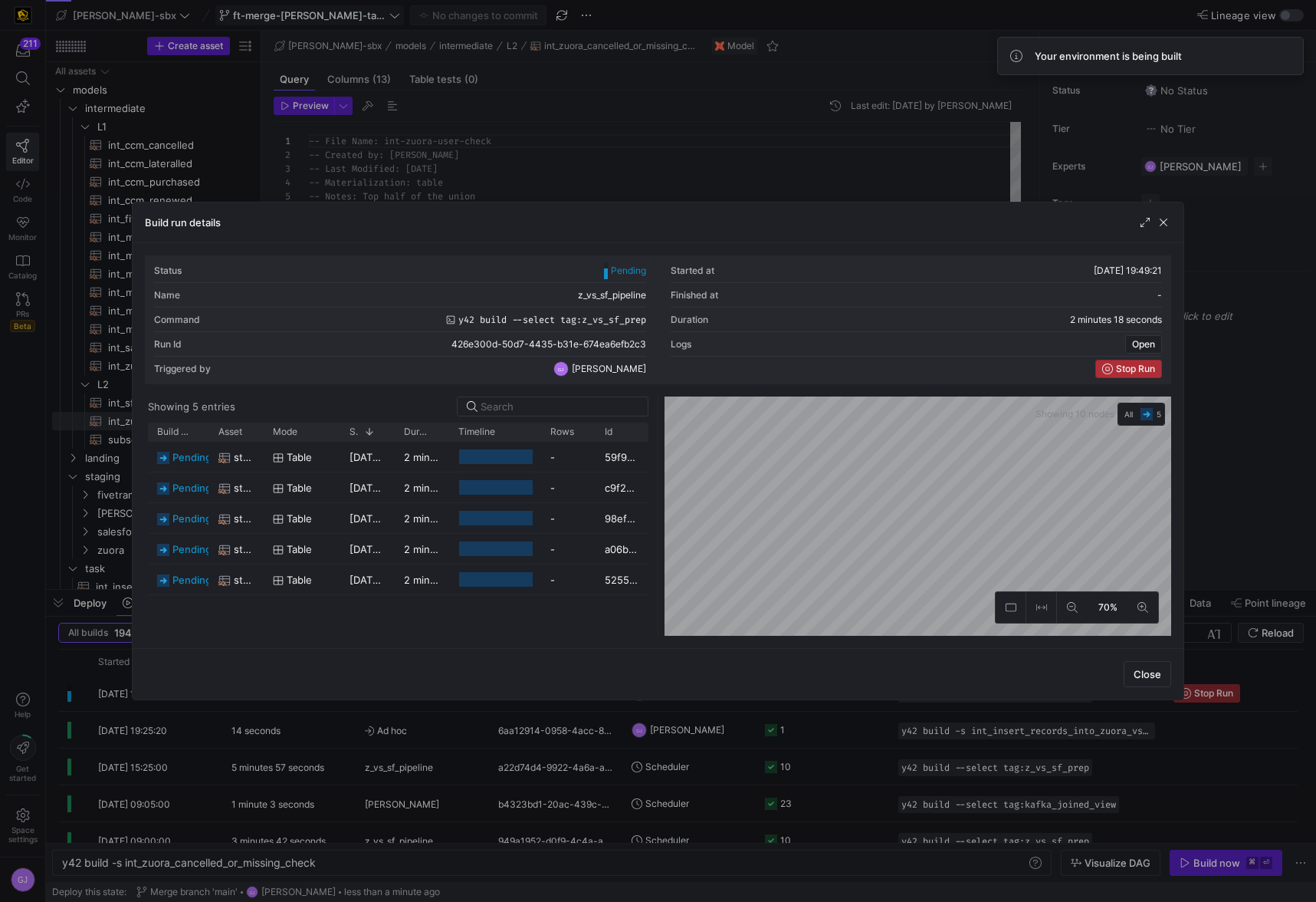
click at [1142, 363] on span "Stop Run" at bounding box center [1135, 369] width 39 height 11
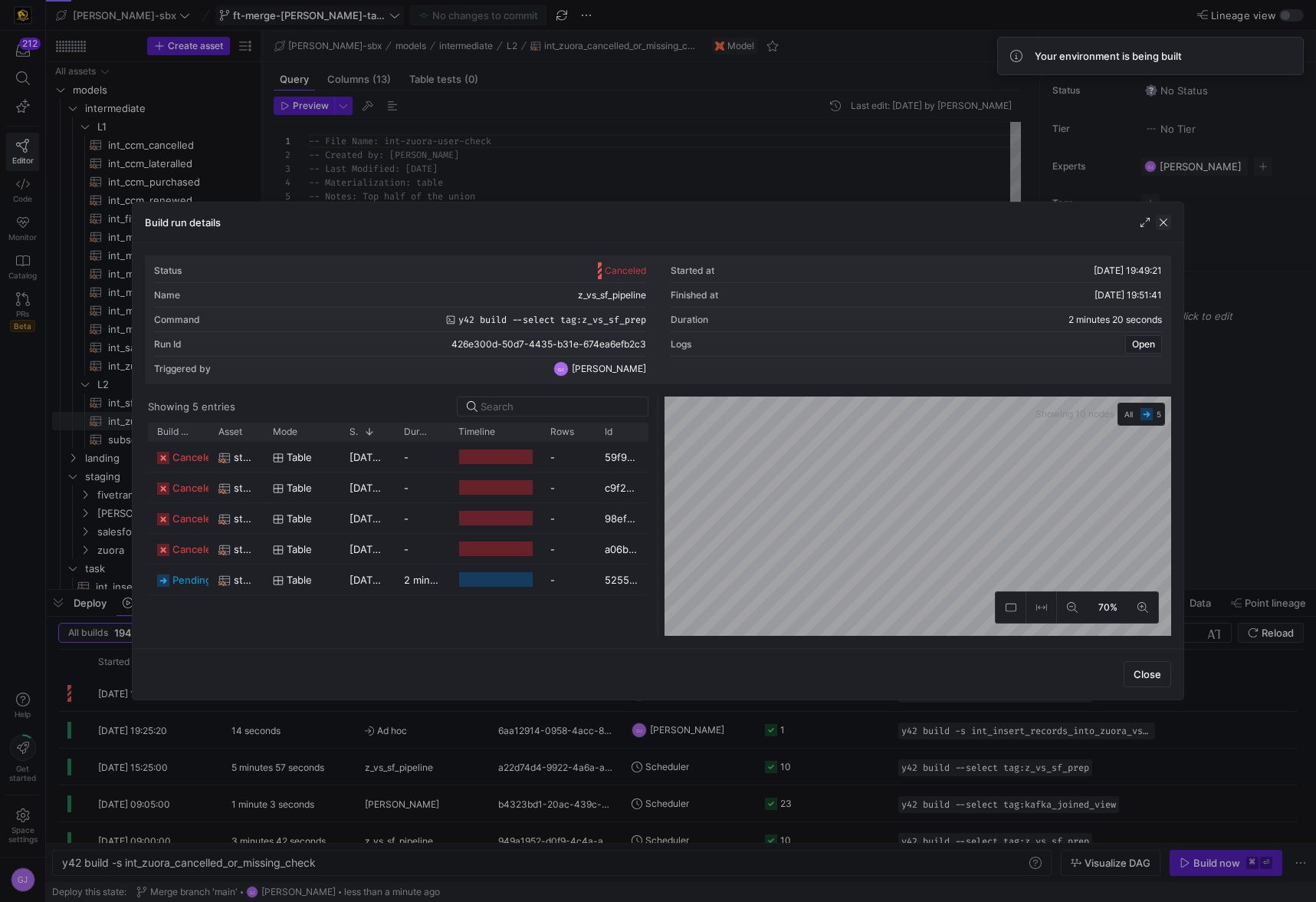
click at [1169, 223] on span "button" at bounding box center [1163, 222] width 15 height 15
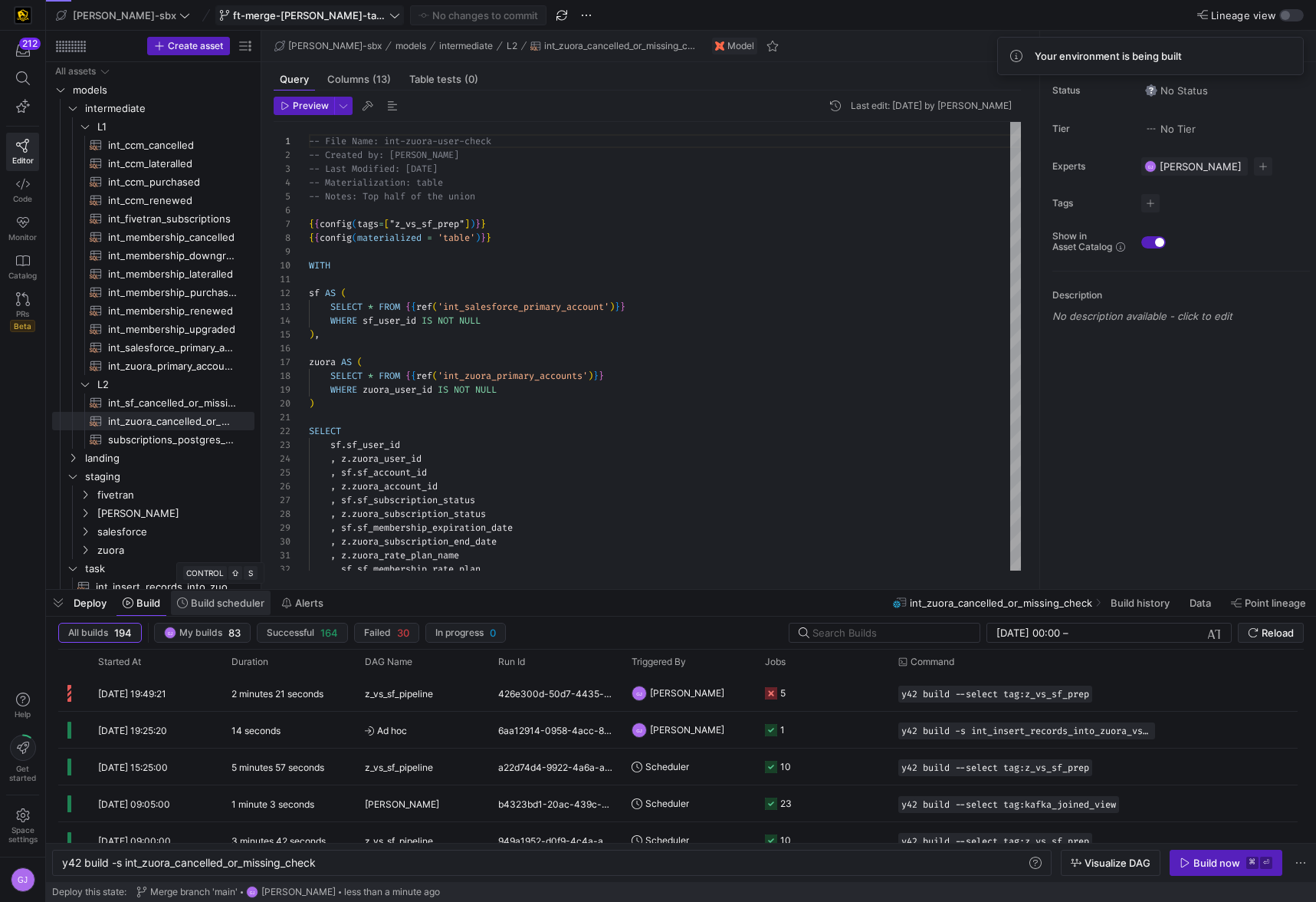
click at [234, 609] on span at bounding box center [220, 602] width 100 height 24
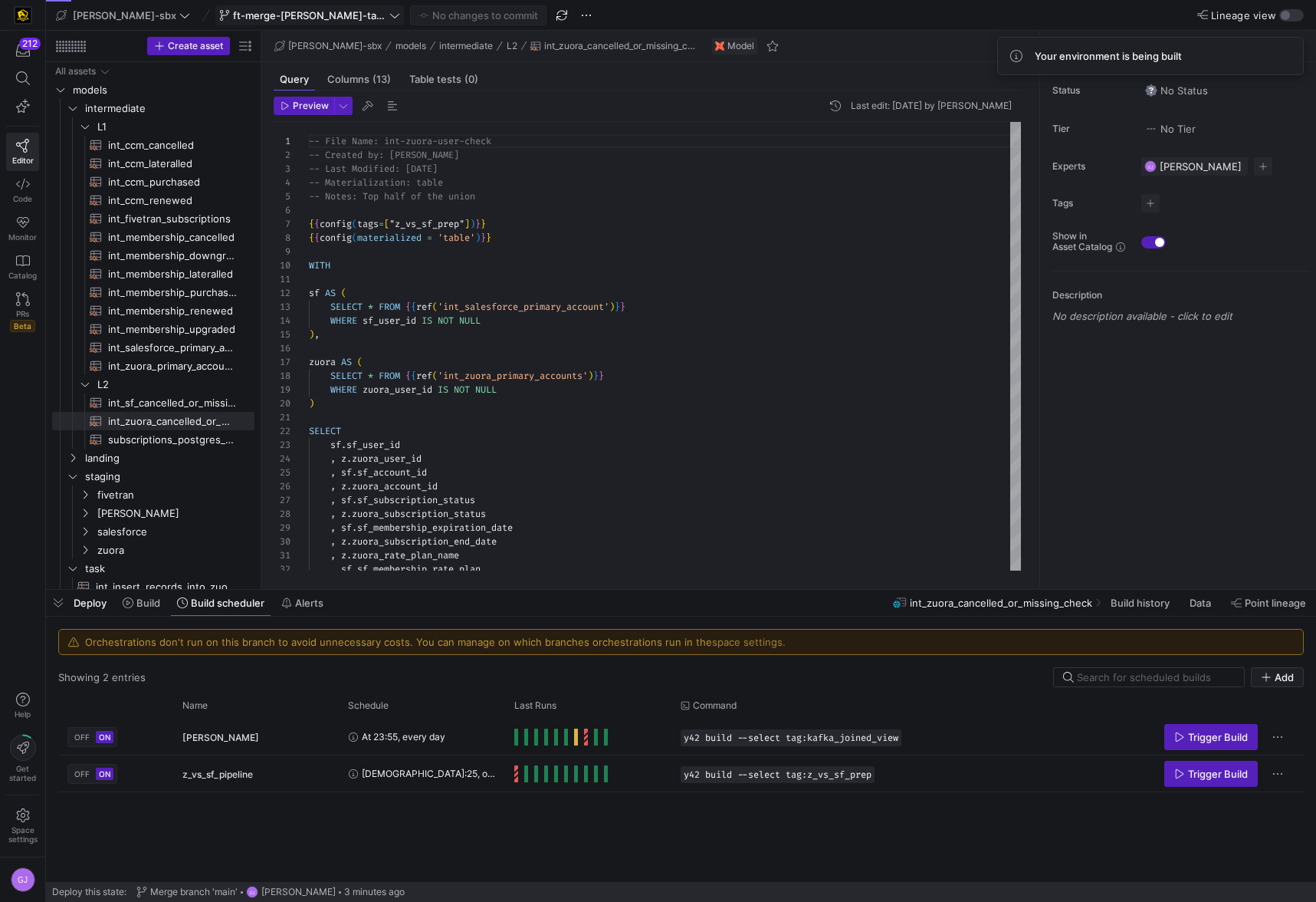
click at [733, 643] on link "space settings." at bounding box center [748, 642] width 74 height 13
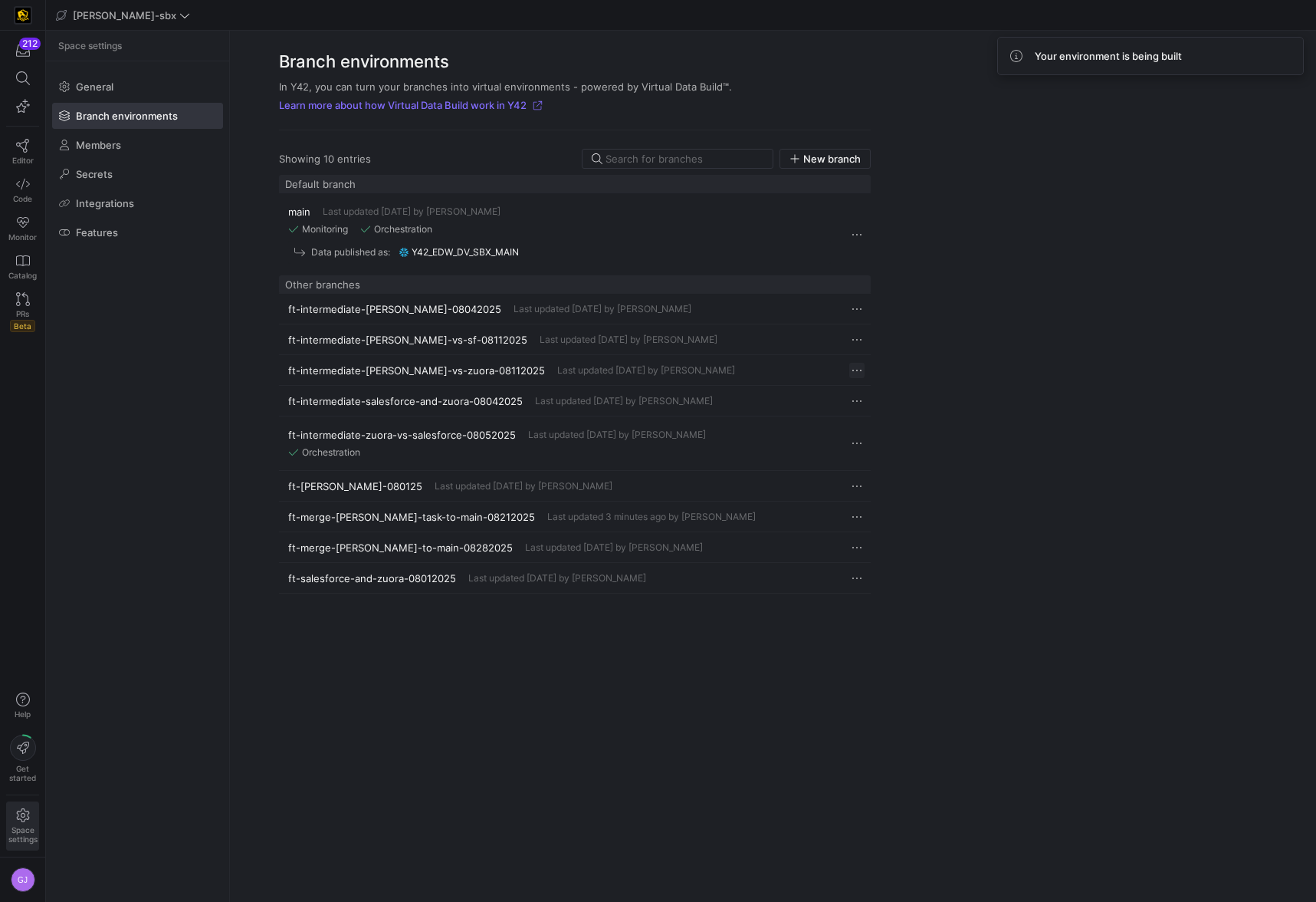
click at [859, 367] on span "Press SPACE to select this row." at bounding box center [856, 370] width 15 height 15
click at [859, 368] on div at bounding box center [658, 451] width 1316 height 902
click at [378, 312] on span "ft-intermediate-[PERSON_NAME]-08042025" at bounding box center [394, 309] width 213 height 13
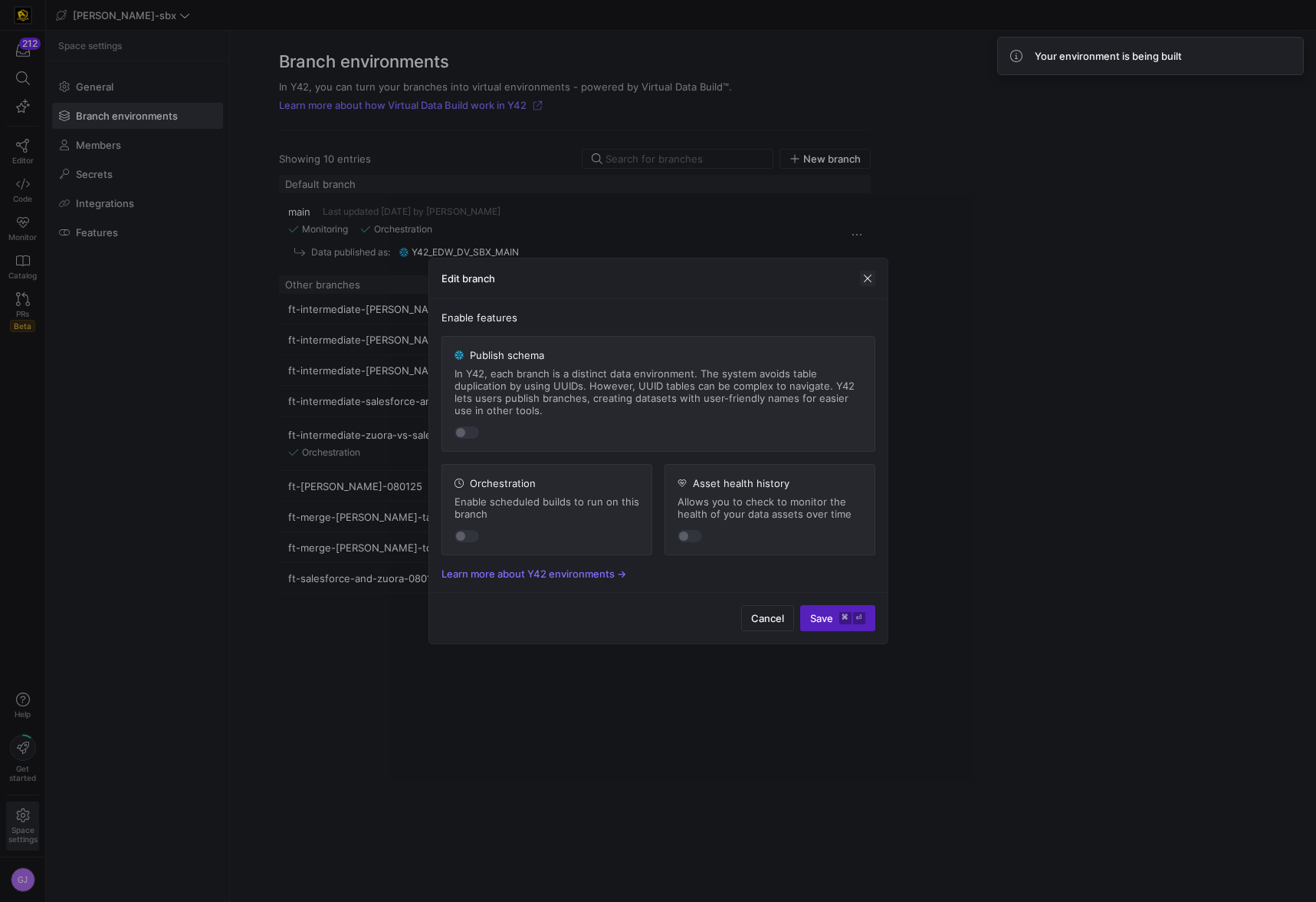
click at [872, 275] on span "button" at bounding box center [867, 278] width 15 height 15
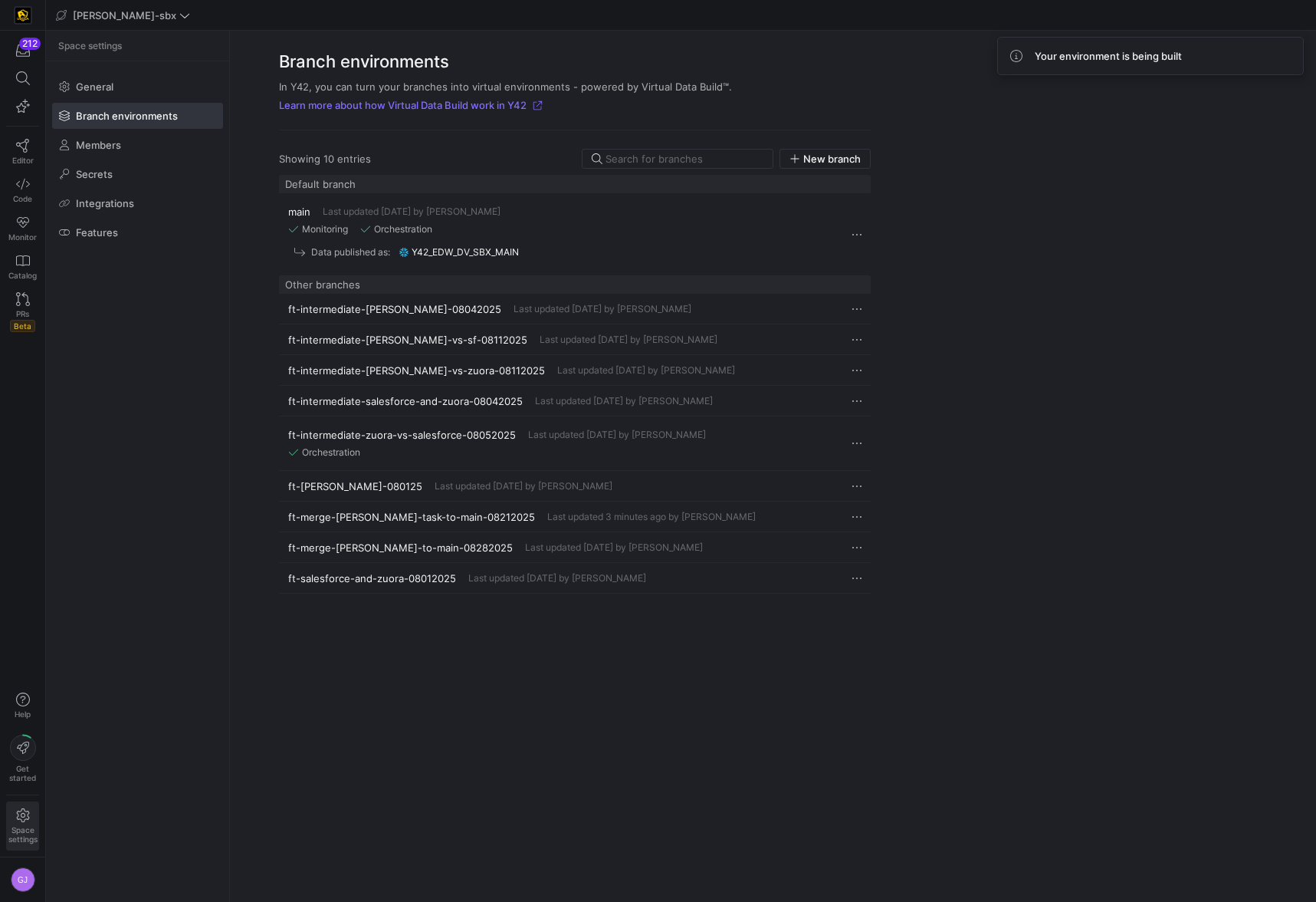
click at [482, 520] on div "ft-merge-grulke-task-to-main-08212025 Last updated 3 minutes ago by Grant Jones" at bounding box center [559, 517] width 542 height 13
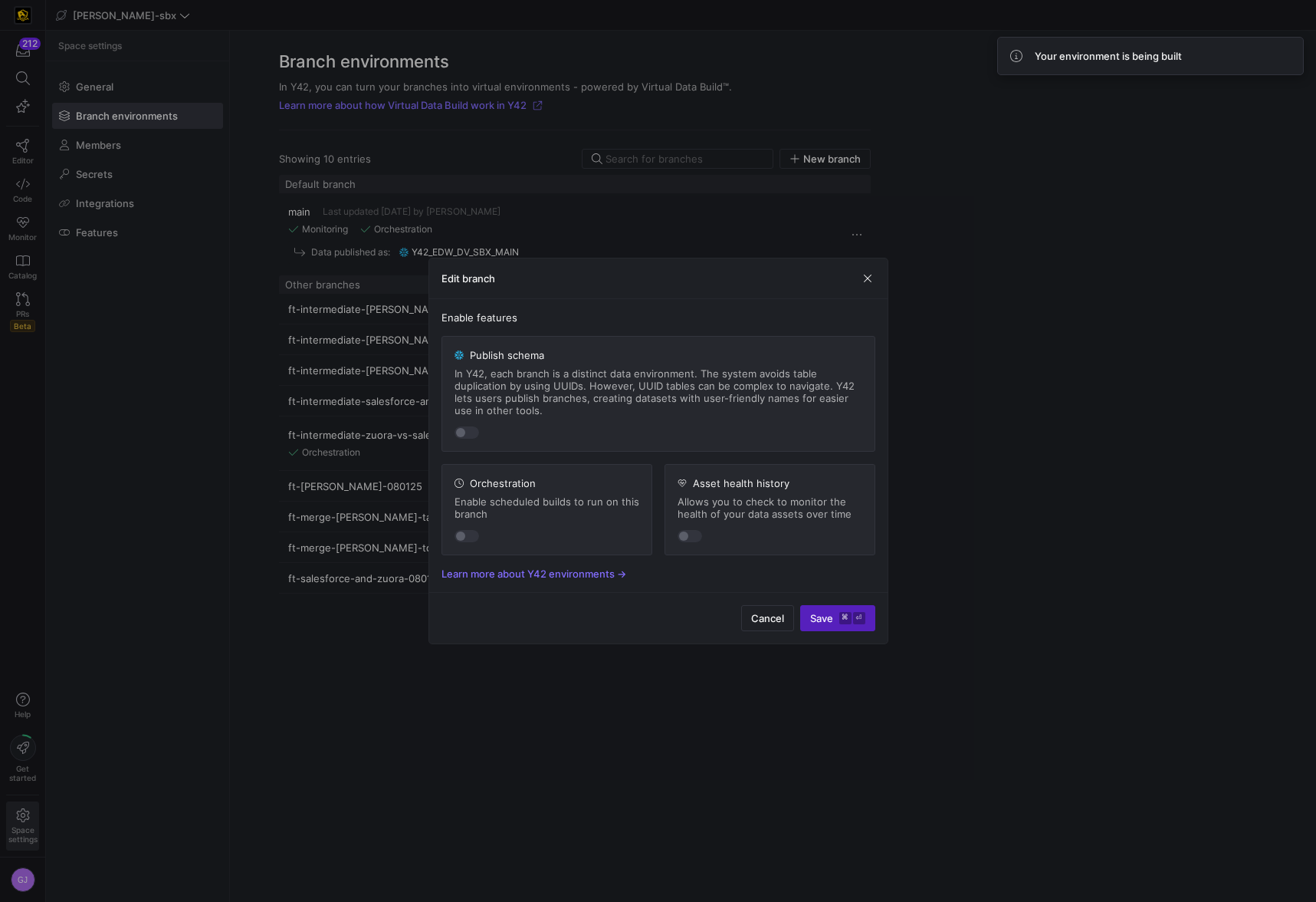
click at [474, 543] on y42-branch-environment-feature "Orchestration Enable scheduled builds to run on this branch" at bounding box center [547, 509] width 211 height 91
click at [473, 539] on div "button" at bounding box center [466, 536] width 24 height 13
click at [851, 627] on span "submit" at bounding box center [838, 617] width 74 height 24
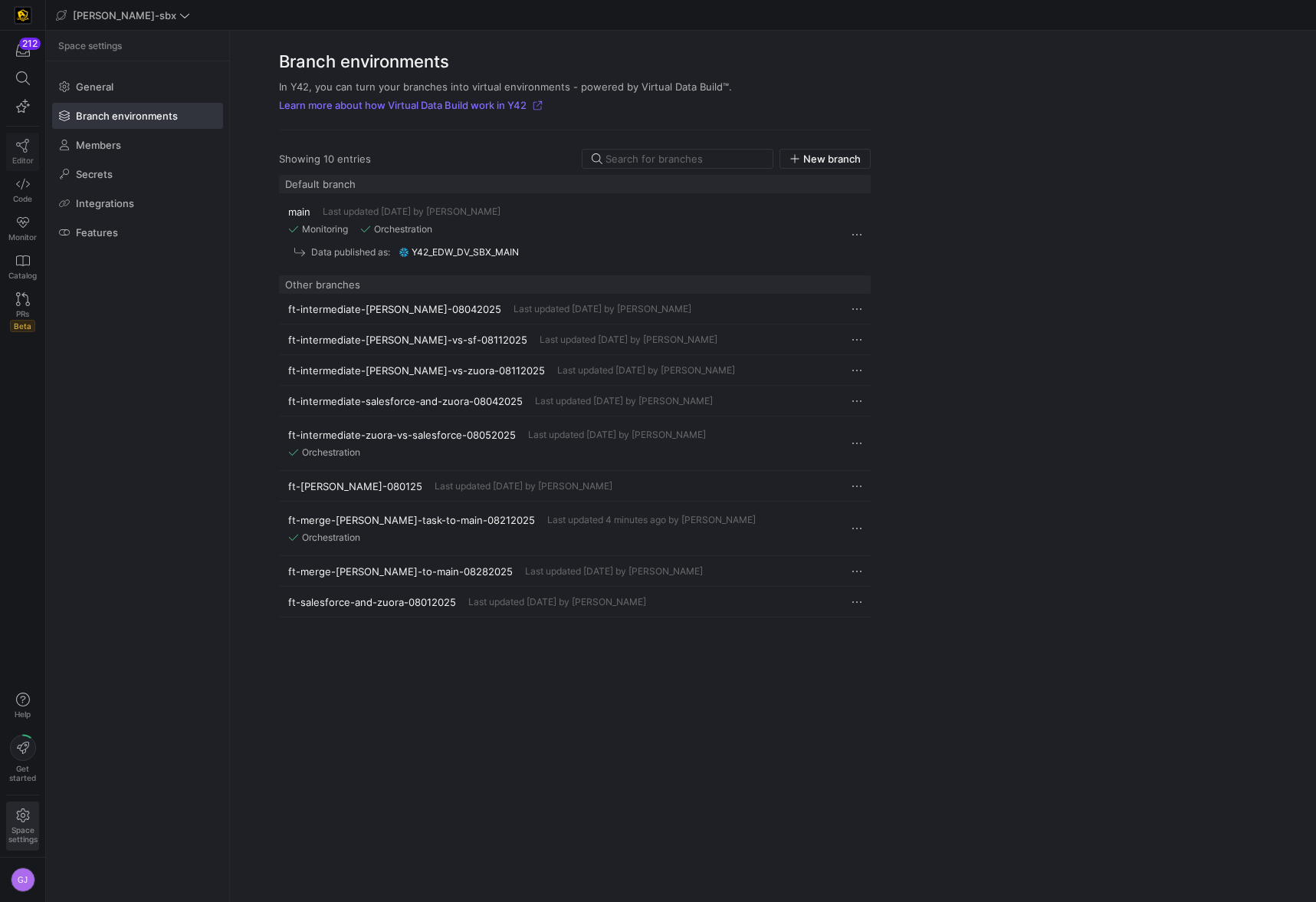
click at [23, 139] on icon at bounding box center [23, 146] width 13 height 13
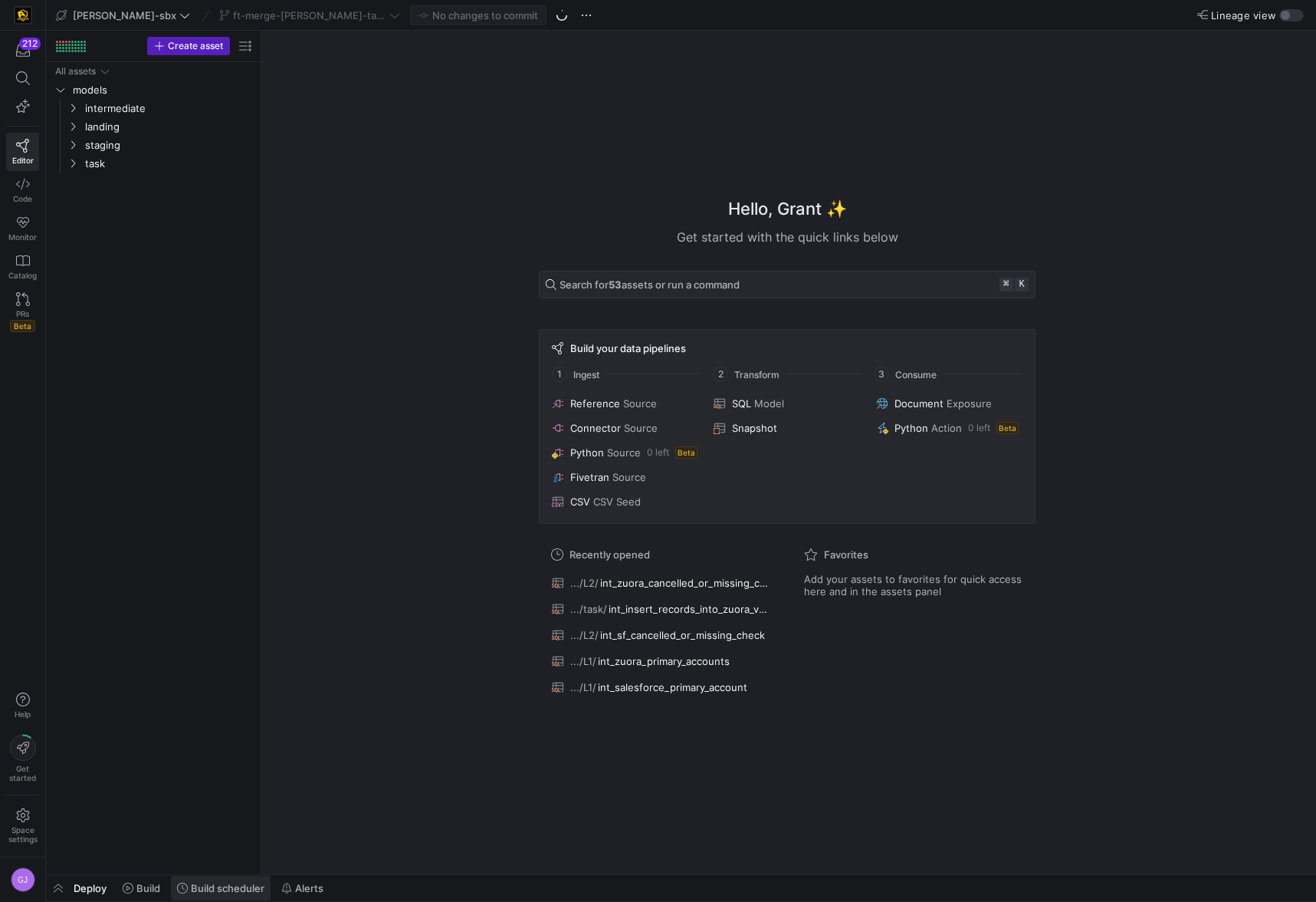
click at [232, 877] on span at bounding box center [220, 887] width 100 height 24
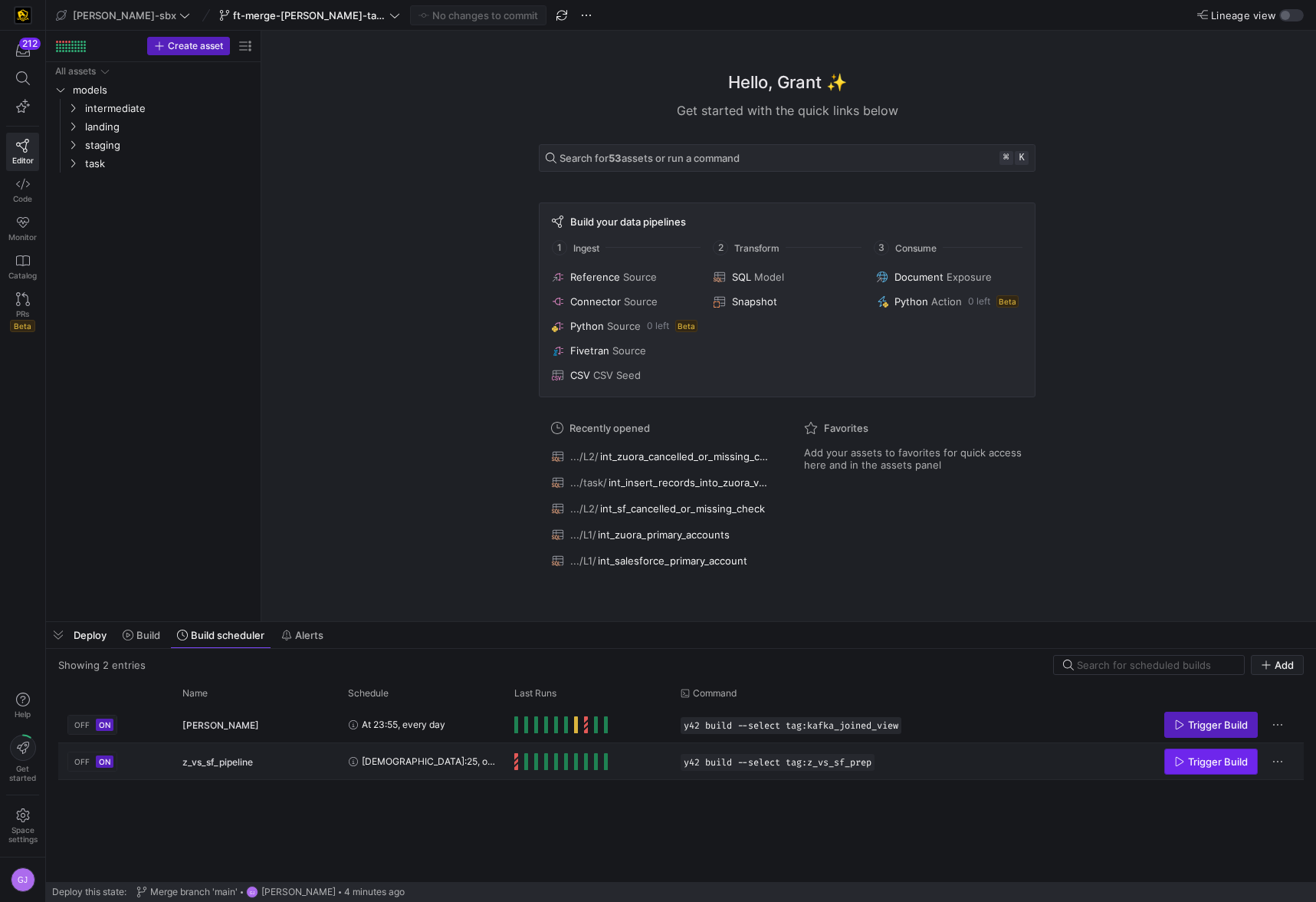
click at [1224, 765] on span "Trigger Build" at bounding box center [1217, 761] width 59 height 13
click at [517, 760] on span "Press SPACE to select this row." at bounding box center [516, 761] width 4 height 17
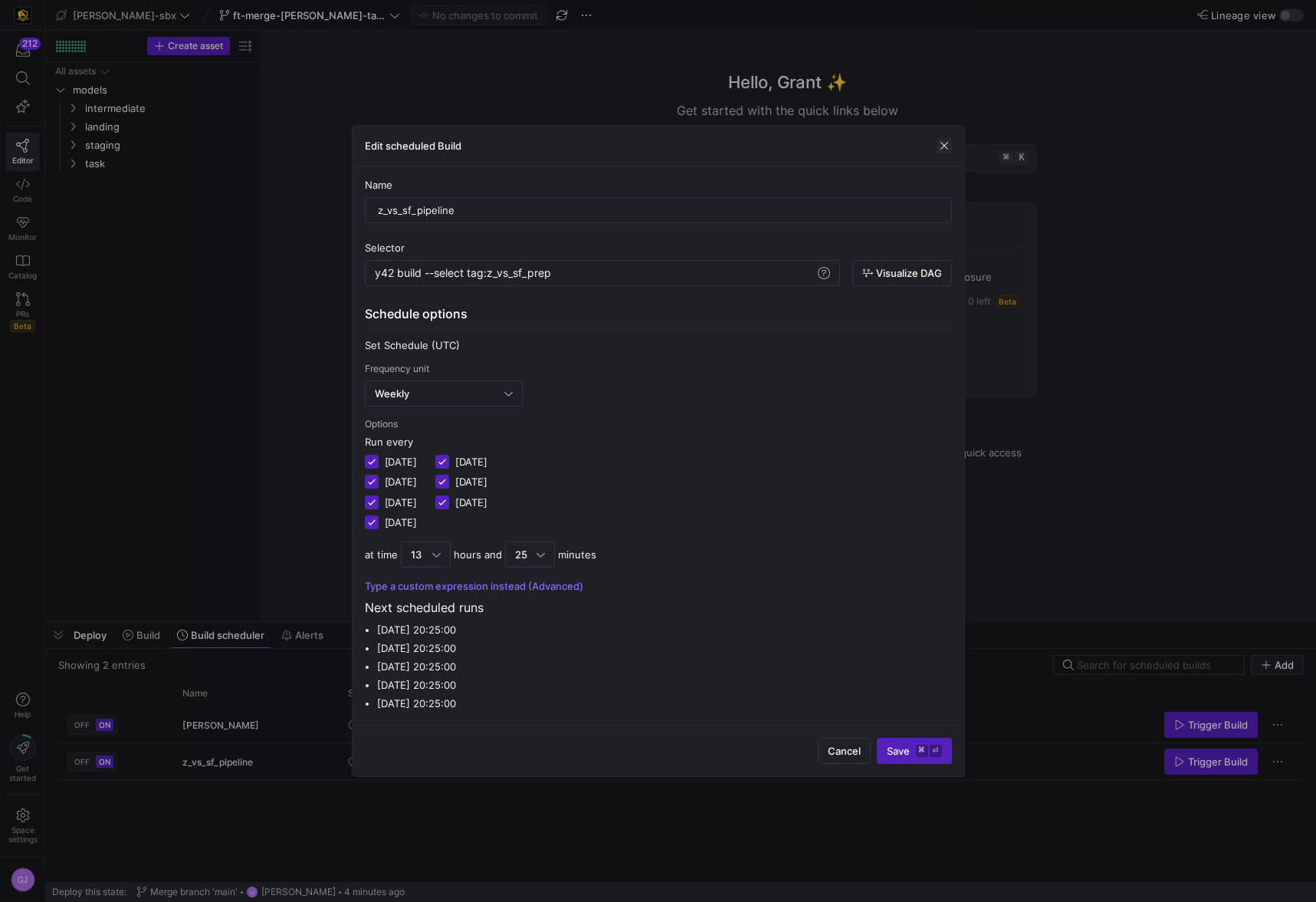
click at [944, 146] on span "button" at bounding box center [944, 146] width 15 height 15
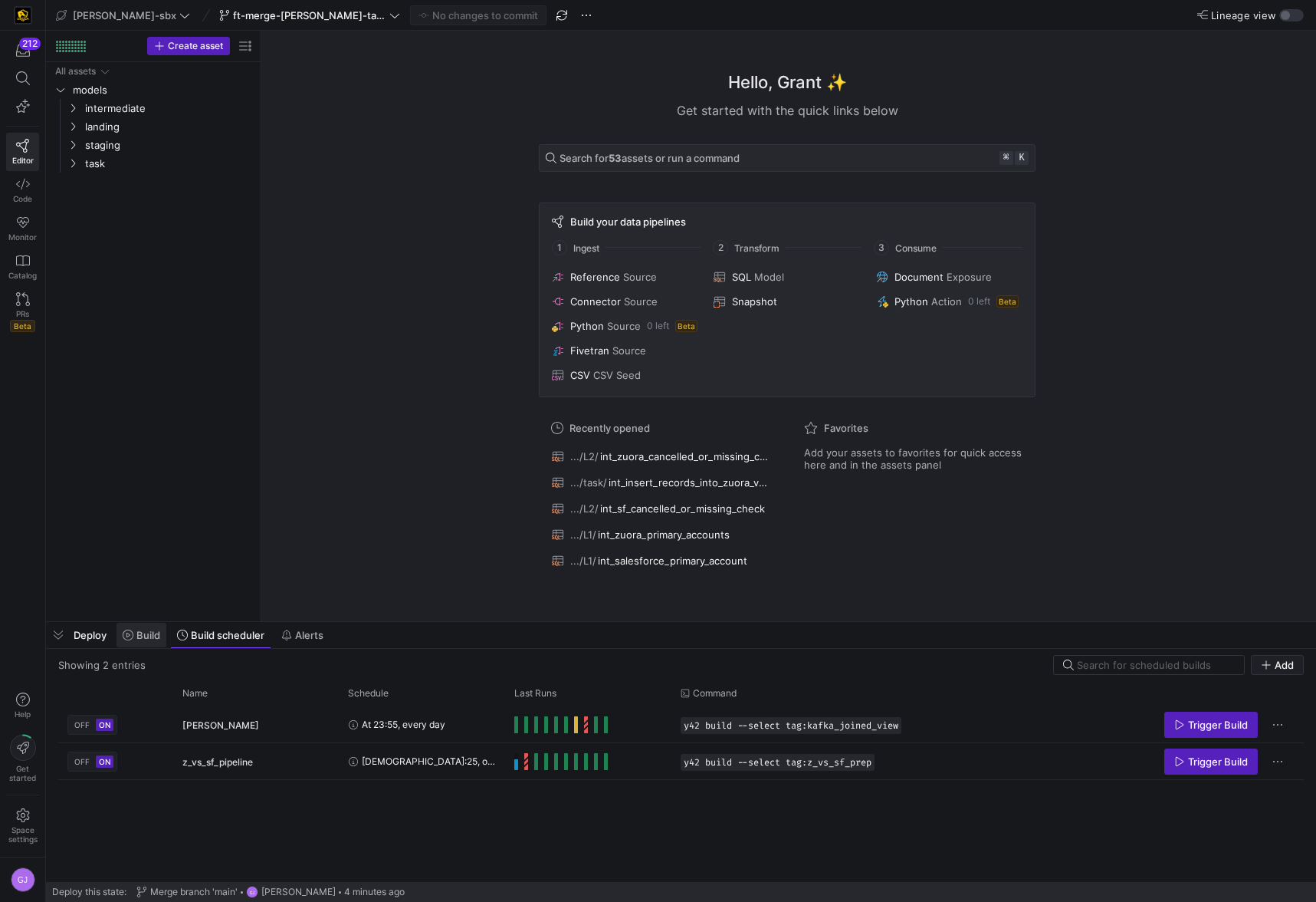
click at [141, 637] on span "Build" at bounding box center [148, 635] width 23 height 13
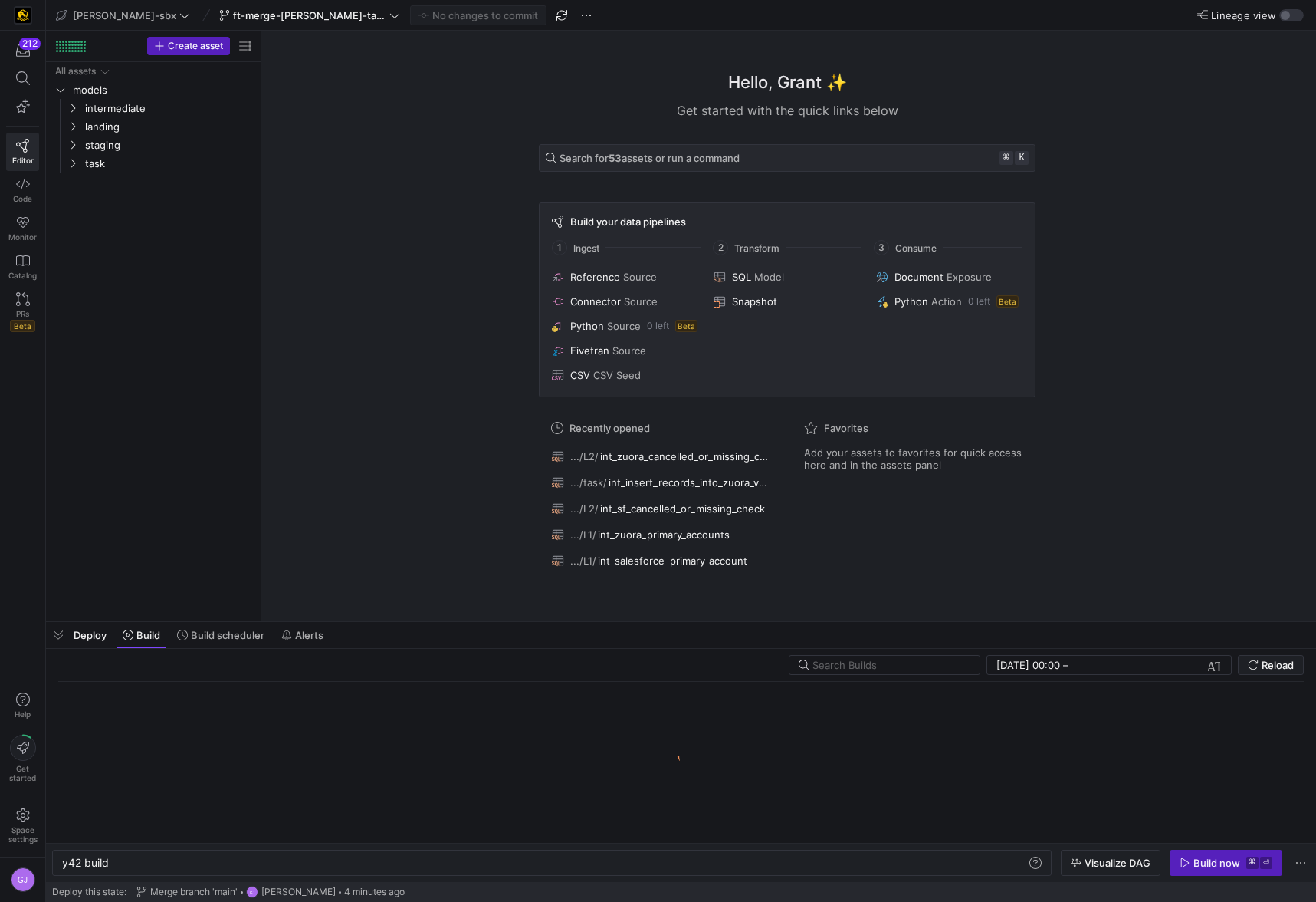
scroll to position [0, 46]
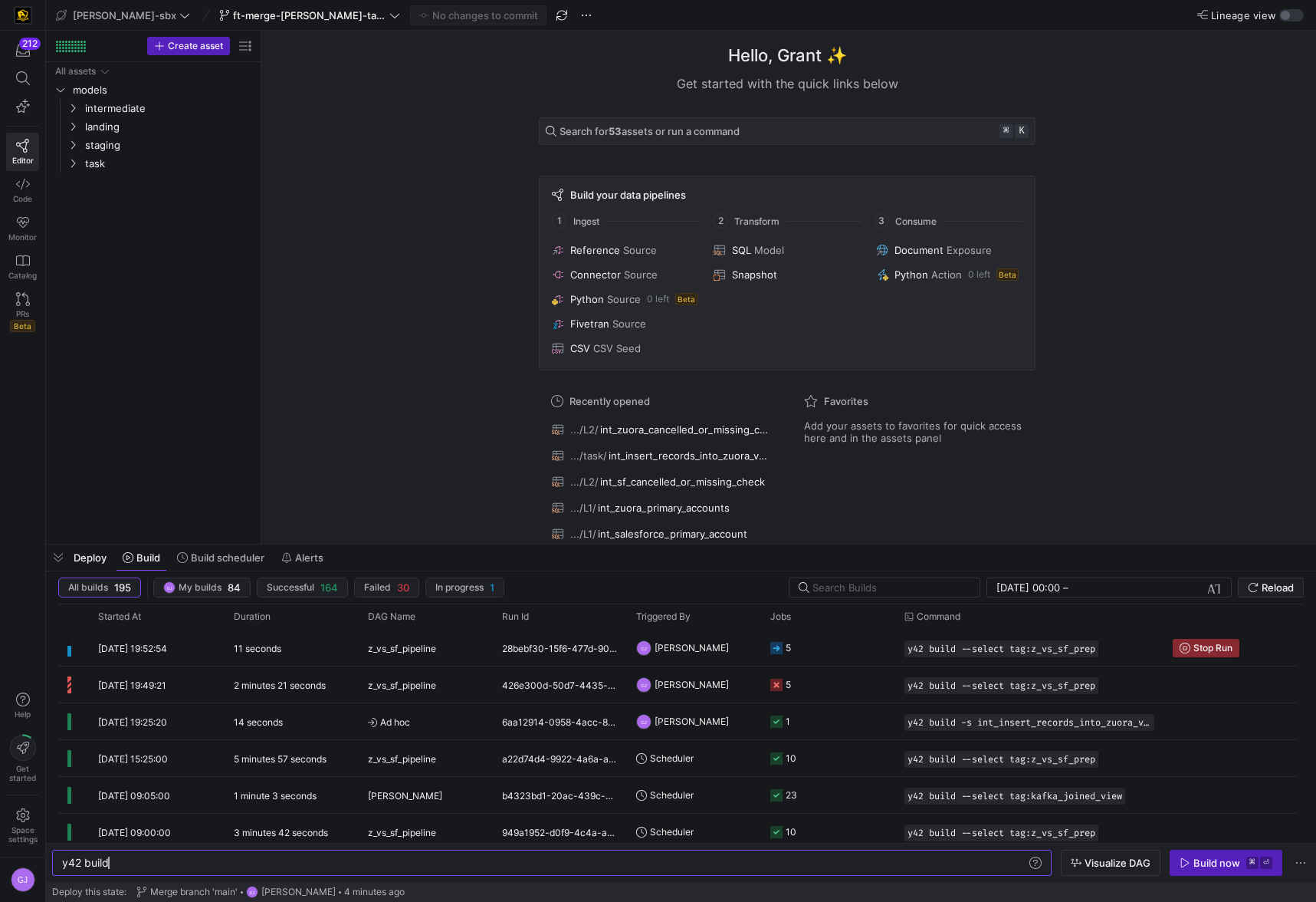
drag, startPoint x: 707, startPoint y: 617, endPoint x: 712, endPoint y: 541, distance: 76.2
click at [715, 529] on as-split "edw-dv-sbx ft-merge-grulke-task-to-main-08212025 No changes to commit Lineage v…" at bounding box center [681, 451] width 1270 height 902
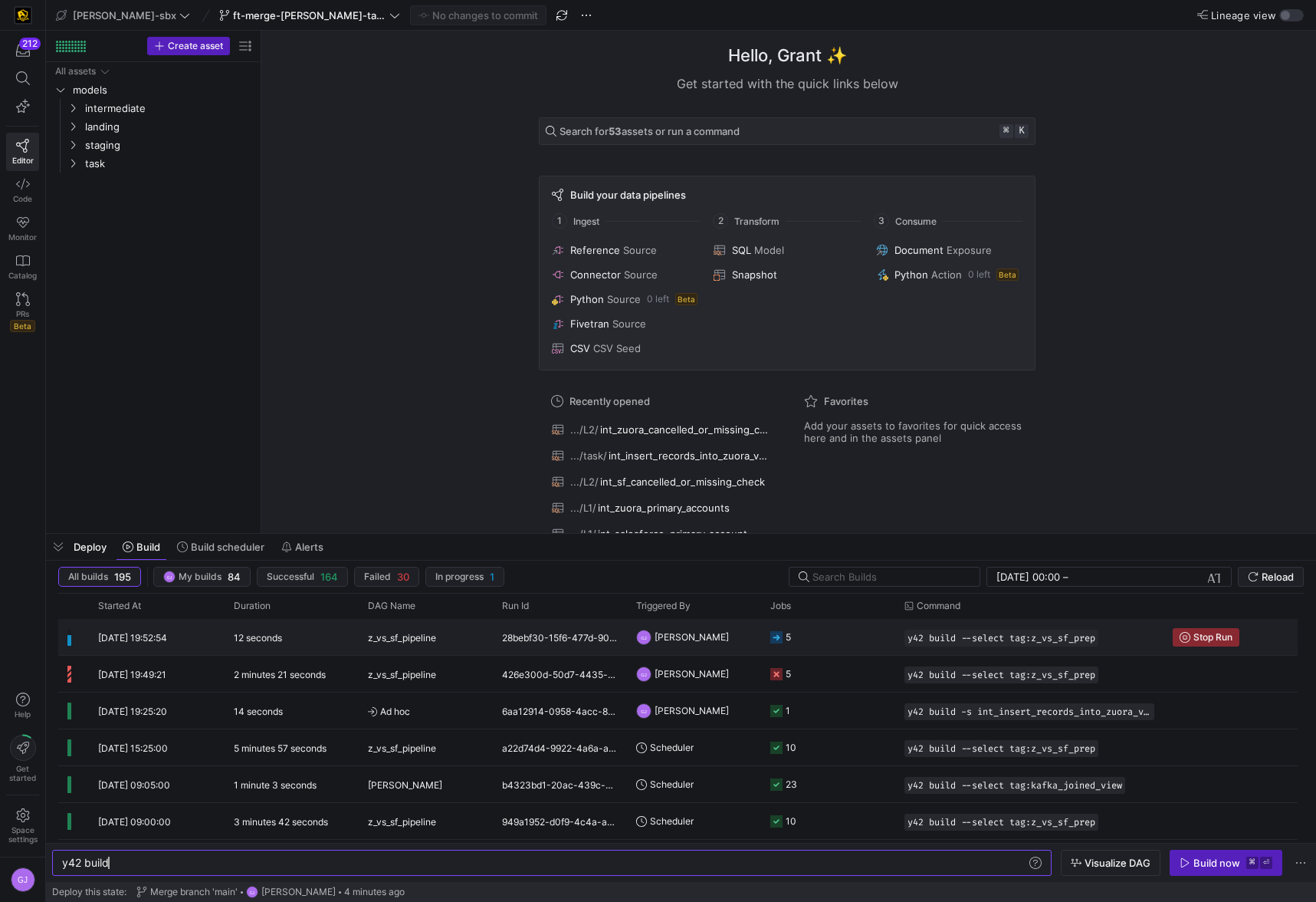
click at [775, 642] on icon at bounding box center [776, 637] width 13 height 13
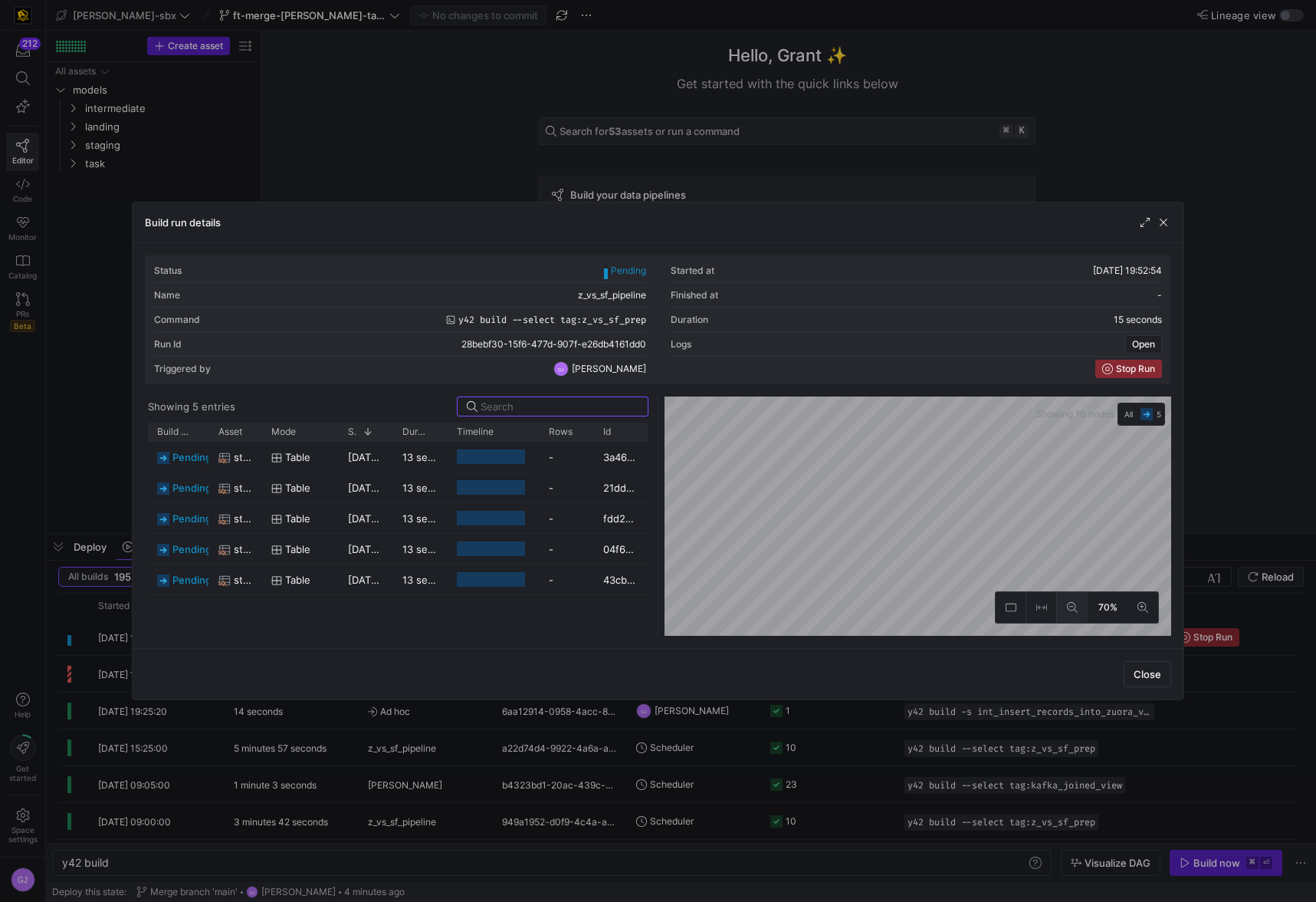
click at [1077, 614] on button at bounding box center [1072, 607] width 31 height 31
click at [501, 457] on div at bounding box center [495, 456] width 74 height 14
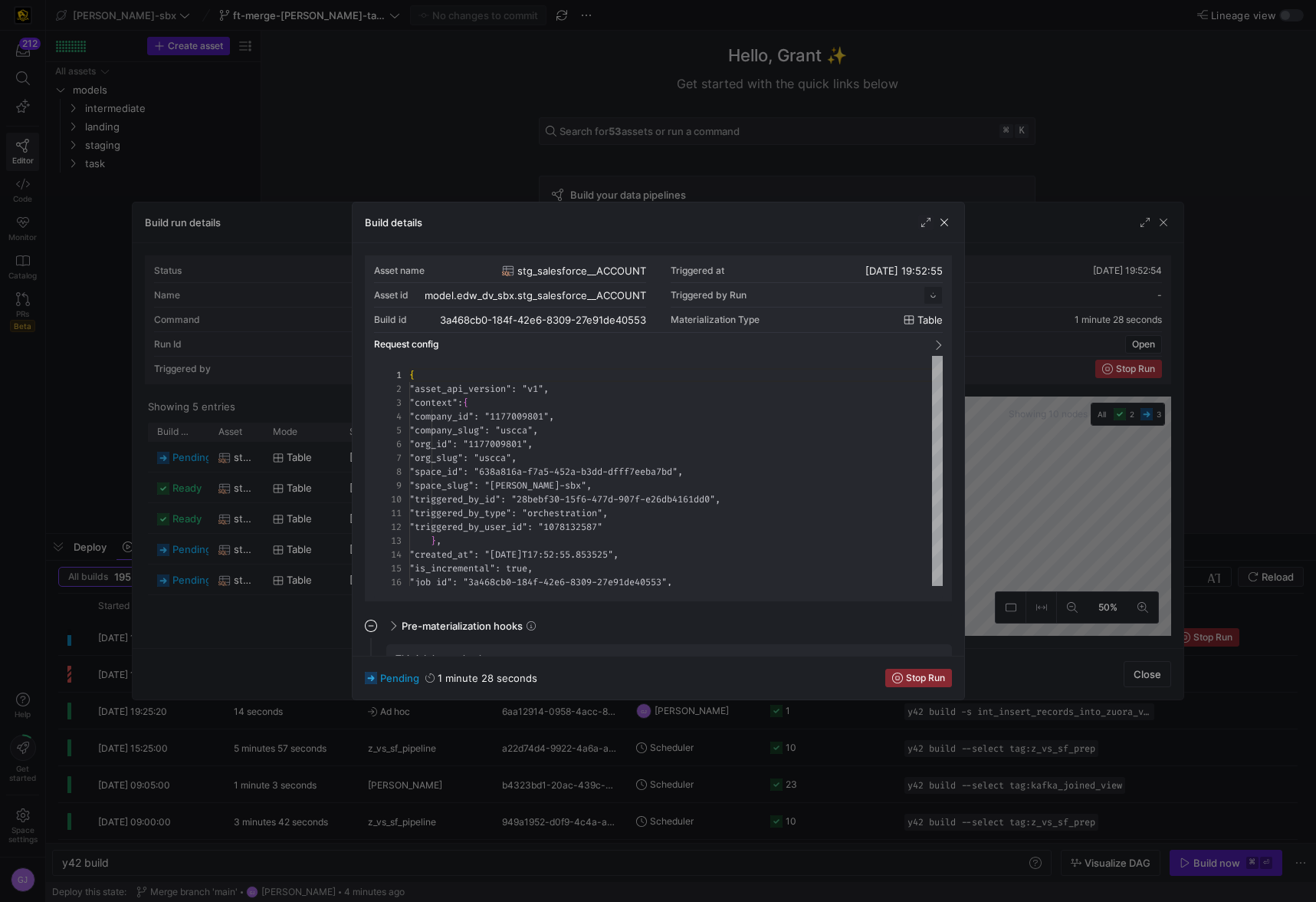
scroll to position [138, 0]
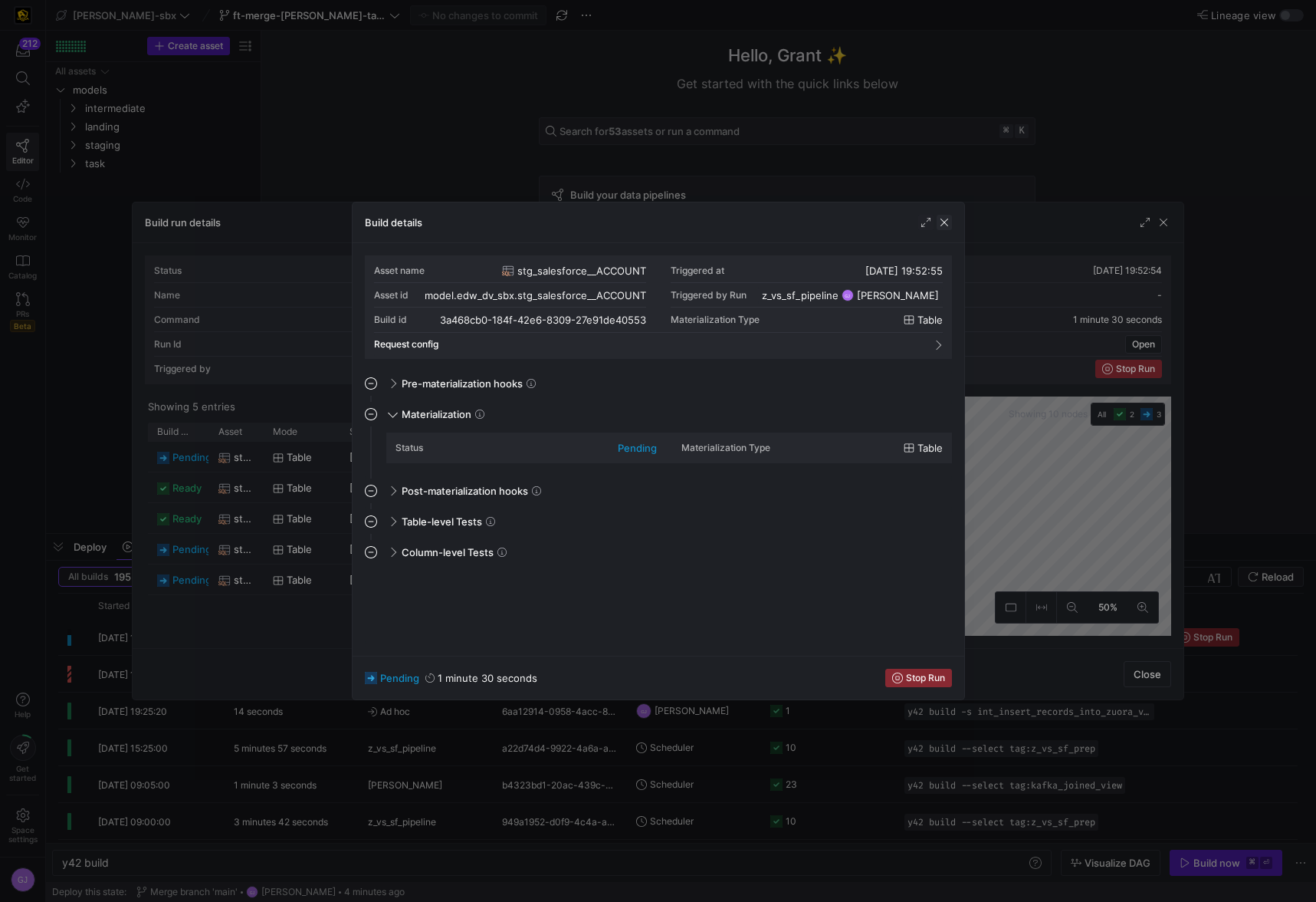
click at [947, 219] on span "button" at bounding box center [944, 222] width 15 height 15
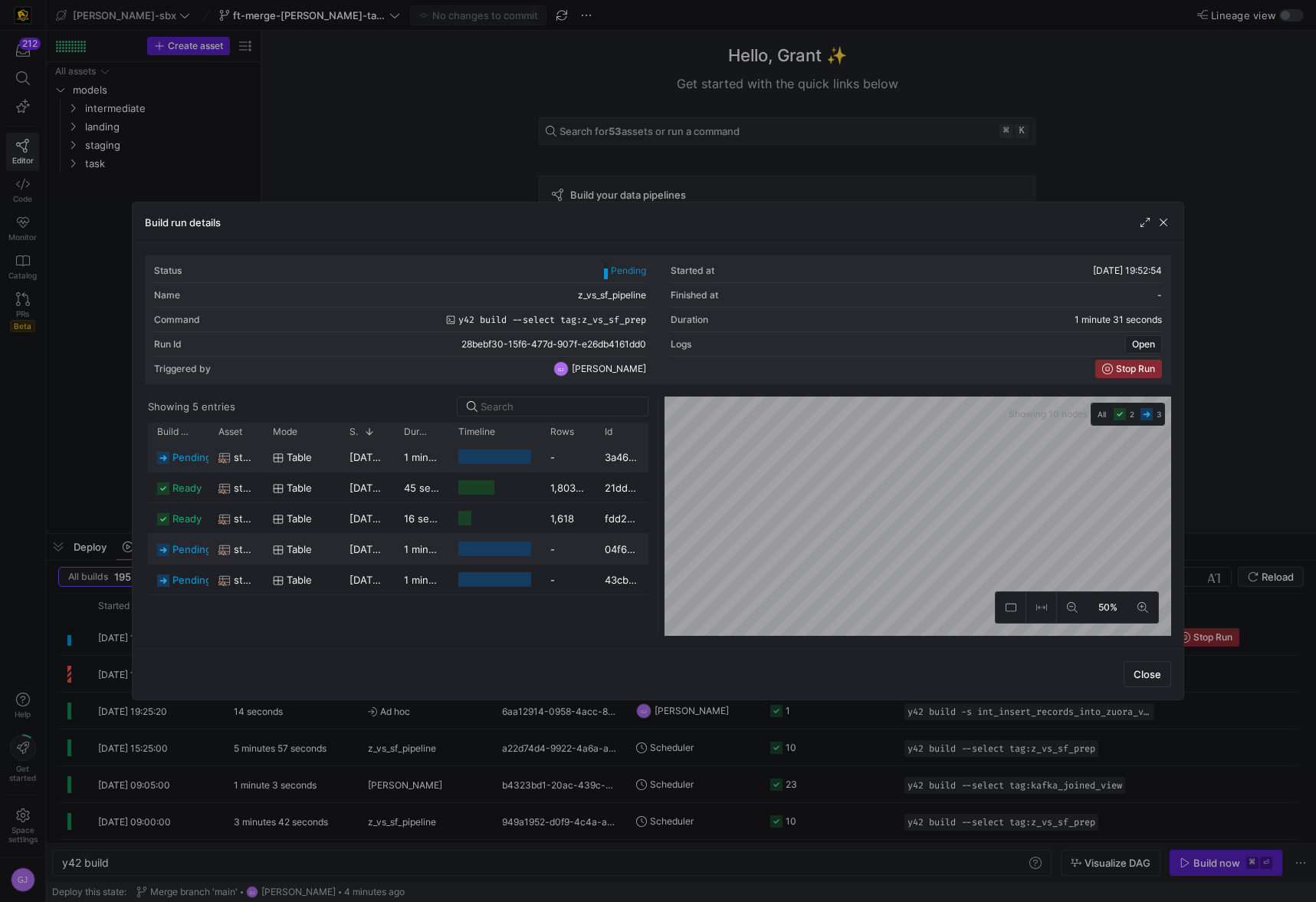
click at [406, 562] on div "1 minute 31 seconds" at bounding box center [421, 549] width 54 height 30
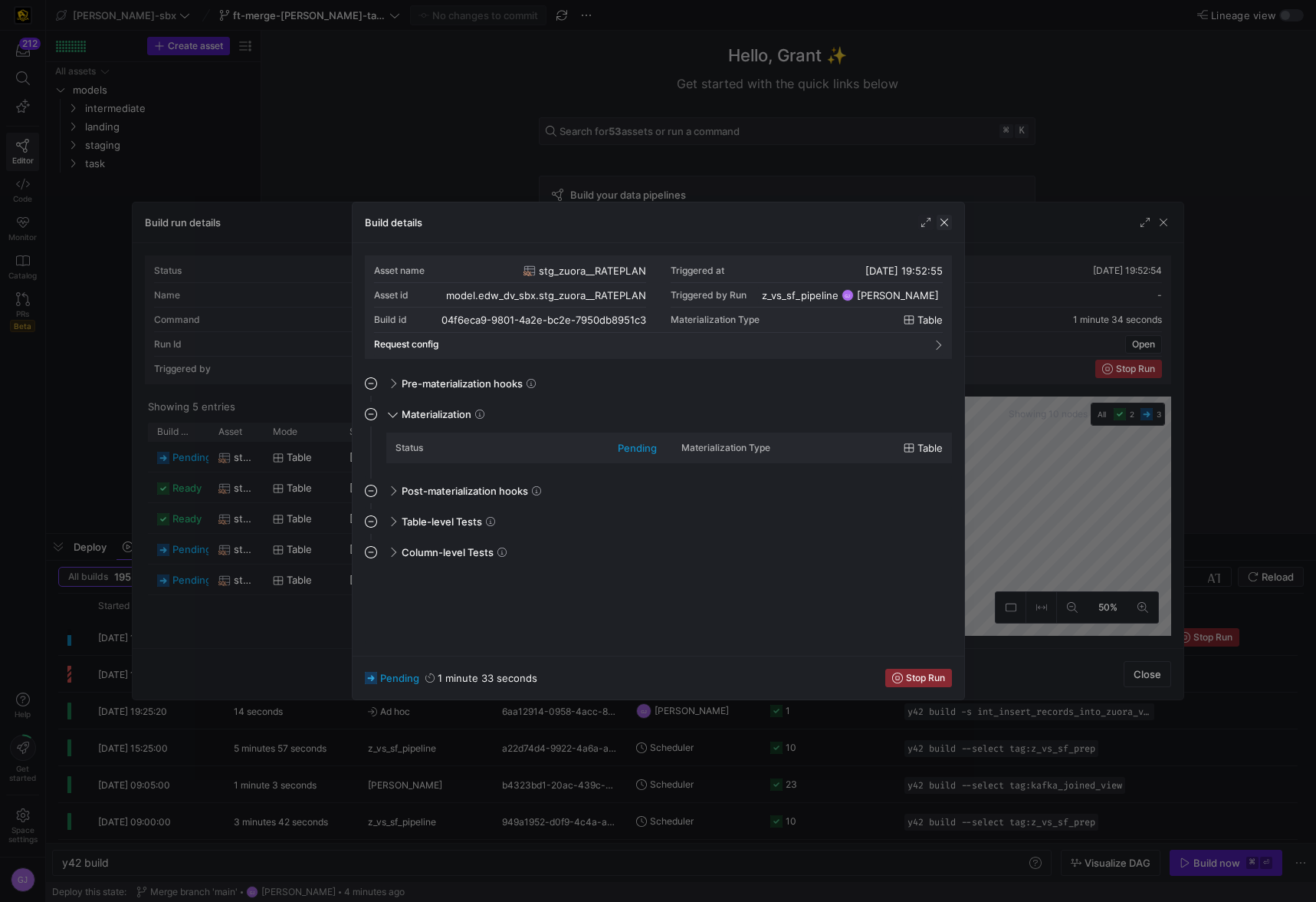
click at [948, 226] on span "button" at bounding box center [944, 222] width 15 height 15
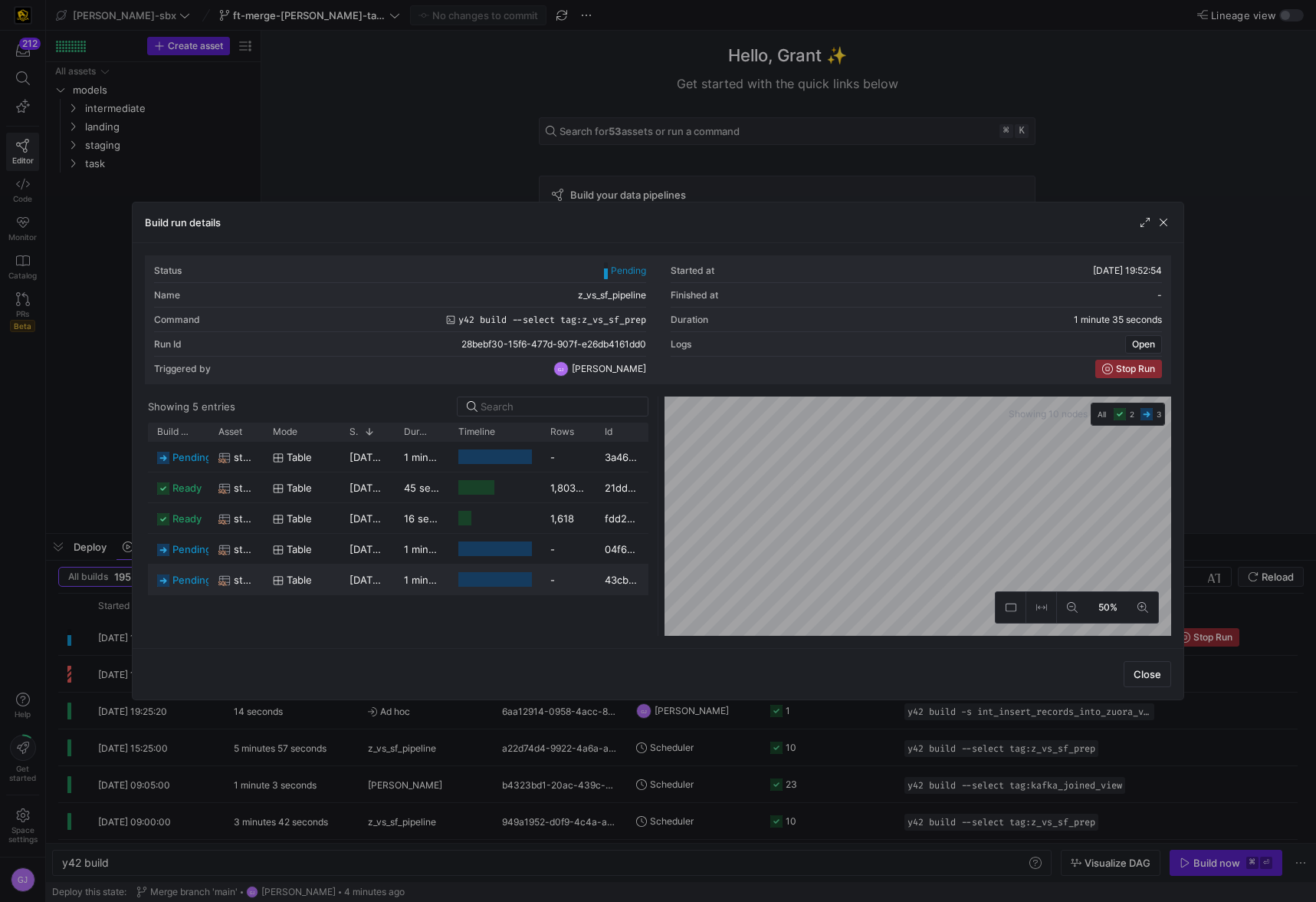
click at [454, 578] on div "Press SPACE to select this row." at bounding box center [495, 580] width 92 height 30
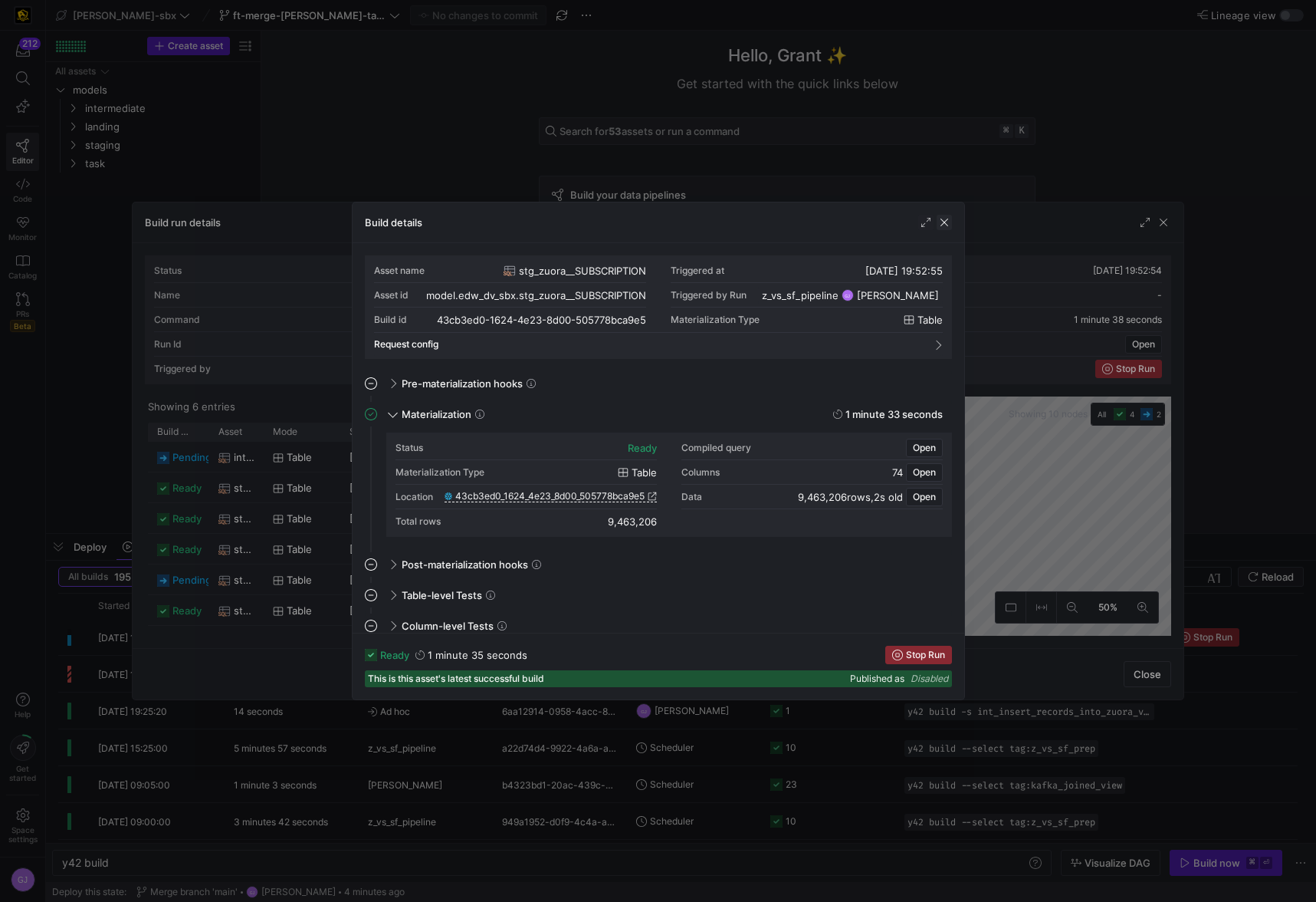
click at [947, 222] on span "button" at bounding box center [944, 222] width 15 height 15
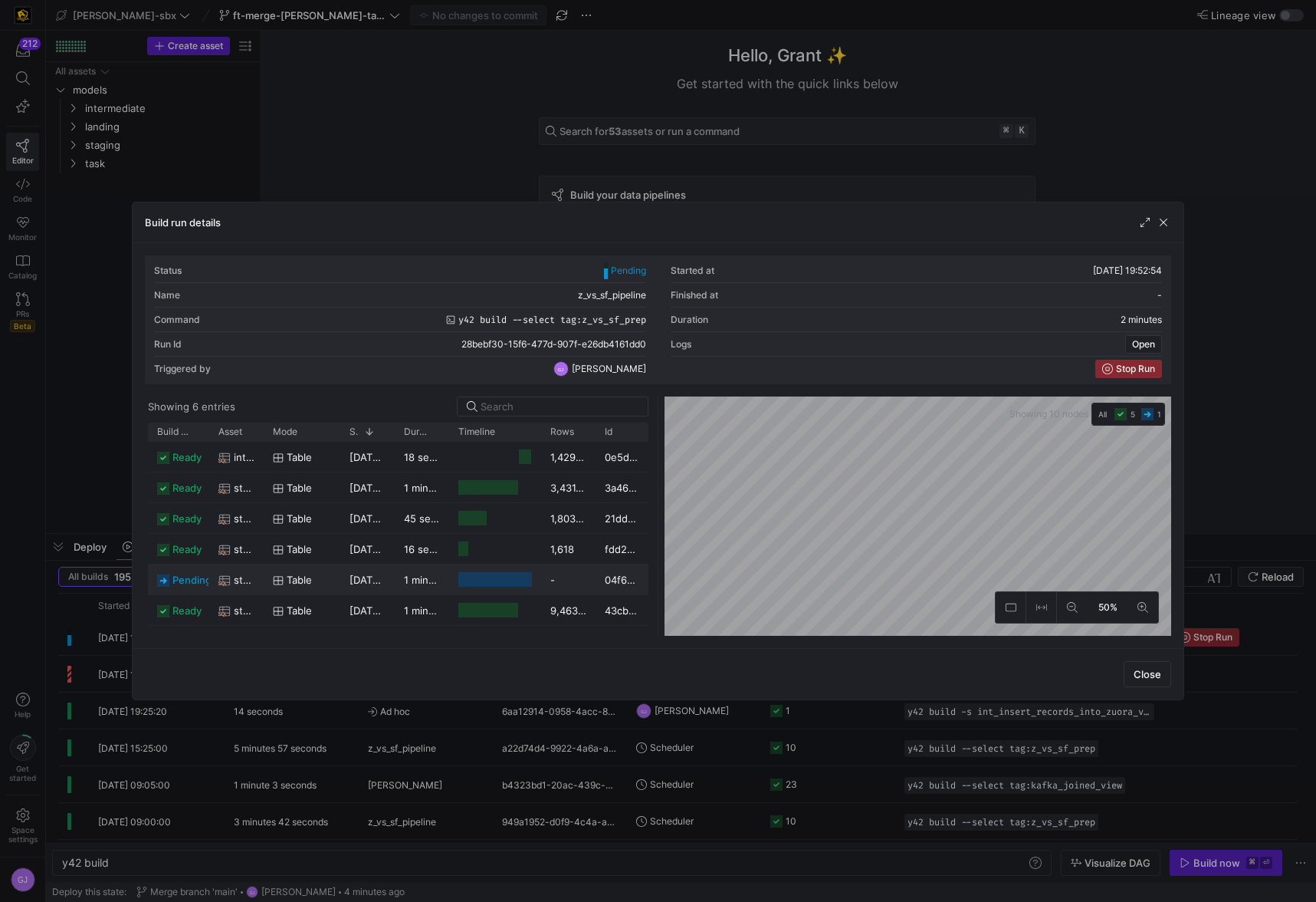
click at [424, 575] on y42-duration "1 minute 59 seconds" at bounding box center [453, 580] width 100 height 13
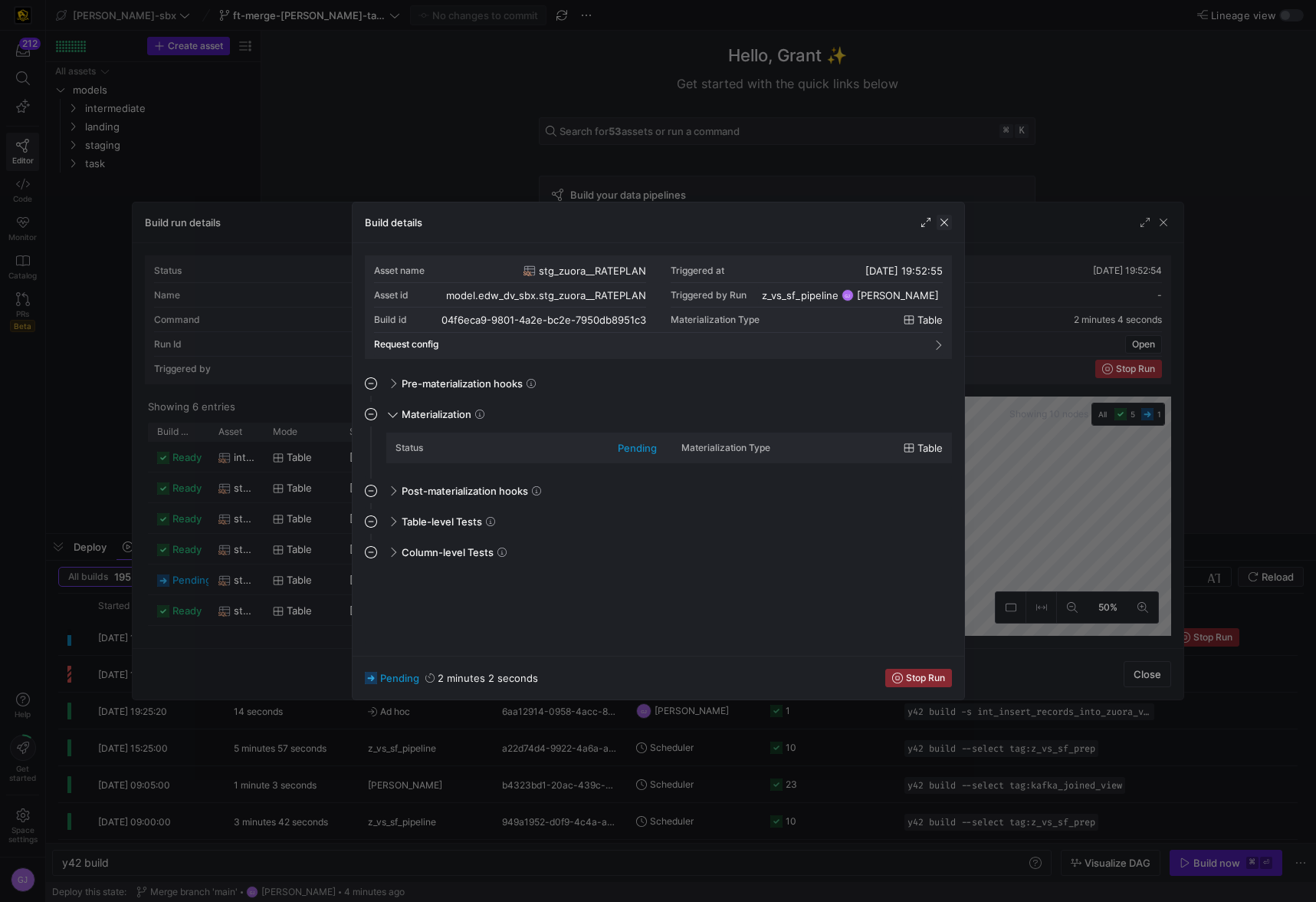
click at [946, 224] on span "button" at bounding box center [944, 222] width 15 height 15
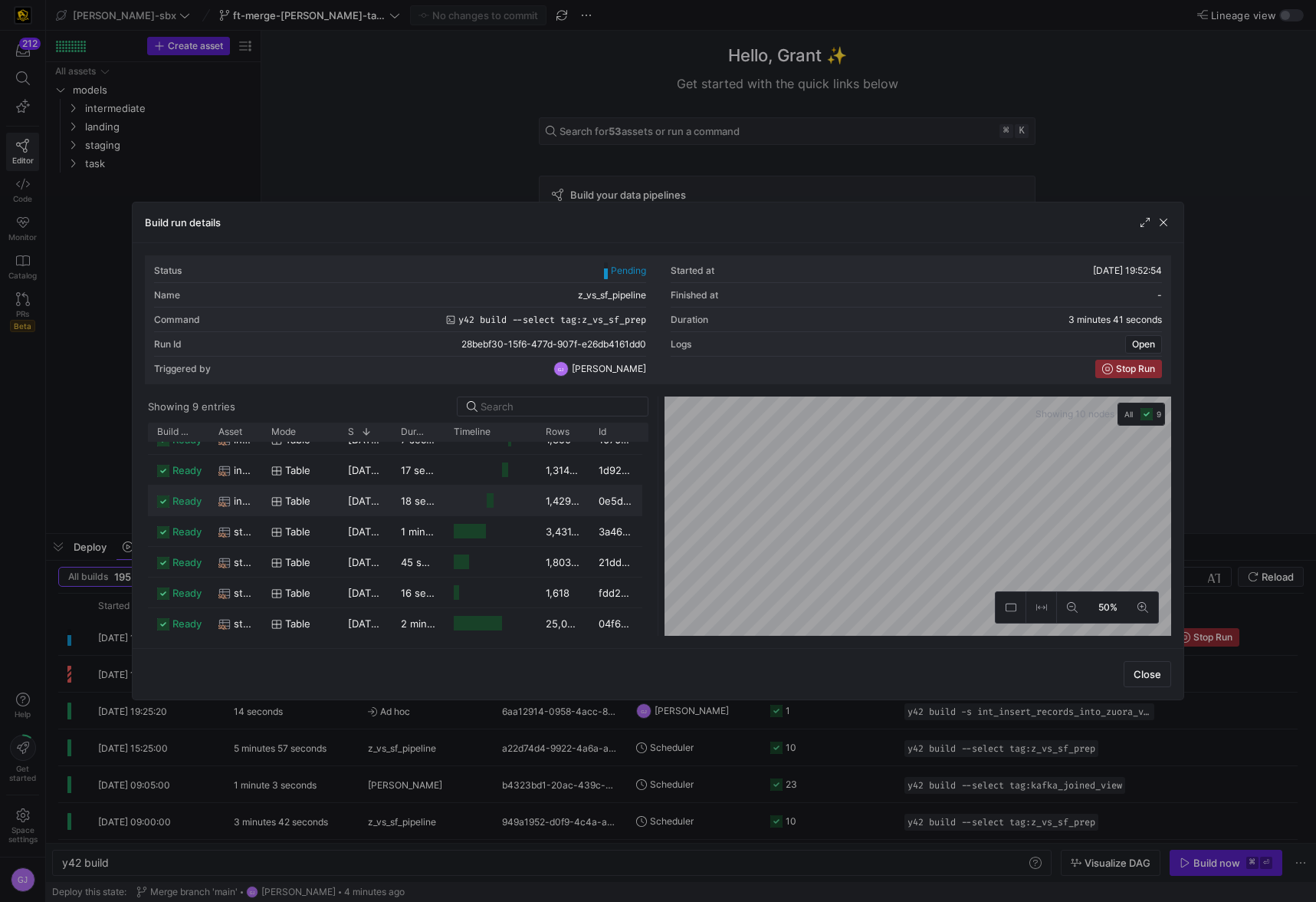
scroll to position [0, 0]
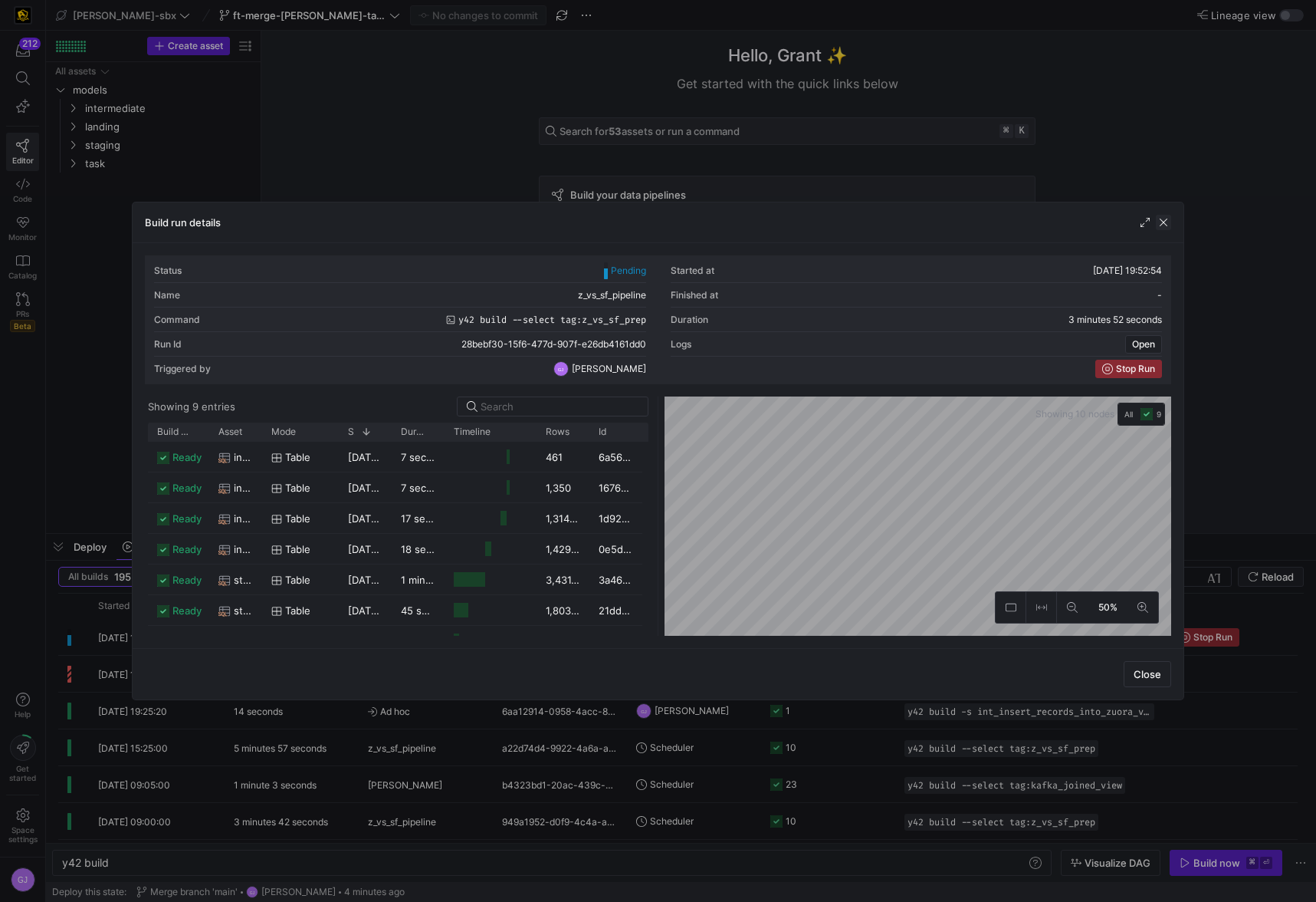
click at [1169, 223] on span "button" at bounding box center [1163, 222] width 15 height 15
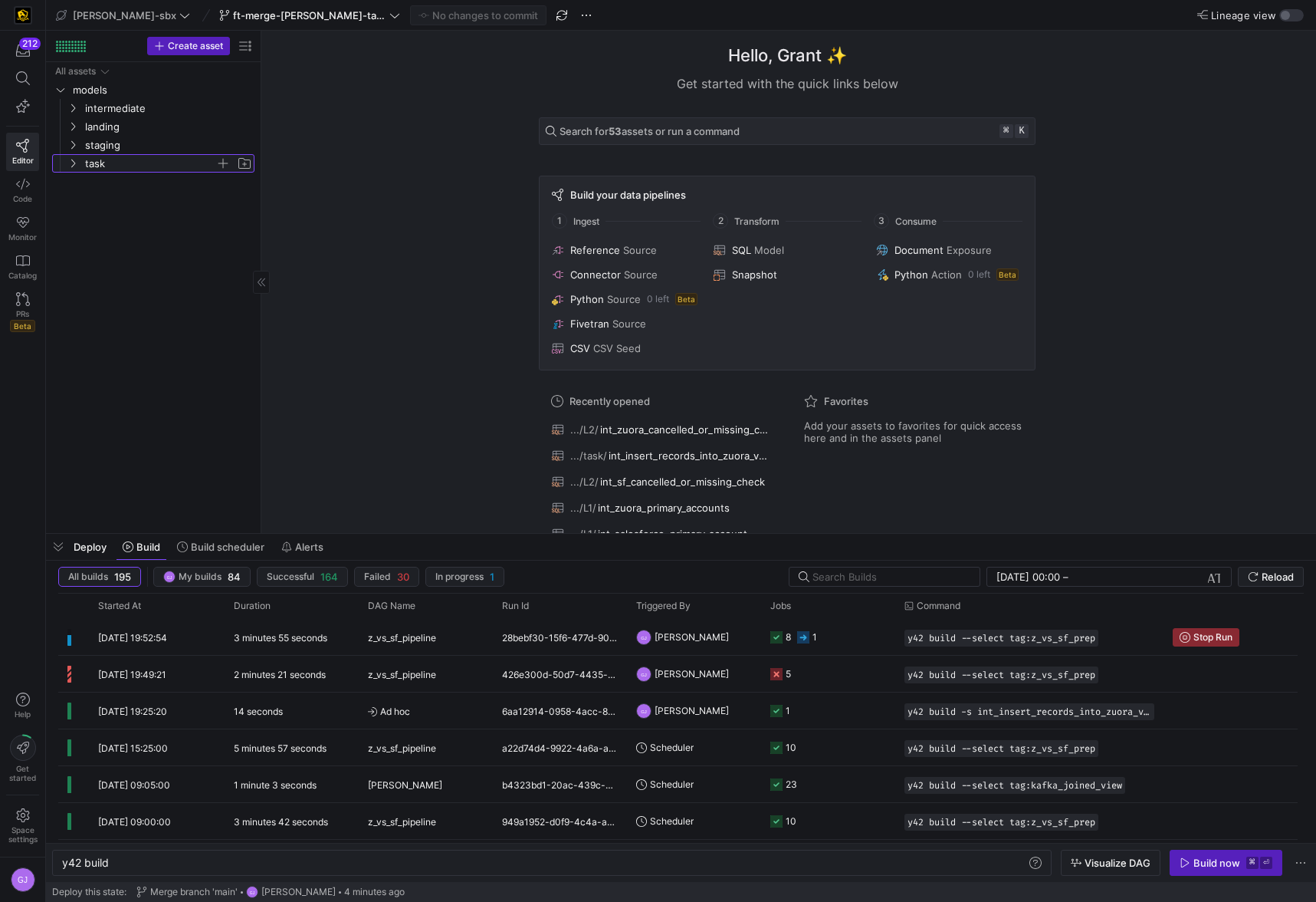
click at [141, 157] on span "task" at bounding box center [151, 163] width 131 height 18
click at [113, 185] on span "int_insert_records_into_zuora_vs_salesforce​​​​​​​​​​" at bounding box center [166, 182] width 141 height 18
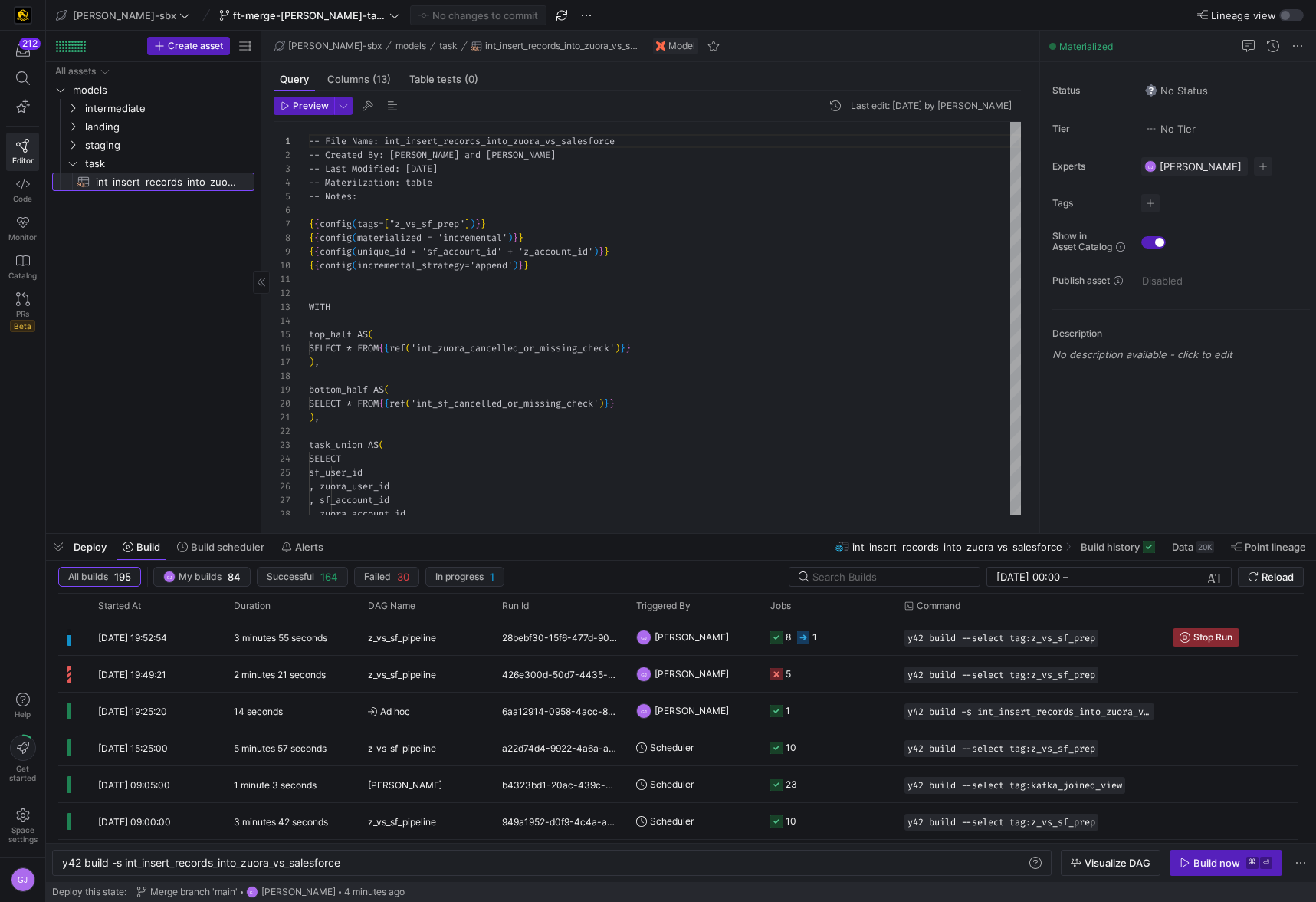
type textarea "y42 build -s int_insert_records_into_zuora_vs_salesforce"
click at [131, 136] on link "staging" at bounding box center [153, 145] width 203 height 18
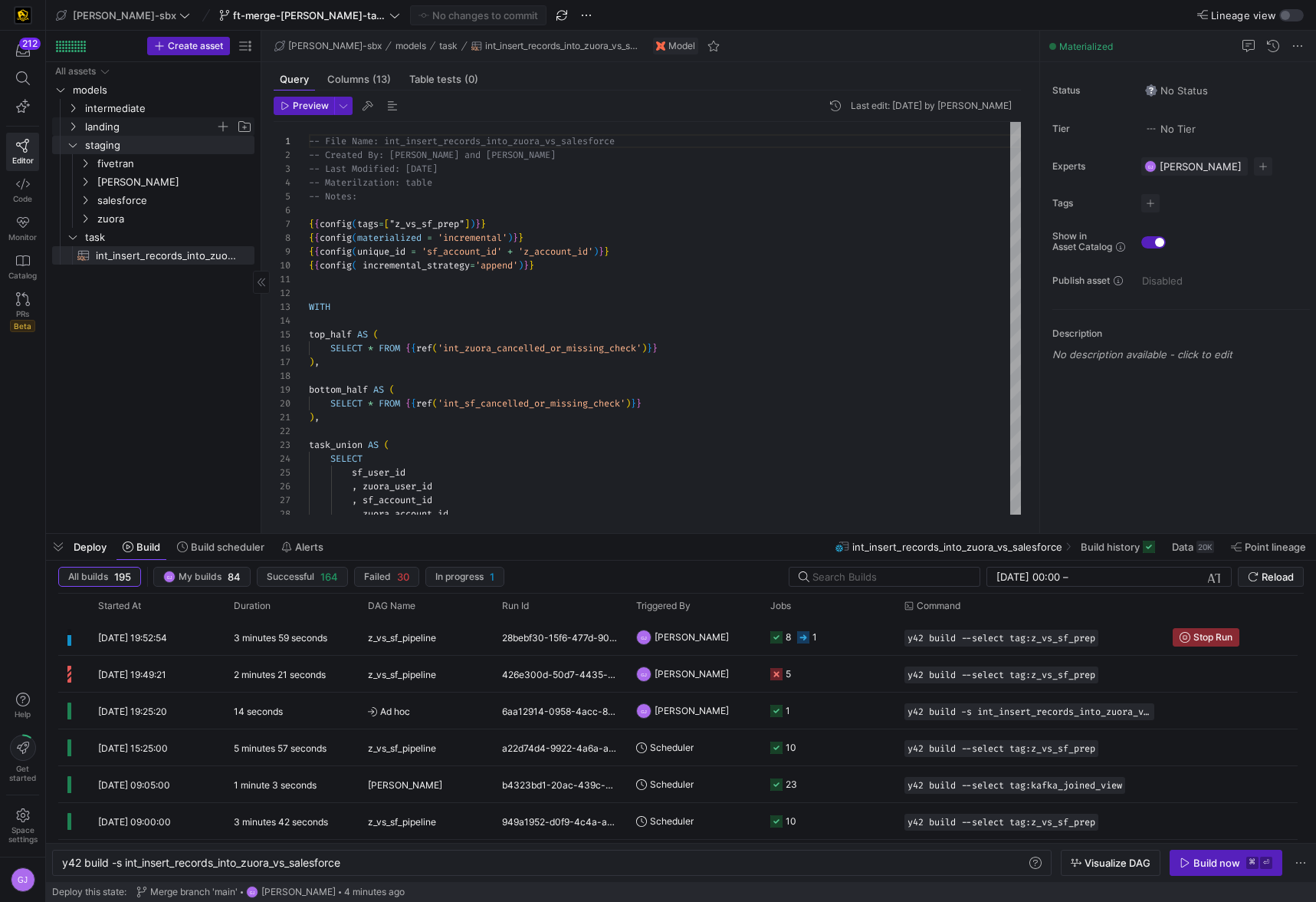
click at [134, 122] on span "landing" at bounding box center [151, 126] width 131 height 18
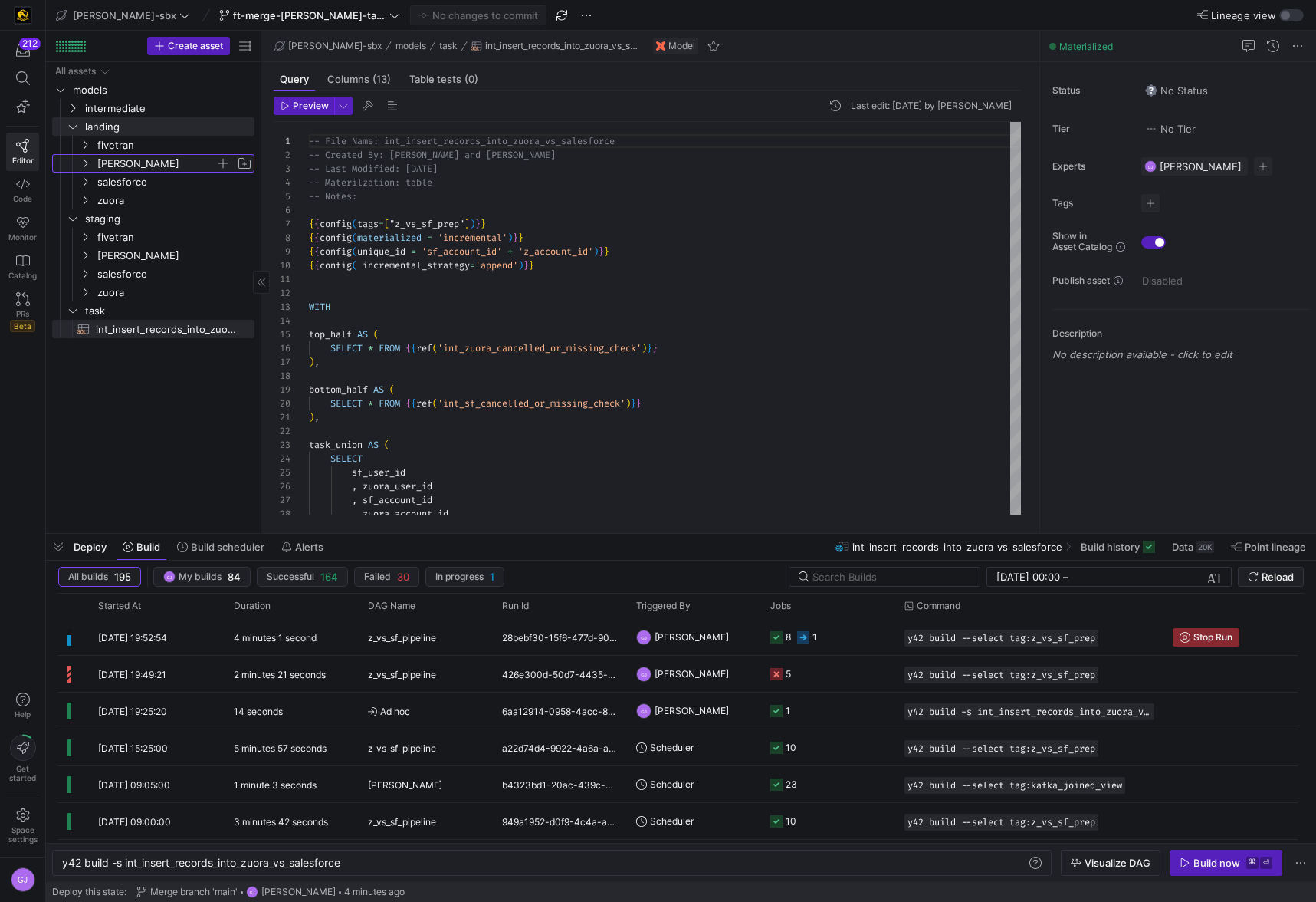
click at [133, 158] on span "[PERSON_NAME]" at bounding box center [156, 163] width 118 height 18
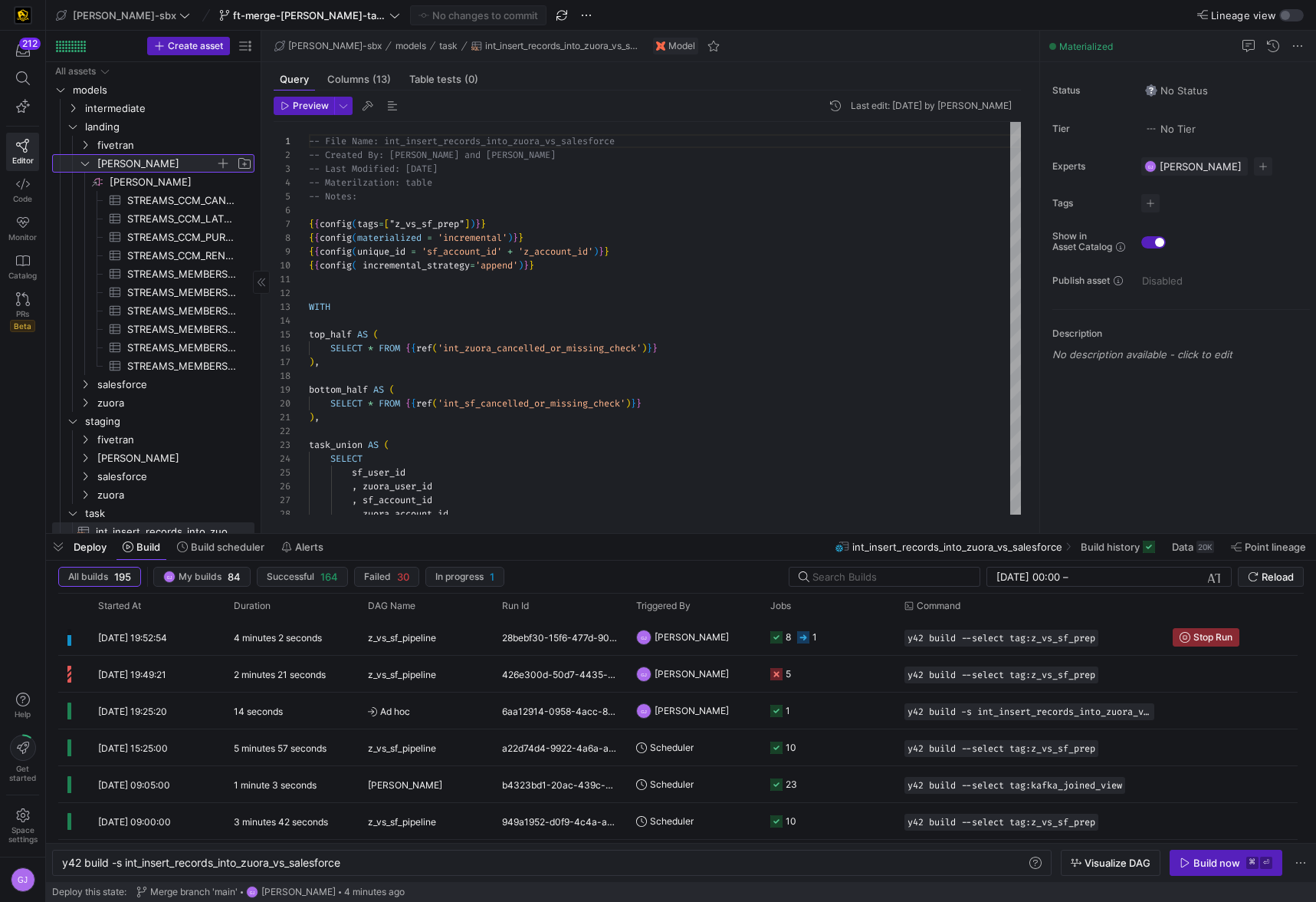
click at [133, 158] on span "[PERSON_NAME]" at bounding box center [156, 163] width 118 height 18
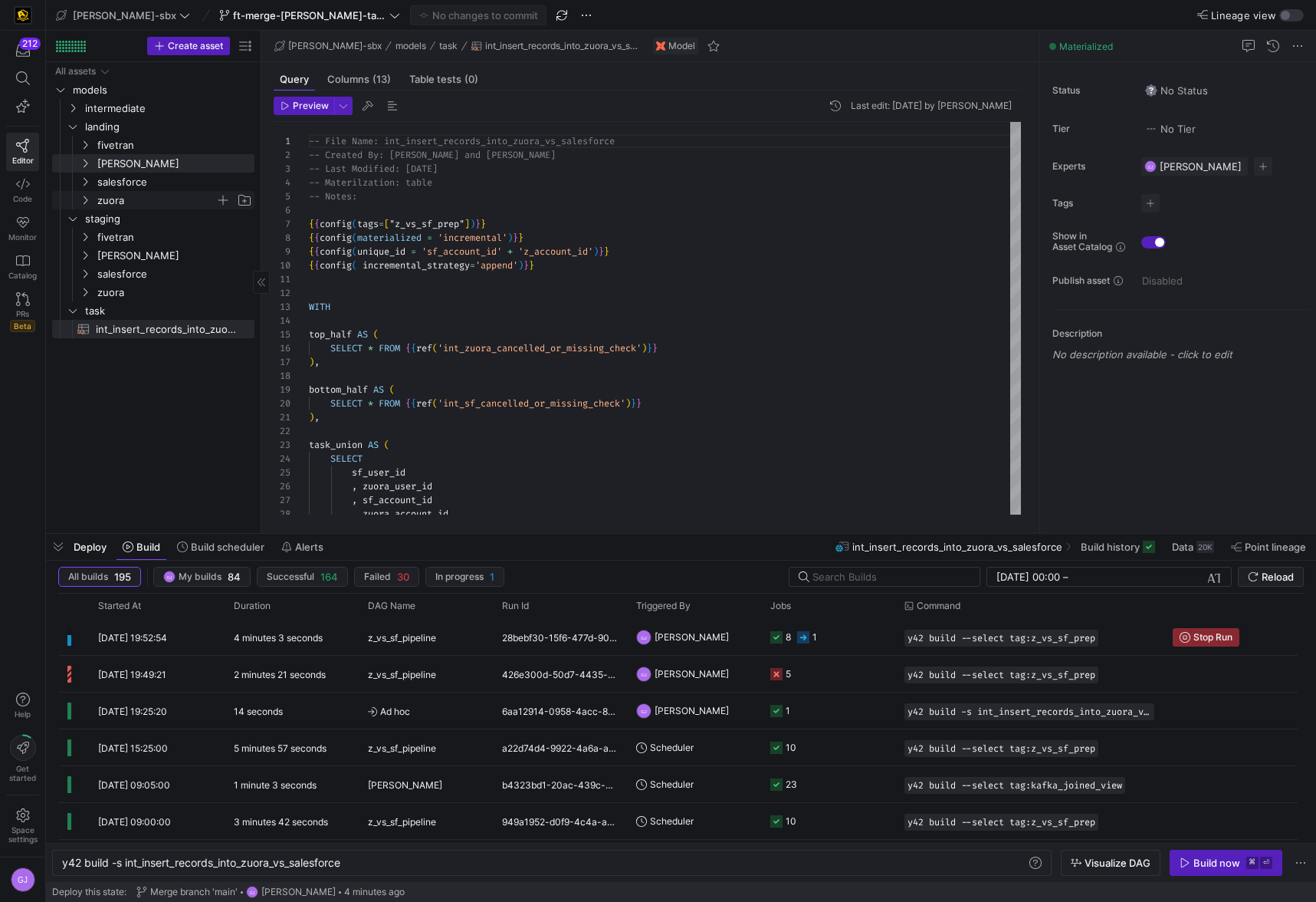
click at [124, 195] on span "zuora" at bounding box center [156, 200] width 118 height 18
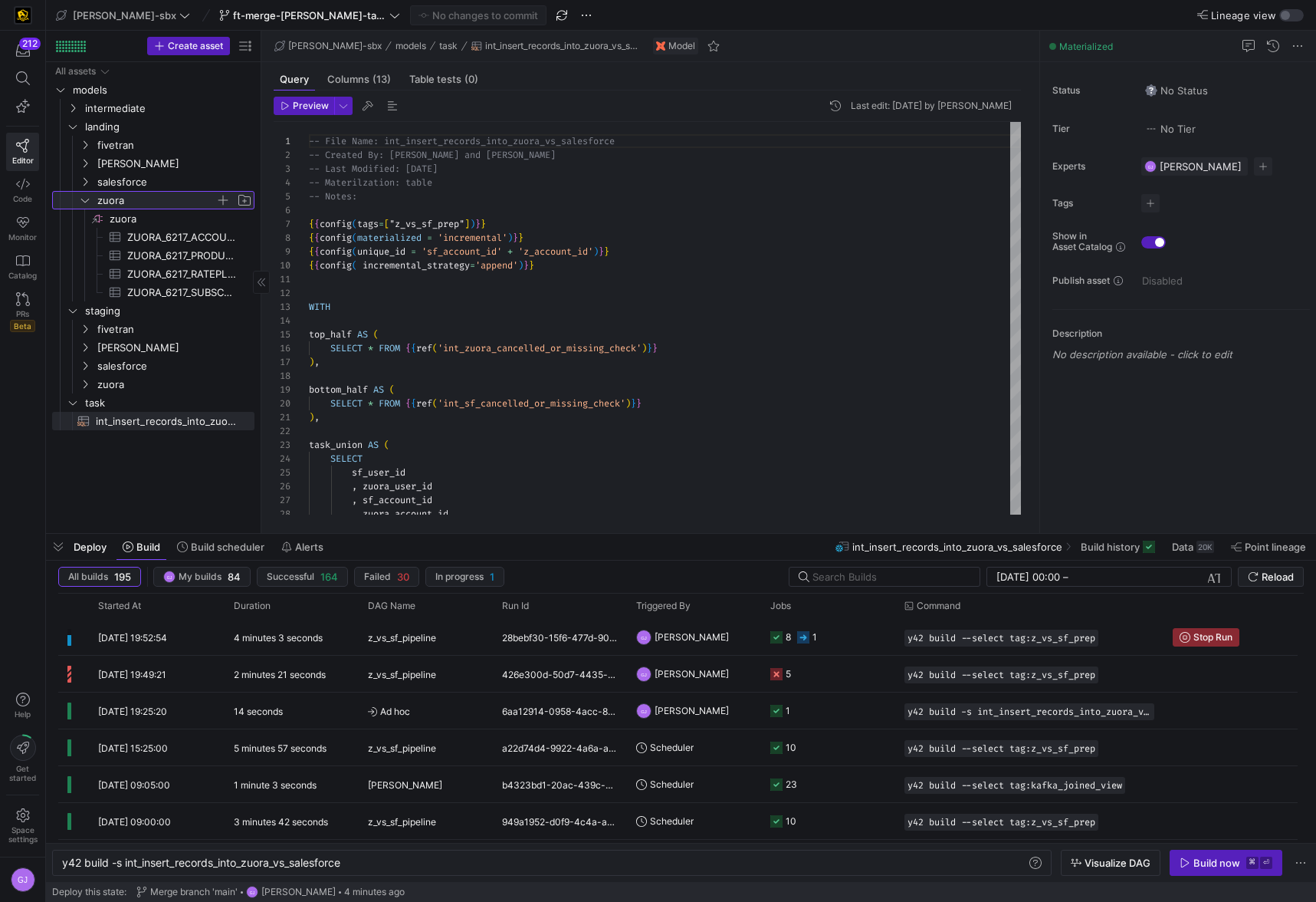
click at [124, 195] on span "zuora" at bounding box center [156, 200] width 118 height 18
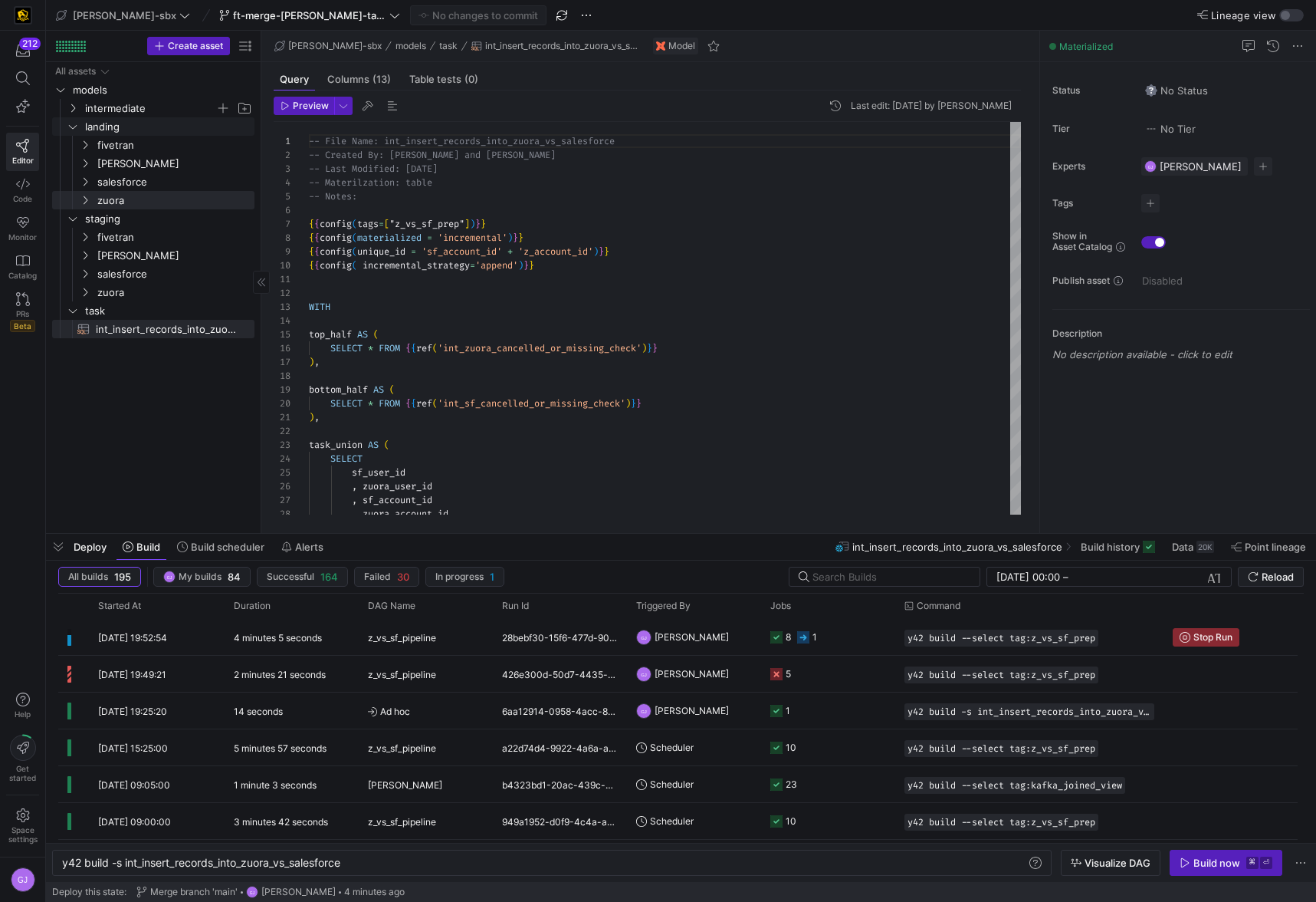
click at [113, 110] on span "intermediate" at bounding box center [151, 108] width 131 height 18
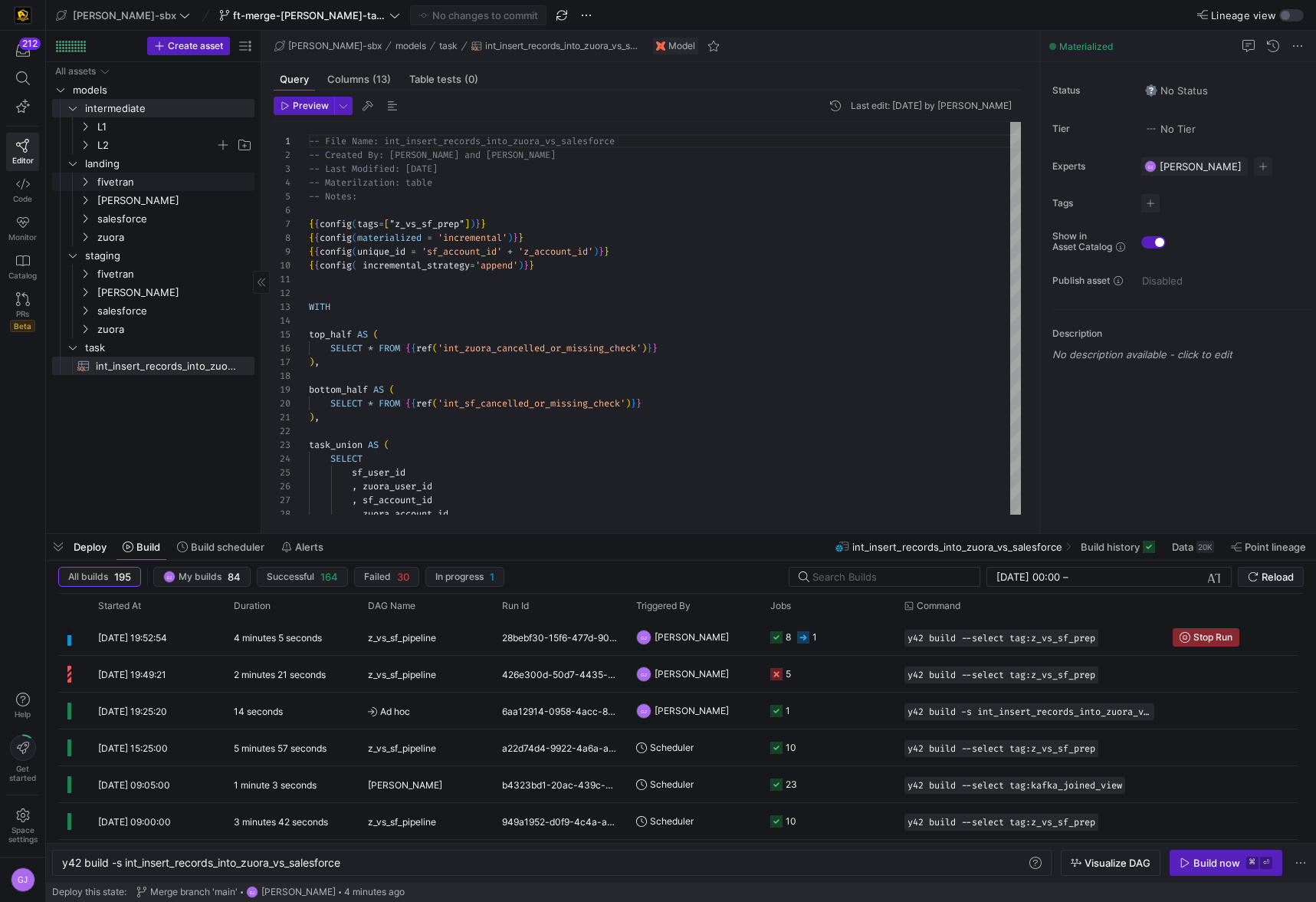
click at [138, 143] on span "L2" at bounding box center [156, 145] width 118 height 18
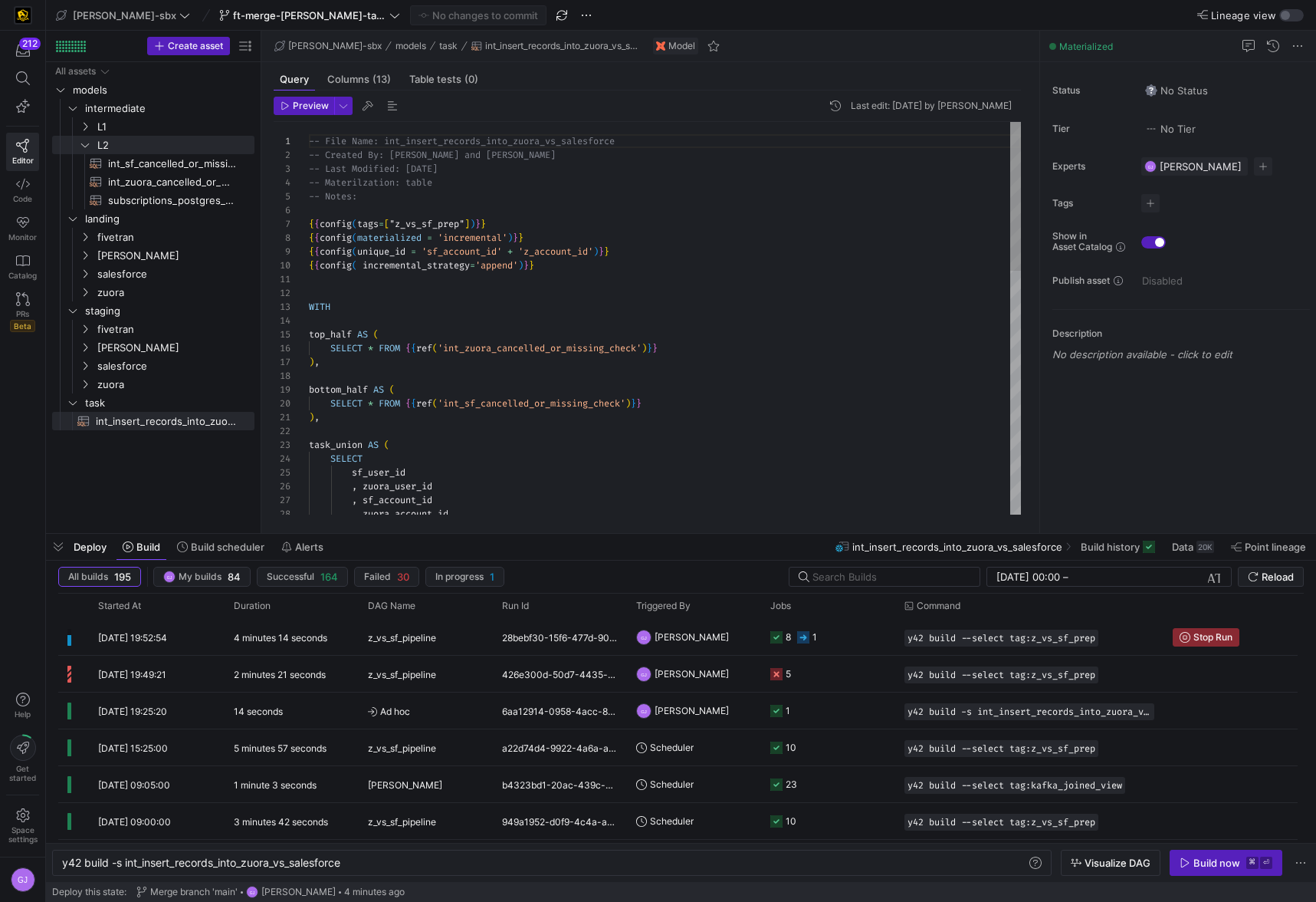
click at [617, 353] on div "-- File Name: int_insert_records_into_zuora_vs_sal esforce -- Created By: Alex …" at bounding box center [665, 639] width 712 height 1033
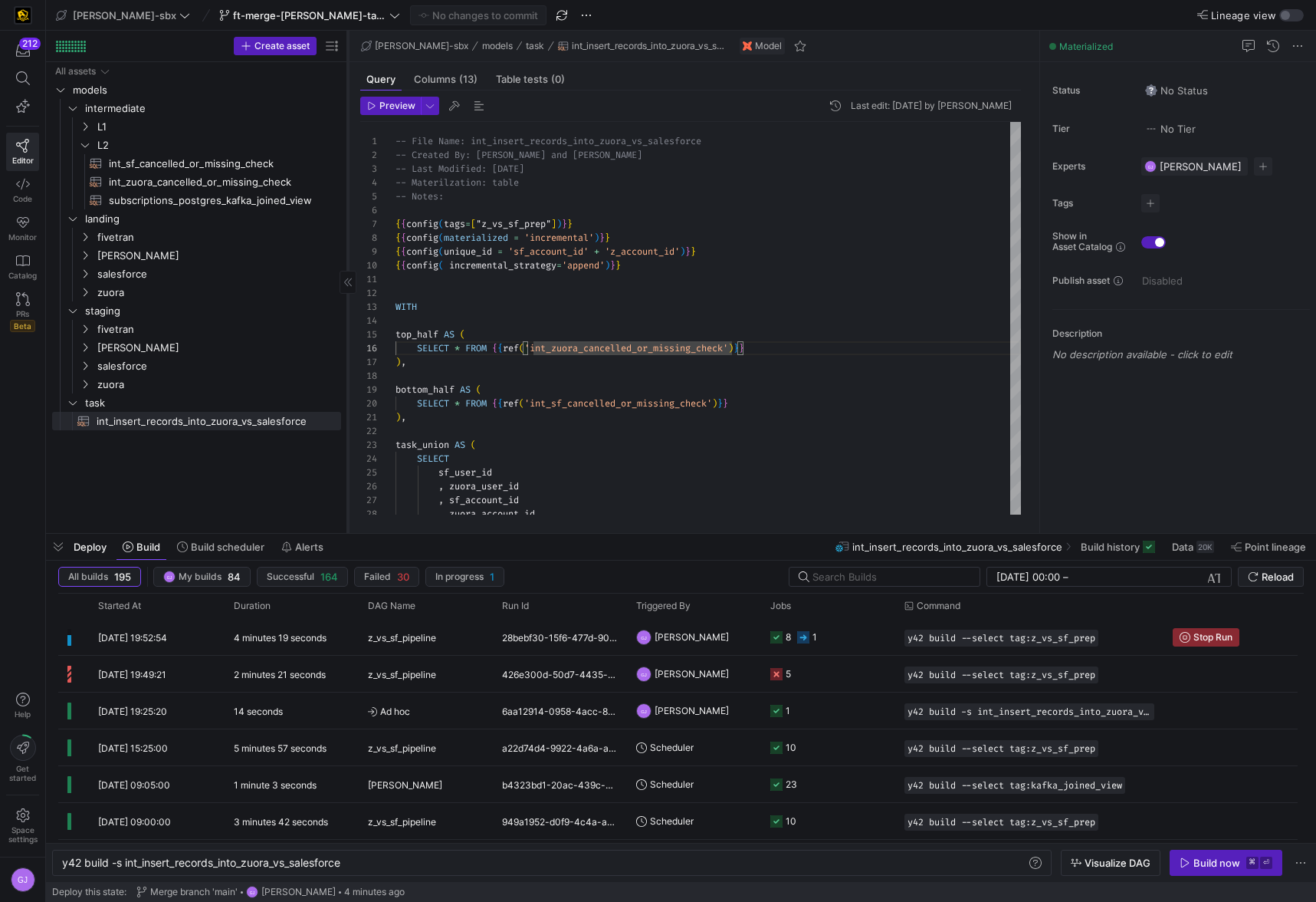
drag, startPoint x: 259, startPoint y: 204, endPoint x: 346, endPoint y: 215, distance: 87.7
click at [347, 215] on div at bounding box center [347, 282] width 1 height 503
click at [785, 440] on div at bounding box center [658, 451] width 1316 height 902
type textarea "), task_union AS ( SELECT sf_user_id , zuora_user_id , sf_account_id , zuora_ac…"
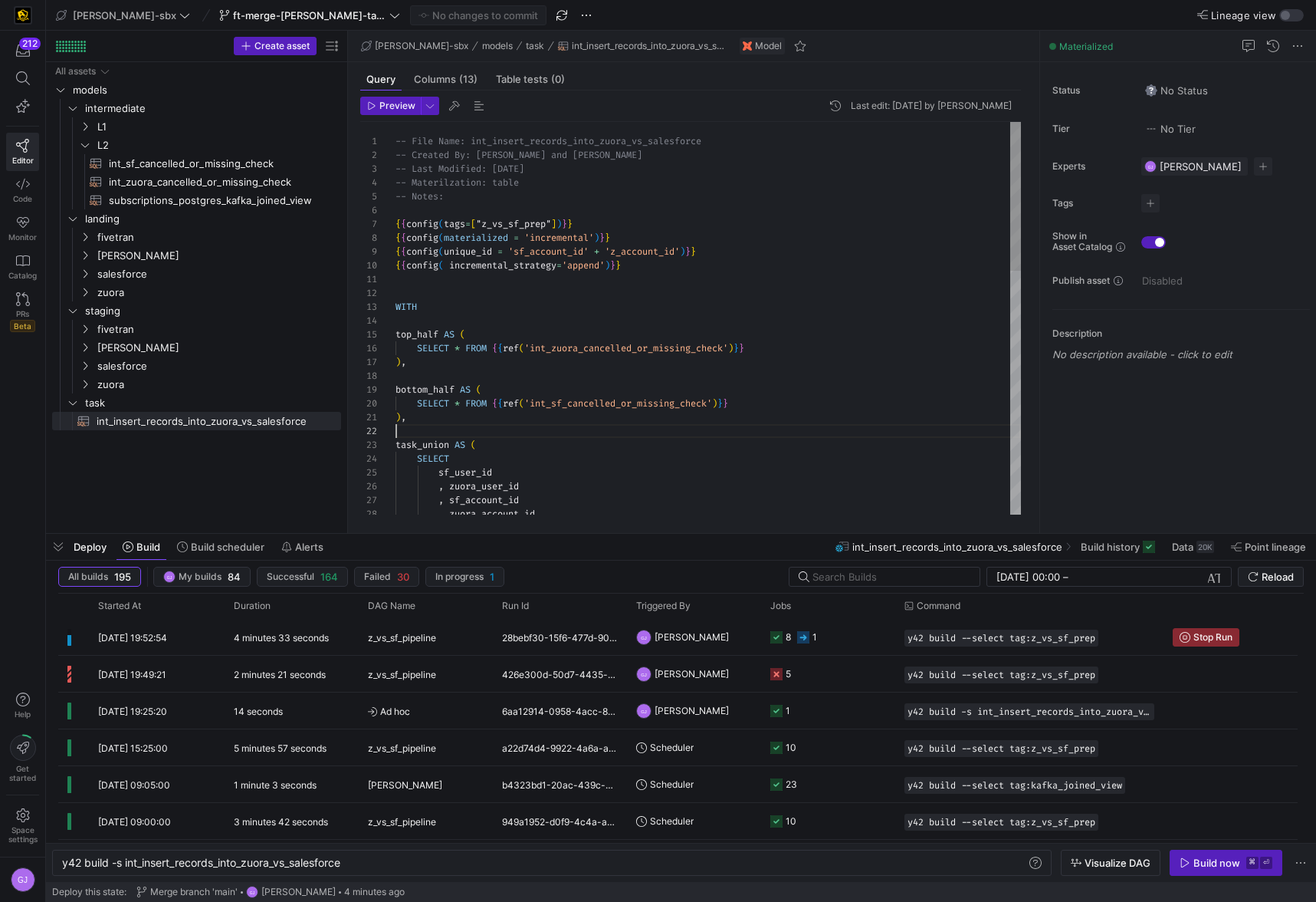
click at [786, 425] on div "-- File Name: int_insert_records_into_zuora_vs_sal esforce -- Created By: Alex …" at bounding box center [707, 639] width 625 height 1033
click at [779, 391] on div at bounding box center [658, 451] width 1316 height 902
click at [758, 414] on div "-- File Name: int_insert_records_into_zuora_vs_sal esforce -- Created By: Alex …" at bounding box center [707, 639] width 625 height 1033
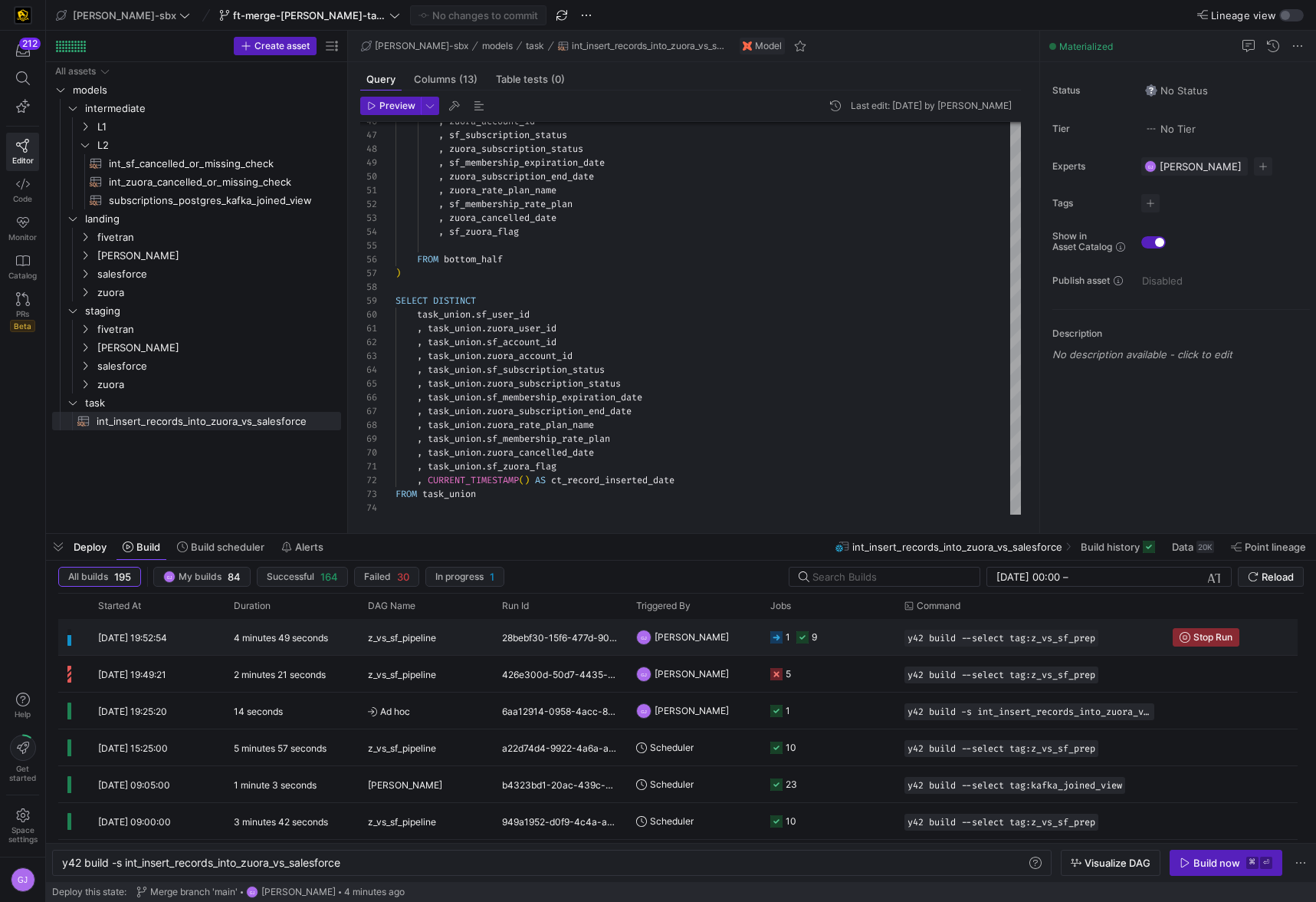
click at [775, 637] on rect "Press SPACE to select this row." at bounding box center [776, 637] width 13 height 13
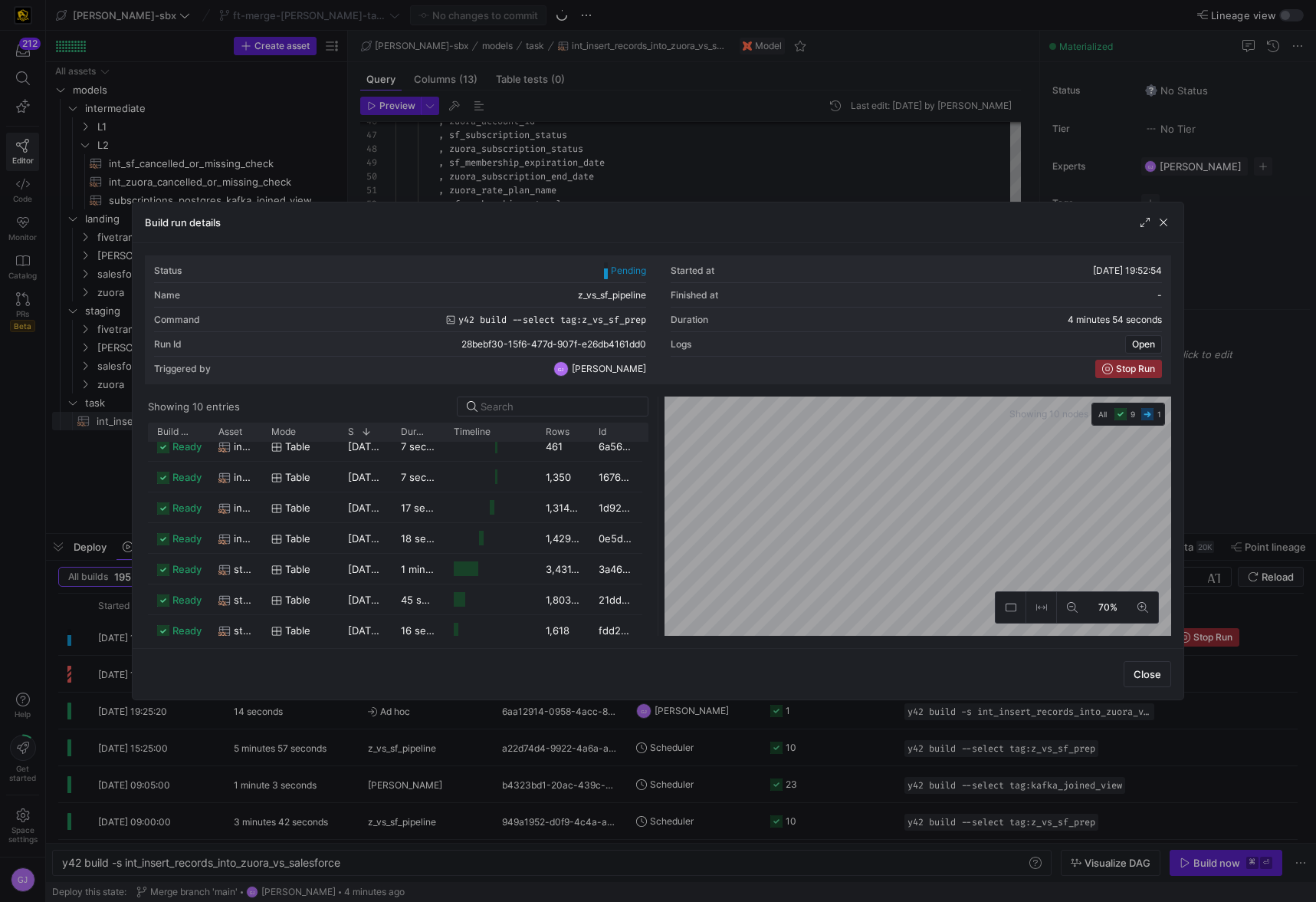
scroll to position [0, 0]
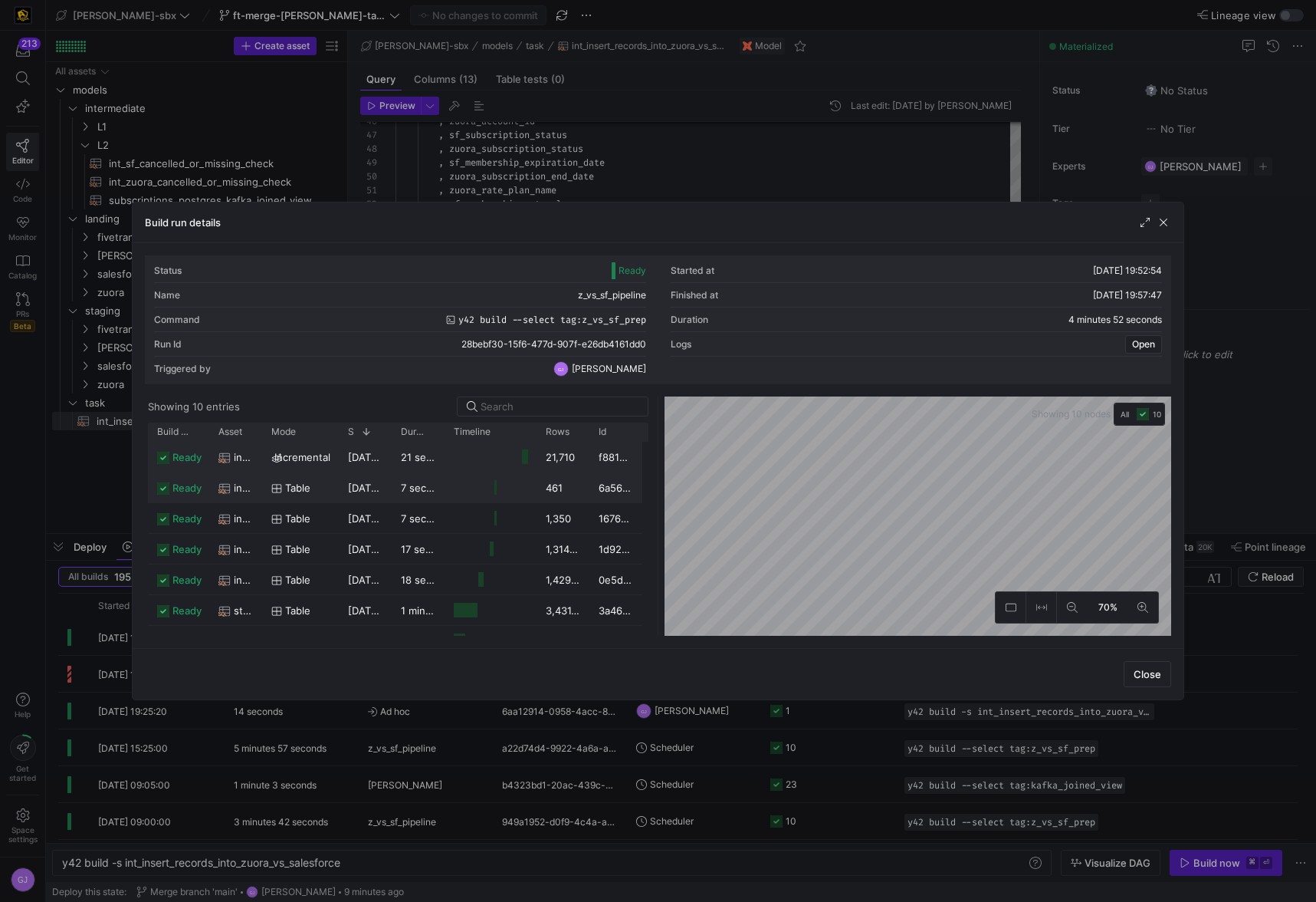
click at [573, 458] on div "21,710" at bounding box center [563, 456] width 53 height 30
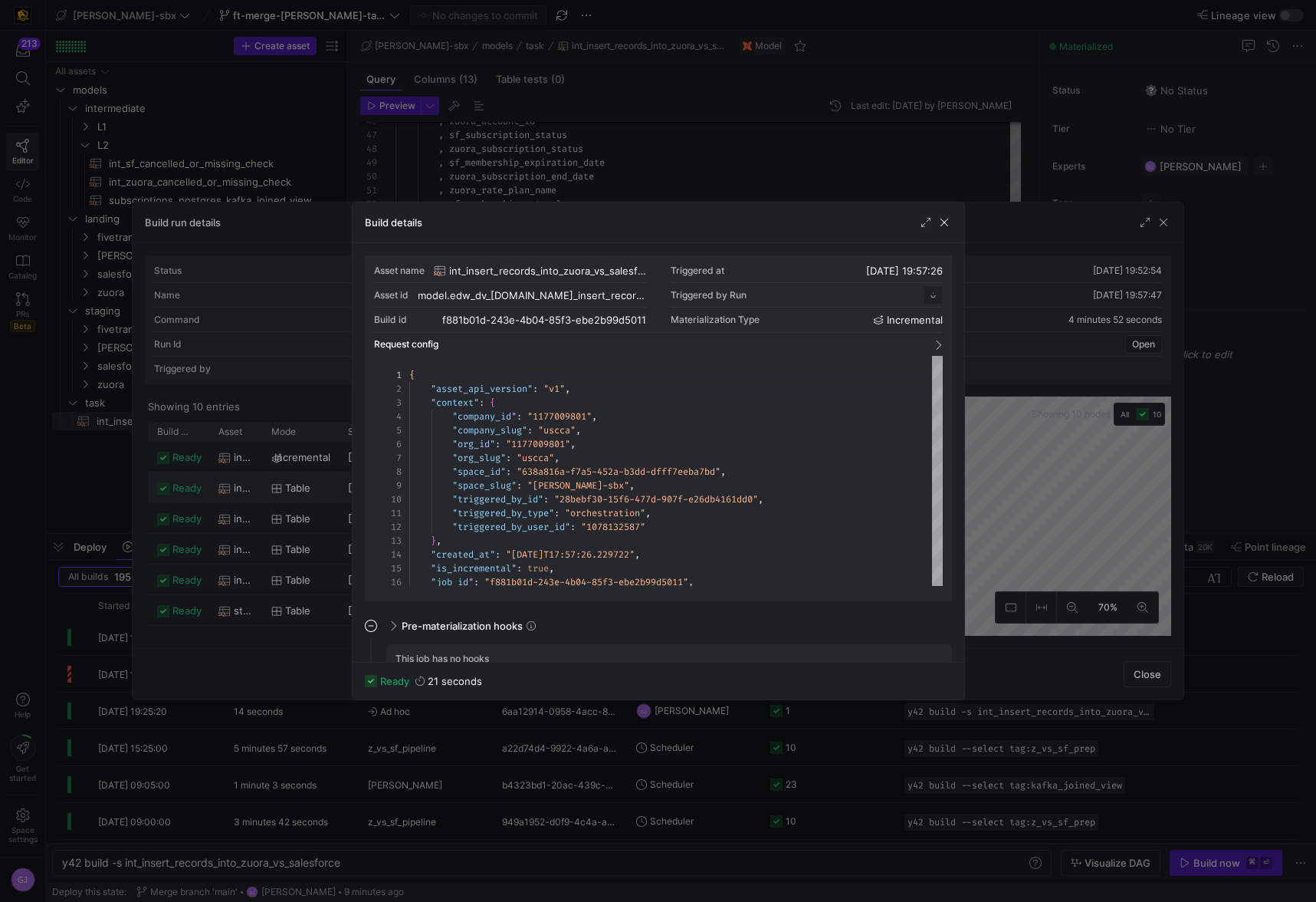
scroll to position [138, 0]
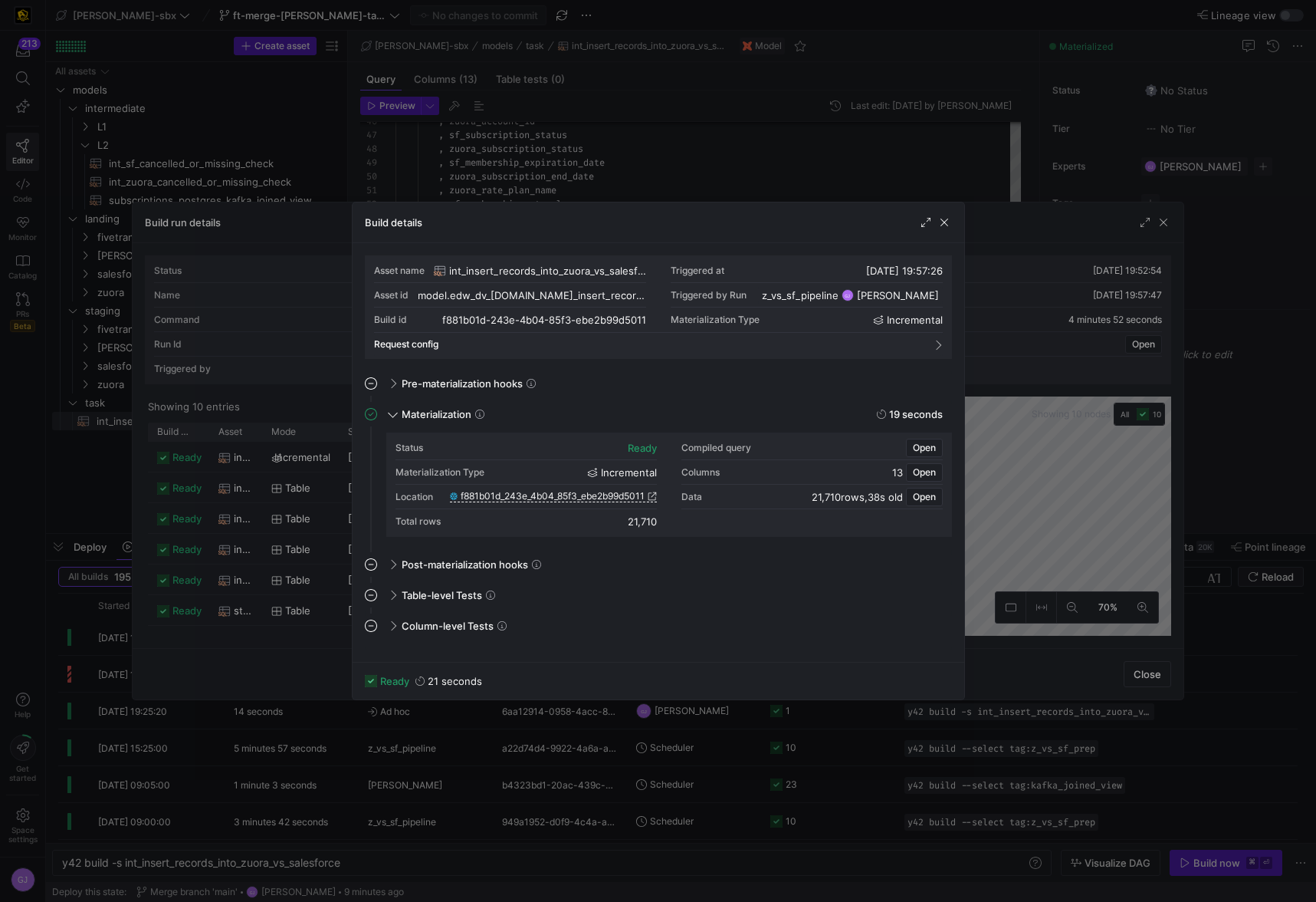
click at [955, 224] on div "Build details" at bounding box center [658, 223] width 612 height 41
click at [947, 224] on span "button" at bounding box center [944, 222] width 15 height 15
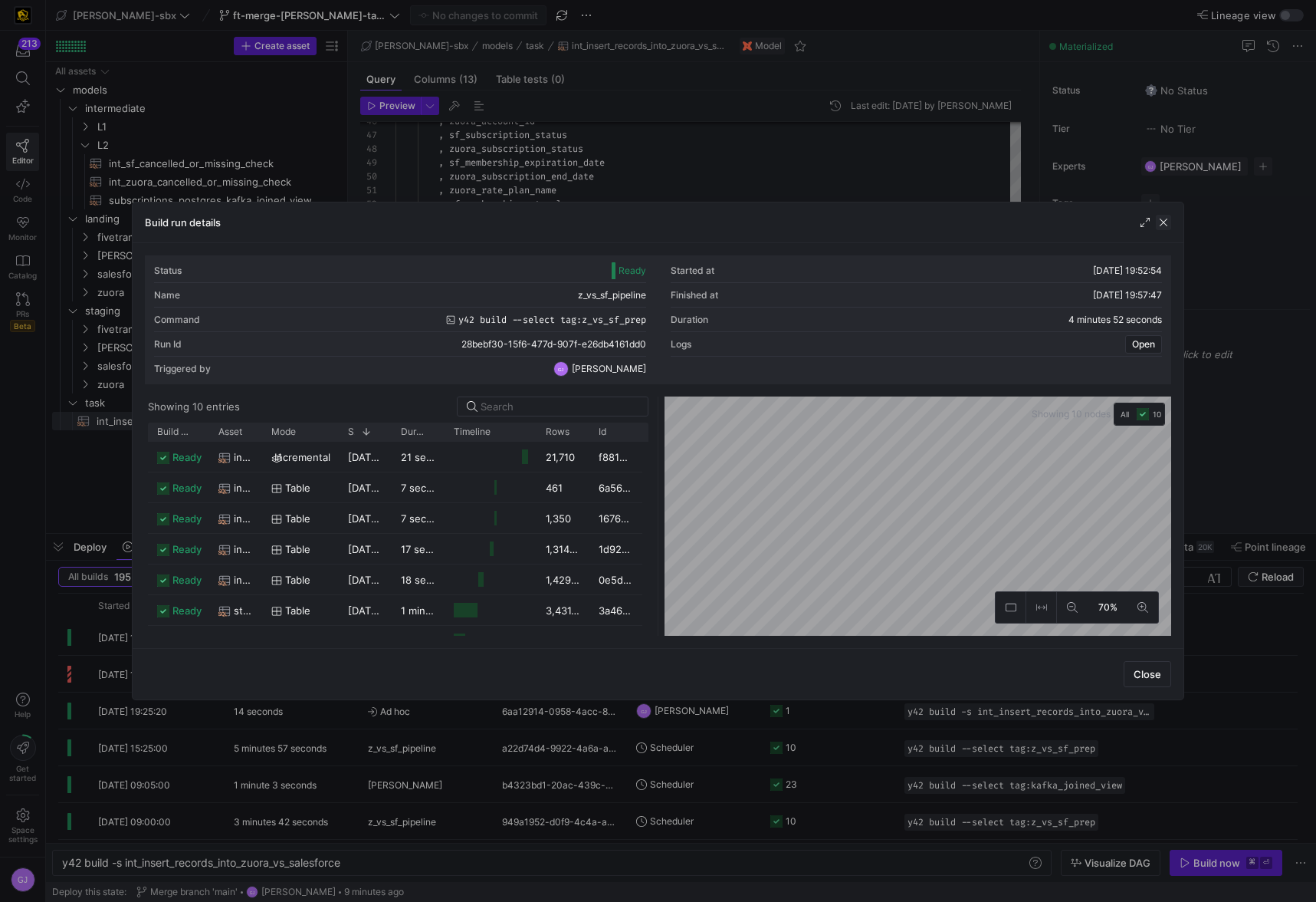
click at [1164, 224] on span "button" at bounding box center [1163, 222] width 15 height 15
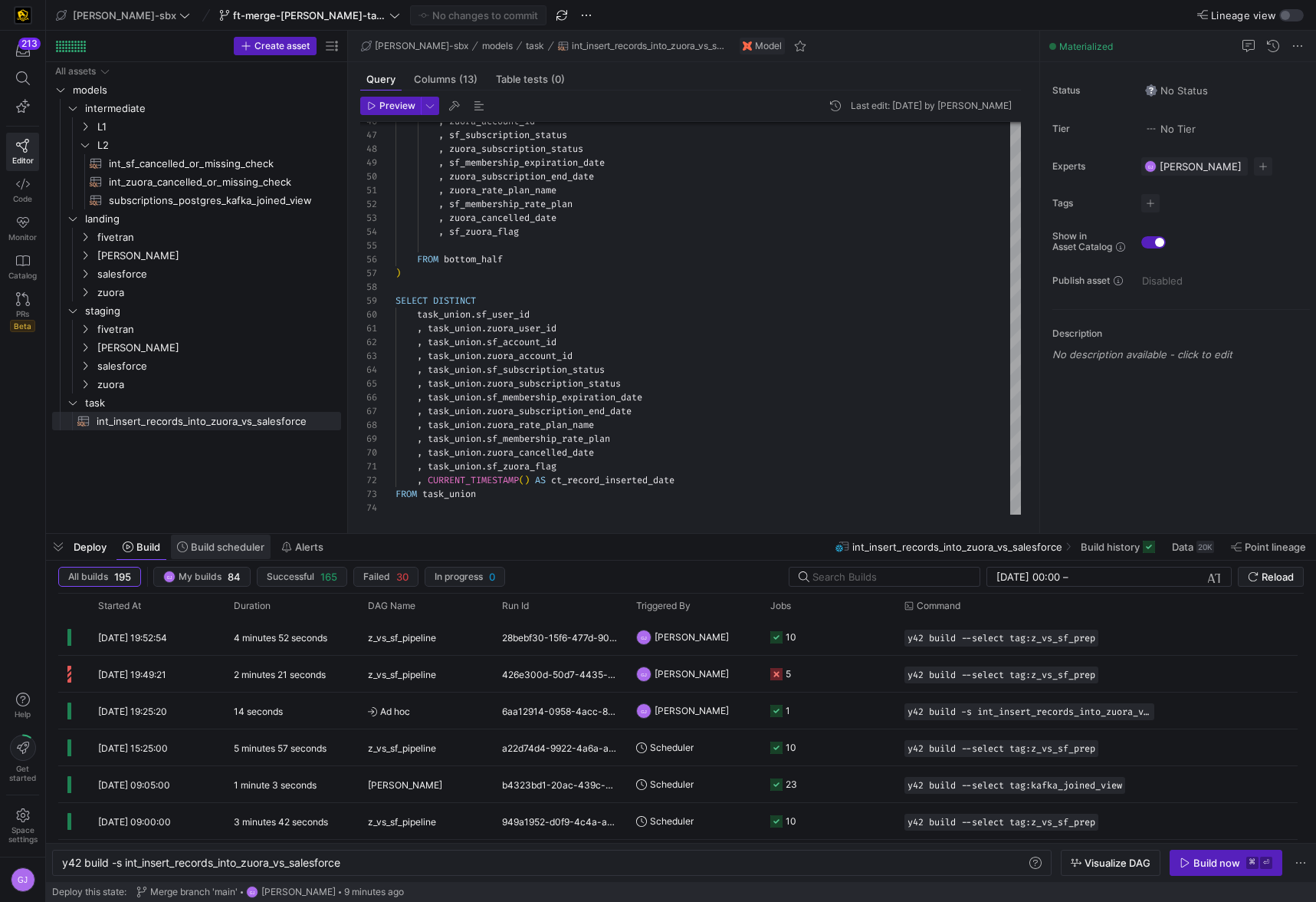
click at [195, 549] on span "Build scheduler" at bounding box center [228, 546] width 74 height 13
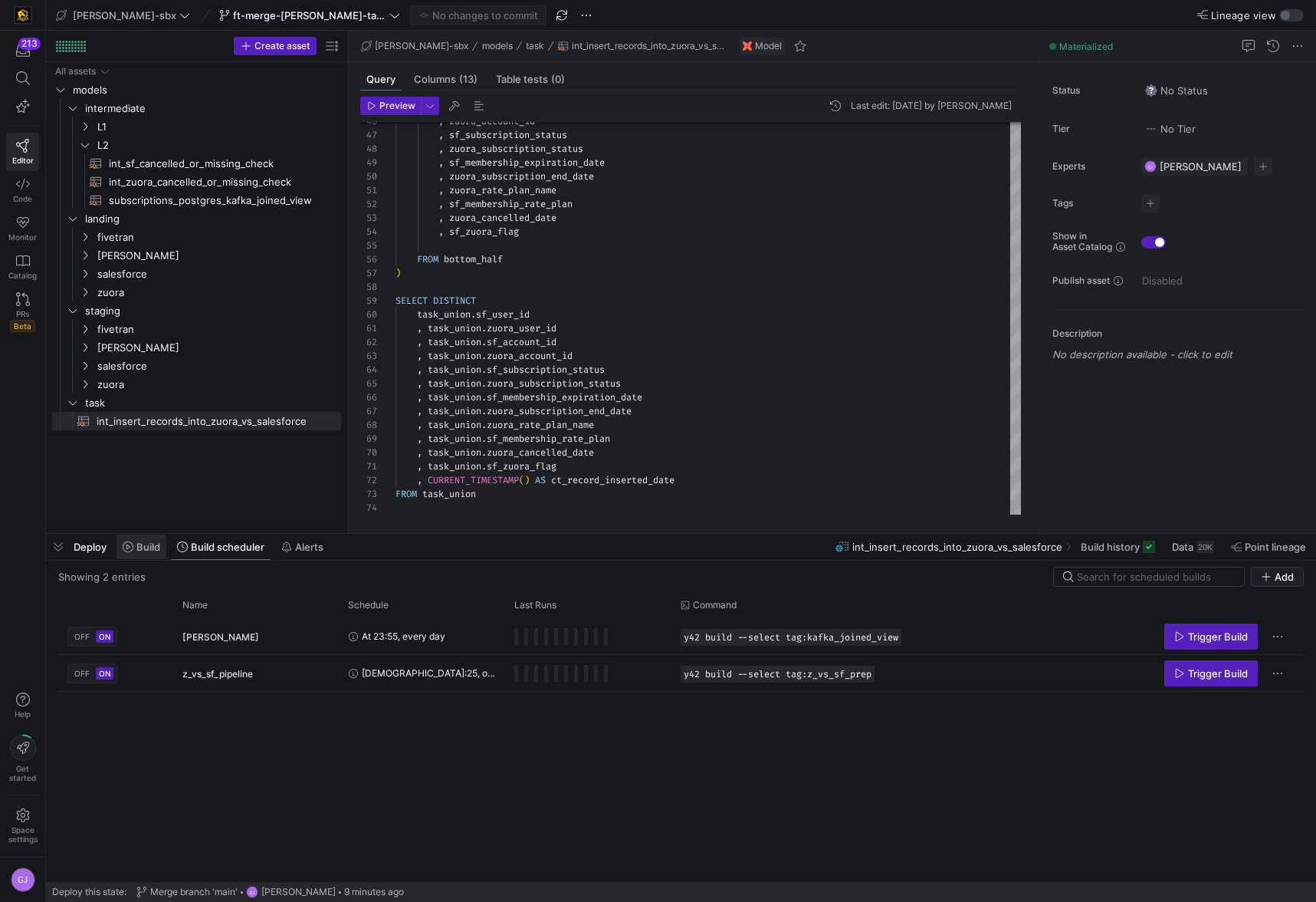
click at [141, 545] on span "Build" at bounding box center [148, 546] width 23 height 13
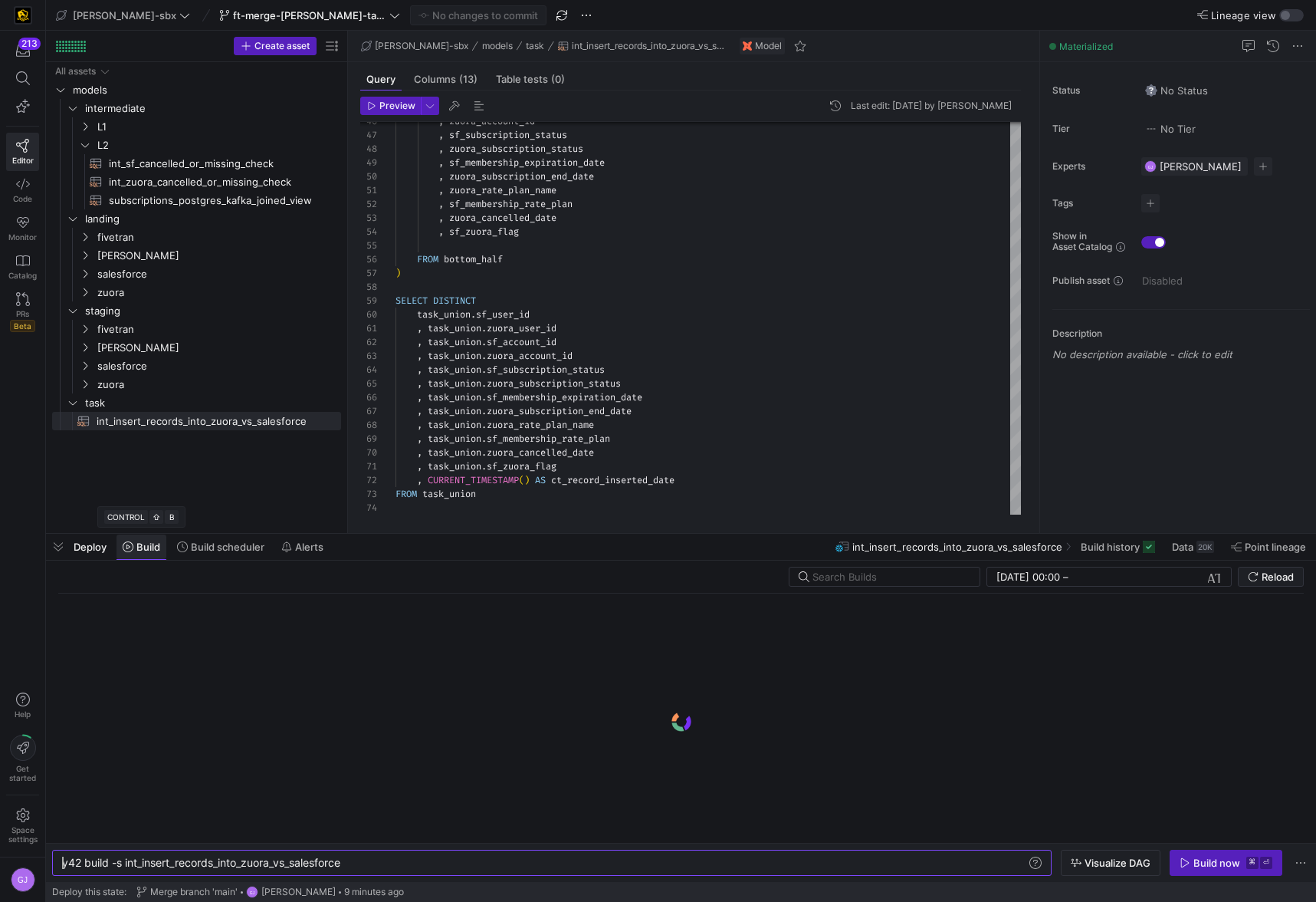
scroll to position [0, 284]
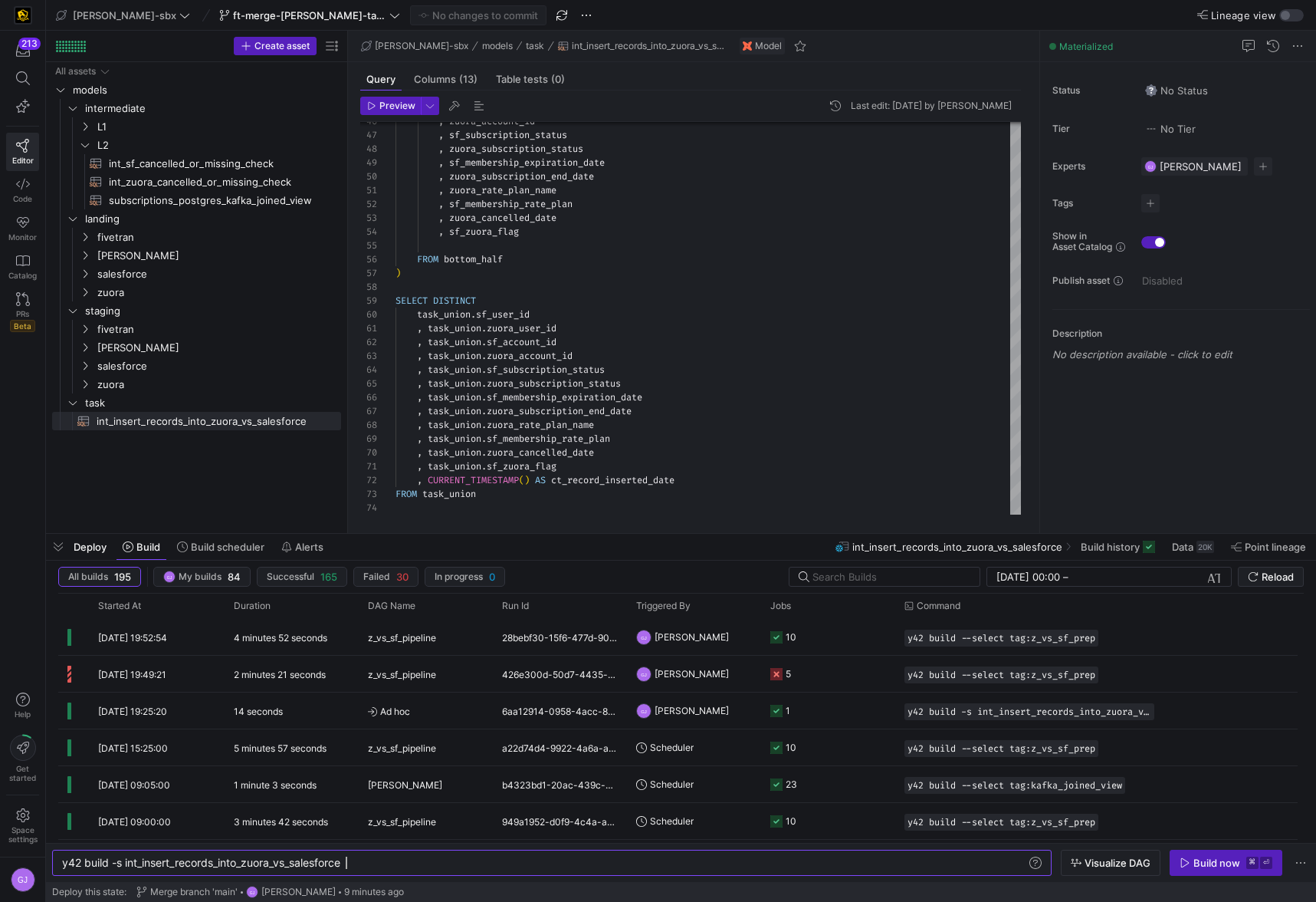
scroll to position [0, 284]
click at [1200, 546] on div "20K" at bounding box center [1205, 546] width 18 height 13
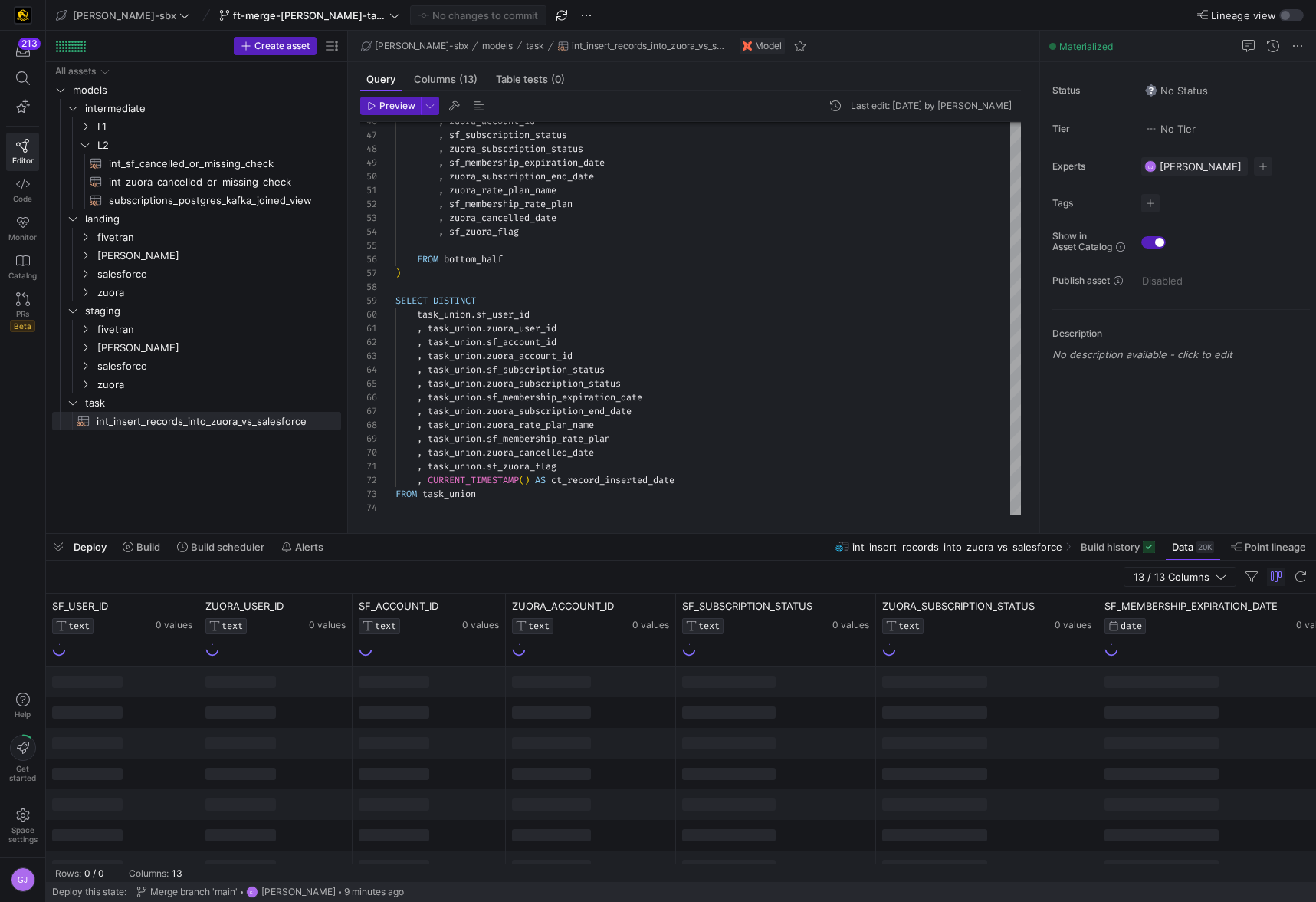
click at [1091, 561] on div "13 / 13 Columns" at bounding box center [681, 576] width 1270 height 33
click at [1101, 552] on span "Build history" at bounding box center [1110, 546] width 59 height 13
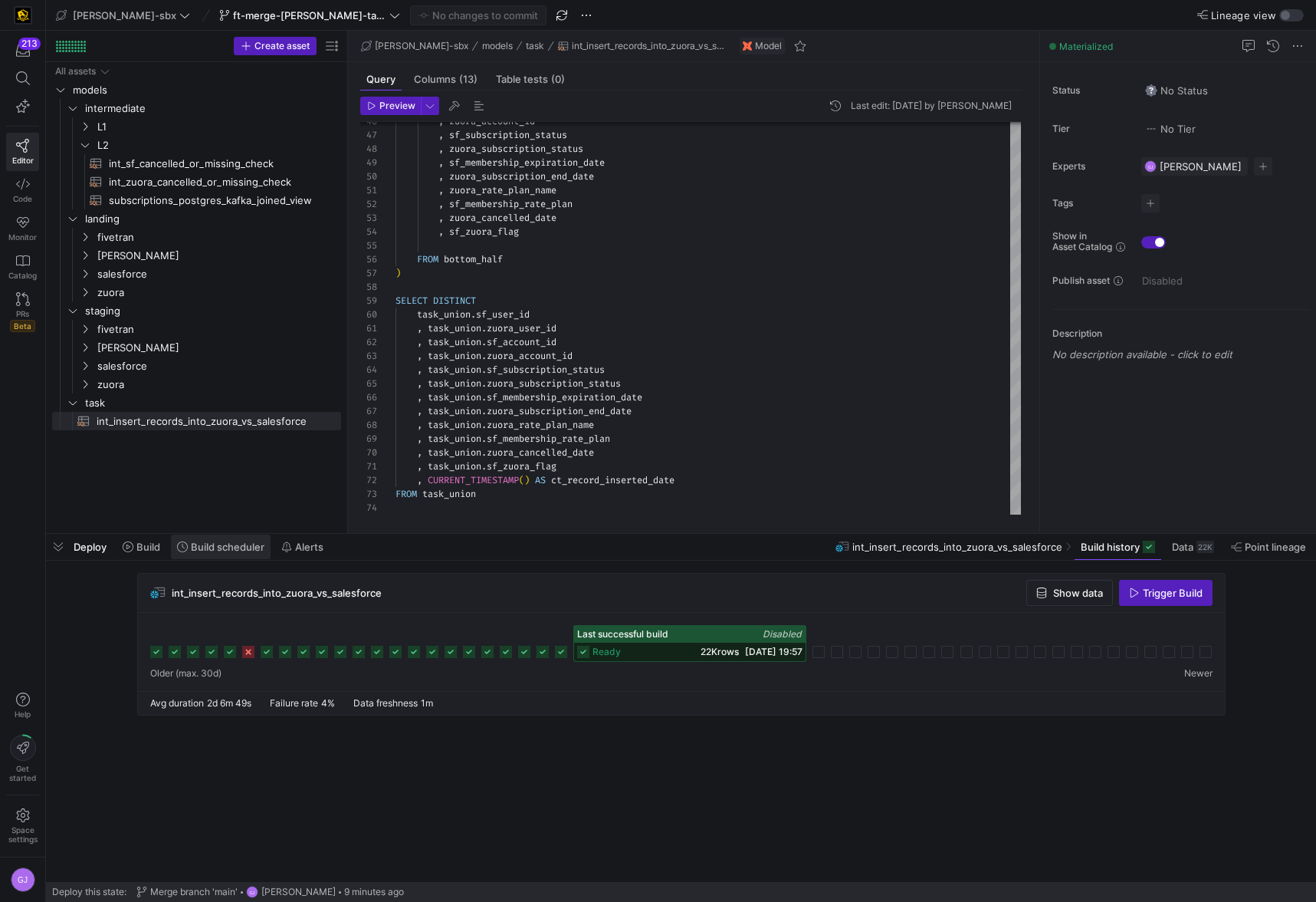
click at [222, 544] on span "Build scheduler" at bounding box center [228, 546] width 74 height 13
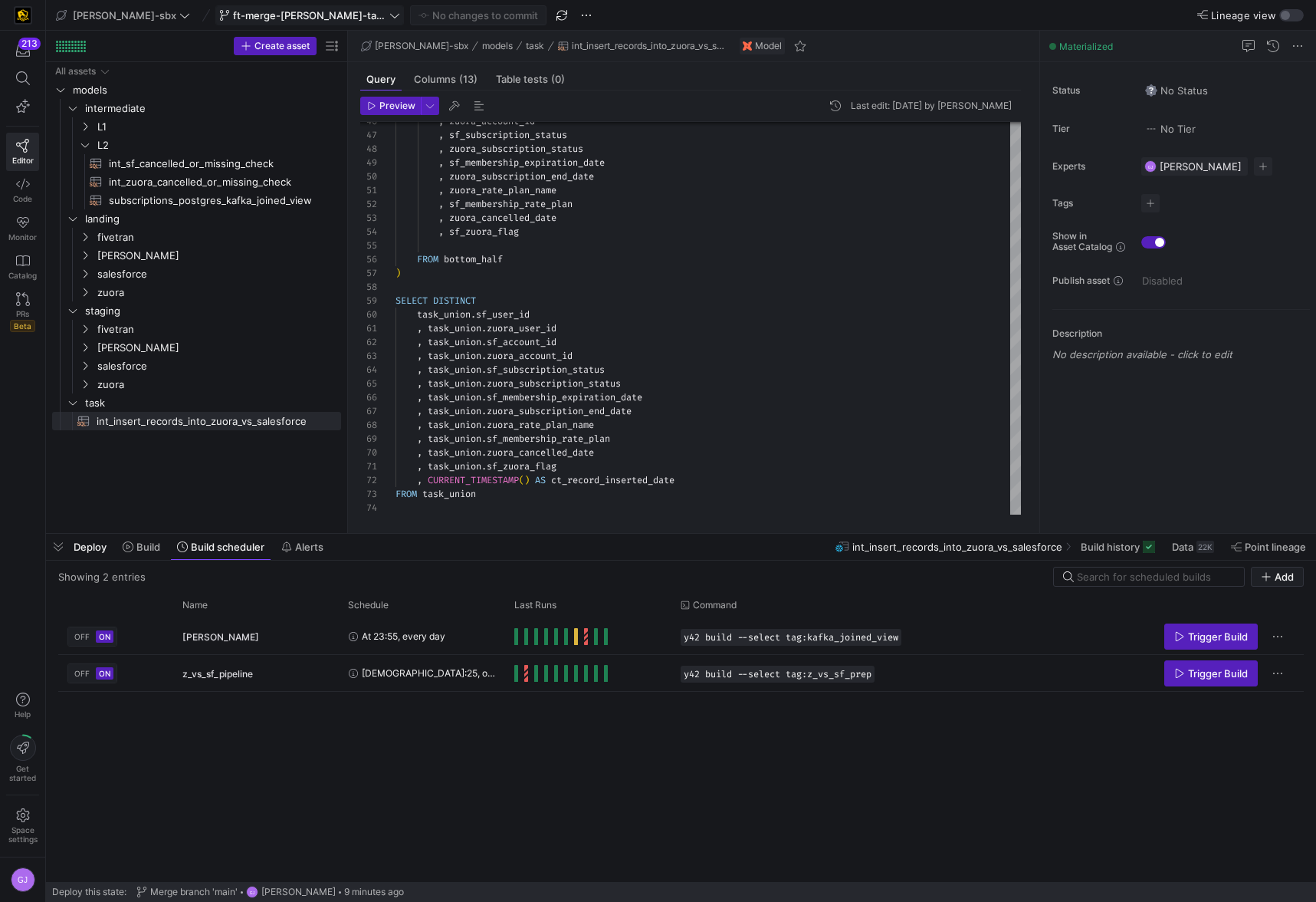
click at [291, 8] on button "ft-merge-[PERSON_NAME]-task-to-main-08212025" at bounding box center [309, 15] width 188 height 20
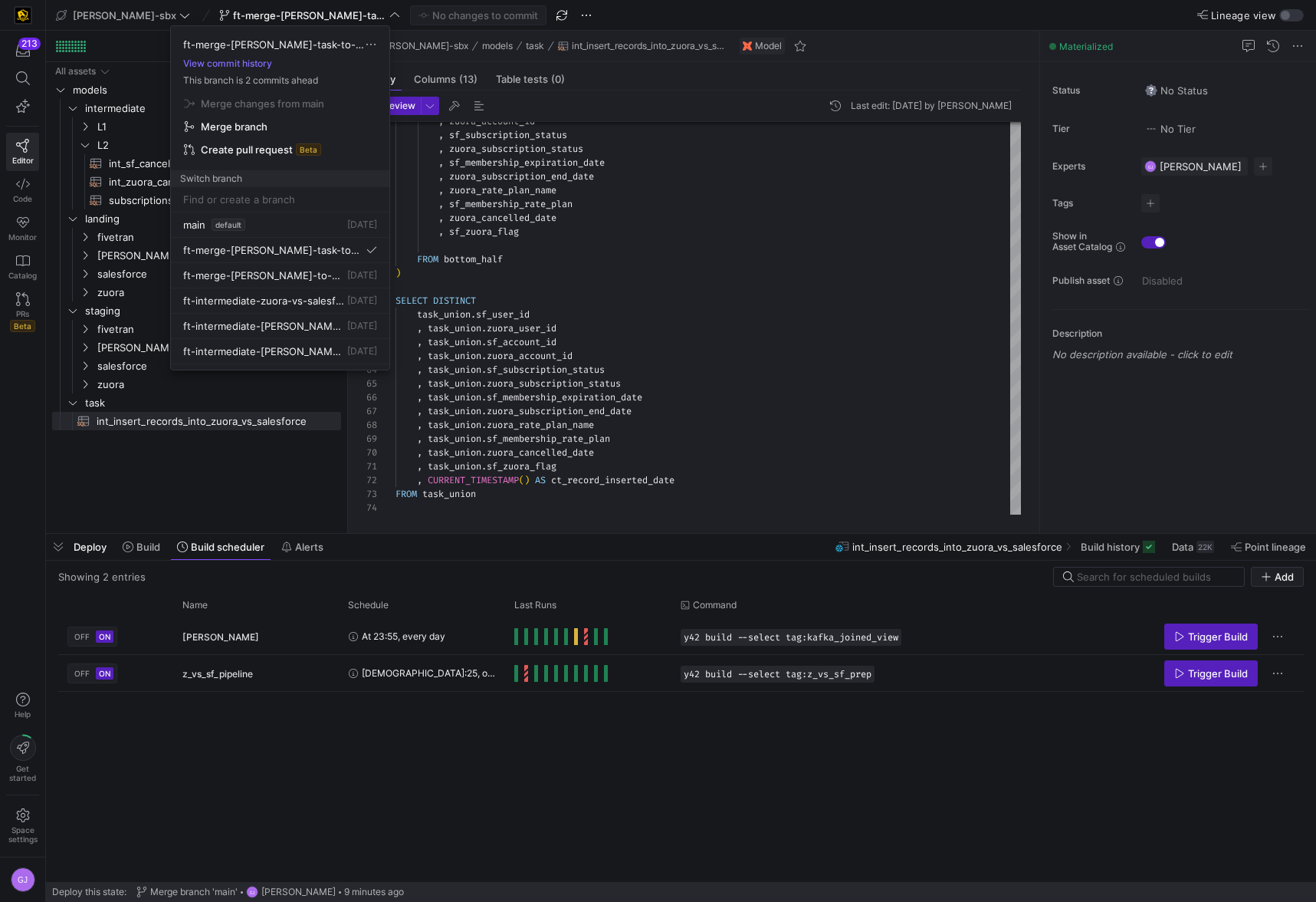
click at [41, 298] on div at bounding box center [658, 451] width 1316 height 902
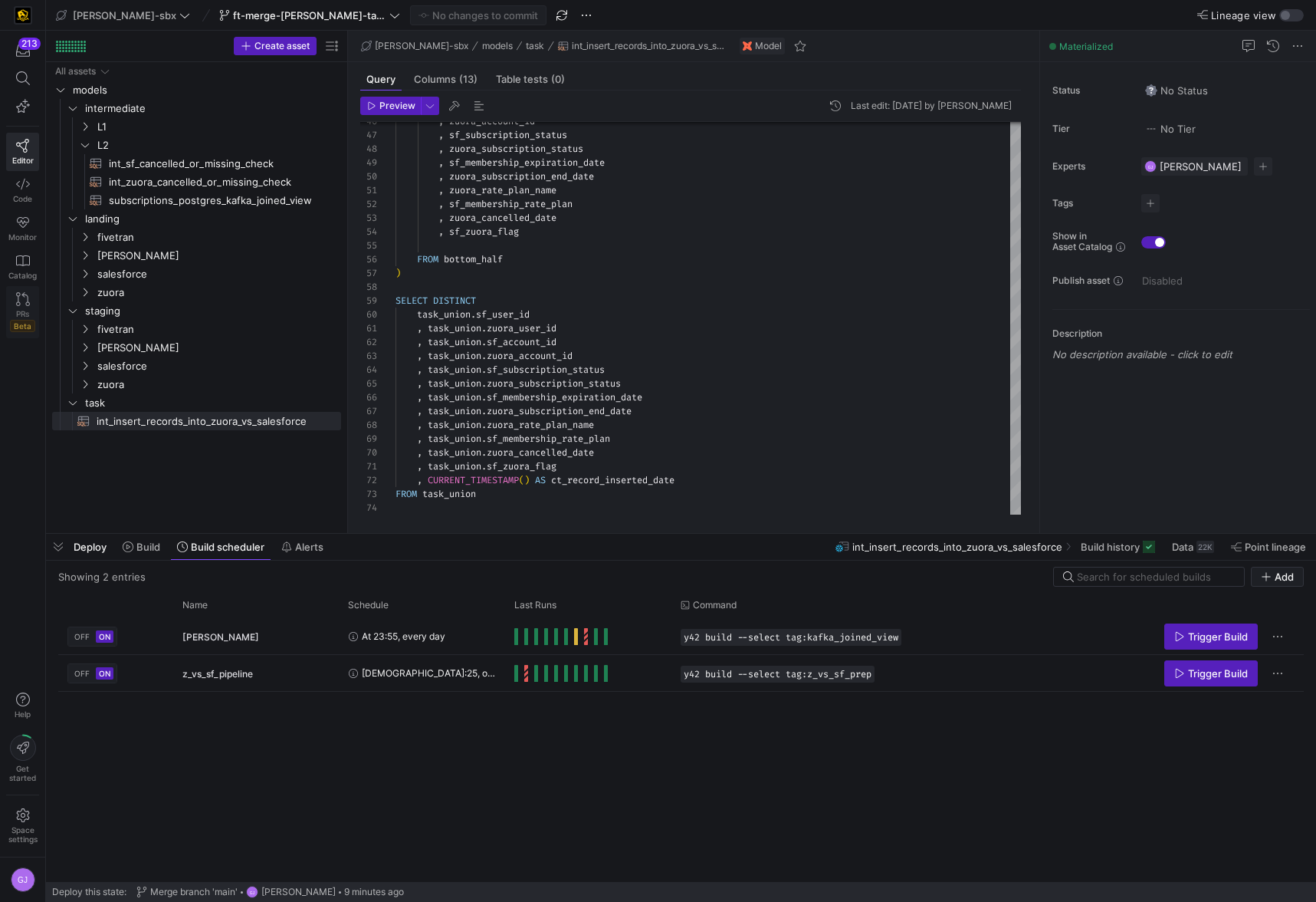
click at [20, 306] on link "PRs Beta" at bounding box center [22, 312] width 33 height 52
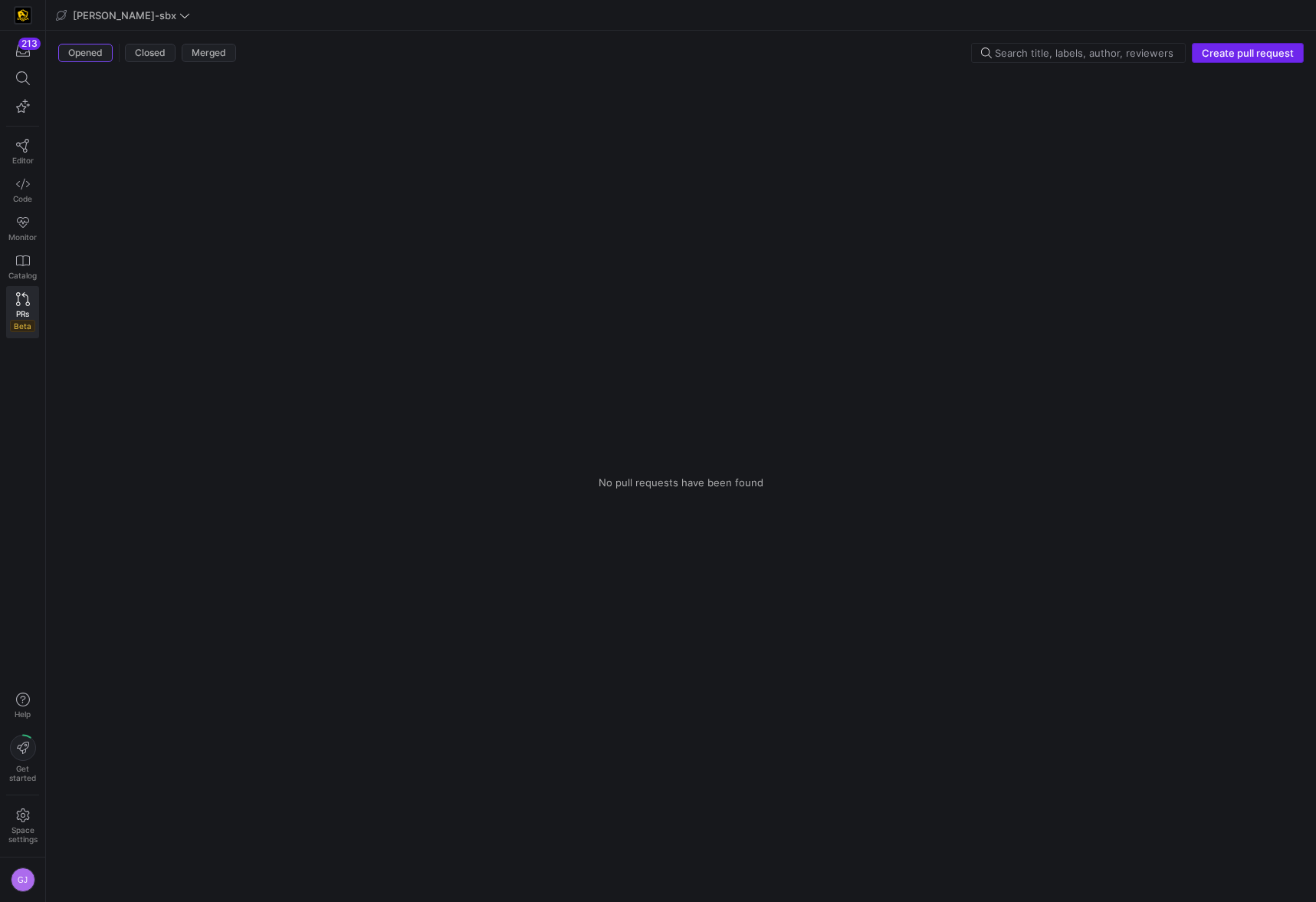
click at [1287, 59] on span "Create pull request" at bounding box center [1247, 53] width 92 height 13
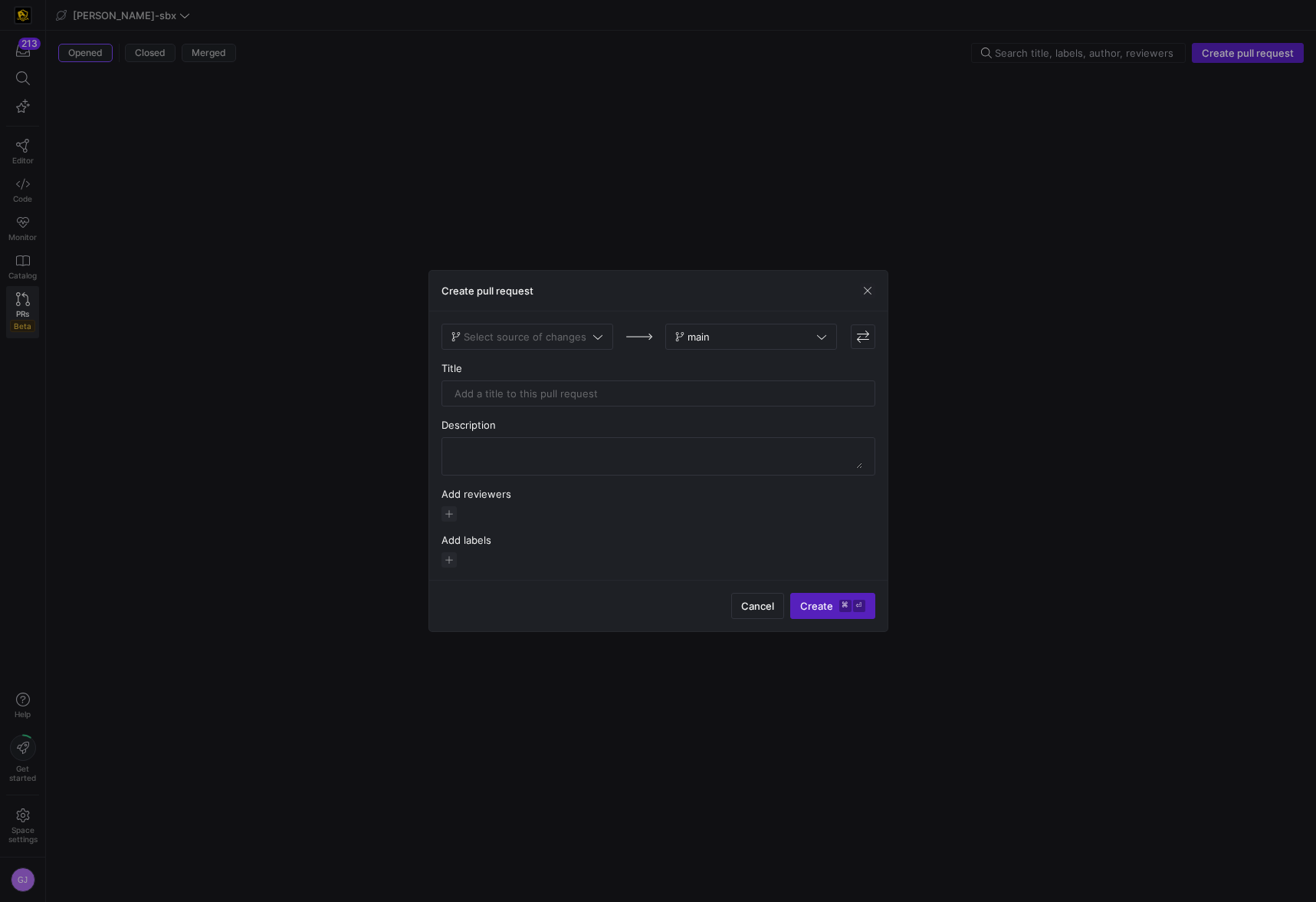
click at [542, 335] on span "Select source of changes" at bounding box center [525, 337] width 122 height 13
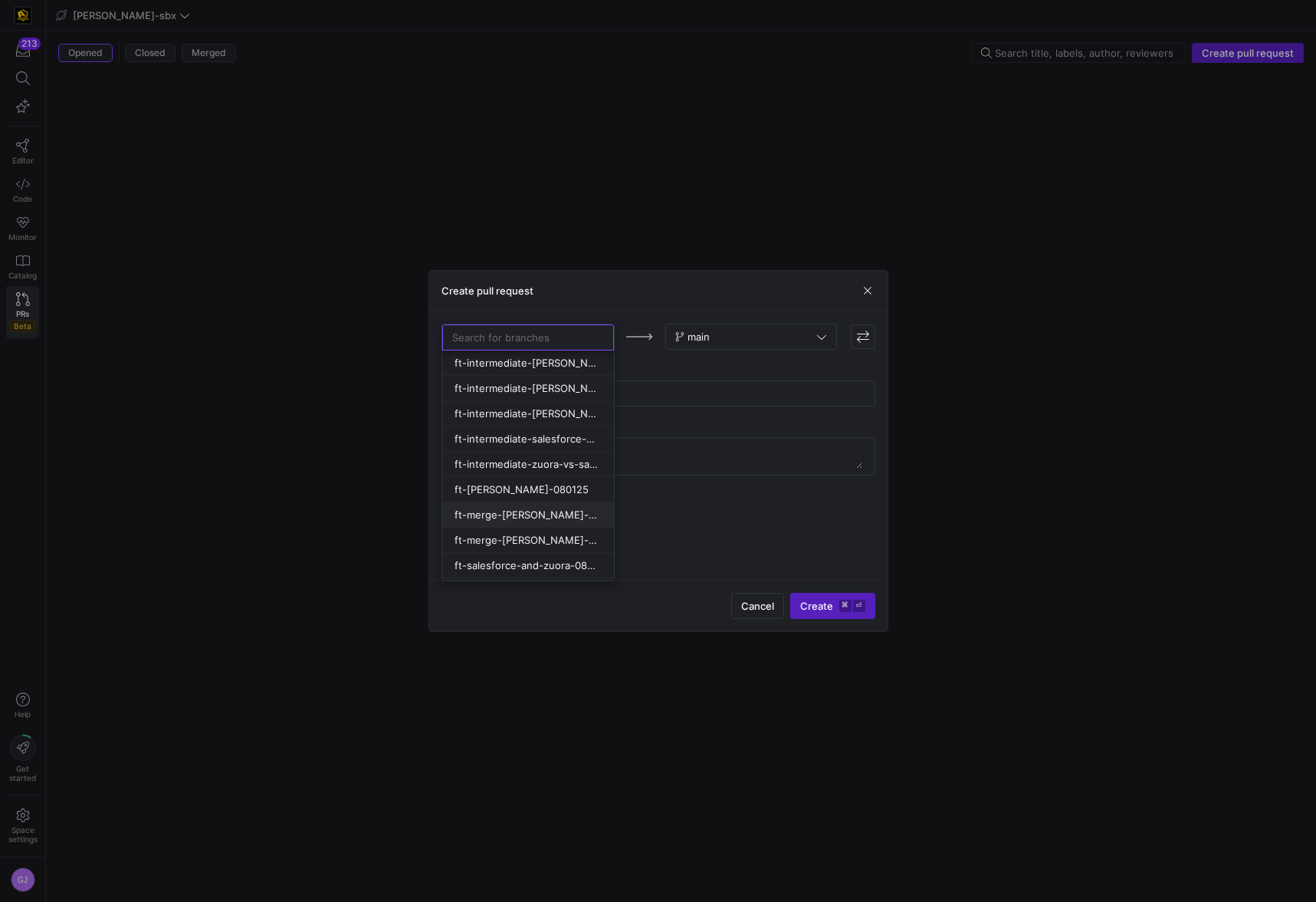
click at [566, 518] on span "ft-merge-[PERSON_NAME]-task-to-main-08212025" at bounding box center [527, 514] width 144 height 13
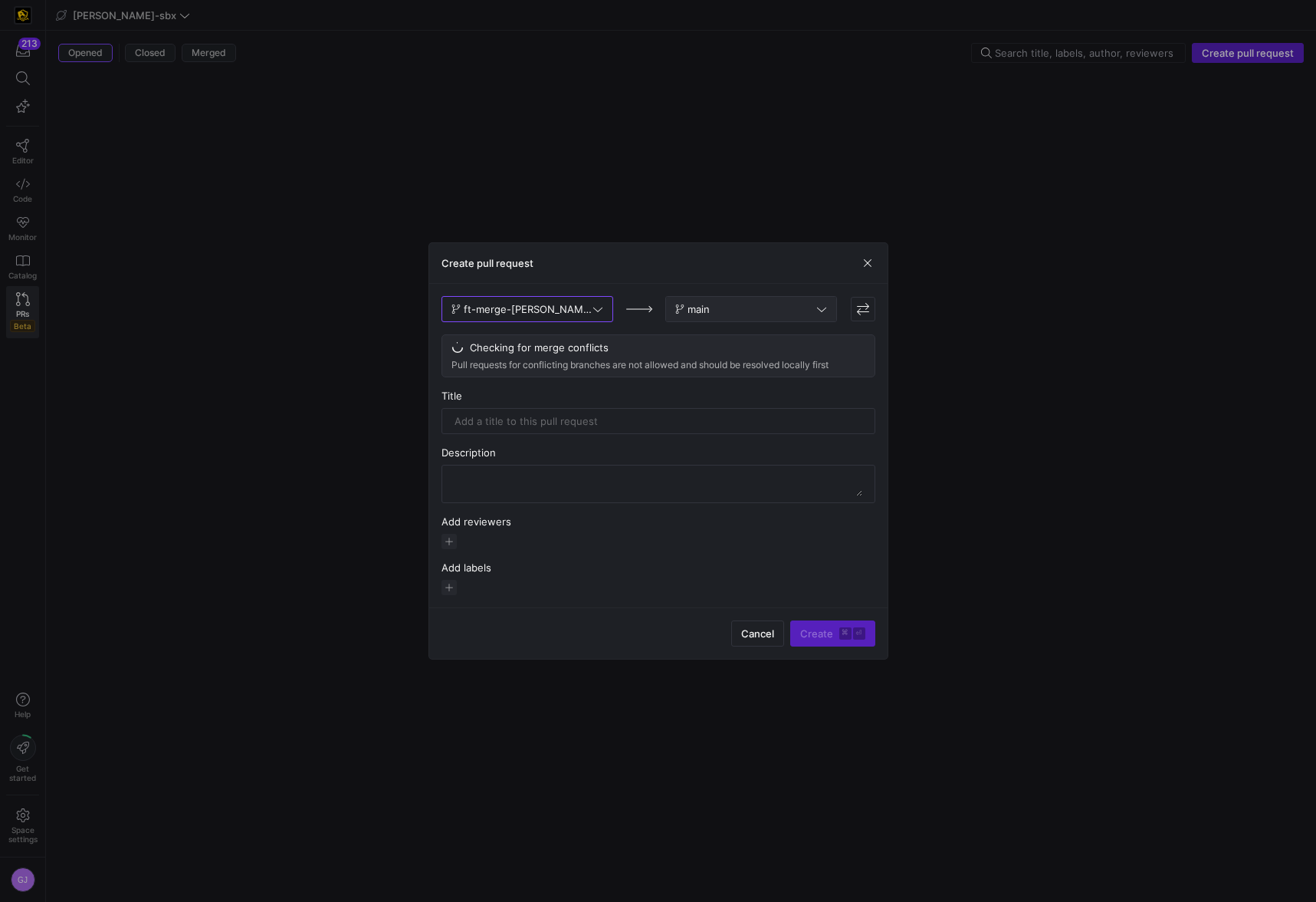
click at [746, 298] on span at bounding box center [751, 308] width 170 height 24
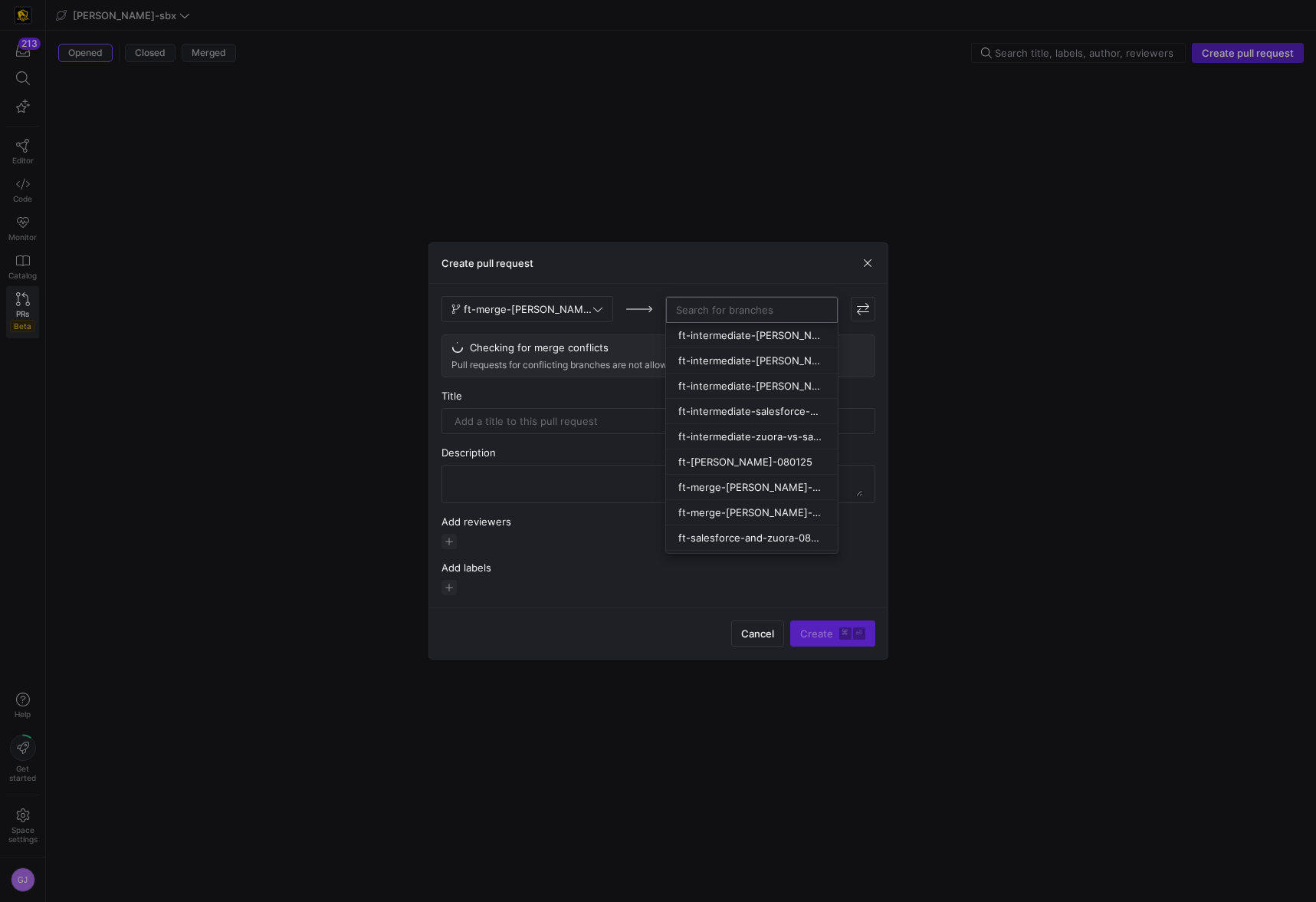
click at [738, 307] on input at bounding box center [751, 310] width 152 height 13
click at [729, 280] on div at bounding box center [658, 451] width 1316 height 902
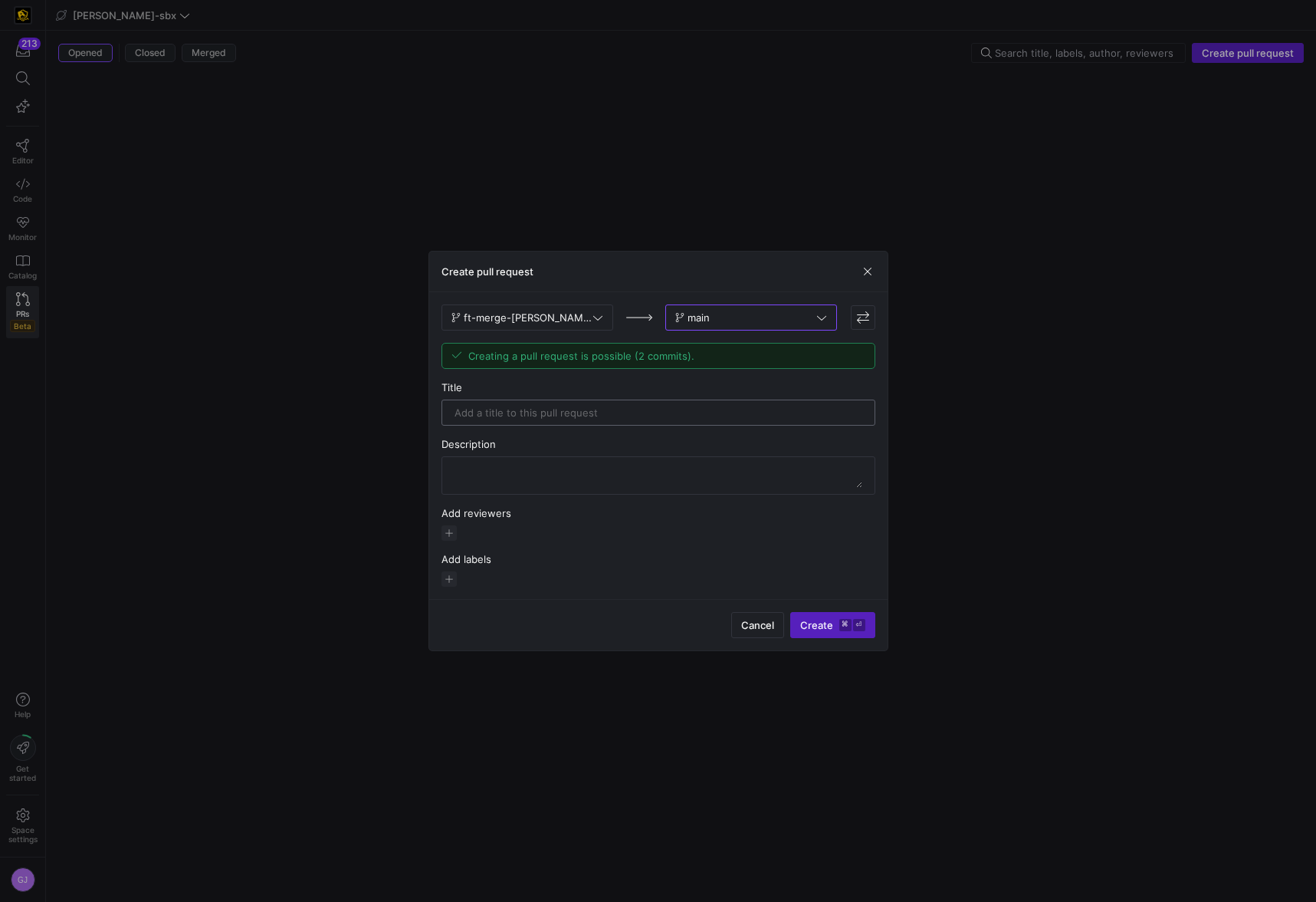
click at [553, 414] on input "text" at bounding box center [658, 412] width 408 height 13
click at [531, 469] on textarea at bounding box center [658, 475] width 408 height 24
click at [607, 414] on input "Making fix to build scheduler" at bounding box center [658, 412] width 408 height 13
type input "Making fix to build scheduler."
click at [579, 469] on textarea at bounding box center [658, 475] width 408 height 24
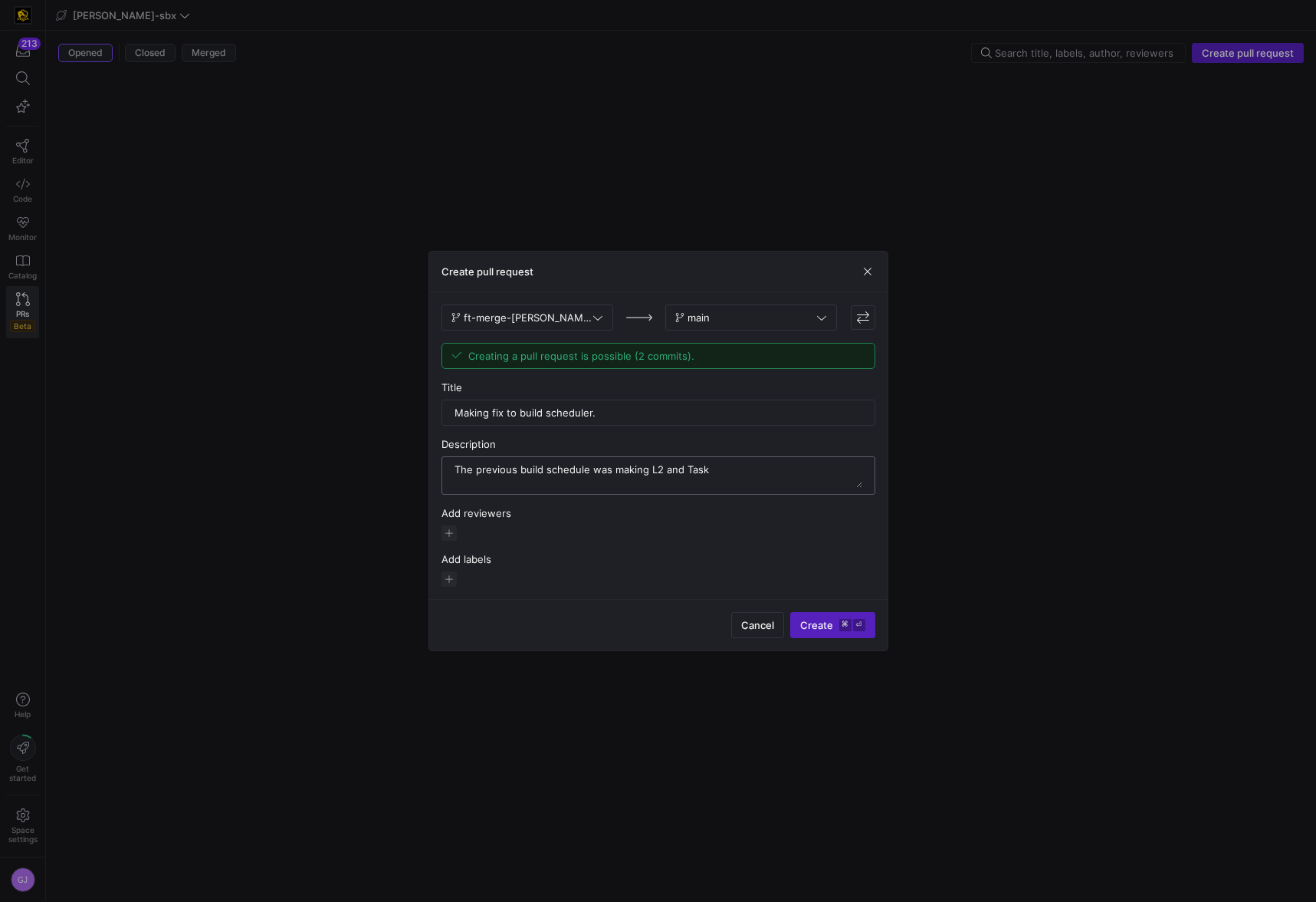
click at [648, 472] on textarea at bounding box center [658, 475] width 408 height 24
click at [769, 472] on textarea at bounding box center [658, 475] width 408 height 24
type textarea "The previous build schedule was making Intermediate L2 and Task levels of [PERS…"
click at [452, 533] on span "button" at bounding box center [449, 533] width 15 height 15
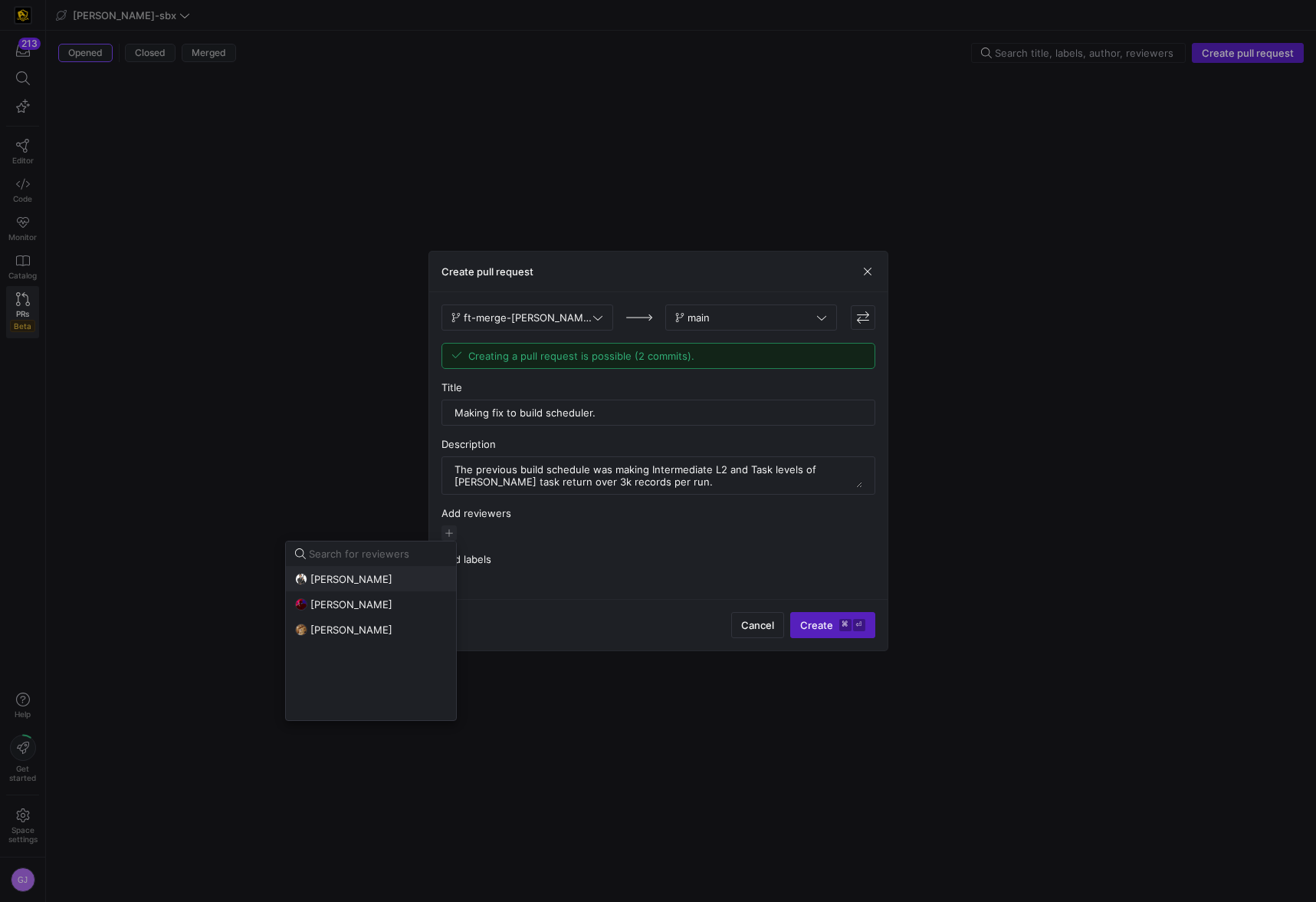
click at [376, 583] on span "[PERSON_NAME]" at bounding box center [352, 579] width 82 height 13
click at [699, 564] on div at bounding box center [658, 451] width 1316 height 902
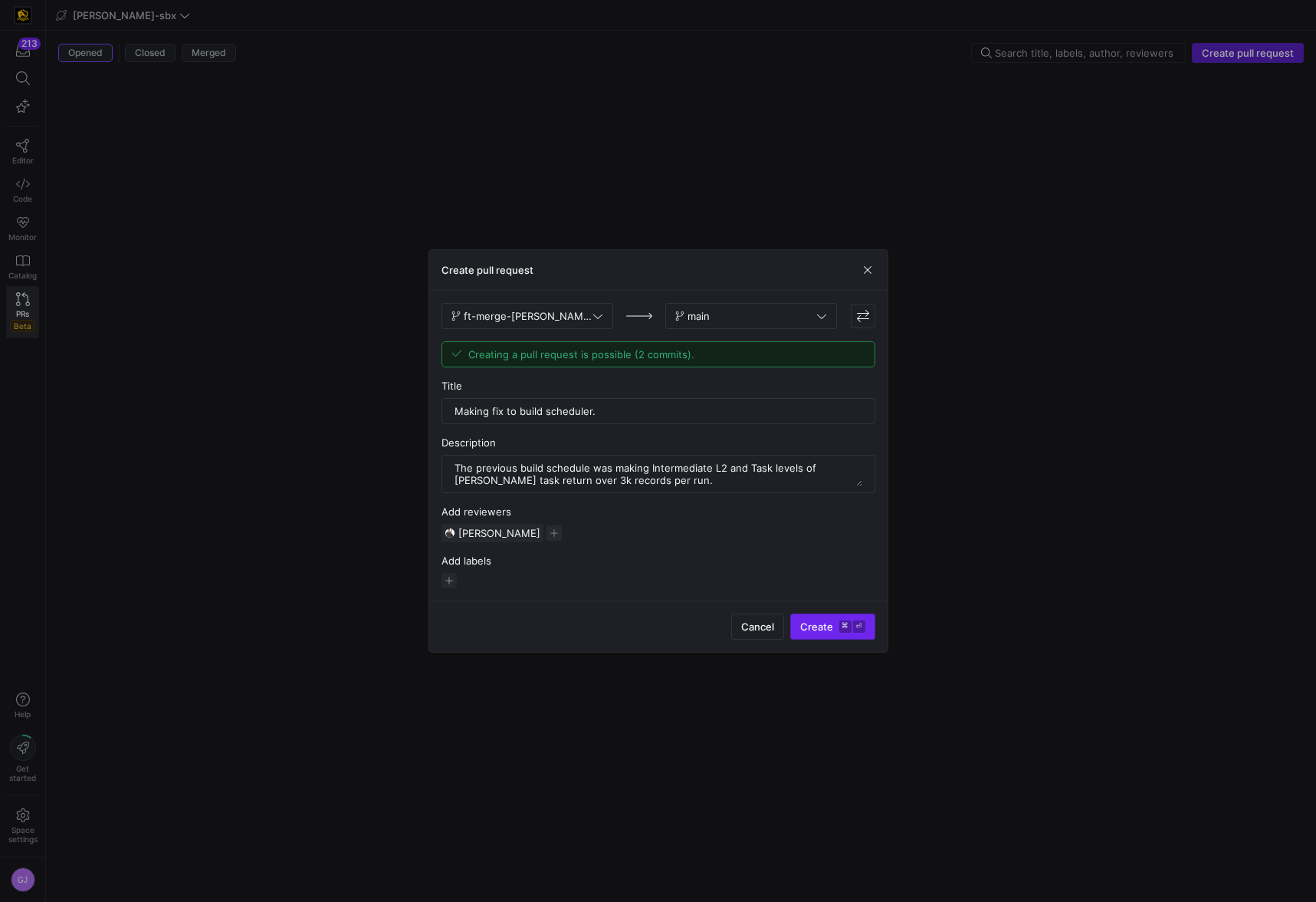
click at [840, 630] on kbd "⌘" at bounding box center [845, 626] width 13 height 13
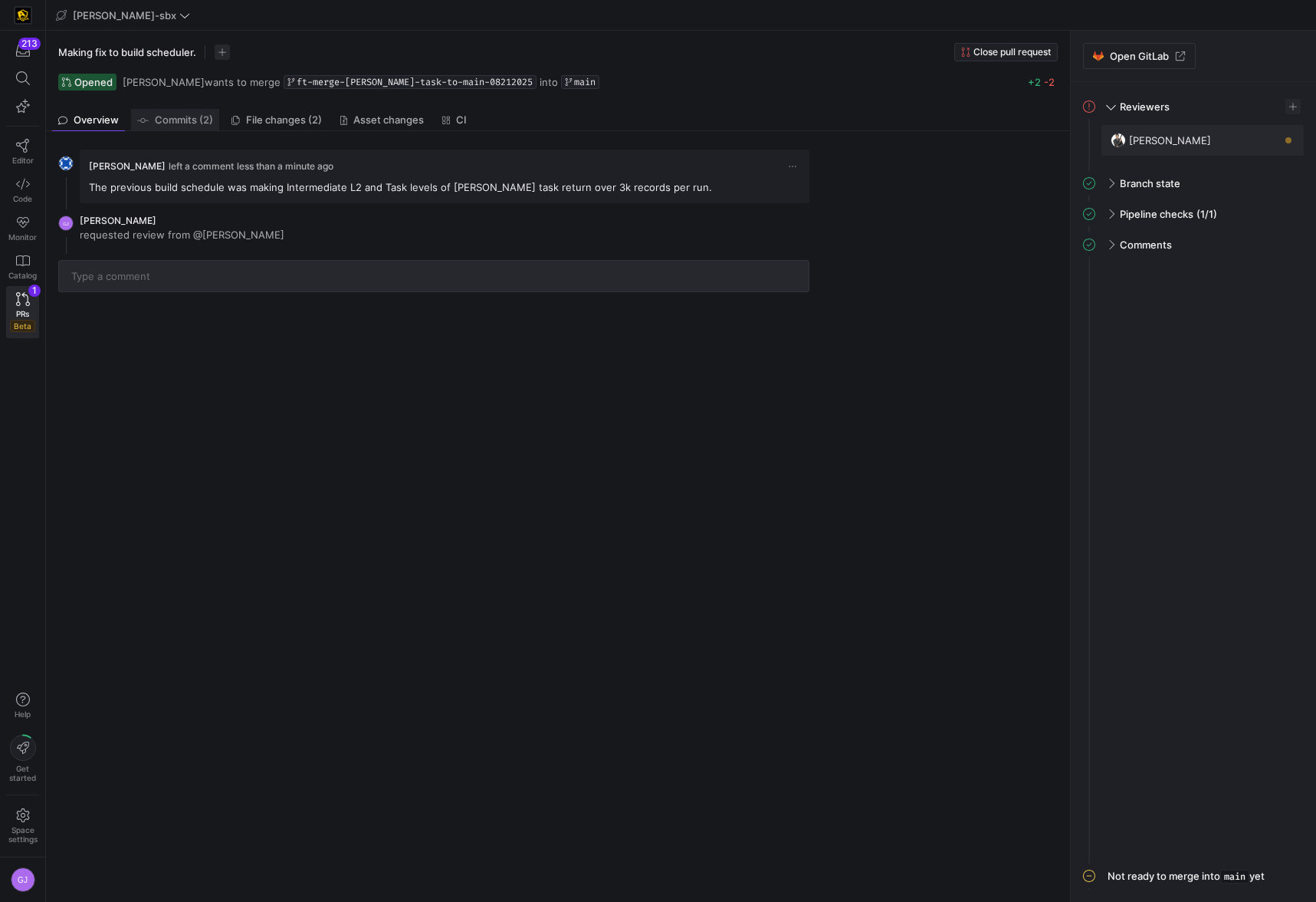
click at [183, 117] on span "Commits (2)" at bounding box center [184, 120] width 59 height 10
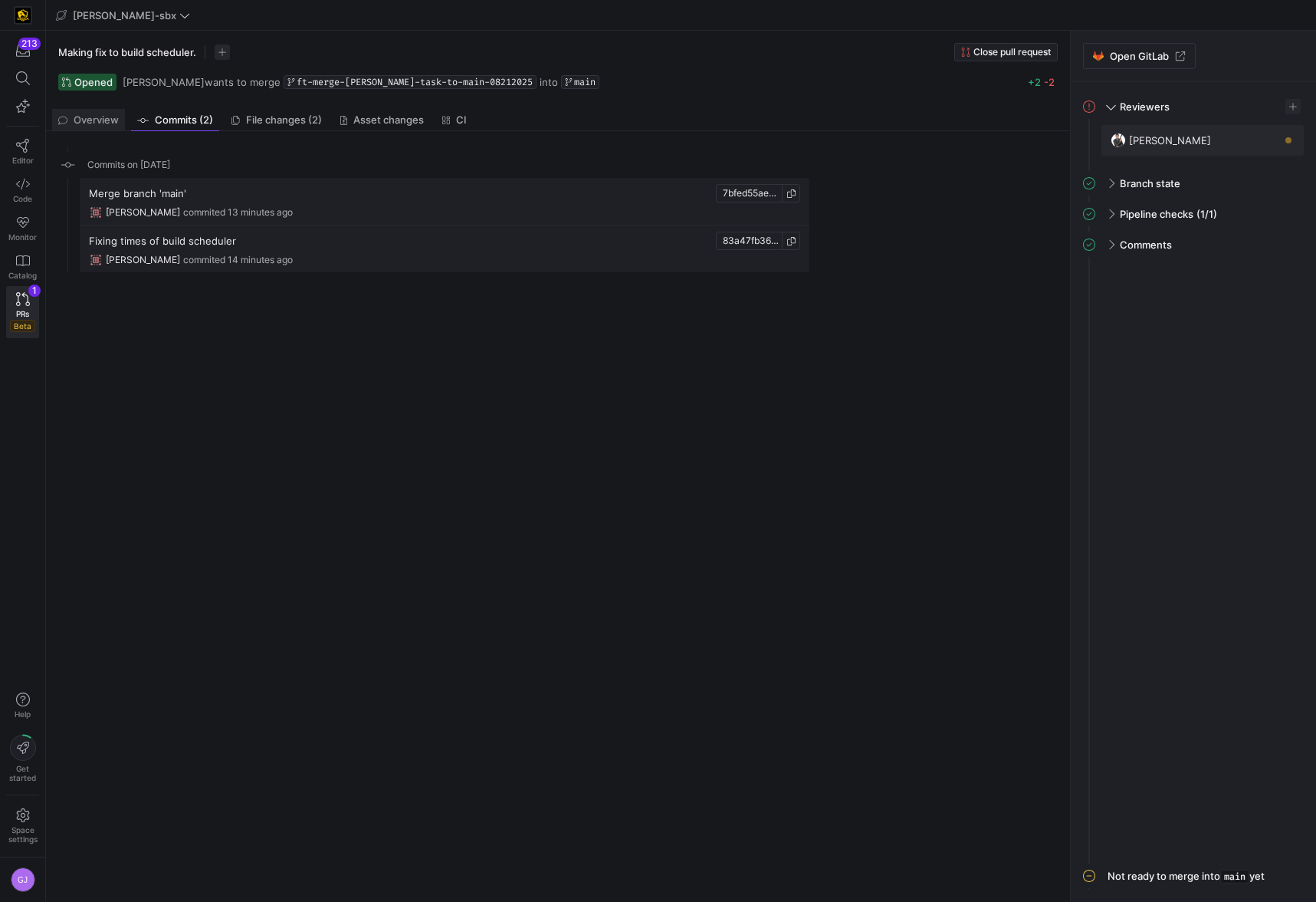
click at [95, 116] on span "Overview" at bounding box center [96, 120] width 45 height 10
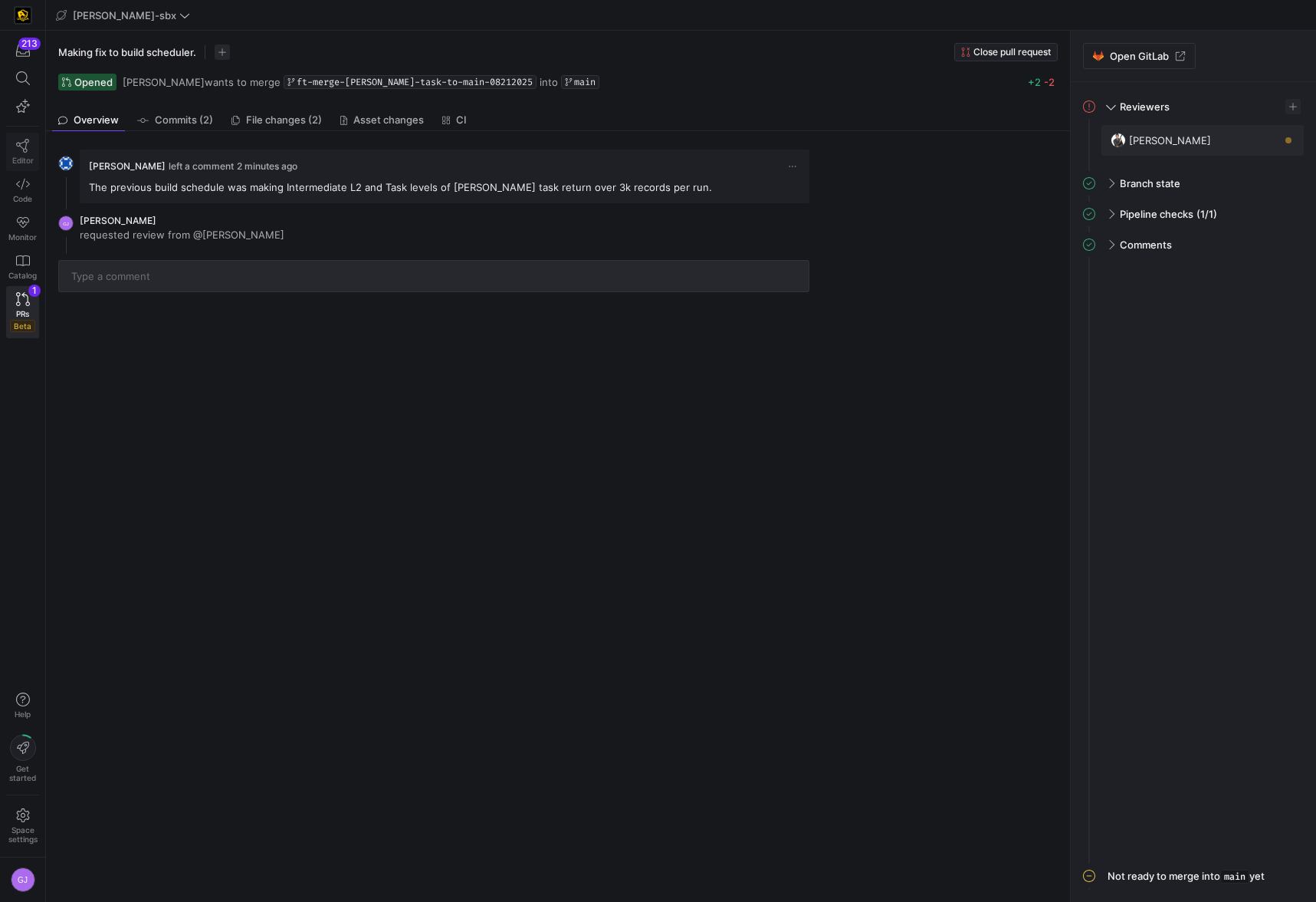
click at [21, 147] on icon at bounding box center [23, 146] width 13 height 13
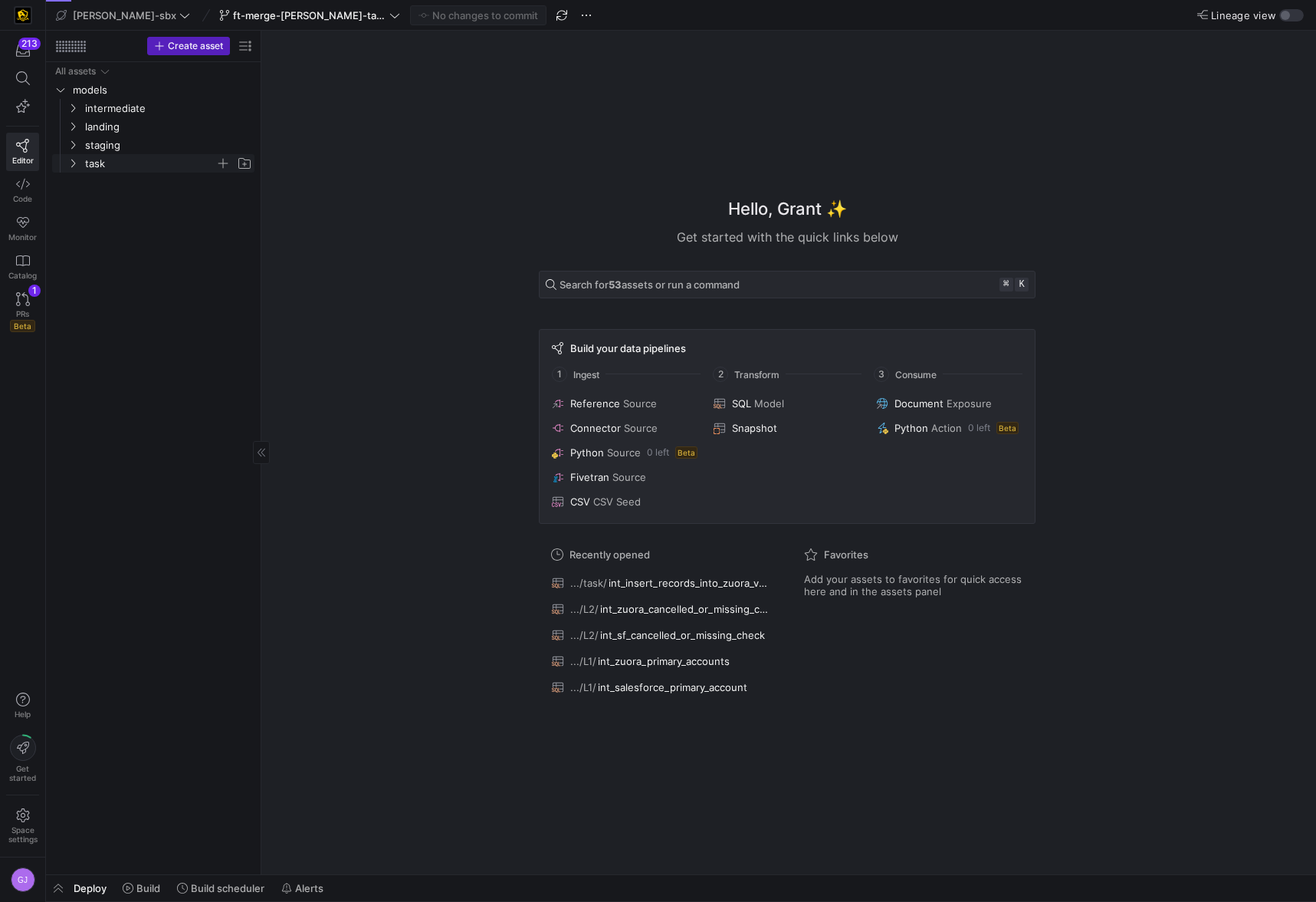
click at [126, 168] on span "task" at bounding box center [151, 163] width 131 height 18
click at [157, 181] on span "int_insert_records_into_zuora_vs_salesforce​​​​​​​​​​" at bounding box center [166, 182] width 141 height 18
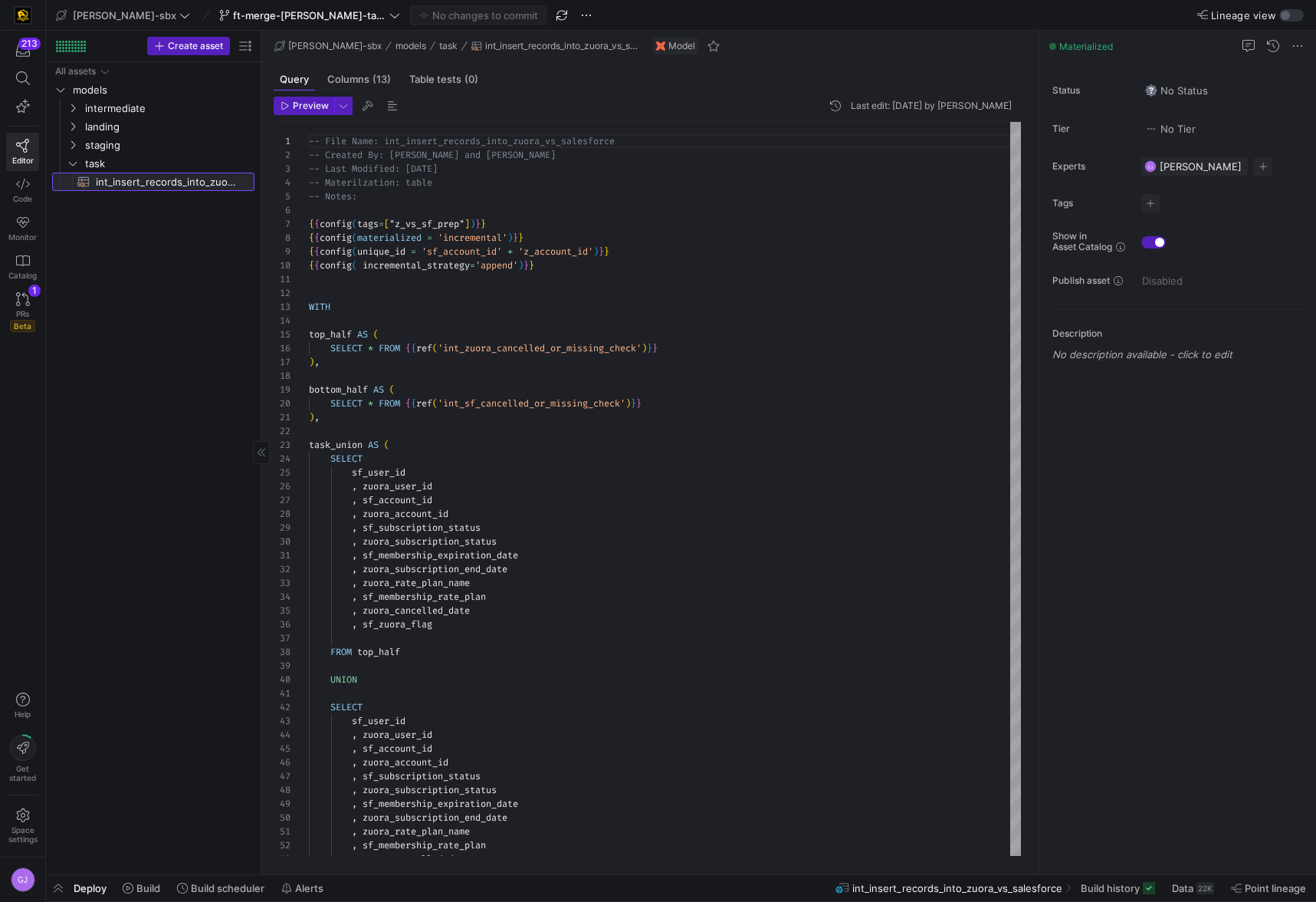
scroll to position [138, 0]
click at [1201, 889] on div "22K" at bounding box center [1205, 888] width 18 height 13
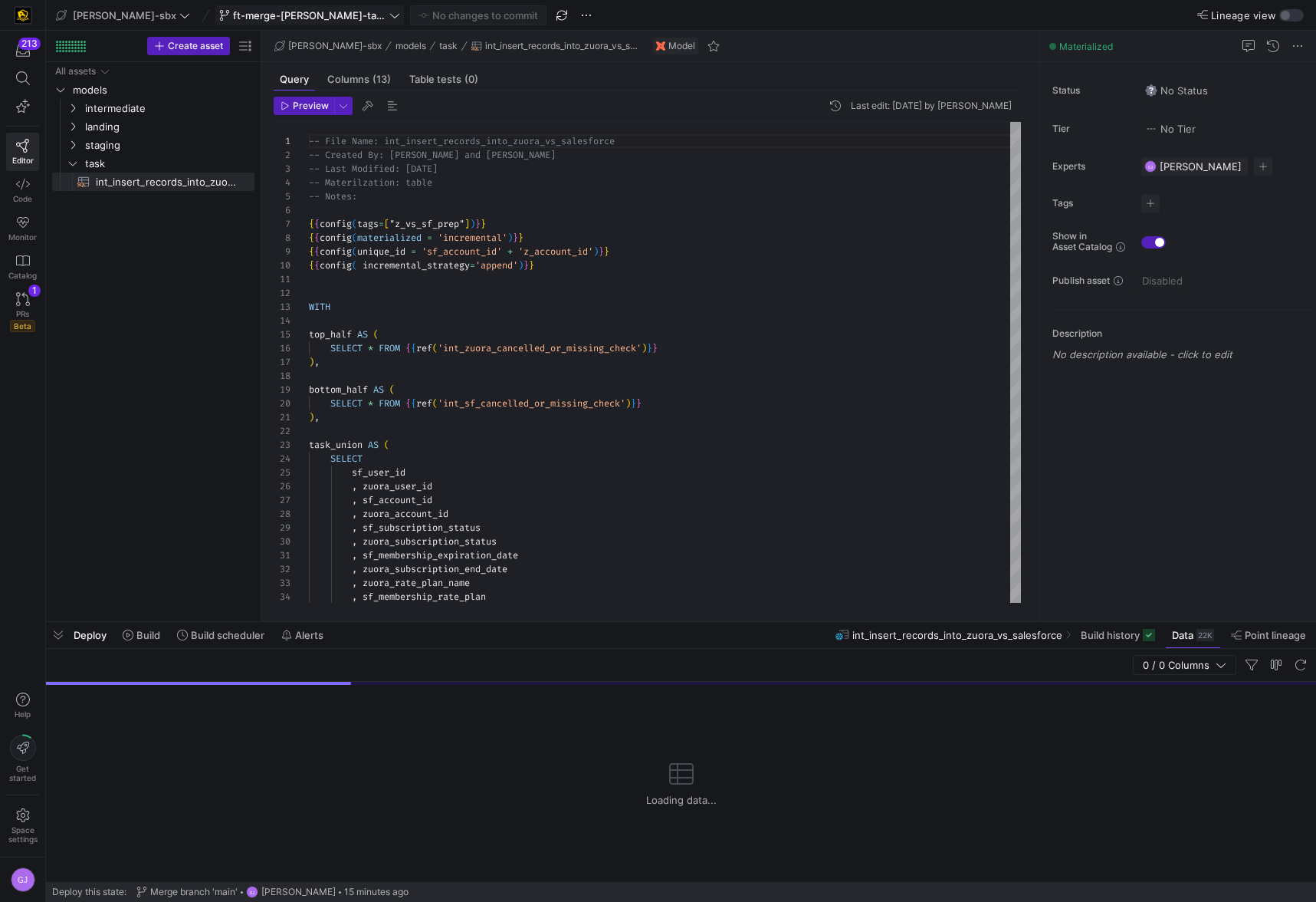
click at [254, 18] on span "ft-merge-[PERSON_NAME]-task-to-main-08212025" at bounding box center [309, 15] width 153 height 13
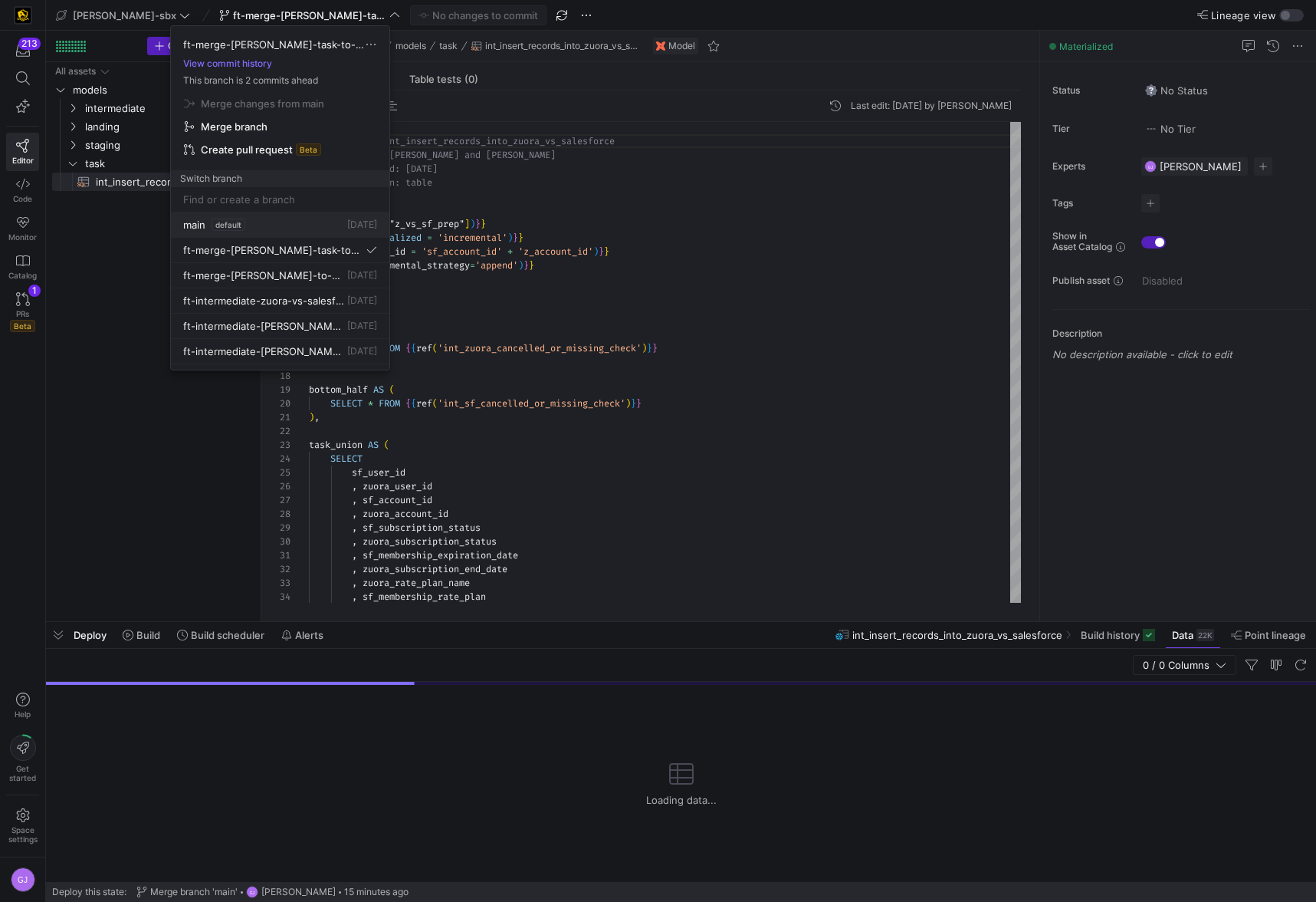
click at [224, 225] on span "default" at bounding box center [229, 224] width 33 height 13
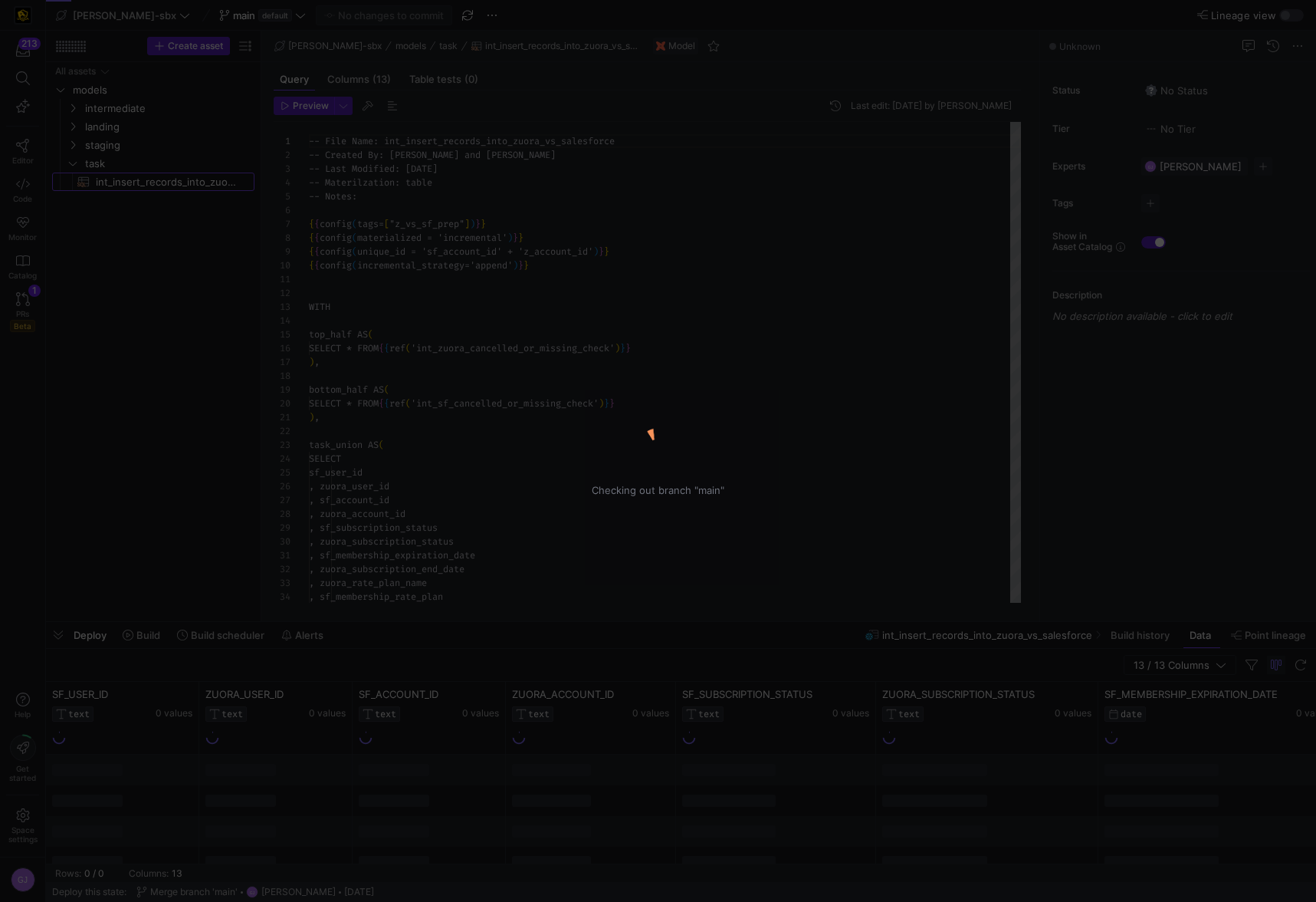
scroll to position [138, 0]
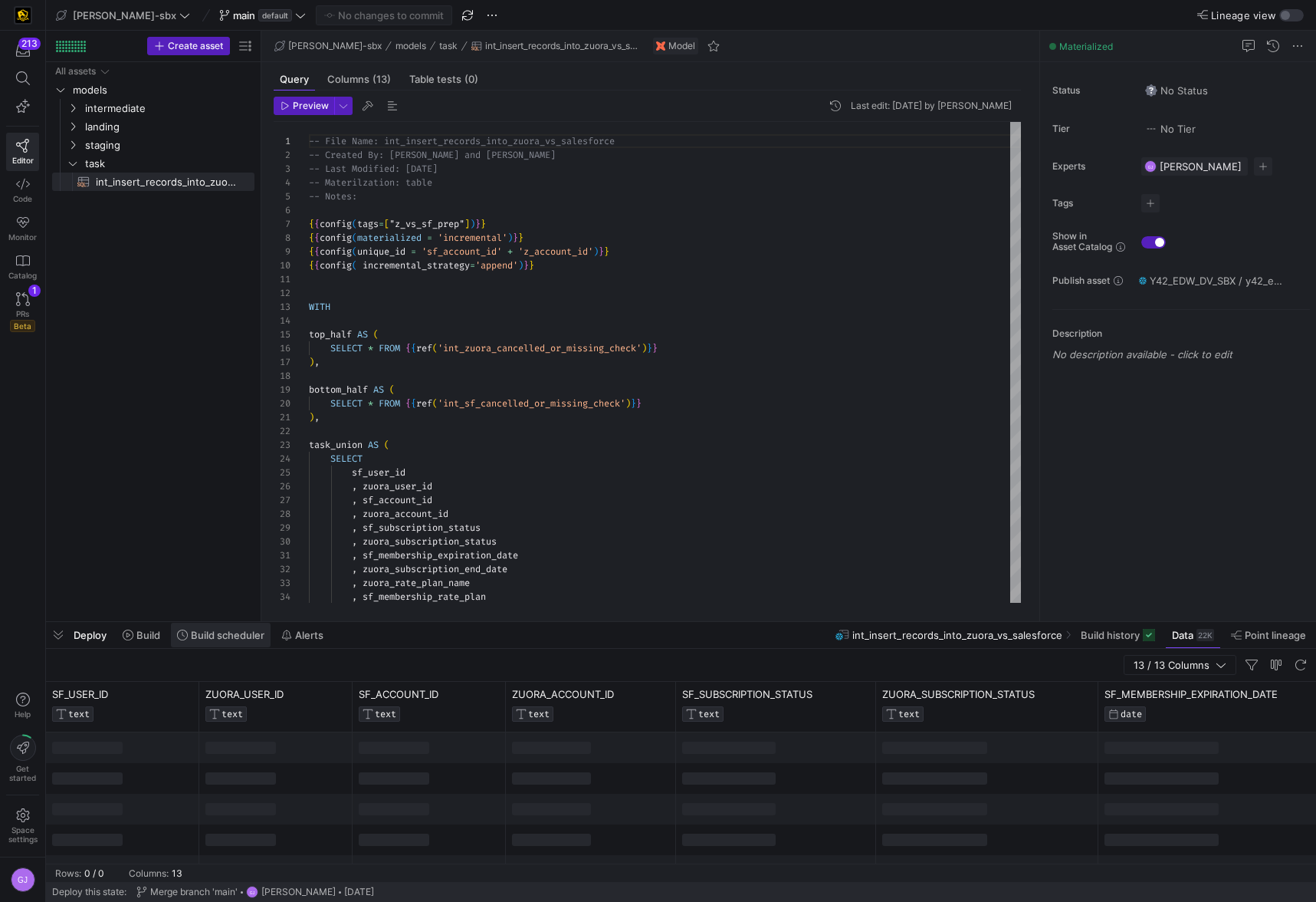
click at [211, 637] on span "Build scheduler" at bounding box center [228, 635] width 74 height 13
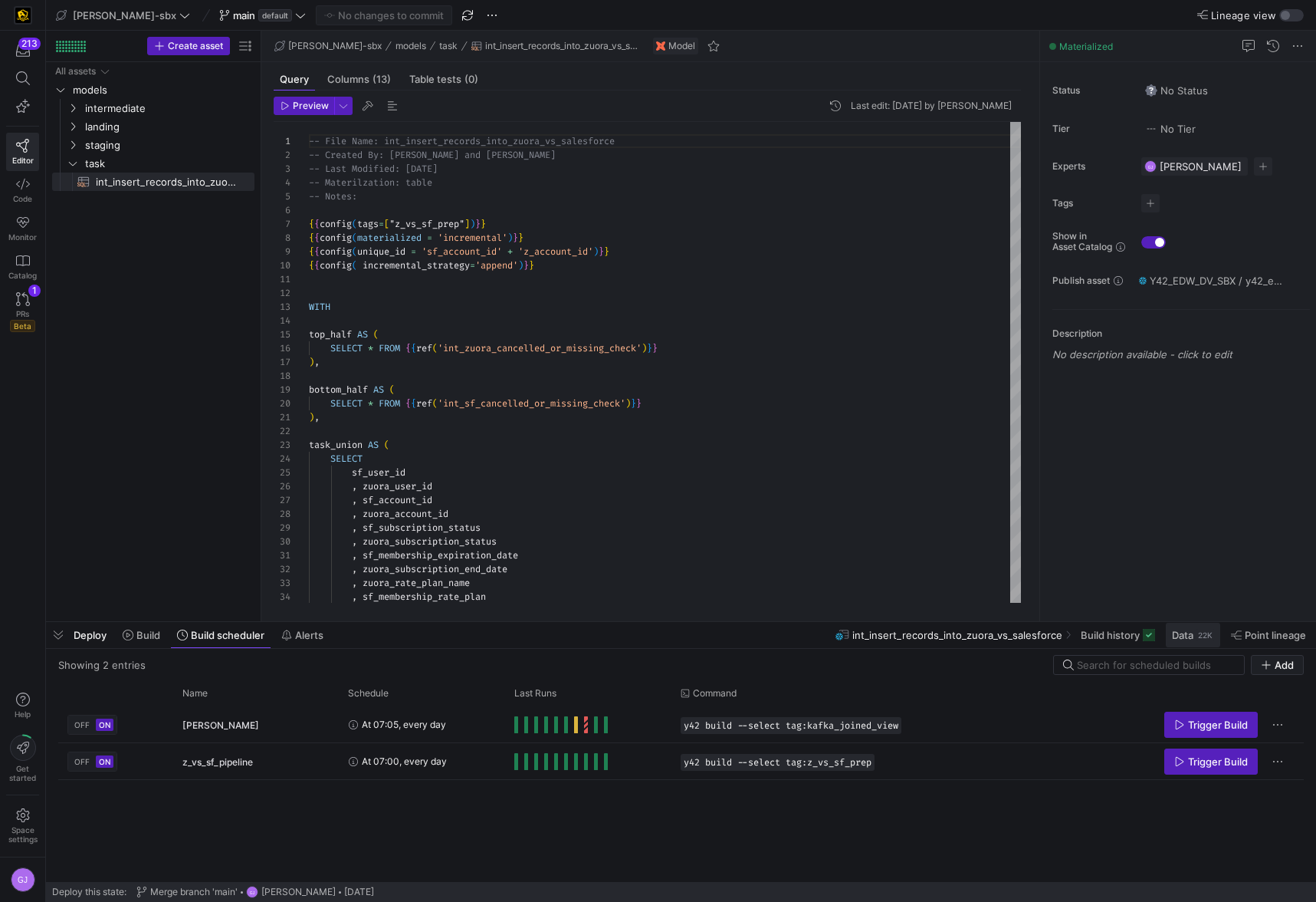
click at [1207, 641] on span at bounding box center [1192, 634] width 54 height 24
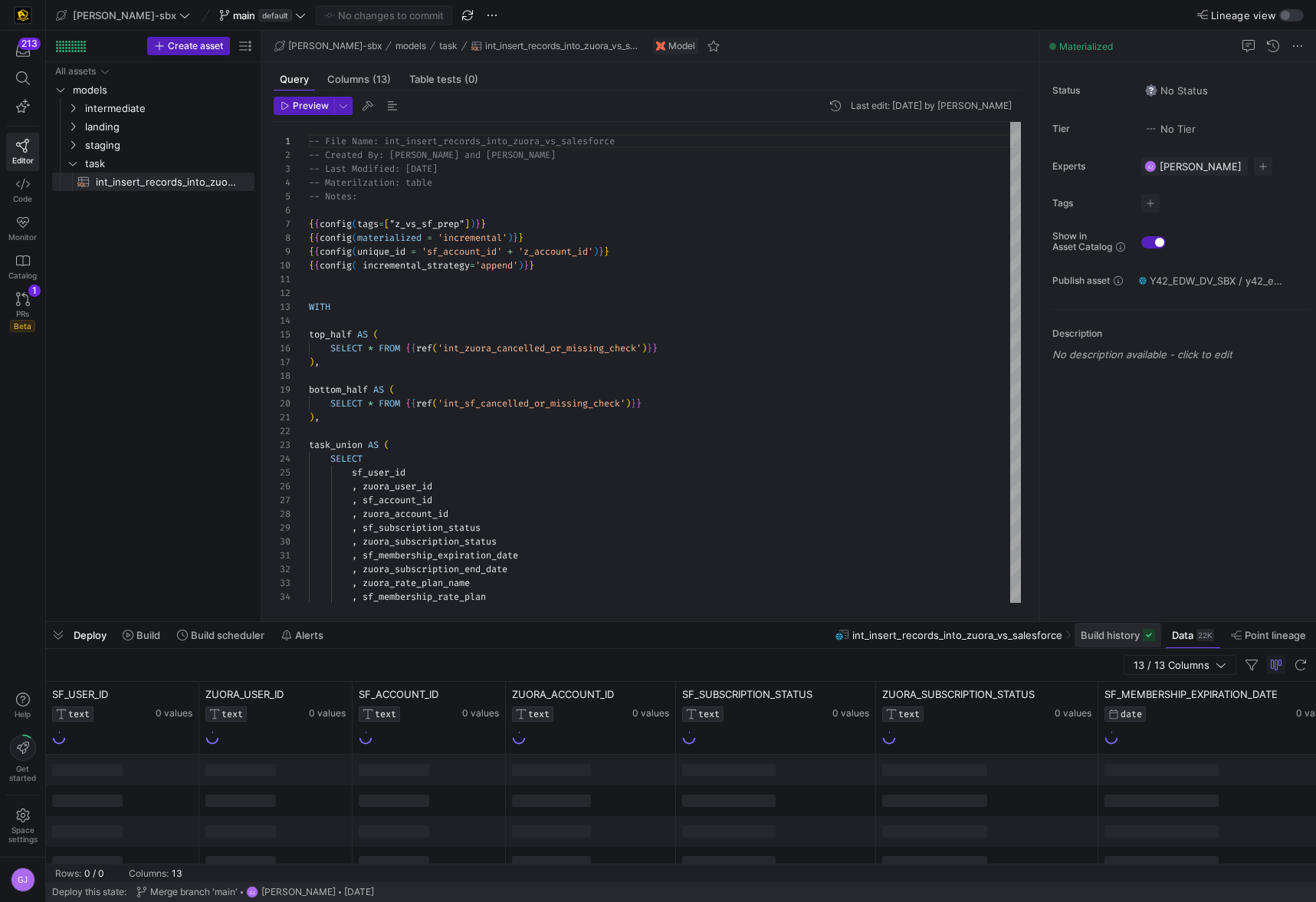
click at [1123, 639] on span "Build history" at bounding box center [1110, 635] width 59 height 13
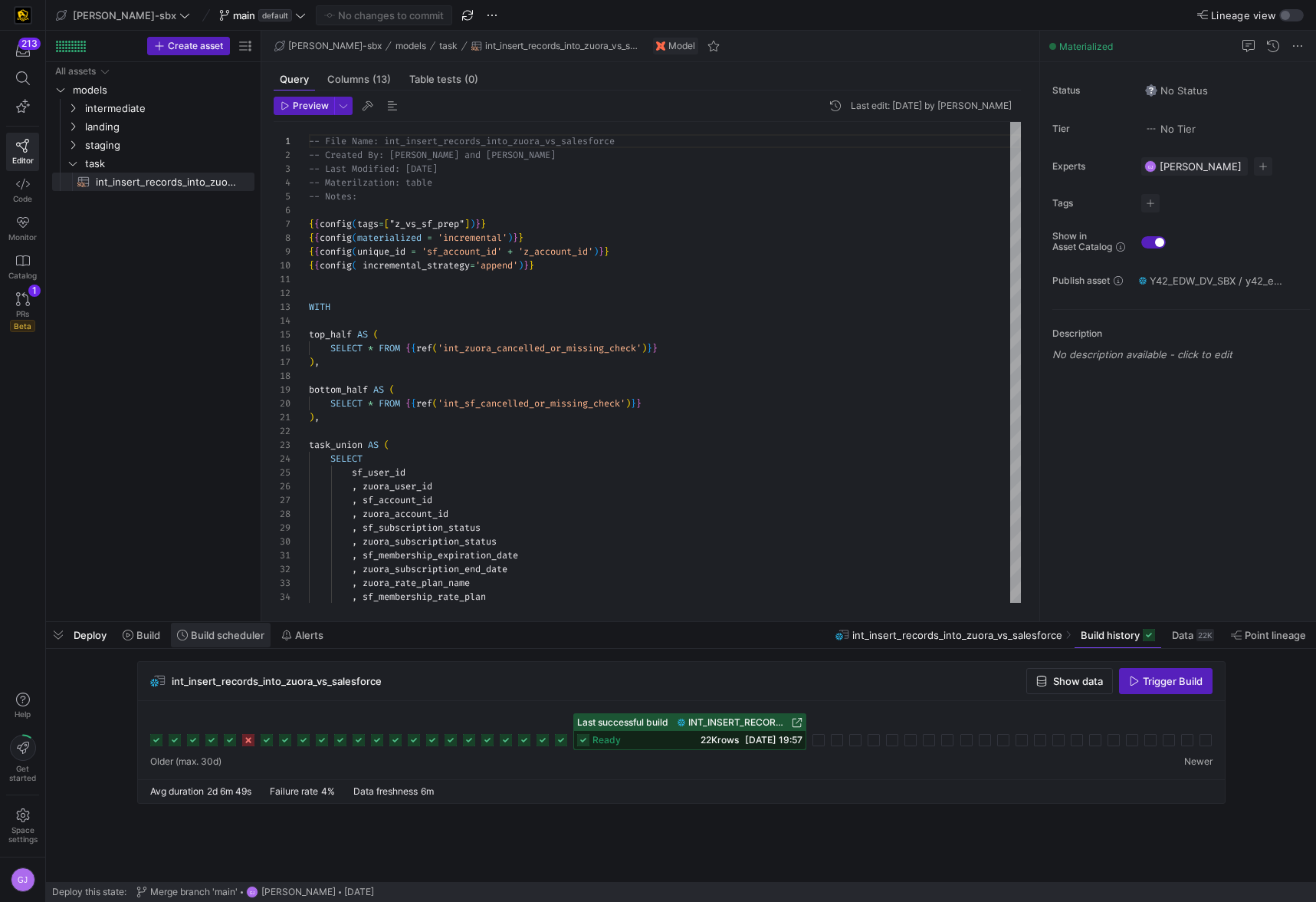
click at [218, 643] on span at bounding box center [220, 634] width 100 height 24
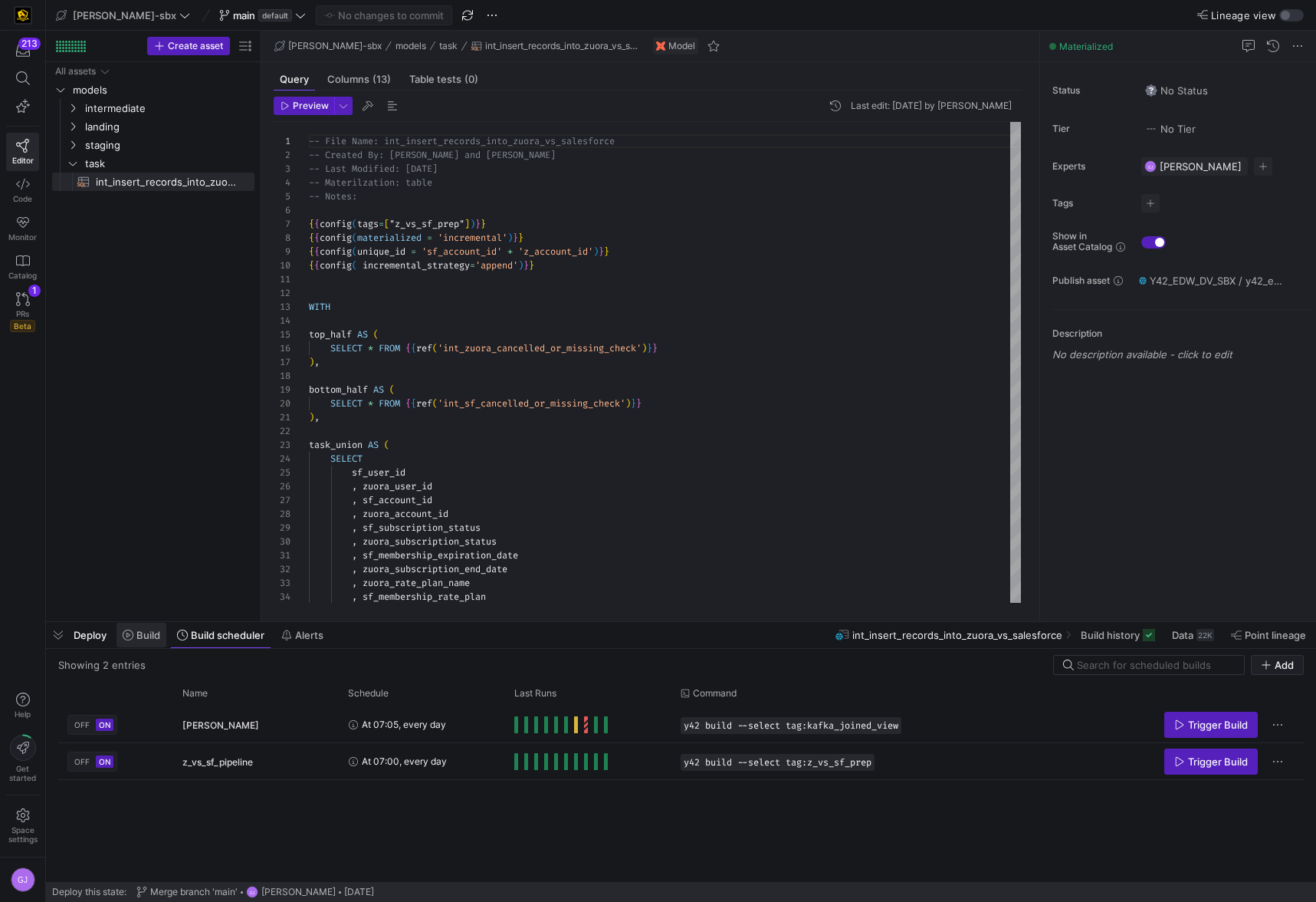
click at [145, 642] on span at bounding box center [141, 634] width 50 height 24
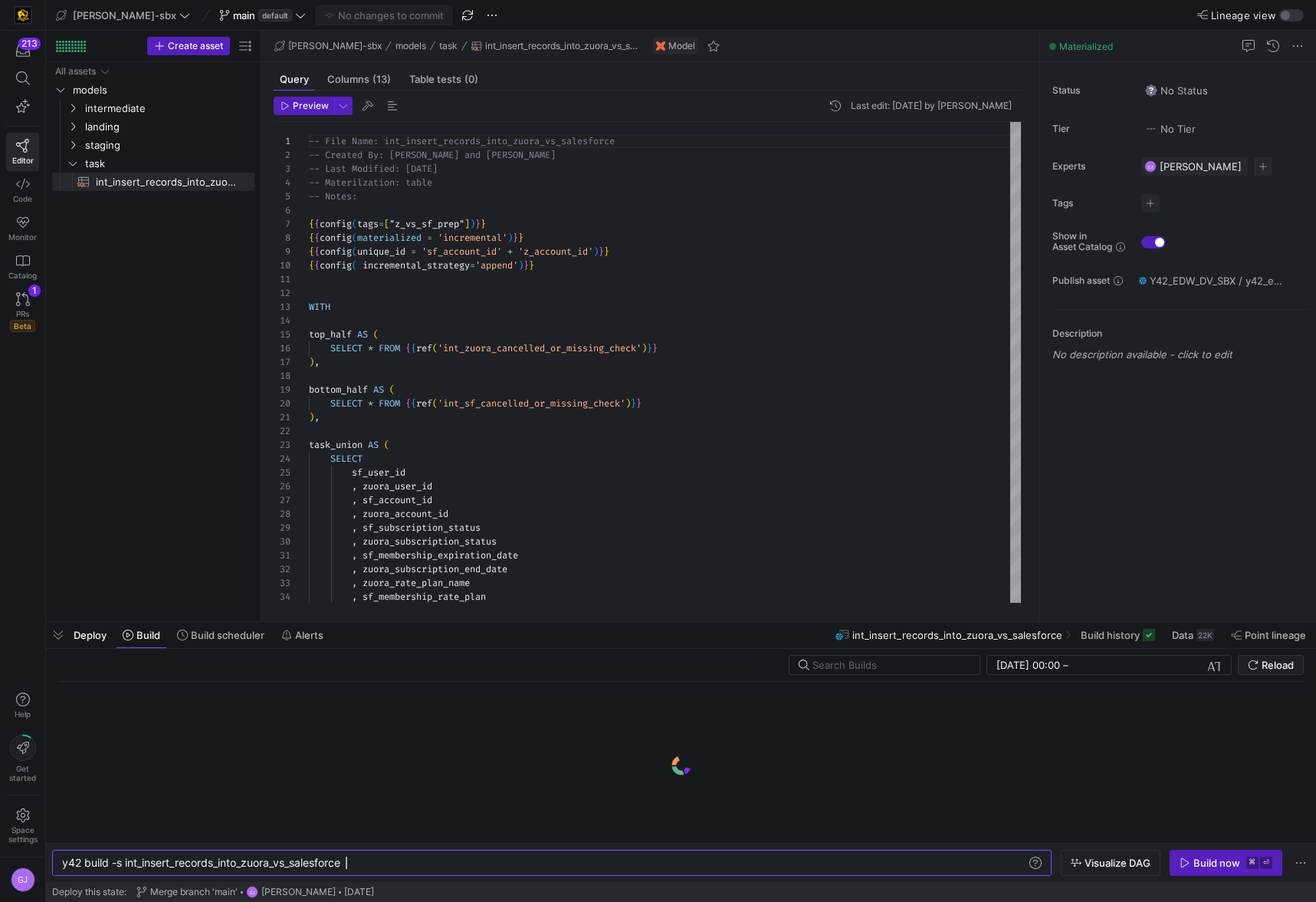
scroll to position [0, 284]
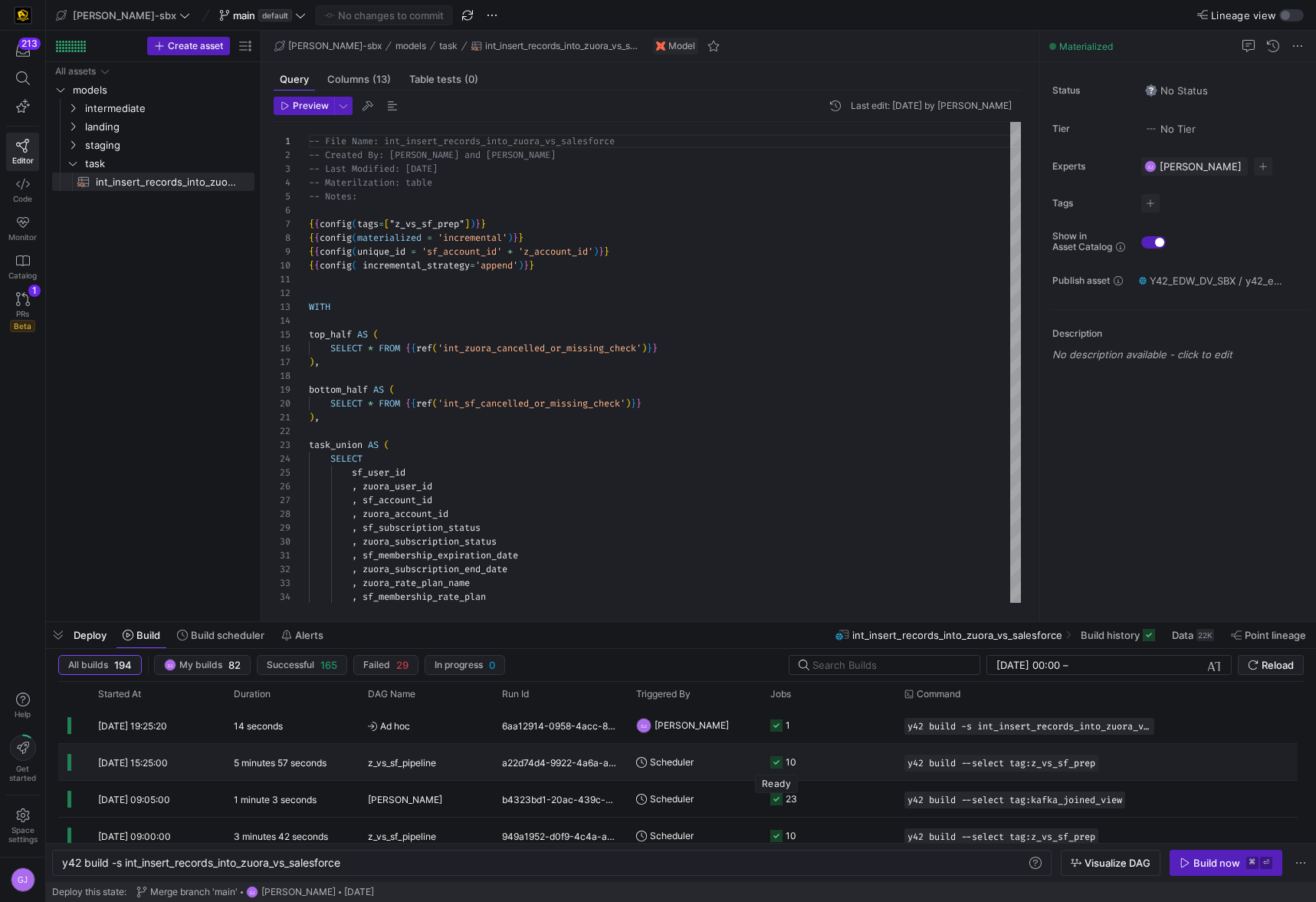
click at [779, 761] on icon at bounding box center [776, 762] width 13 height 13
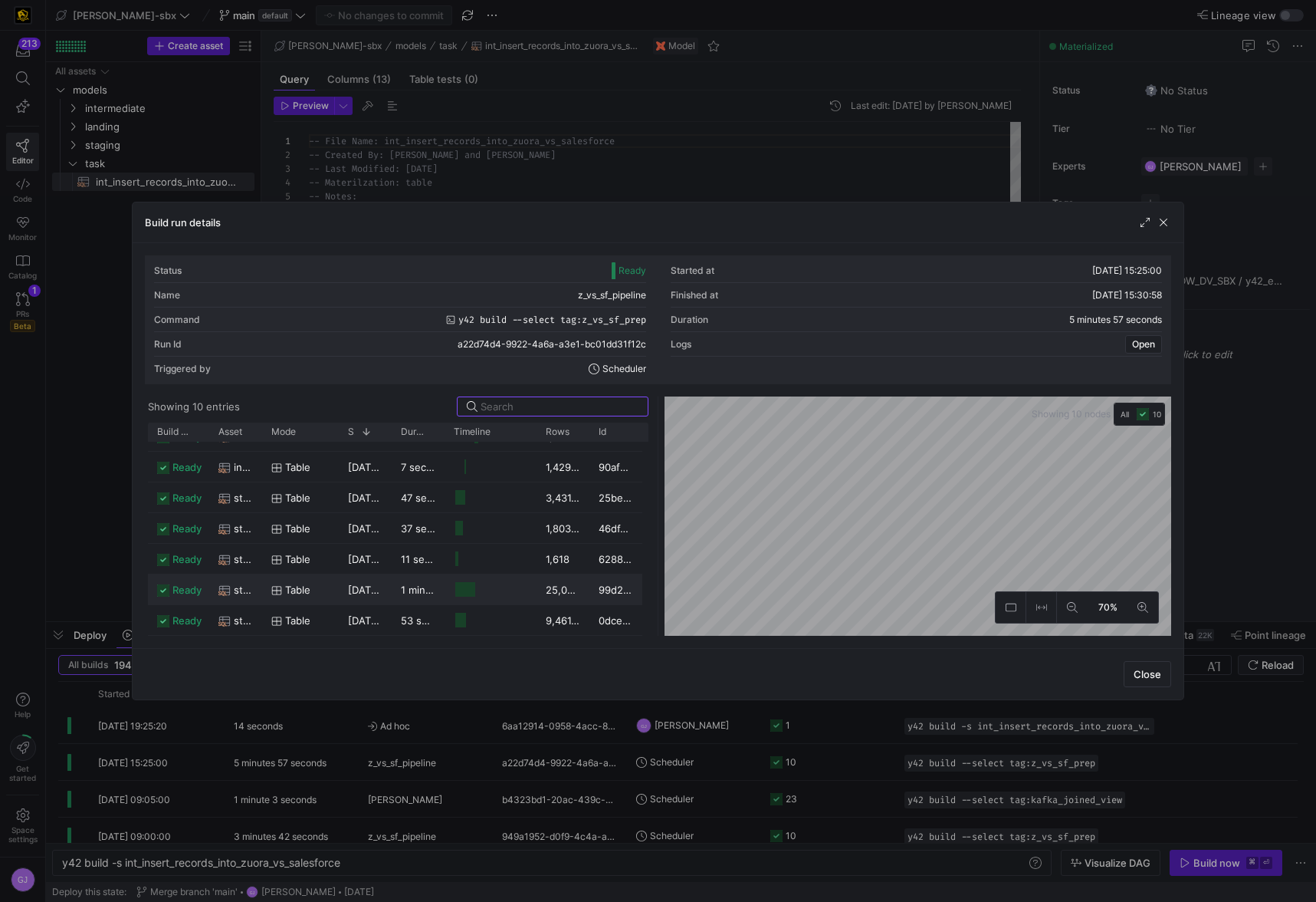
scroll to position [0, 0]
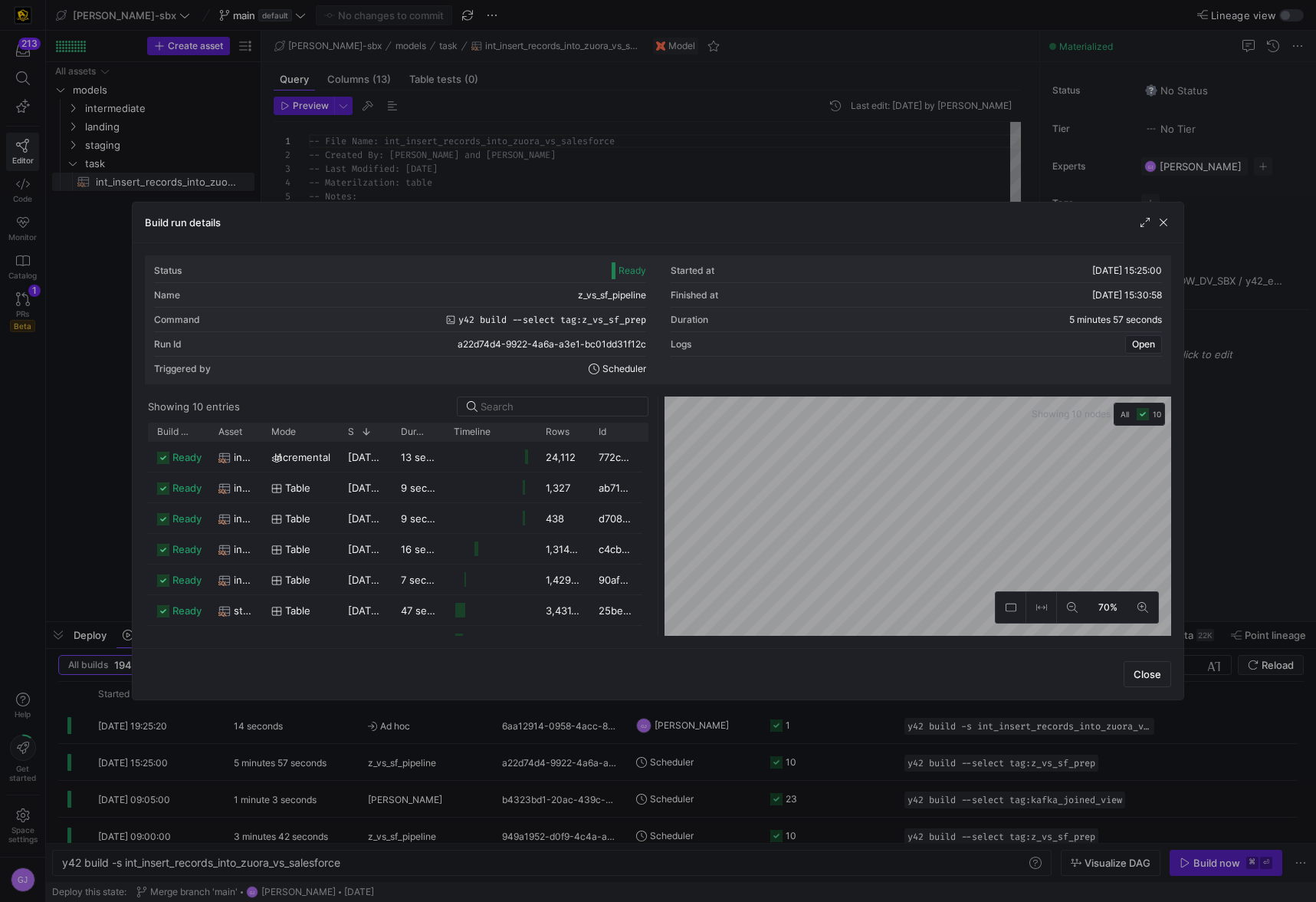
click at [1164, 224] on span "button" at bounding box center [1163, 222] width 15 height 15
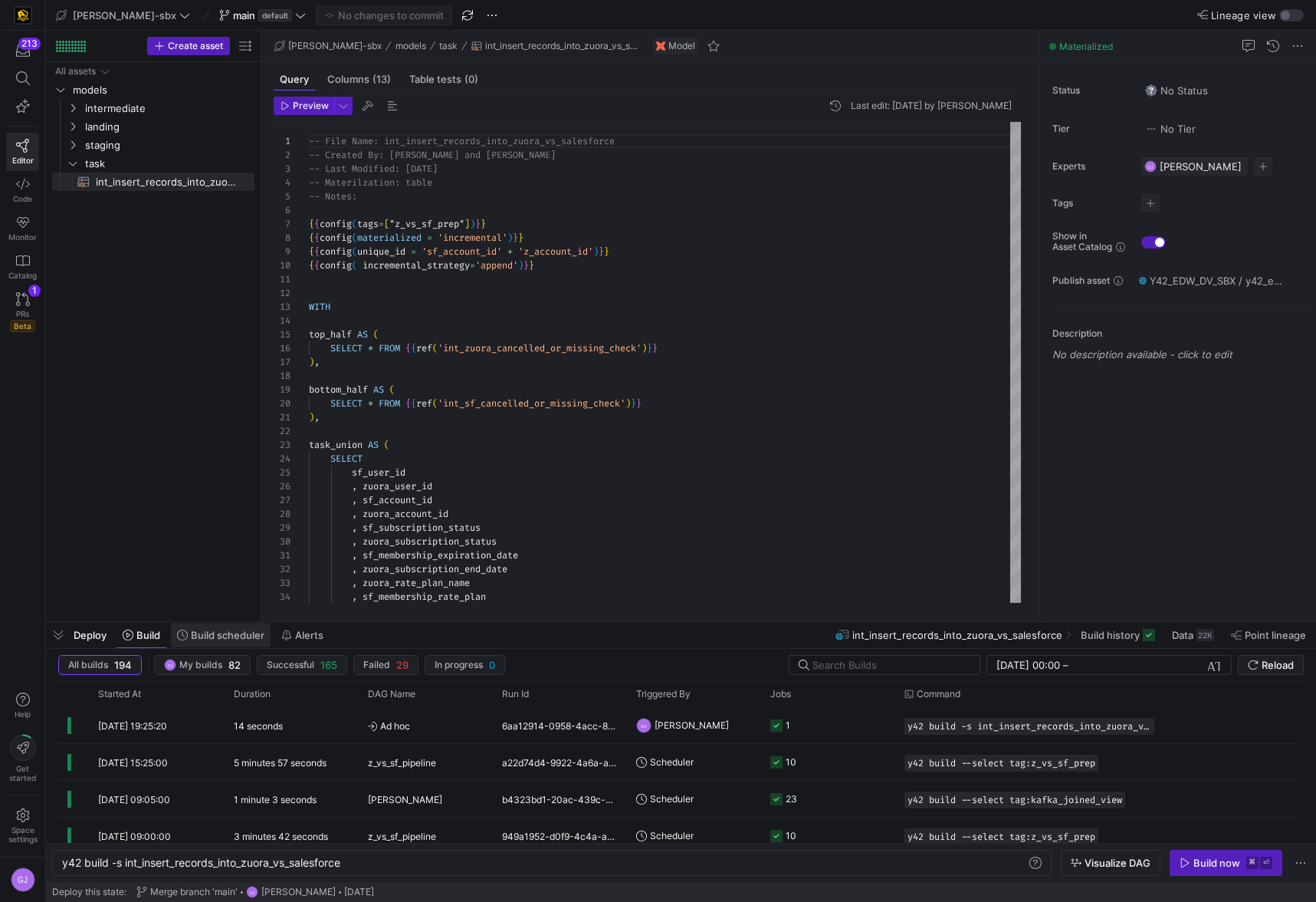
click at [253, 627] on span at bounding box center [220, 634] width 100 height 24
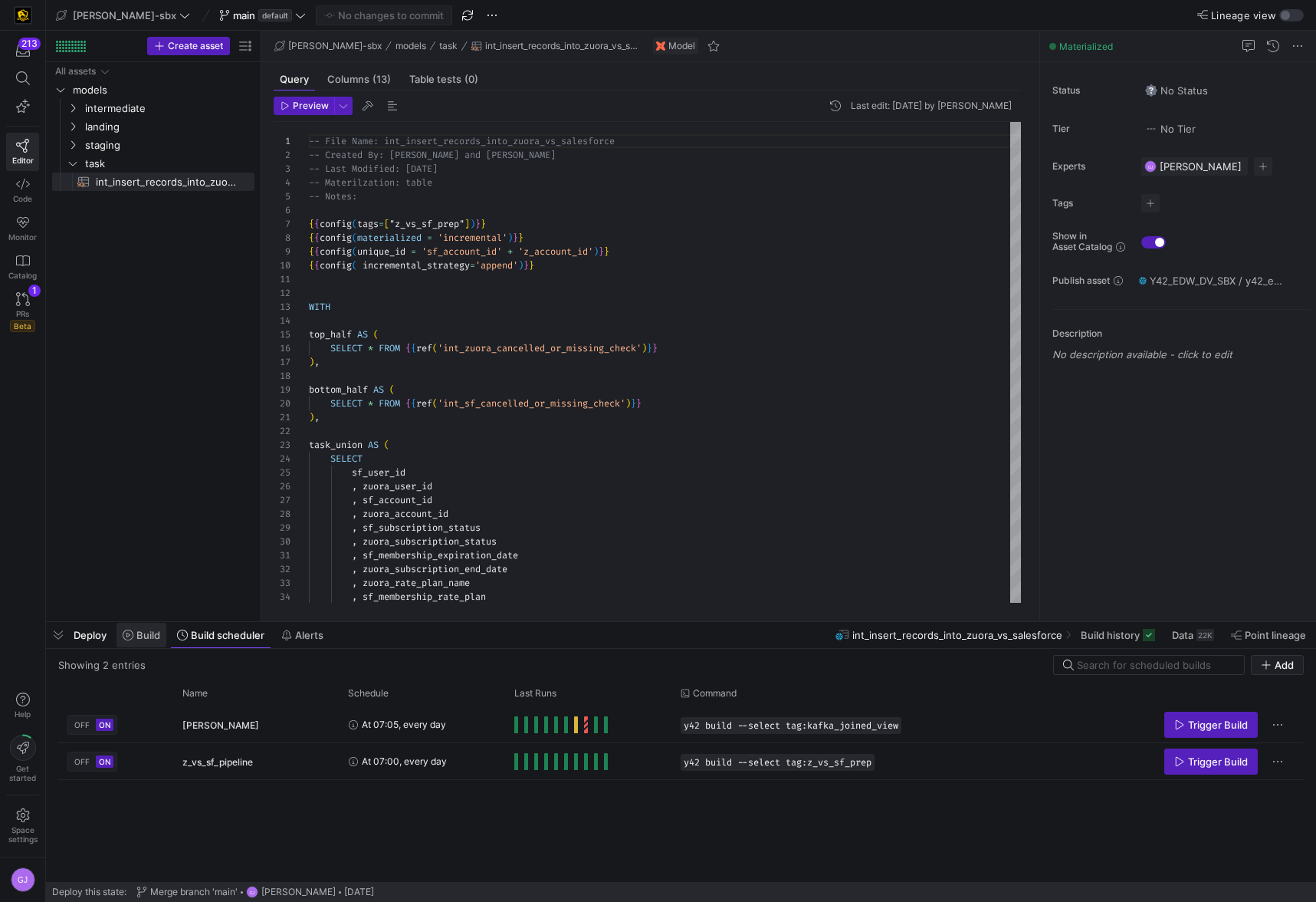
click at [127, 630] on icon at bounding box center [127, 635] width 11 height 11
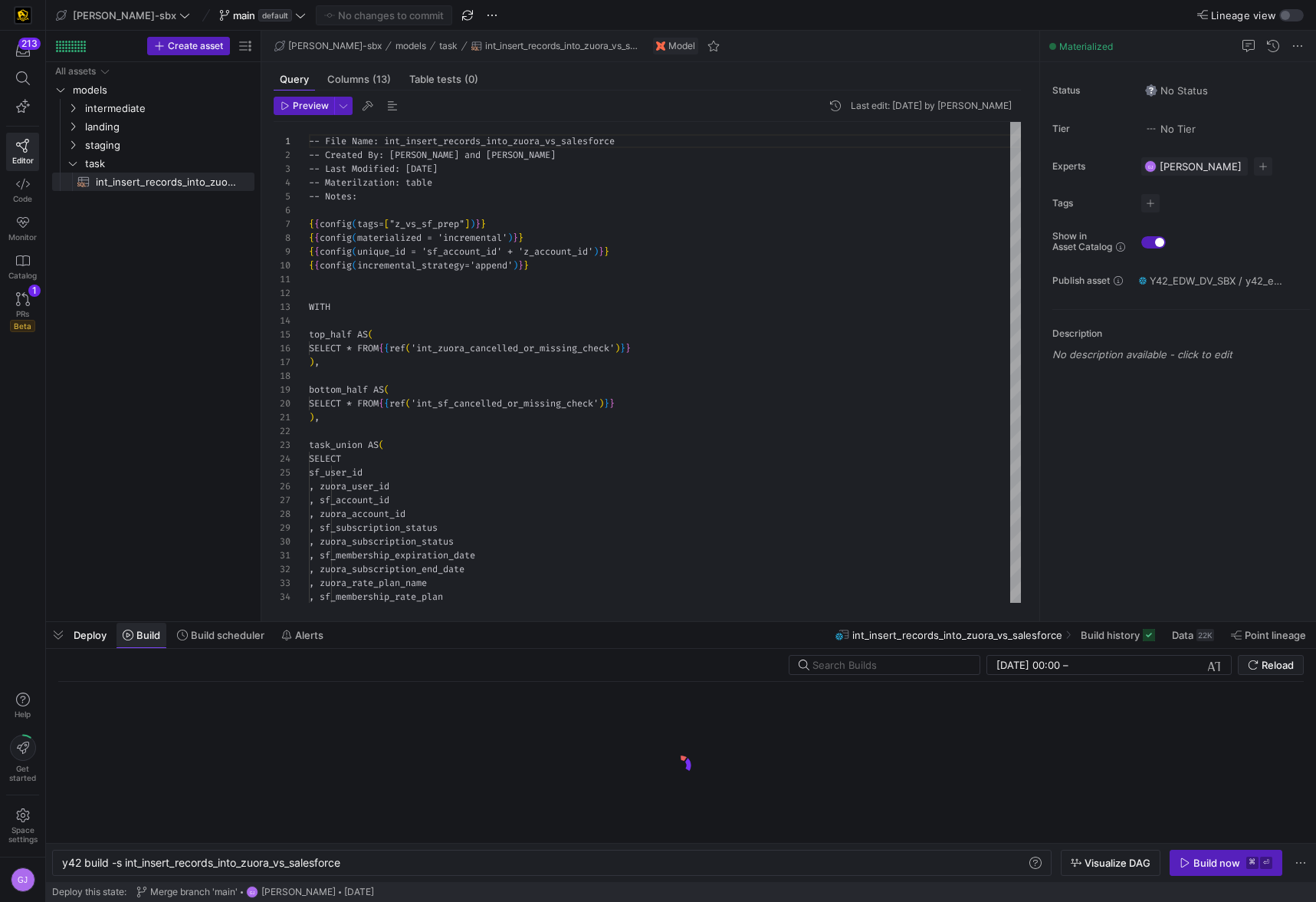
scroll to position [0, 284]
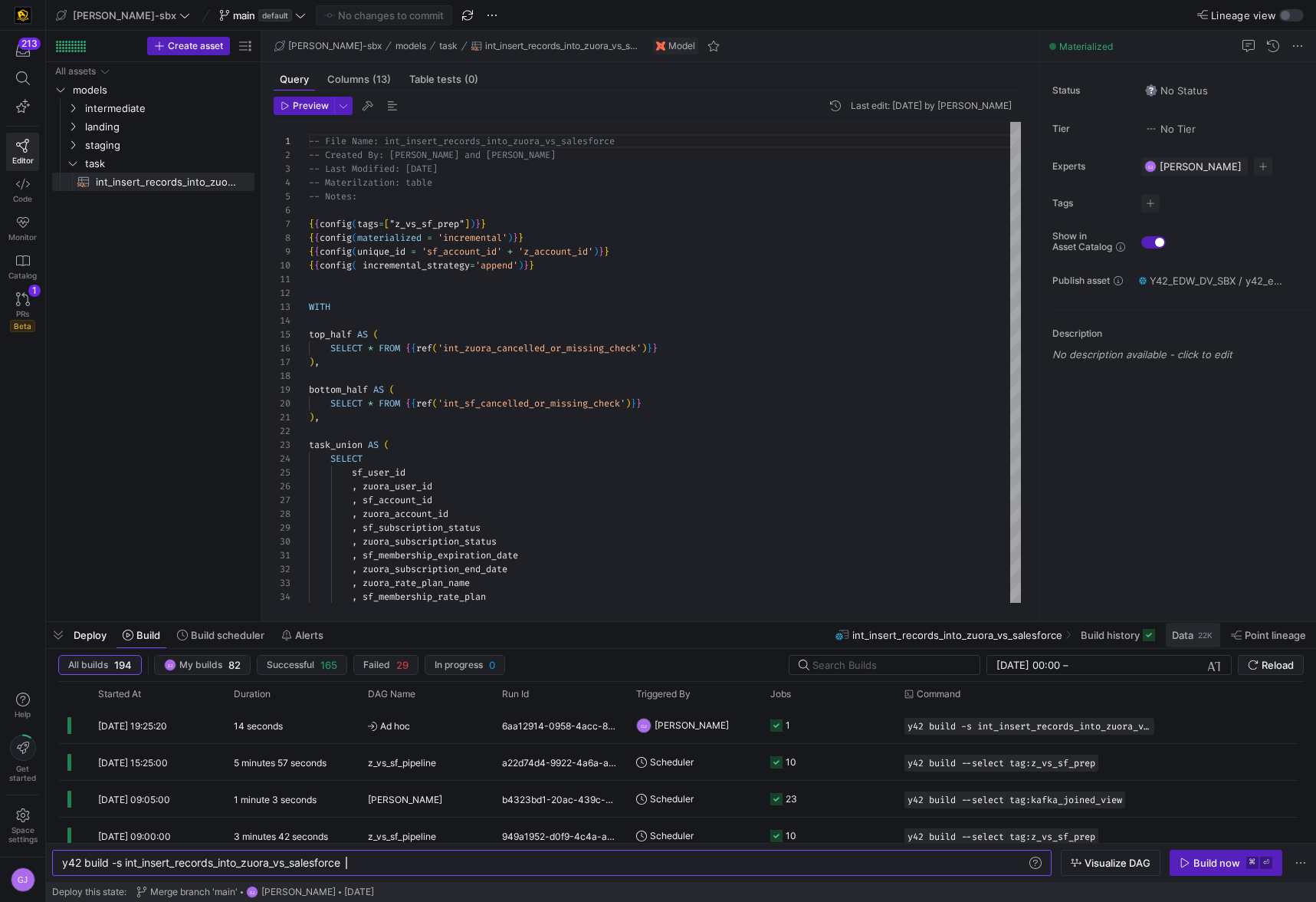
click at [1179, 631] on span "Data" at bounding box center [1183, 635] width 22 height 13
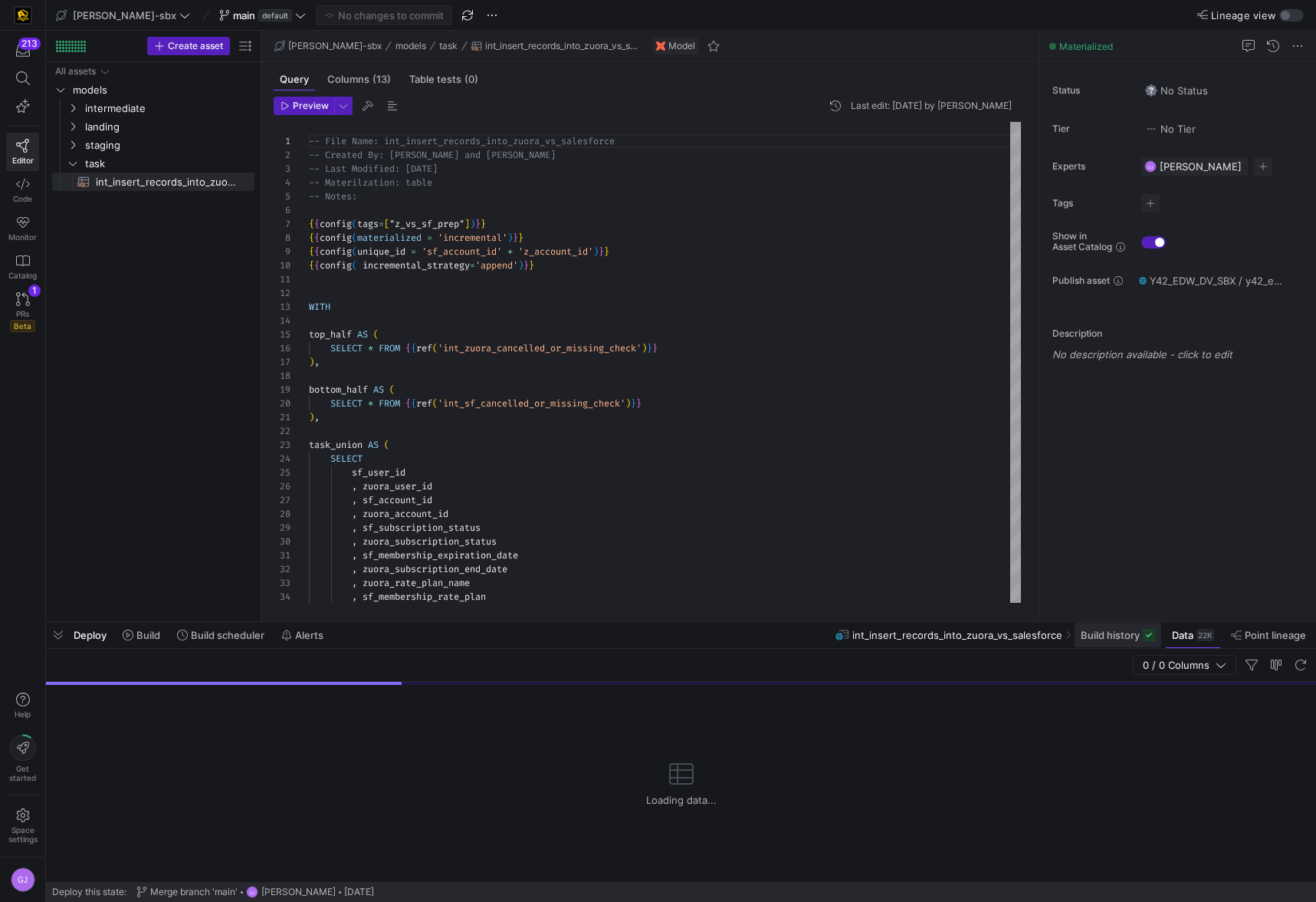
click at [1113, 637] on span "Build history" at bounding box center [1110, 635] width 59 height 13
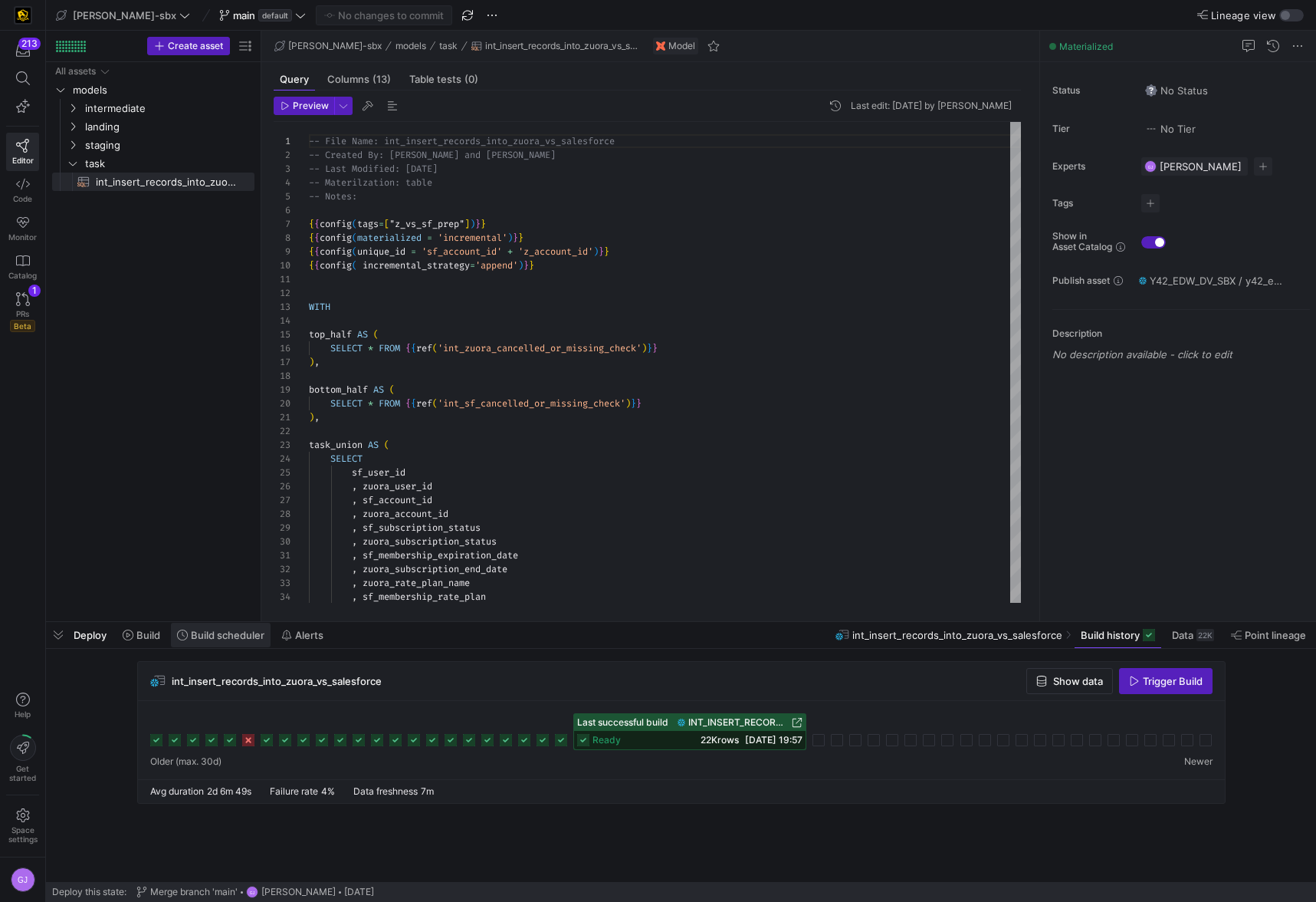
click at [212, 637] on span "Build scheduler" at bounding box center [228, 635] width 74 height 13
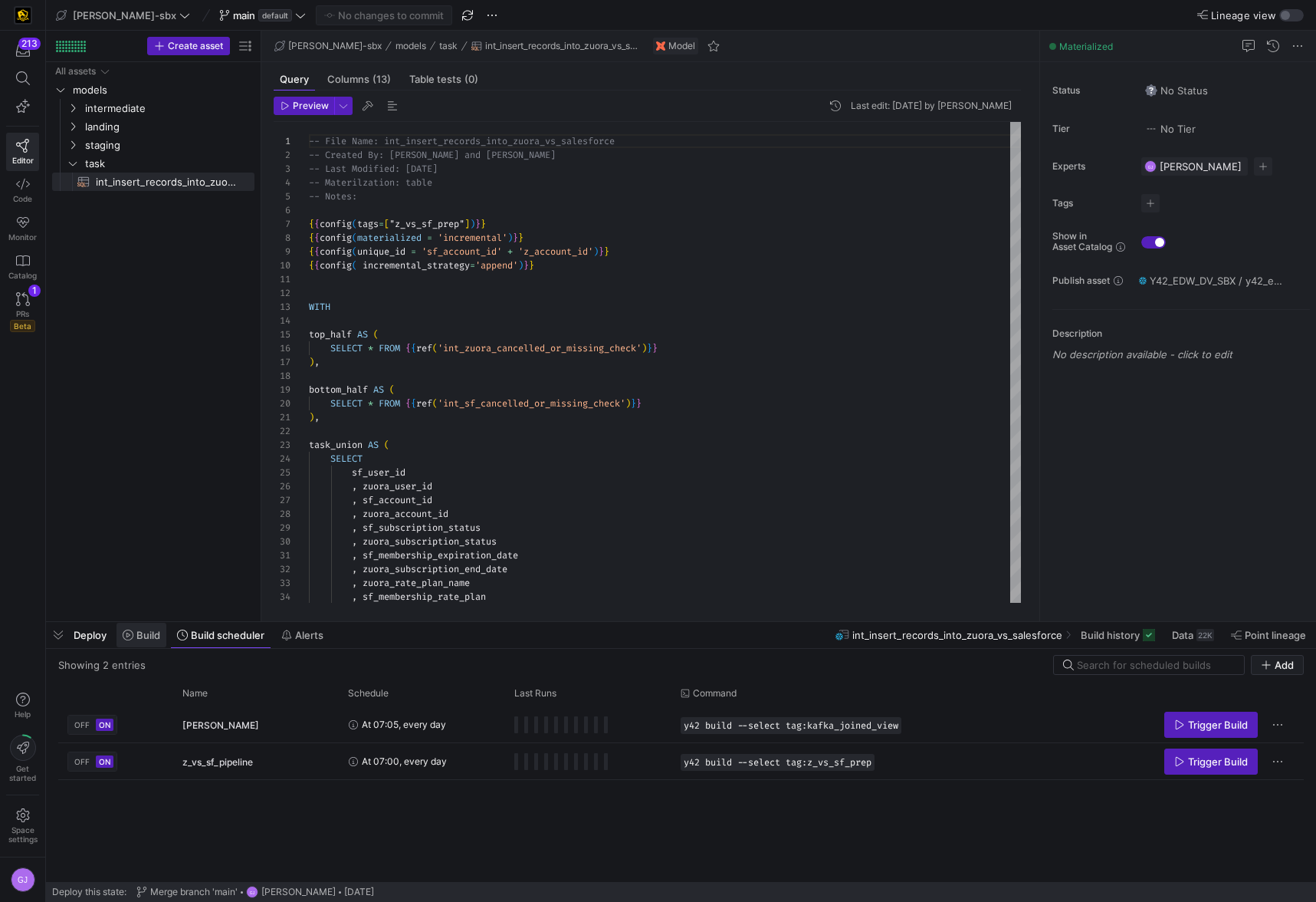
click at [122, 638] on icon at bounding box center [127, 635] width 11 height 11
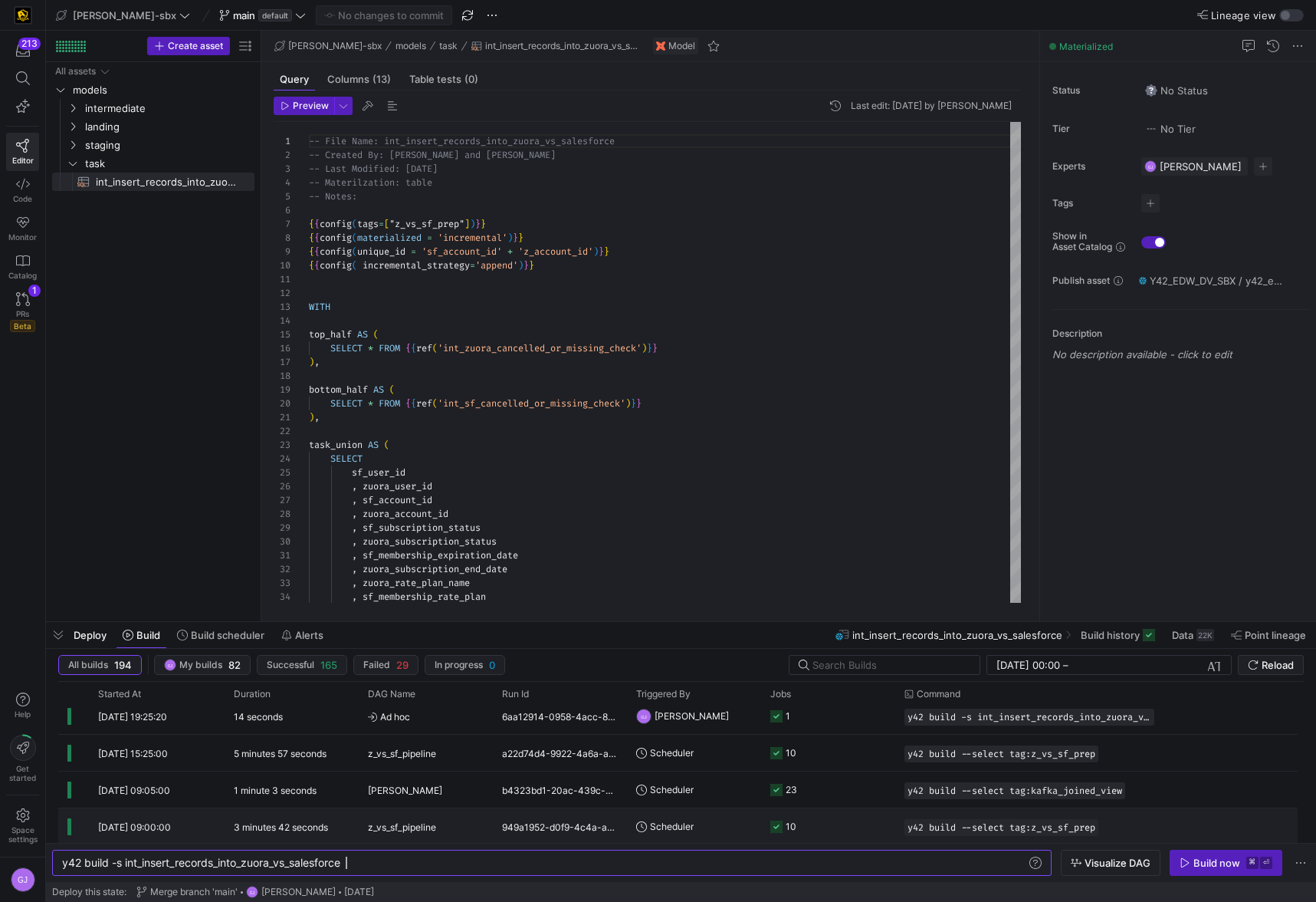
scroll to position [13, 0]
click at [810, 827] on y42-job-status-cell-renderer "10" at bounding box center [828, 822] width 116 height 34
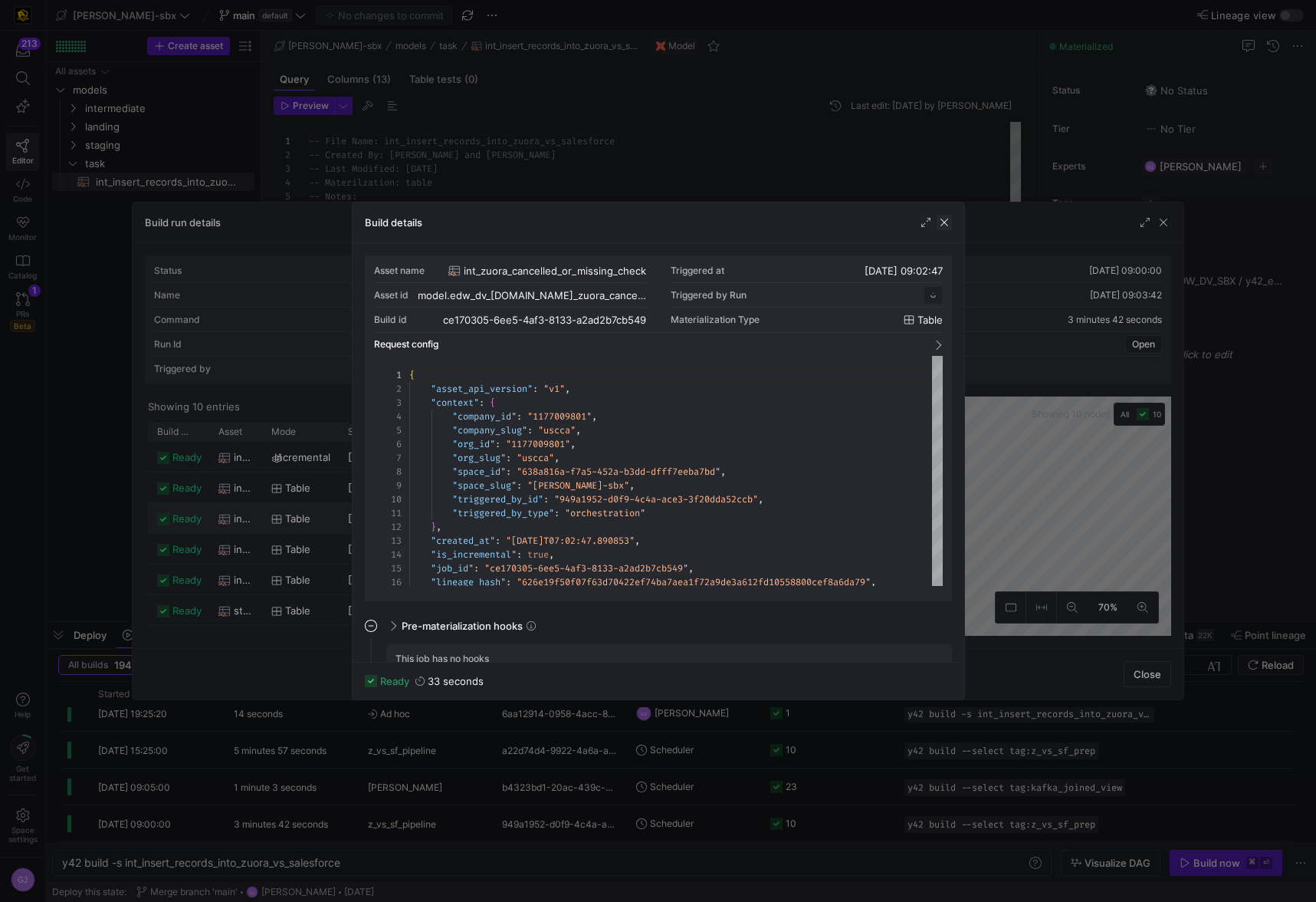
scroll to position [0, 0]
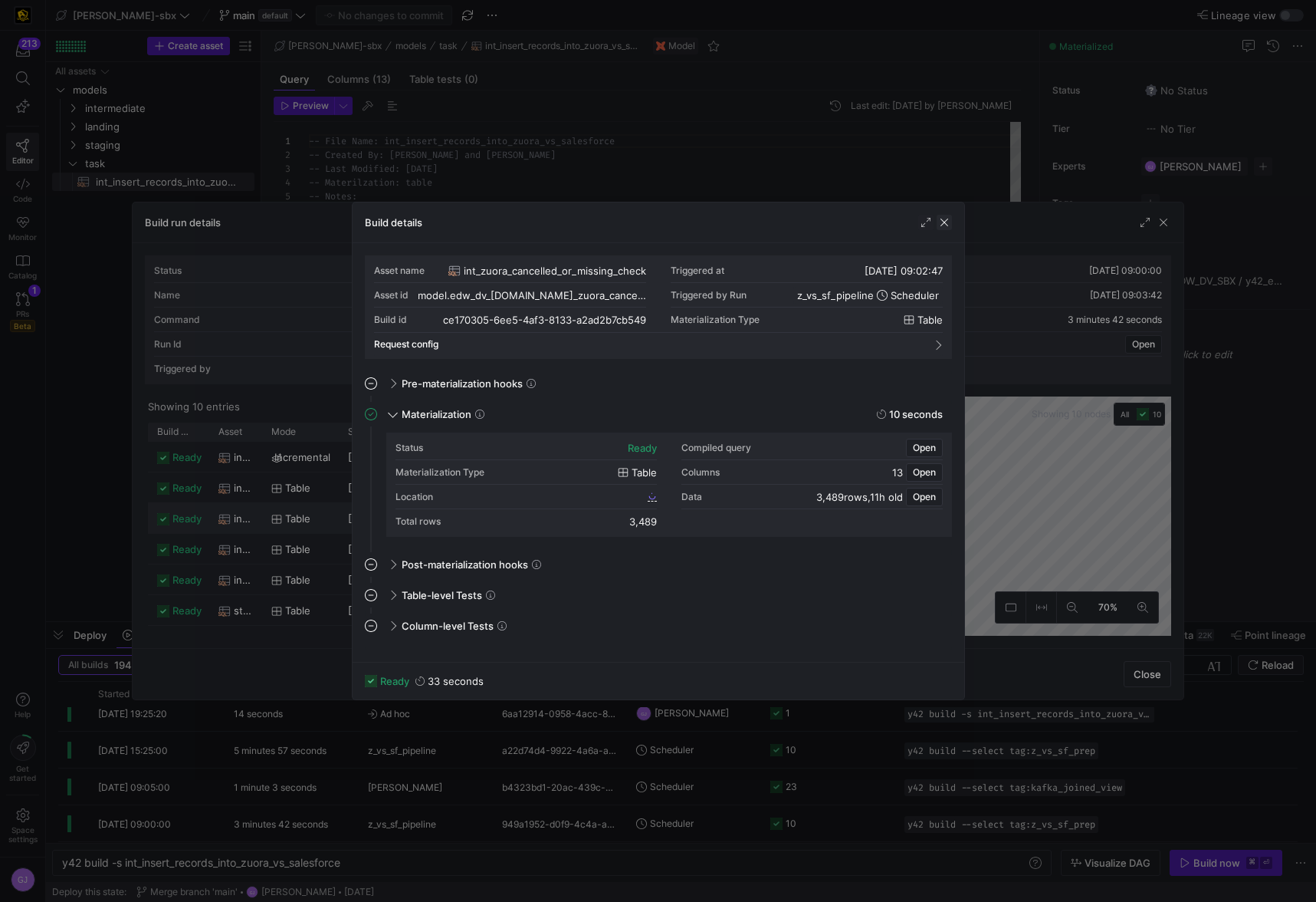
click at [945, 222] on span "button" at bounding box center [944, 222] width 15 height 15
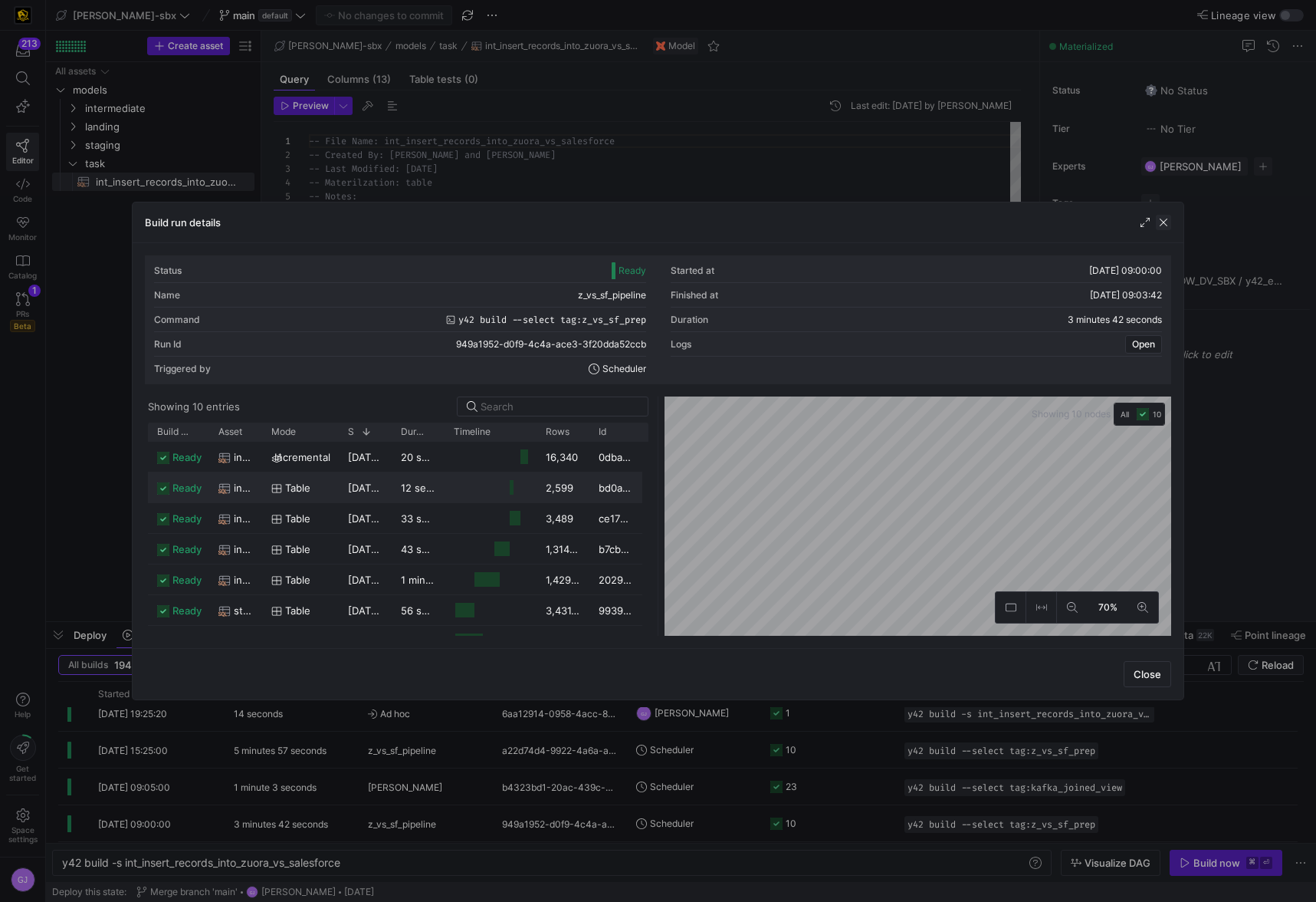
click at [1161, 224] on span "button" at bounding box center [1163, 222] width 15 height 15
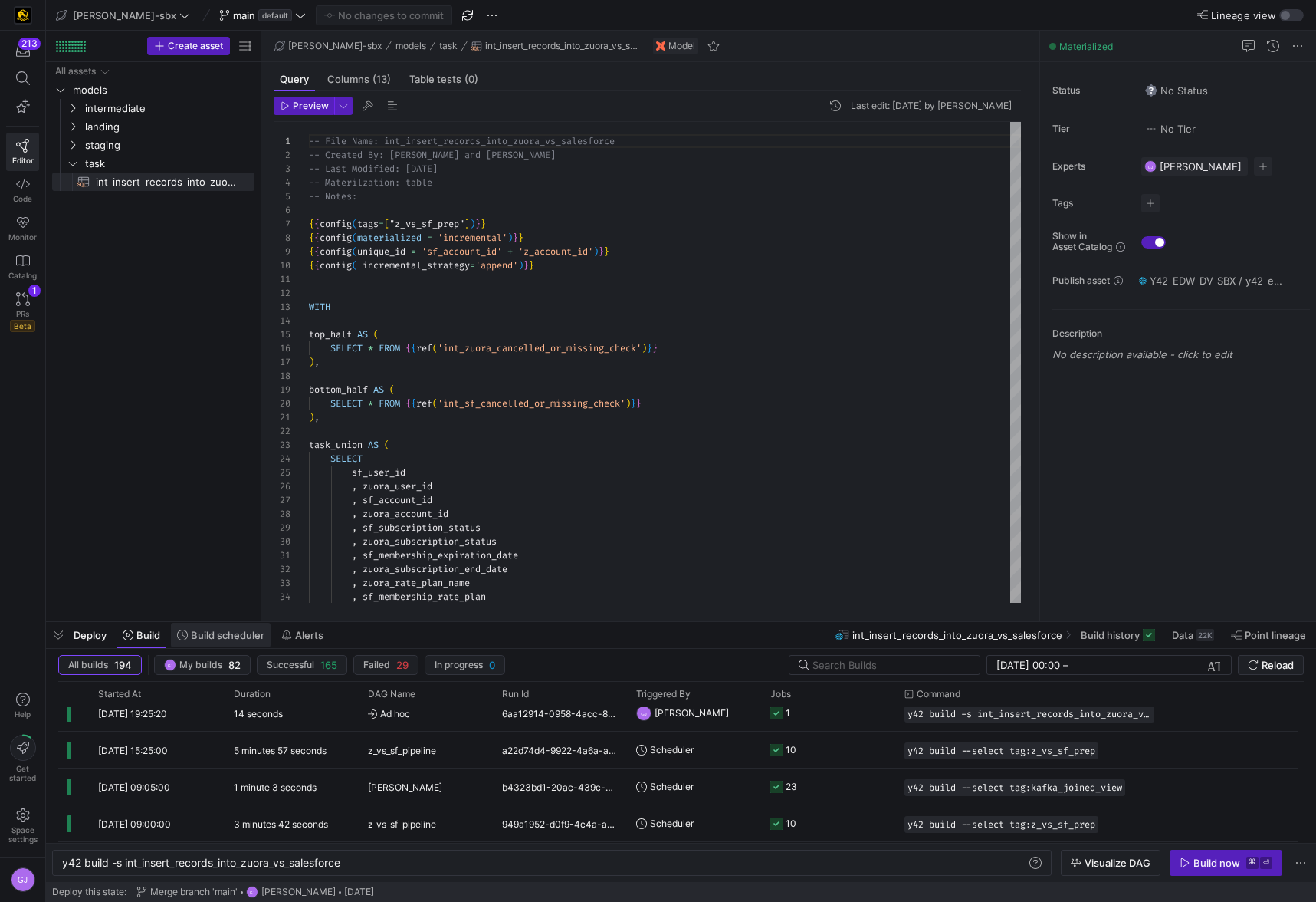
click at [268, 638] on span at bounding box center [220, 634] width 100 height 24
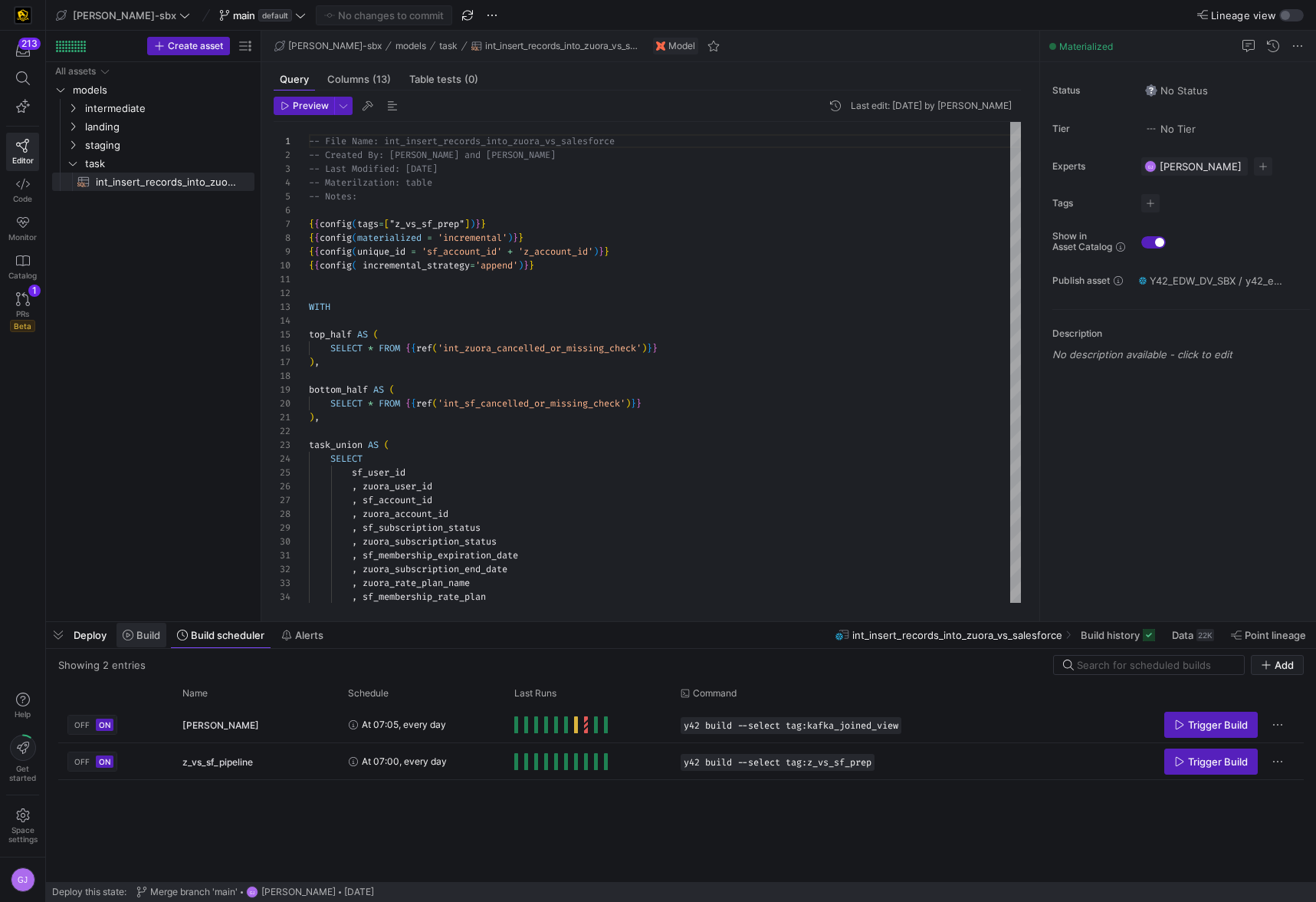
click at [155, 631] on span "Build" at bounding box center [148, 635] width 23 height 13
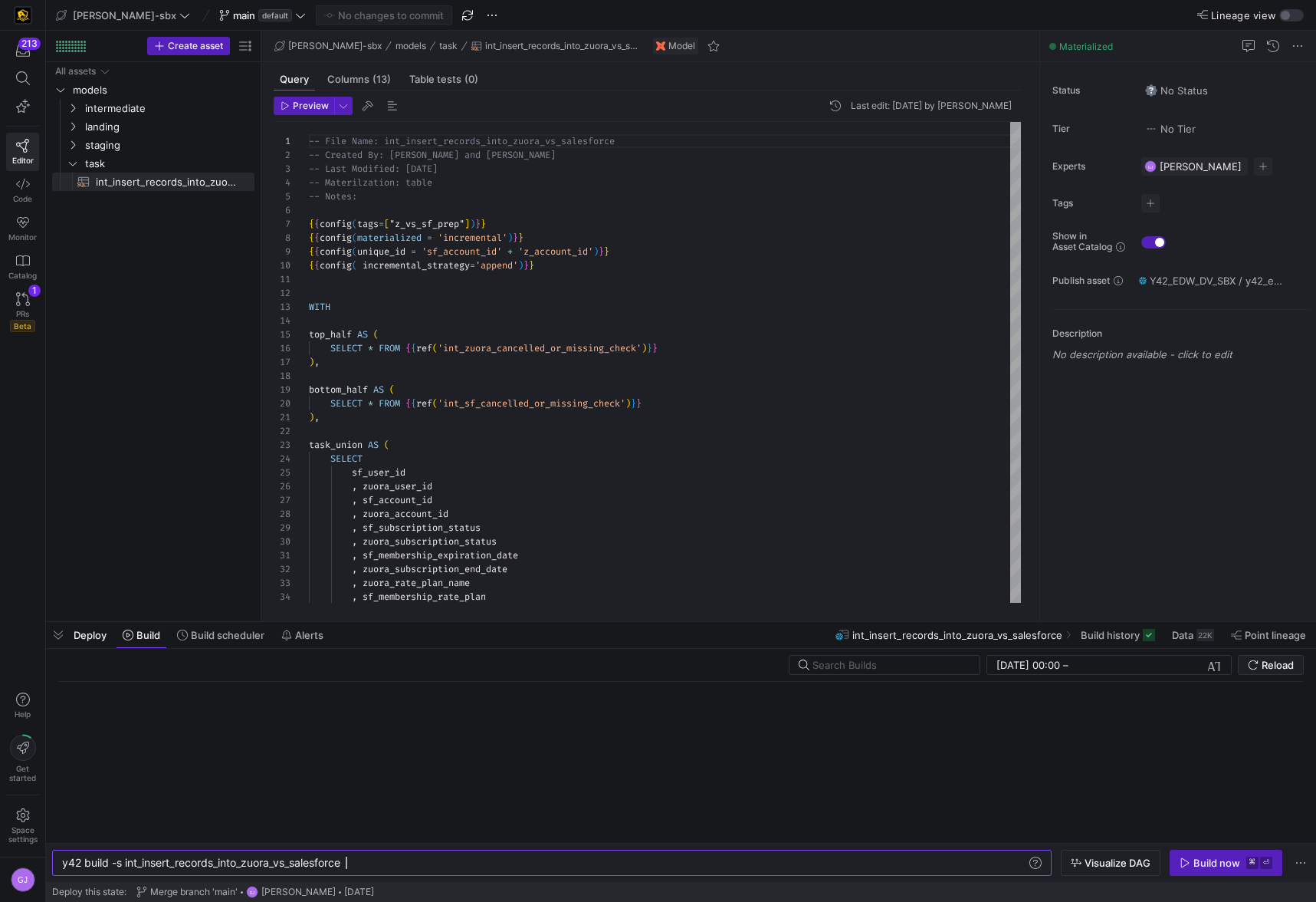
scroll to position [0, 284]
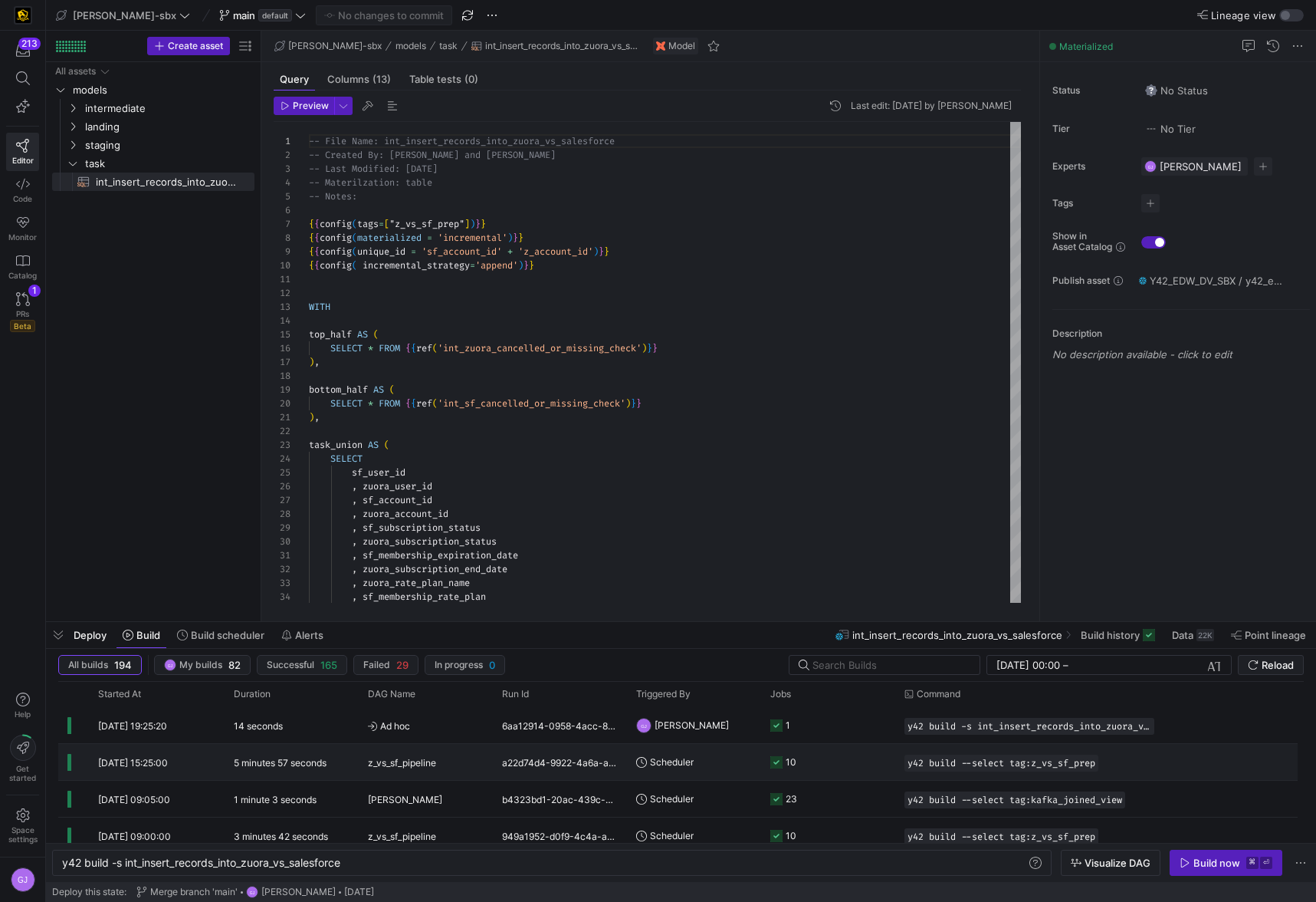
click at [690, 760] on span "Scheduler" at bounding box center [671, 761] width 44 height 36
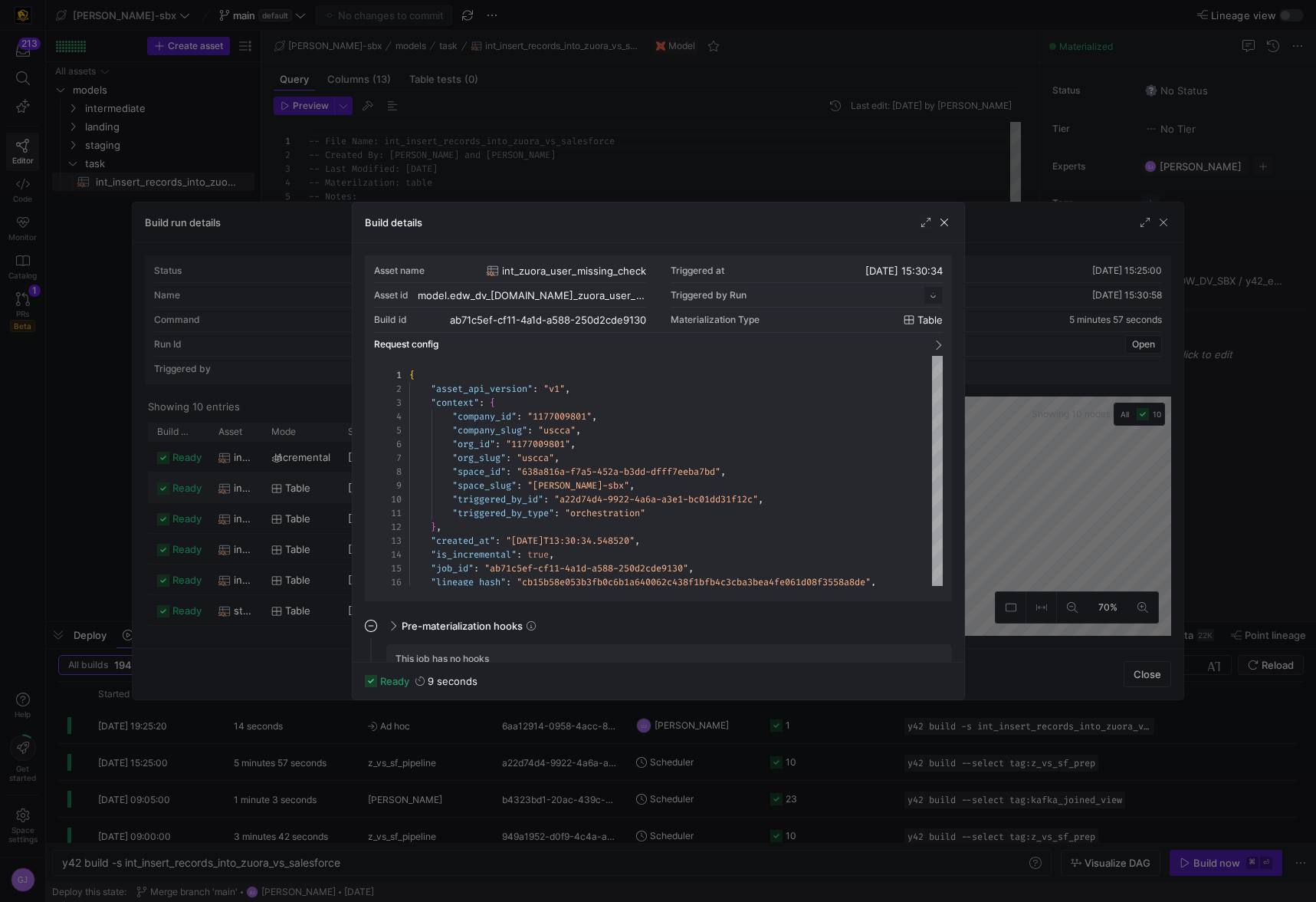
scroll to position [138, 0]
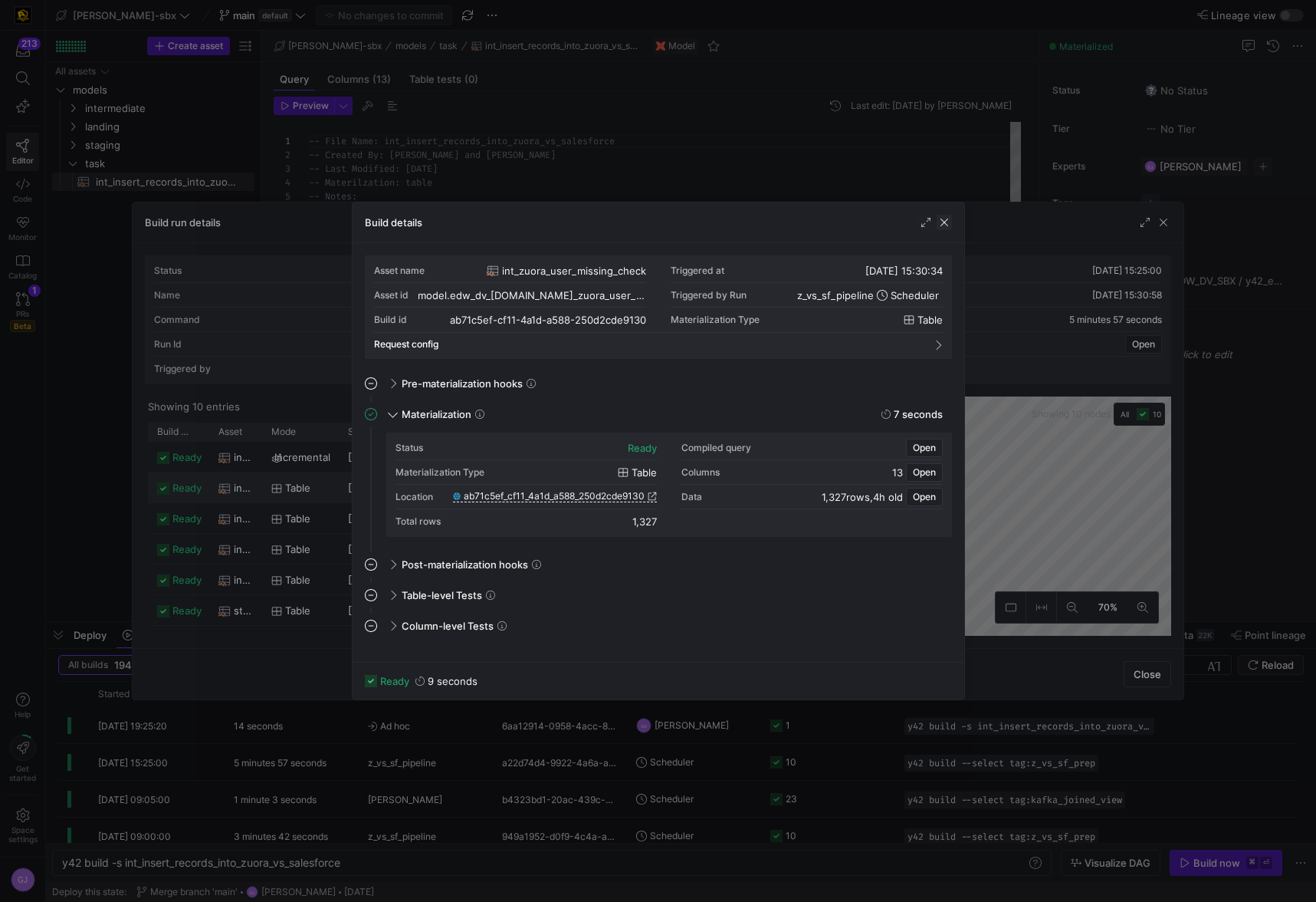
click at [946, 218] on span "button" at bounding box center [944, 222] width 15 height 15
click at [944, 226] on span "button" at bounding box center [944, 222] width 15 height 15
click at [946, 217] on span "button" at bounding box center [944, 222] width 15 height 15
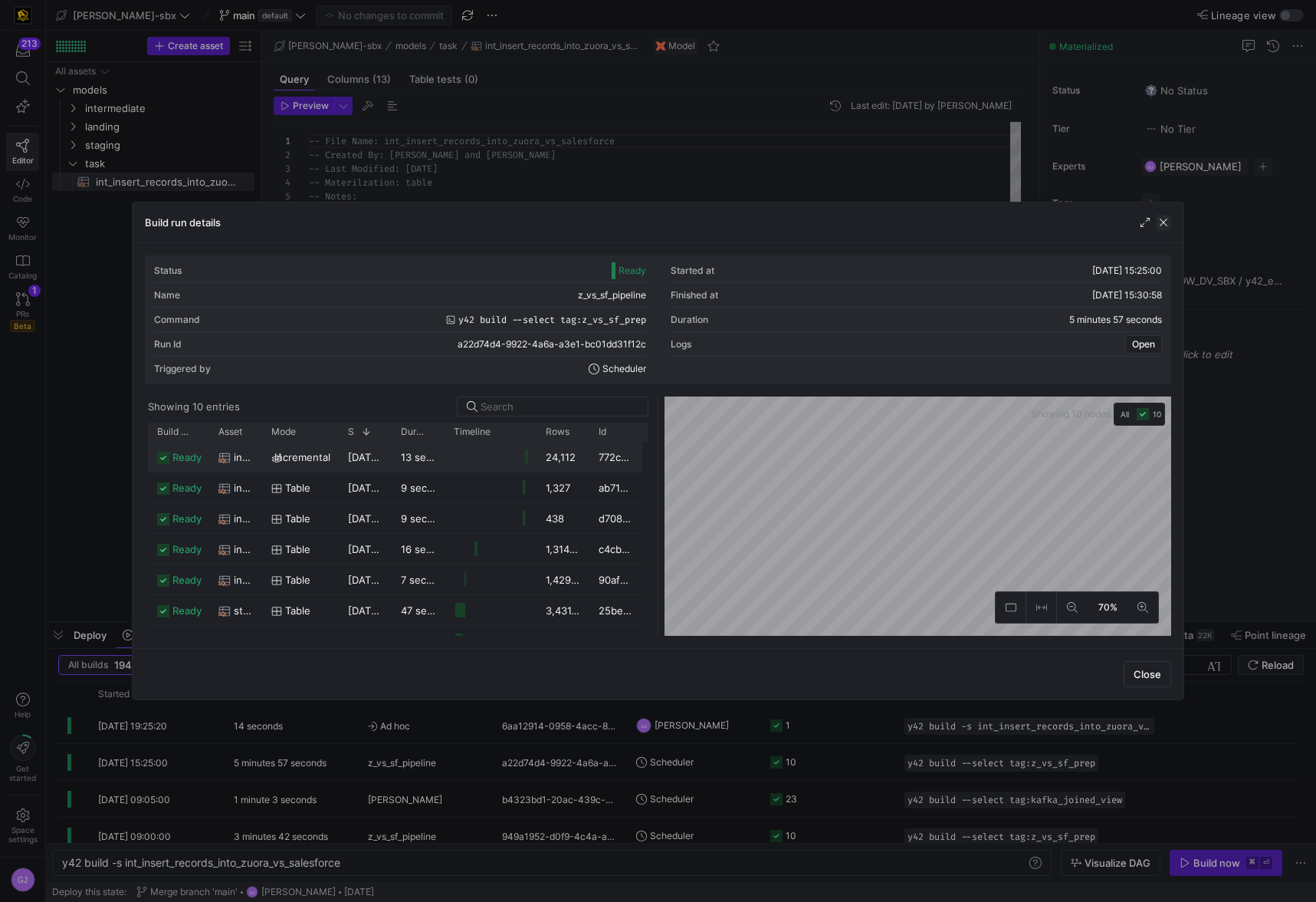
click at [1160, 218] on span "button" at bounding box center [1163, 222] width 15 height 15
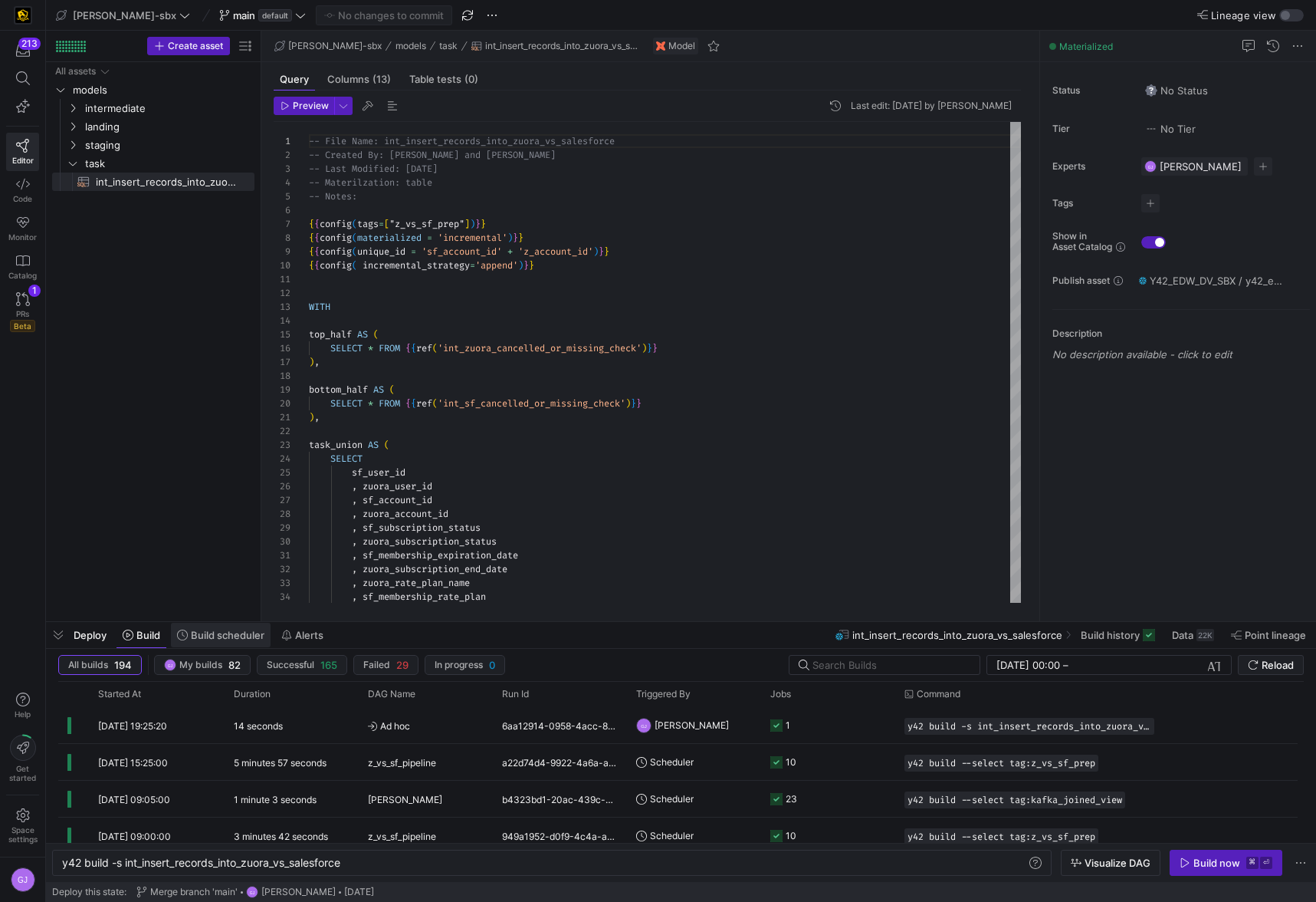
click at [218, 629] on span "Build scheduler" at bounding box center [228, 635] width 74 height 13
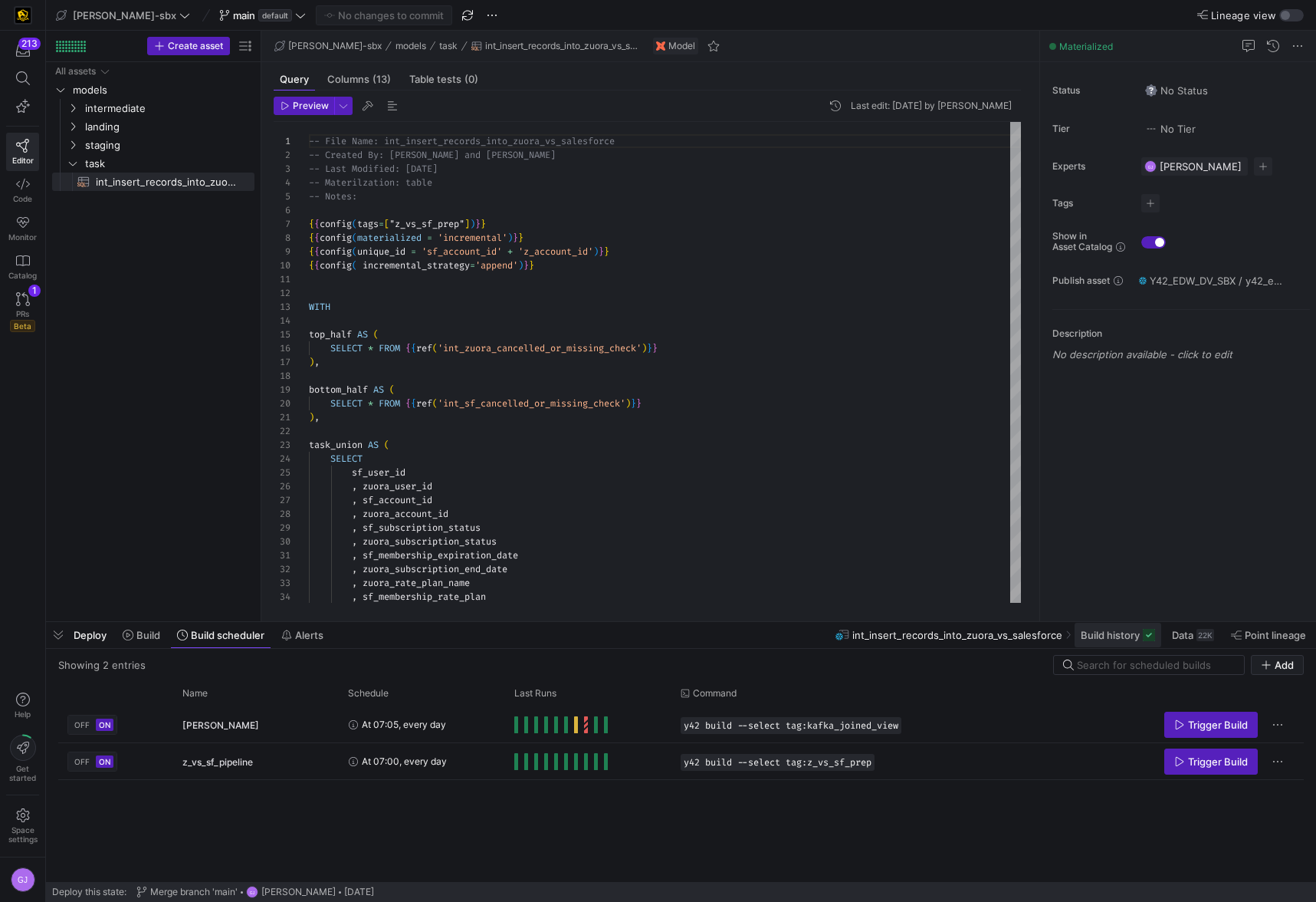
click at [1110, 625] on span at bounding box center [1117, 634] width 86 height 24
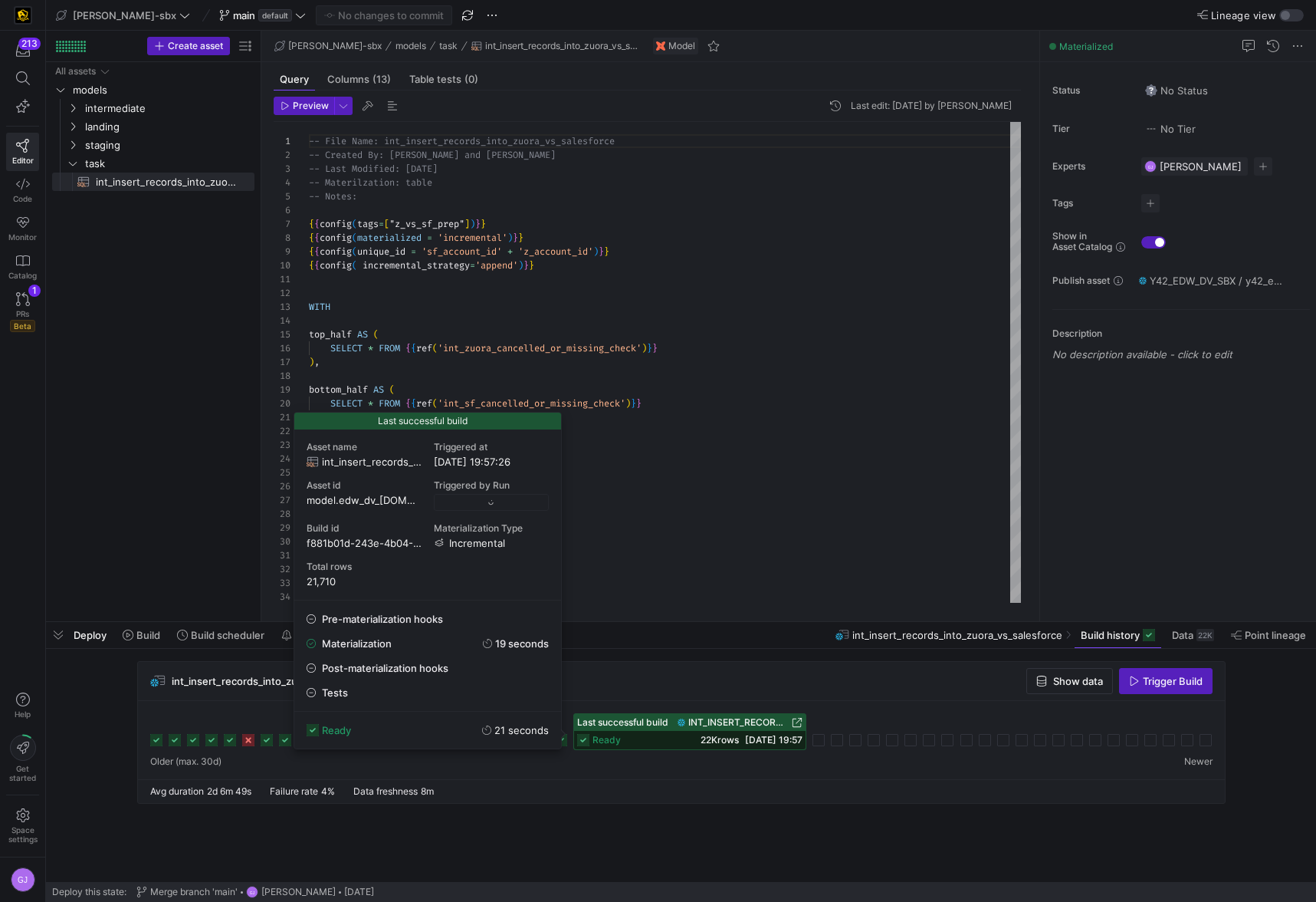
click at [599, 740] on span "ready" at bounding box center [607, 740] width 28 height 11
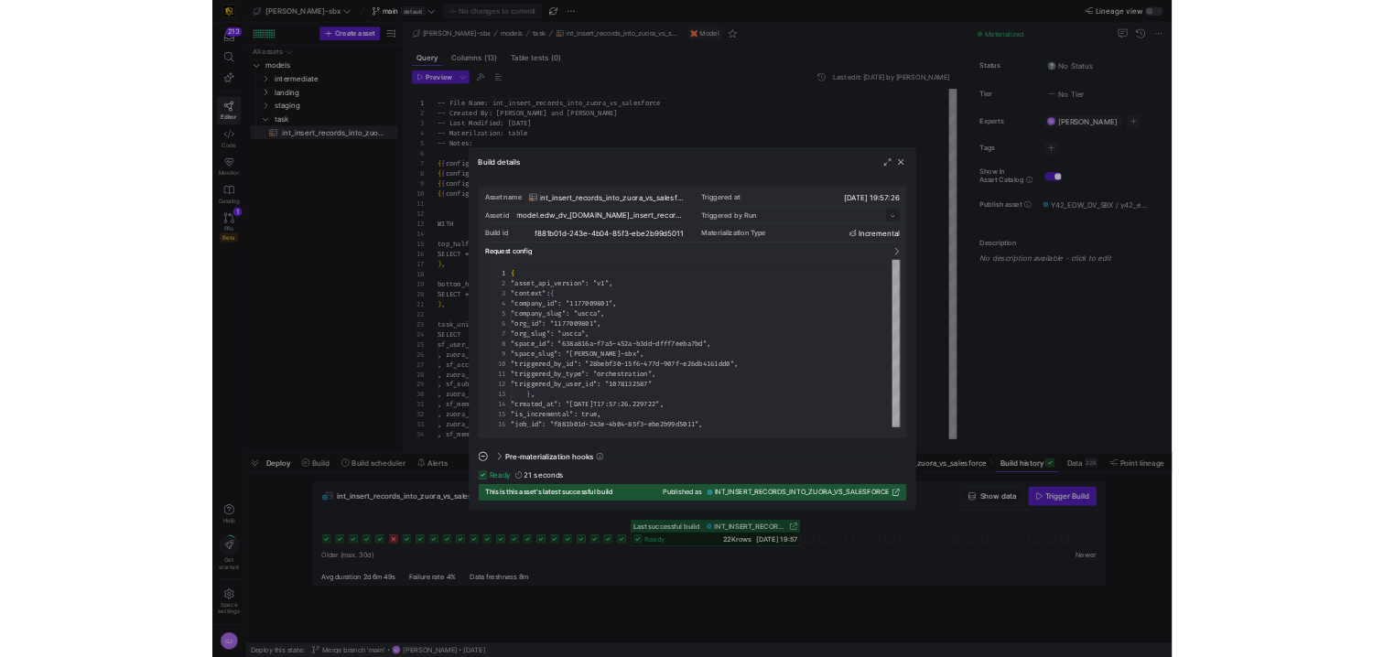
scroll to position [165, 0]
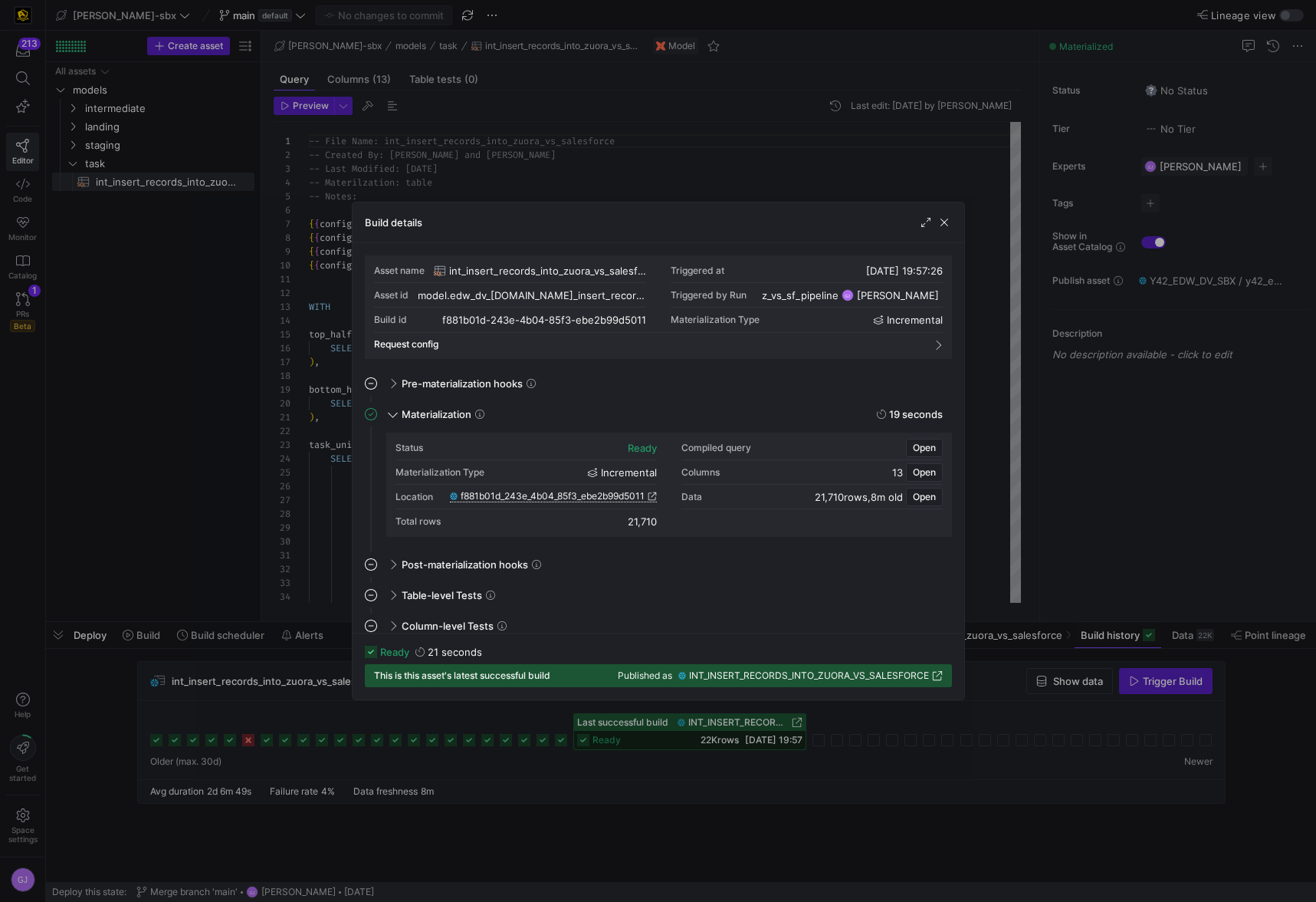
click at [545, 496] on span "f881b01d_243e_4b04_85f3_ebe2b99d5011" at bounding box center [553, 496] width 184 height 11
